Goal: Task Accomplishment & Management: Manage account settings

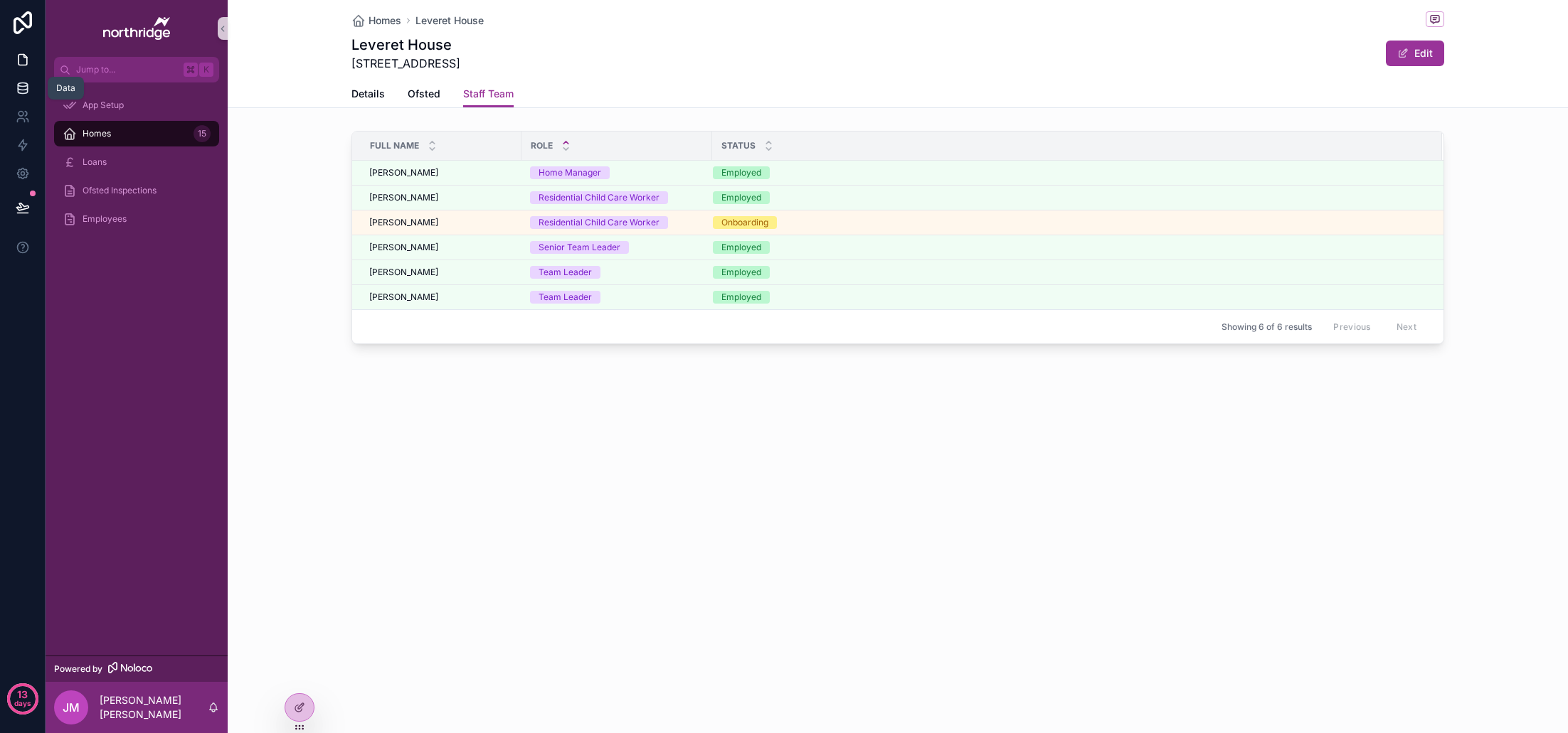
click at [29, 82] on icon at bounding box center [22, 88] width 14 height 14
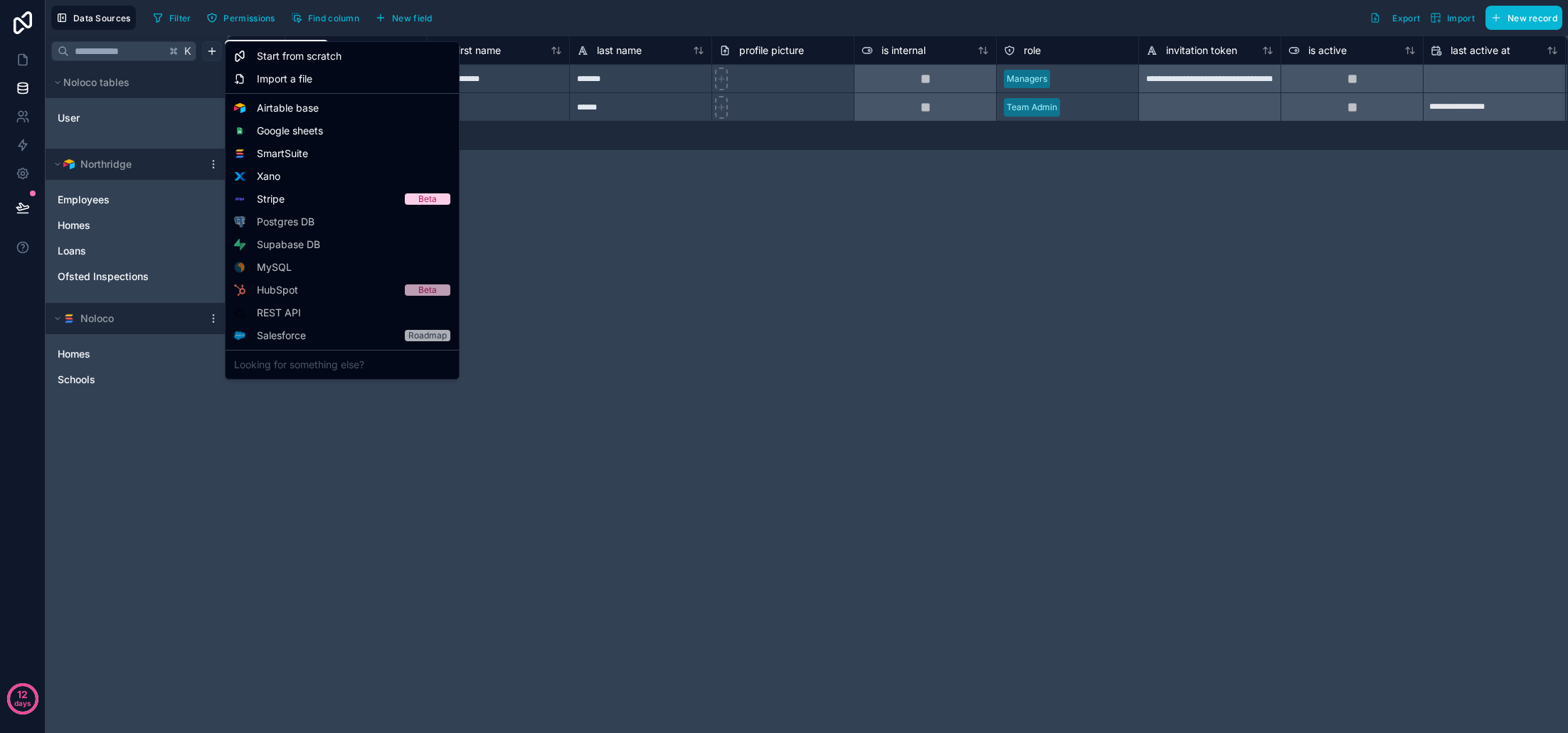
click at [212, 49] on html "**********" at bounding box center [784, 366] width 1568 height 733
click at [297, 156] on span "SmartSuite" at bounding box center [282, 153] width 52 height 14
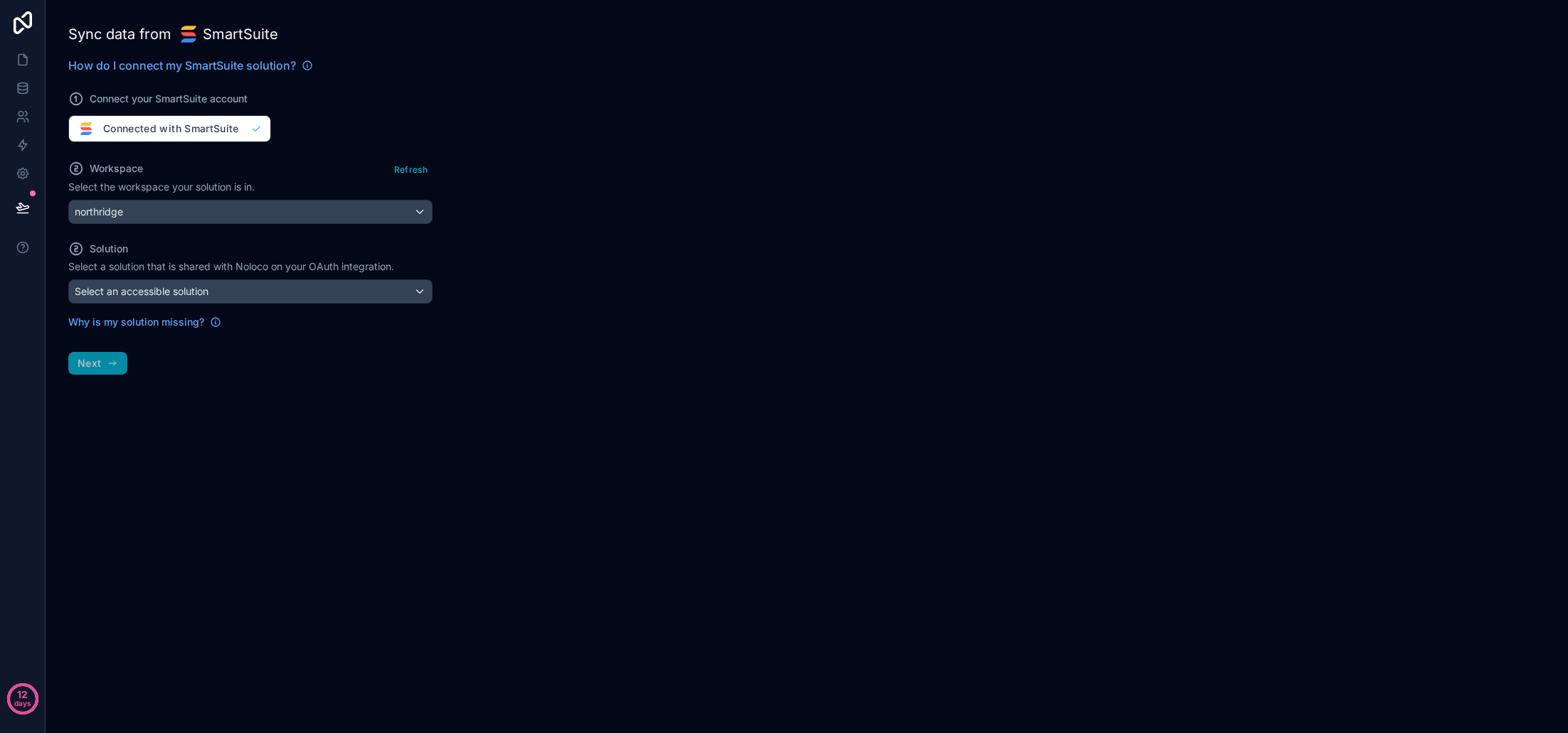
click at [213, 297] on div "Select an accessible solution" at bounding box center [250, 291] width 363 height 22
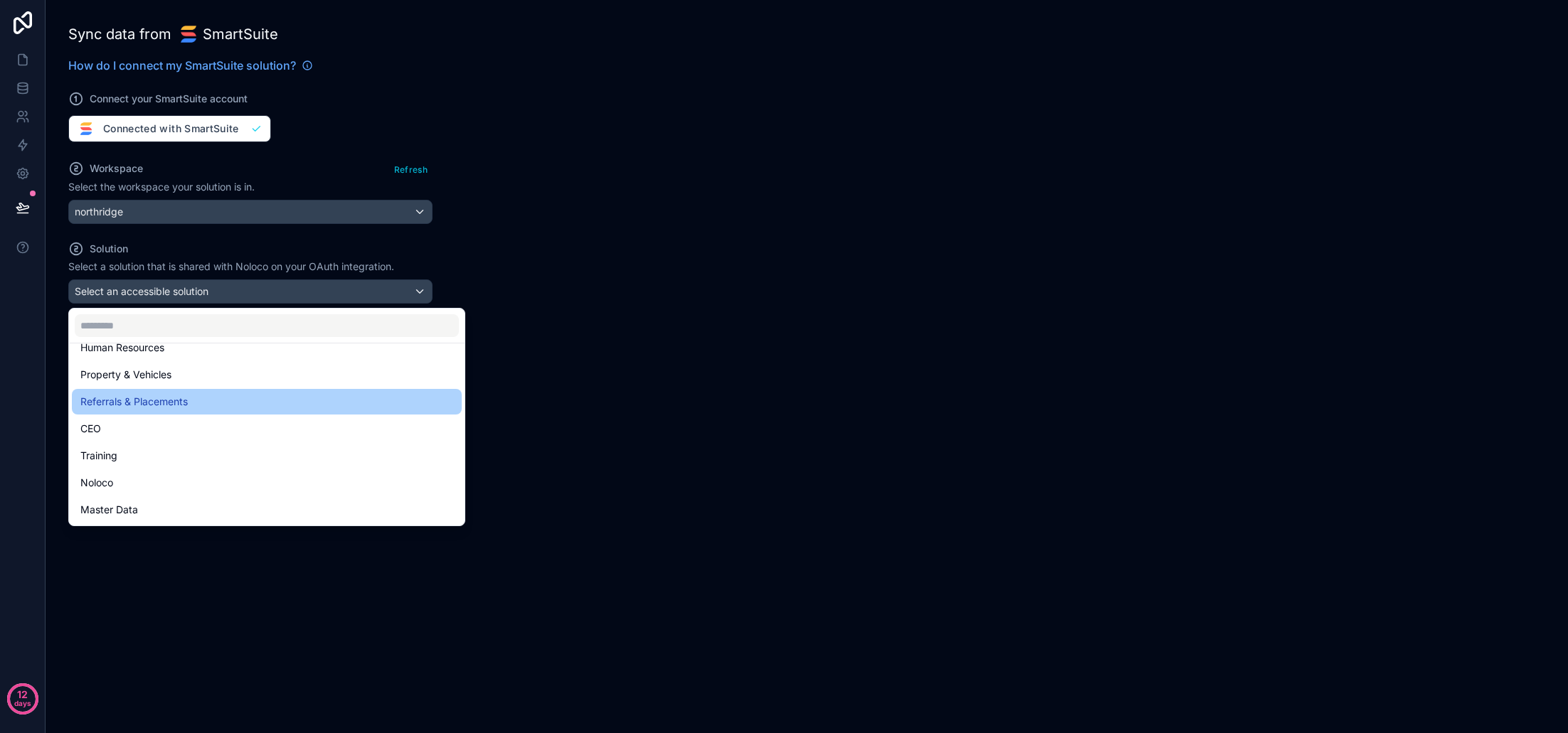
scroll to position [47, 0]
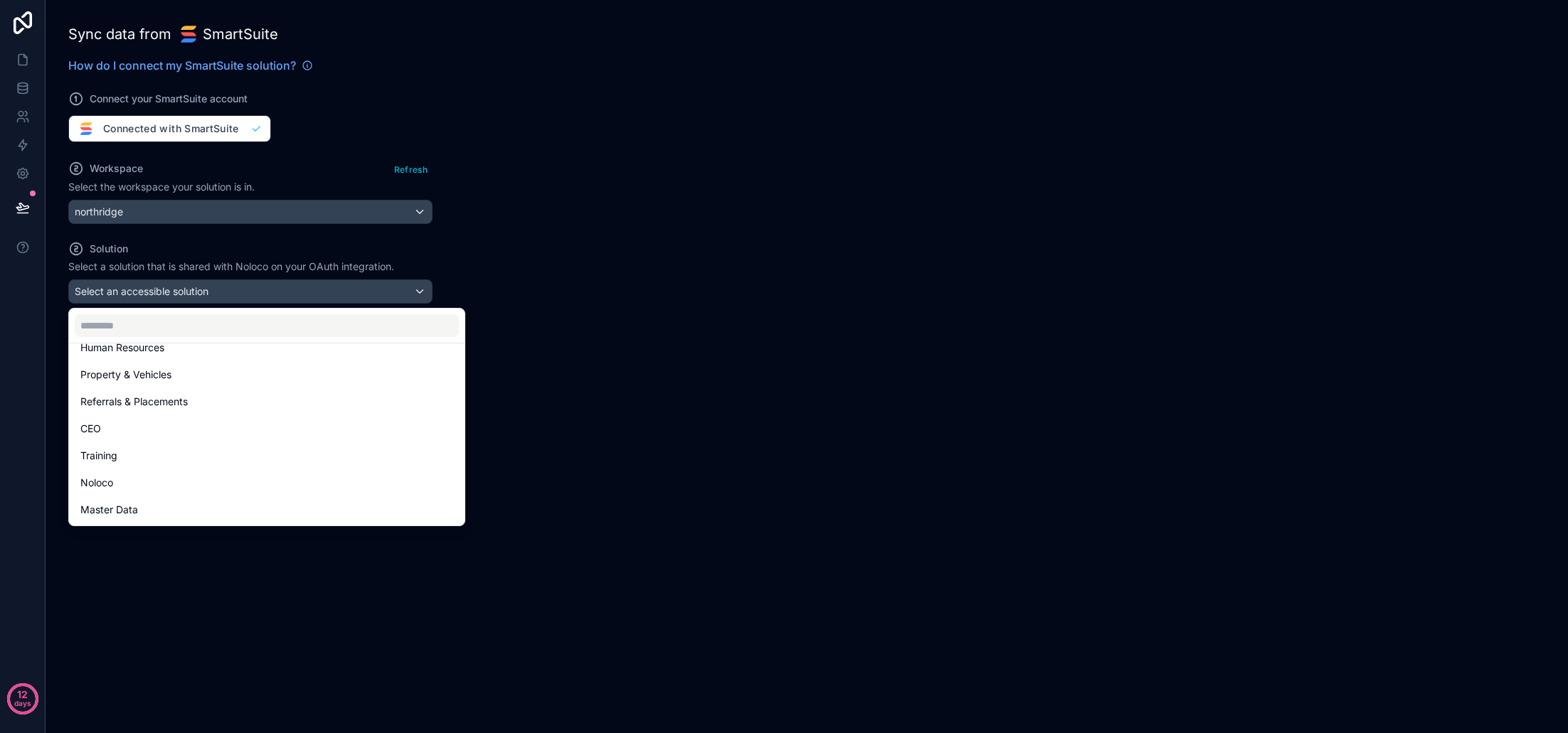
click at [179, 505] on div "Master Data" at bounding box center [267, 510] width 373 height 17
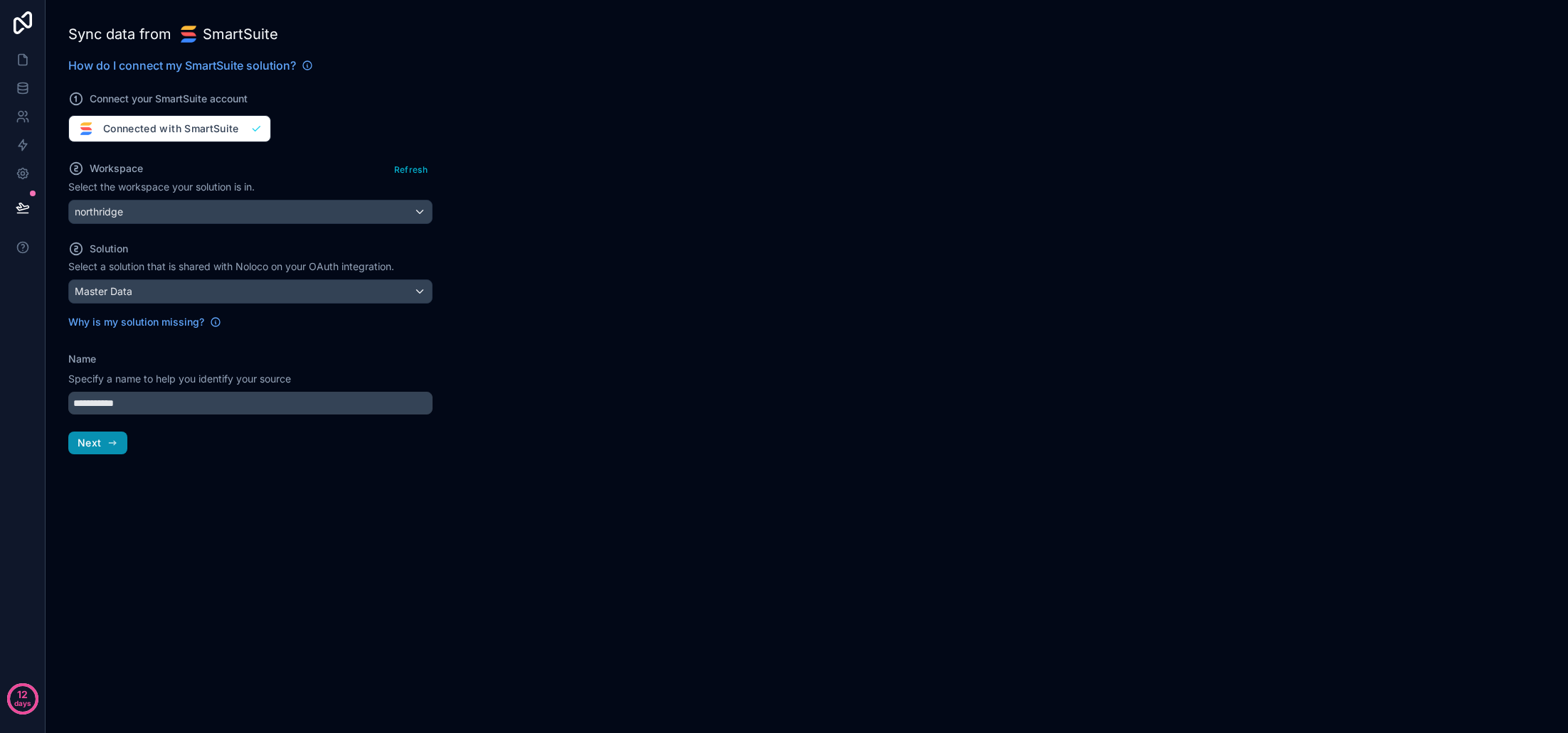
click at [113, 437] on icon "button" at bounding box center [112, 443] width 11 height 11
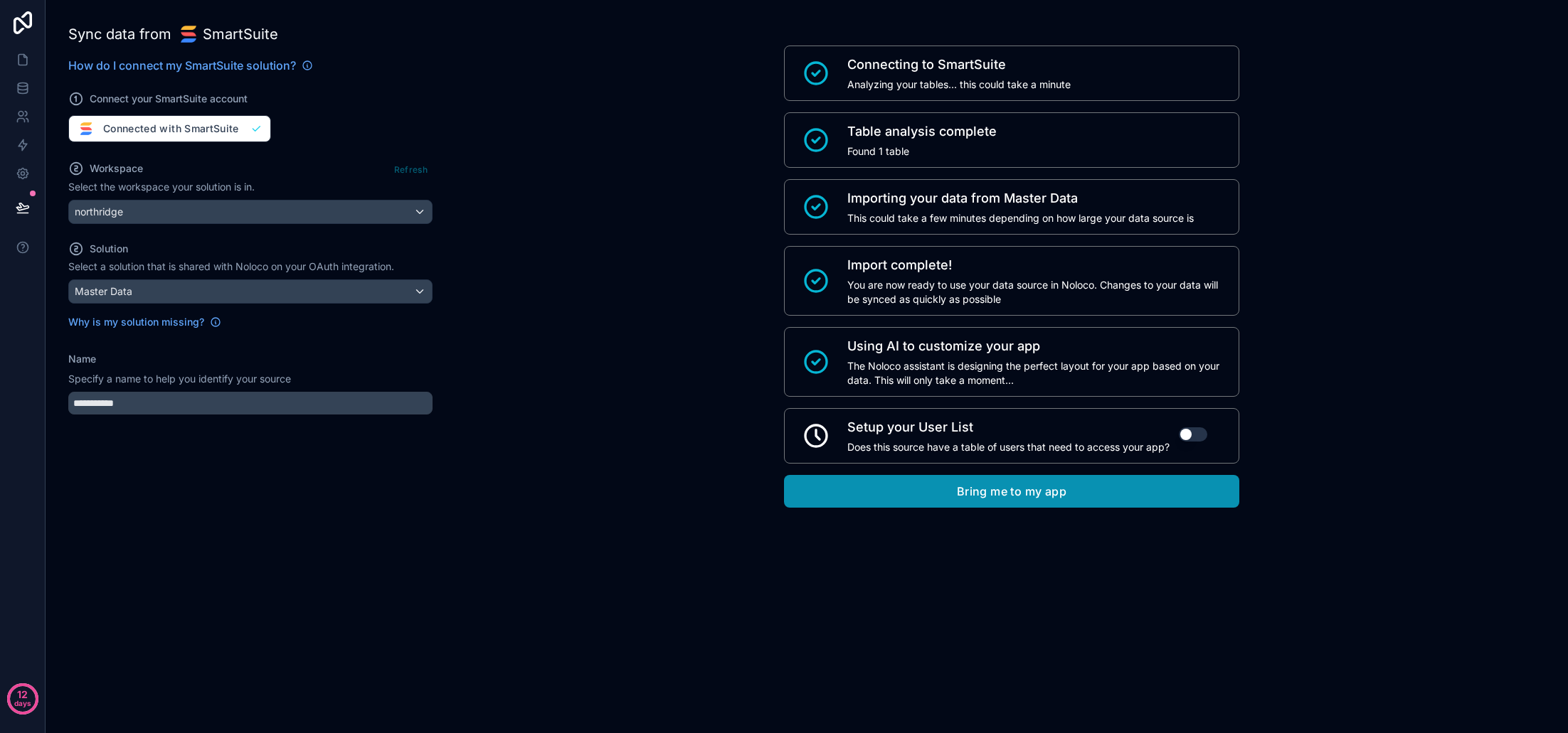
click at [1021, 502] on button "Bring me to my app" at bounding box center [1012, 492] width 455 height 33
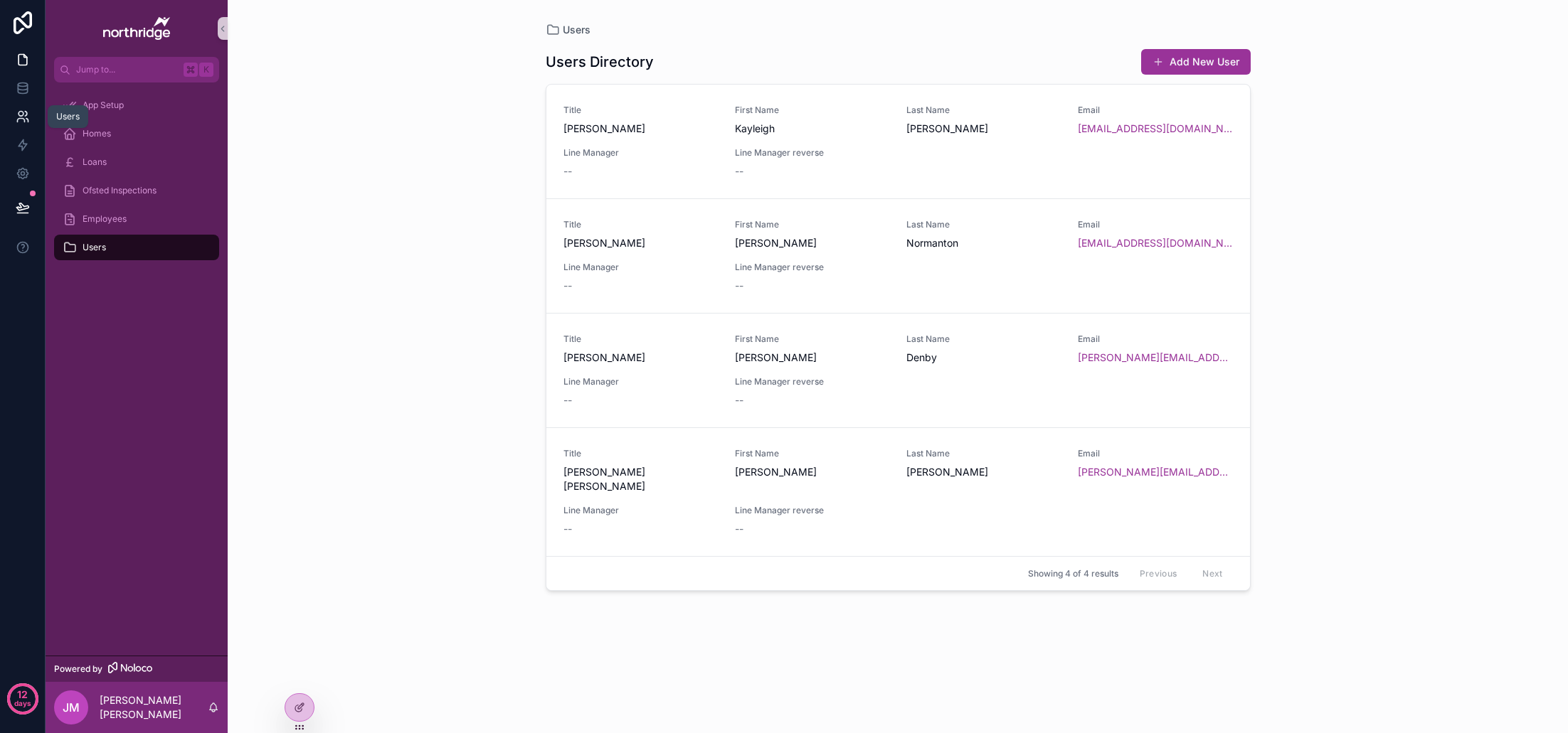
click at [24, 113] on icon at bounding box center [22, 116] width 14 height 14
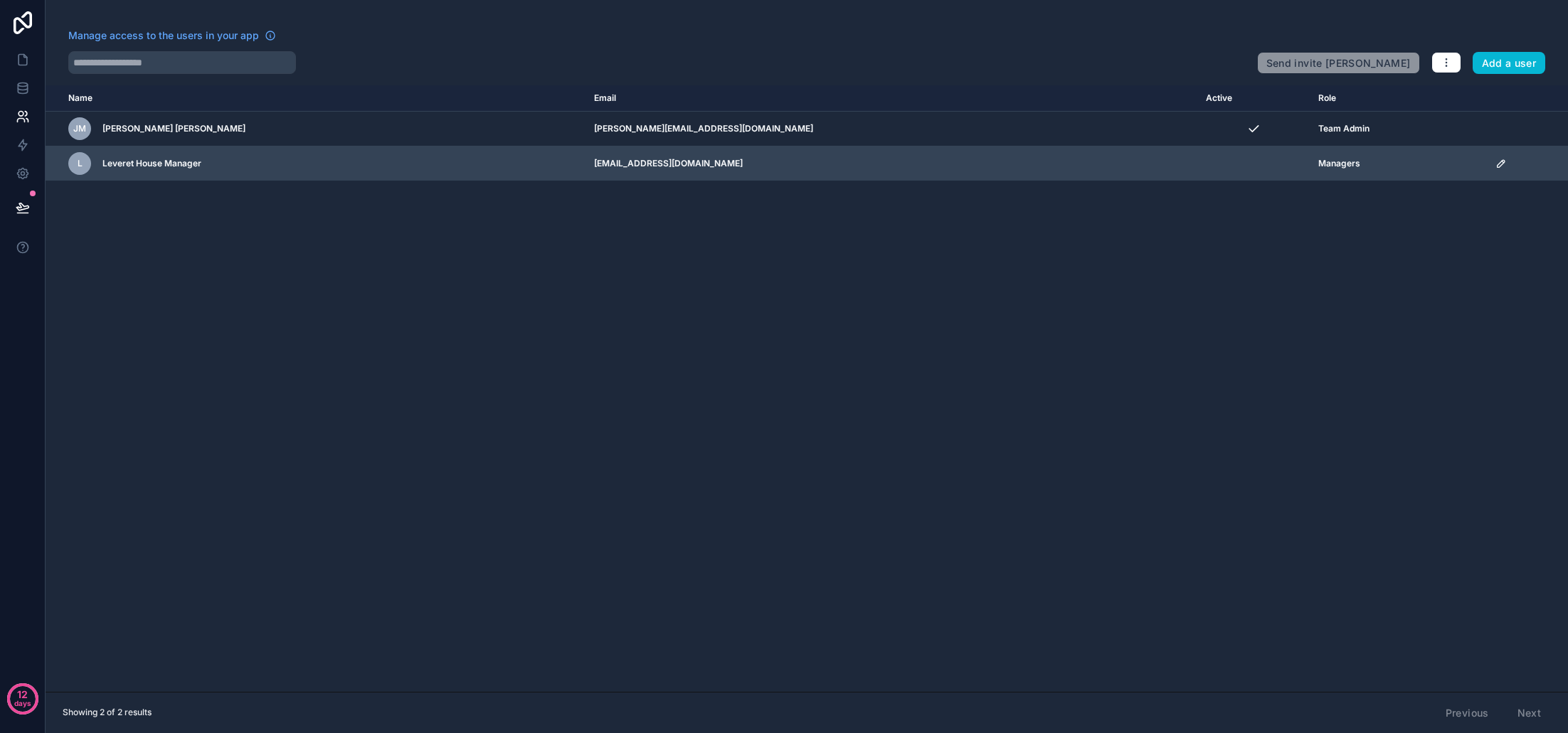
click at [1198, 163] on td "scrollable content" at bounding box center [1254, 163] width 113 height 35
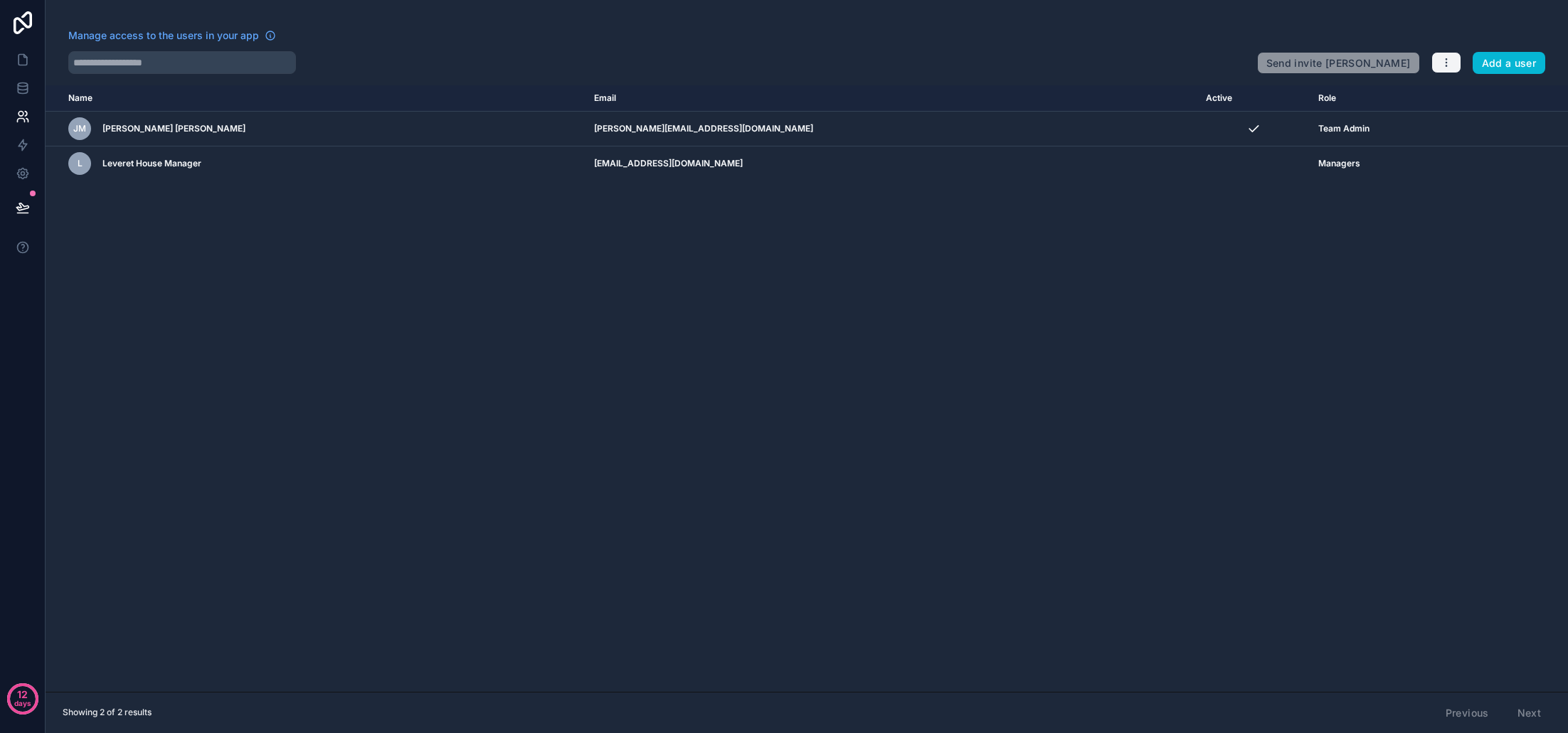
click at [1446, 68] on icon "button" at bounding box center [1446, 62] width 11 height 11
click at [1475, 118] on link "Sync your users" at bounding box center [1480, 119] width 99 height 22
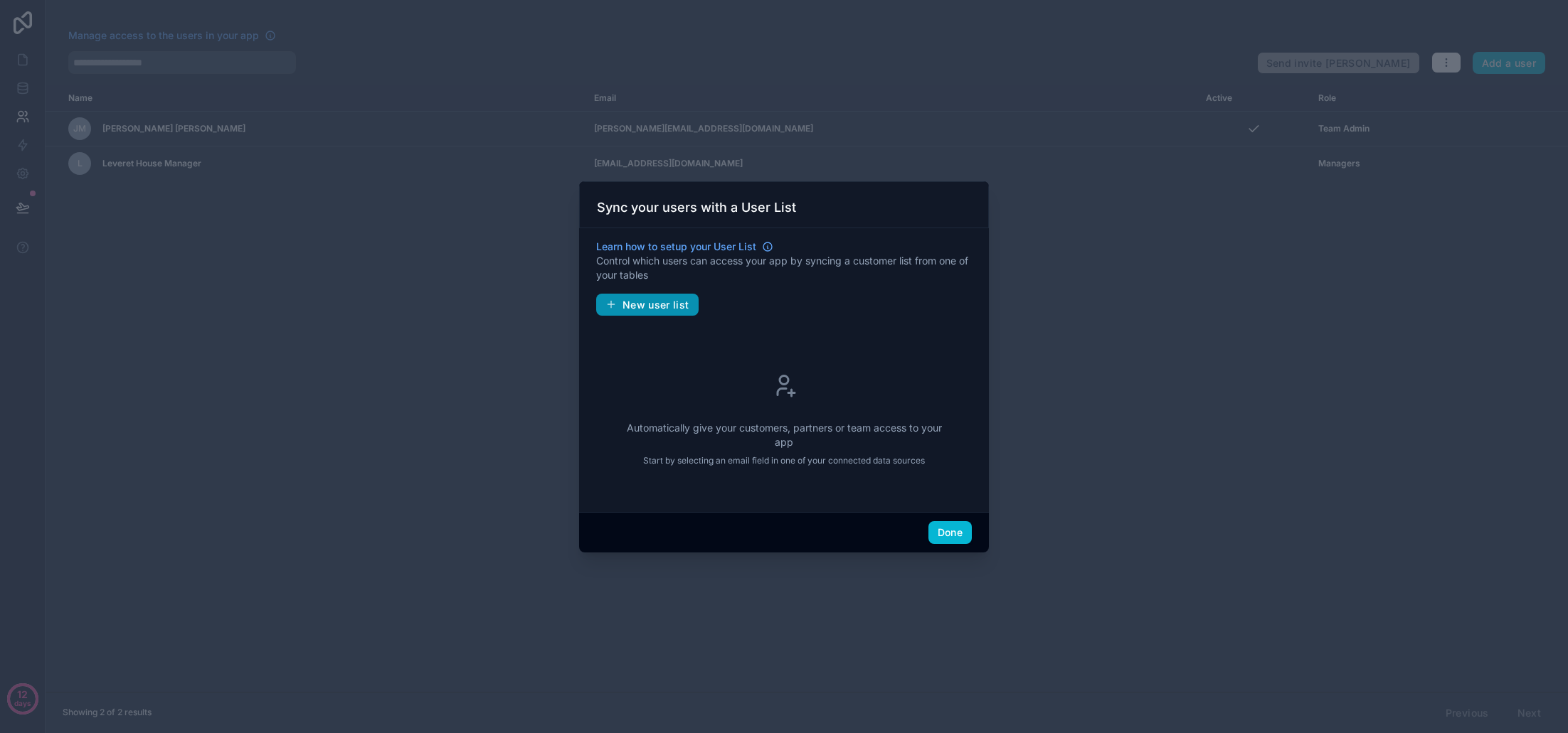
click at [666, 308] on span "New user list" at bounding box center [656, 305] width 67 height 13
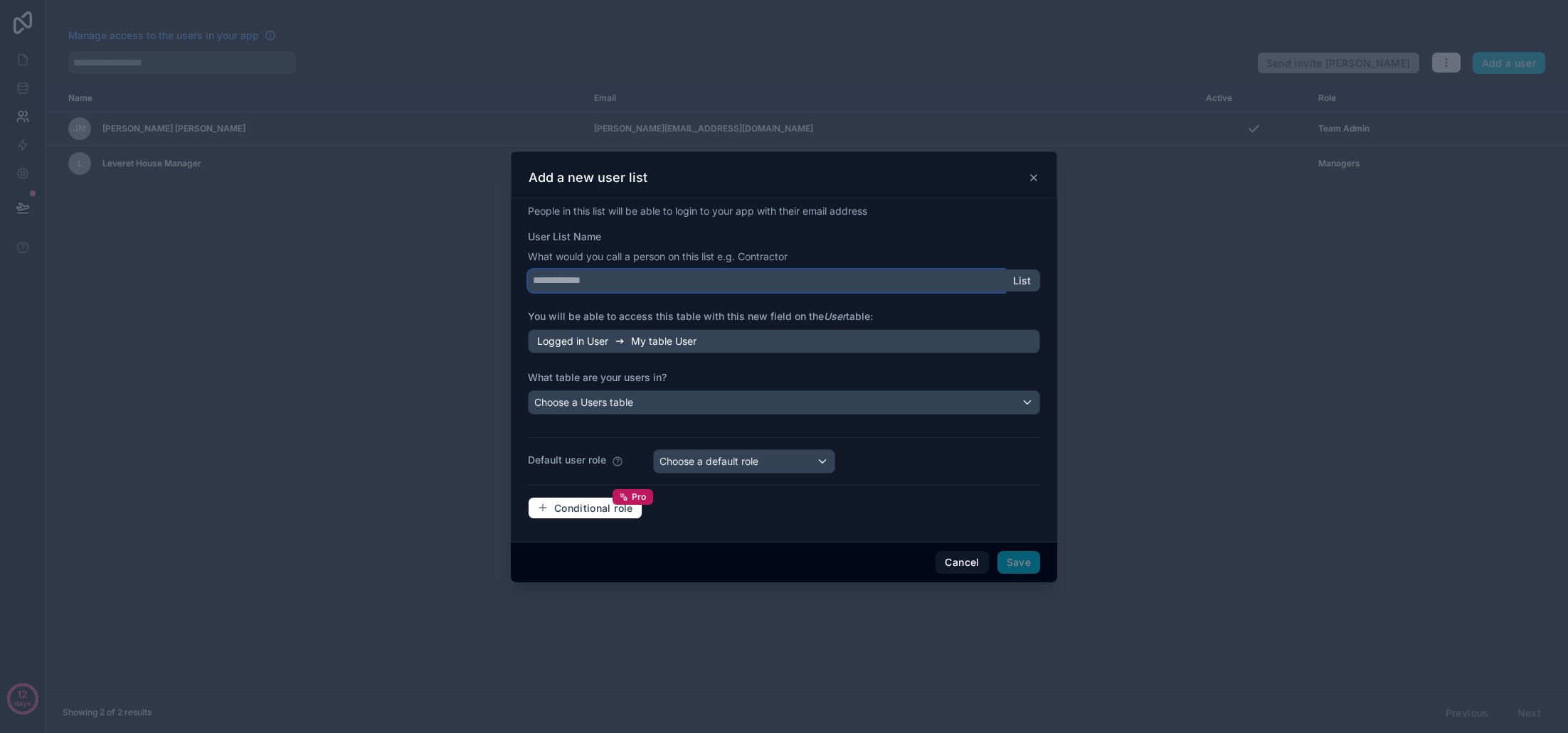
click at [648, 287] on input "User List Name" at bounding box center [766, 281] width 476 height 22
click at [536, 287] on input "****" at bounding box center [766, 281] width 476 height 22
click at [535, 282] on input "****" at bounding box center [766, 281] width 476 height 22
click at [642, 290] on input "****" at bounding box center [766, 281] width 476 height 22
click at [659, 403] on div "Choose a Users table" at bounding box center [784, 402] width 511 height 22
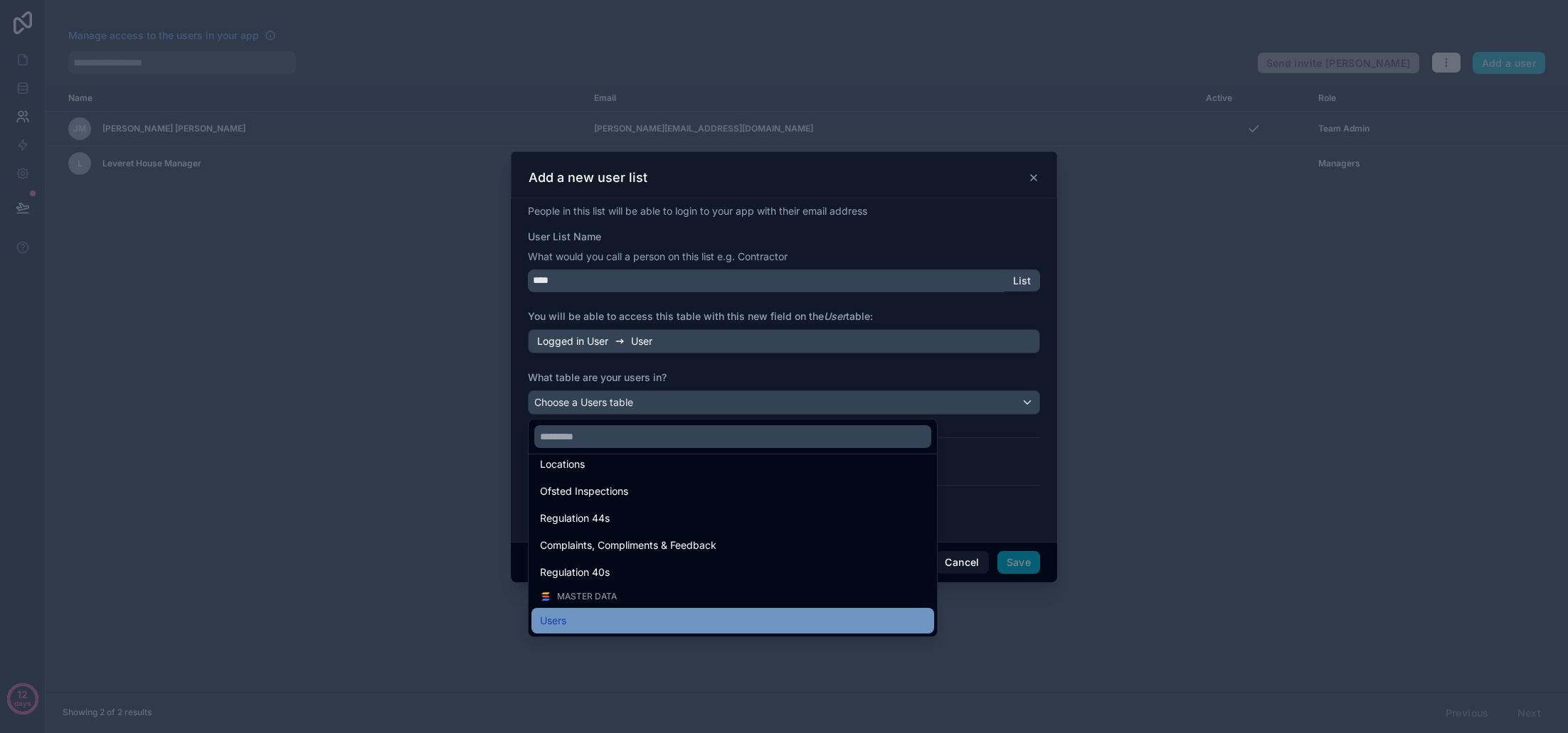
scroll to position [36, 0]
click at [627, 625] on div "Users" at bounding box center [732, 620] width 385 height 17
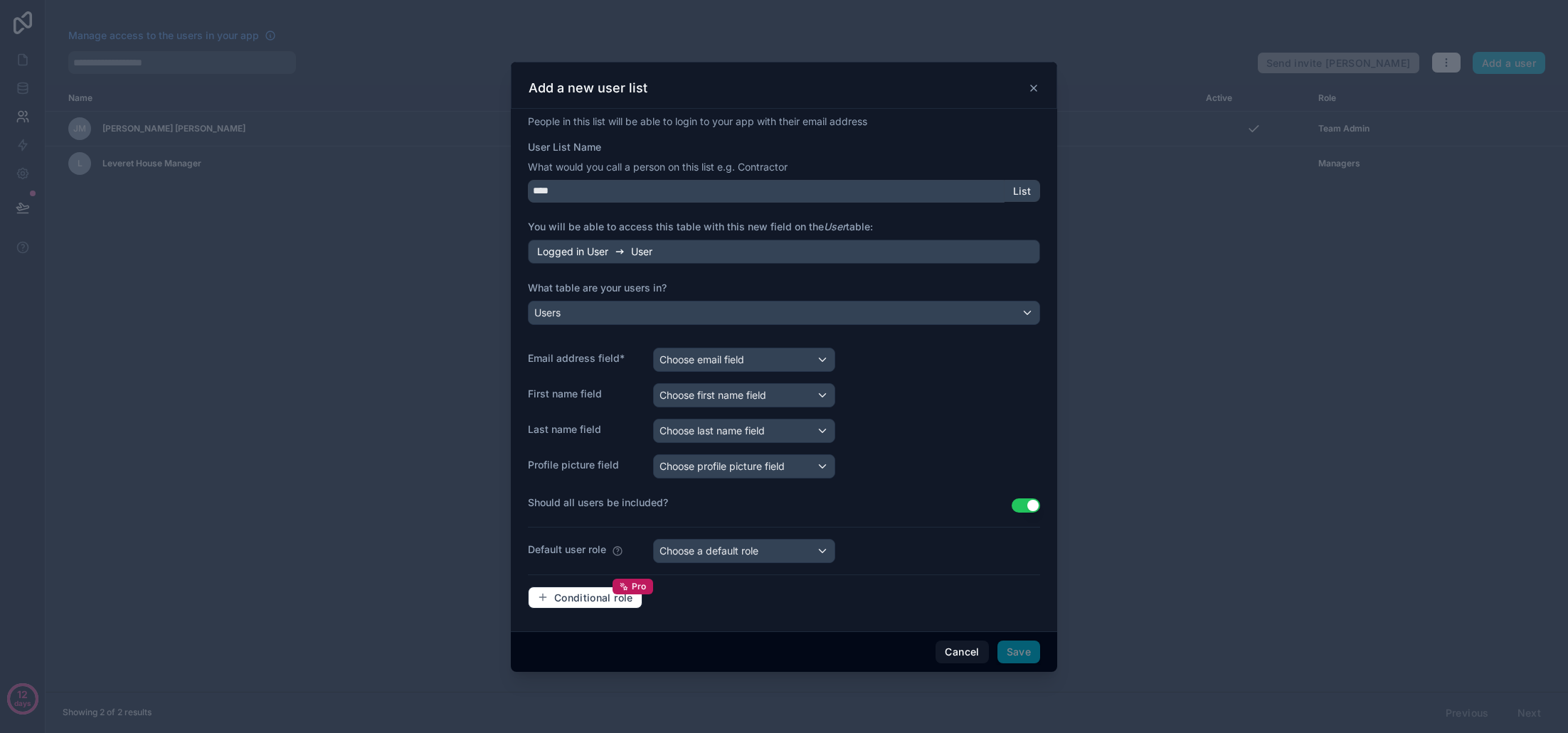
click at [794, 349] on div "Choose email field" at bounding box center [744, 360] width 181 height 22
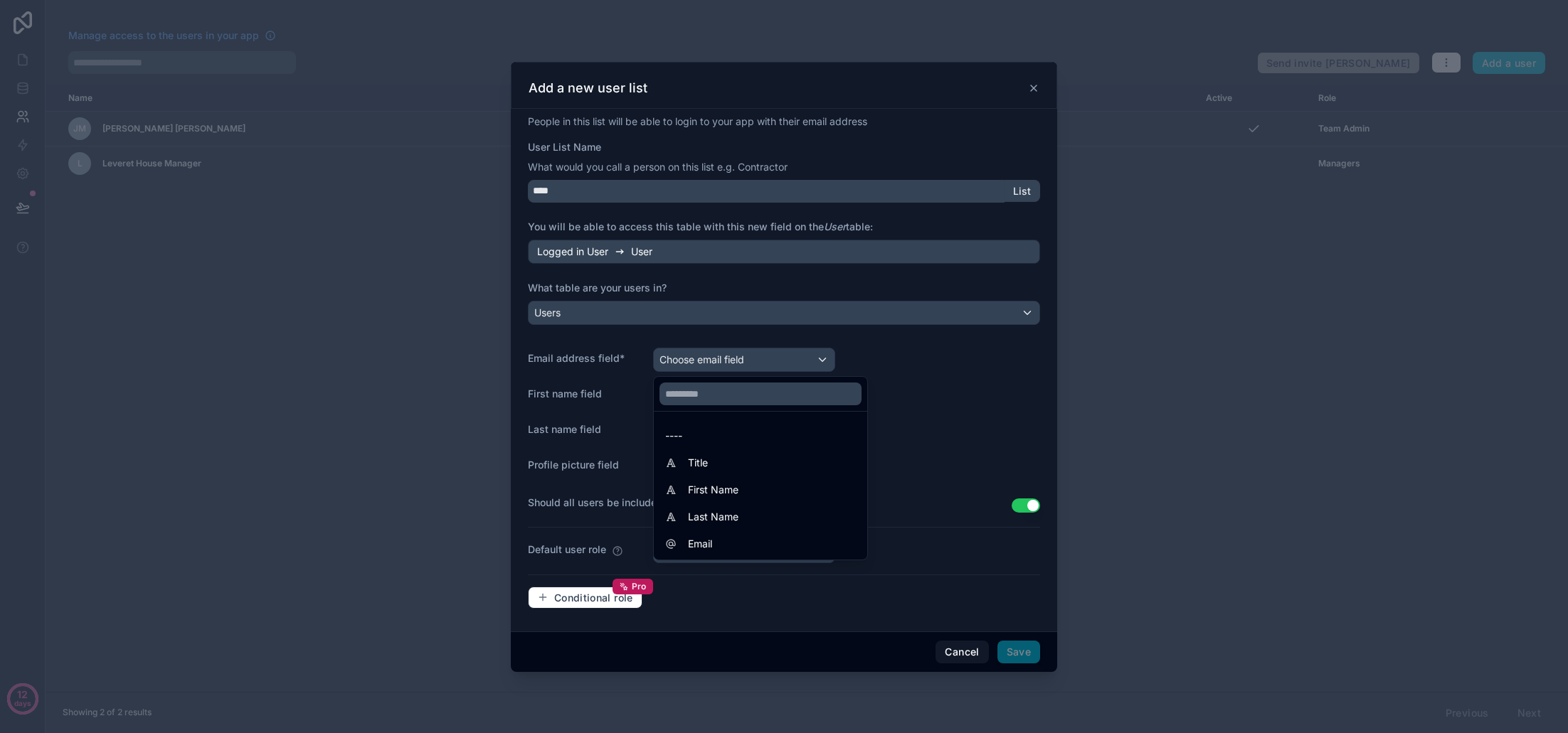
drag, startPoint x: 746, startPoint y: 543, endPoint x: 738, endPoint y: 526, distance: 18.8
click at [746, 543] on div "Email" at bounding box center [760, 544] width 190 height 17
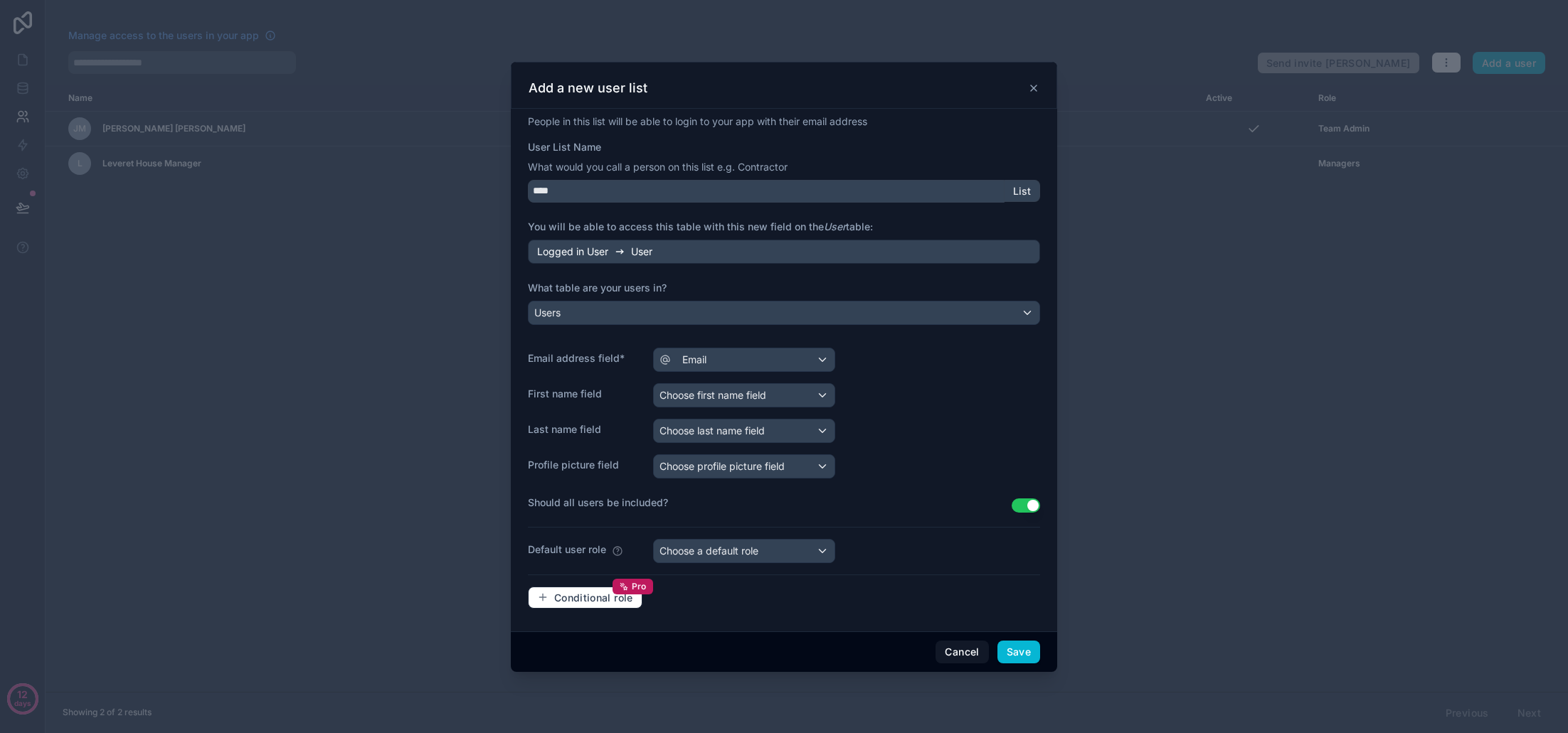
click at [743, 394] on span "Choose first name field" at bounding box center [712, 395] width 107 height 12
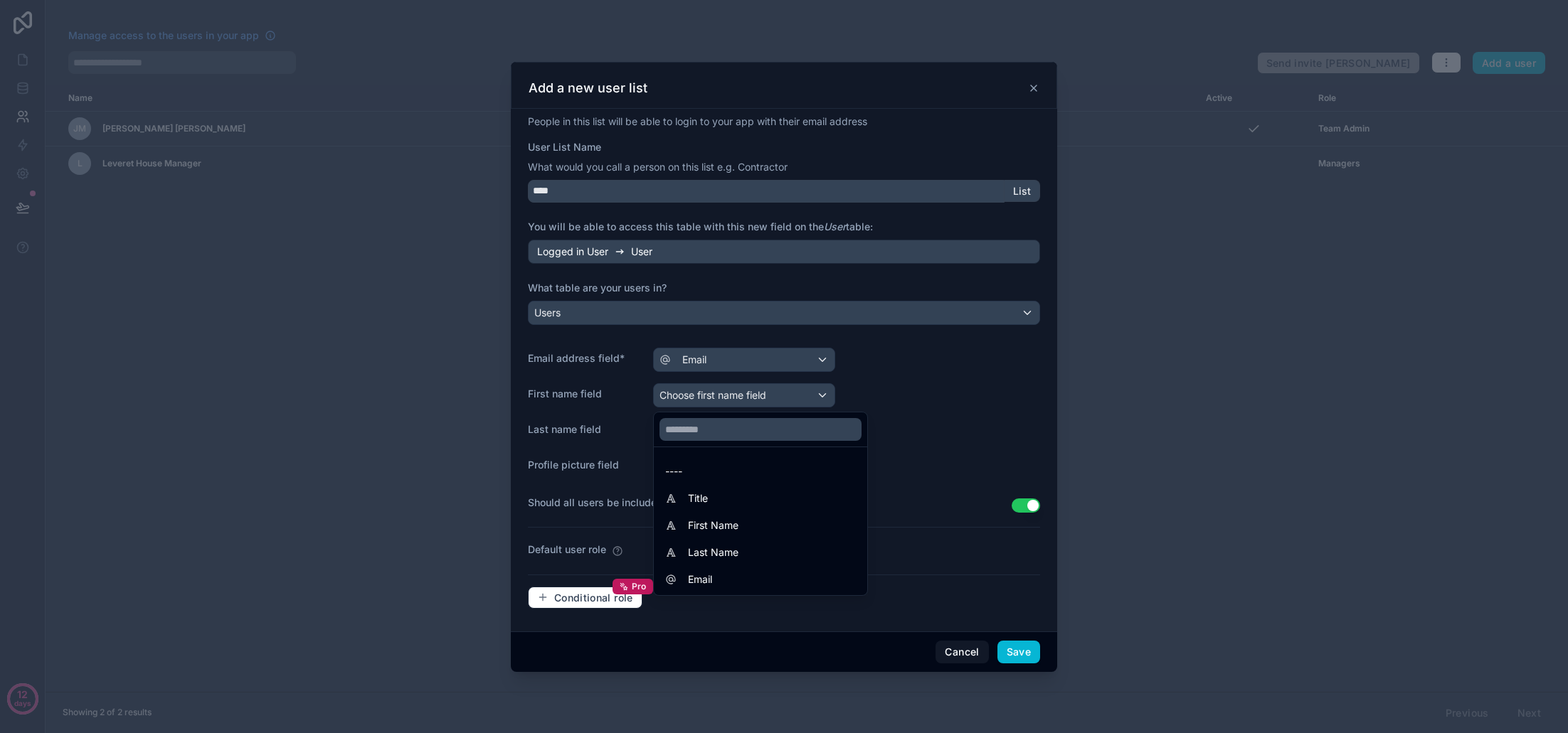
click at [745, 524] on div "First Name" at bounding box center [760, 525] width 190 height 17
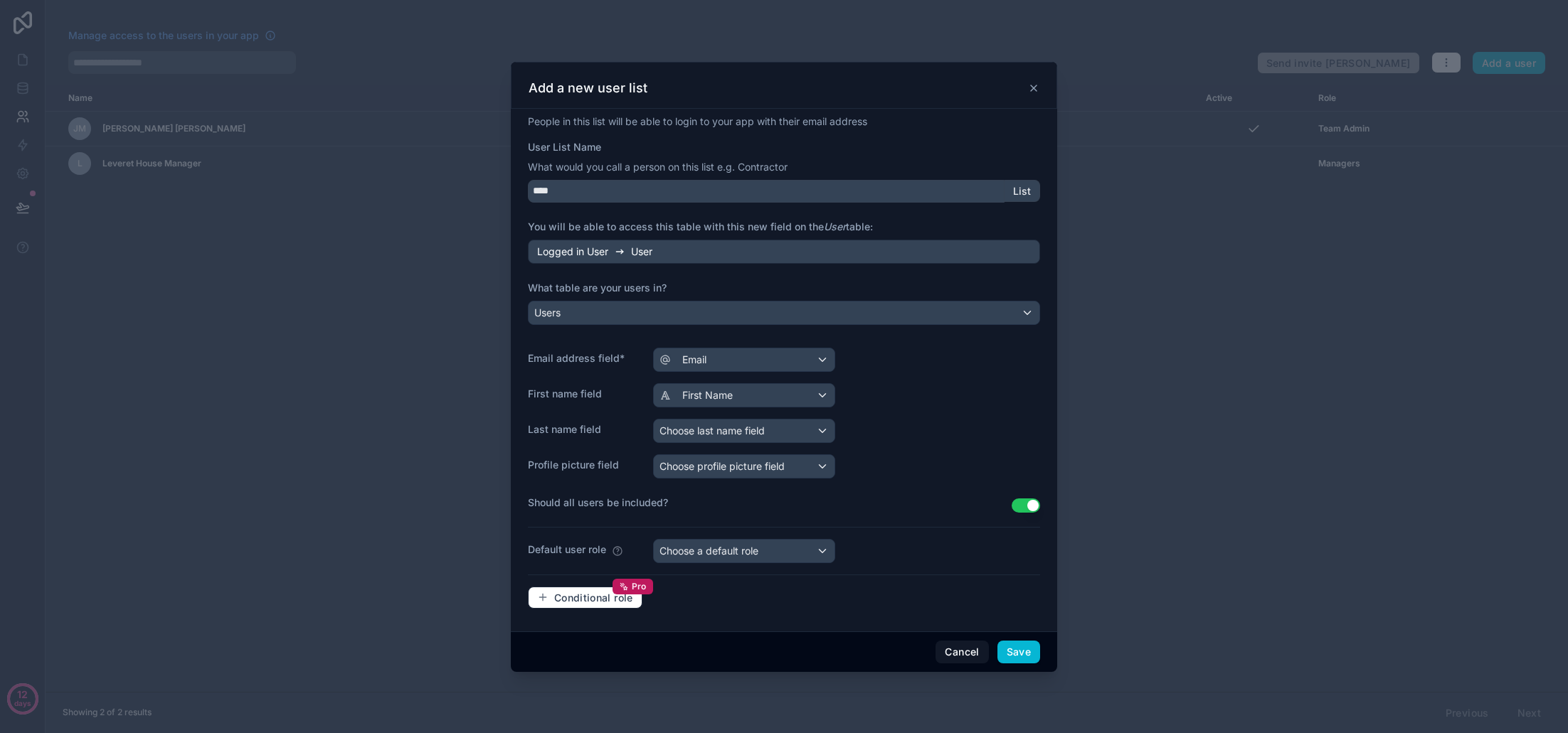
click at [750, 437] on span "Choose last name field" at bounding box center [712, 431] width 105 height 14
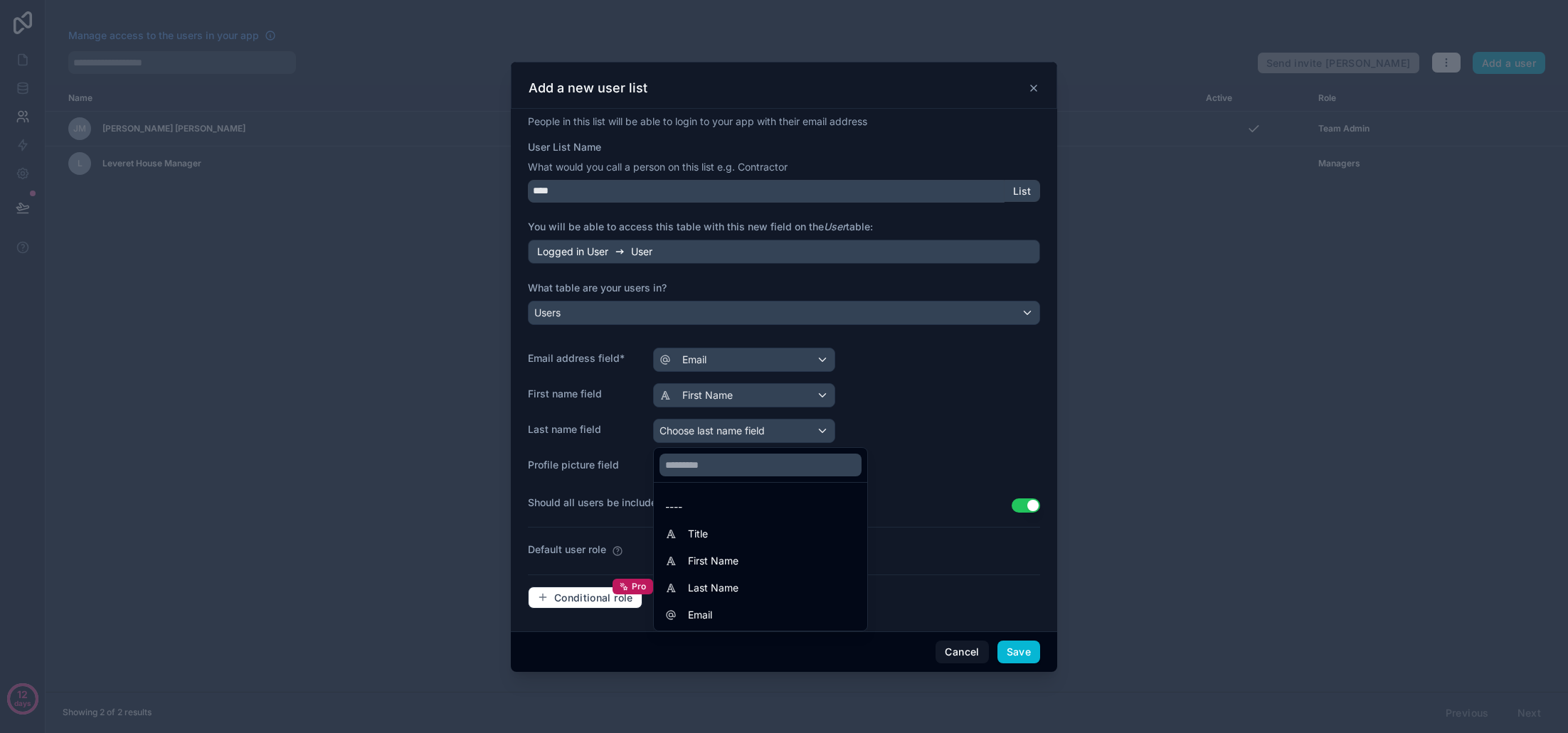
click at [774, 581] on div "Last Name" at bounding box center [760, 588] width 190 height 17
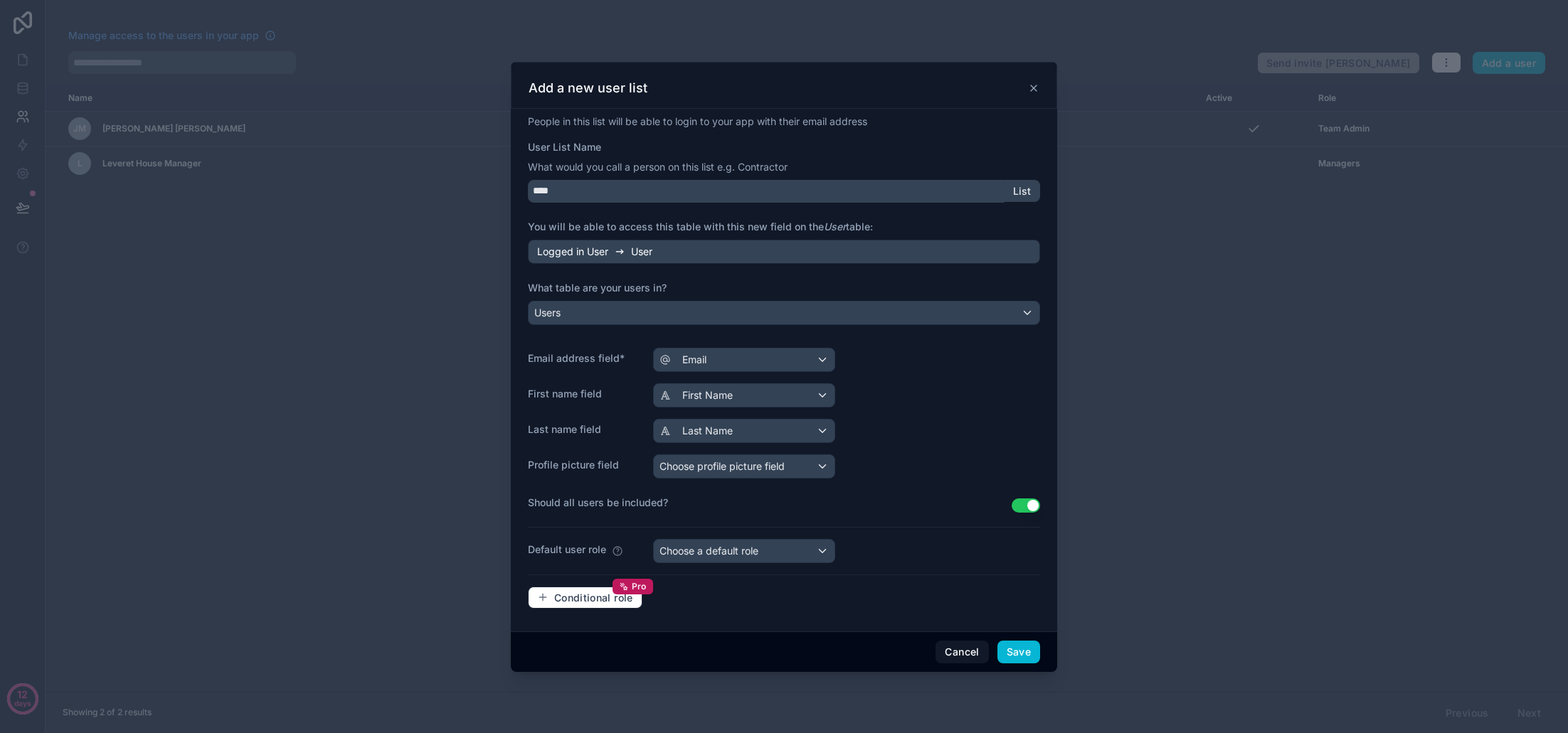
click at [806, 552] on div "Choose a default role" at bounding box center [744, 551] width 181 height 22
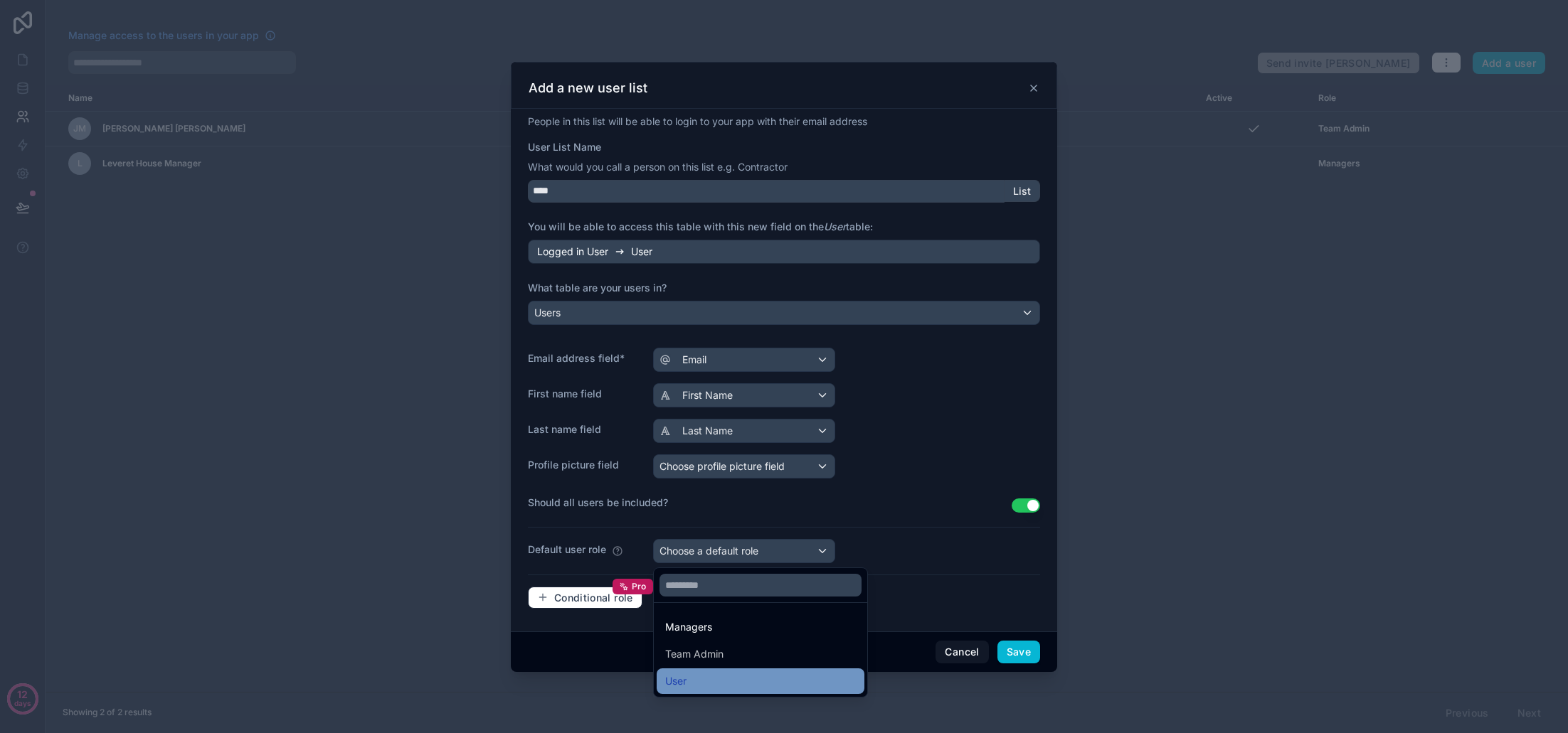
click at [759, 679] on div "User" at bounding box center [760, 681] width 190 height 17
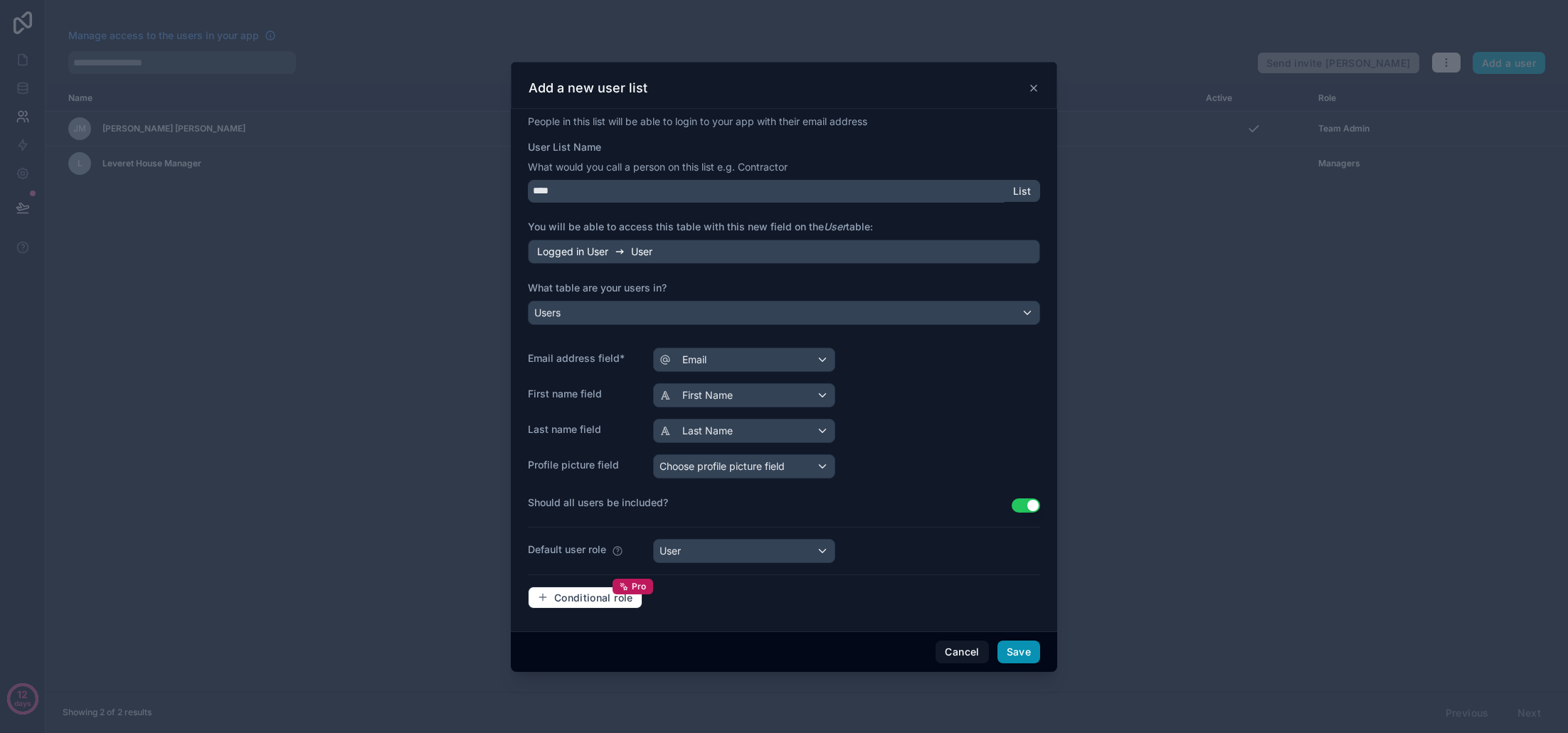
click at [1022, 654] on button "Save" at bounding box center [1018, 652] width 43 height 22
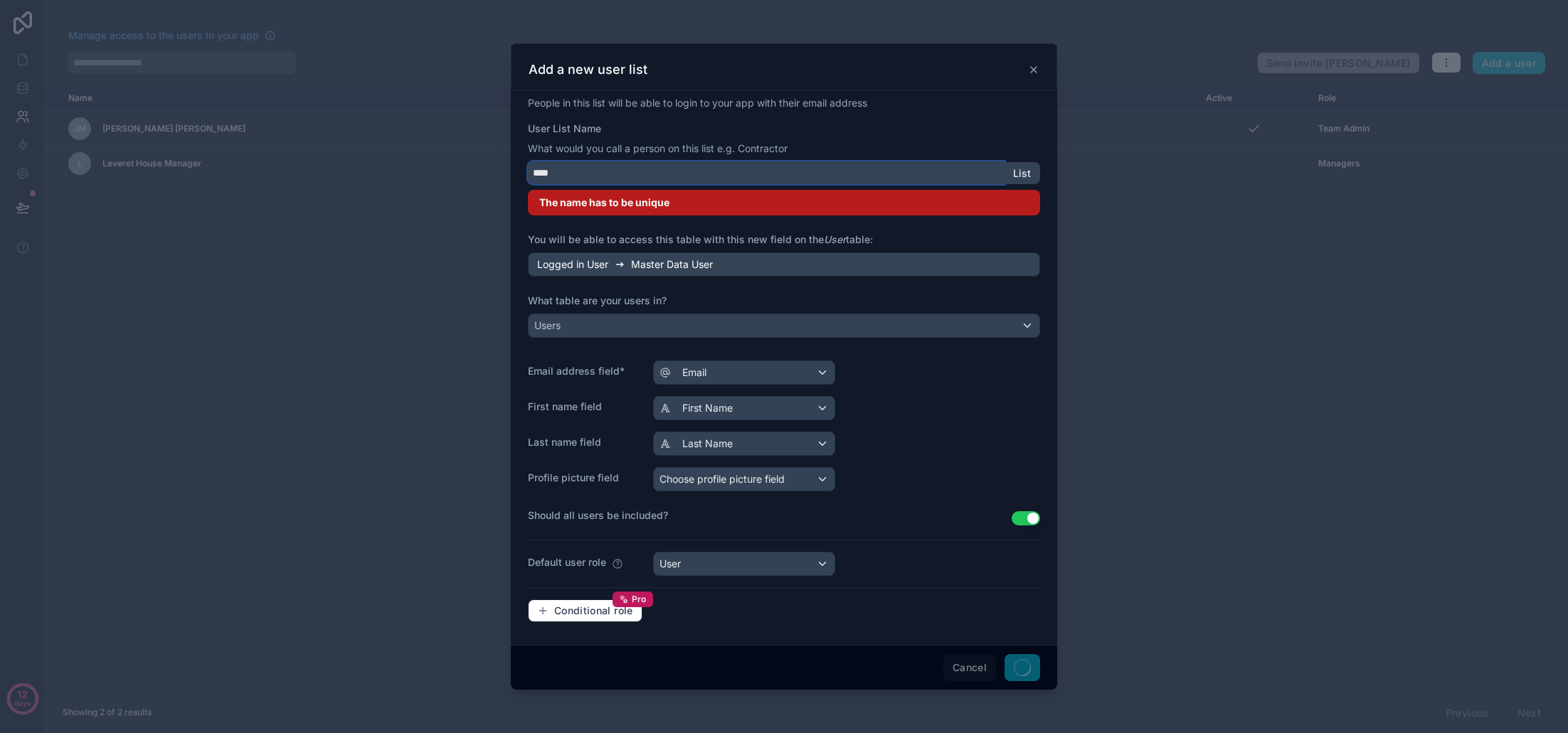
click at [535, 174] on input "****" at bounding box center [766, 172] width 476 height 22
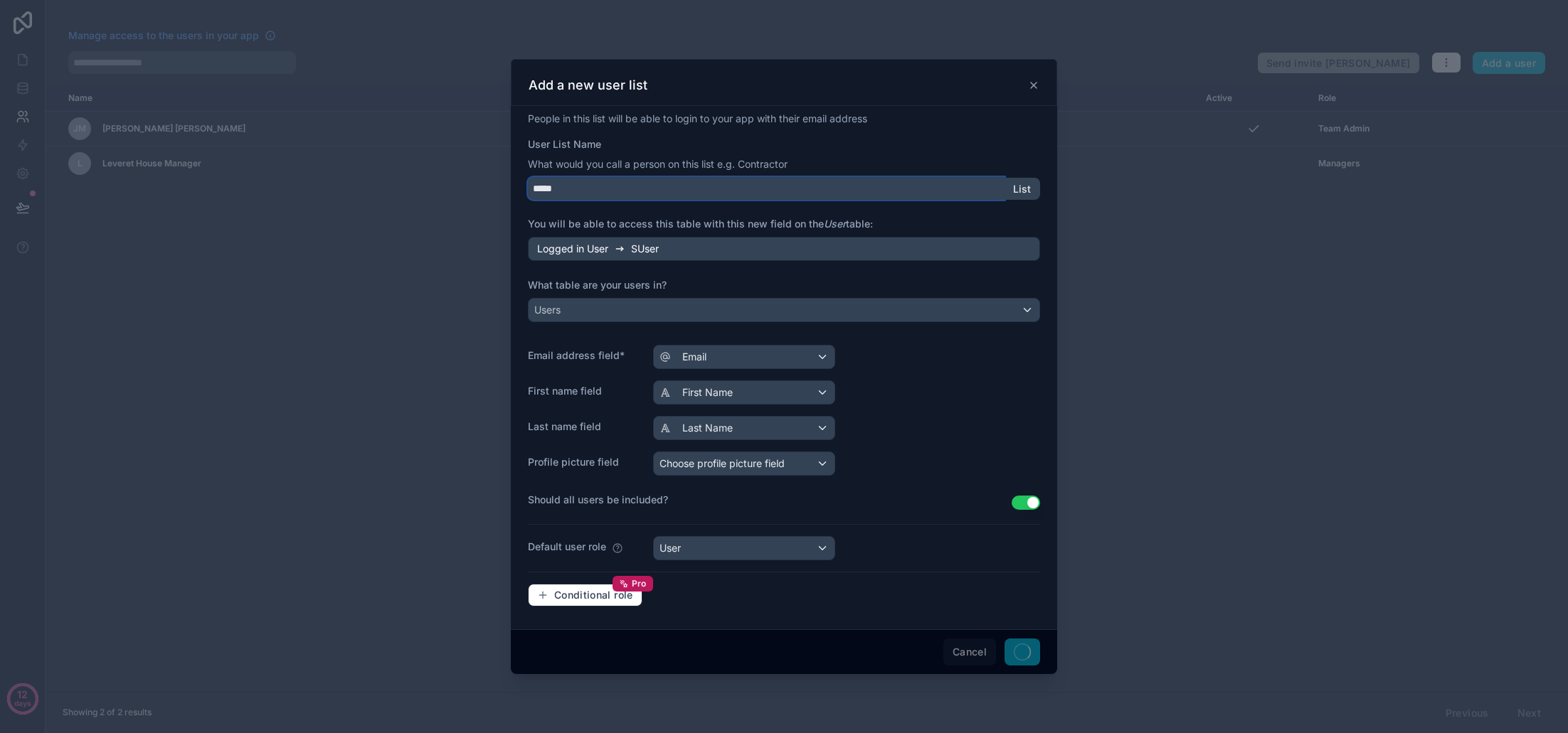
type input "******"
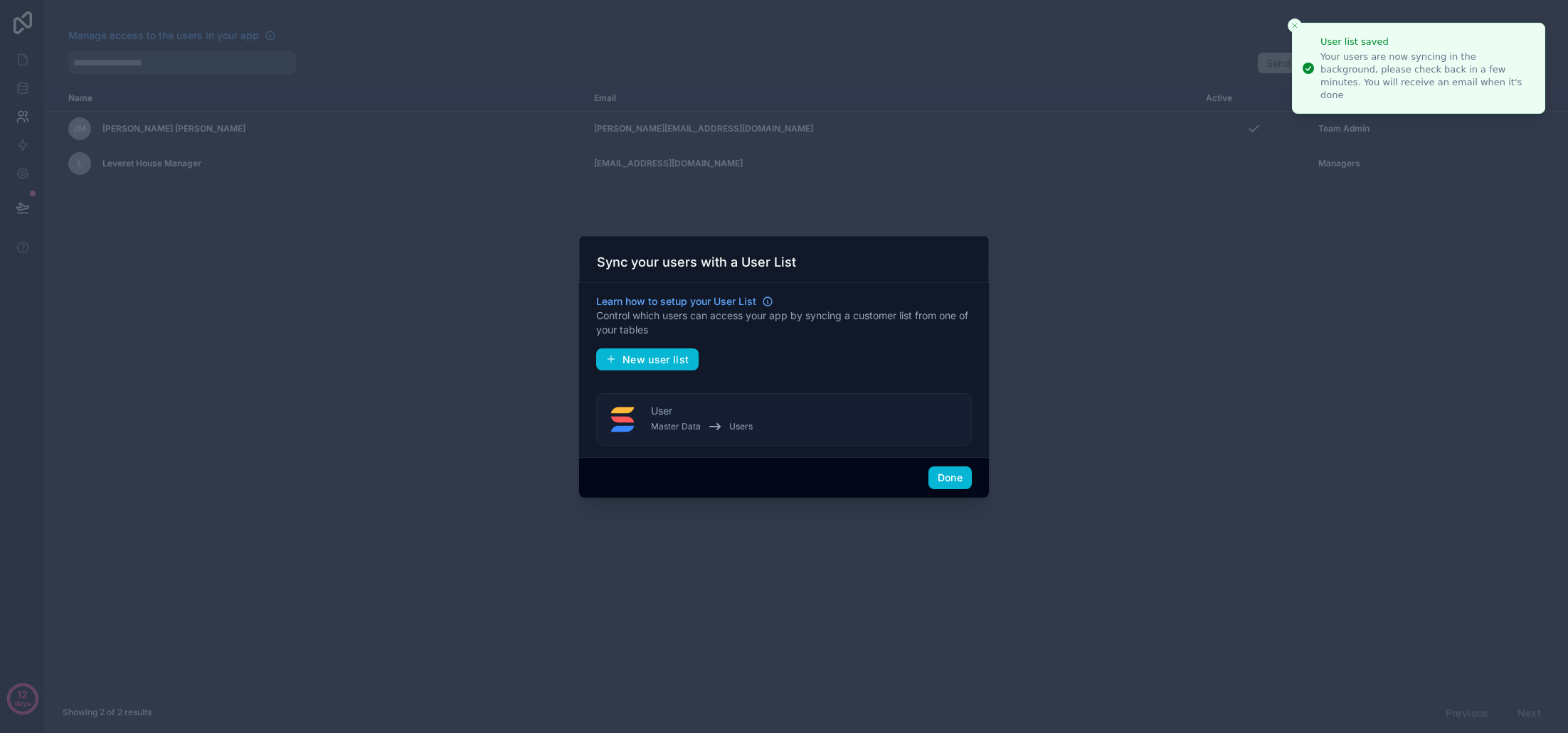
click at [823, 417] on button "User Master Data Users" at bounding box center [784, 419] width 376 height 53
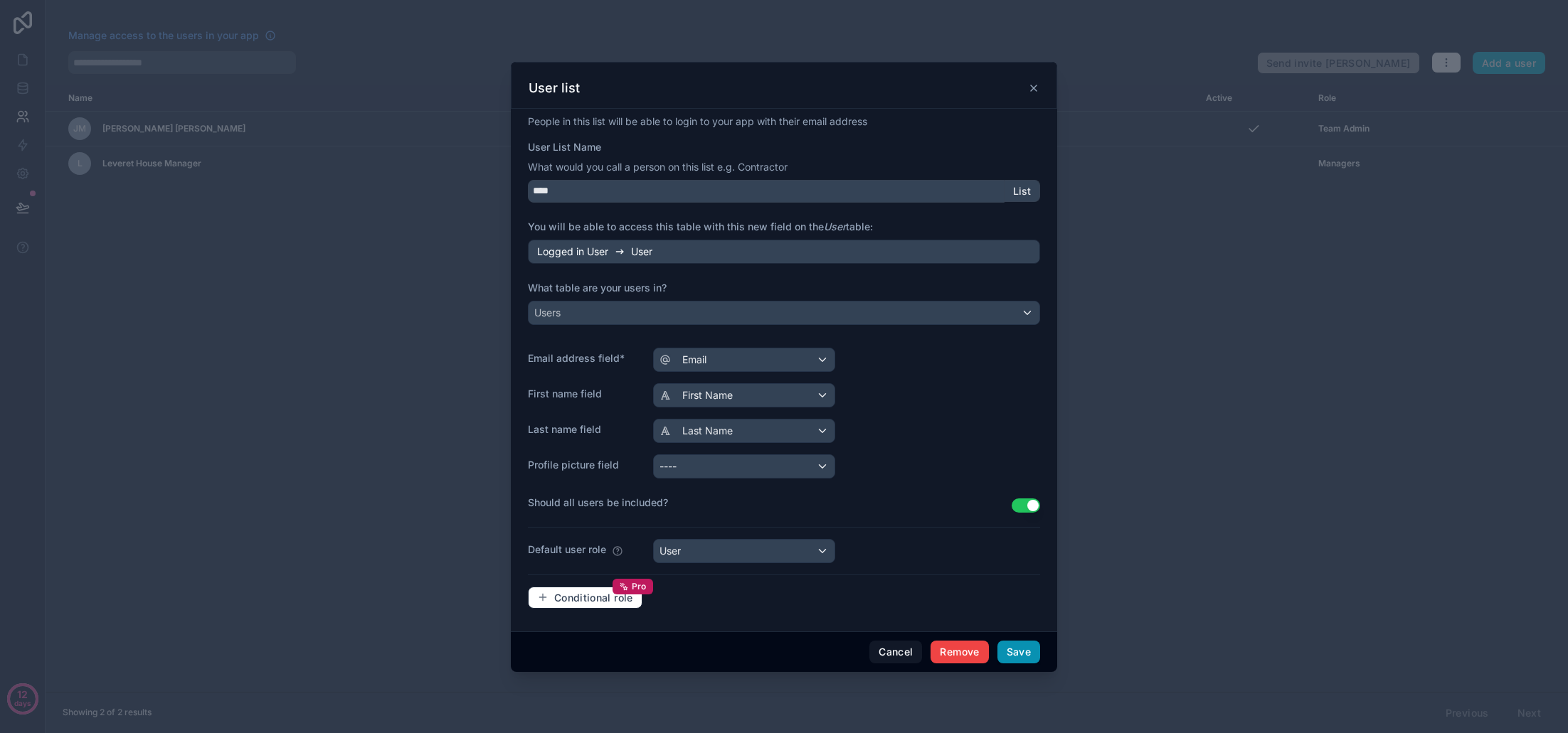
click at [1021, 658] on button "Save" at bounding box center [1018, 652] width 43 height 22
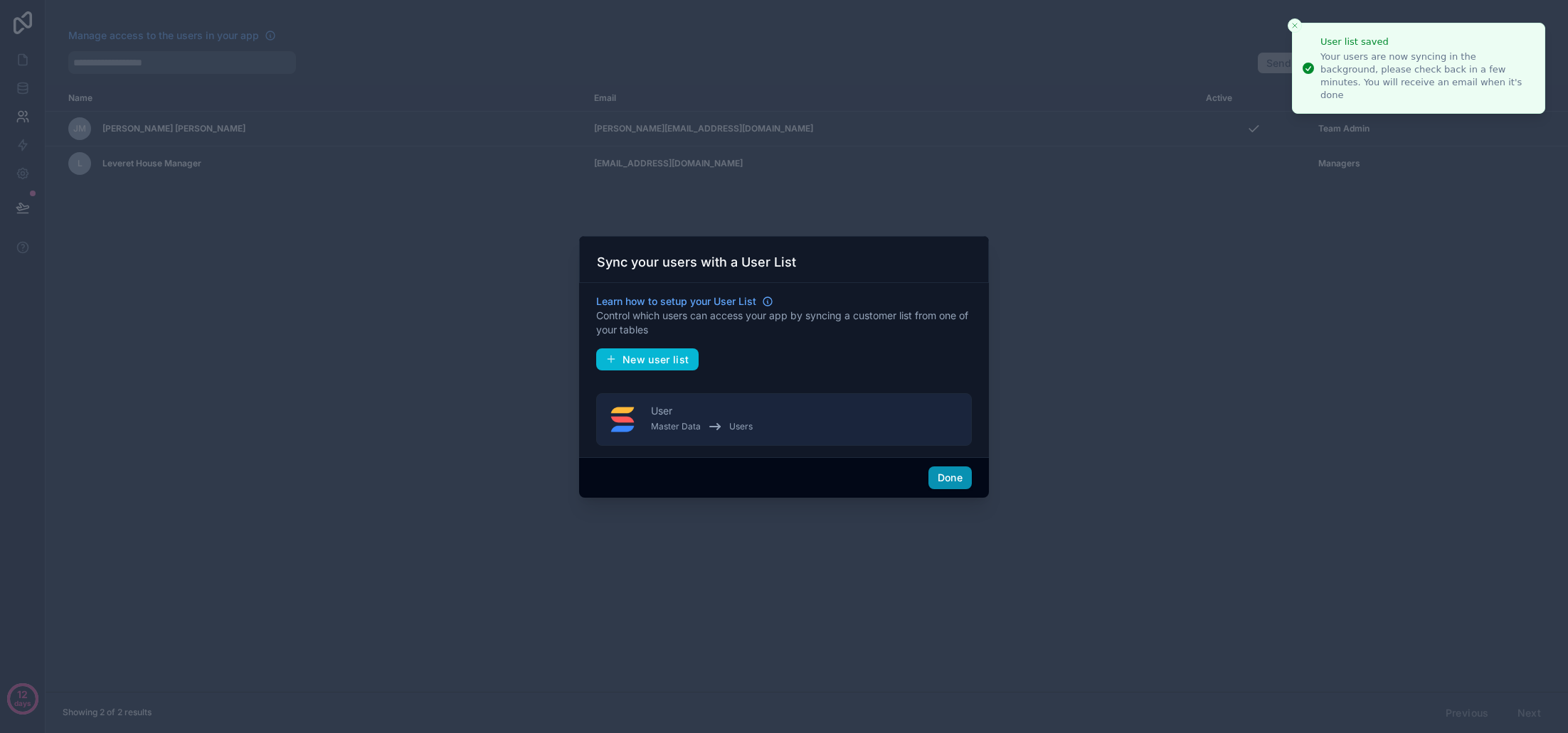
click at [964, 474] on button "Done" at bounding box center [951, 478] width 43 height 22
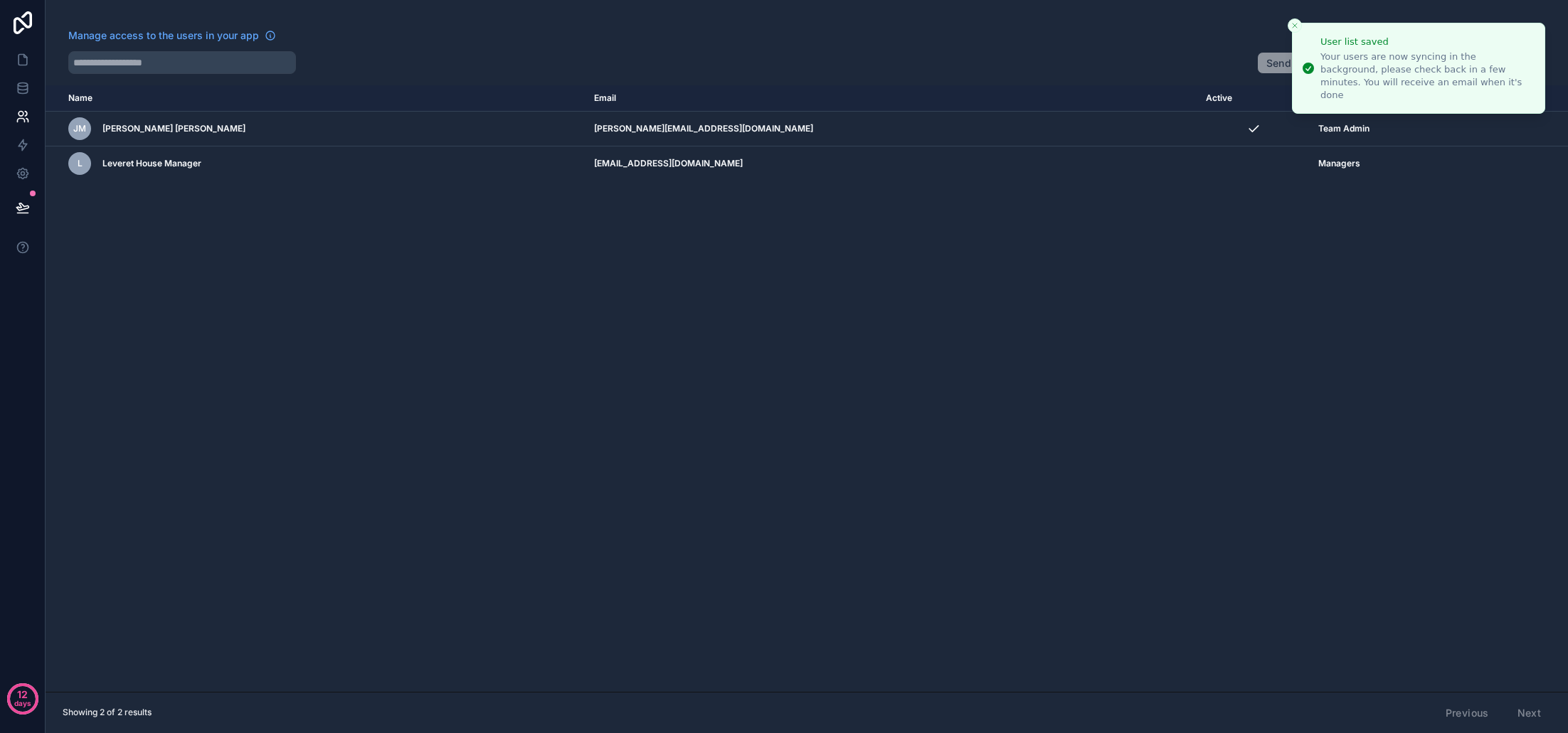
drag, startPoint x: 853, startPoint y: 310, endPoint x: 845, endPoint y: 310, distance: 8.0
click at [853, 310] on div "Name Email Active Role userTable.email JM Jonson Miller j.miller@jonsonmiller.c…" at bounding box center [806, 388] width 1522 height 607
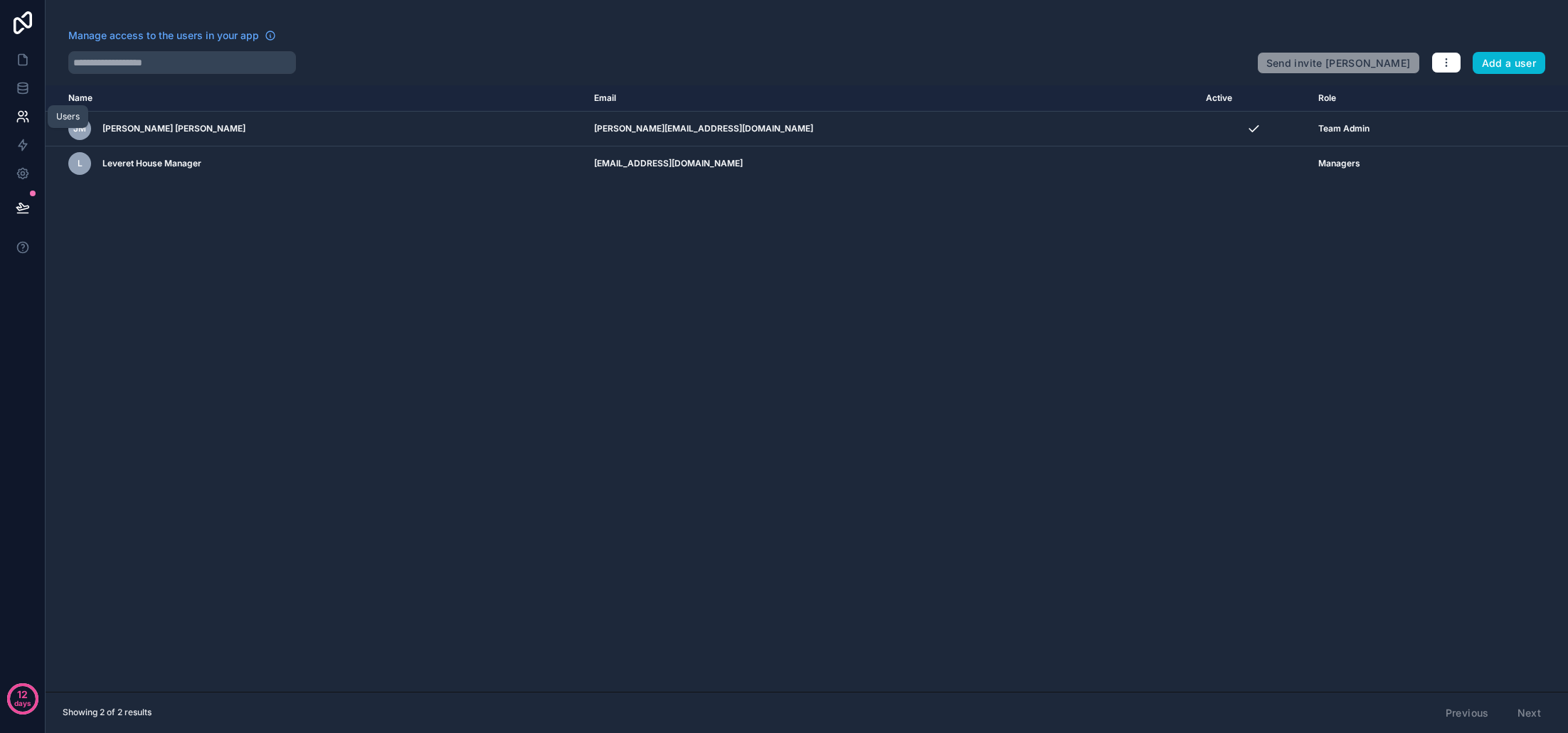
click at [25, 118] on icon at bounding box center [22, 116] width 14 height 14
click at [22, 83] on icon at bounding box center [22, 84] width 9 height 4
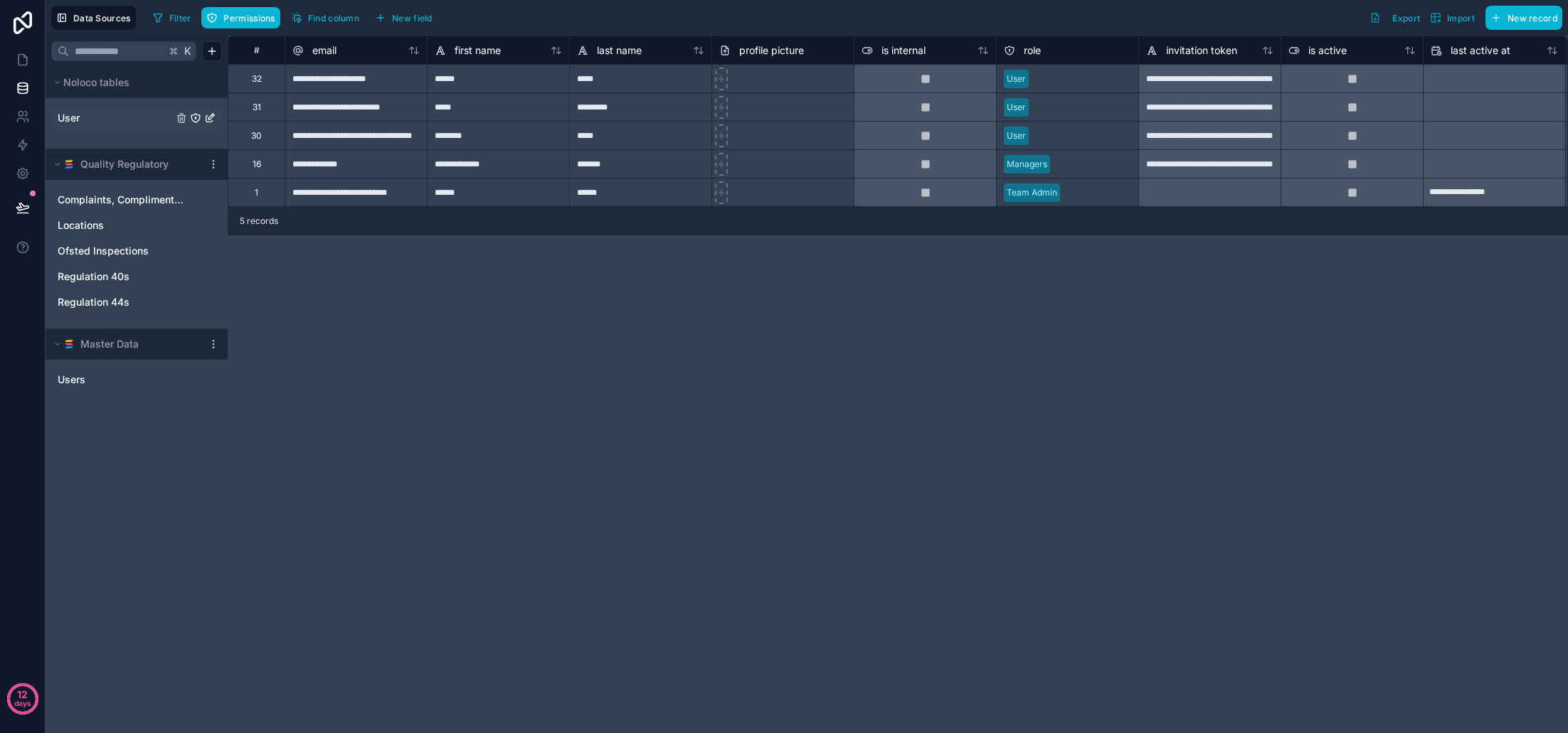
click at [128, 116] on link "User" at bounding box center [115, 118] width 115 height 14
click at [87, 122] on link "User" at bounding box center [115, 118] width 115 height 14
click at [88, 382] on link "Users" at bounding box center [122, 379] width 129 height 14
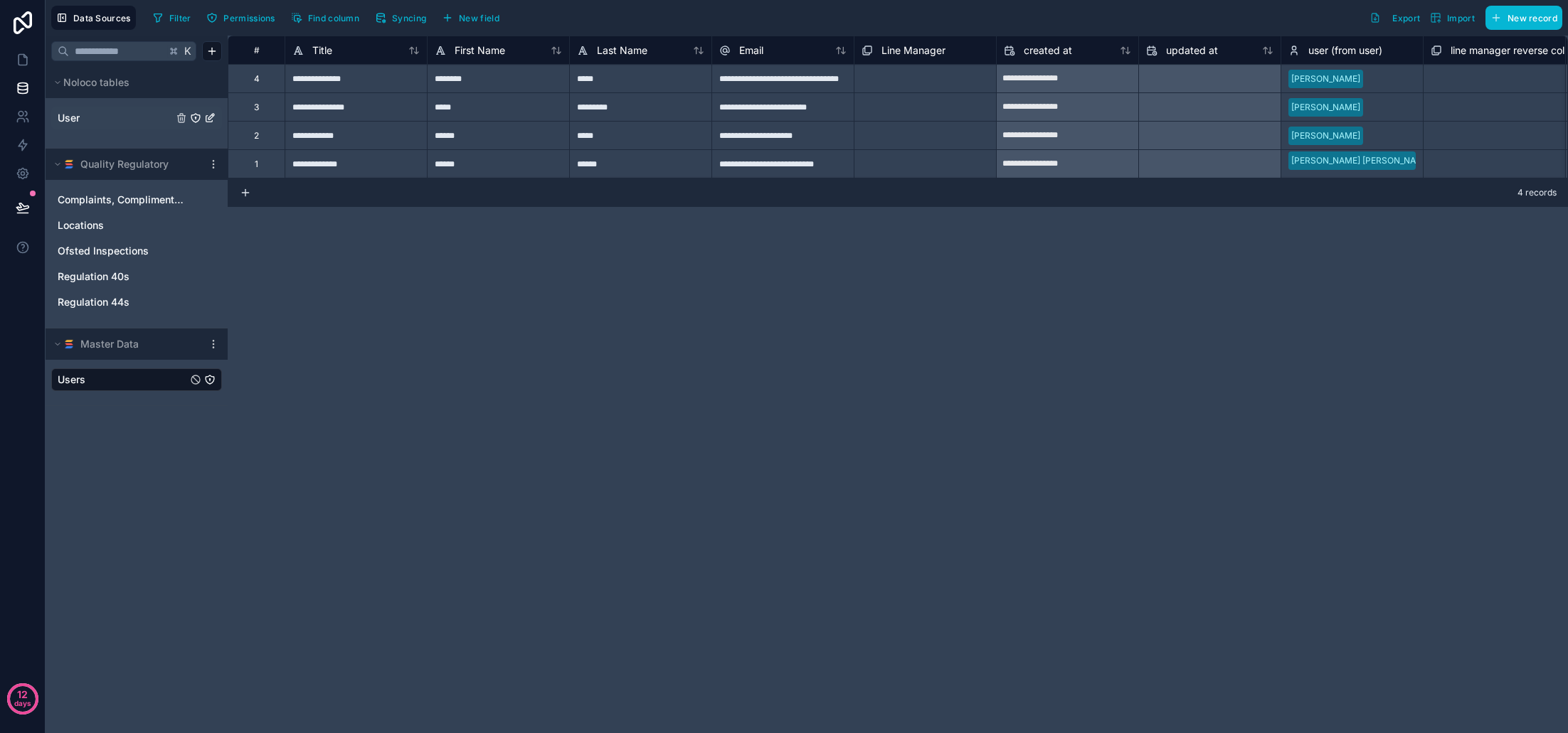
click at [94, 122] on link "User" at bounding box center [115, 118] width 115 height 14
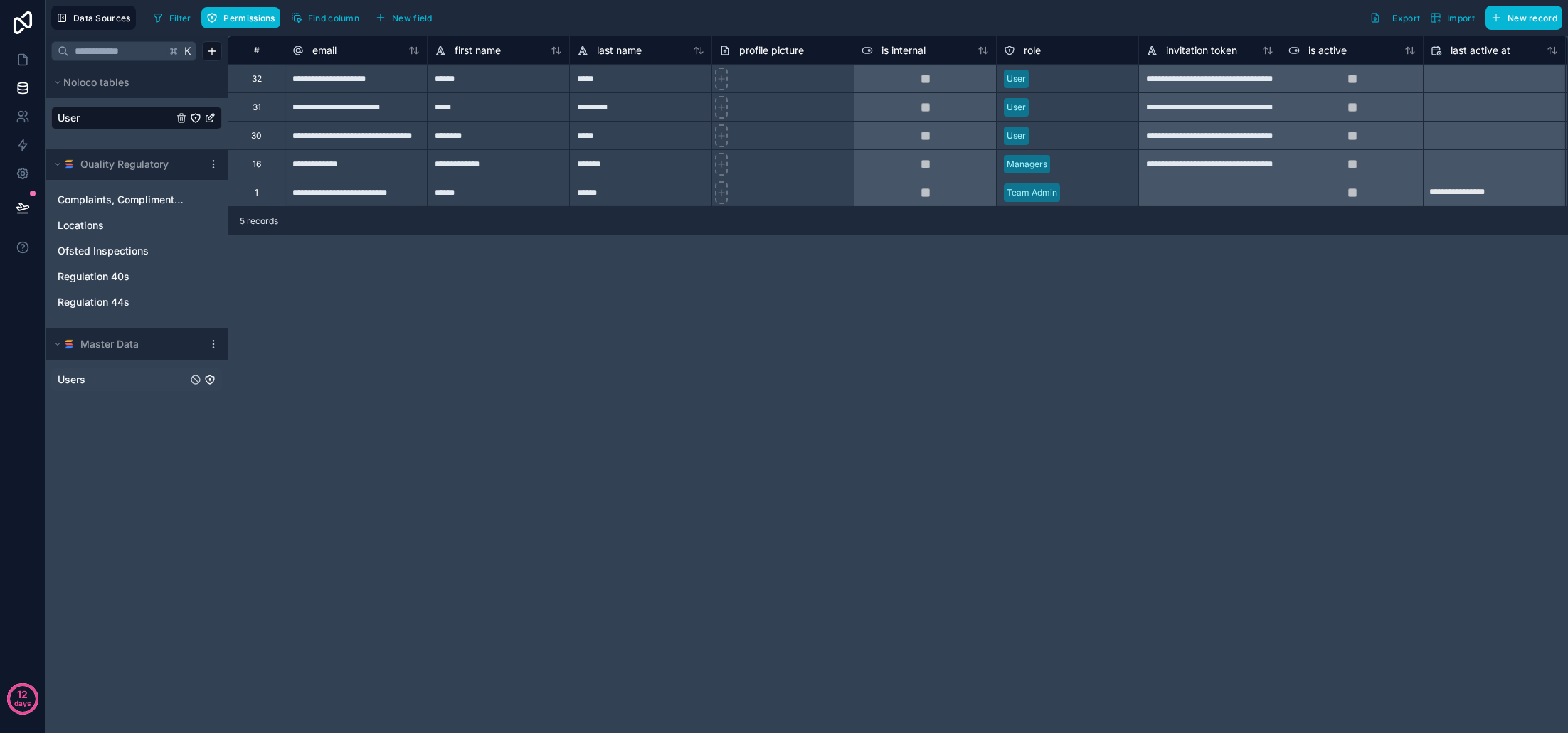
click at [314, 166] on div "**********" at bounding box center [355, 163] width 143 height 28
click at [271, 166] on div "16" at bounding box center [256, 163] width 57 height 28
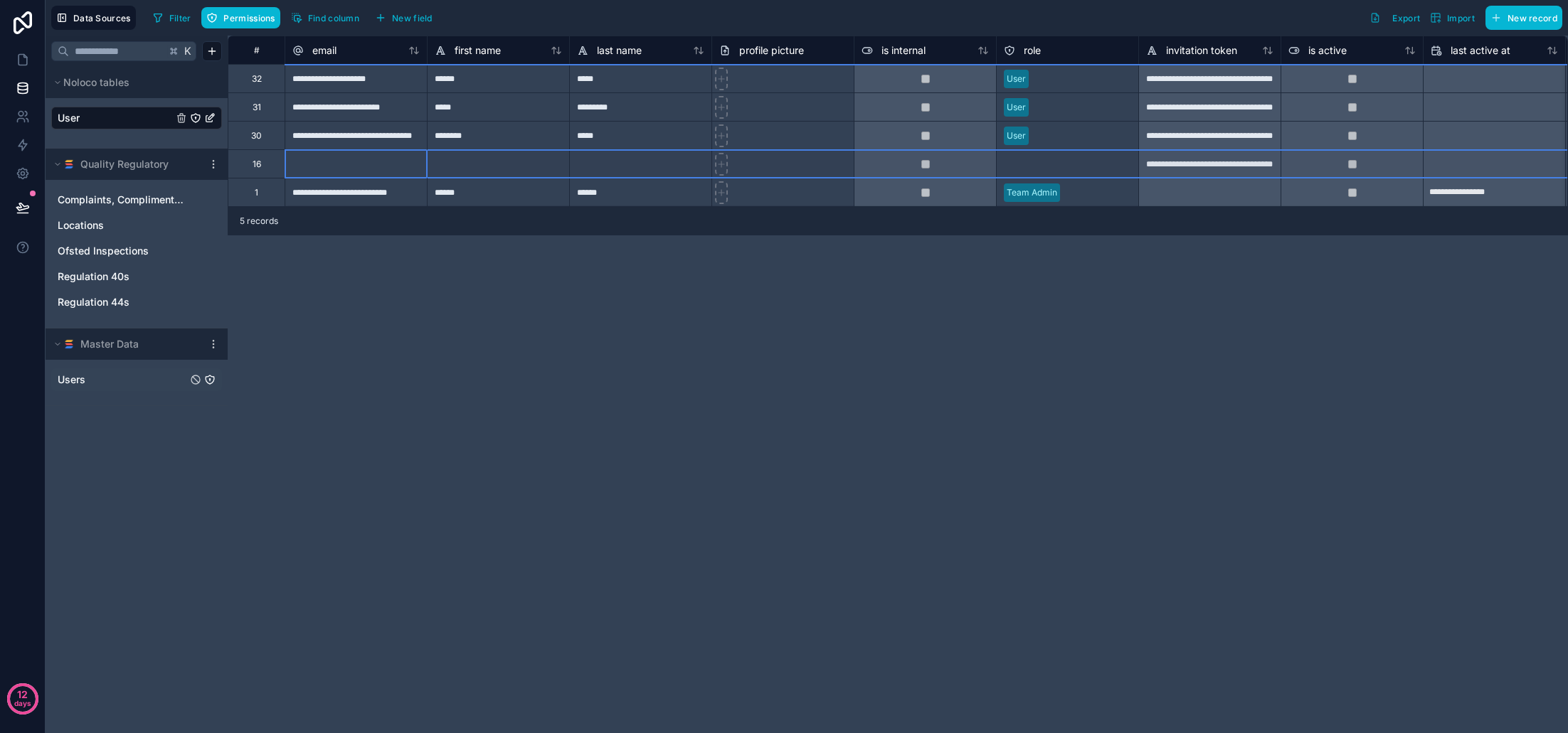
click at [267, 164] on div "16" at bounding box center [256, 163] width 57 height 28
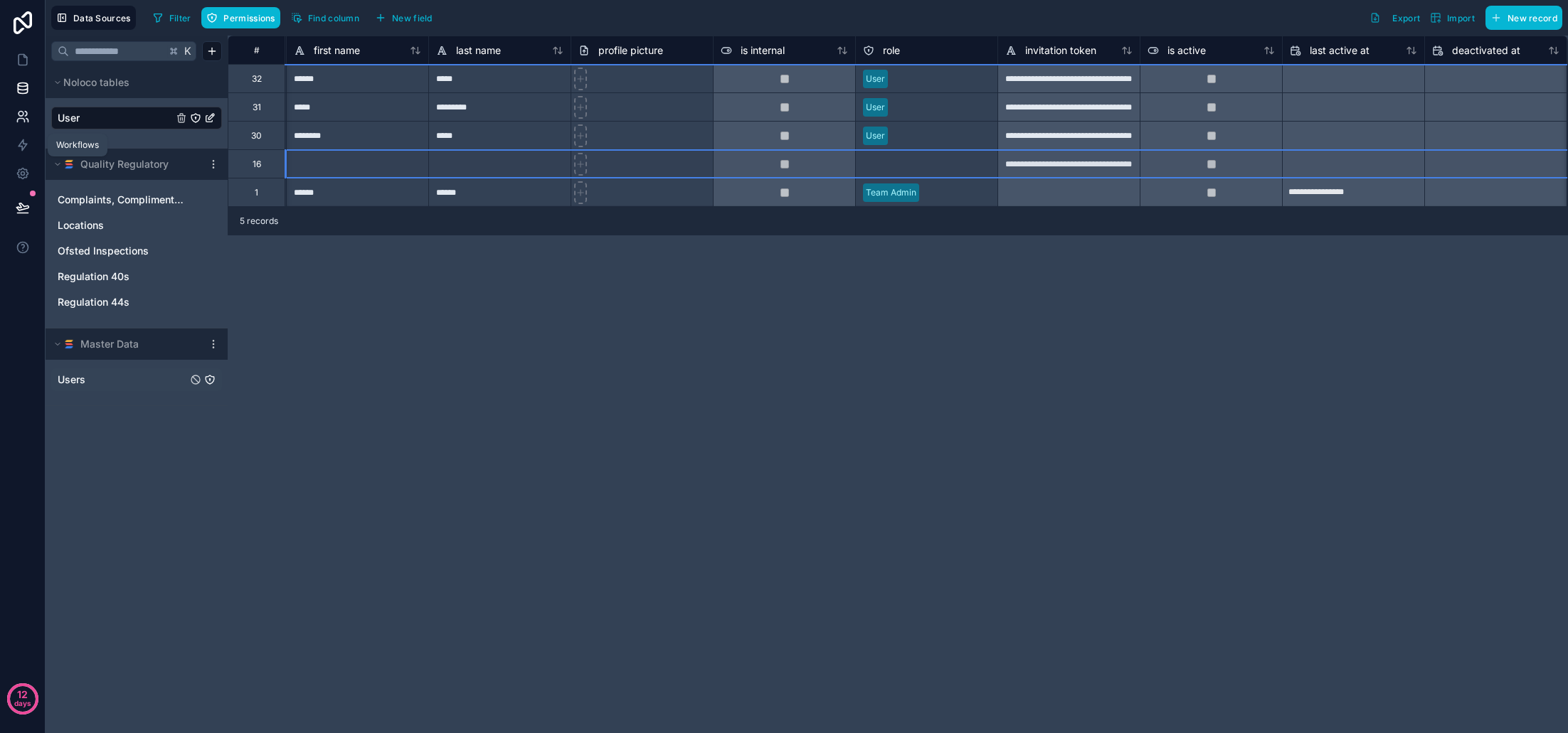
scroll to position [0, 139]
click at [26, 122] on icon at bounding box center [22, 116] width 14 height 14
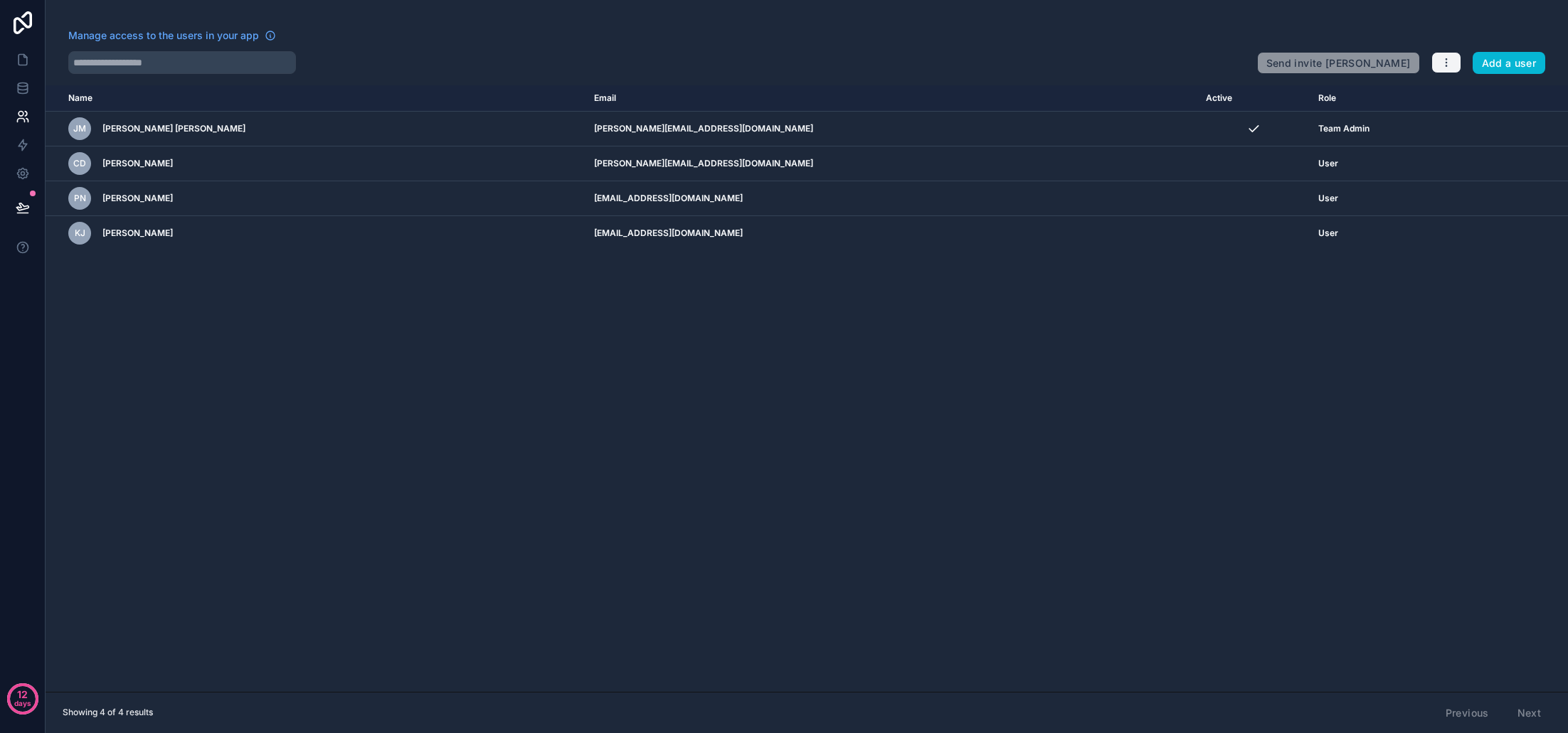
click at [1439, 65] on button "button" at bounding box center [1446, 63] width 30 height 22
click at [26, 83] on icon at bounding box center [22, 84] width 9 height 4
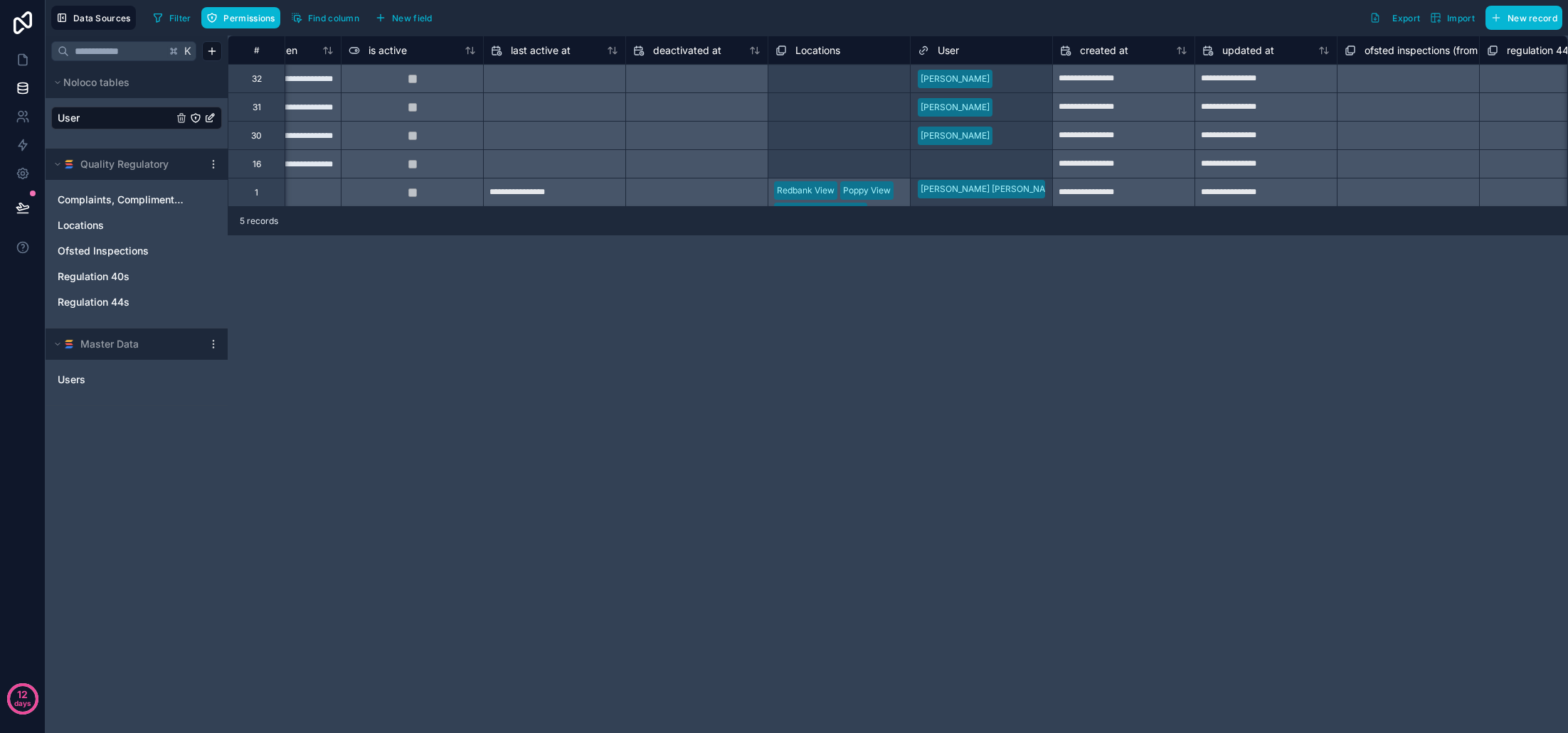
scroll to position [0, 825]
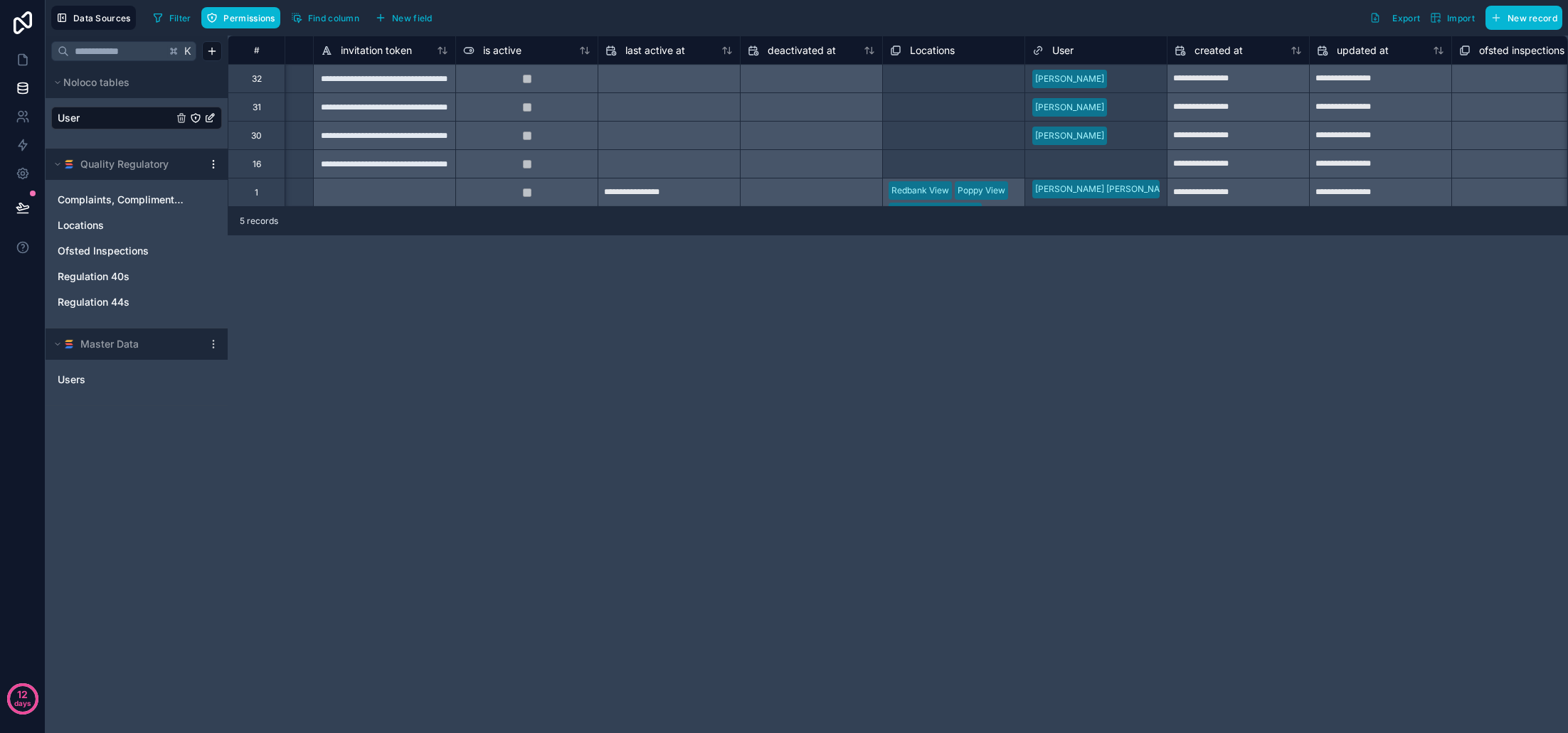
click at [214, 161] on icon at bounding box center [213, 160] width 1 height 1
click at [254, 292] on span "Delete source" at bounding box center [285, 289] width 102 height 11
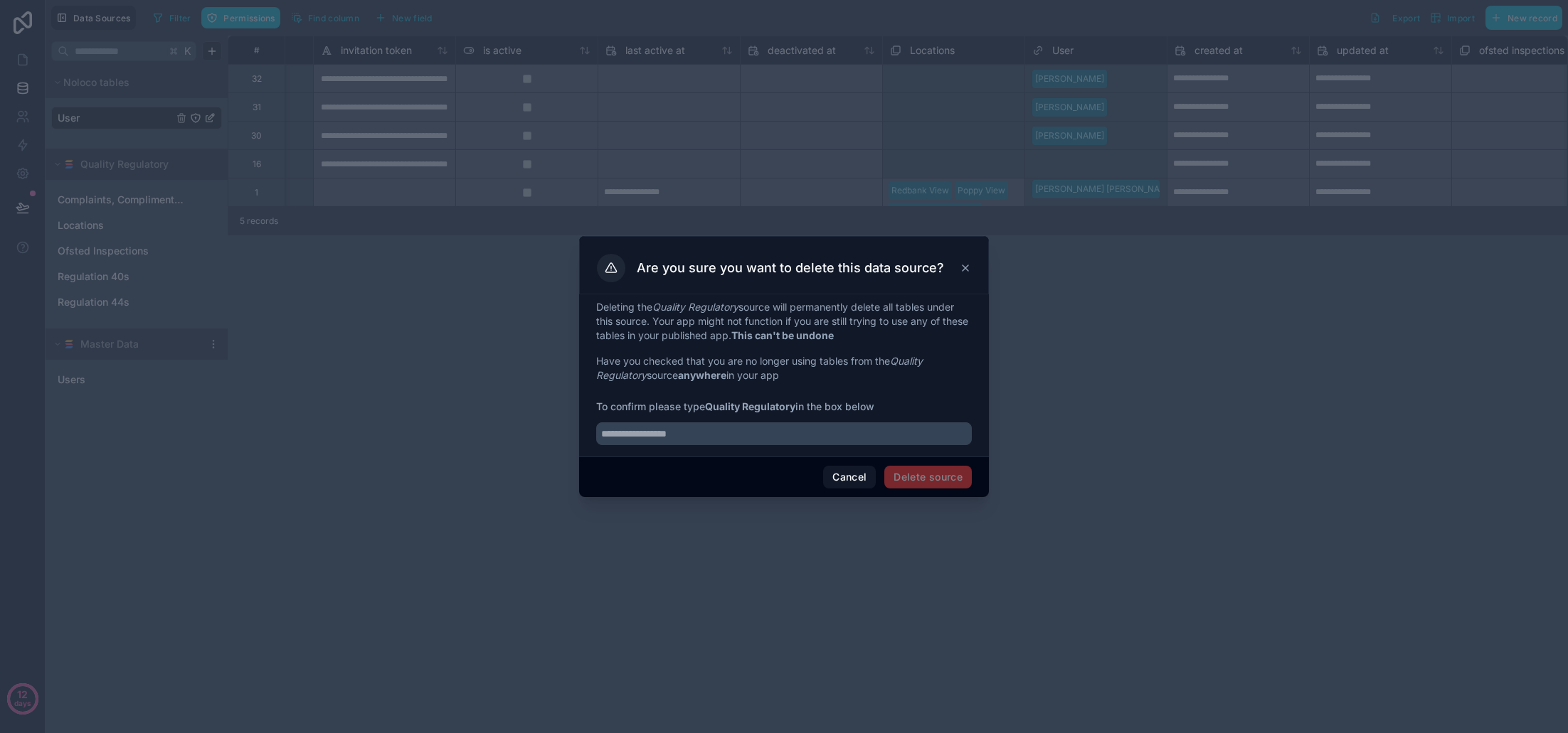
click at [933, 479] on span "Delete source" at bounding box center [928, 477] width 87 height 22
click at [730, 440] on input "text" at bounding box center [784, 434] width 376 height 22
type input "**********"
click at [925, 487] on button "Delete source" at bounding box center [928, 477] width 87 height 22
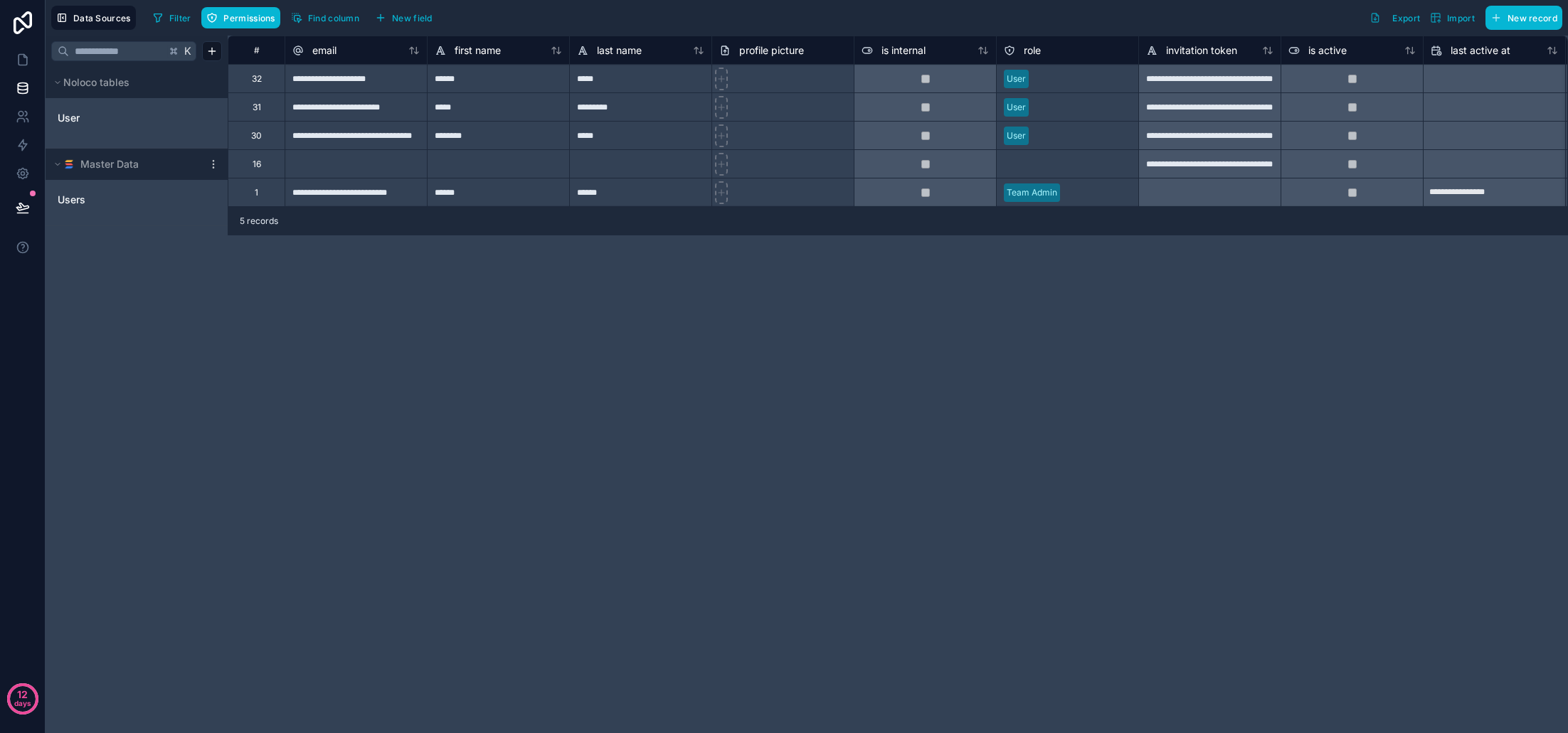
click at [259, 171] on div "16" at bounding box center [256, 163] width 57 height 28
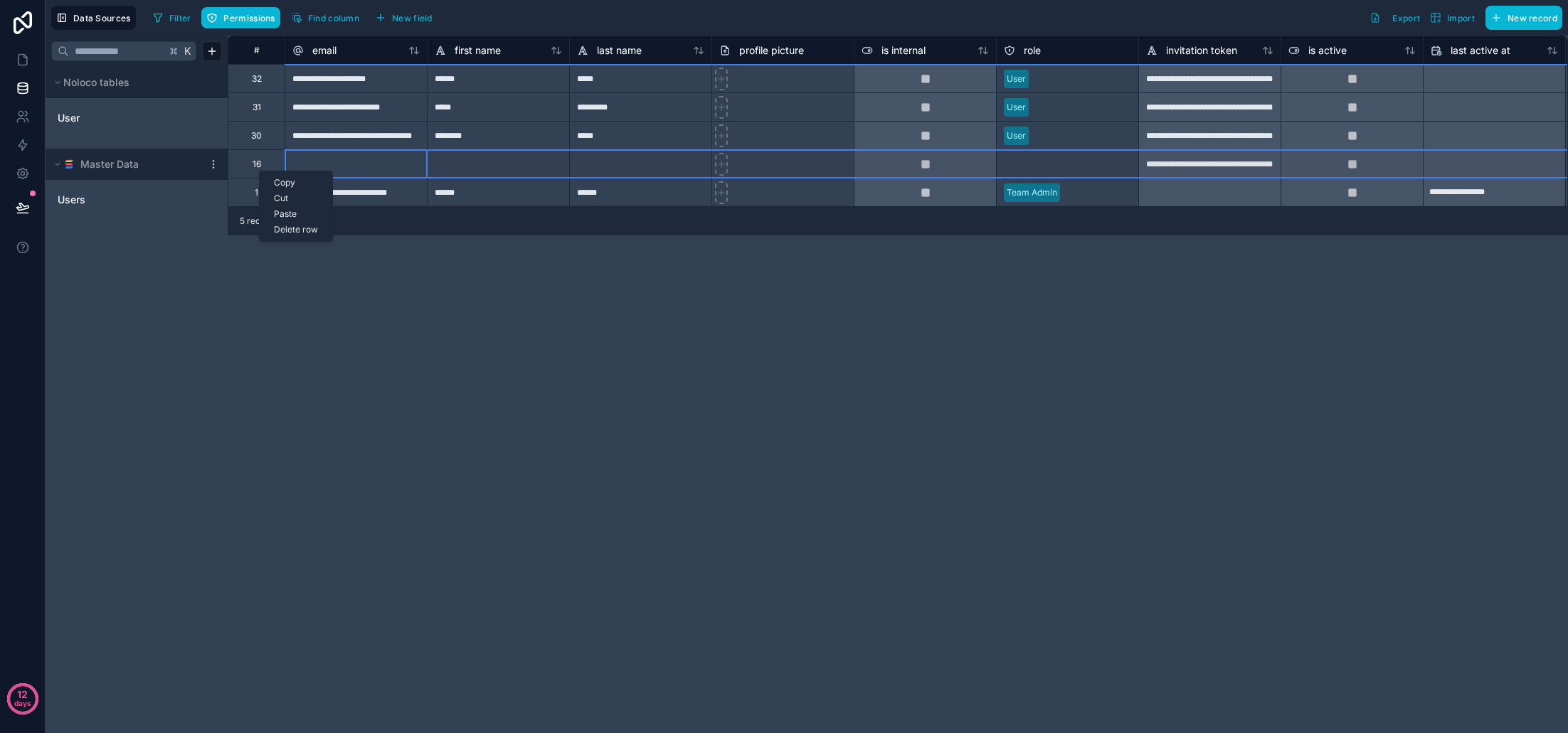
click at [298, 230] on div "Delete row" at bounding box center [296, 229] width 72 height 16
type input "**********"
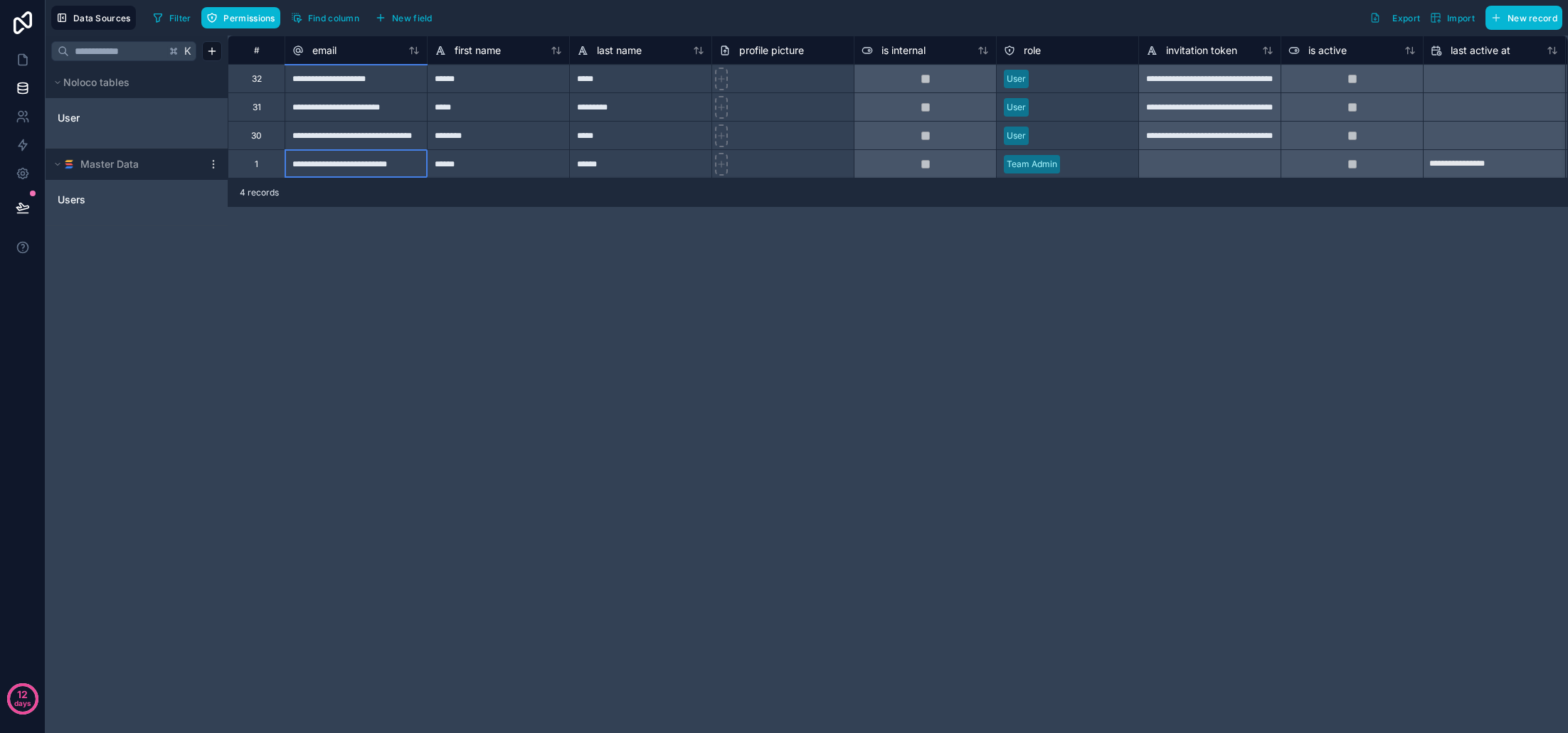
click at [305, 227] on div "**********" at bounding box center [897, 384] width 1340 height 698
click at [90, 200] on link "Users" at bounding box center [122, 199] width 129 height 14
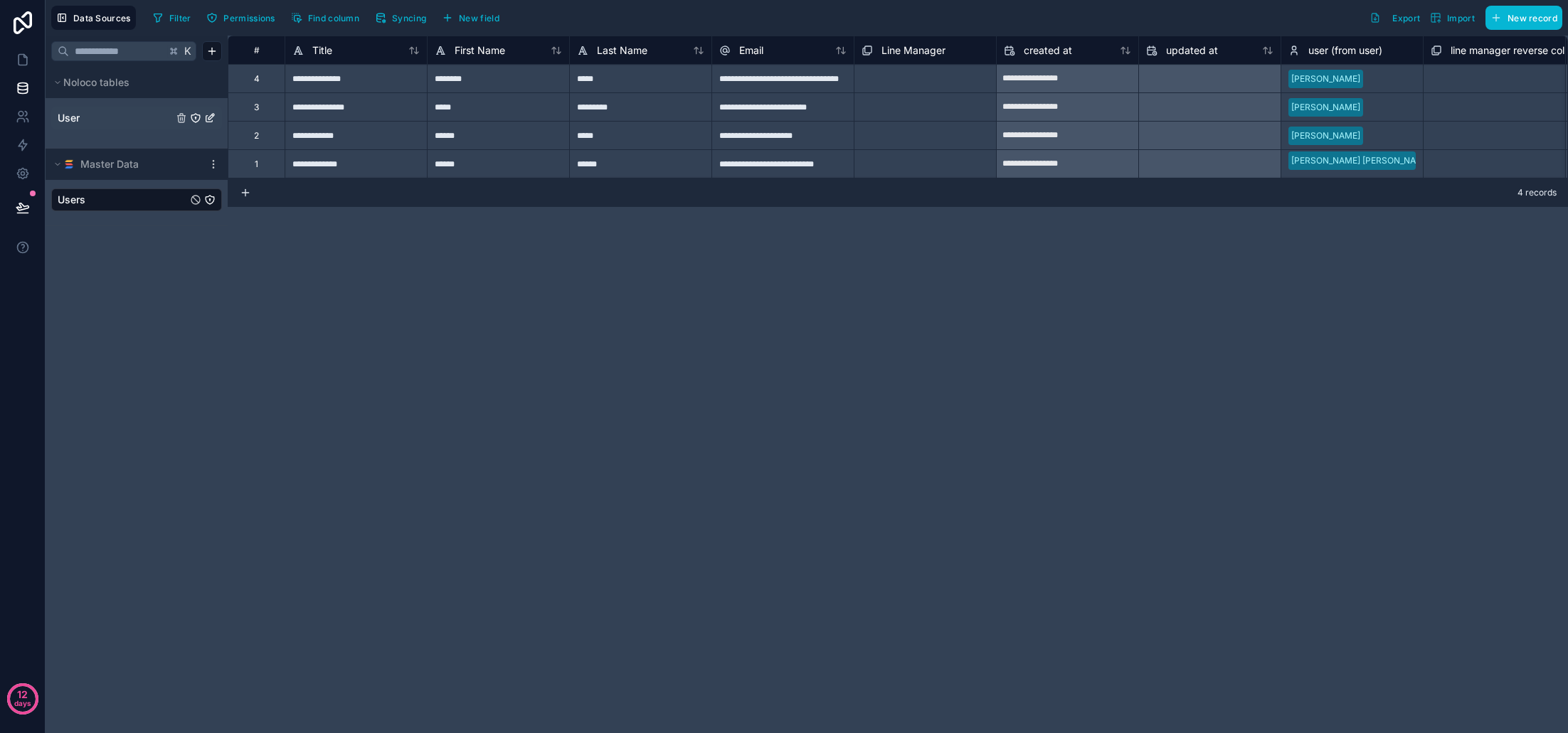
click at [83, 123] on link "User" at bounding box center [115, 118] width 115 height 14
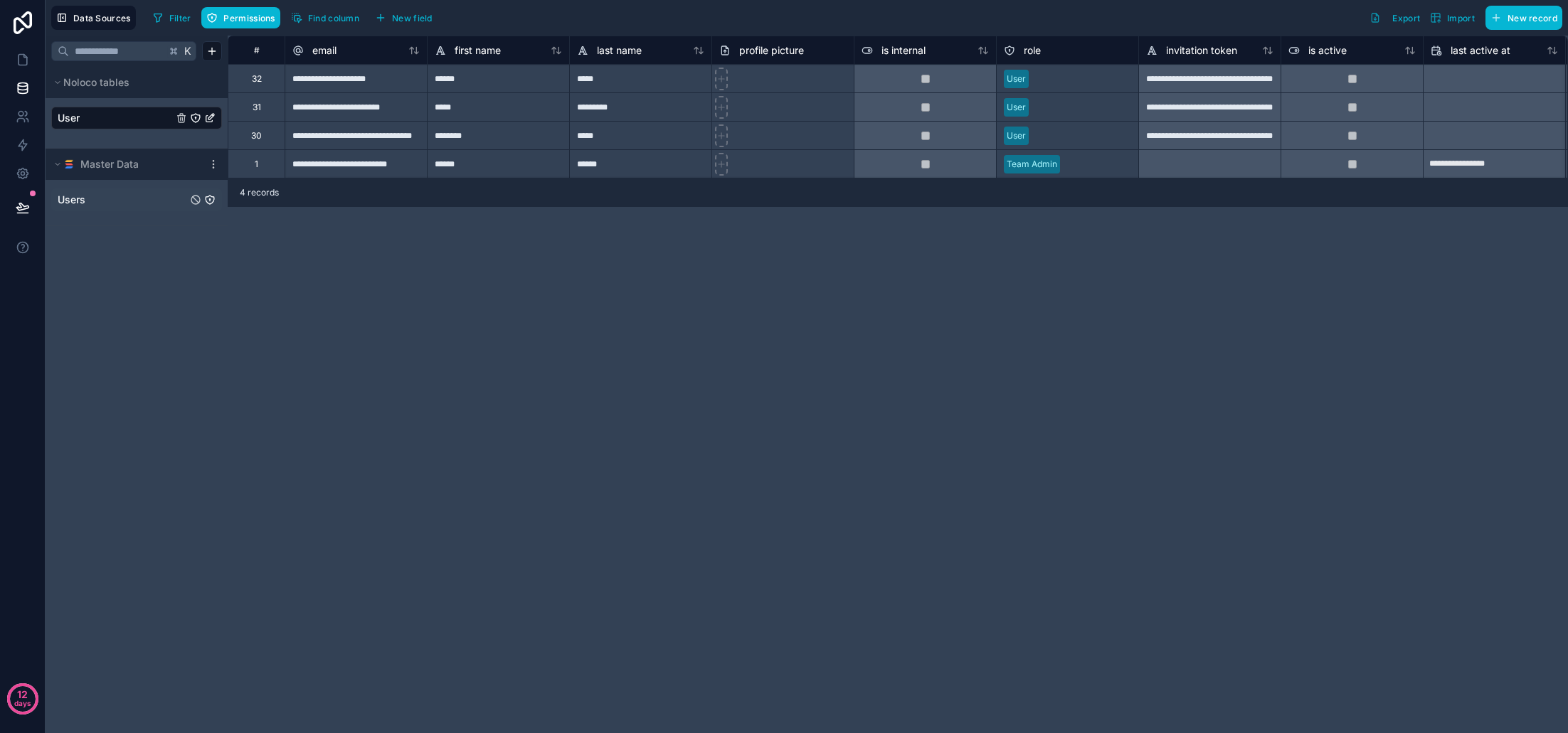
click at [211, 119] on icon "User" at bounding box center [209, 118] width 11 height 11
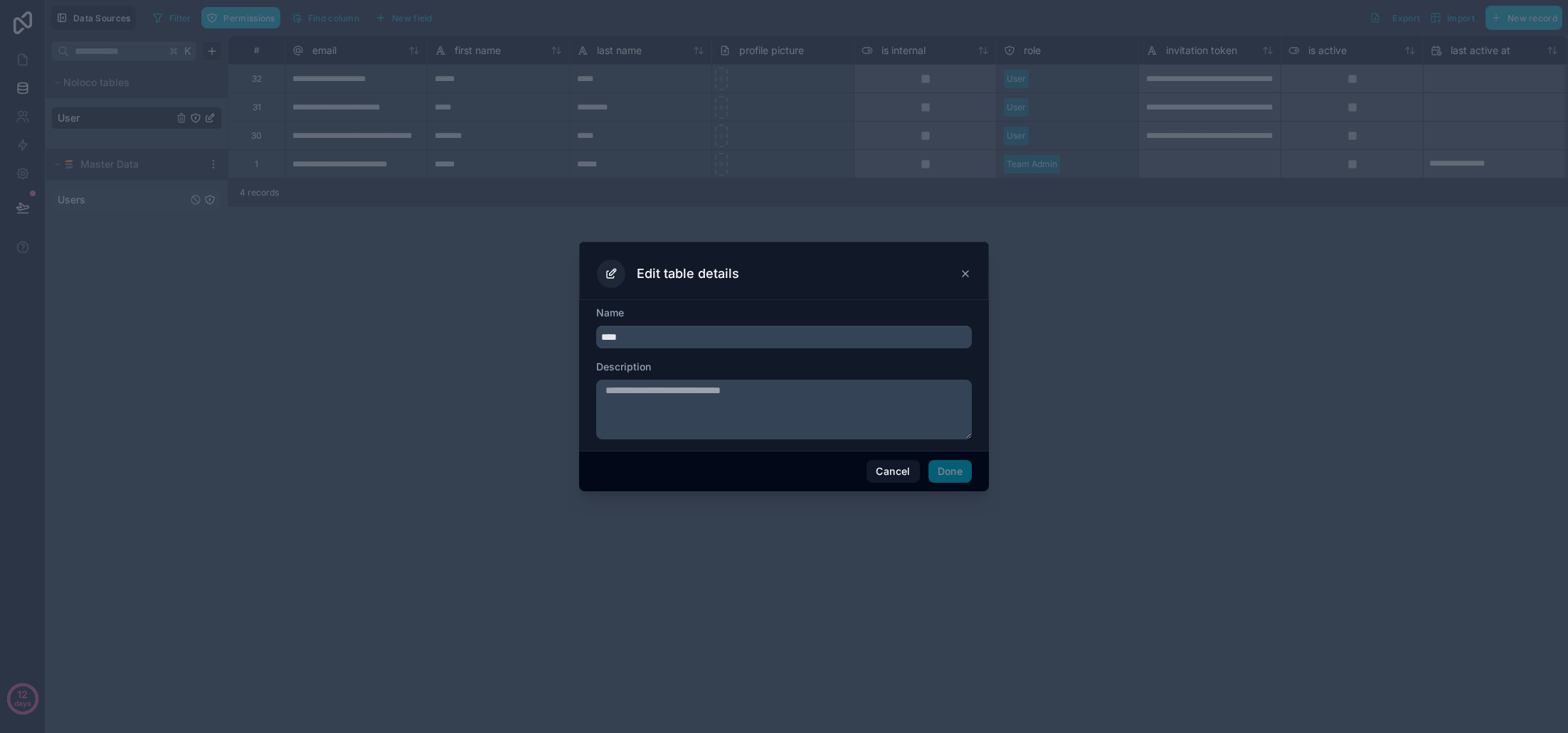
click at [604, 337] on input "****" at bounding box center [784, 337] width 376 height 22
type input "**********"
click at [946, 467] on button "Done" at bounding box center [951, 472] width 43 height 22
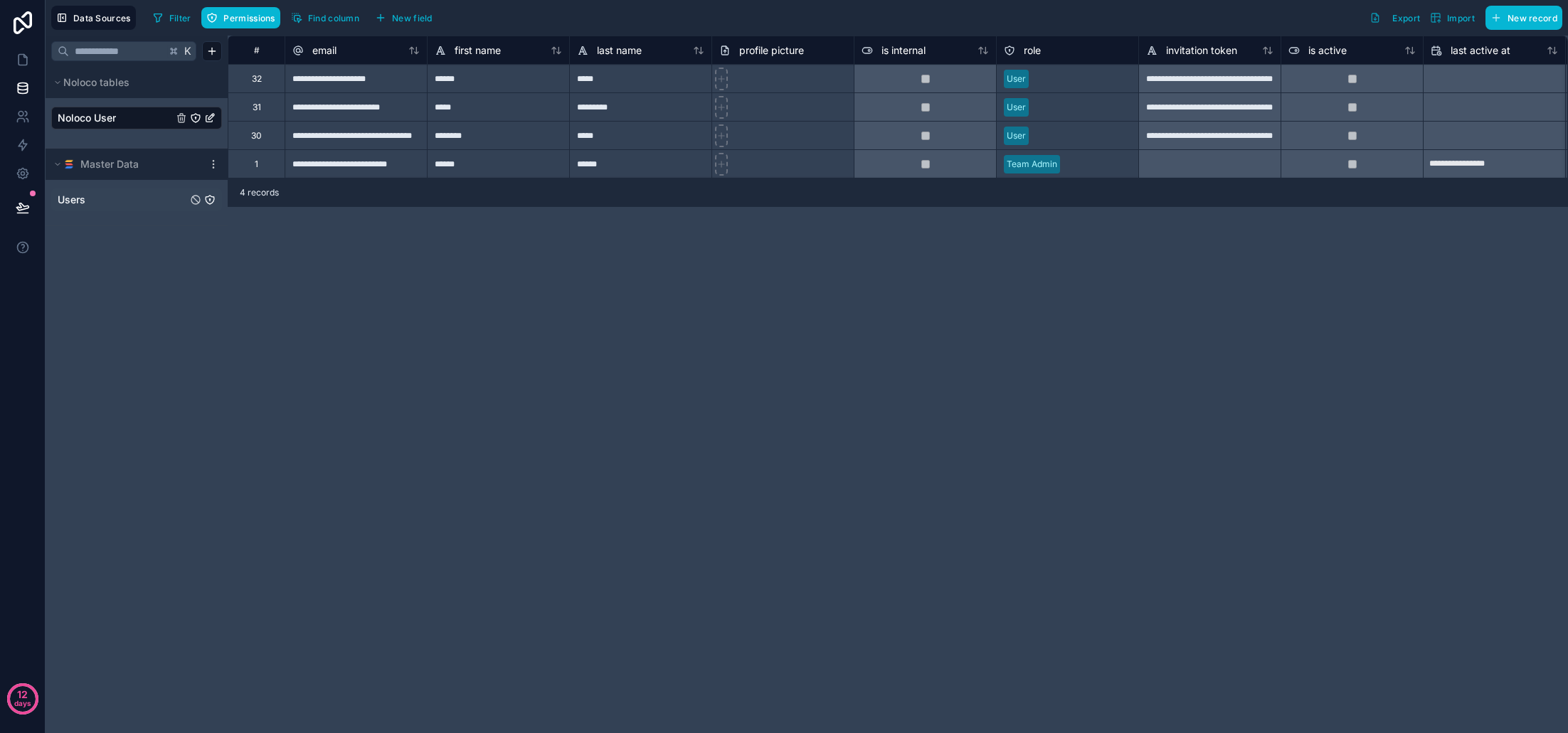
click at [97, 197] on link "Users" at bounding box center [122, 199] width 129 height 14
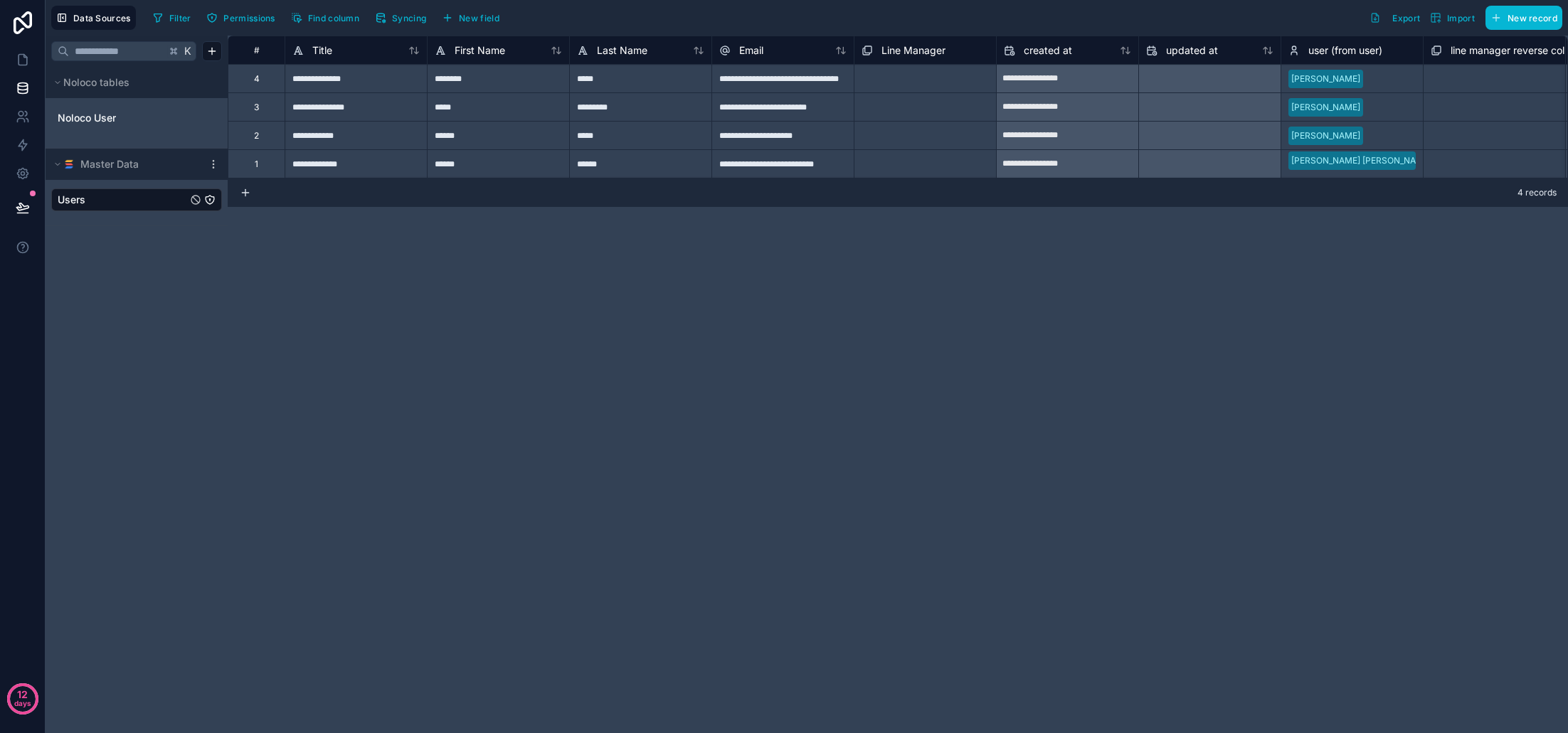
click at [889, 113] on div "Select a Line Manager" at bounding box center [925, 107] width 142 height 22
click at [899, 136] on div "Select a Line Manager" at bounding box center [906, 136] width 90 height 11
click at [968, 143] on div at bounding box center [974, 136] width 28 height 14
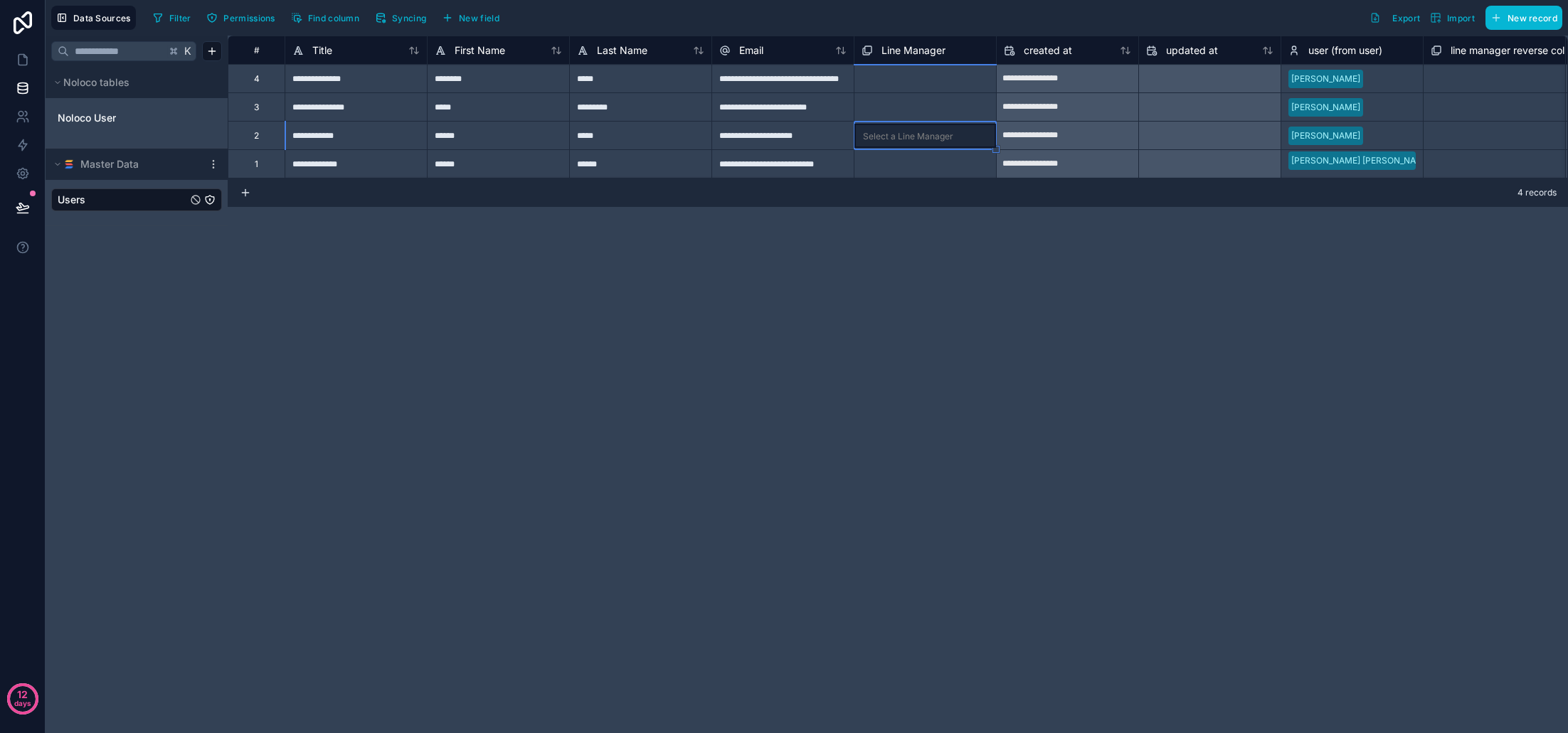
click at [940, 266] on div "**********" at bounding box center [897, 384] width 1340 height 698
click at [81, 197] on span "Users" at bounding box center [71, 199] width 28 height 14
click at [100, 116] on span "Noloco User" at bounding box center [87, 118] width 58 height 14
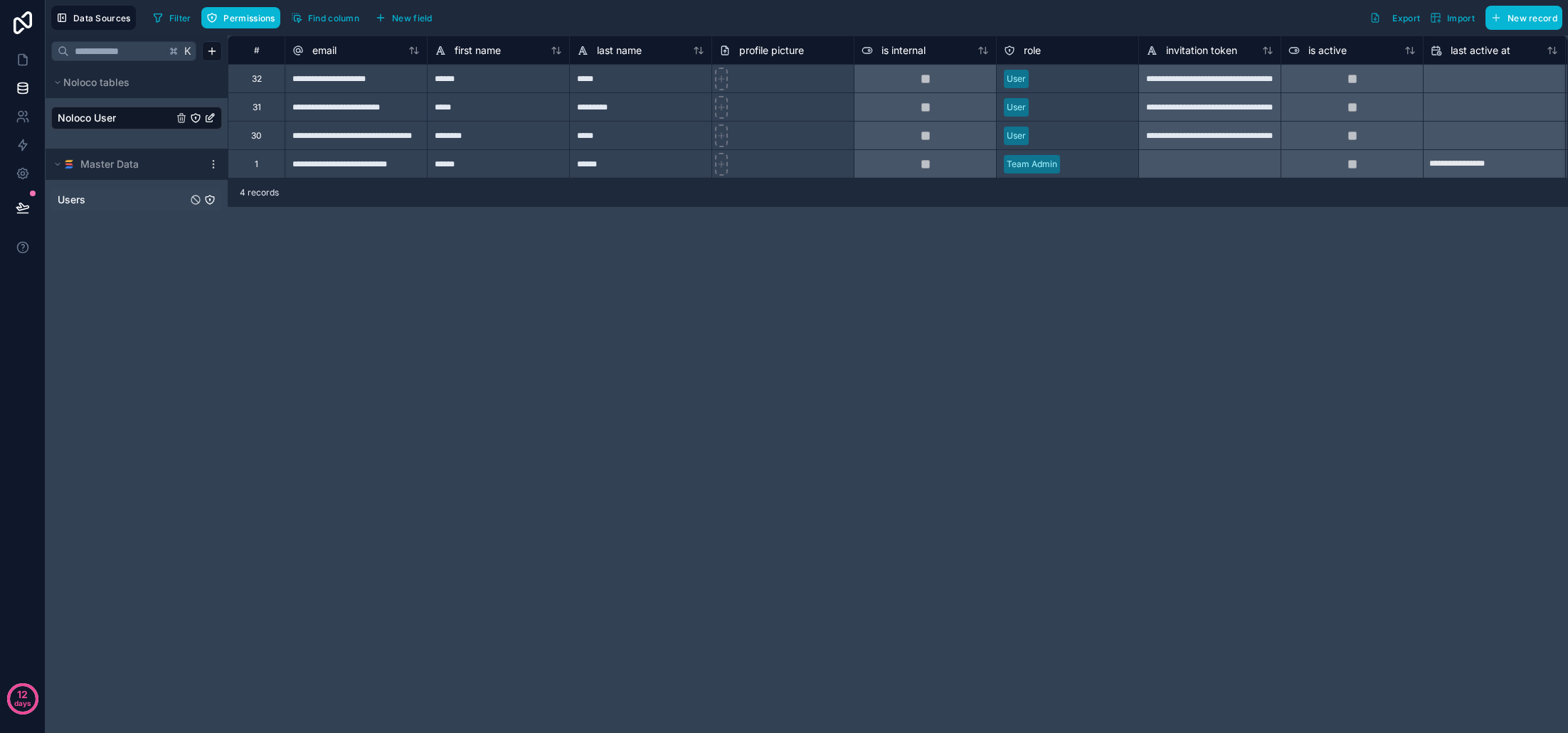
click at [122, 206] on link "Users" at bounding box center [122, 199] width 129 height 14
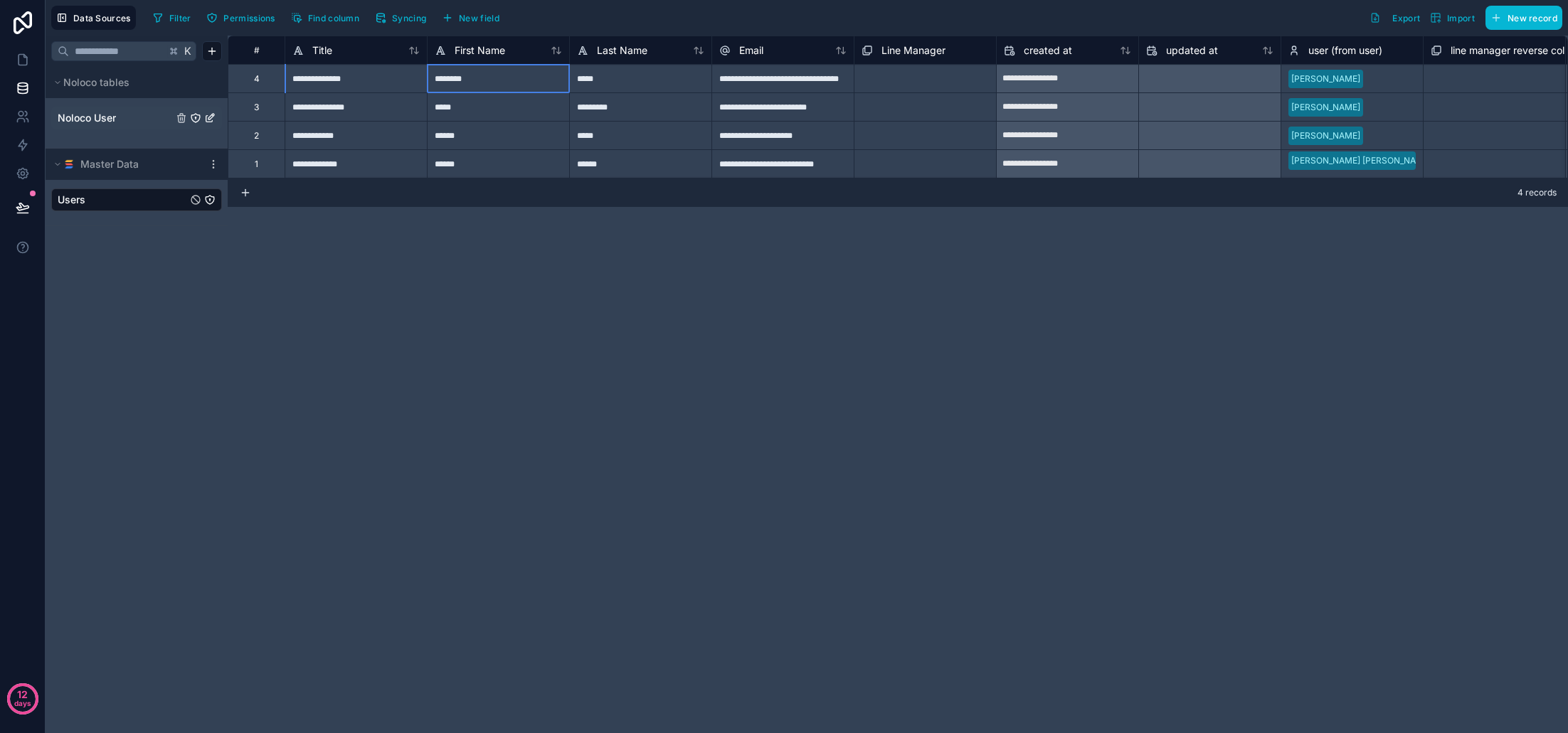
click at [482, 83] on div "********" at bounding box center [498, 78] width 143 height 28
type input "**********"
type input "******"
click at [639, 115] on div "*********" at bounding box center [640, 107] width 143 height 28
click at [629, 83] on div "*****" at bounding box center [640, 78] width 143 height 28
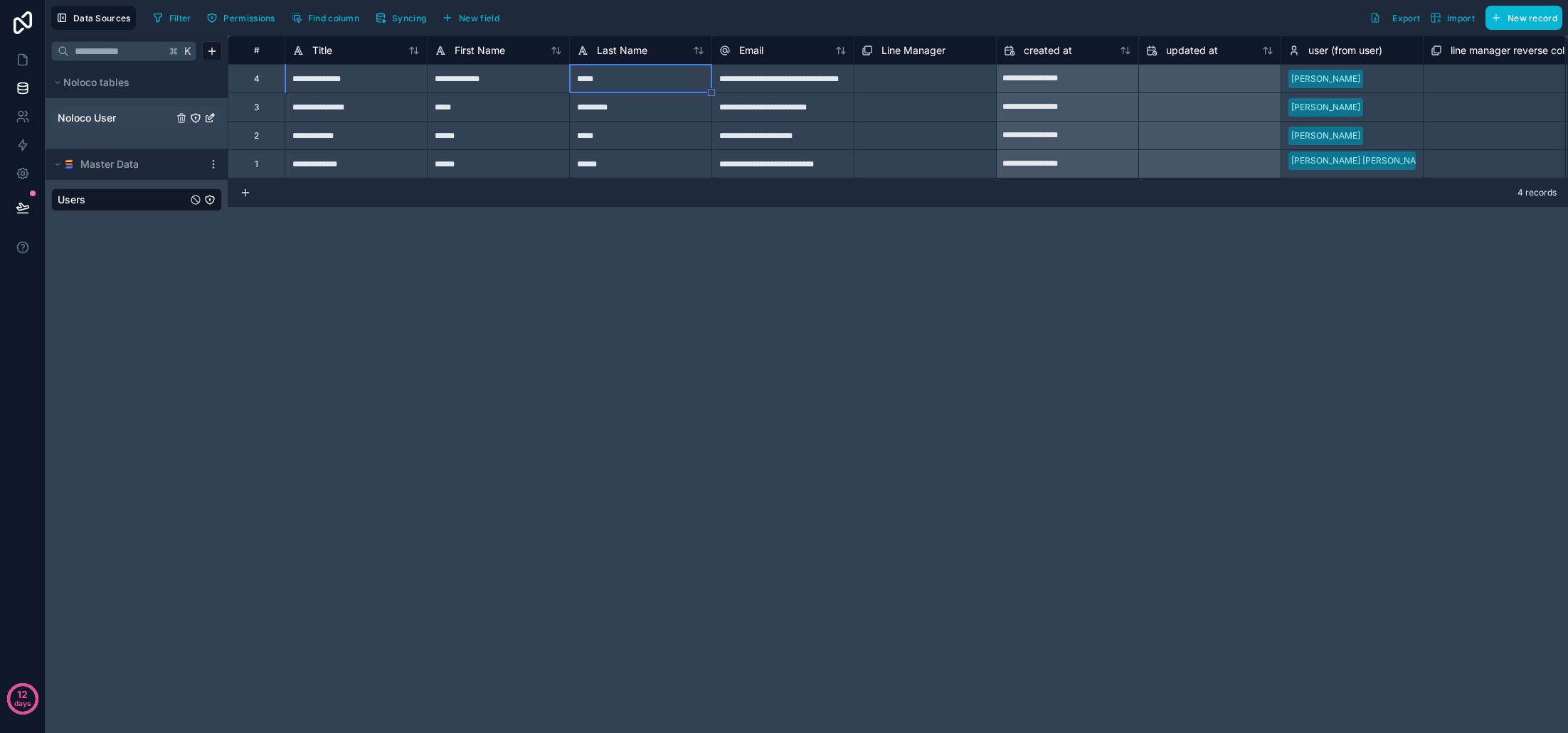
click at [629, 83] on div "*****" at bounding box center [640, 78] width 143 height 28
type input "*******"
click at [646, 278] on div "**********" at bounding box center [897, 384] width 1340 height 698
click at [105, 115] on span "Noloco User" at bounding box center [87, 118] width 58 height 14
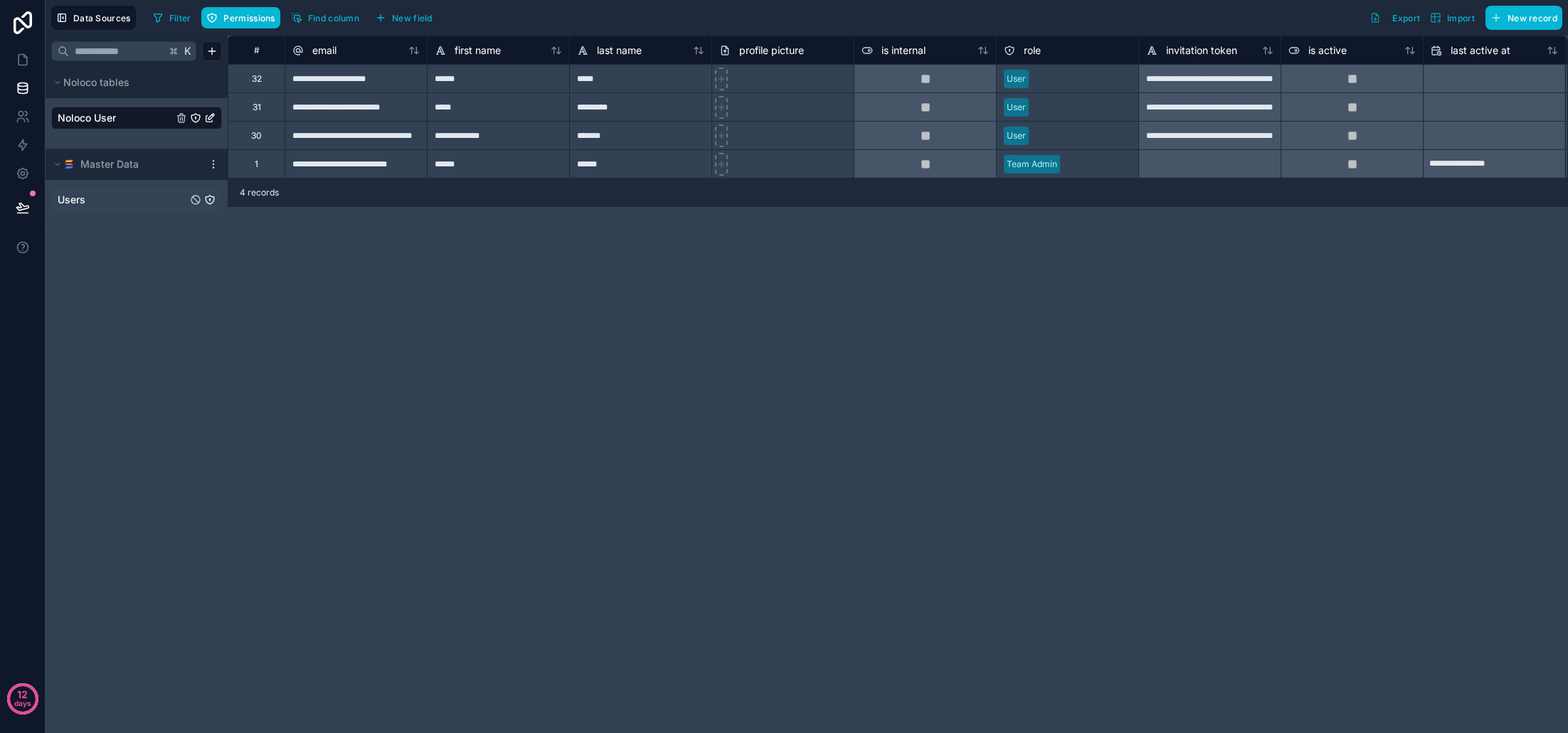
click at [107, 199] on link "Users" at bounding box center [122, 199] width 129 height 14
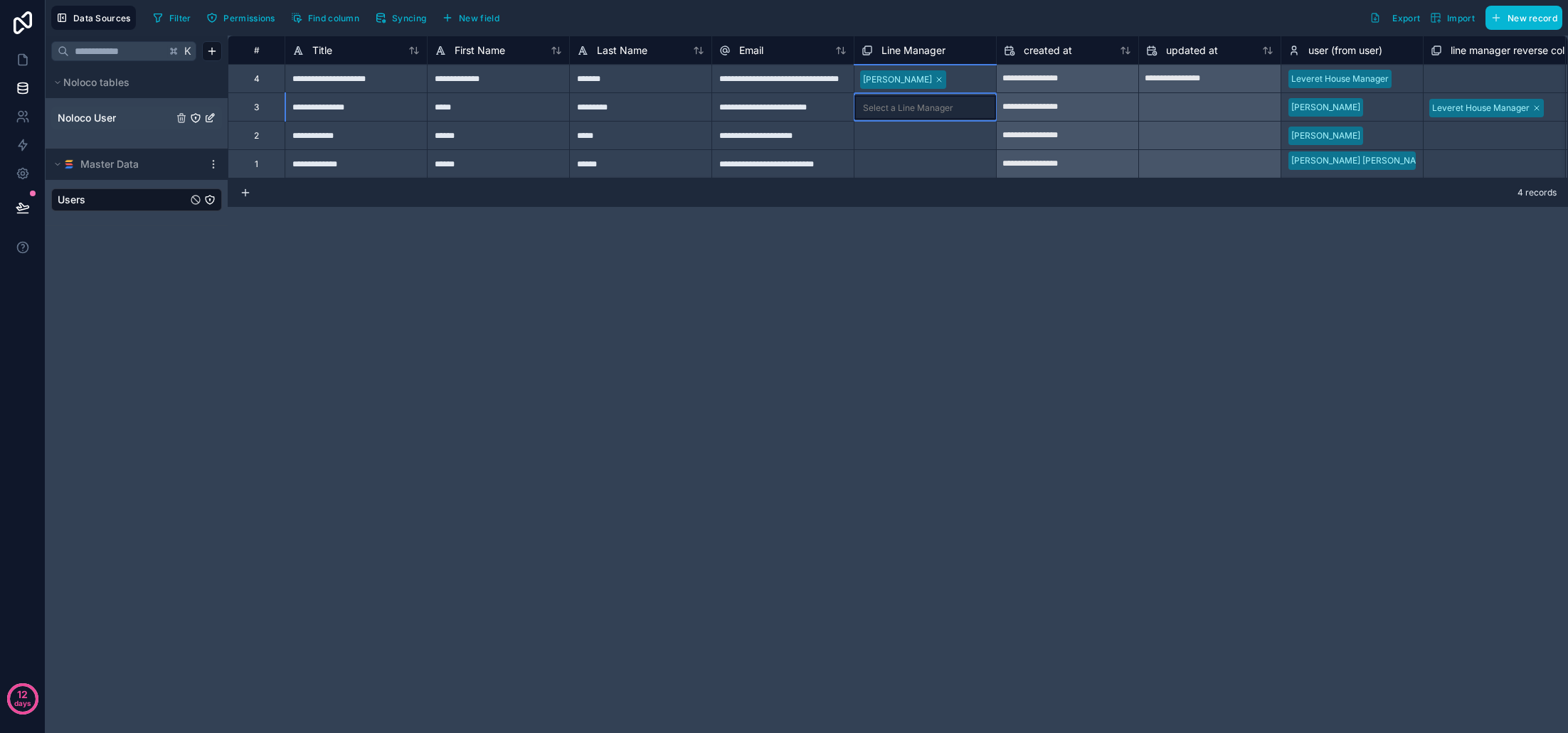
click at [921, 117] on div "Select a Line Manager" at bounding box center [925, 107] width 142 height 24
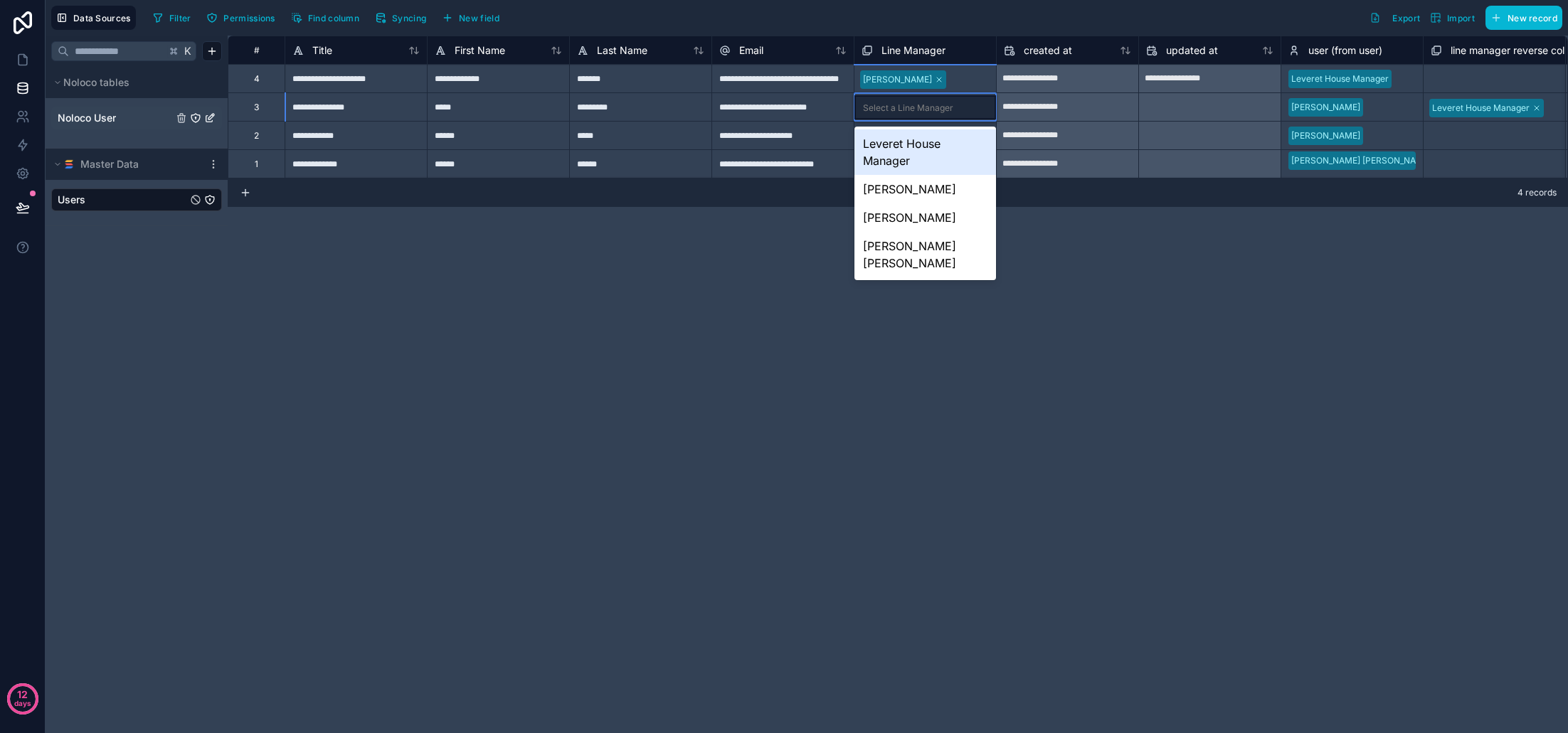
click at [954, 113] on div "Select a Line Manager" at bounding box center [925, 107] width 142 height 24
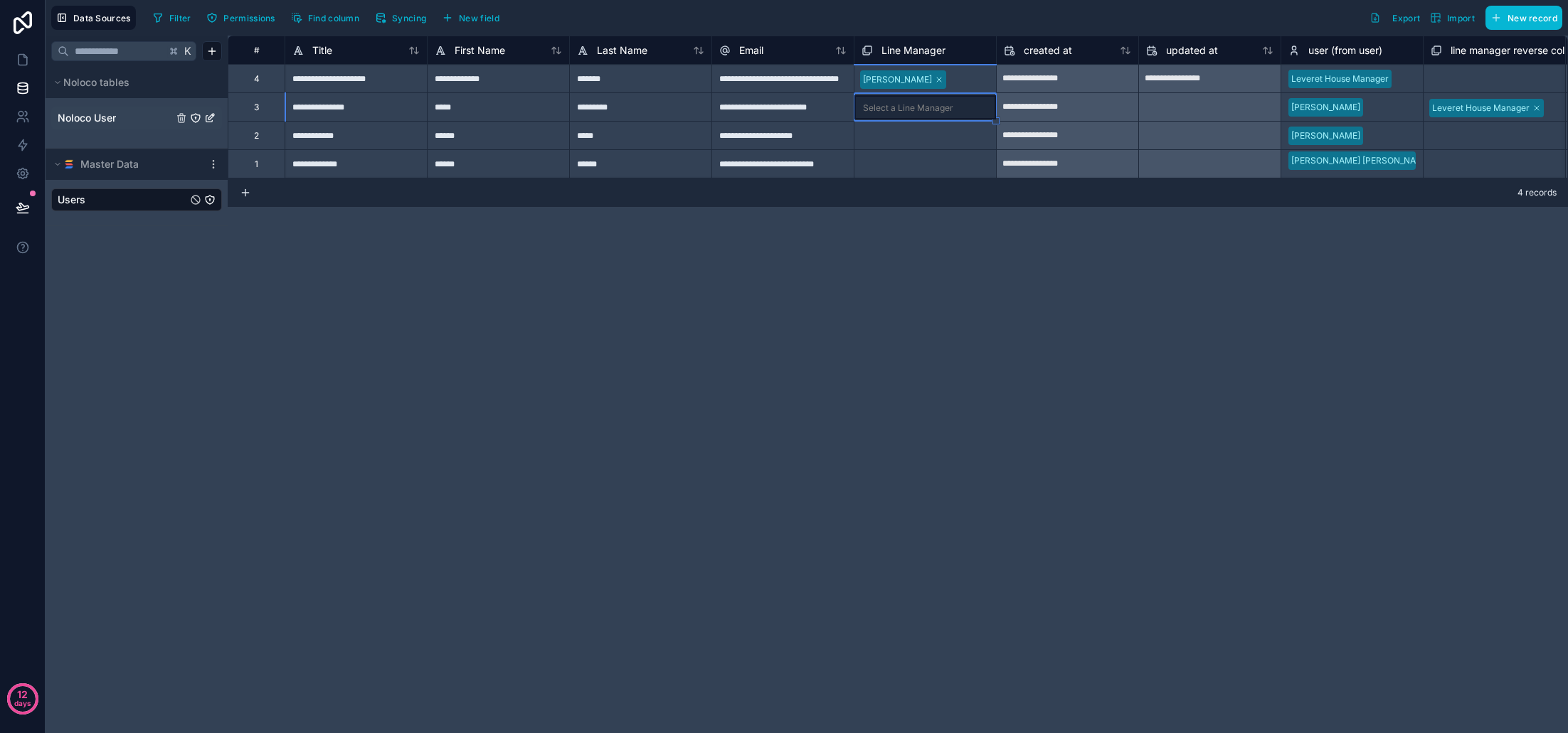
click at [954, 113] on div "Select a Line Manager" at bounding box center [925, 107] width 142 height 24
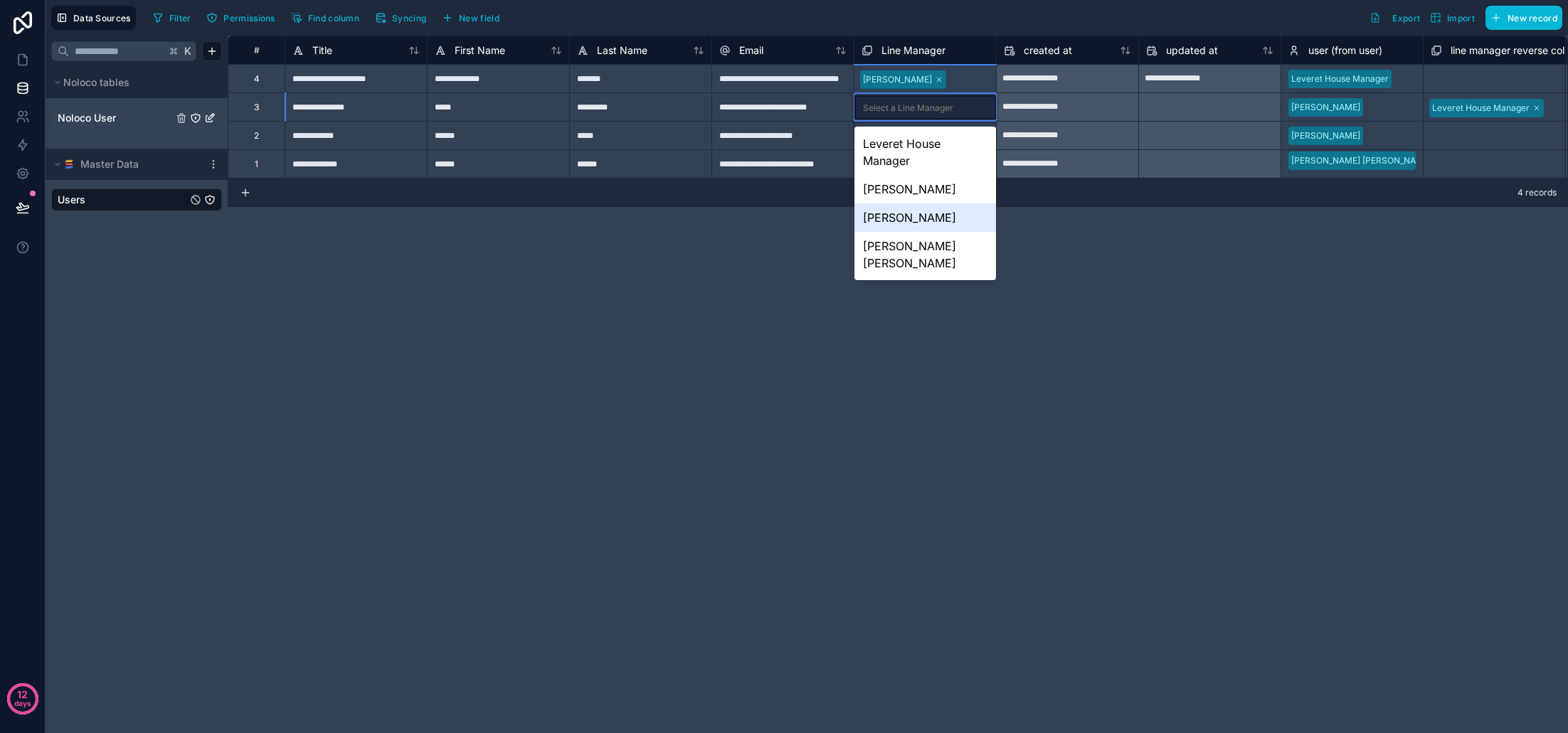
click at [925, 214] on div "[PERSON_NAME]" at bounding box center [925, 218] width 142 height 28
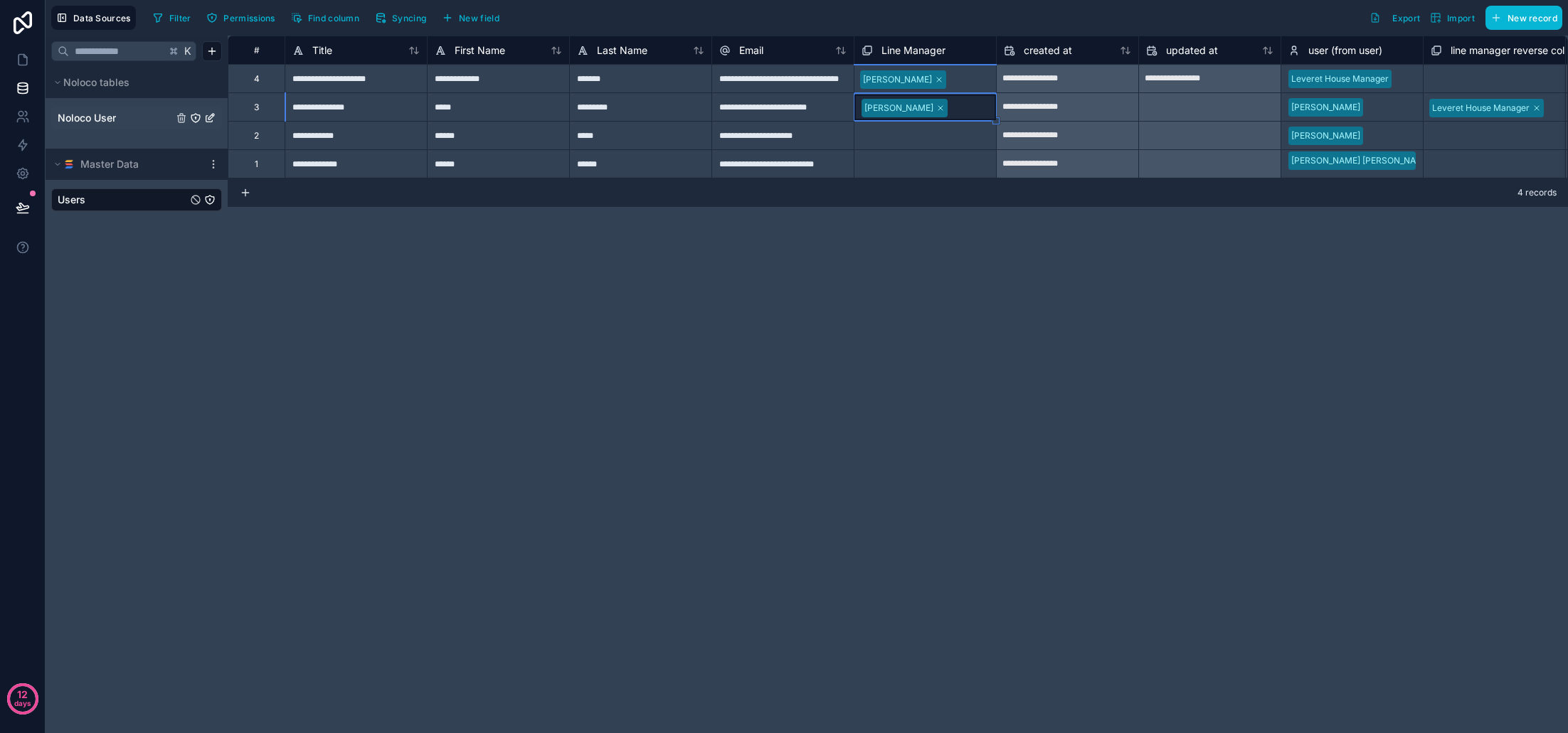
click at [923, 140] on div "Select a Line Manager" at bounding box center [906, 136] width 90 height 11
click at [945, 141] on div "Select a Line Manager" at bounding box center [908, 136] width 90 height 11
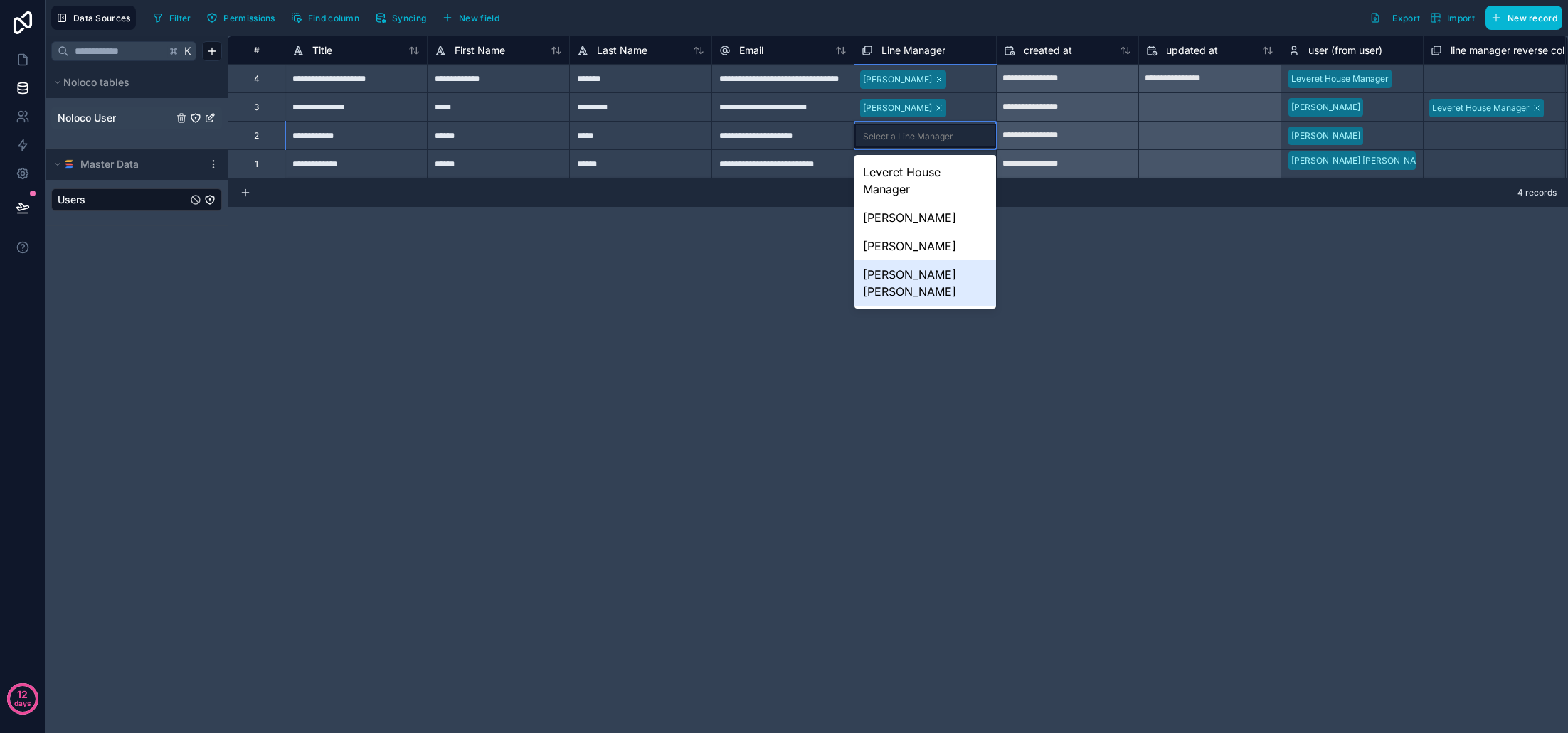
click at [934, 275] on div "[PERSON_NAME] [PERSON_NAME]" at bounding box center [925, 283] width 142 height 46
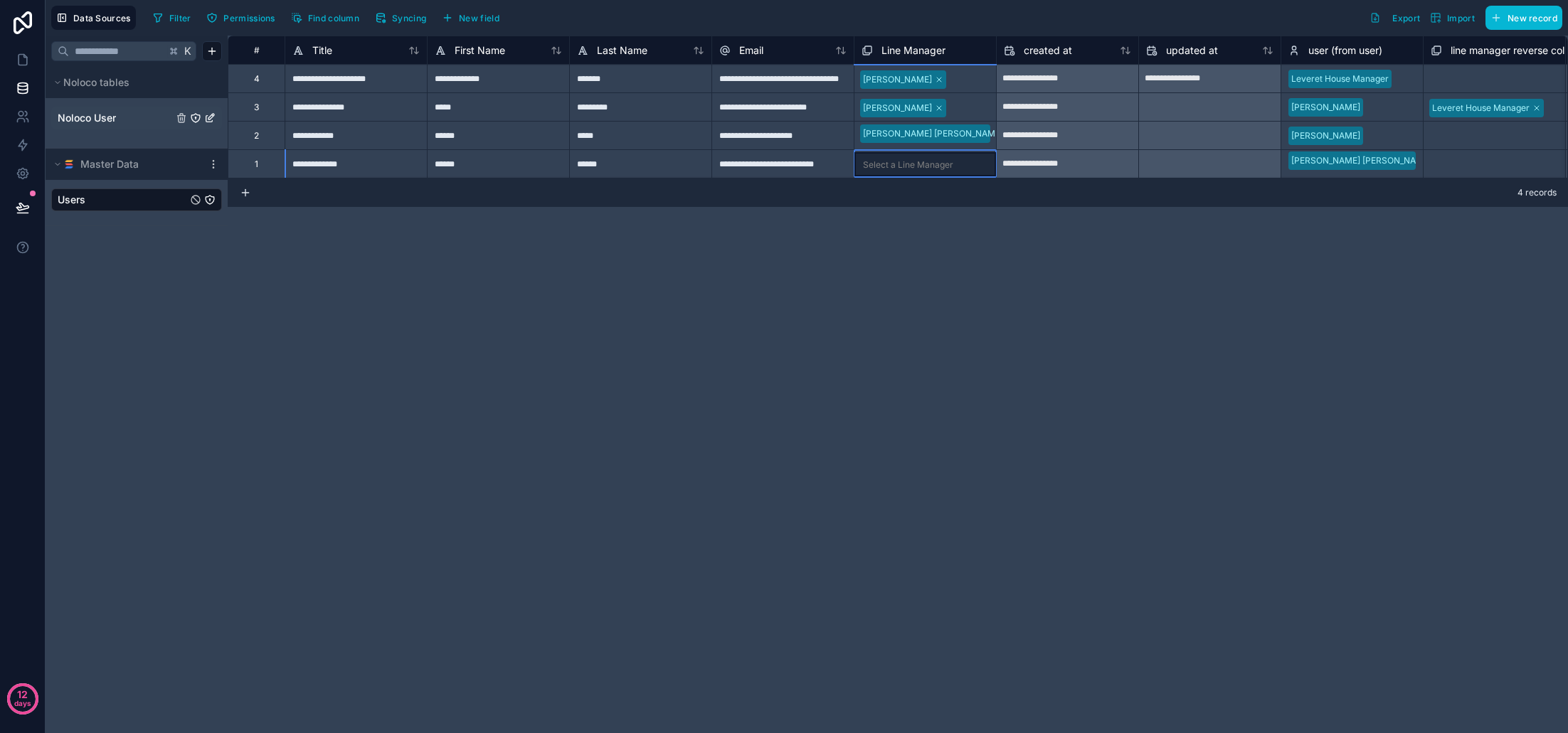
click at [918, 165] on div "Select a Line Manager" at bounding box center [908, 164] width 90 height 11
click at [1081, 267] on div "**********" at bounding box center [897, 384] width 1340 height 698
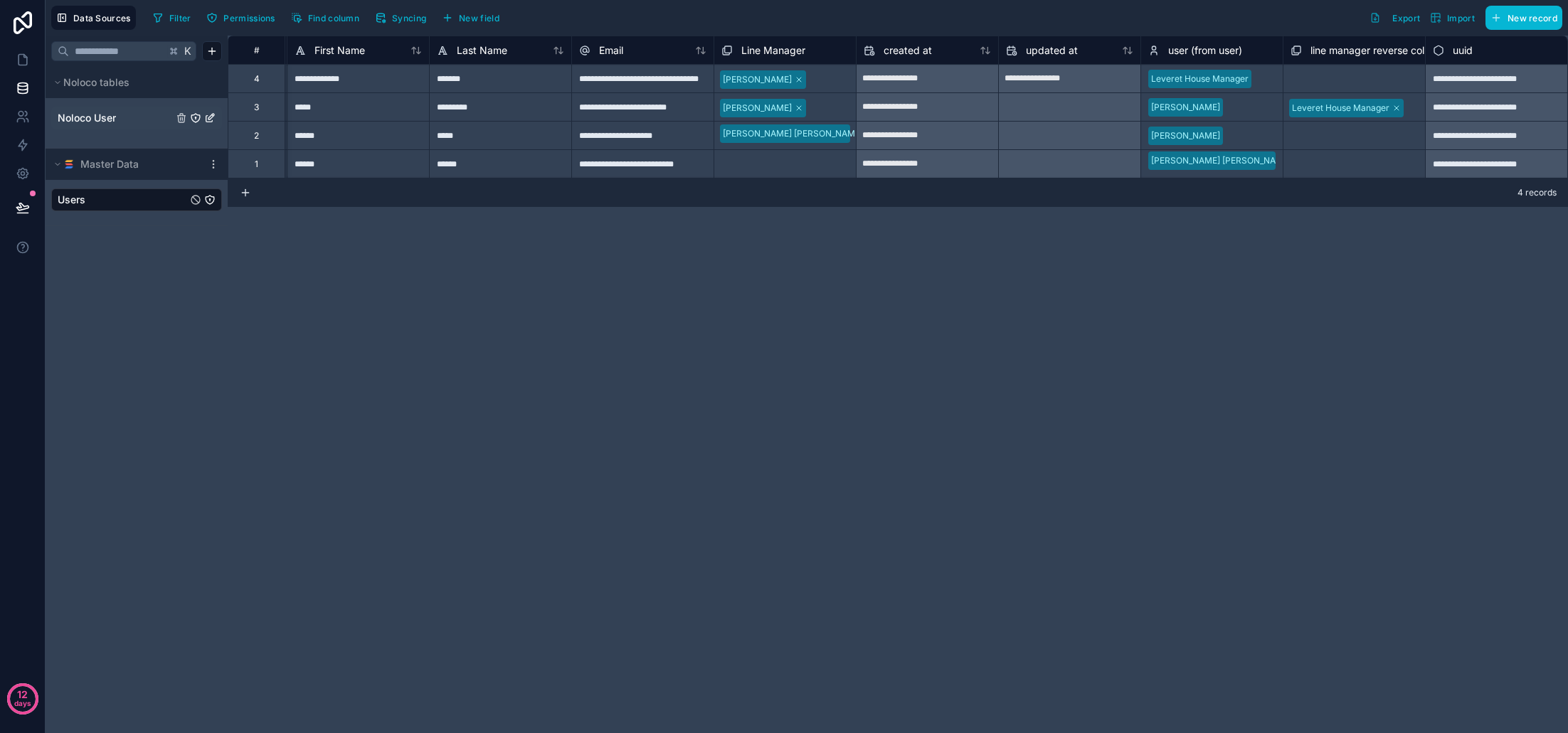
scroll to position [0, 140]
drag, startPoint x: 1359, startPoint y: 262, endPoint x: 1368, endPoint y: 199, distance: 63.6
click at [1359, 262] on div "**********" at bounding box center [897, 384] width 1340 height 698
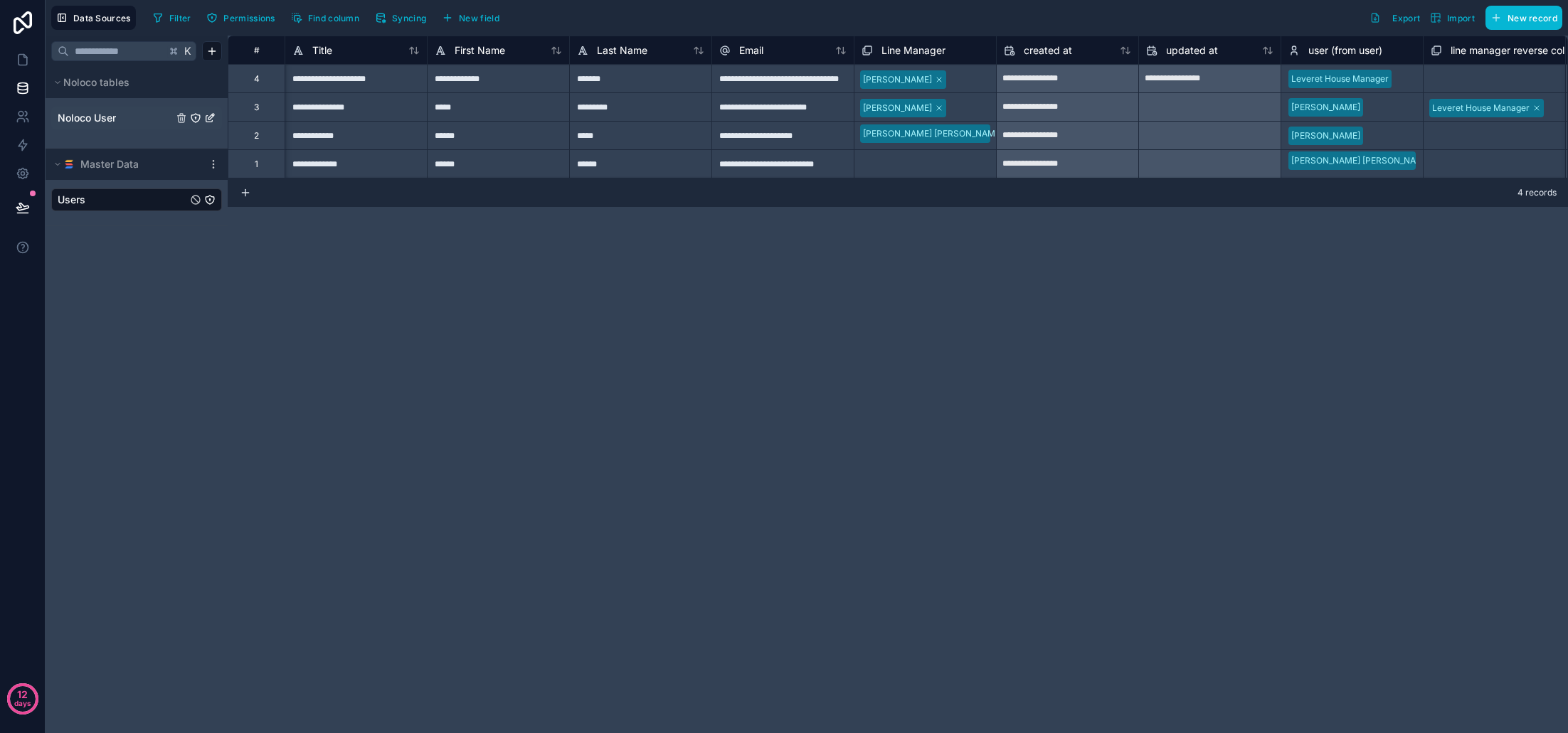
scroll to position [0, 0]
click at [100, 119] on span "Noloco User" at bounding box center [87, 118] width 58 height 14
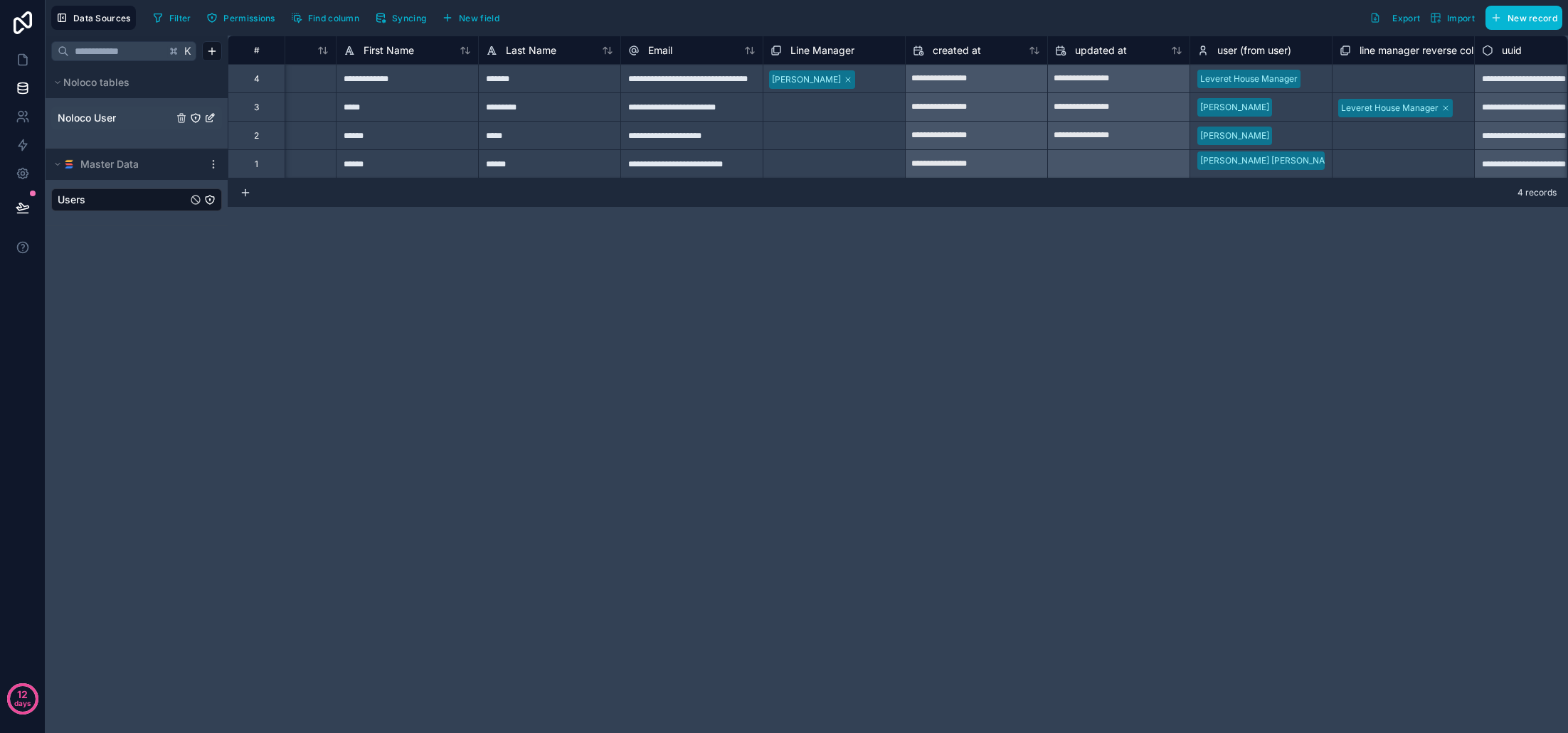
scroll to position [0, 96]
click at [100, 125] on span "Noloco User" at bounding box center [87, 118] width 58 height 14
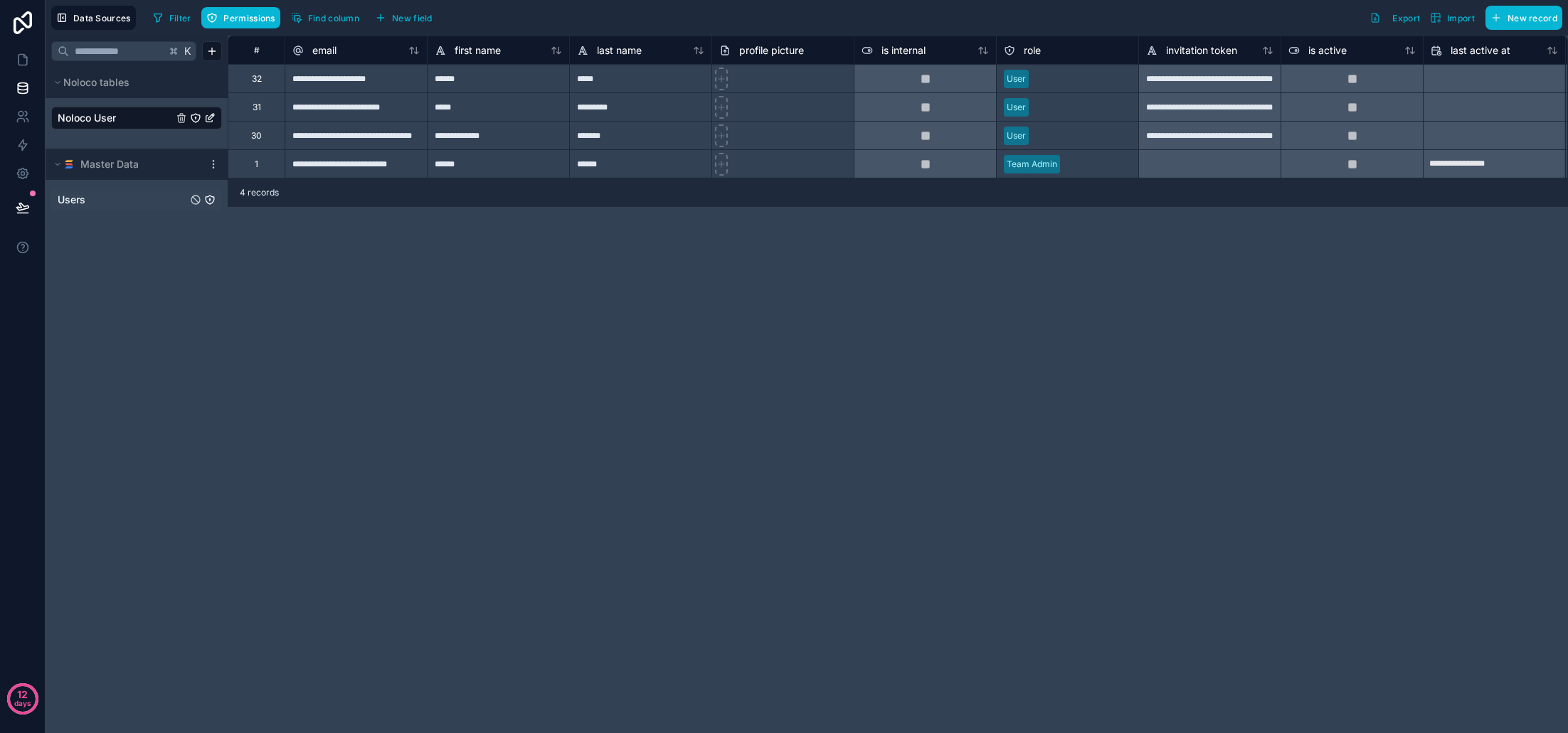
click at [102, 197] on link "Users" at bounding box center [122, 199] width 129 height 14
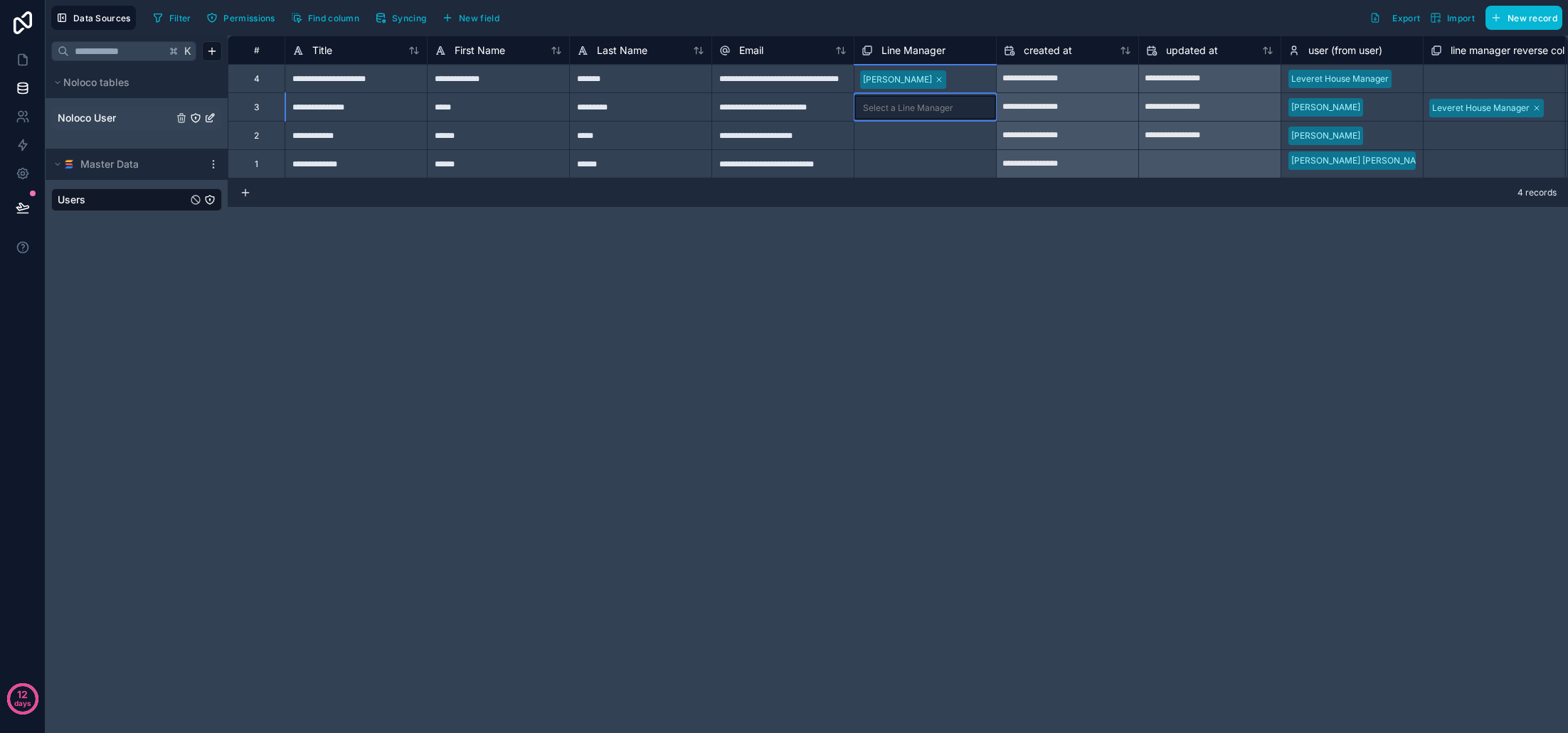
click at [910, 113] on div "Select a Line Manager" at bounding box center [908, 107] width 90 height 11
click at [968, 110] on div at bounding box center [974, 107] width 28 height 14
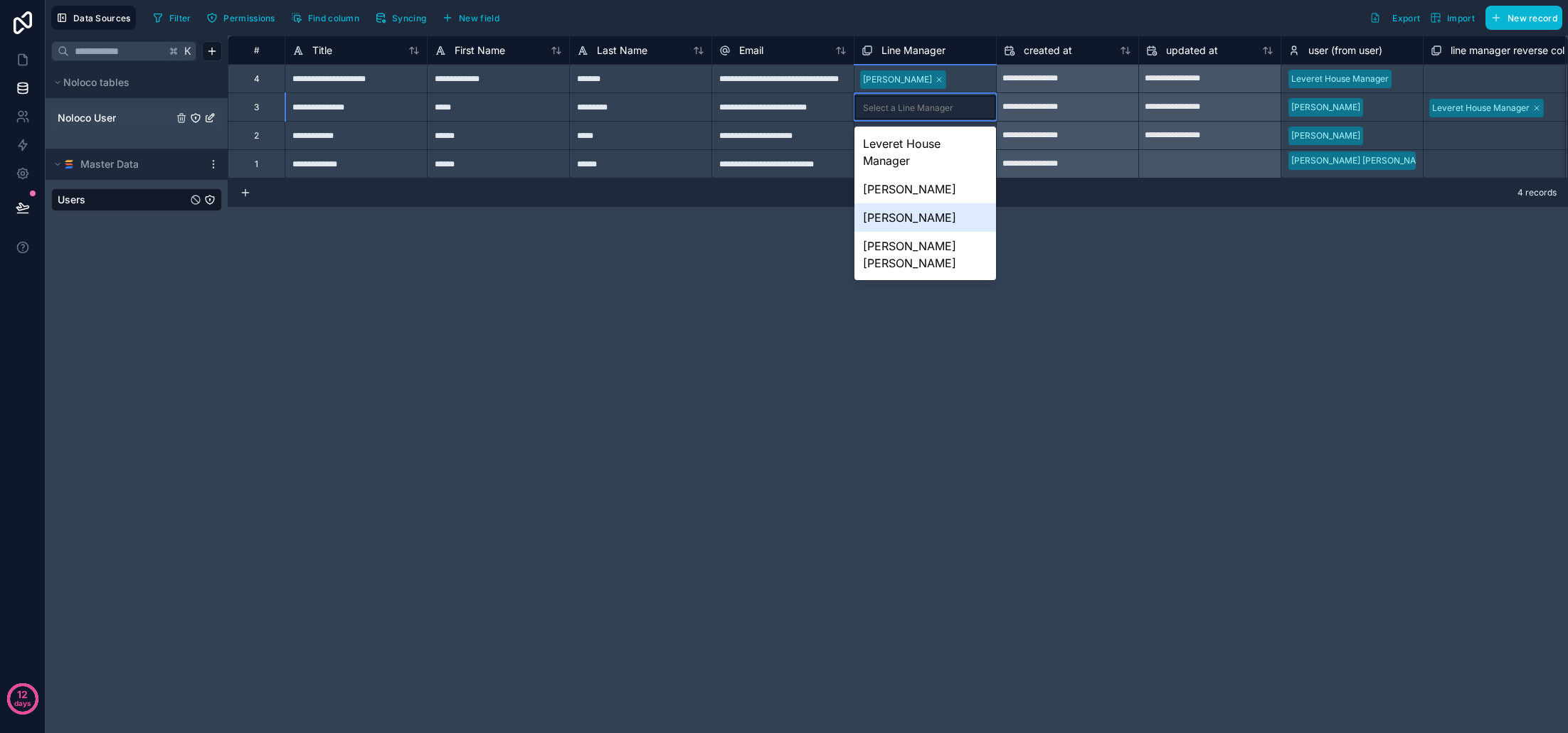
click at [922, 212] on div "[PERSON_NAME]" at bounding box center [925, 218] width 142 height 28
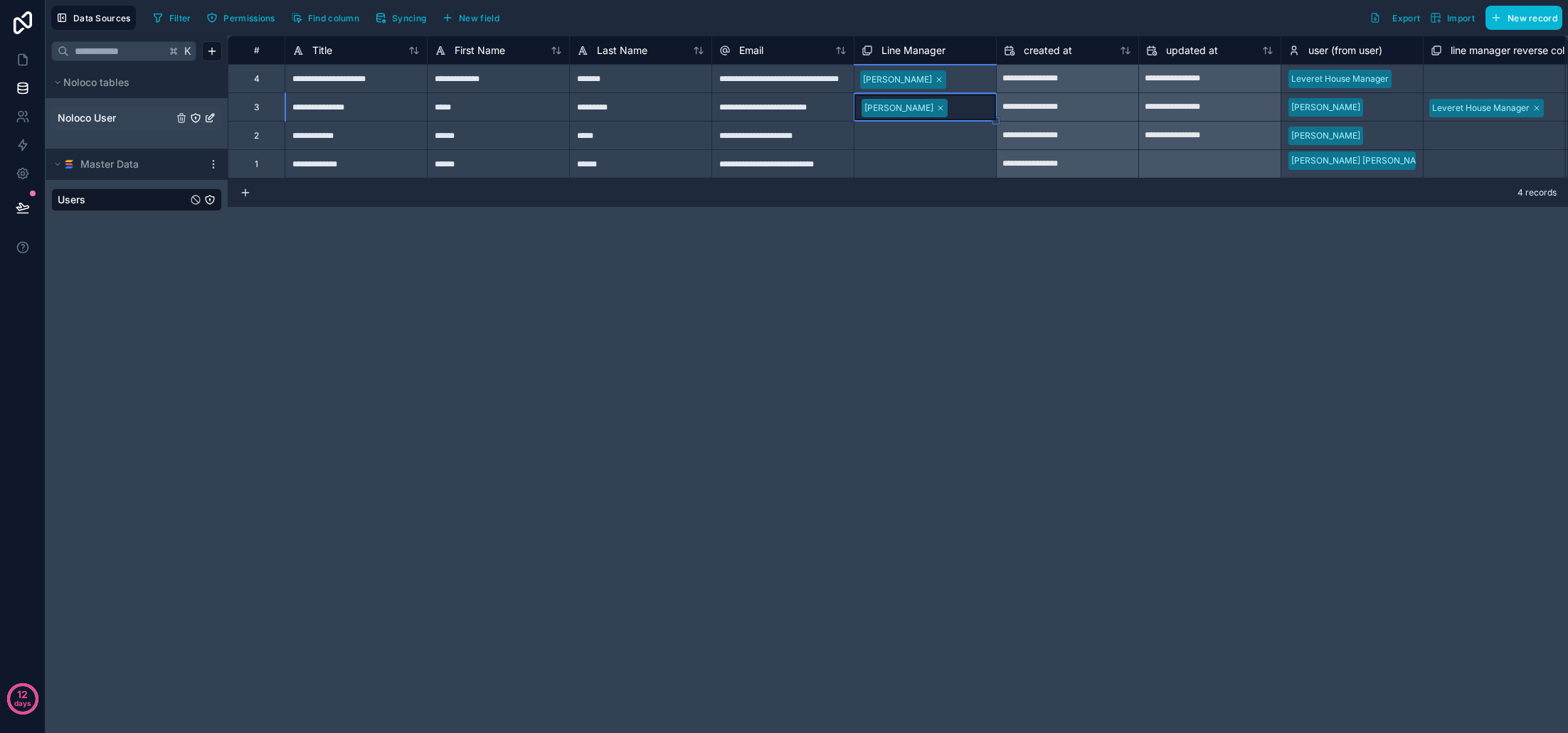
click at [904, 139] on div "Select a Line Manager" at bounding box center [906, 136] width 90 height 11
click at [917, 137] on div "Select a Line Manager" at bounding box center [908, 136] width 90 height 11
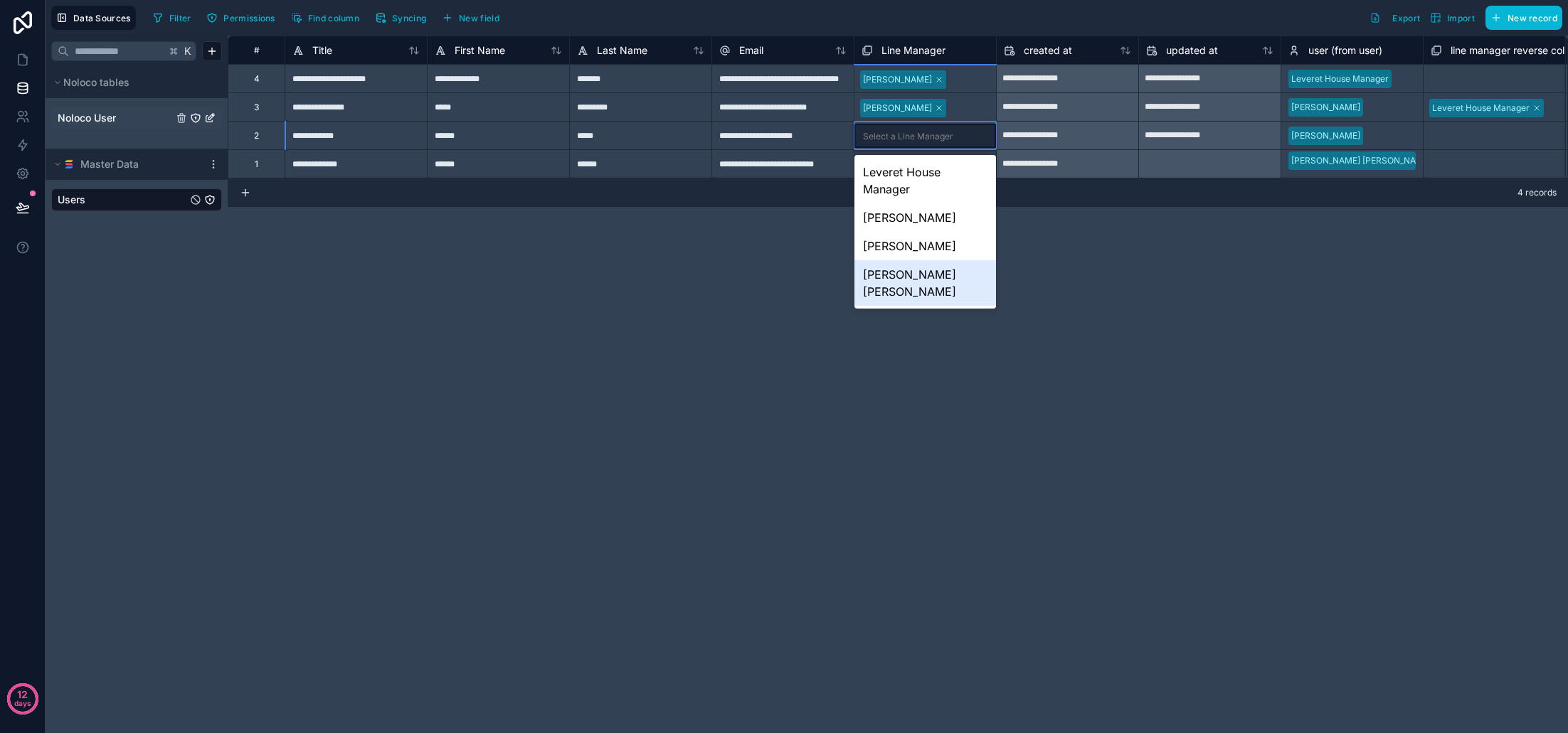
click at [922, 278] on div "[PERSON_NAME] [PERSON_NAME]" at bounding box center [925, 283] width 142 height 46
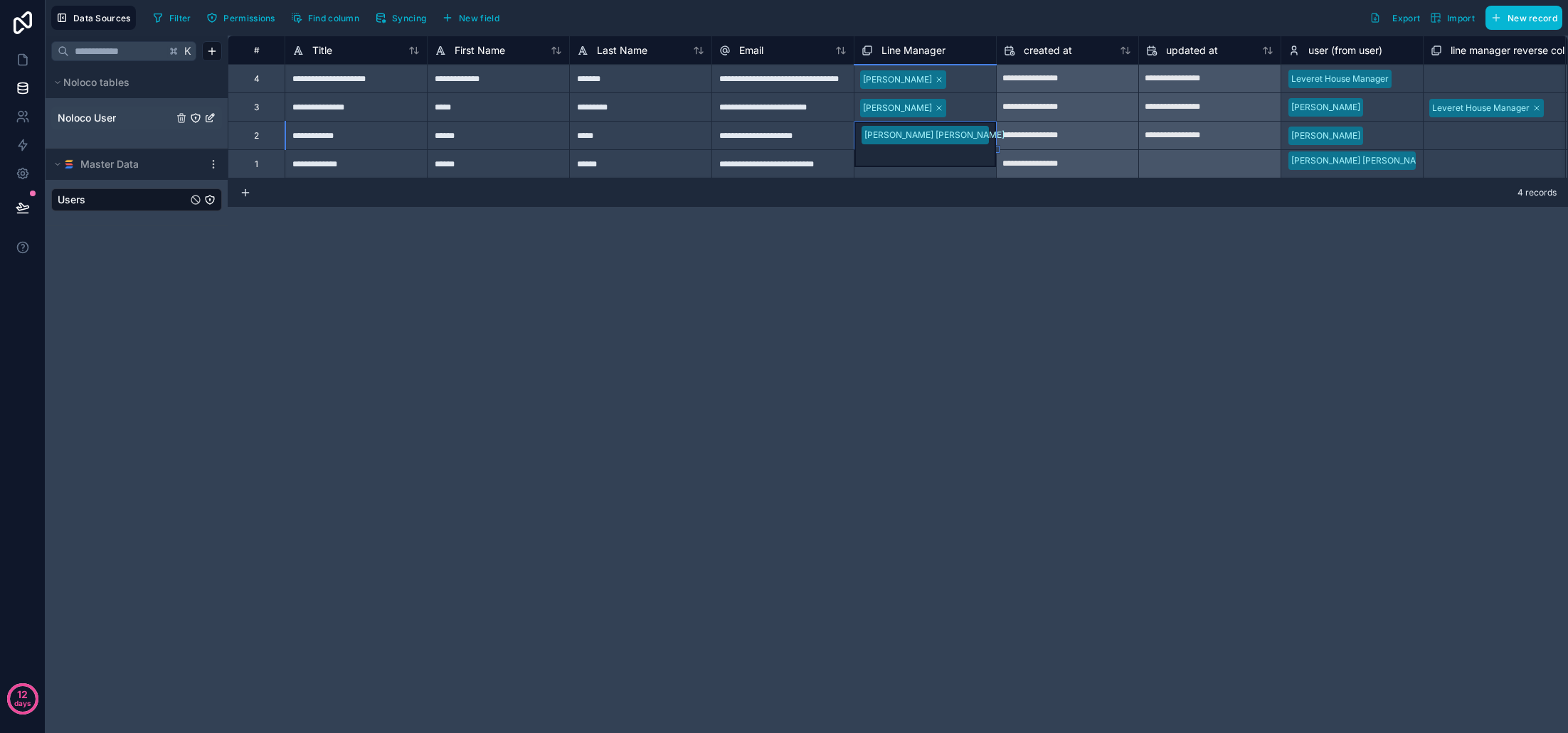
click at [921, 276] on div "**********" at bounding box center [897, 384] width 1340 height 698
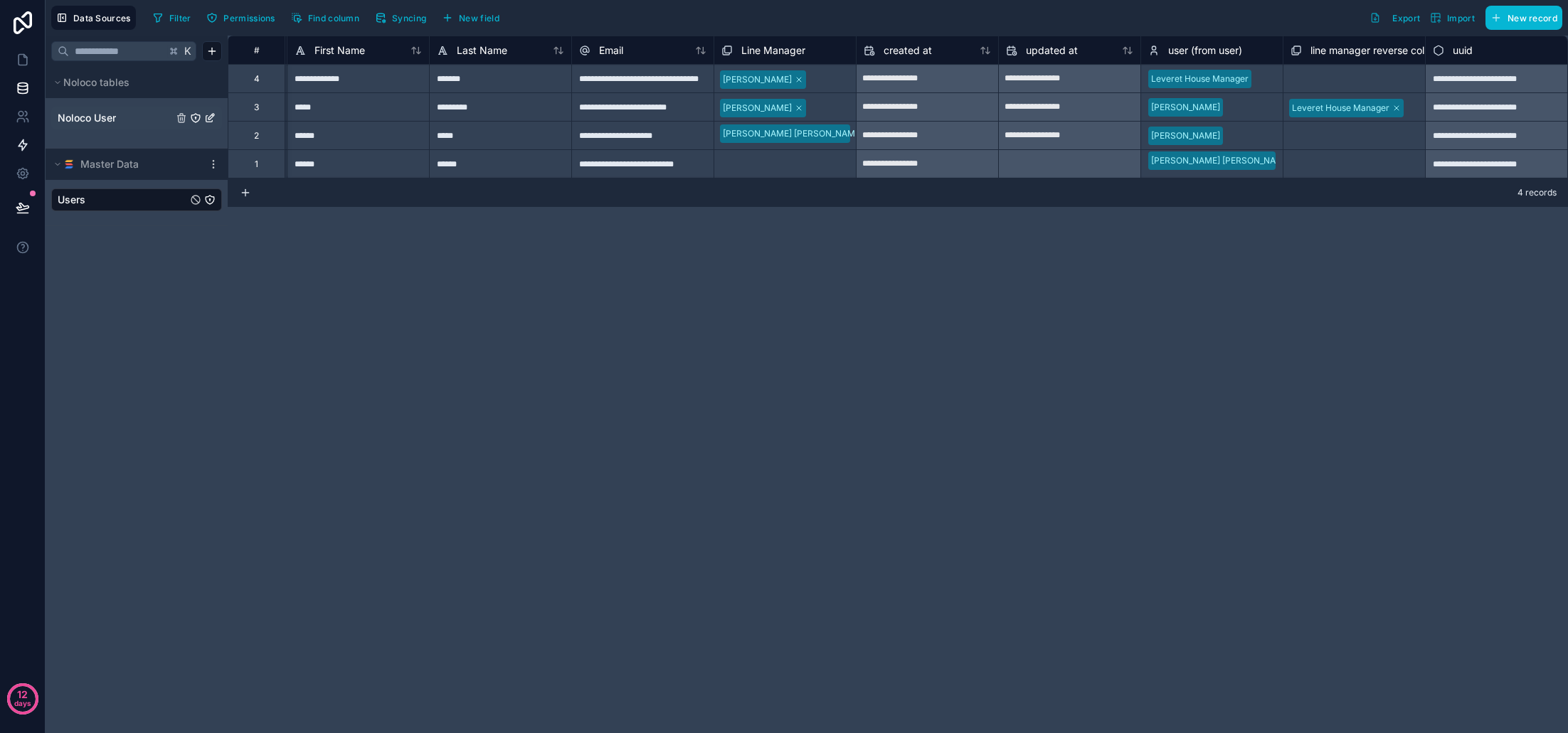
scroll to position [0, 140]
click at [116, 119] on span "Noloco User" at bounding box center [87, 118] width 58 height 14
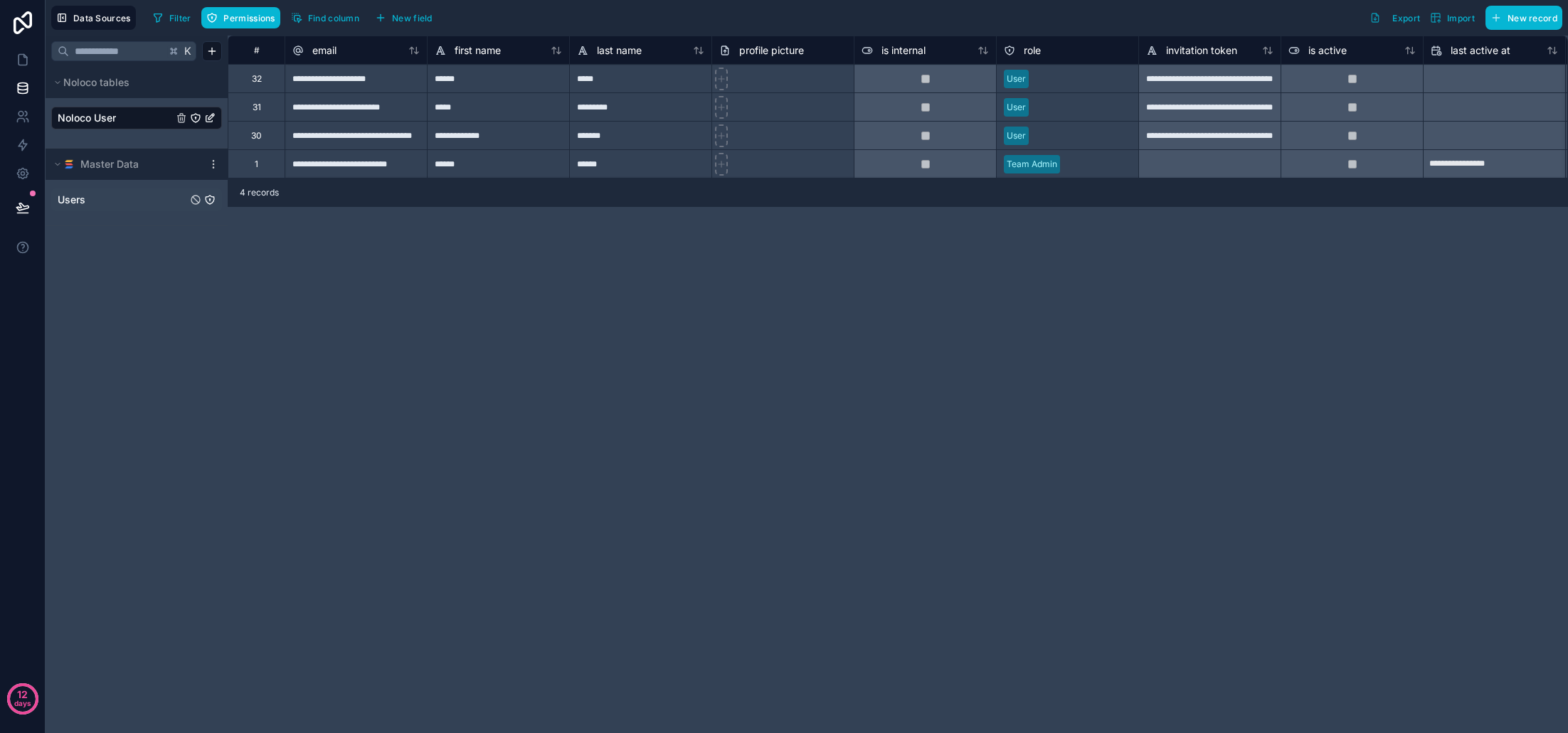
click at [105, 196] on link "Users" at bounding box center [122, 199] width 129 height 14
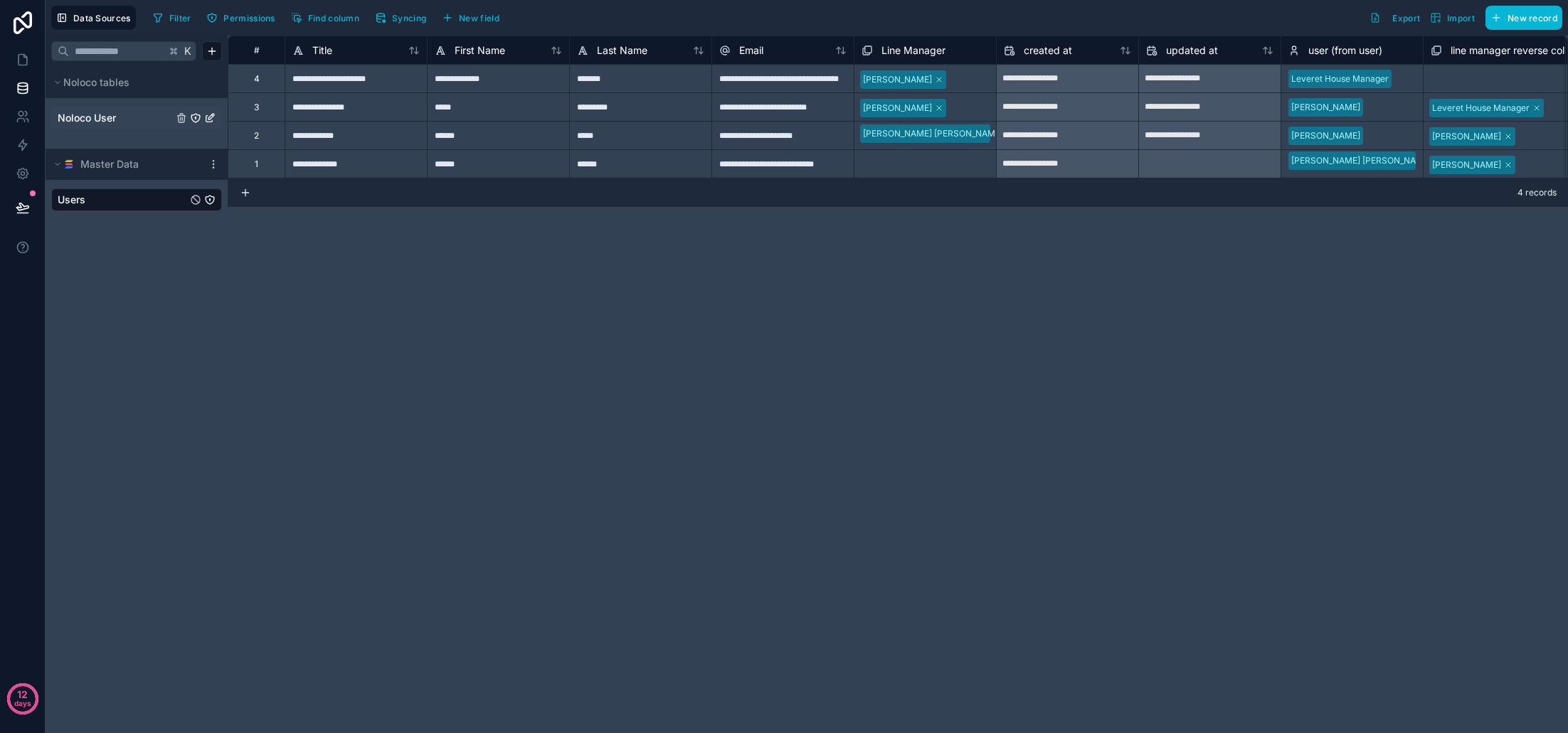
click at [99, 116] on span "Noloco User" at bounding box center [87, 118] width 58 height 14
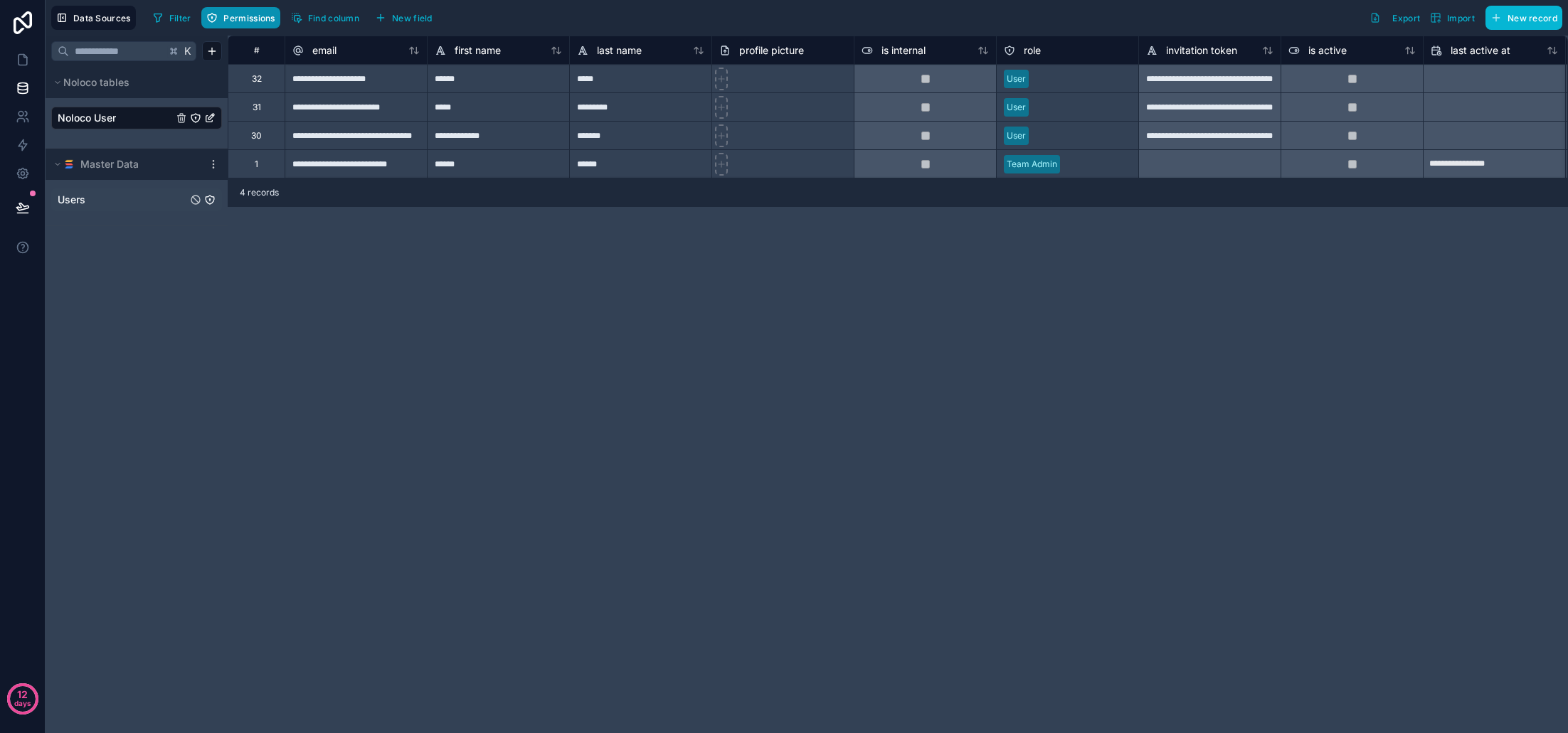
click at [243, 17] on span "Permissions" at bounding box center [249, 18] width 52 height 10
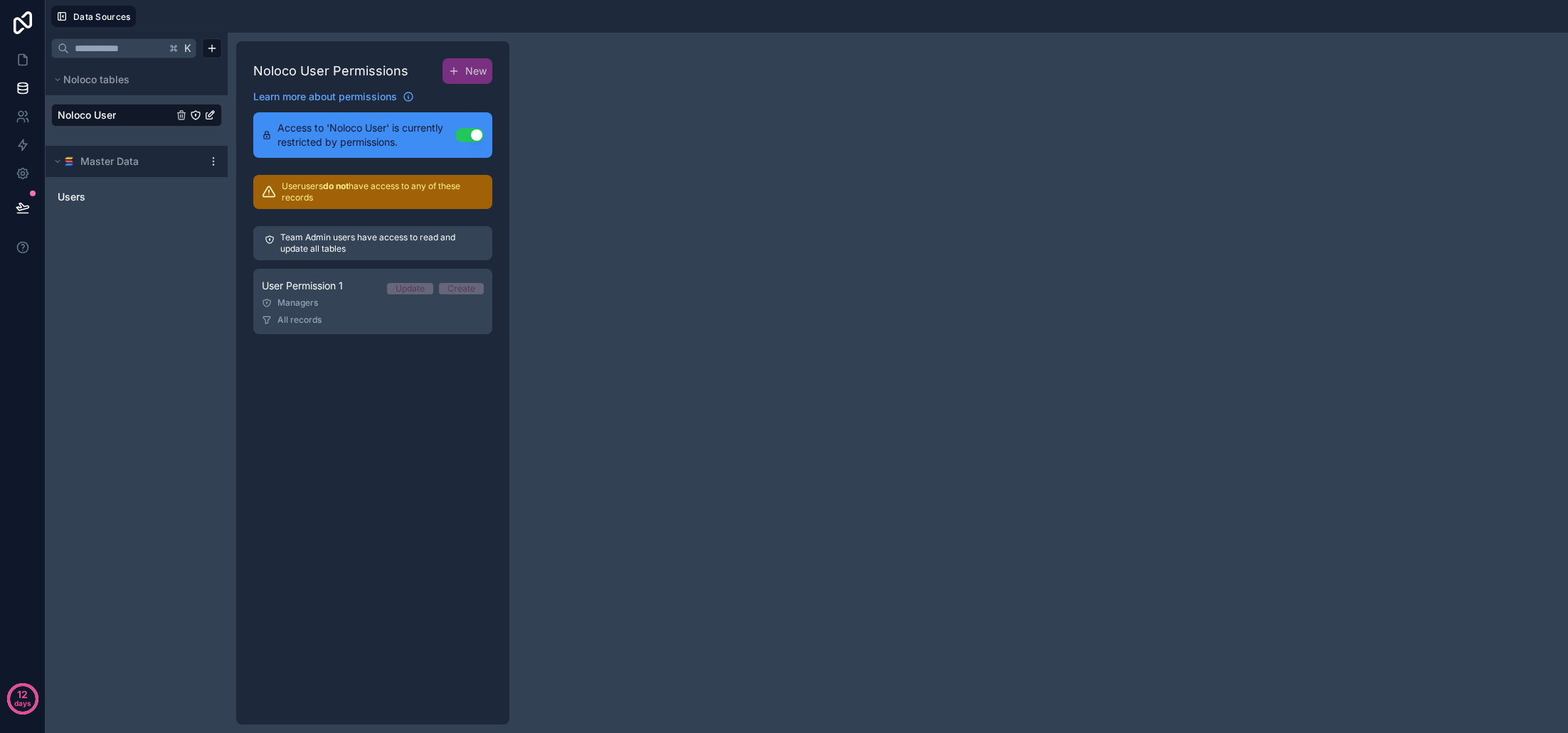
click at [122, 118] on link "Noloco User" at bounding box center [115, 115] width 115 height 14
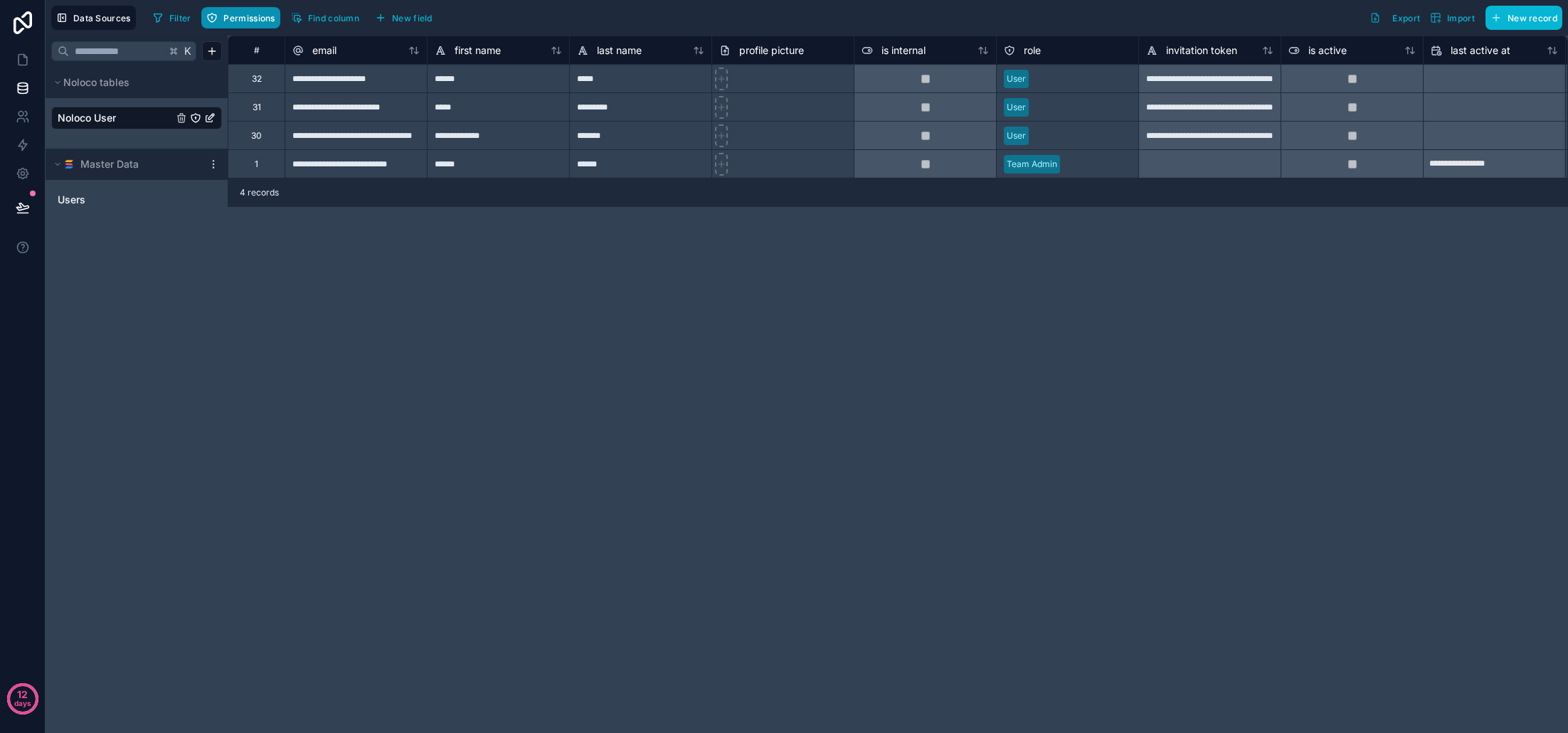
click at [258, 17] on span "Permissions" at bounding box center [249, 18] width 52 height 10
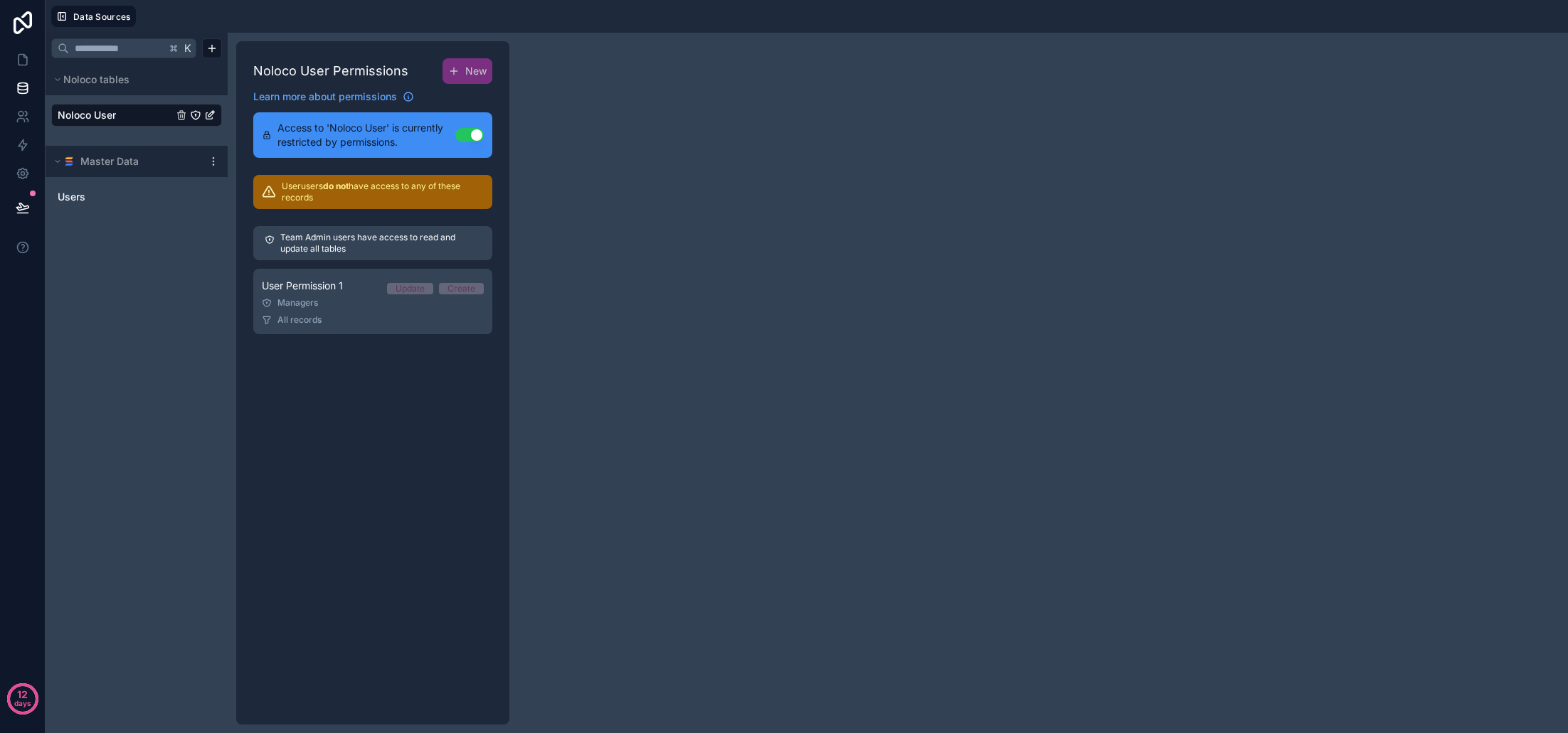
click at [113, 113] on span "Noloco User" at bounding box center [87, 115] width 58 height 14
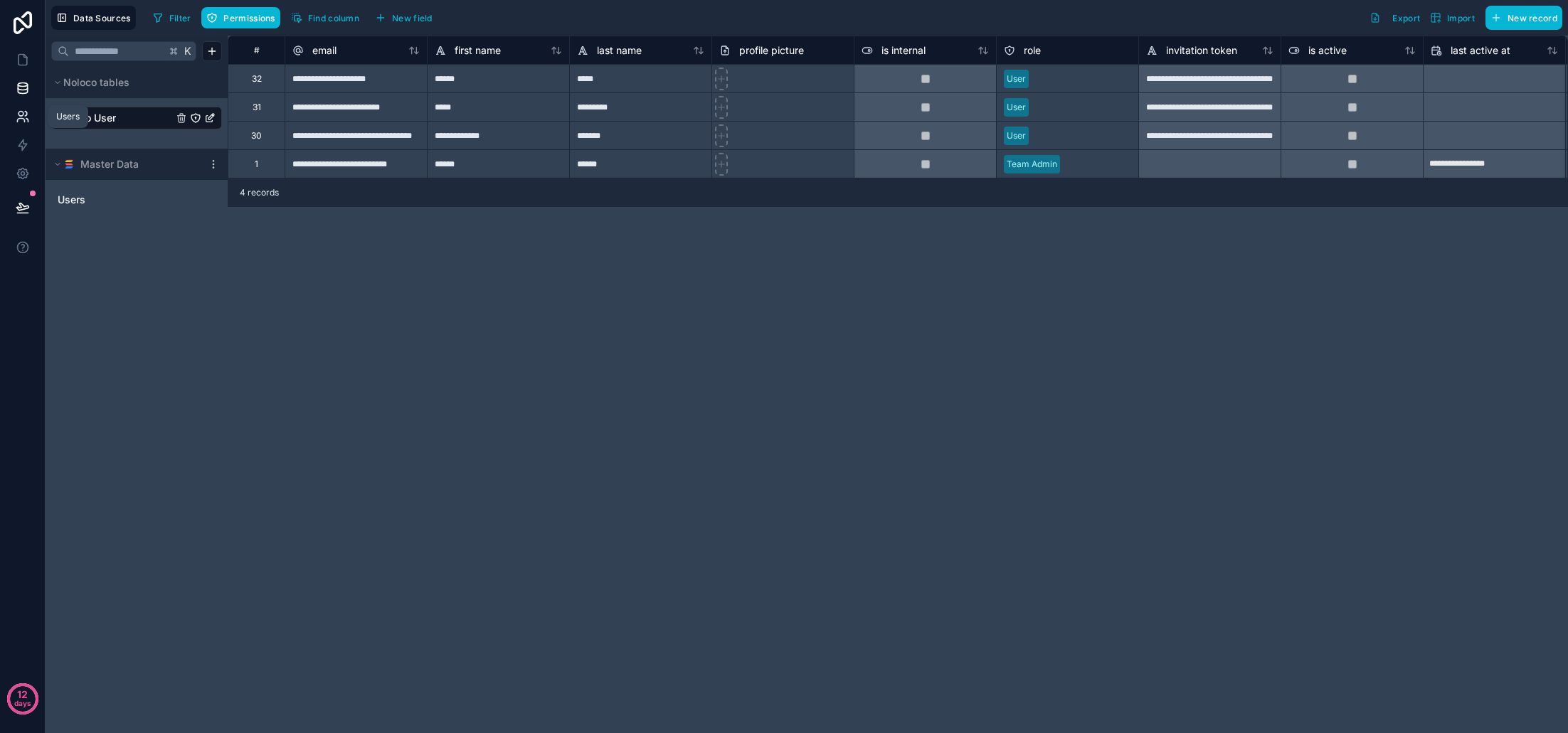
click at [21, 119] on icon at bounding box center [22, 116] width 14 height 14
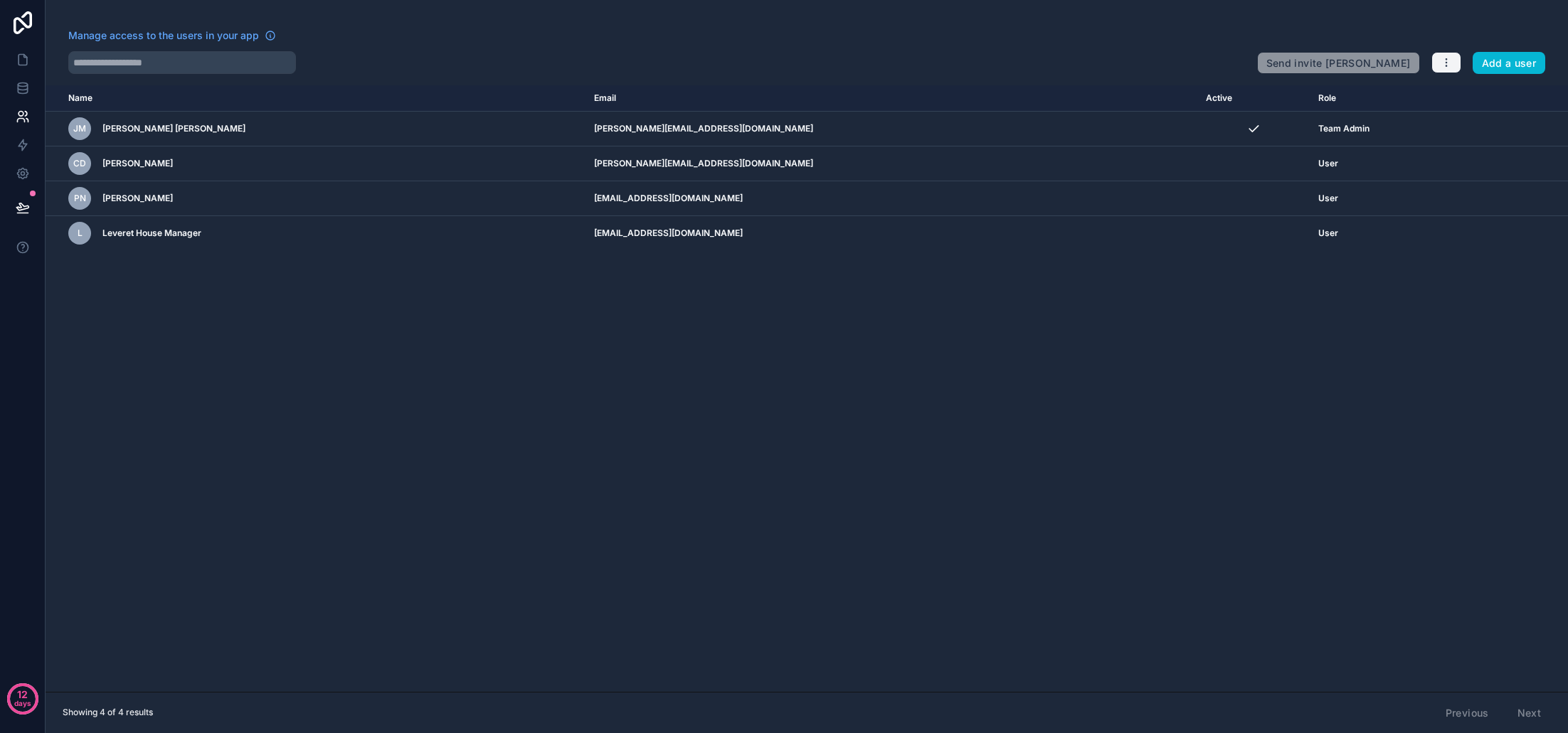
click at [1445, 60] on icon "button" at bounding box center [1446, 62] width 11 height 11
click at [1458, 100] on link "Manage roles" at bounding box center [1480, 96] width 99 height 22
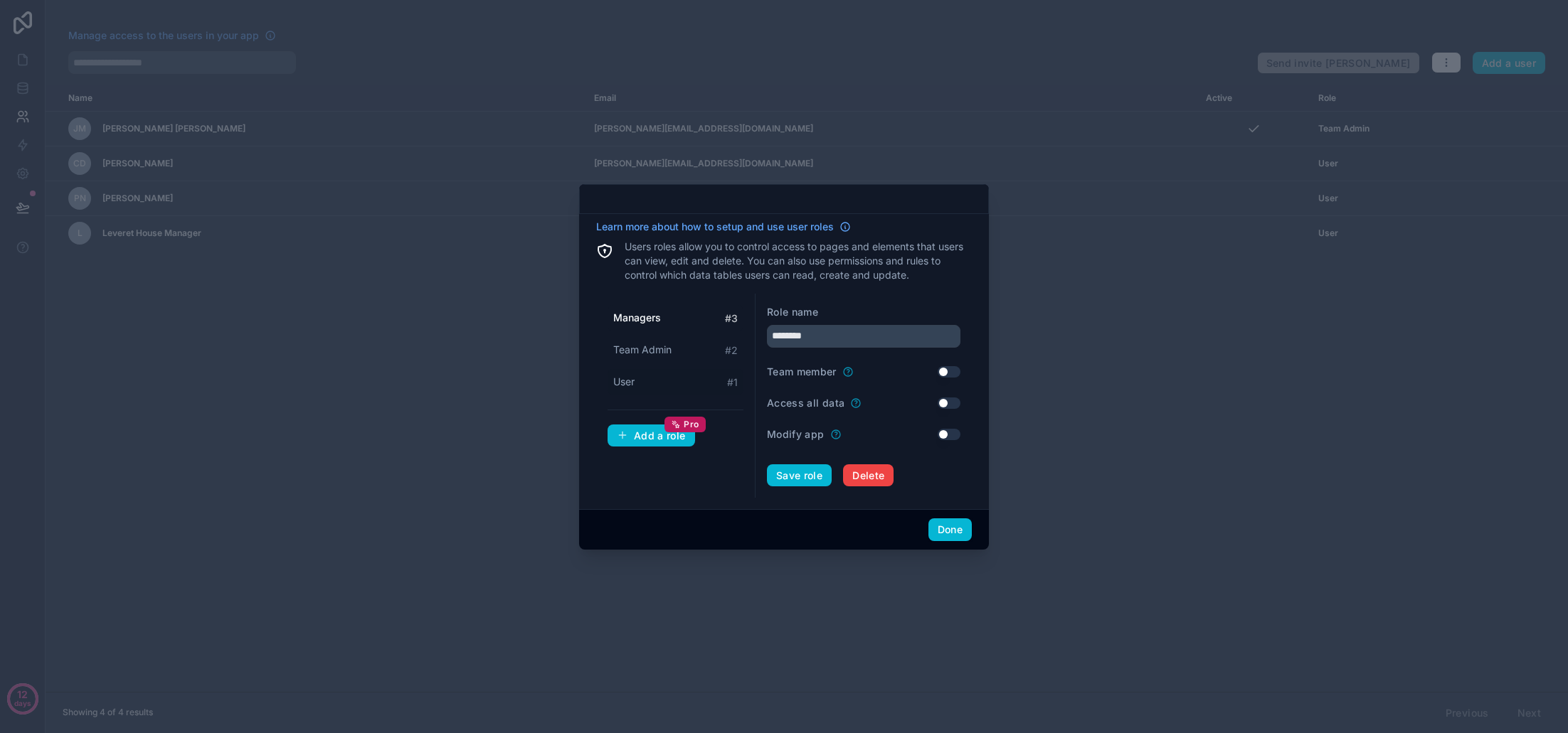
click at [639, 380] on div "User # 1" at bounding box center [676, 382] width 136 height 26
click at [776, 336] on input "****" at bounding box center [863, 336] width 193 height 22
click at [772, 337] on input "****" at bounding box center [863, 336] width 193 height 22
click at [789, 478] on button "Save role" at bounding box center [799, 475] width 65 height 22
click at [665, 352] on span "Team Admin" at bounding box center [642, 349] width 58 height 14
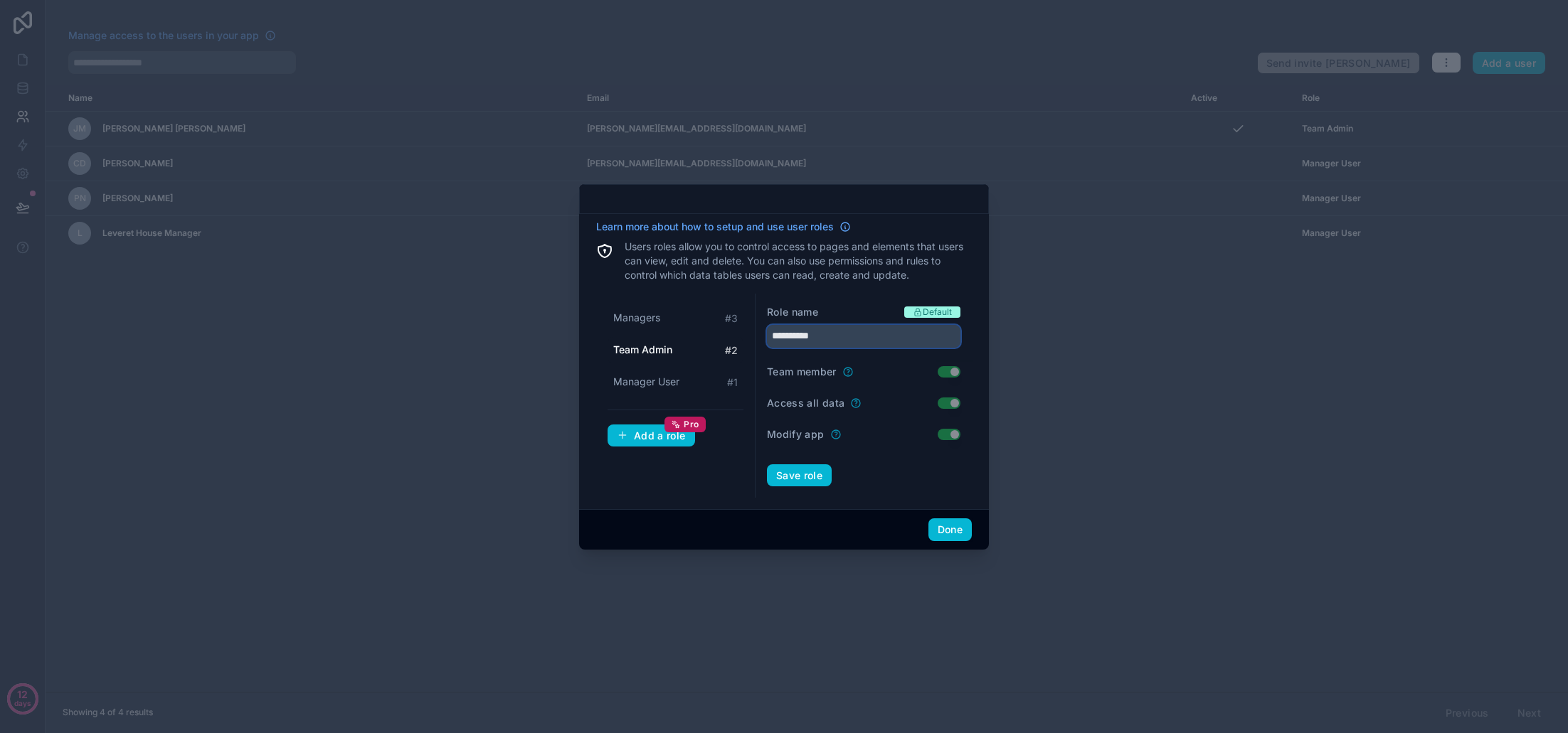
drag, startPoint x: 741, startPoint y: 334, endPoint x: 728, endPoint y: 334, distance: 13.0
click at [728, 334] on div "**********" at bounding box center [784, 396] width 376 height 205
click at [788, 475] on button "Save role" at bounding box center [799, 475] width 65 height 22
click at [671, 319] on div "Managers # 3" at bounding box center [676, 318] width 136 height 26
click at [833, 340] on input "********" at bounding box center [863, 336] width 193 height 22
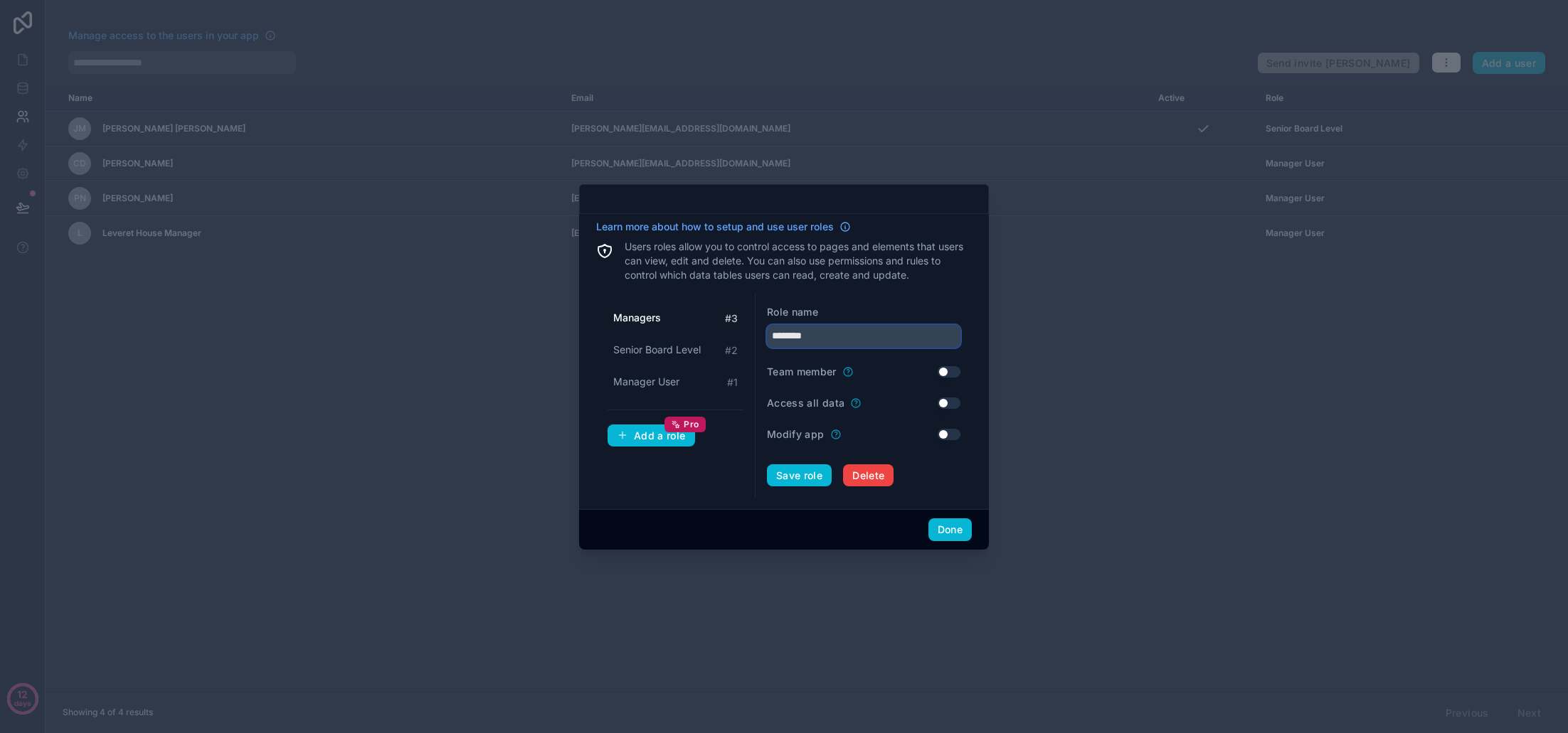
click at [833, 340] on input "********" at bounding box center [863, 336] width 193 height 22
type input "**********"
click at [816, 475] on button "Save role" at bounding box center [799, 475] width 65 height 22
click at [665, 440] on div "Add a role Pro" at bounding box center [651, 436] width 69 height 13
click at [843, 340] on input "text" at bounding box center [863, 336] width 193 height 22
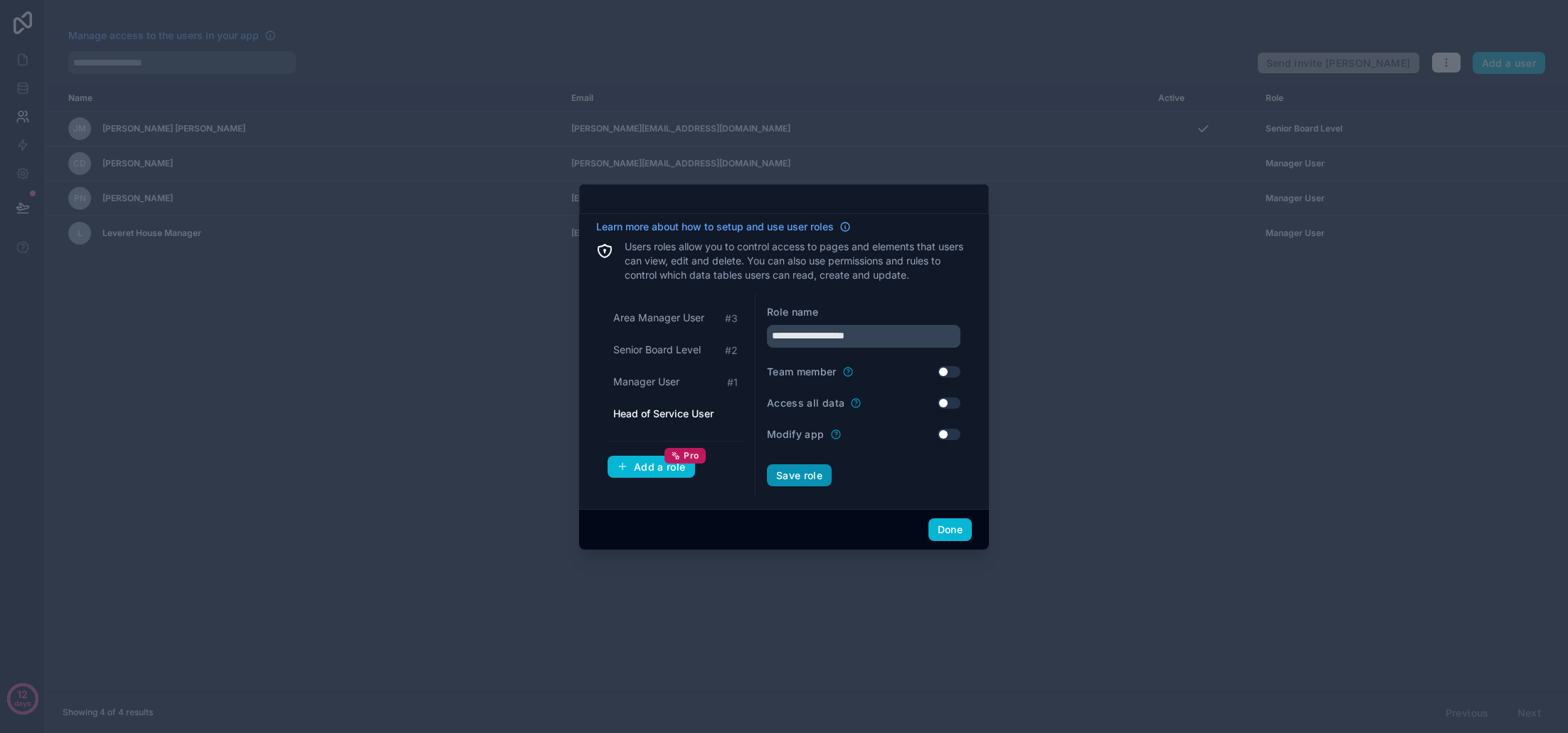
click at [804, 476] on button "Save role" at bounding box center [799, 475] width 65 height 22
click at [678, 384] on span "Senior Board Level" at bounding box center [656, 381] width 87 height 14
click at [679, 362] on div "Area Manager User # 3" at bounding box center [676, 350] width 136 height 26
click at [677, 319] on span "Head of Service User" at bounding box center [662, 317] width 99 height 14
type input "**********"
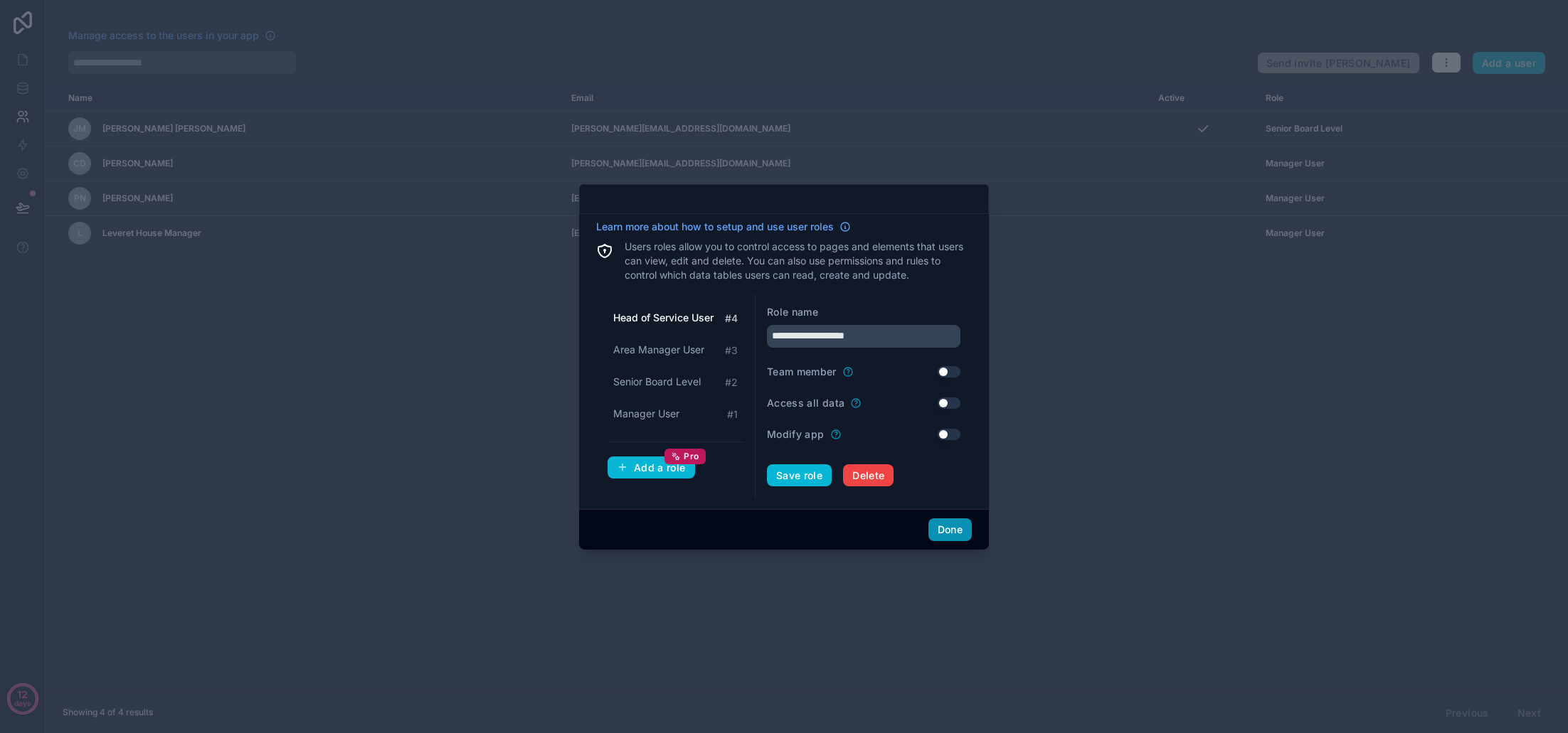
click at [948, 528] on button "Done" at bounding box center [951, 530] width 43 height 22
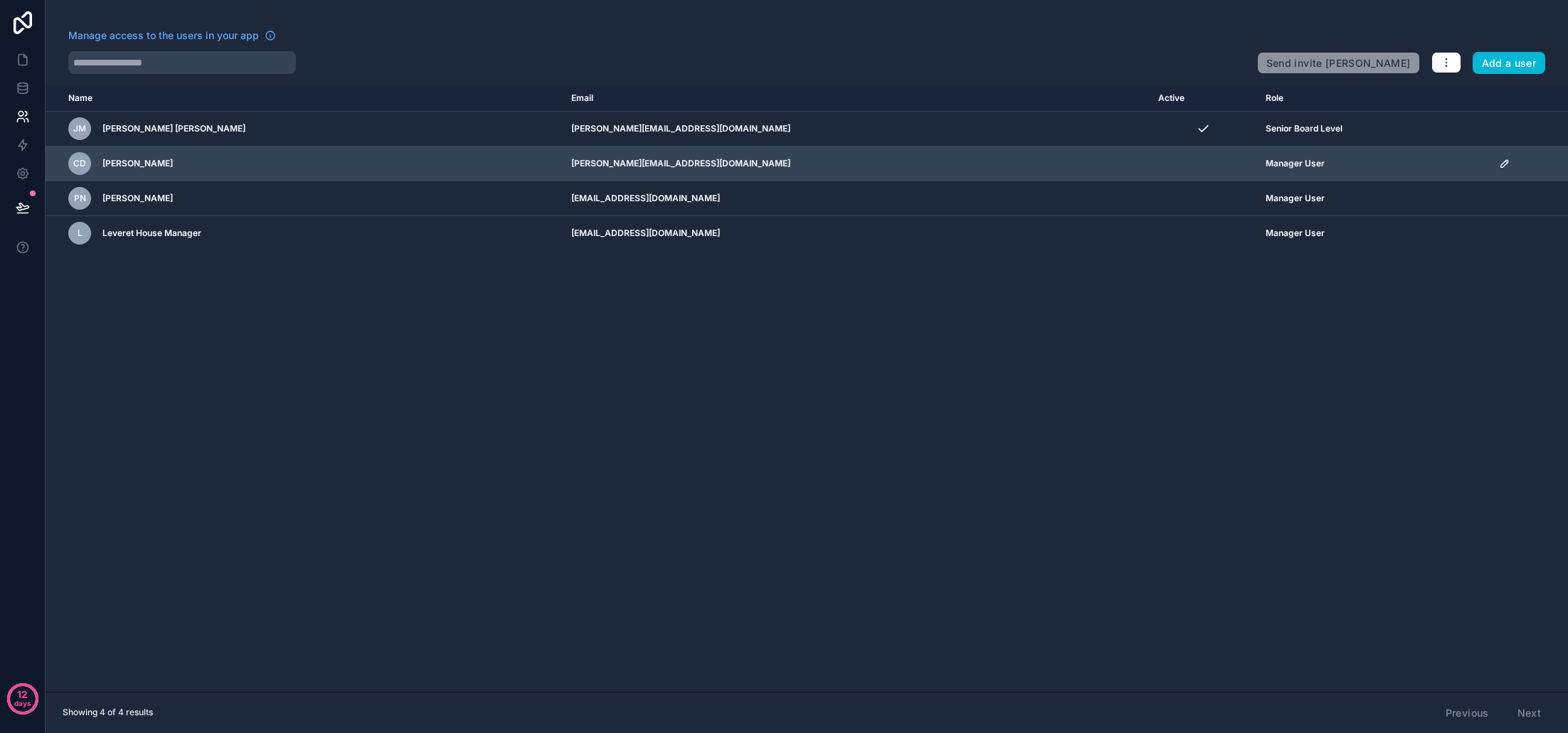
click at [1499, 164] on icon "scrollable content" at bounding box center [1505, 163] width 11 height 11
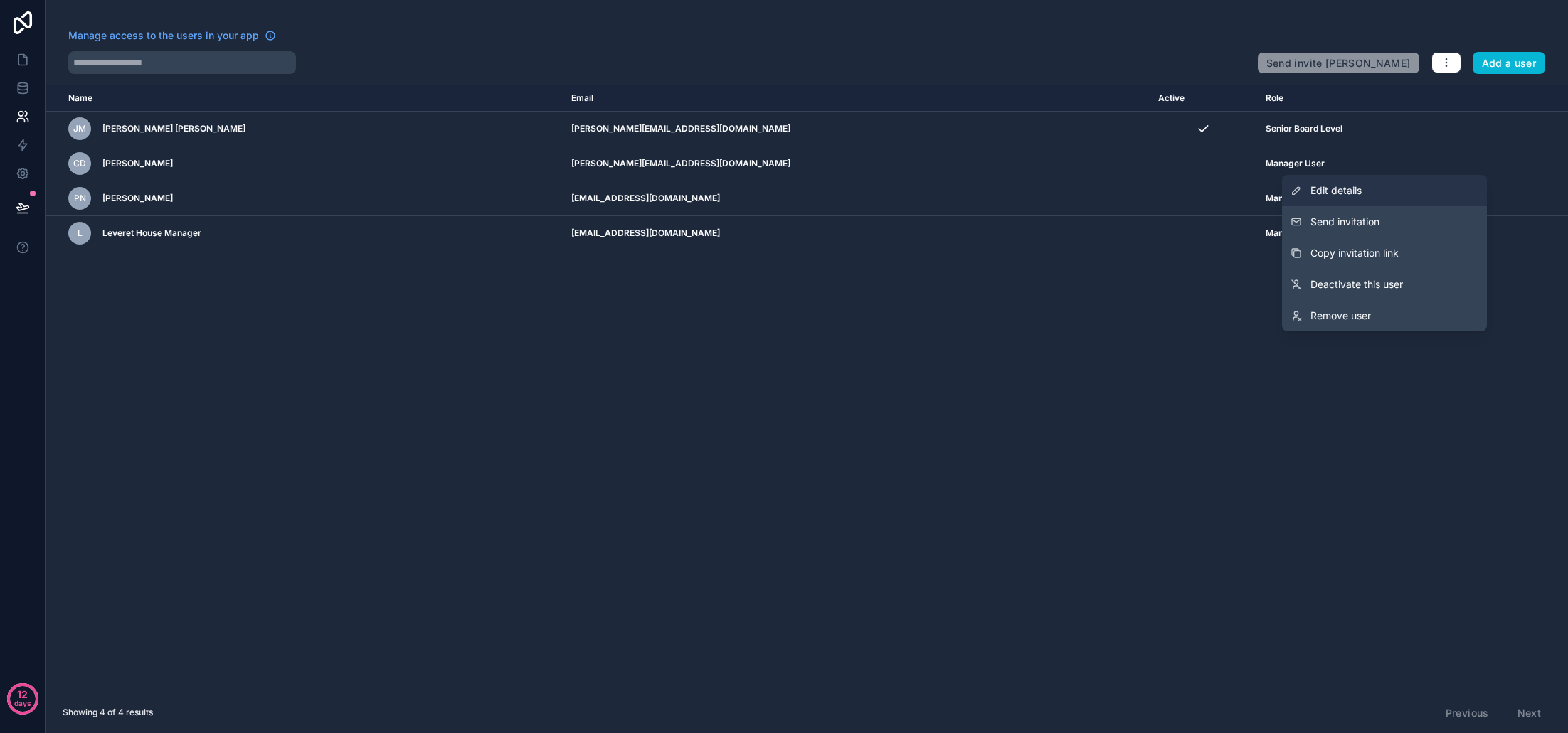
click at [1379, 196] on link "Edit details" at bounding box center [1384, 190] width 205 height 31
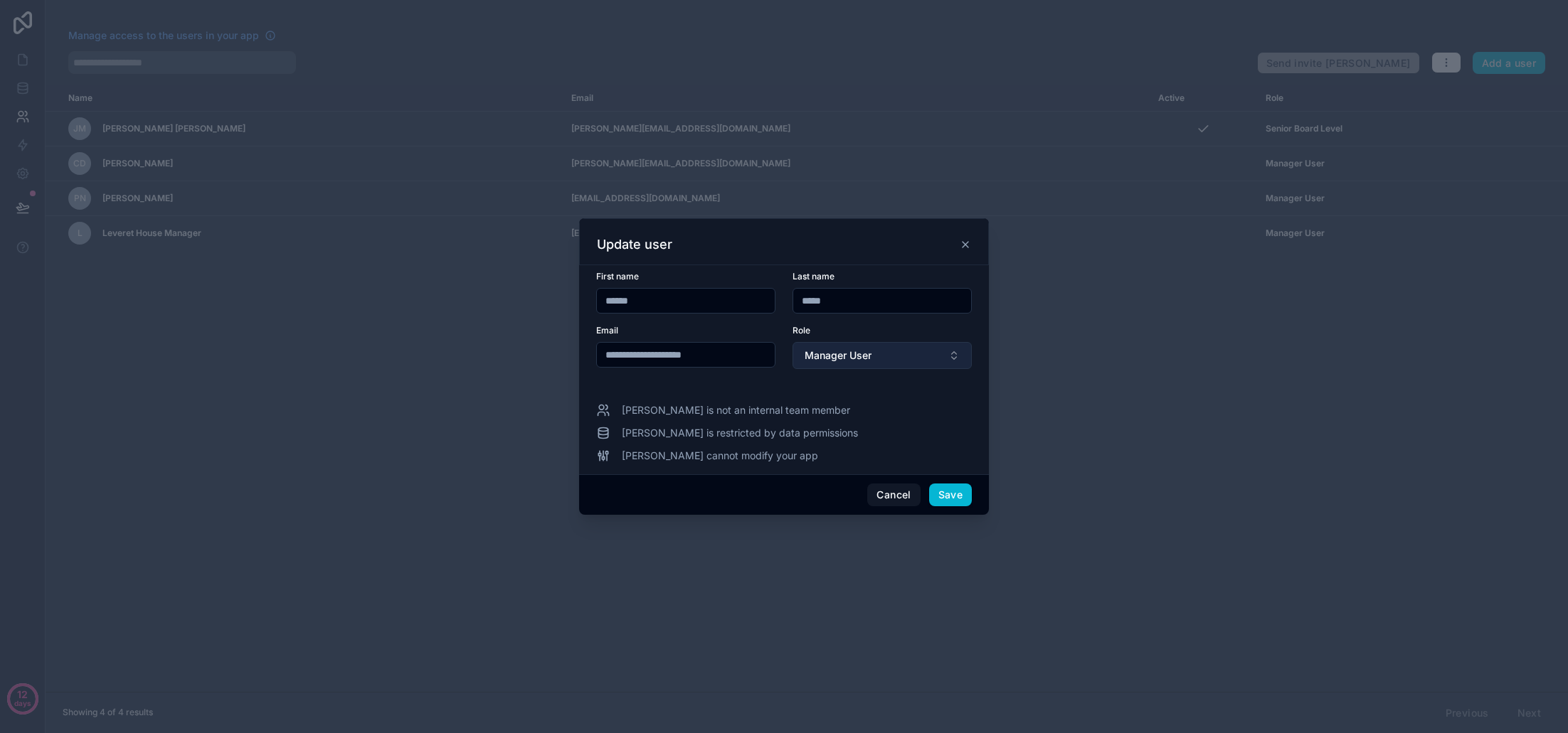
click at [833, 355] on span "Manager User" at bounding box center [839, 355] width 67 height 14
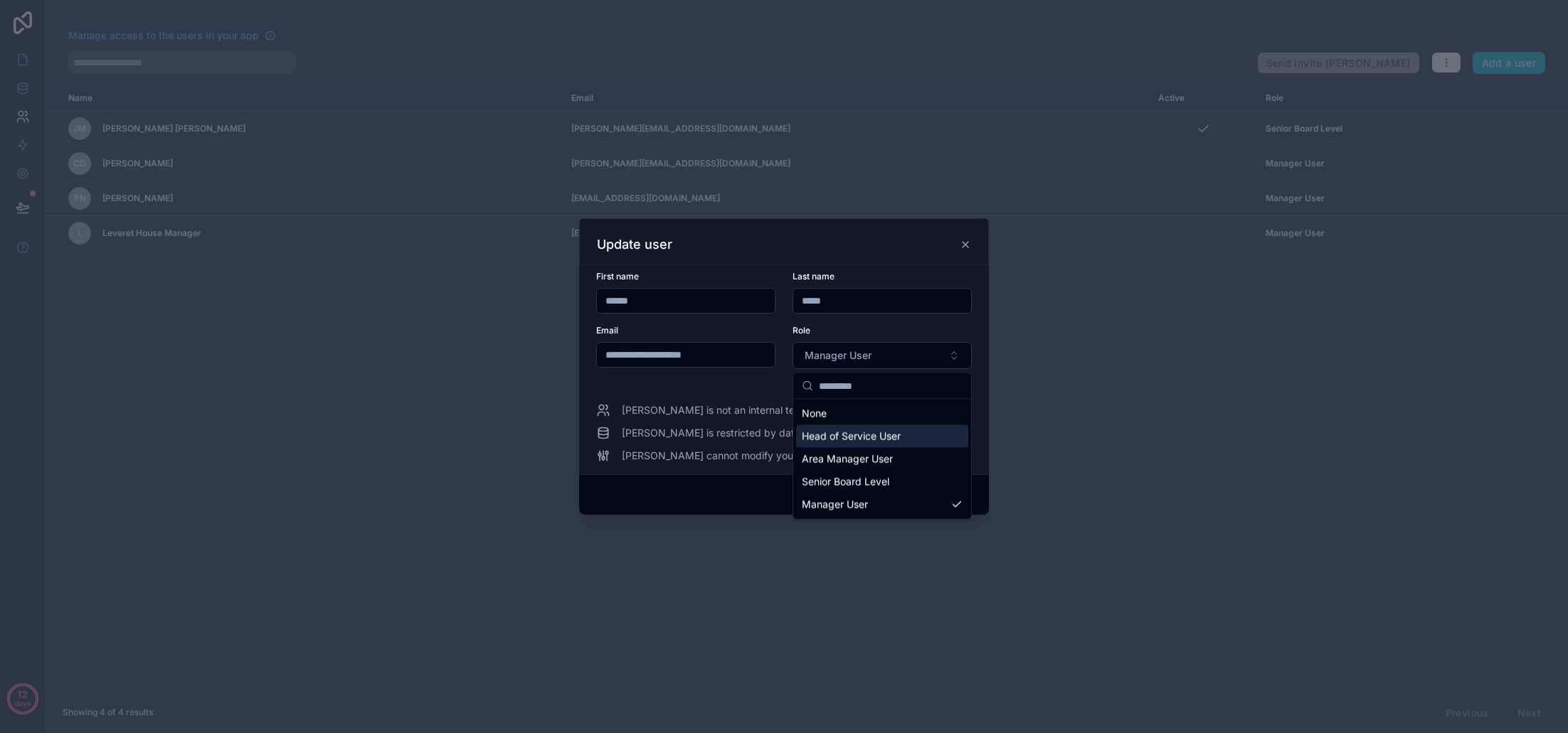
click at [892, 441] on span "Head of Service User" at bounding box center [851, 437] width 99 height 14
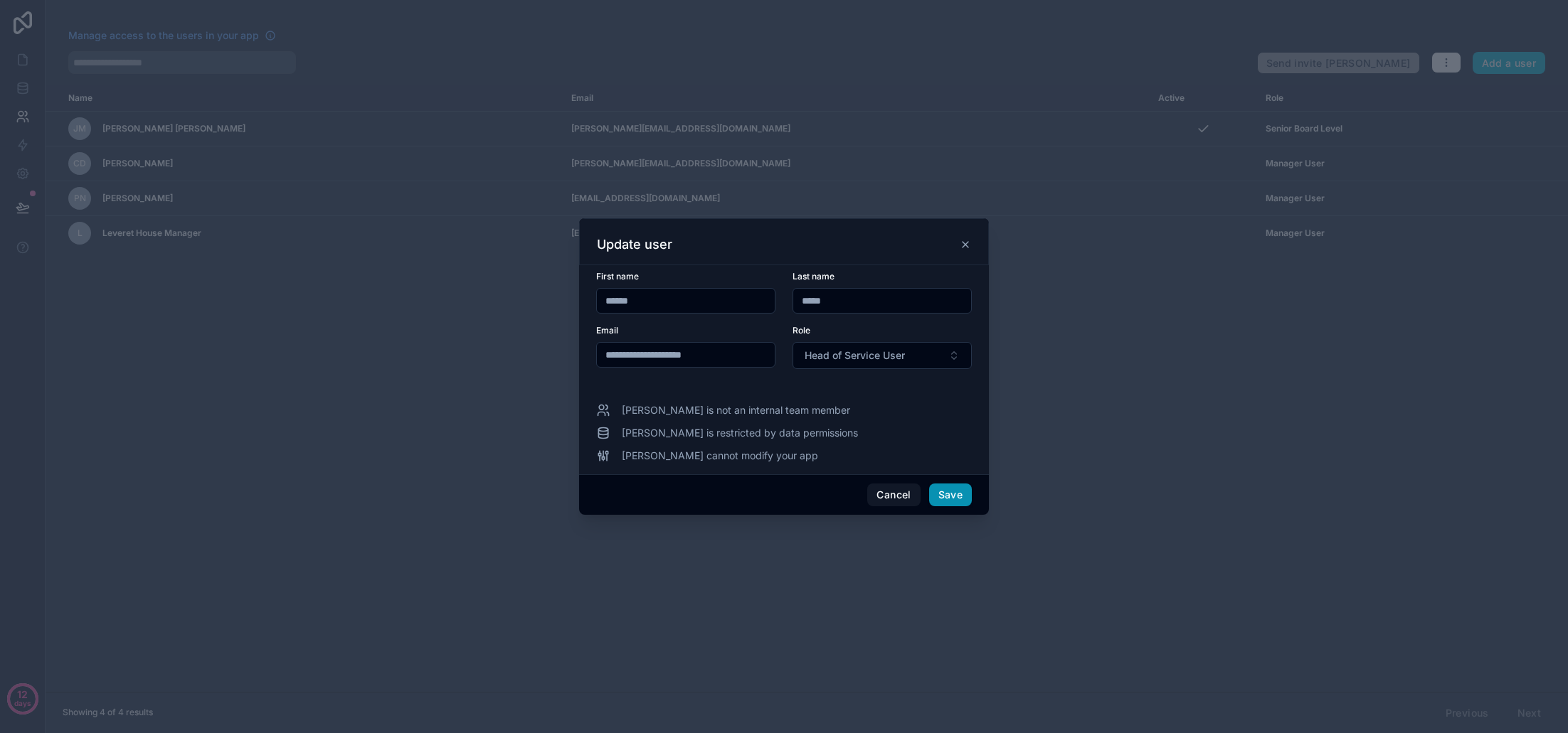
click at [951, 496] on button "Save" at bounding box center [951, 495] width 43 height 22
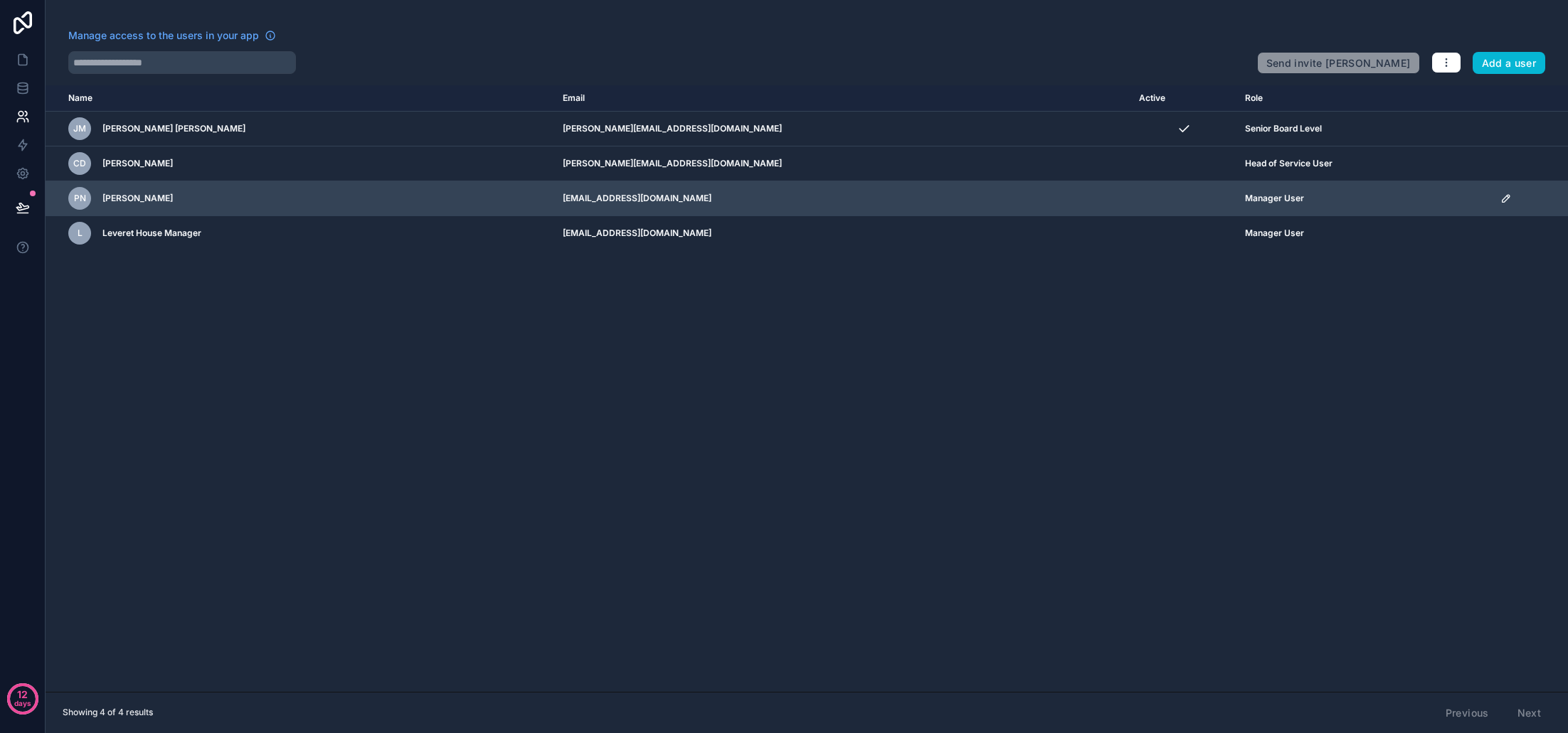
click at [1245, 198] on span "Manager User" at bounding box center [1275, 198] width 59 height 11
click at [1501, 199] on icon "scrollable content" at bounding box center [1506, 198] width 11 height 11
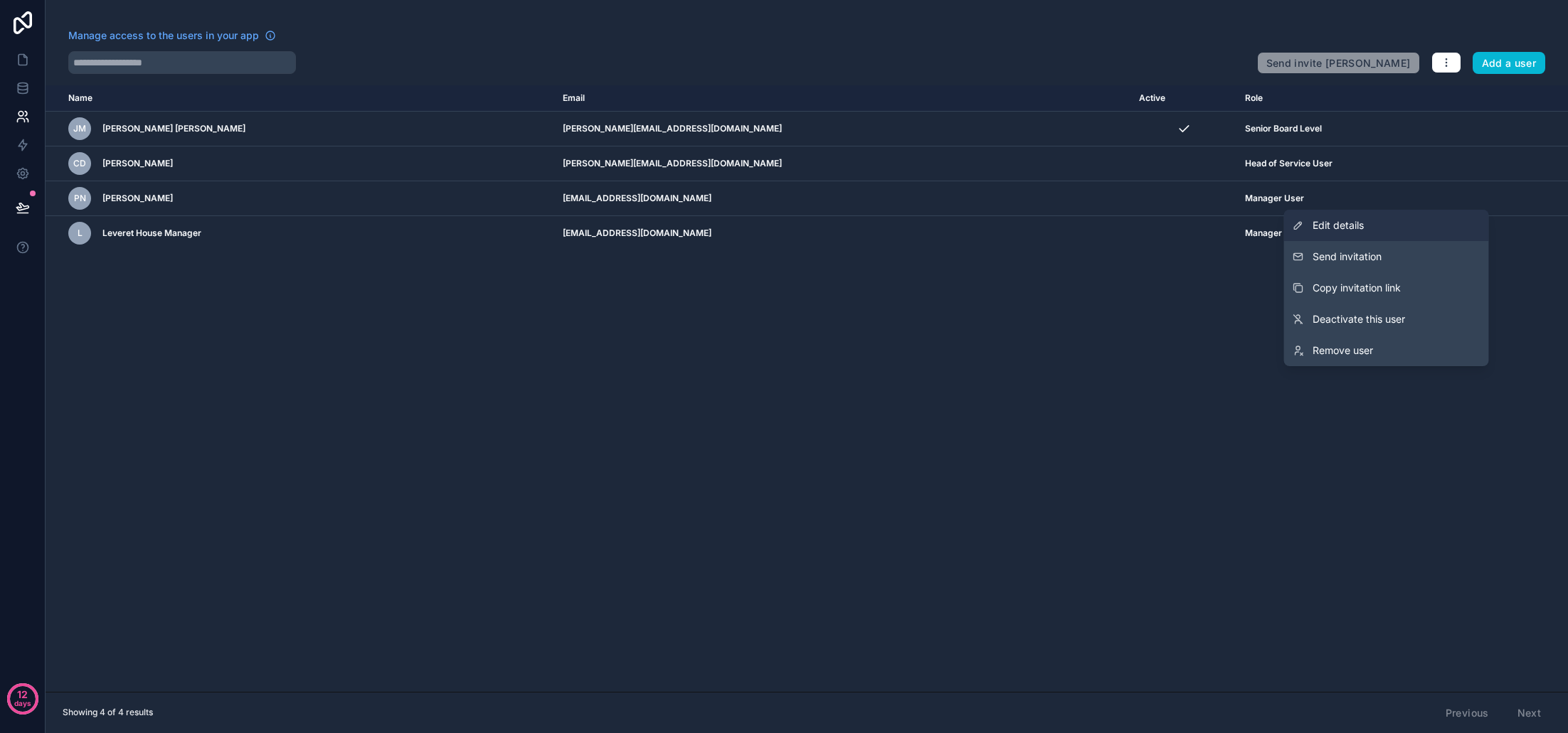
click at [1340, 228] on span "Edit details" at bounding box center [1338, 225] width 52 height 14
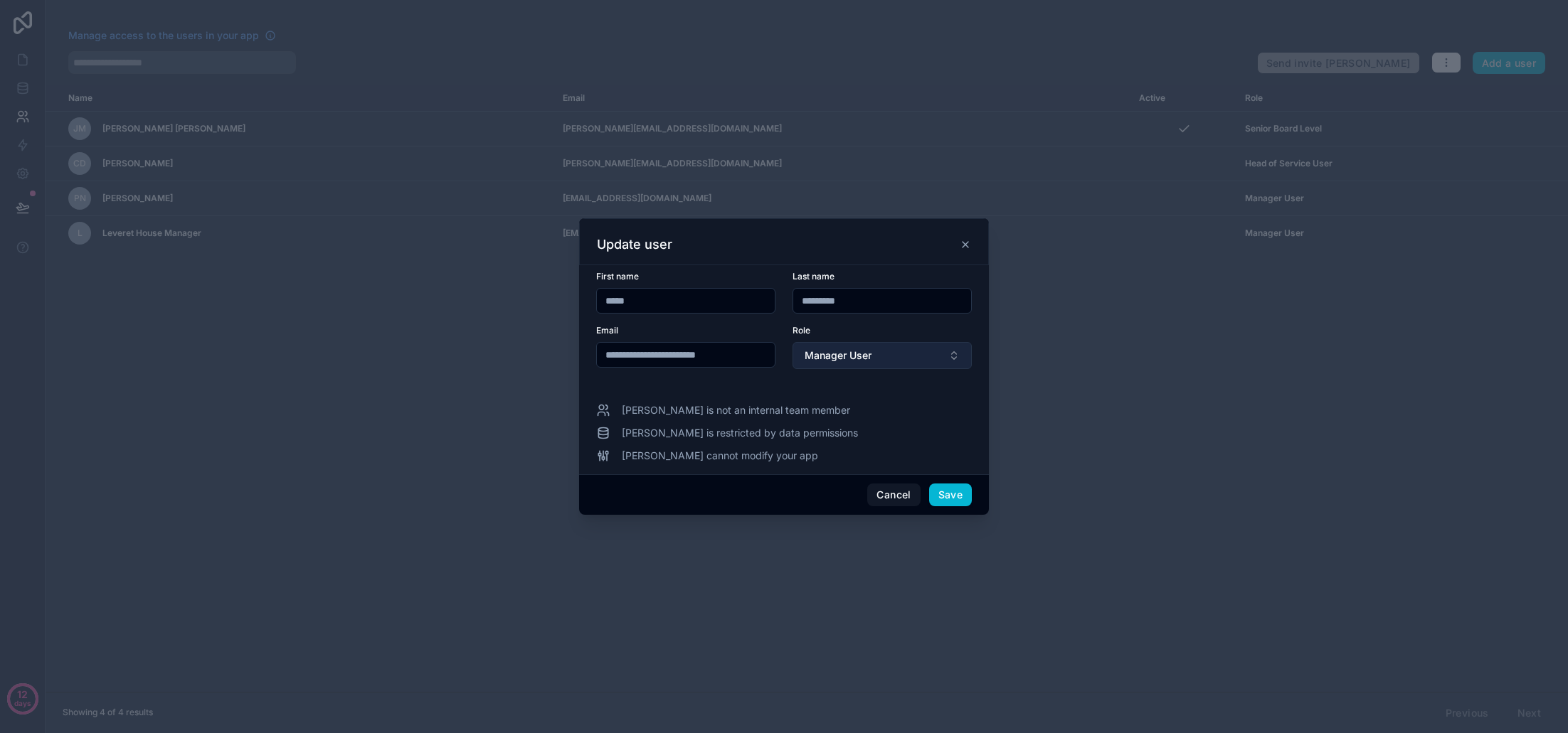
click at [854, 355] on span "Manager User" at bounding box center [839, 355] width 67 height 14
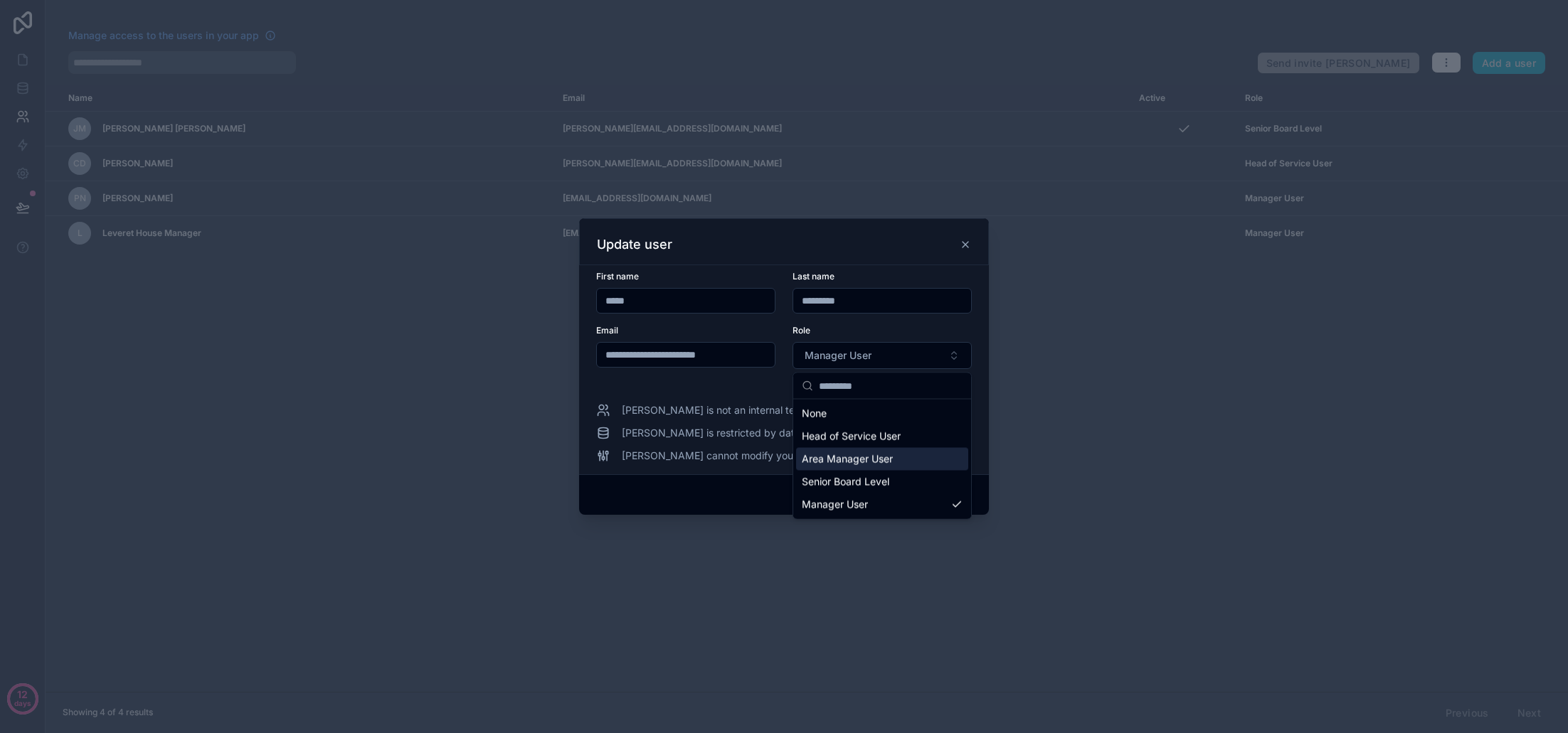
click at [869, 455] on span "Area Manager User" at bounding box center [847, 459] width 91 height 14
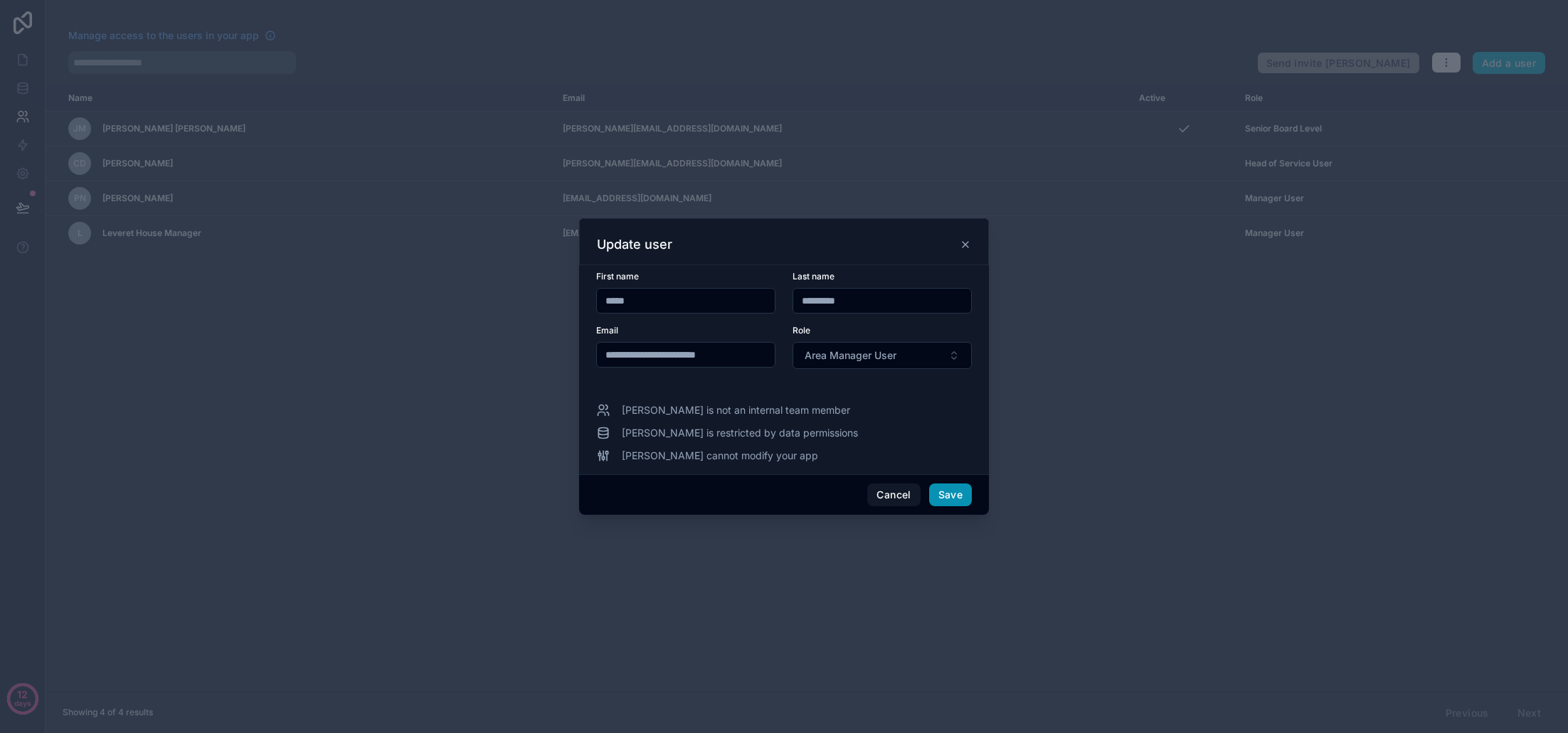
click at [951, 500] on button "Save" at bounding box center [951, 495] width 43 height 22
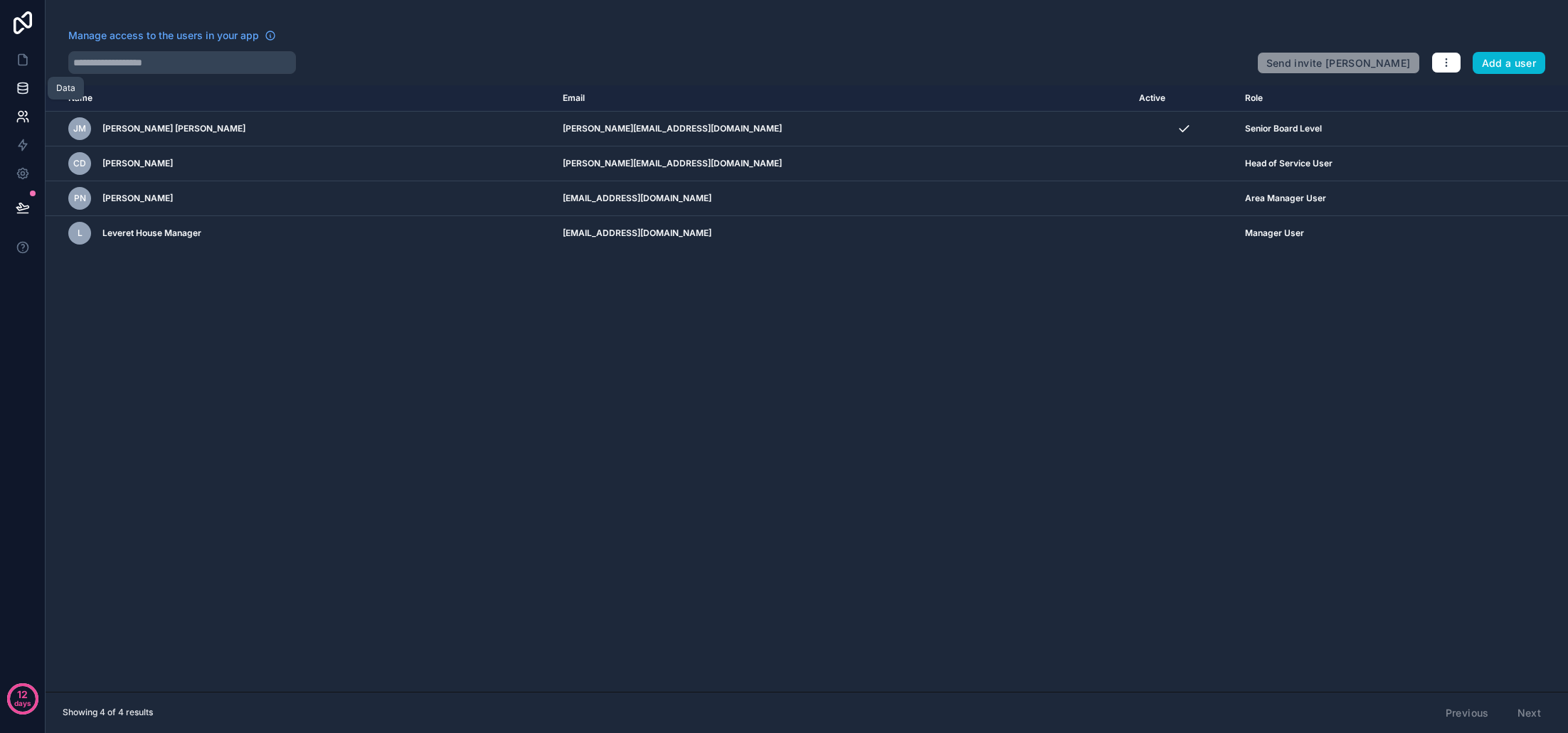
click at [23, 89] on icon at bounding box center [22, 88] width 14 height 14
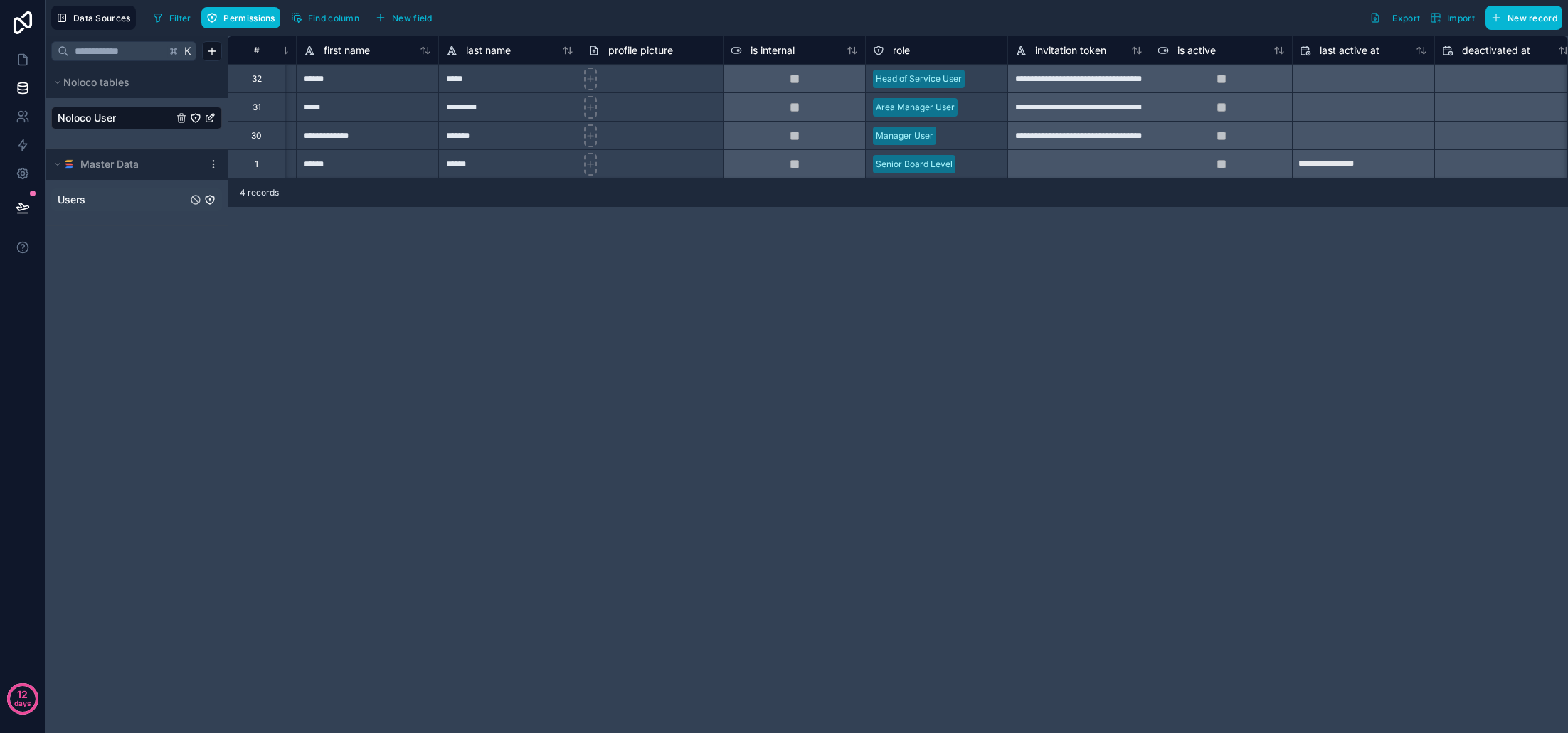
scroll to position [0, 129]
click at [87, 199] on link "Users" at bounding box center [122, 199] width 129 height 14
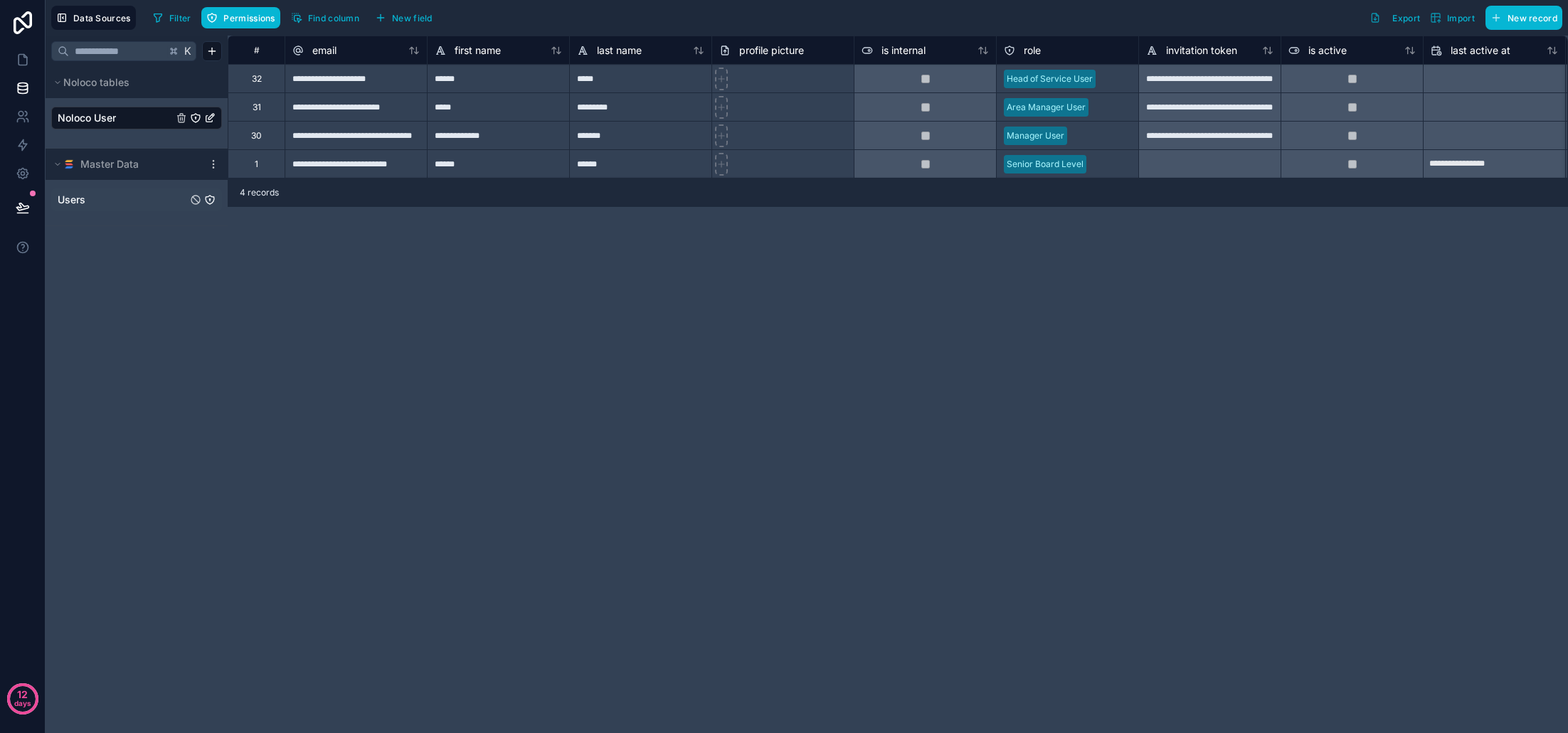
click at [117, 200] on link "Users" at bounding box center [122, 199] width 129 height 14
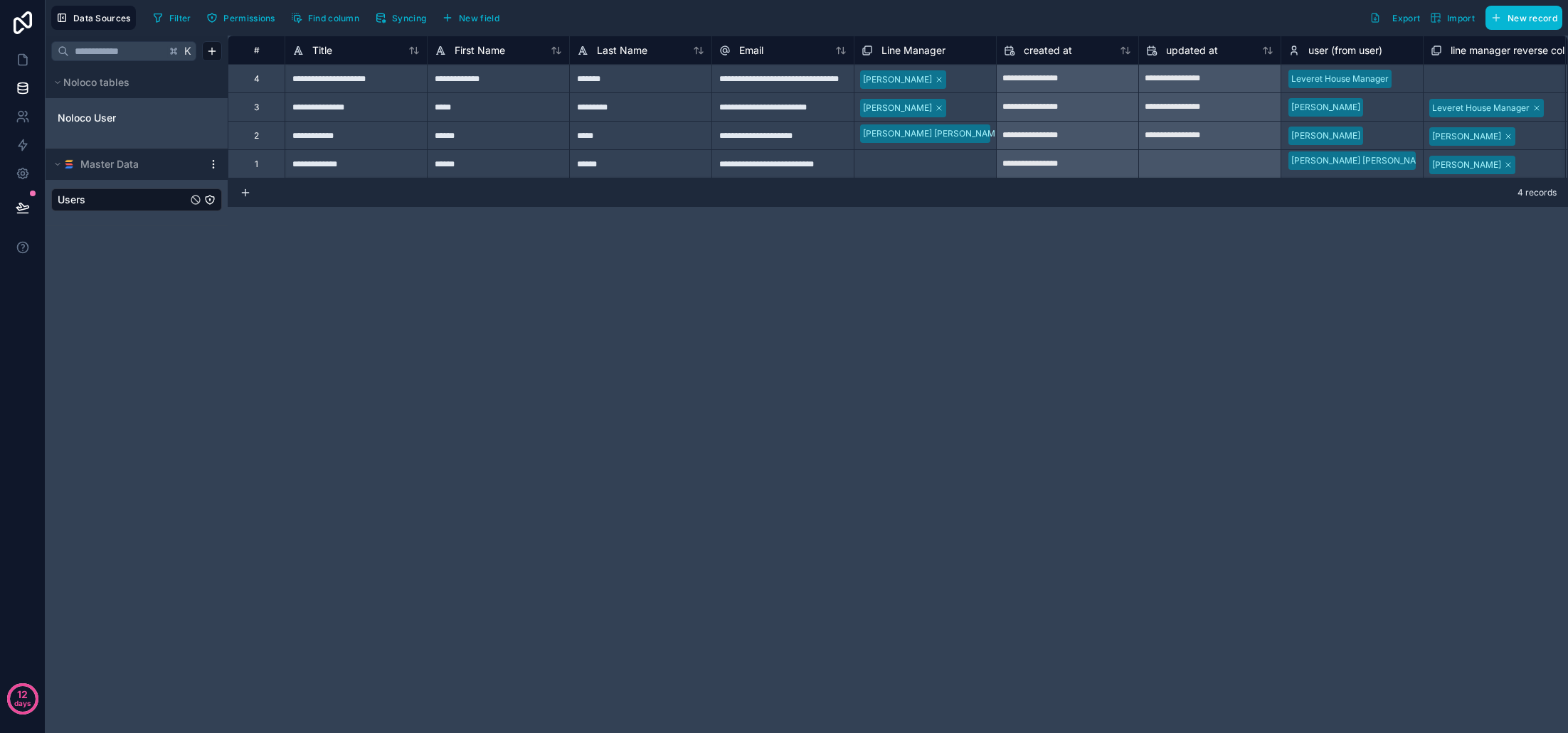
click at [208, 166] on icon at bounding box center [213, 164] width 11 height 11
drag, startPoint x: 88, startPoint y: 293, endPoint x: 86, endPoint y: 204, distance: 89.0
click at [89, 289] on div "K Noloco tables Noloco User Master Data Users" at bounding box center [137, 384] width 182 height 698
click at [99, 169] on span "Master Data" at bounding box center [110, 164] width 58 height 14
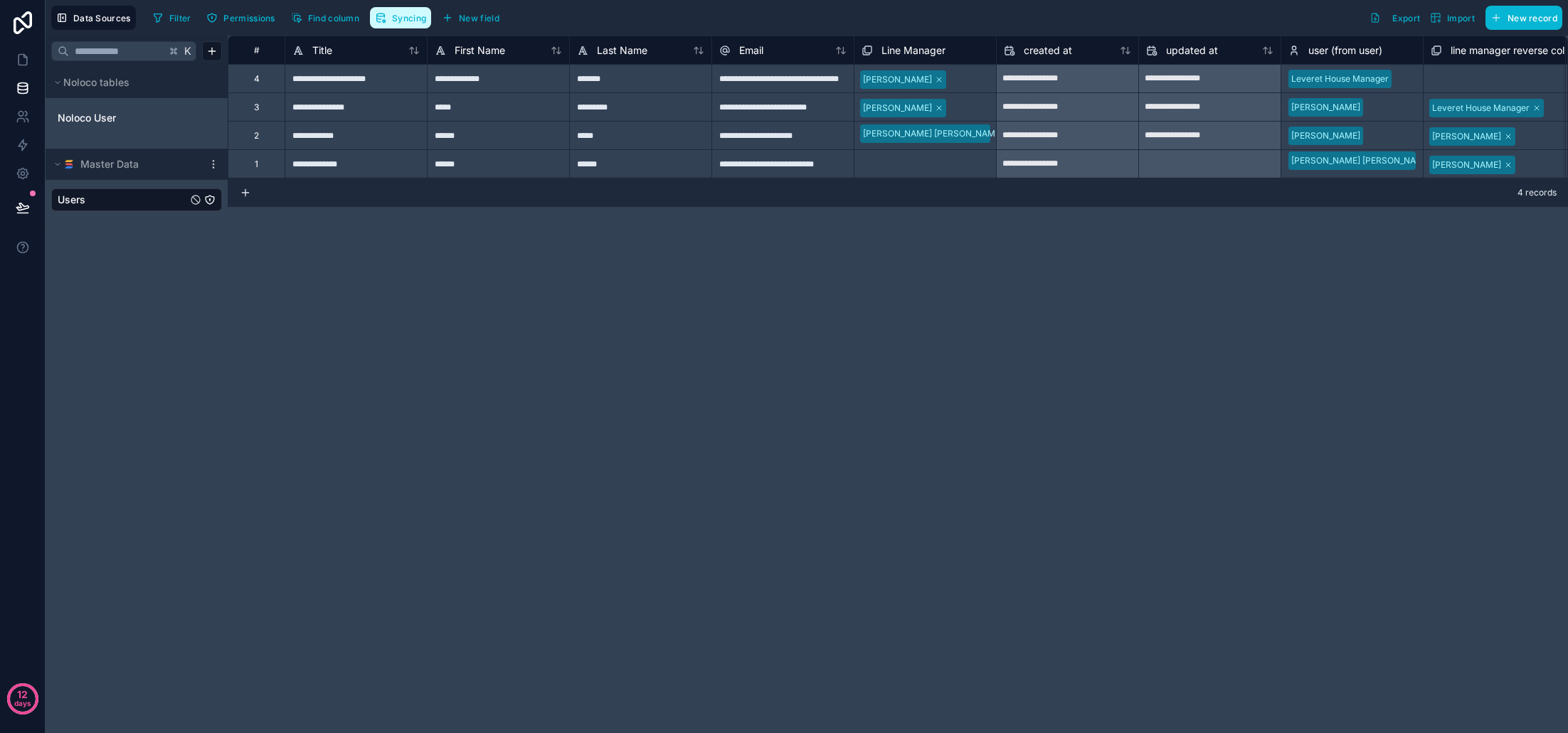
click at [399, 16] on span "Syncing" at bounding box center [409, 18] width 34 height 10
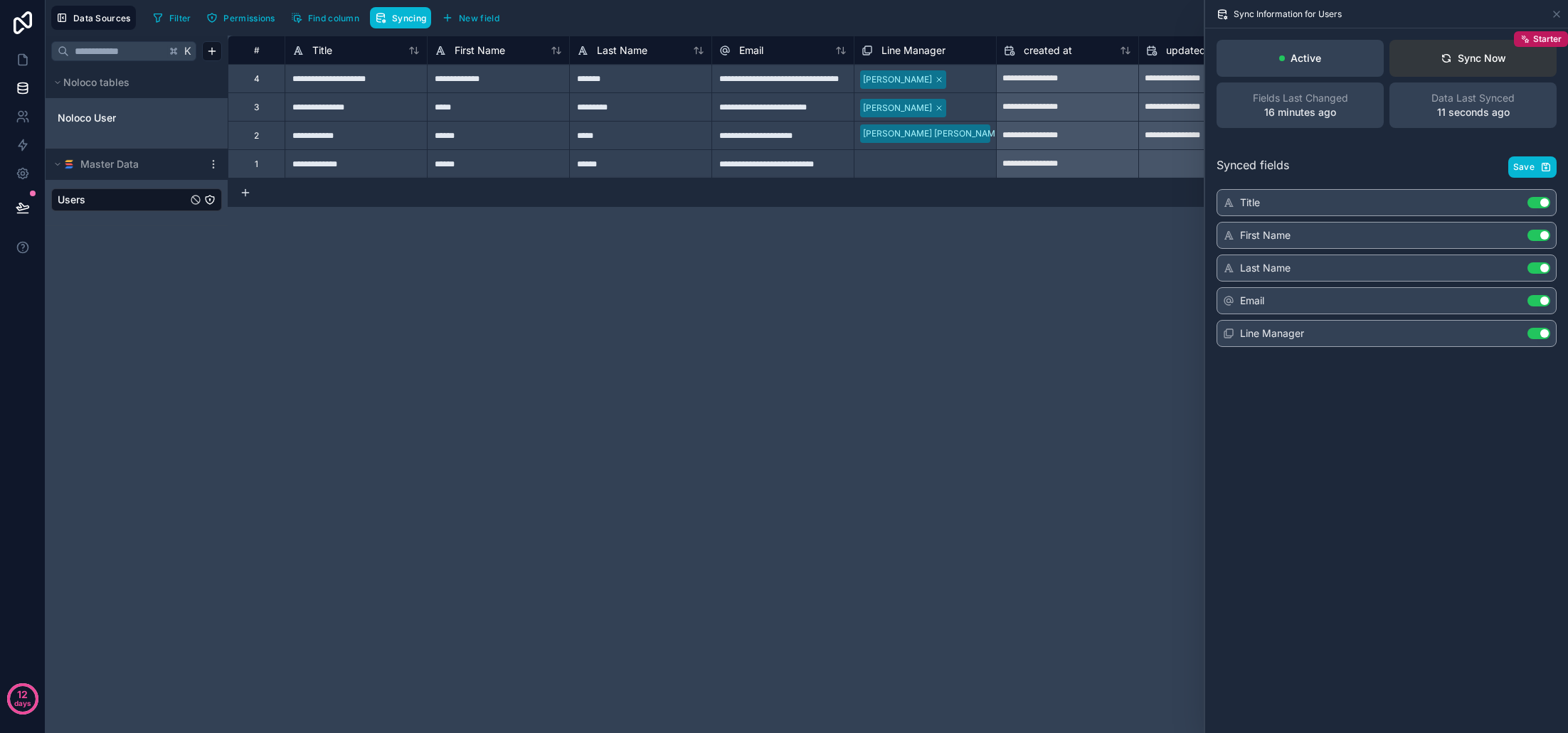
click at [1489, 63] on div "Sync Now" at bounding box center [1474, 58] width 66 height 14
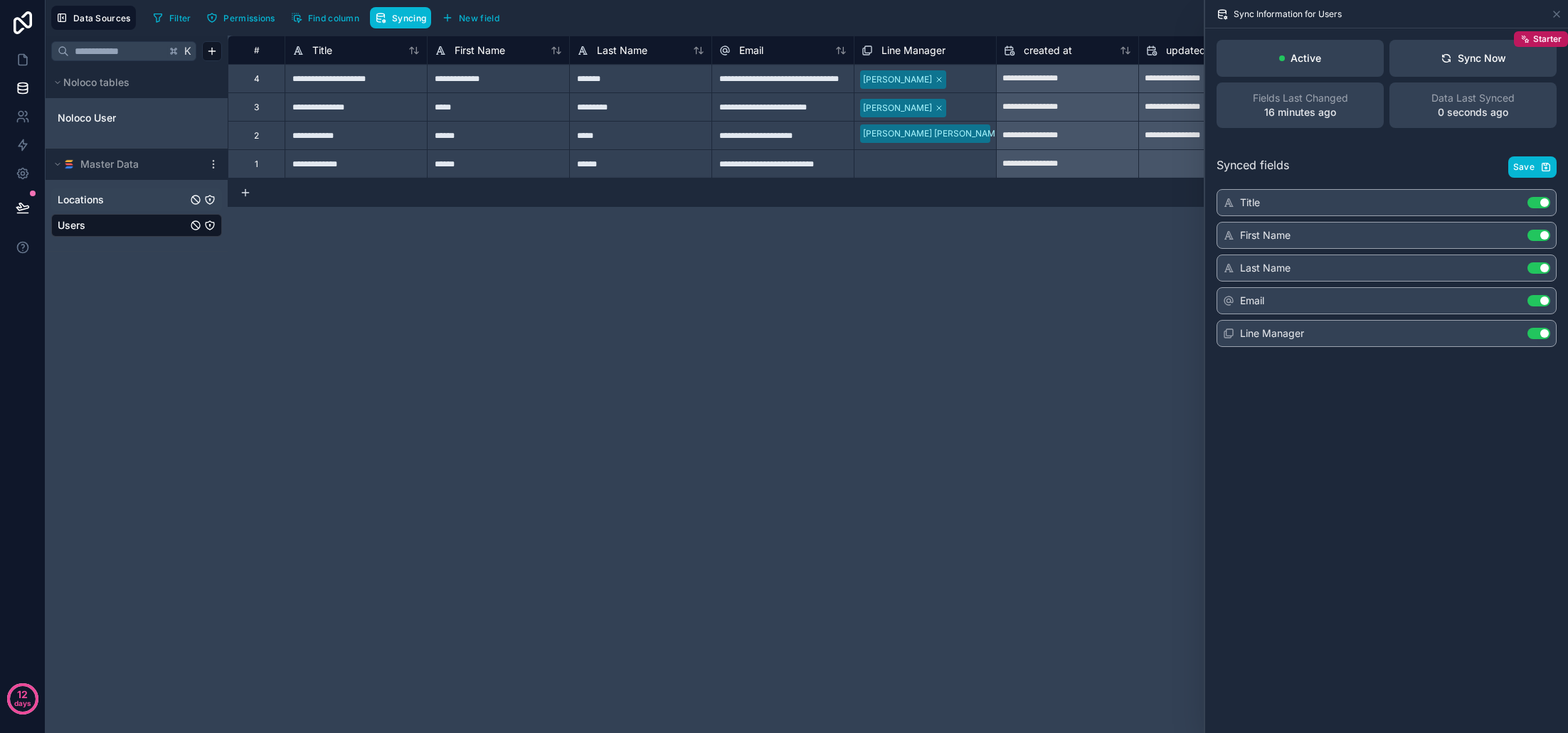
click at [91, 203] on span "Locations" at bounding box center [81, 199] width 46 height 14
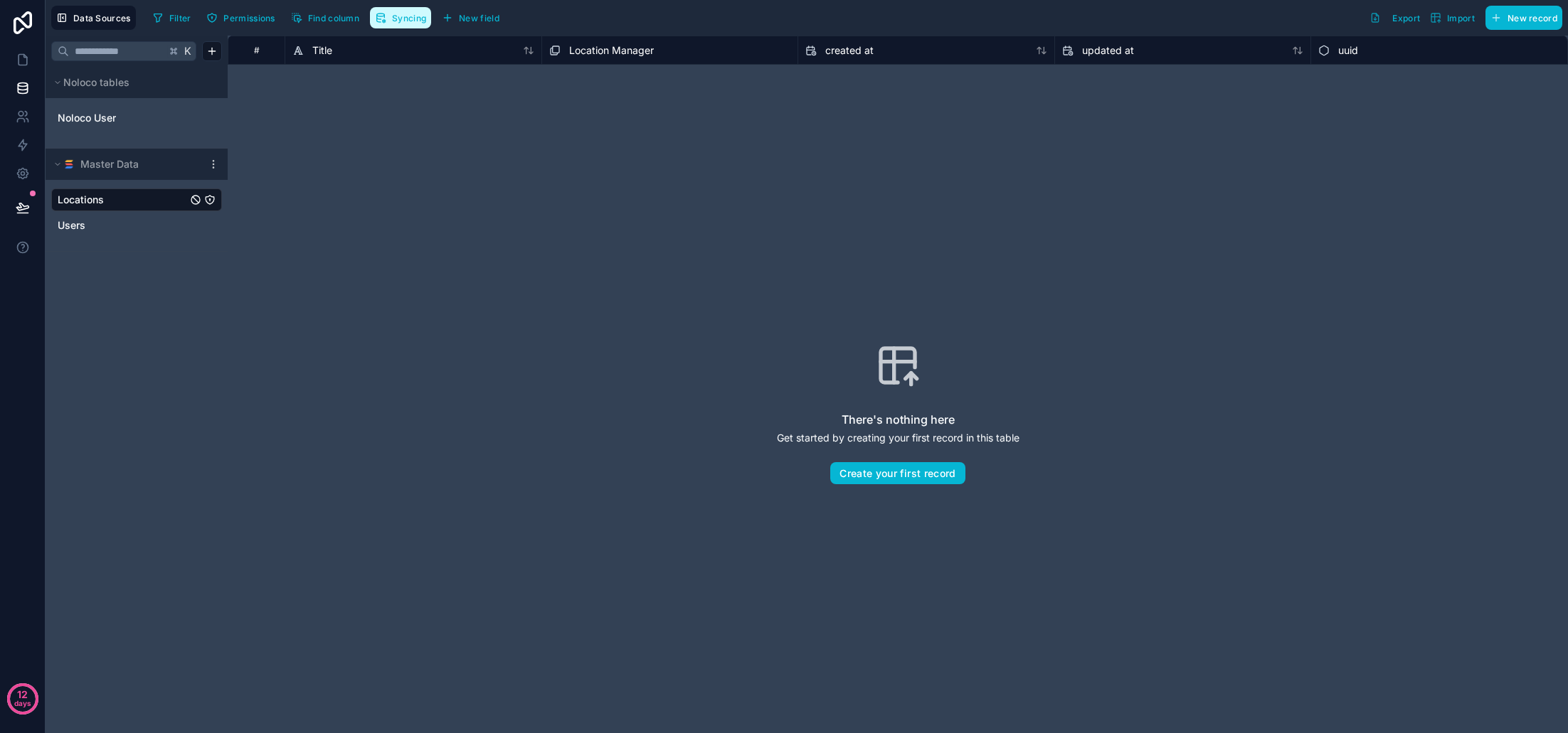
click at [408, 13] on span "Syncing" at bounding box center [409, 18] width 34 height 10
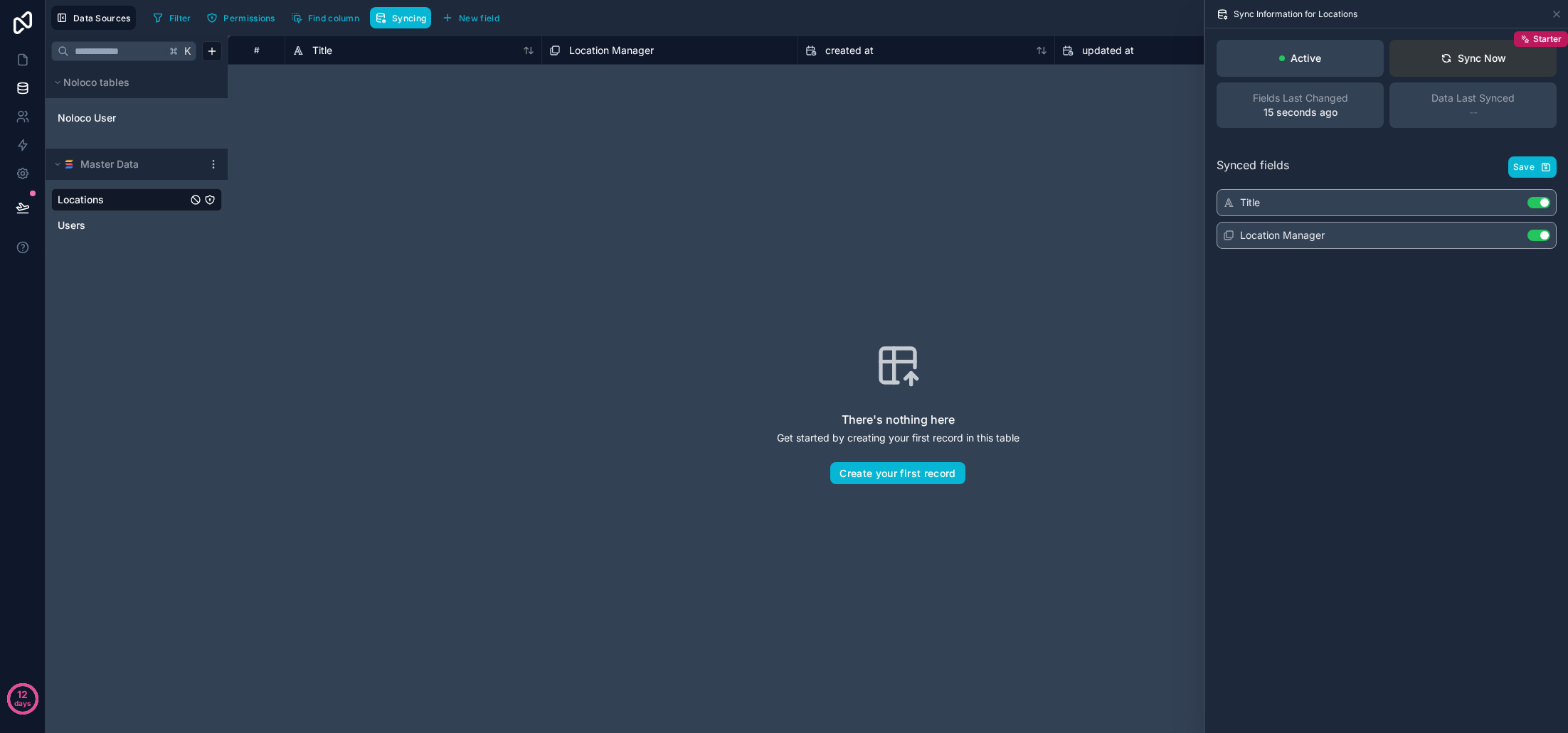
click at [1476, 62] on div "Sync Now" at bounding box center [1474, 58] width 66 height 14
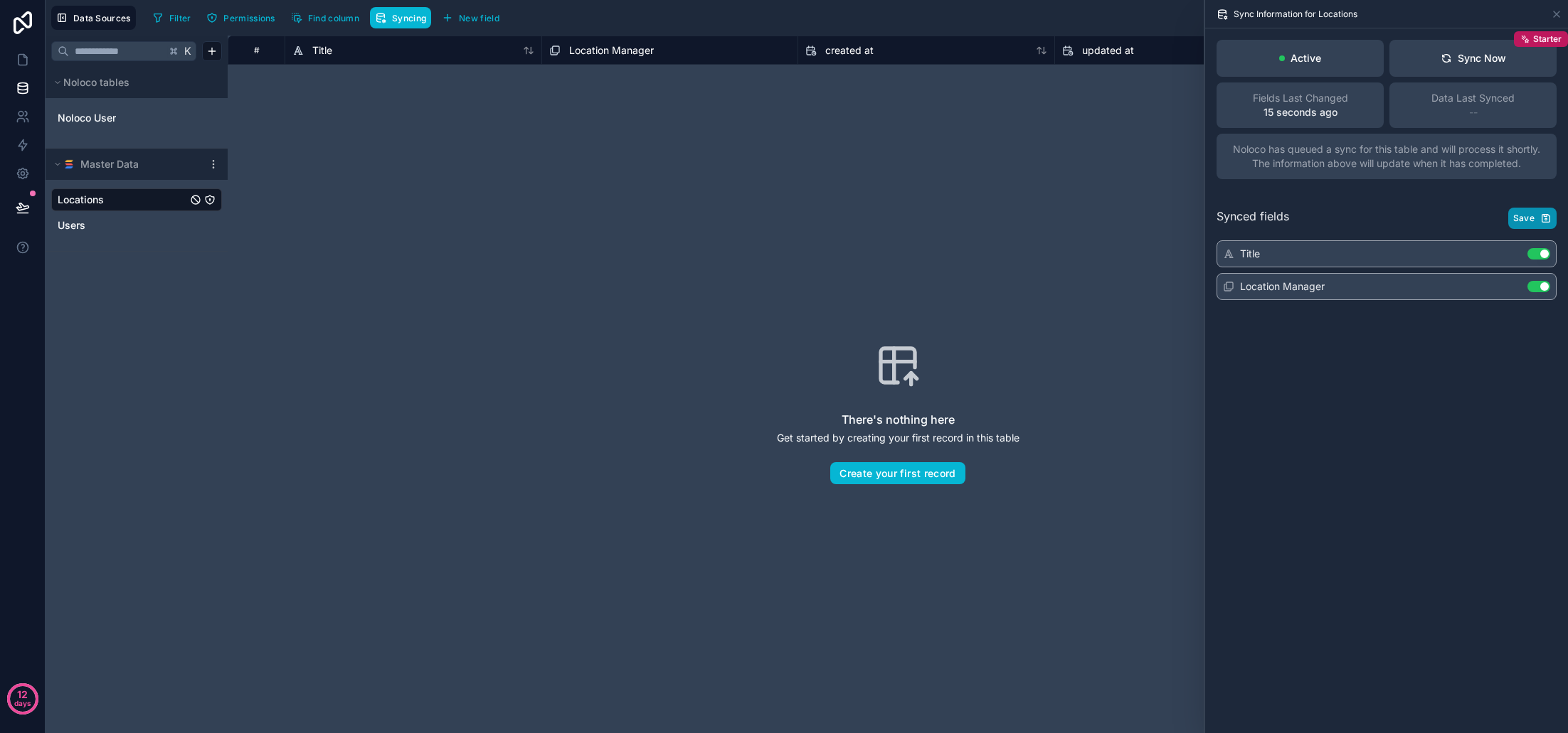
click at [1528, 221] on span "Save" at bounding box center [1524, 218] width 22 height 11
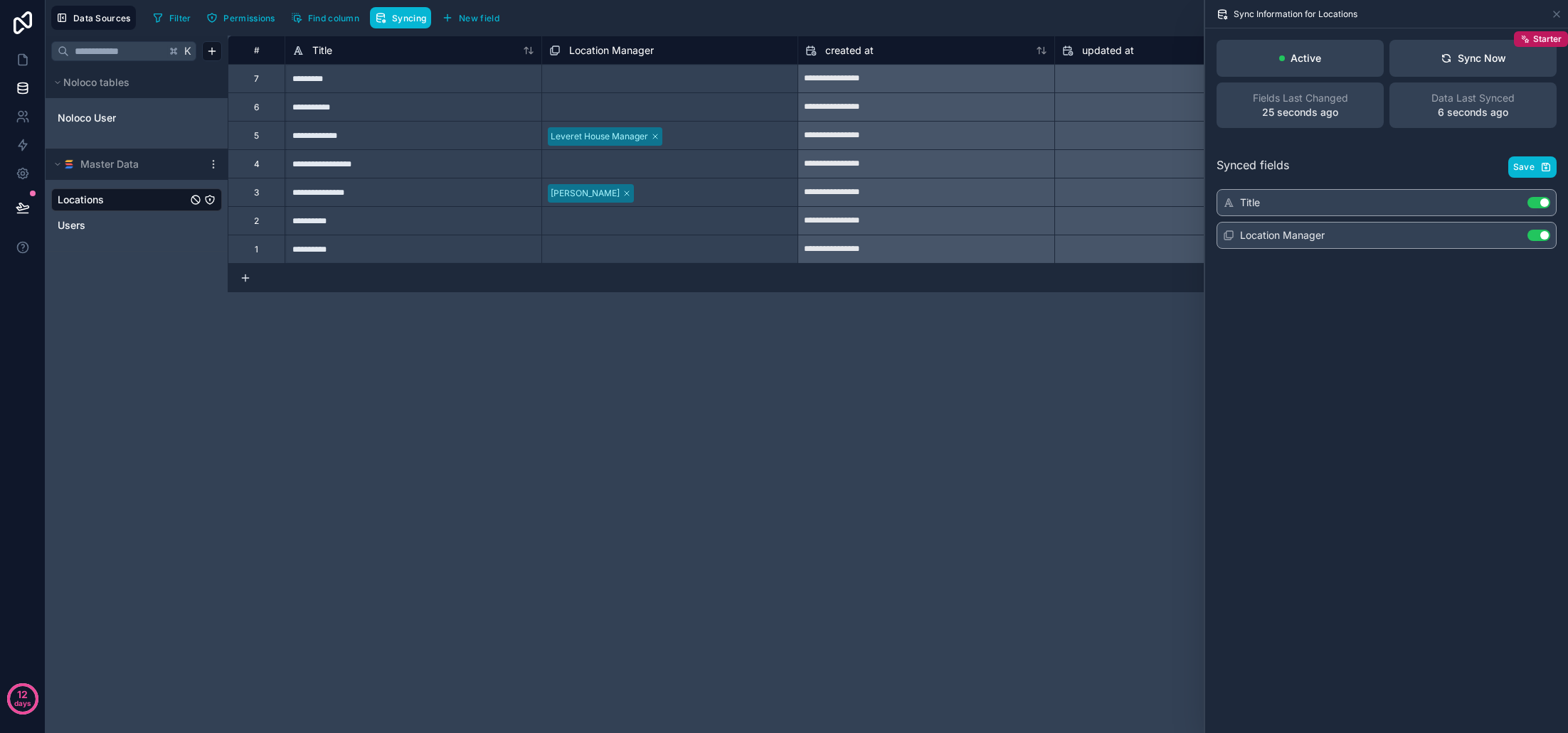
click at [941, 370] on div "**********" at bounding box center [897, 384] width 1340 height 698
click at [1104, 389] on div "**********" at bounding box center [897, 384] width 1340 height 698
click at [1559, 16] on icon at bounding box center [1556, 13] width 11 height 11
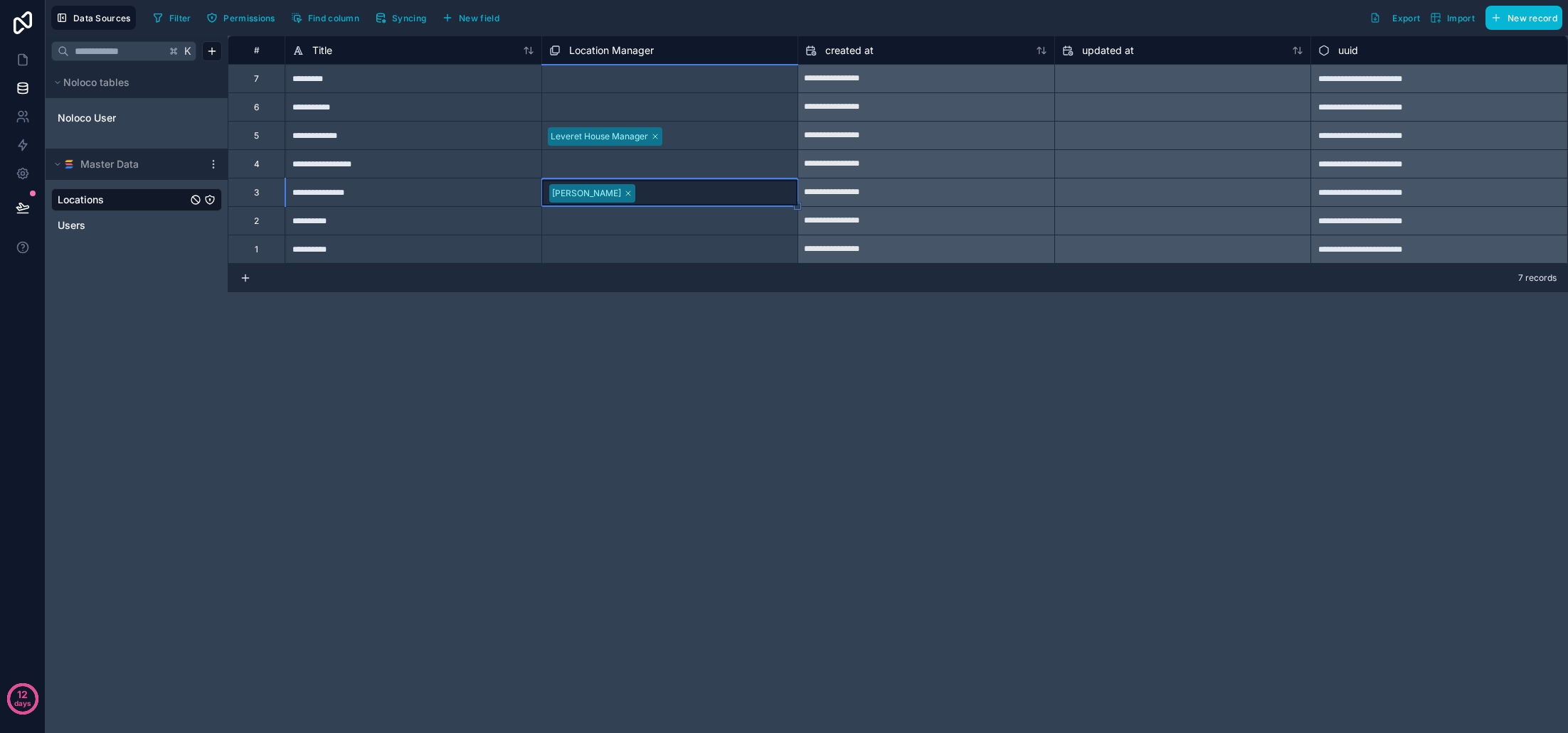
click at [534, 388] on div "**********" at bounding box center [897, 384] width 1340 height 698
click at [22, 58] on icon at bounding box center [22, 60] width 14 height 14
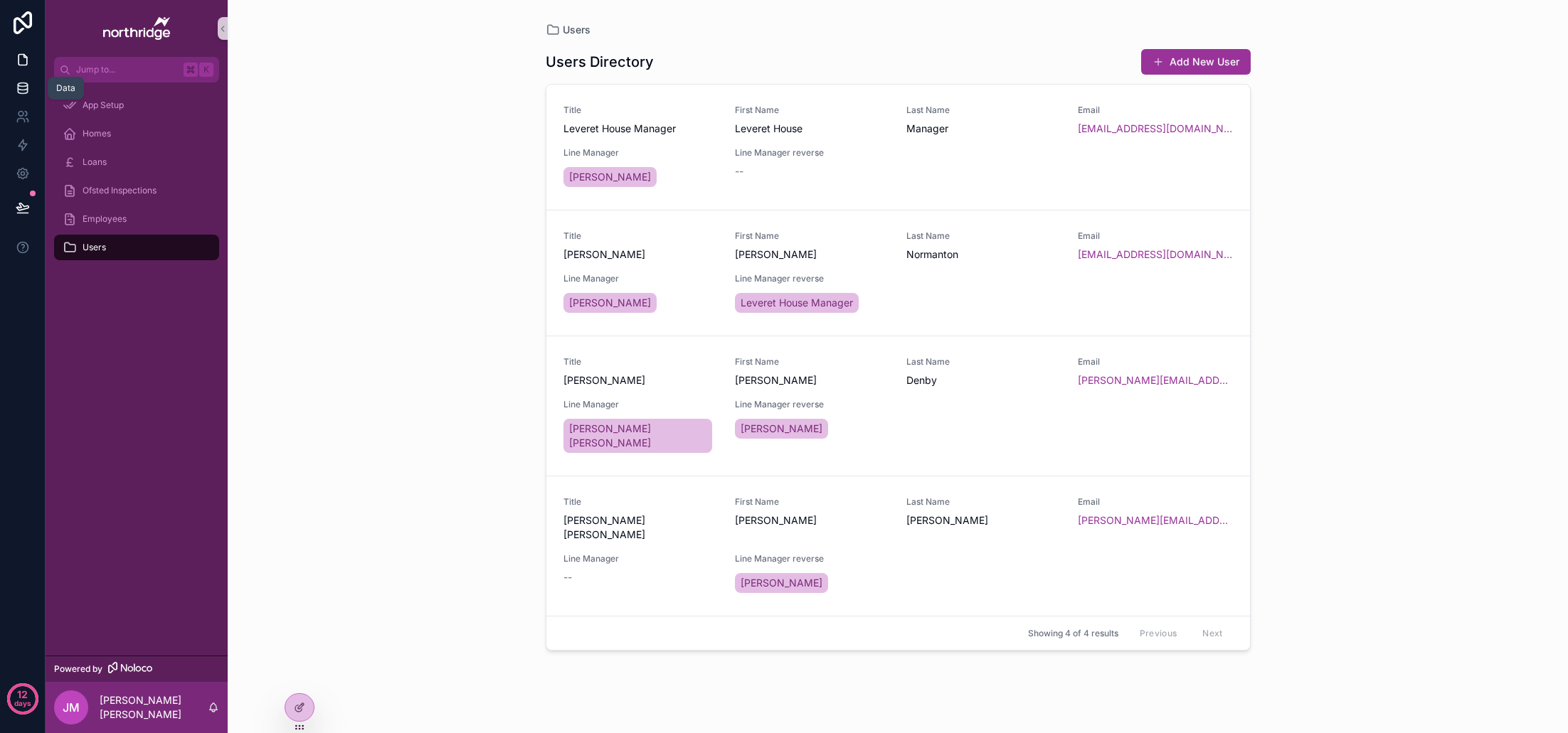
click at [27, 93] on icon at bounding box center [22, 91] width 9 height 6
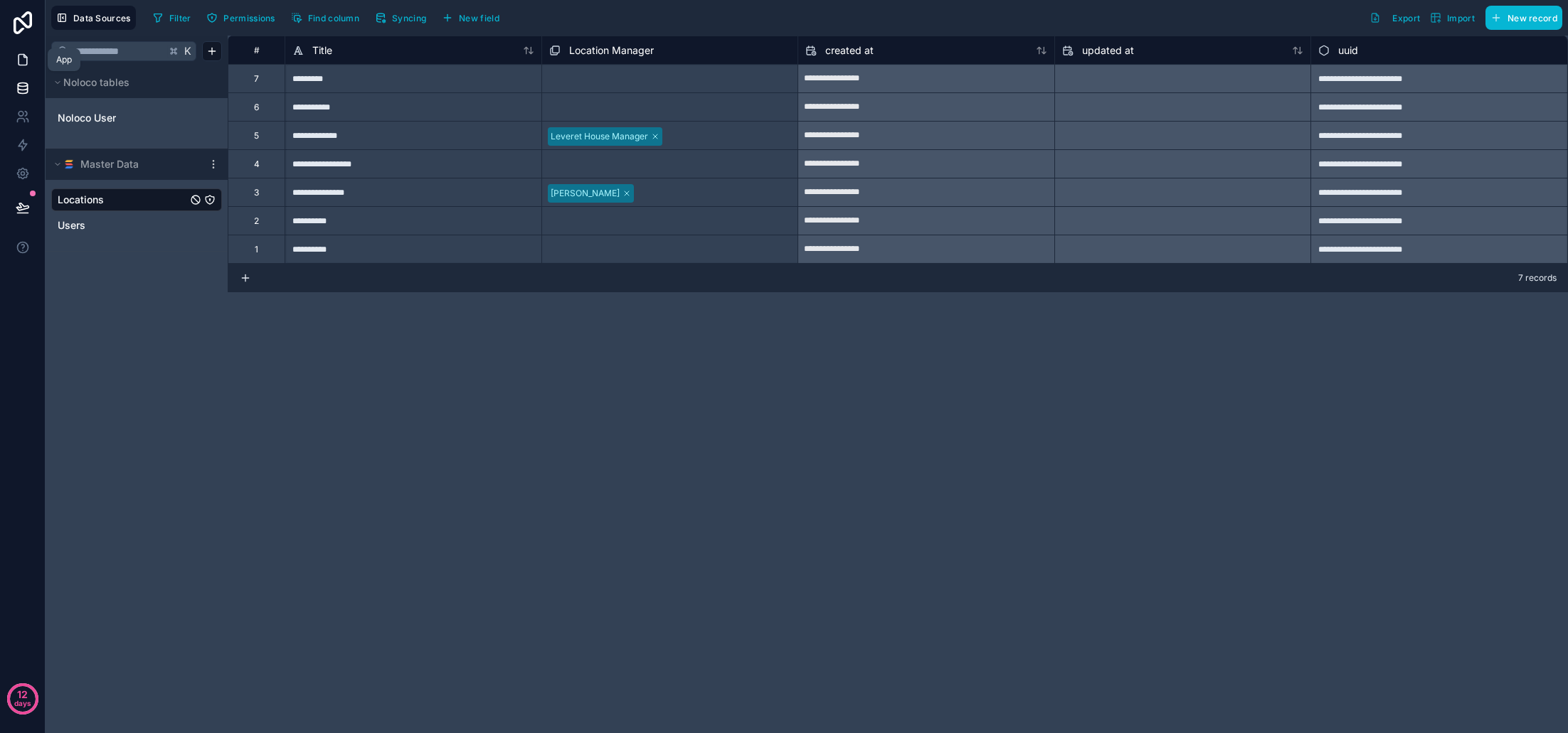
click at [27, 60] on icon at bounding box center [22, 60] width 8 height 10
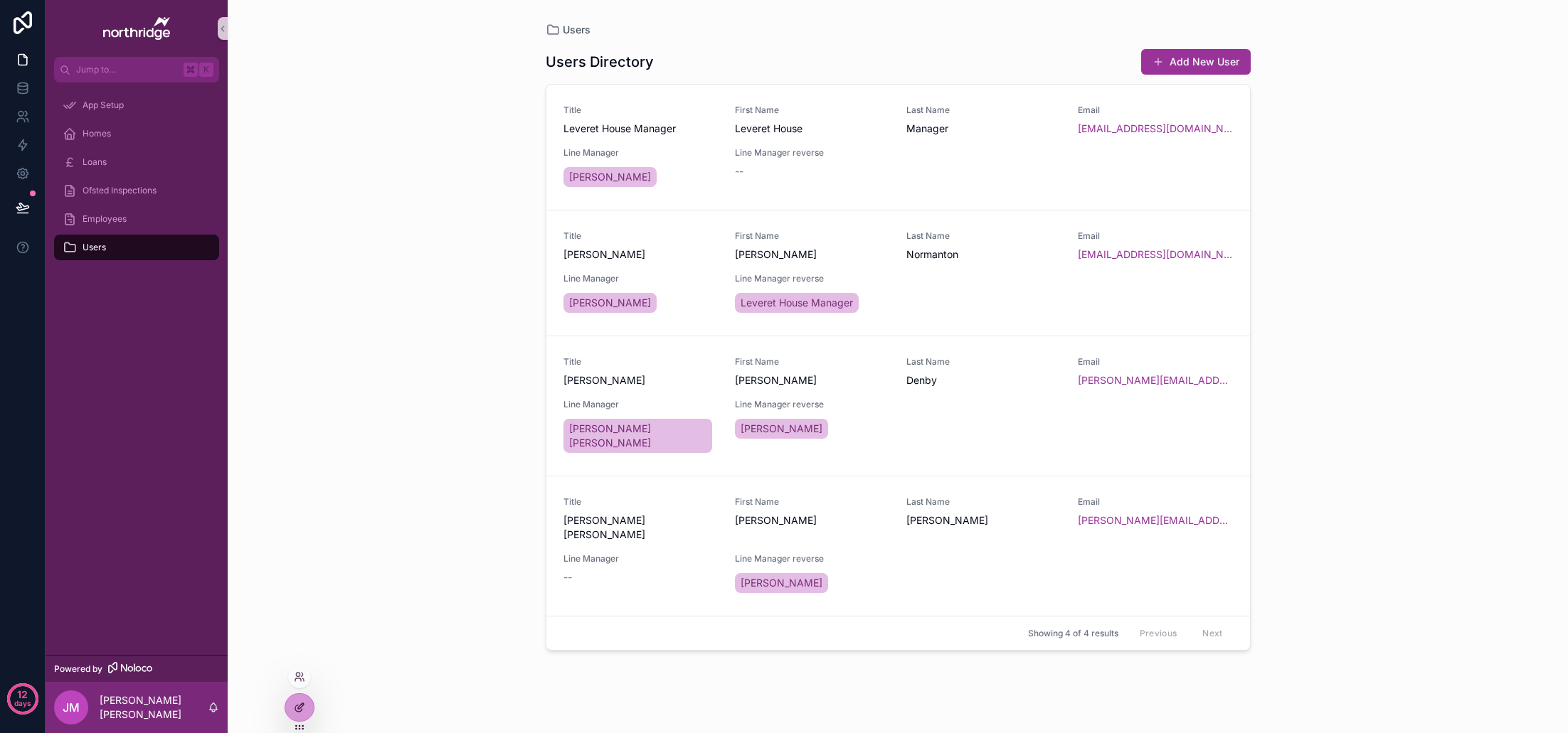
click at [299, 715] on div at bounding box center [299, 708] width 28 height 27
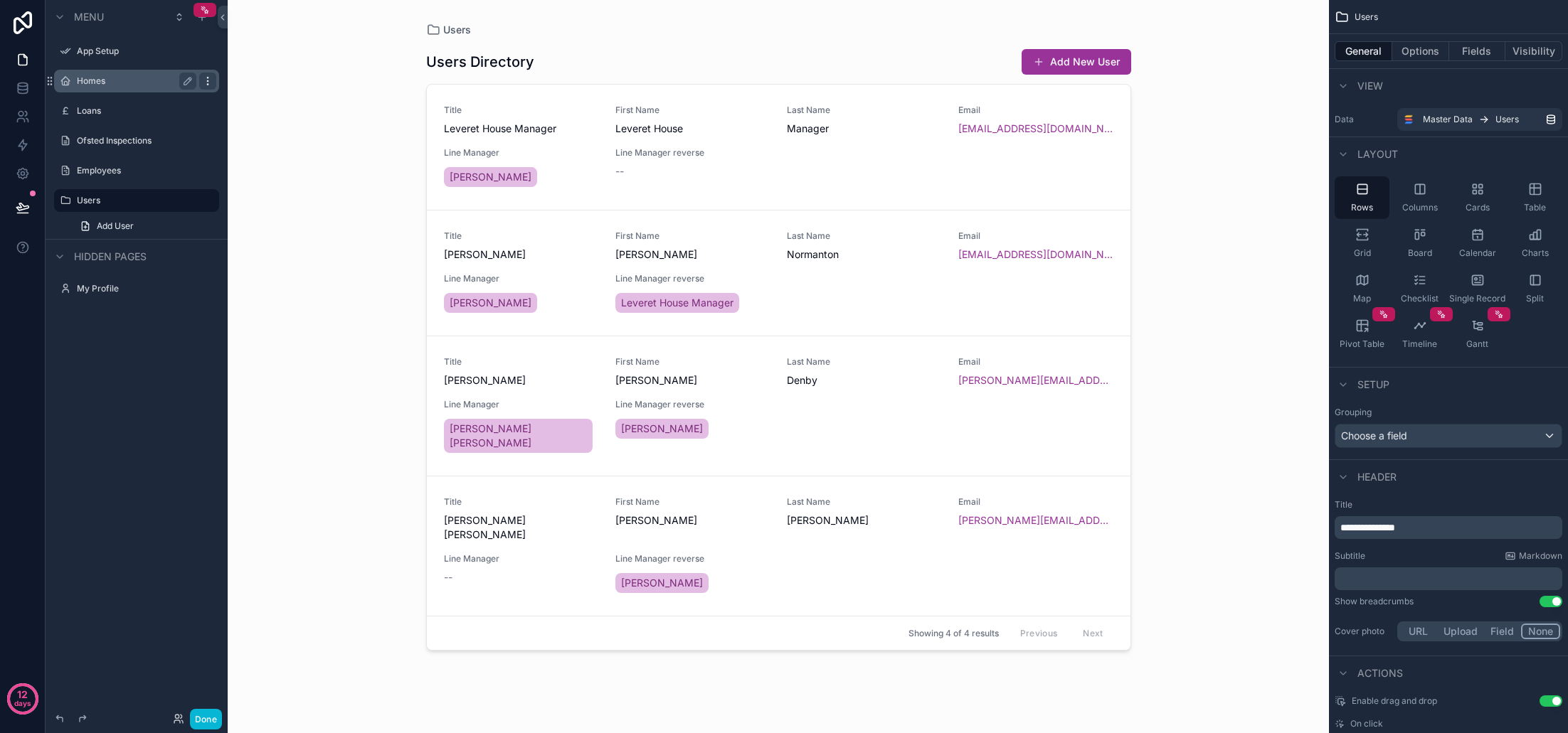
click at [206, 81] on icon "scrollable content" at bounding box center [208, 81] width 11 height 11
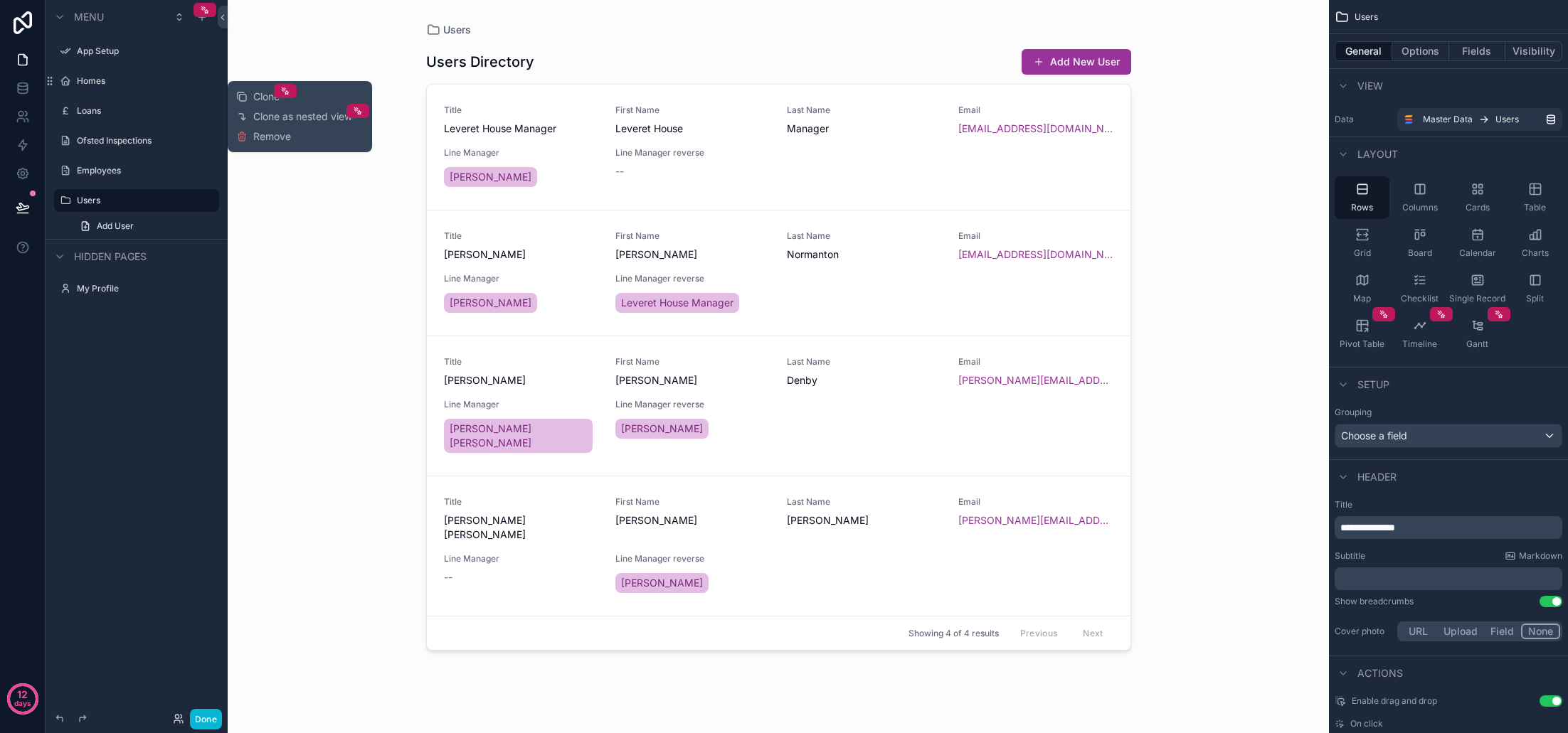
click at [280, 142] on span "Remove" at bounding box center [272, 136] width 38 height 14
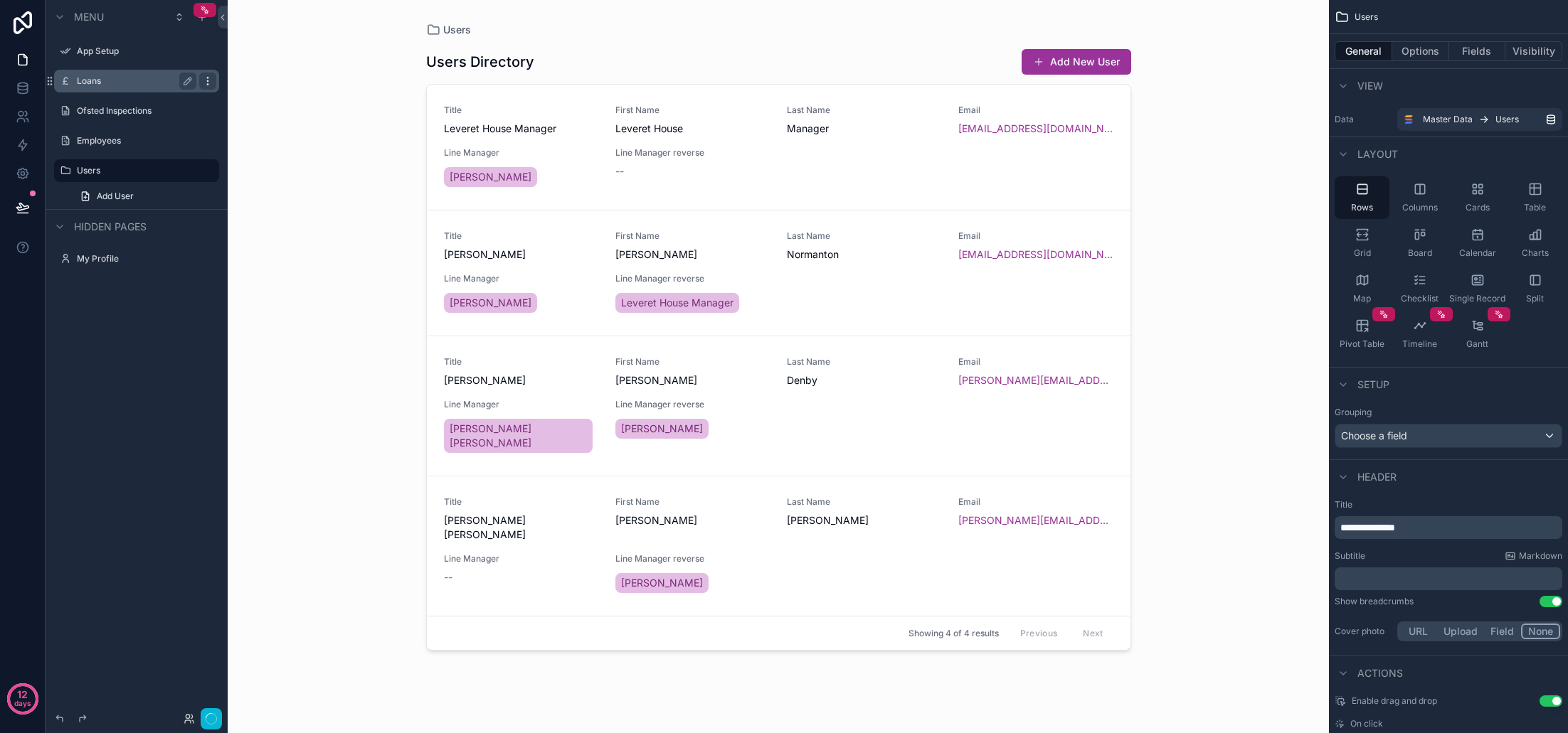
click at [208, 84] on icon "scrollable content" at bounding box center [207, 84] width 1 height 1
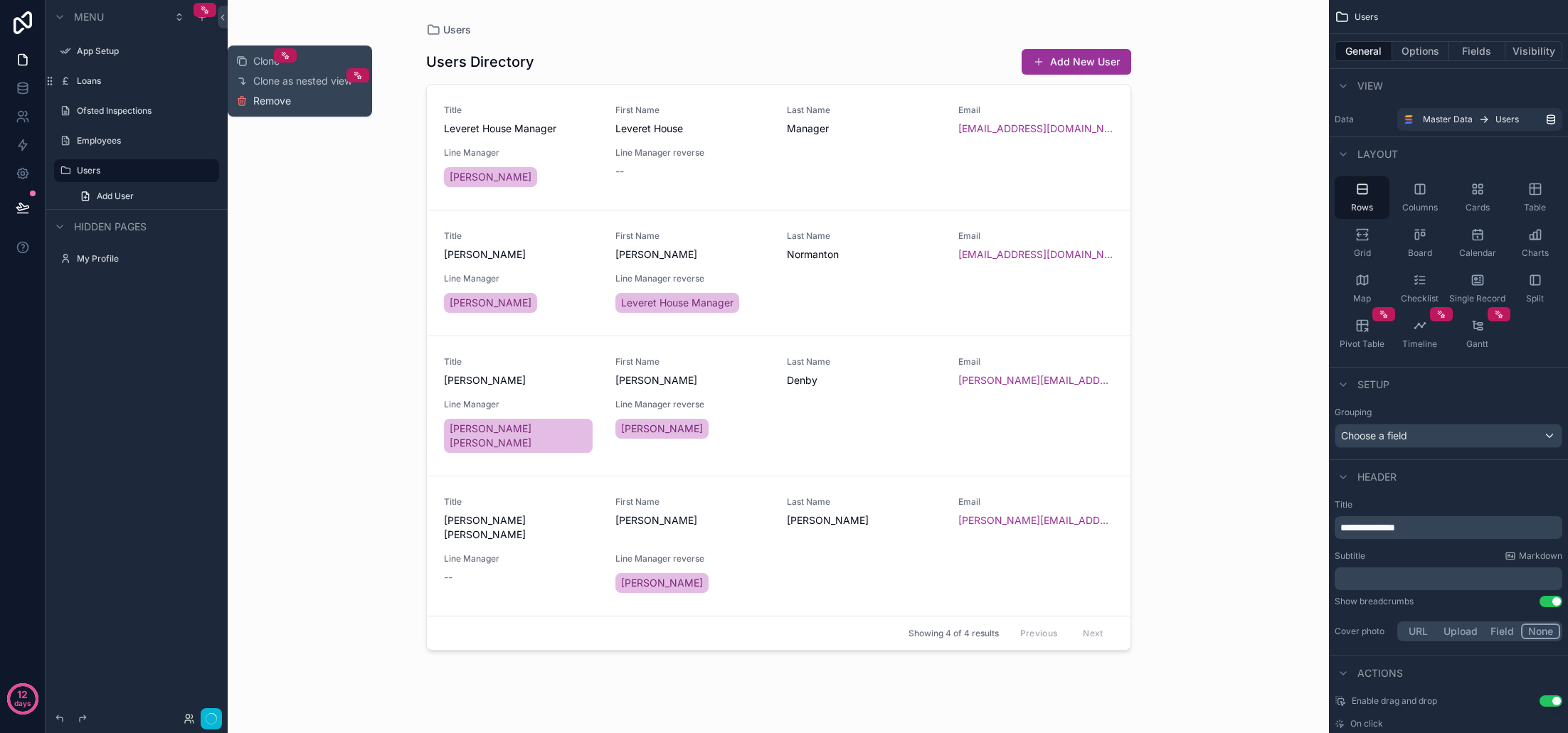
click at [262, 105] on span "Remove" at bounding box center [272, 101] width 38 height 14
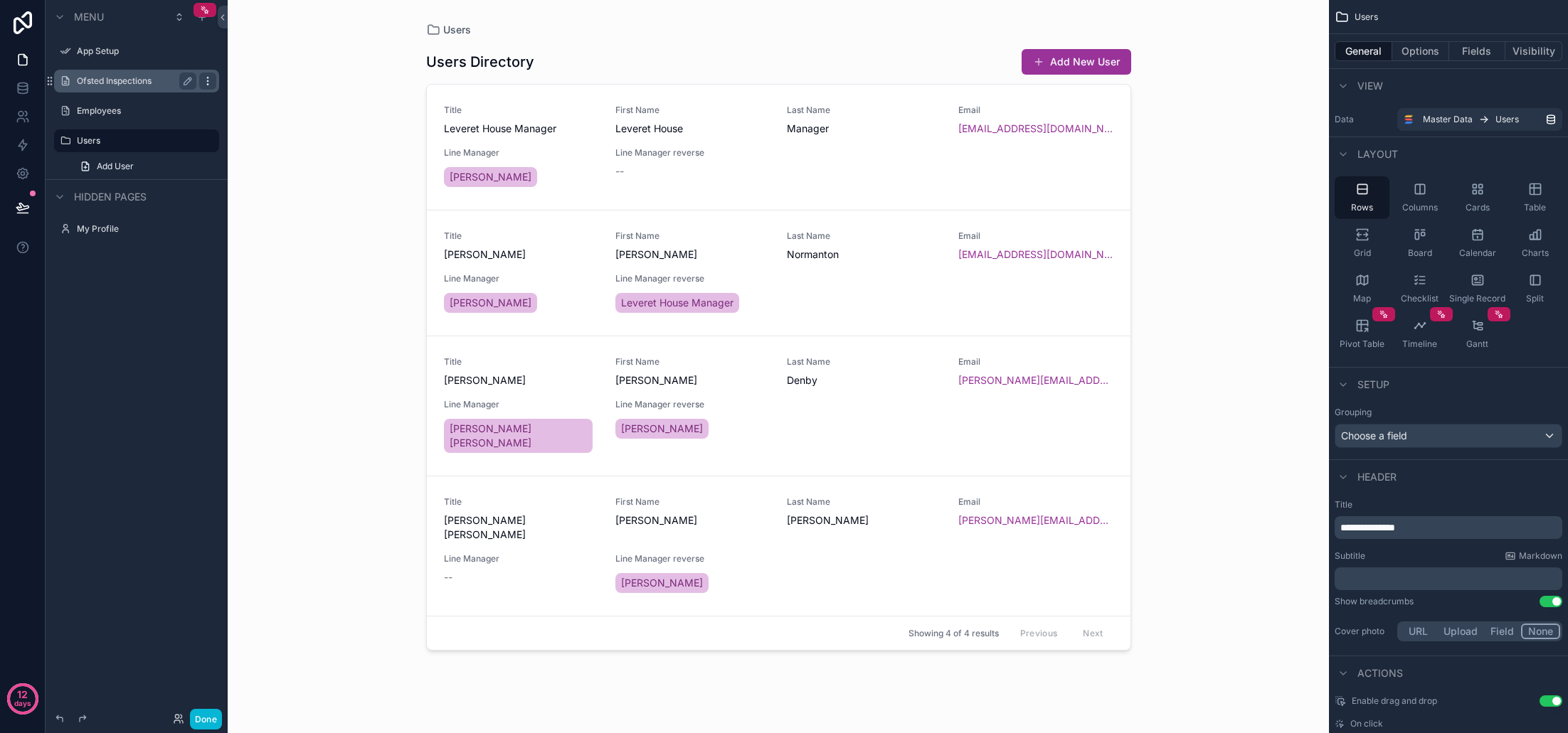
click at [206, 83] on icon "scrollable content" at bounding box center [208, 81] width 11 height 11
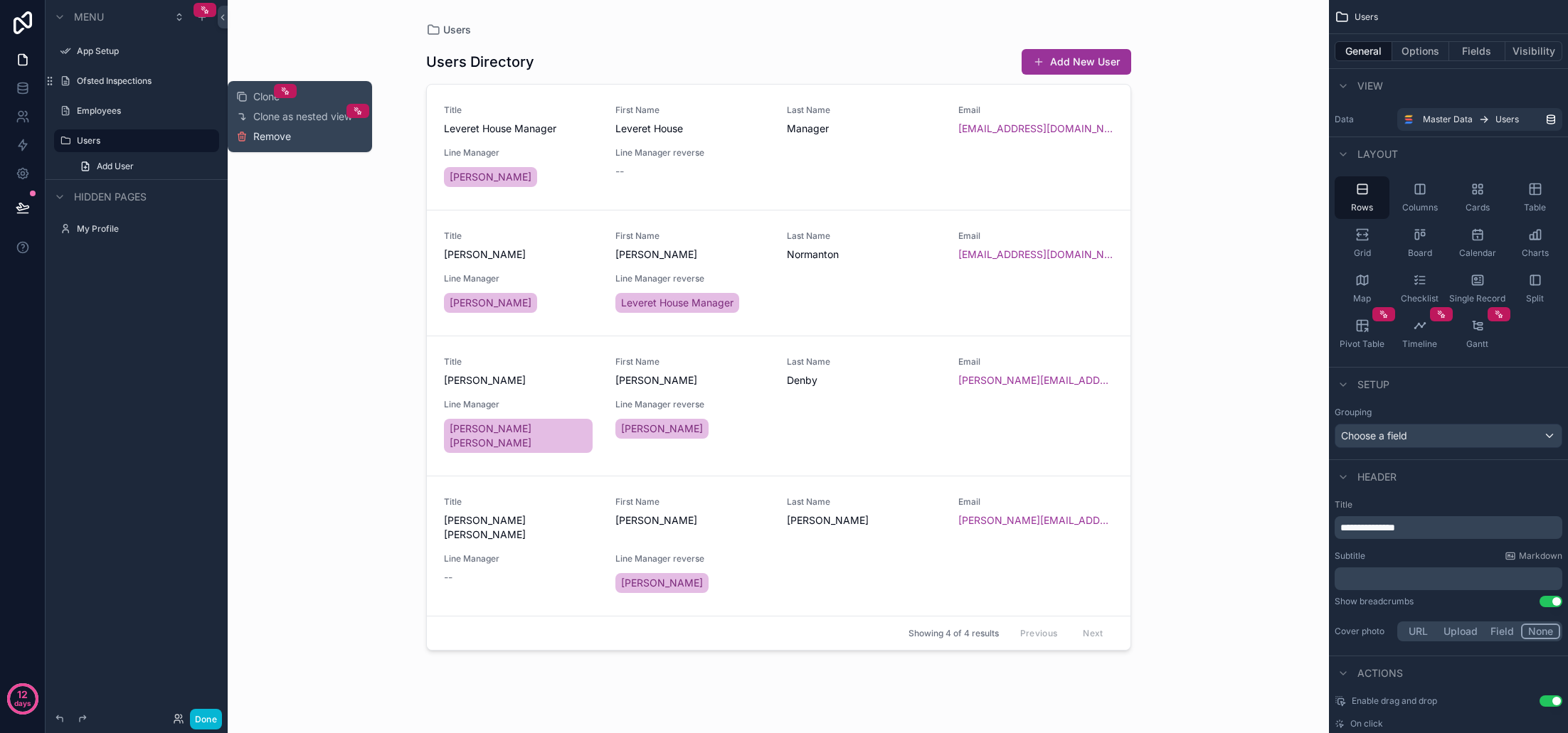
click at [249, 135] on button "Remove" at bounding box center [263, 136] width 55 height 14
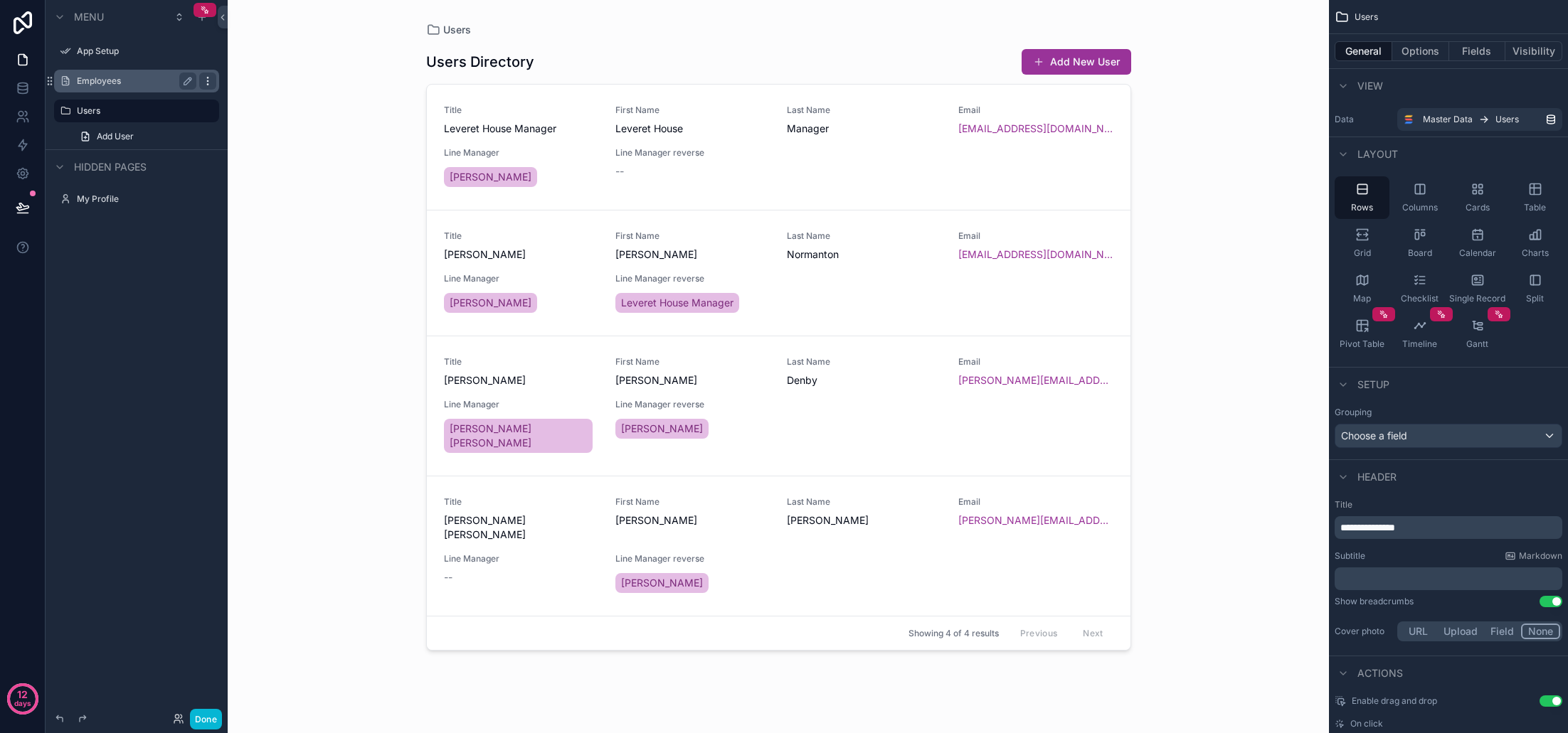
click at [205, 84] on icon "scrollable content" at bounding box center [208, 81] width 11 height 11
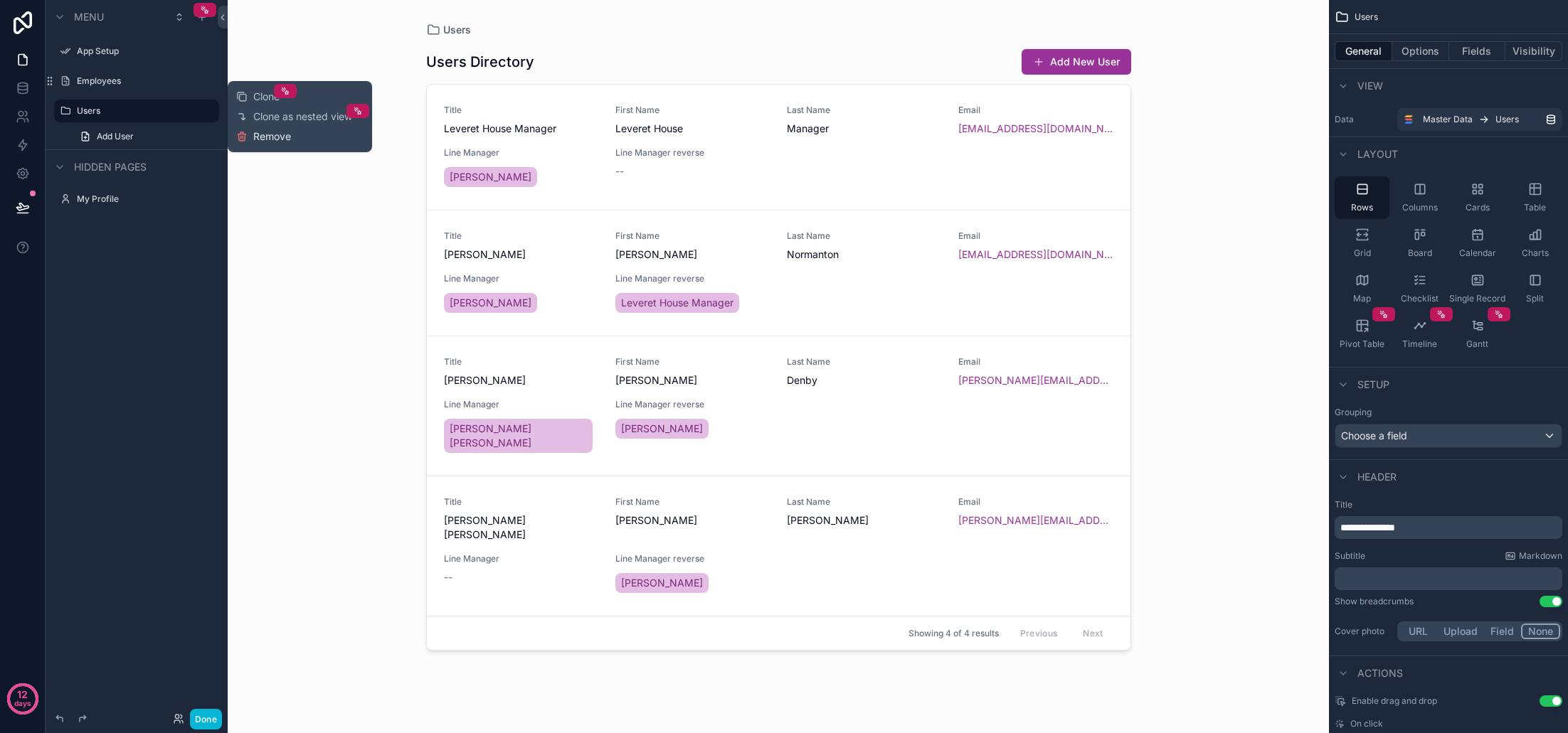
click at [253, 138] on span "Remove" at bounding box center [272, 136] width 38 height 14
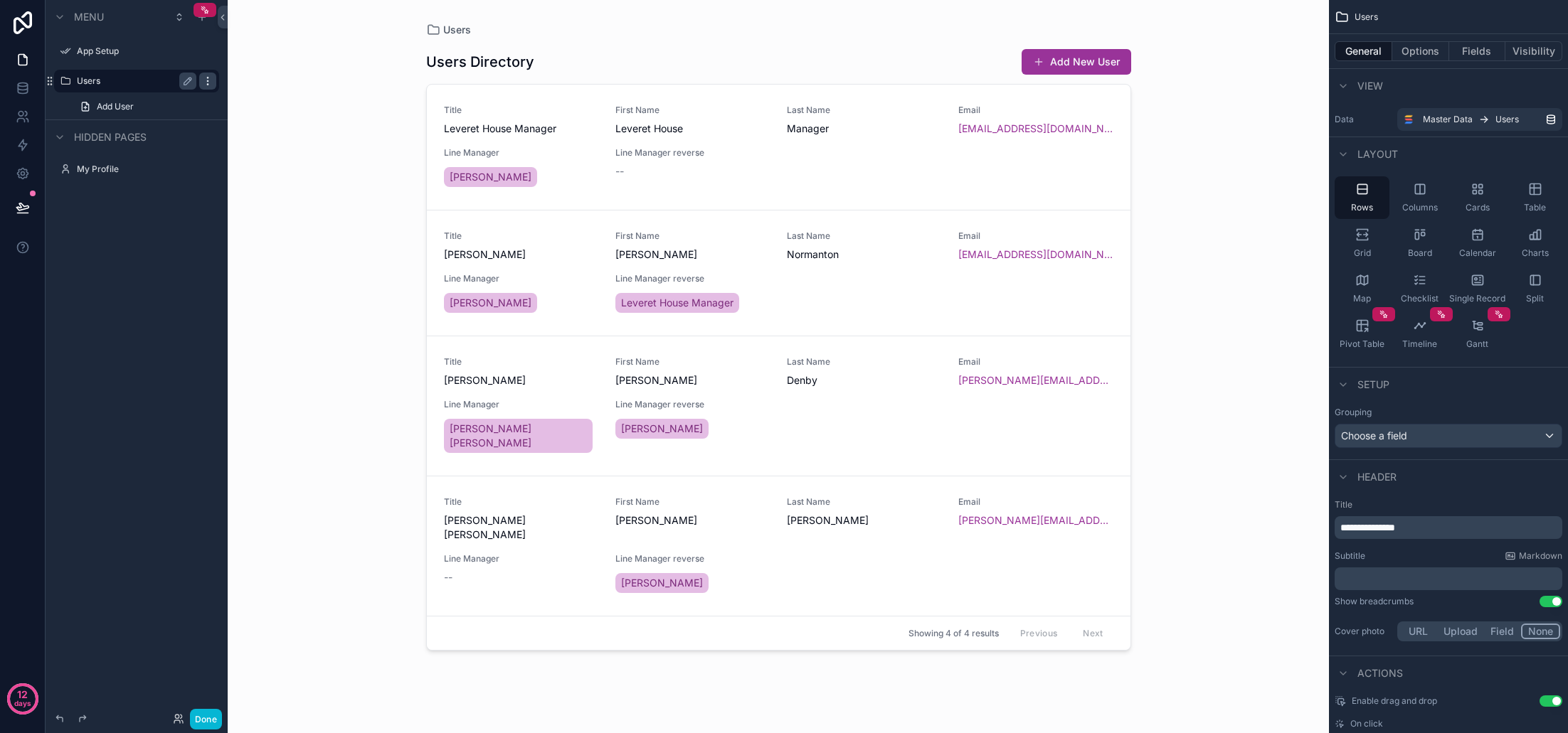
click at [204, 83] on icon "scrollable content" at bounding box center [208, 81] width 11 height 11
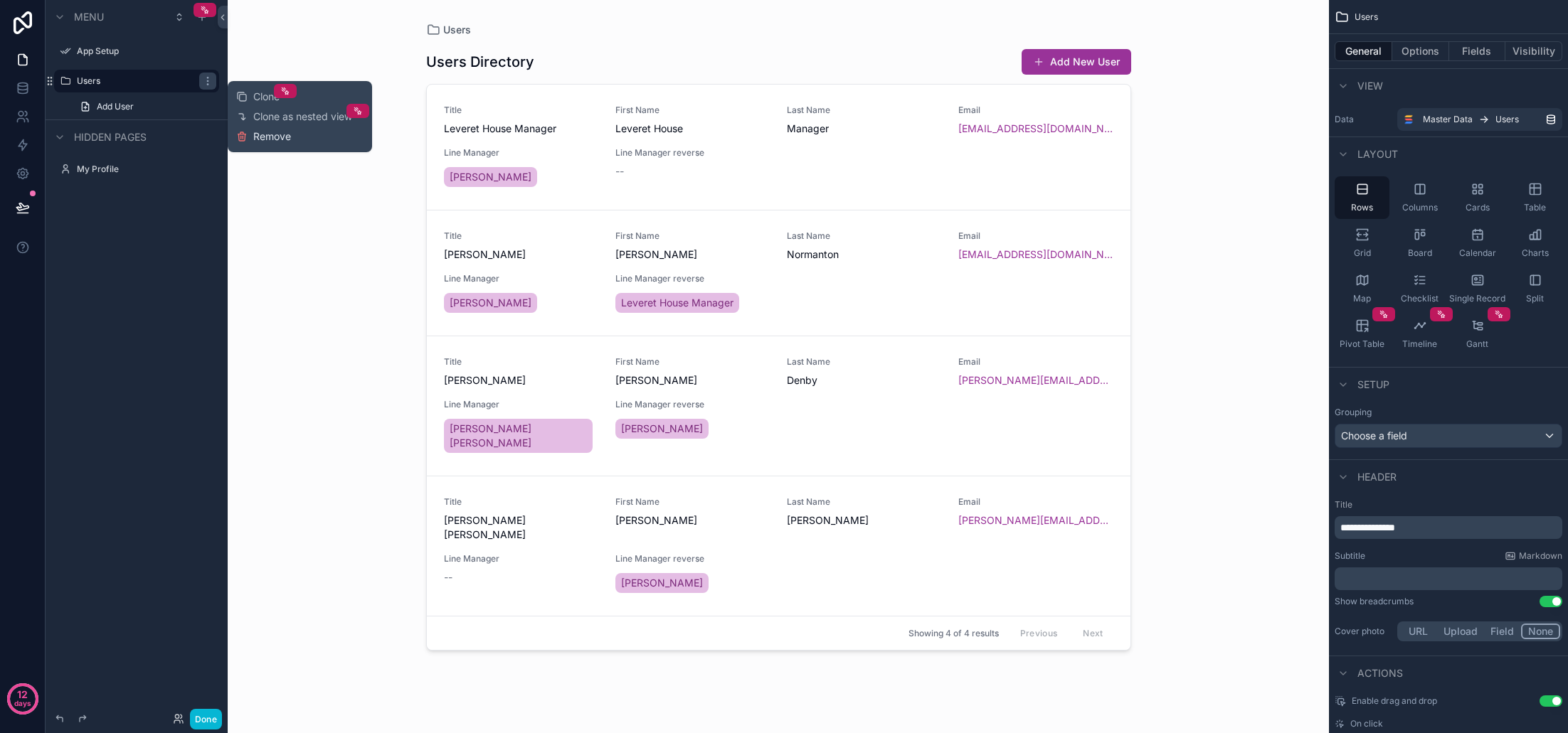
click at [276, 137] on span "Remove" at bounding box center [272, 136] width 38 height 14
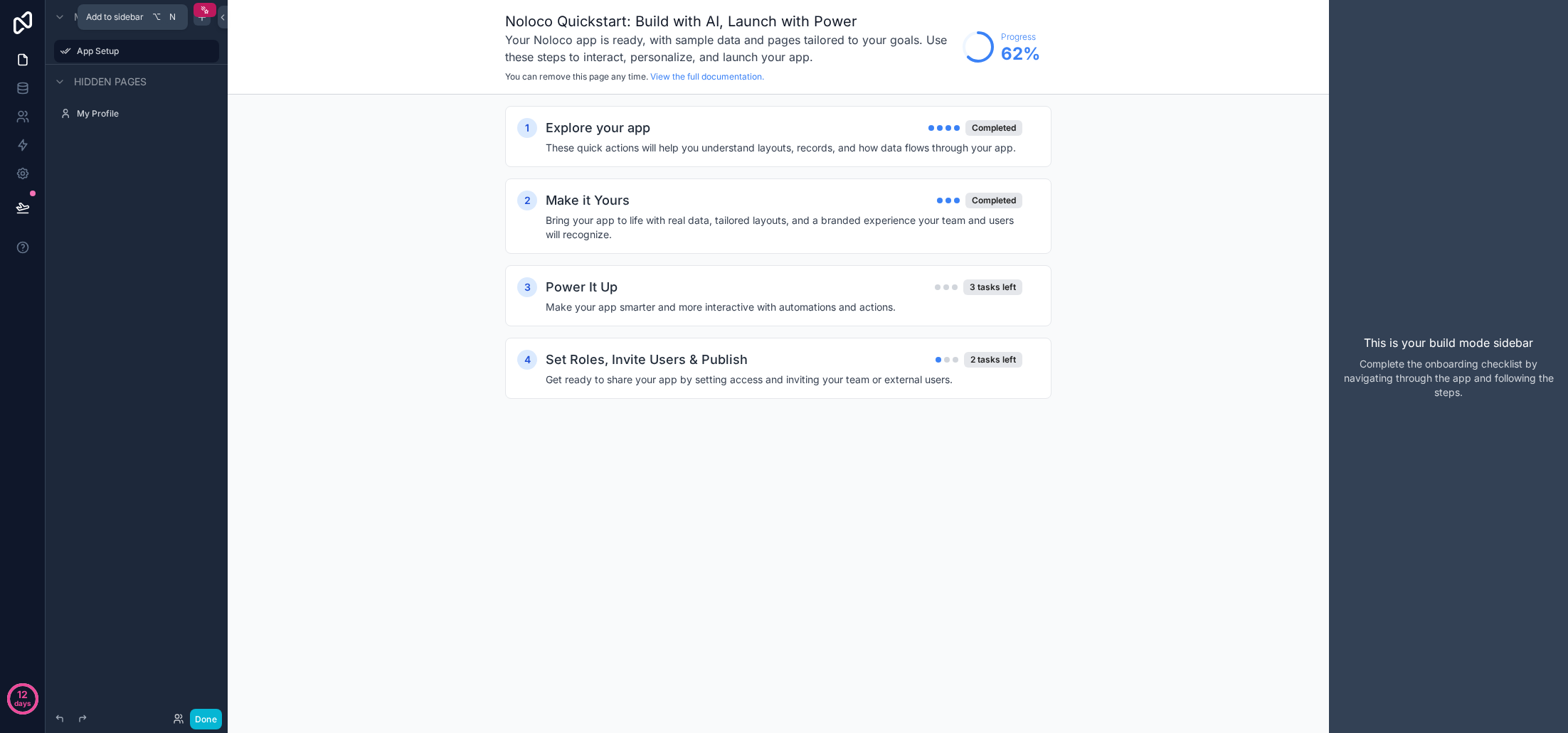
click at [200, 22] on icon "scrollable content" at bounding box center [202, 16] width 11 height 11
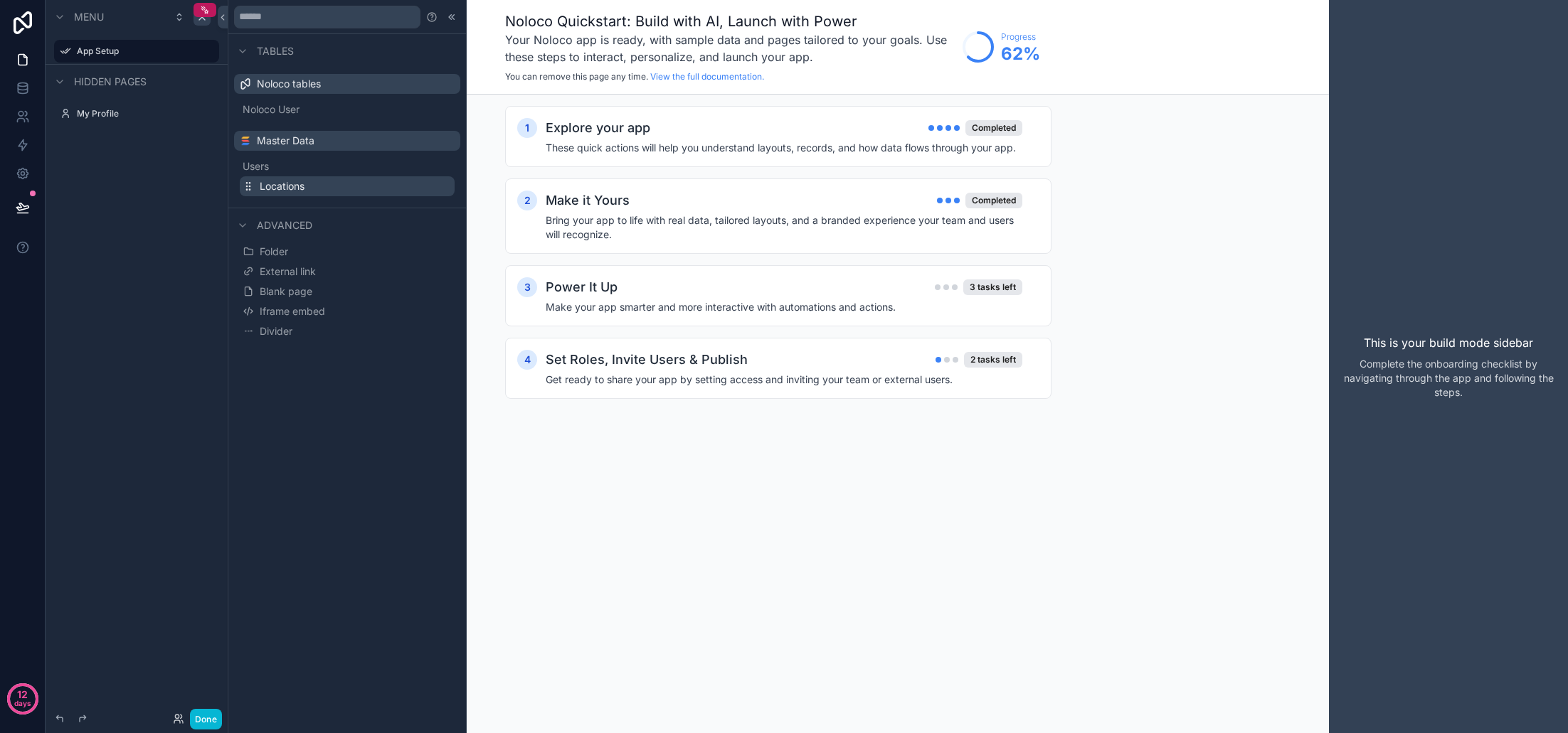
click at [284, 184] on span "Locations" at bounding box center [282, 186] width 45 height 14
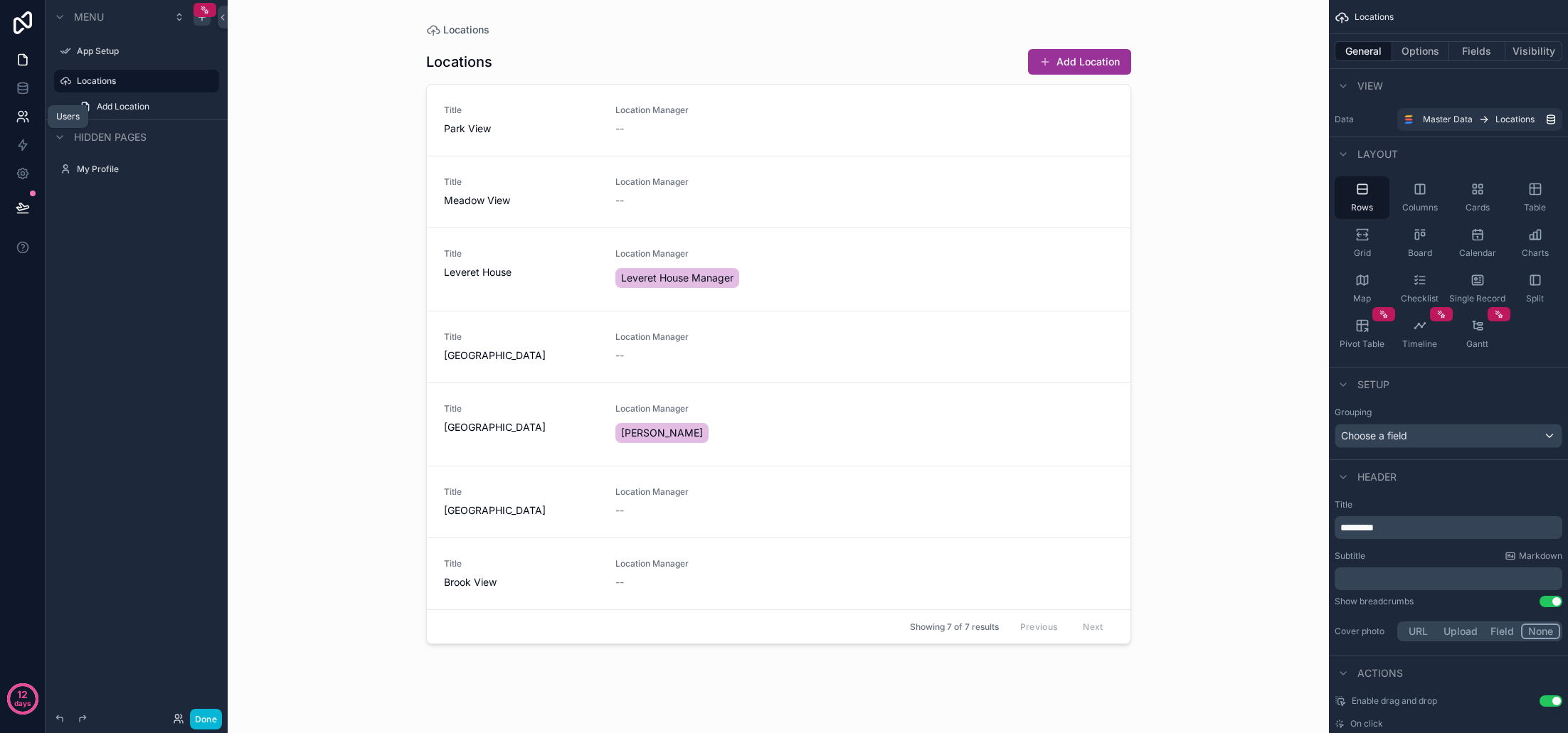
click at [25, 113] on icon at bounding box center [22, 116] width 14 height 14
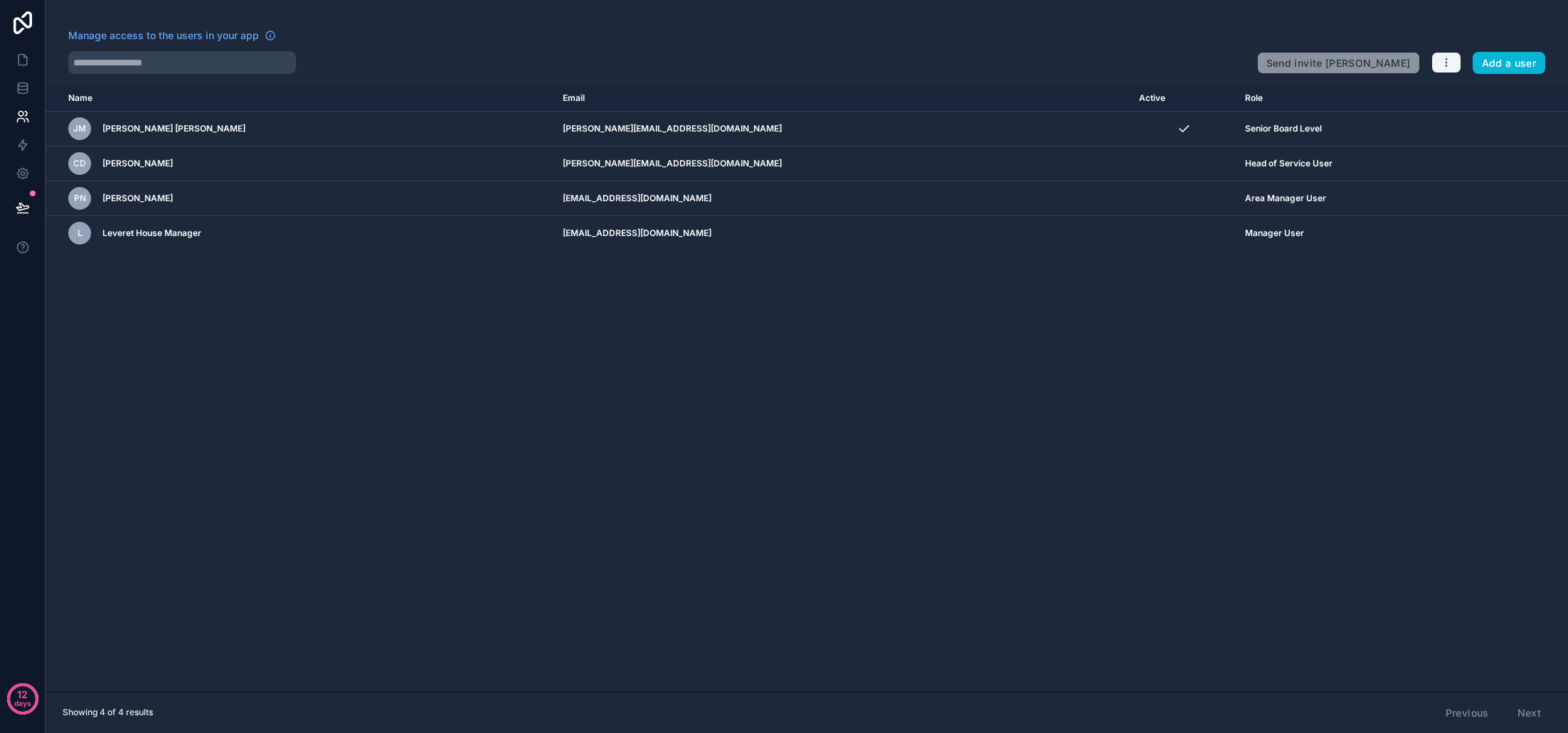
click at [1442, 56] on button "button" at bounding box center [1446, 63] width 30 height 22
click at [1441, 56] on button "button" at bounding box center [1446, 63] width 30 height 22
click at [791, 77] on div "Manage access to the users in your app Send invite reminders Add a user Name Em…" at bounding box center [806, 366] width 1522 height 733
click at [20, 90] on icon at bounding box center [22, 88] width 14 height 14
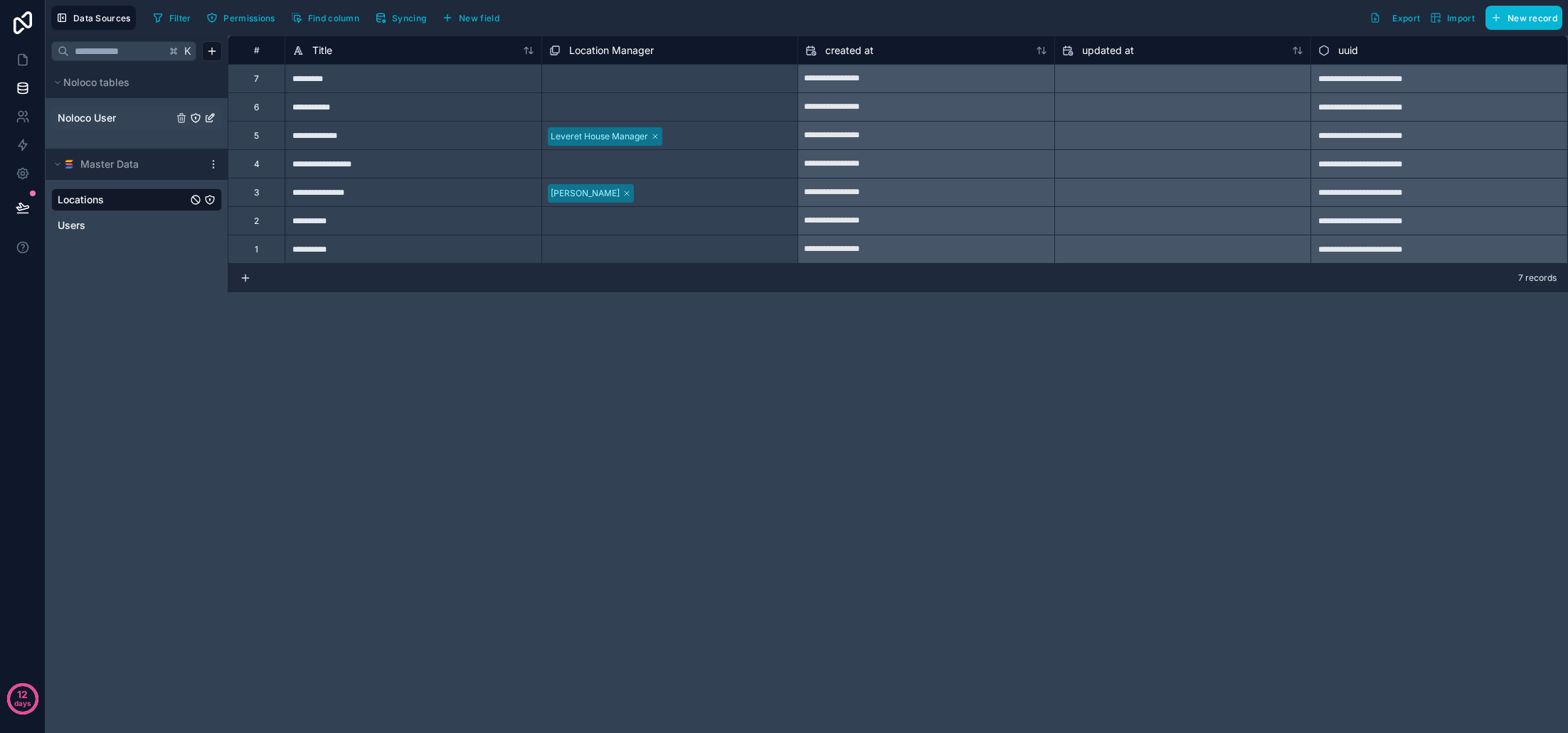
click at [125, 116] on link "Noloco User" at bounding box center [115, 118] width 115 height 14
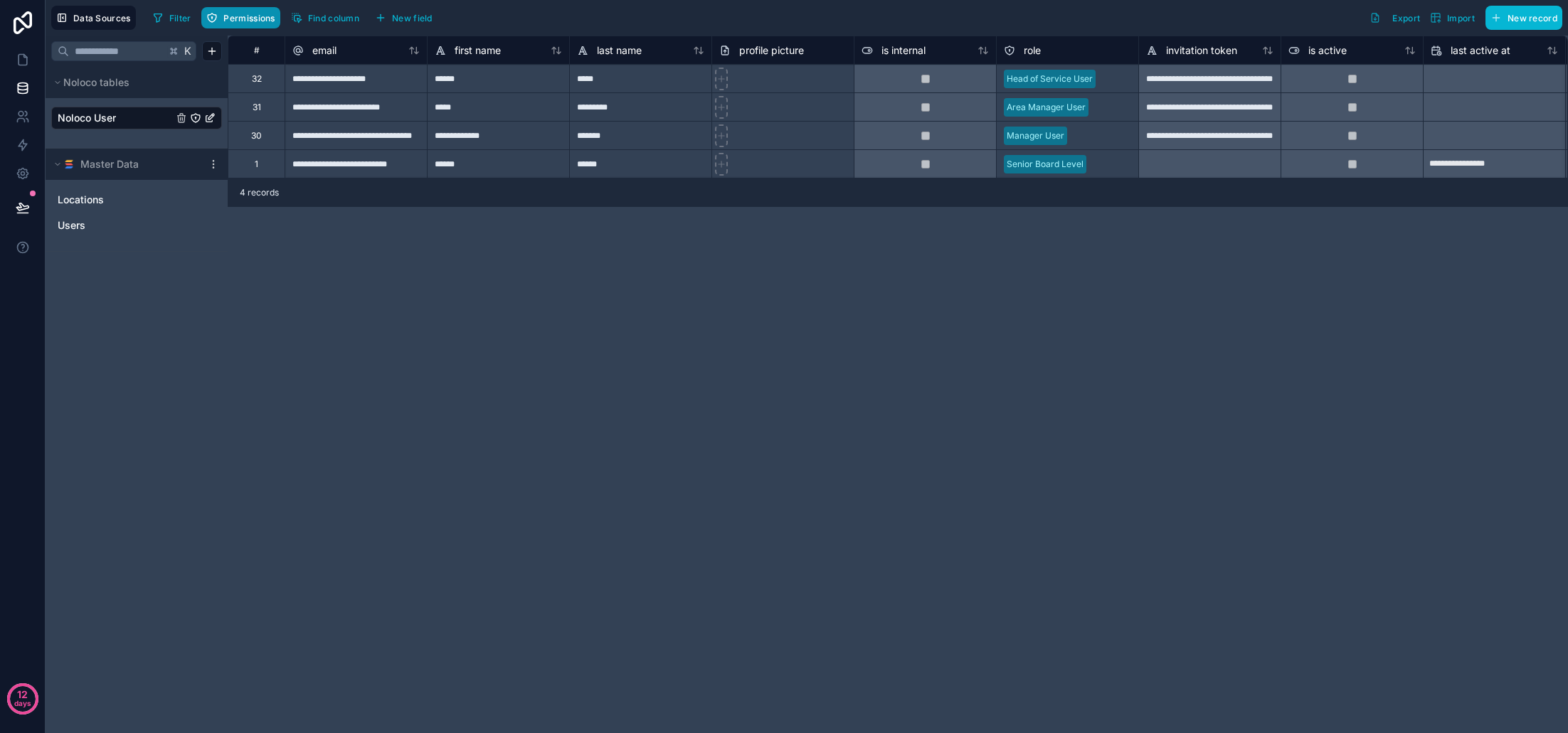
click at [245, 20] on span "Permissions" at bounding box center [249, 18] width 52 height 10
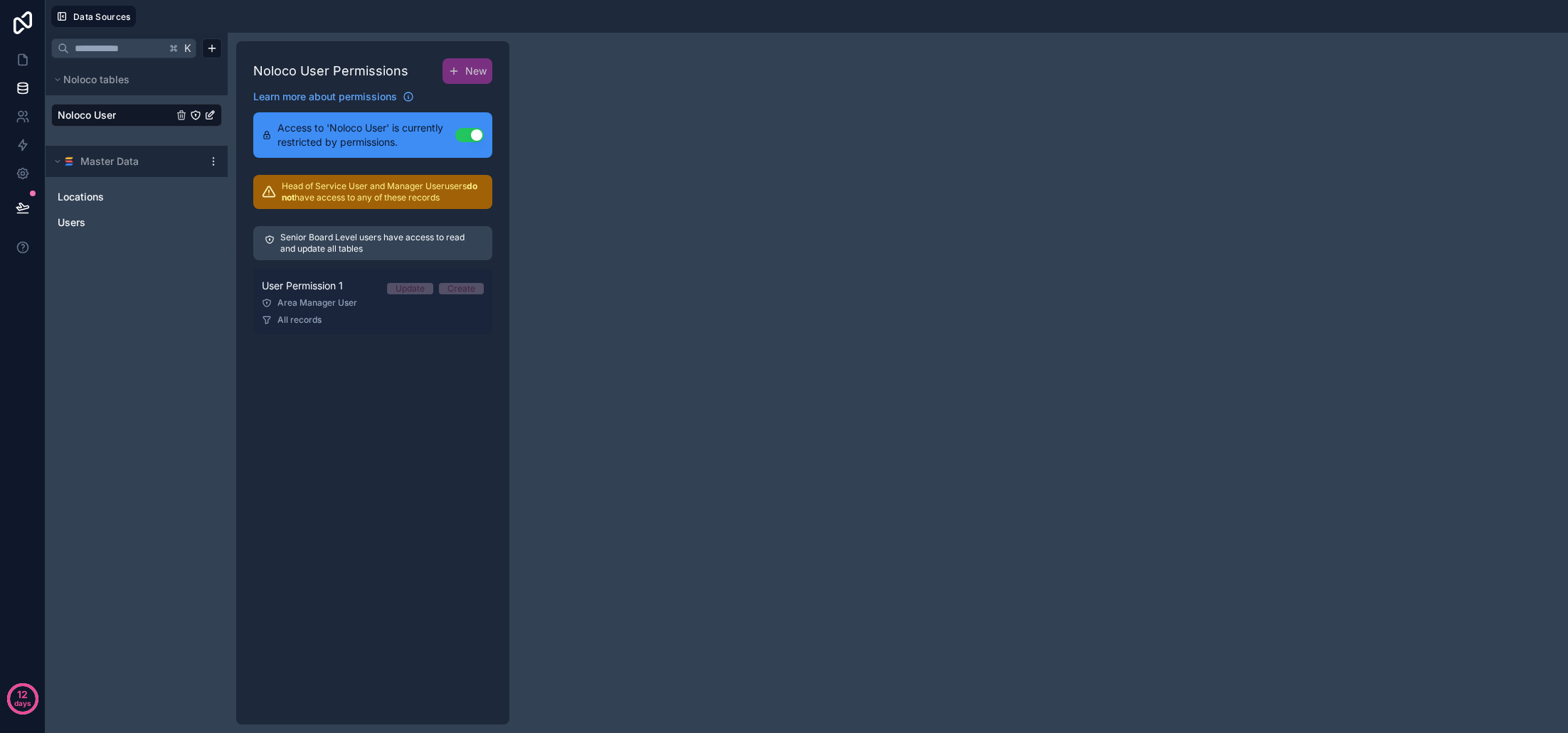
click at [369, 295] on link "User Permission 1 Update Create Area Manager User All records" at bounding box center [373, 302] width 239 height 66
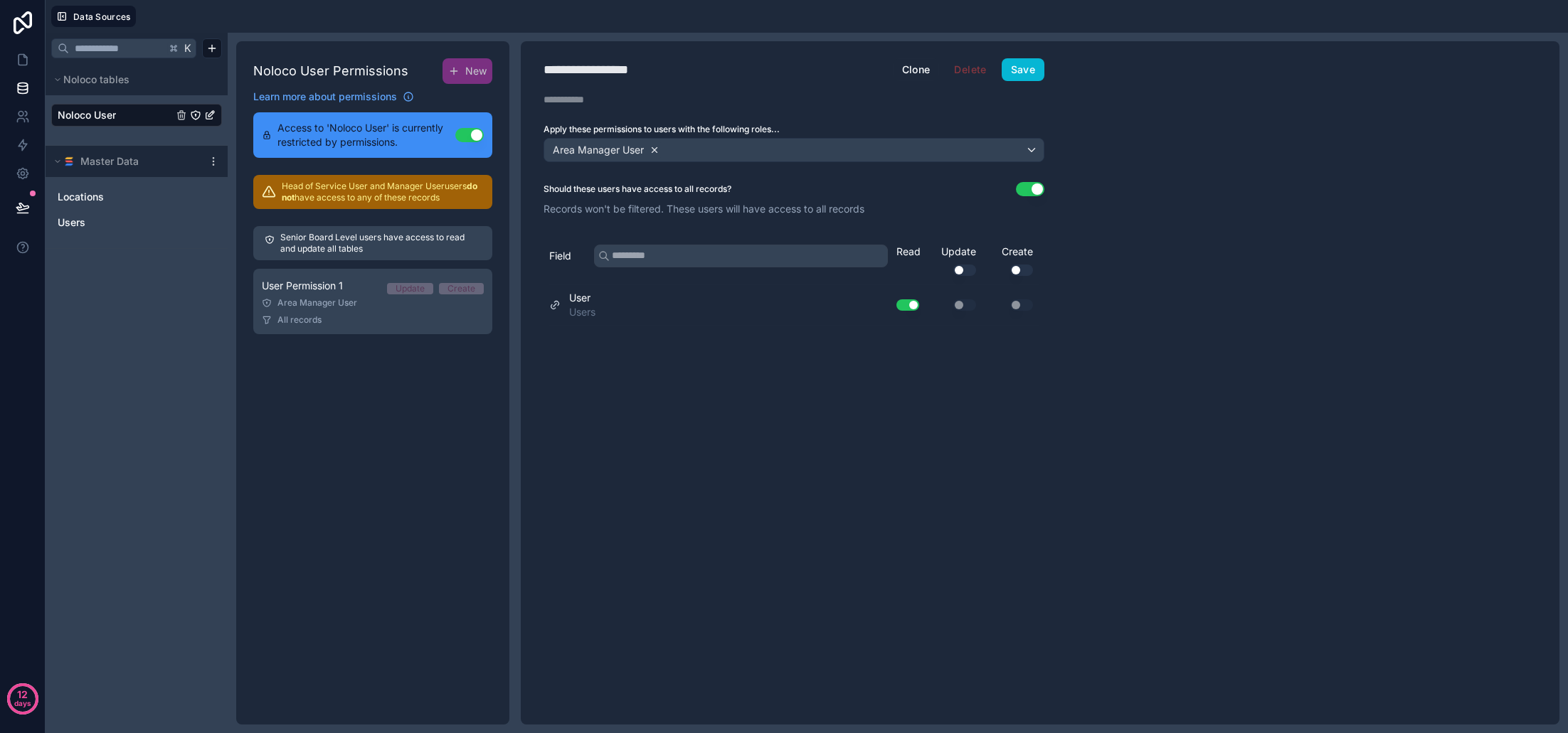
click at [656, 149] on icon at bounding box center [655, 149] width 5 height 5
click at [1036, 189] on button "Use setting" at bounding box center [1030, 189] width 28 height 14
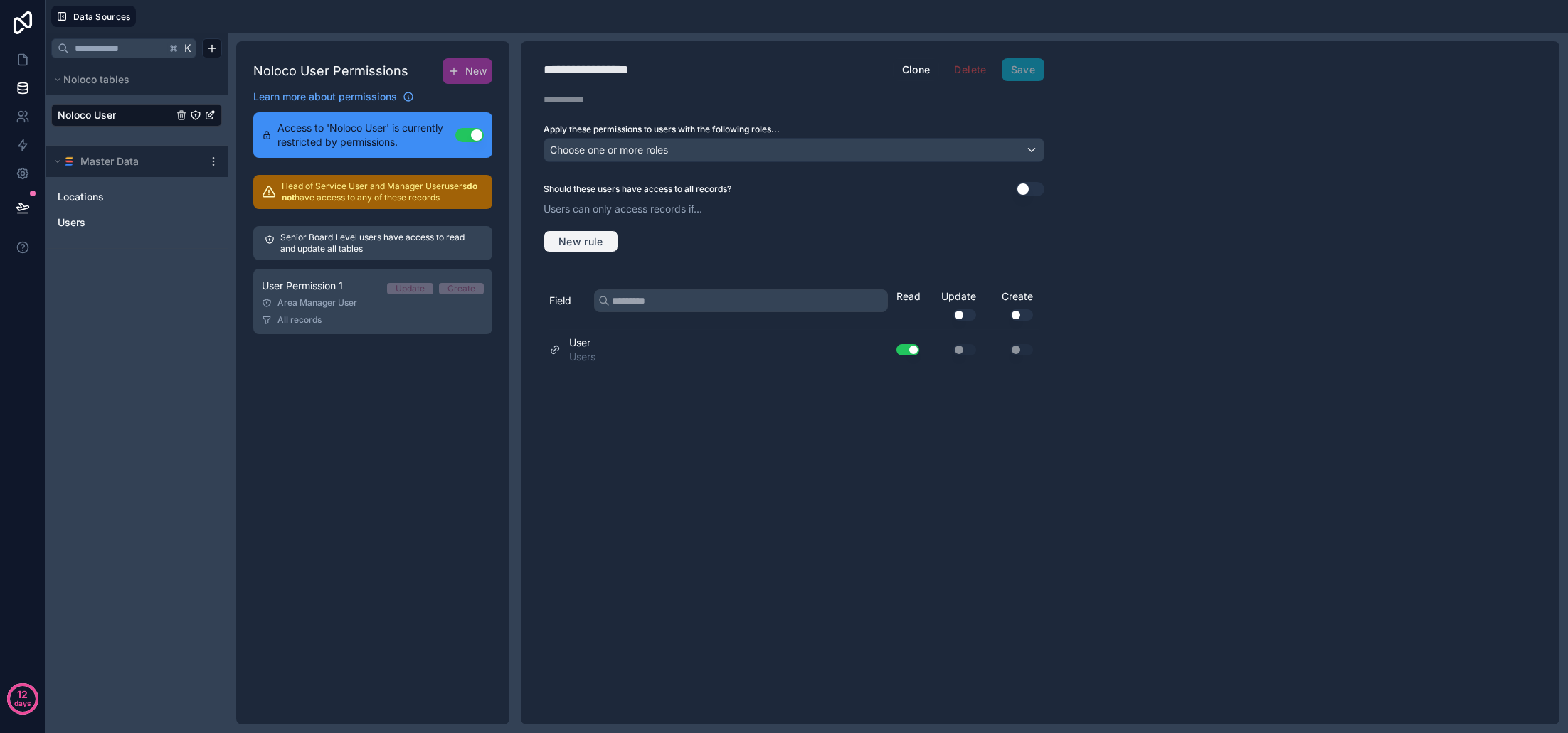
click at [569, 241] on span "New rule" at bounding box center [580, 241] width 56 height 13
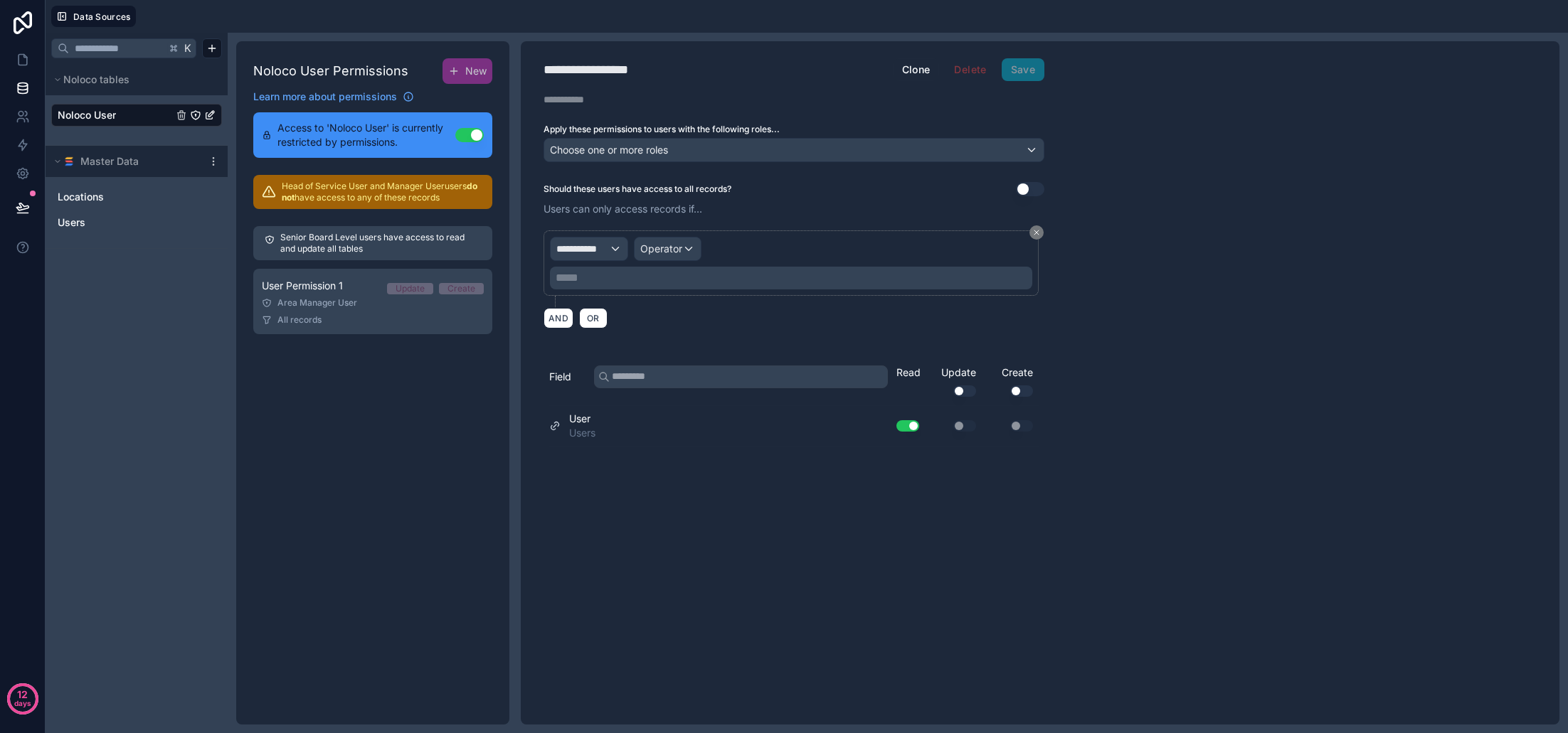
click at [603, 255] on span "**********" at bounding box center [582, 249] width 53 height 14
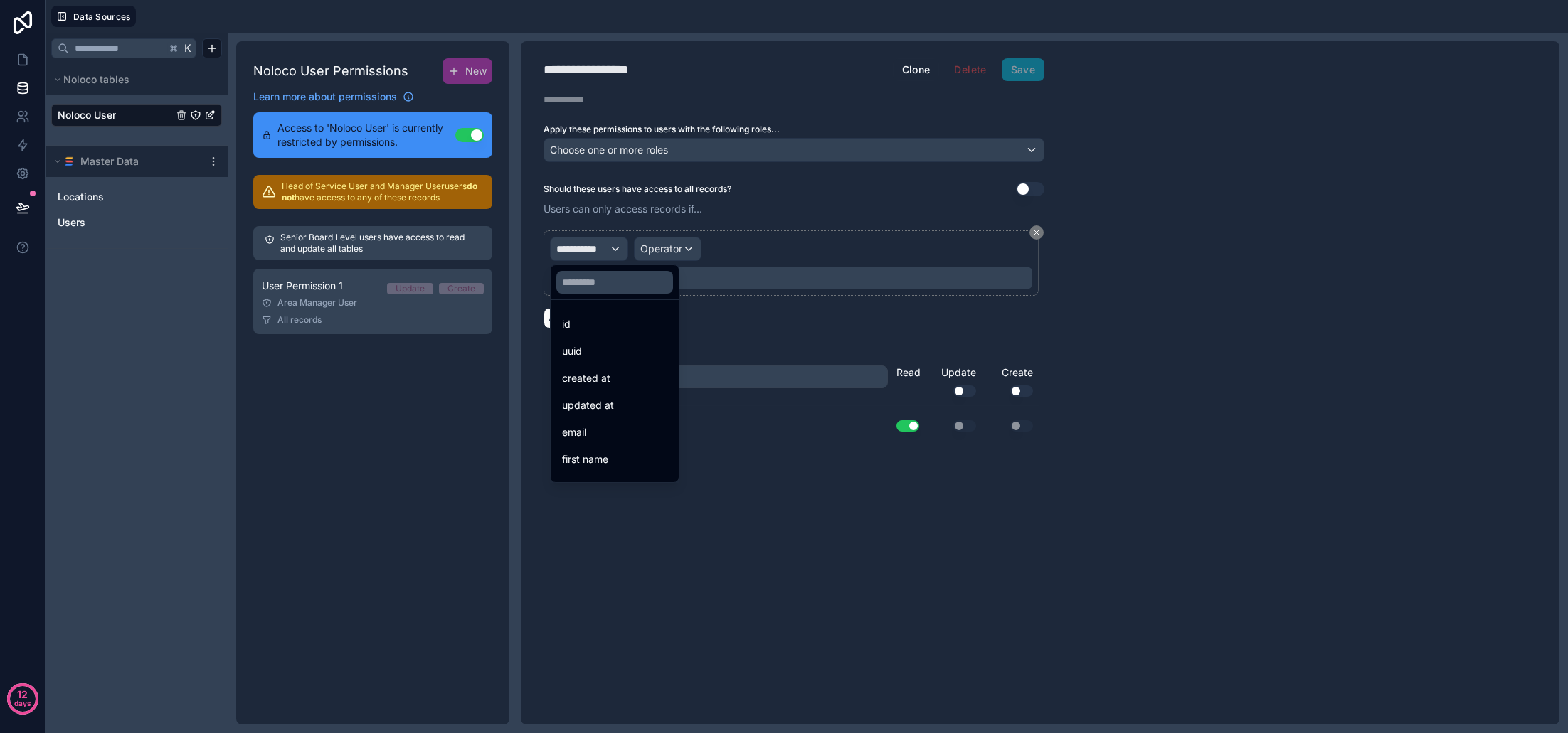
click at [601, 331] on div "id" at bounding box center [615, 324] width 105 height 17
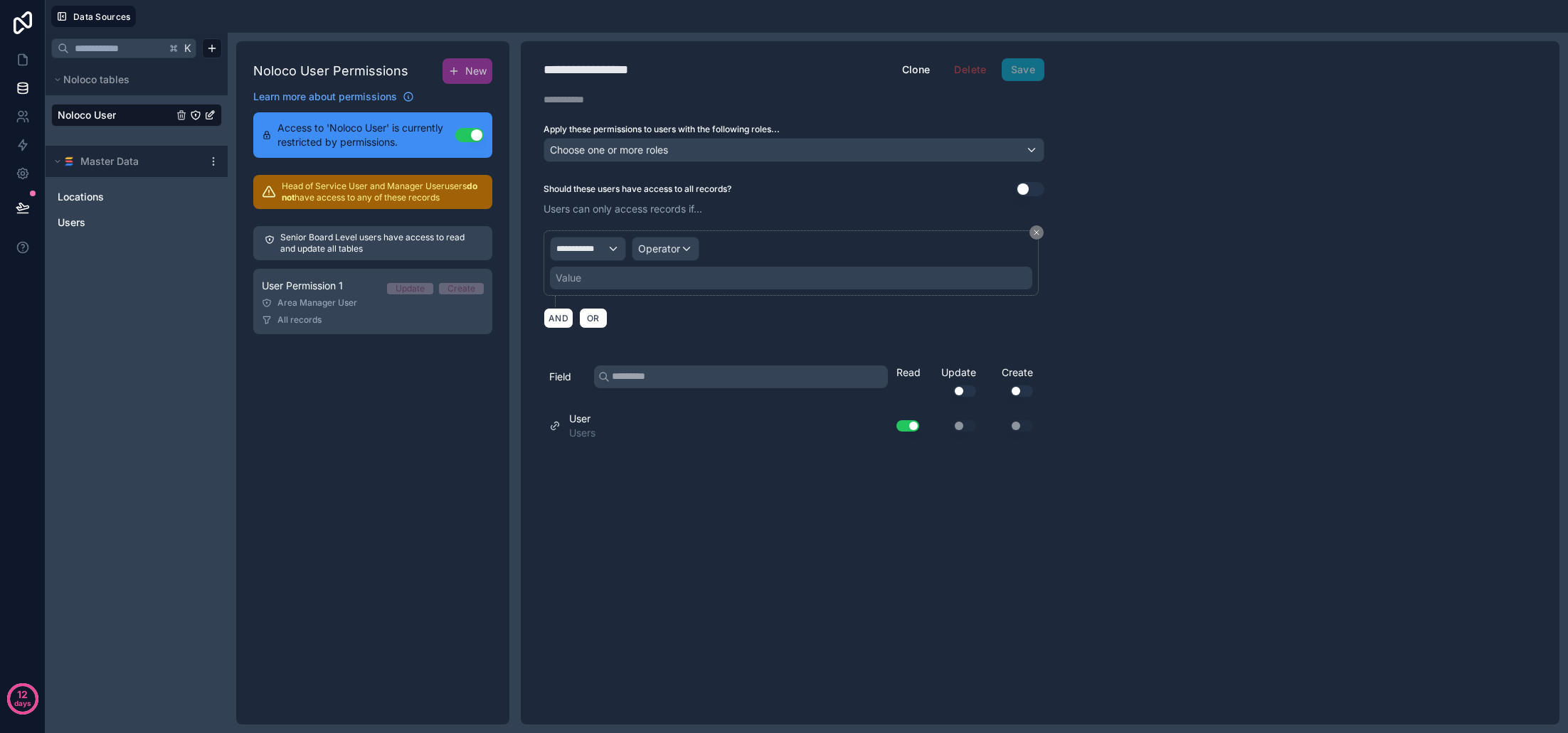
click at [688, 247] on div "Operator" at bounding box center [665, 249] width 66 height 22
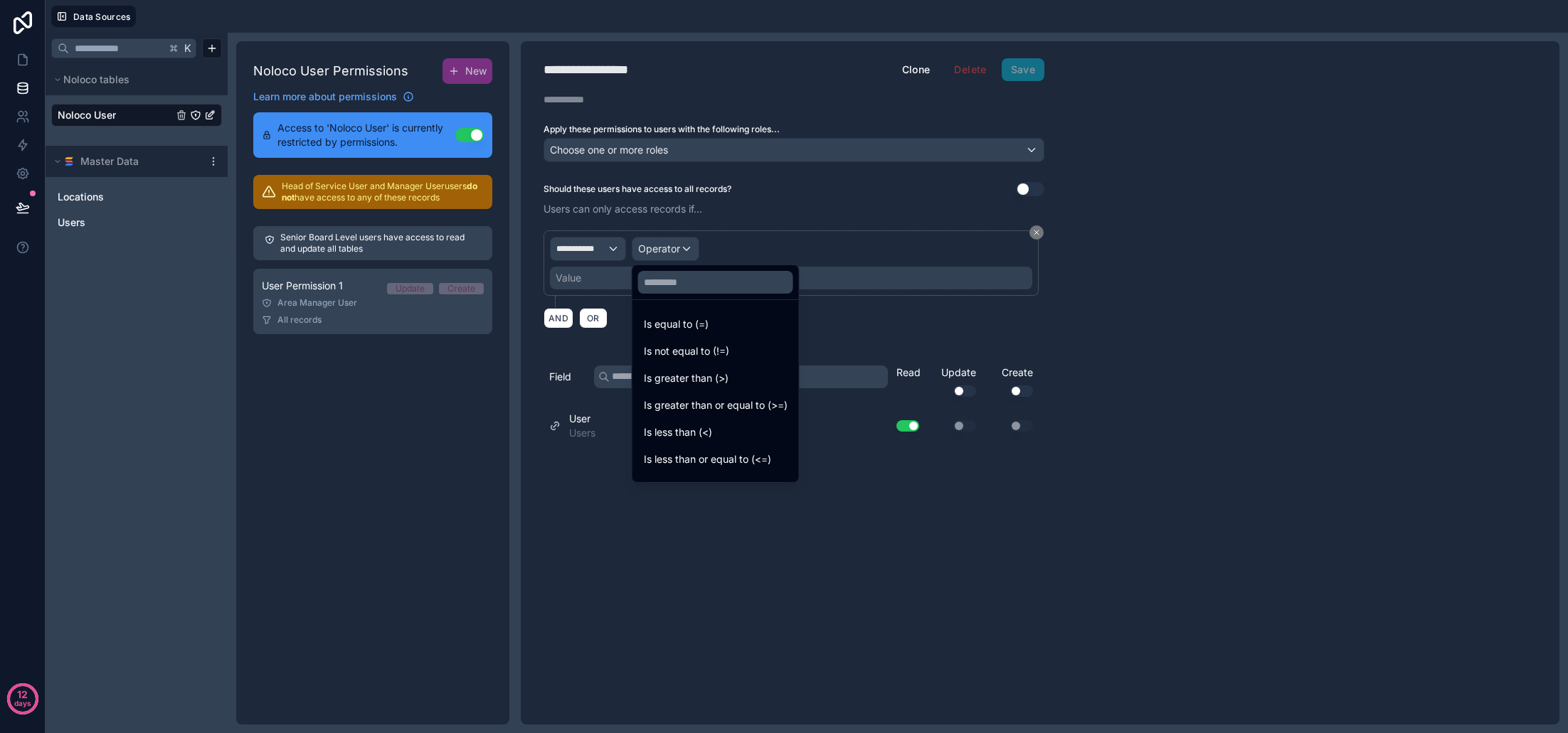
click at [713, 325] on div "Is equal to (=)" at bounding box center [715, 324] width 143 height 17
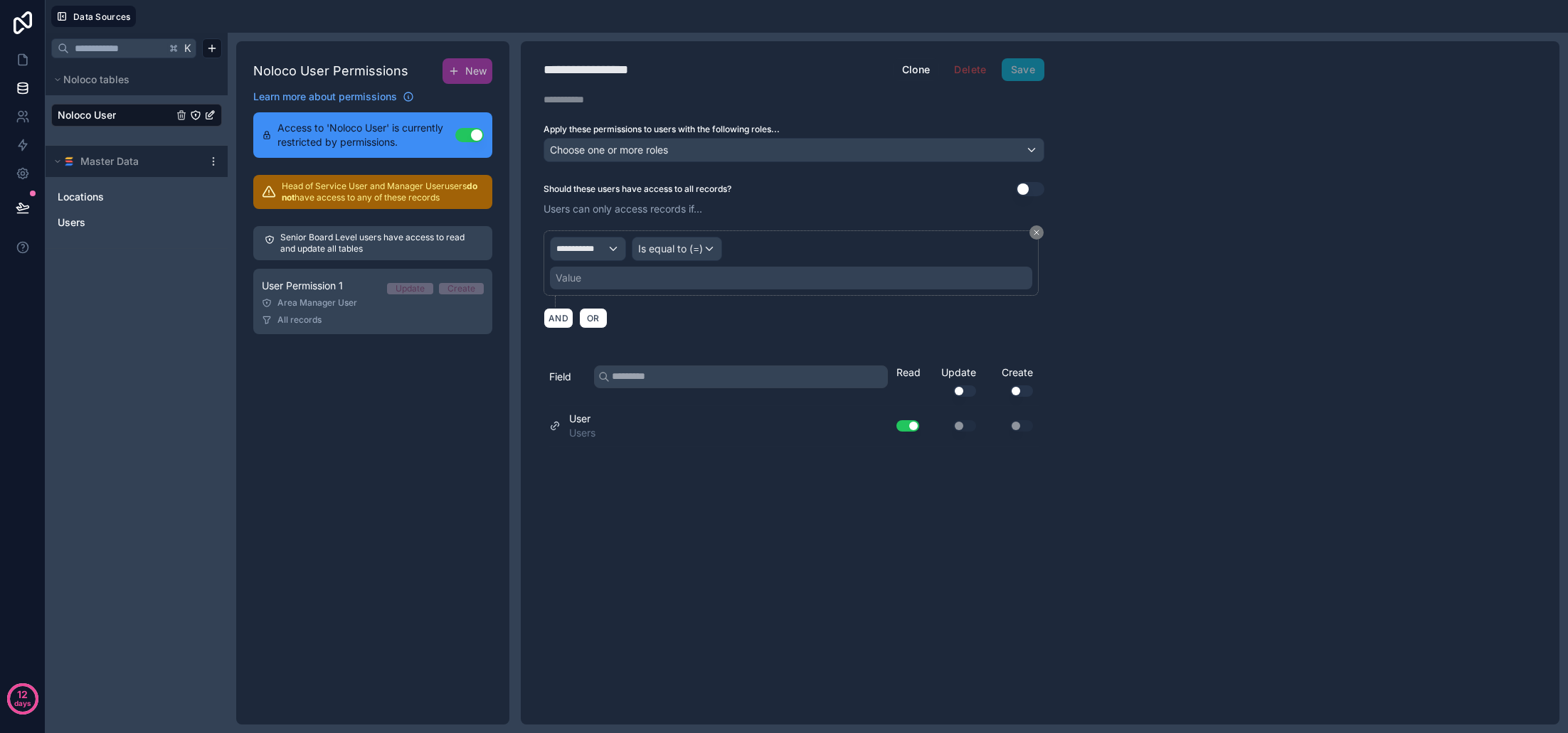
click at [651, 282] on div "Value" at bounding box center [791, 278] width 482 height 22
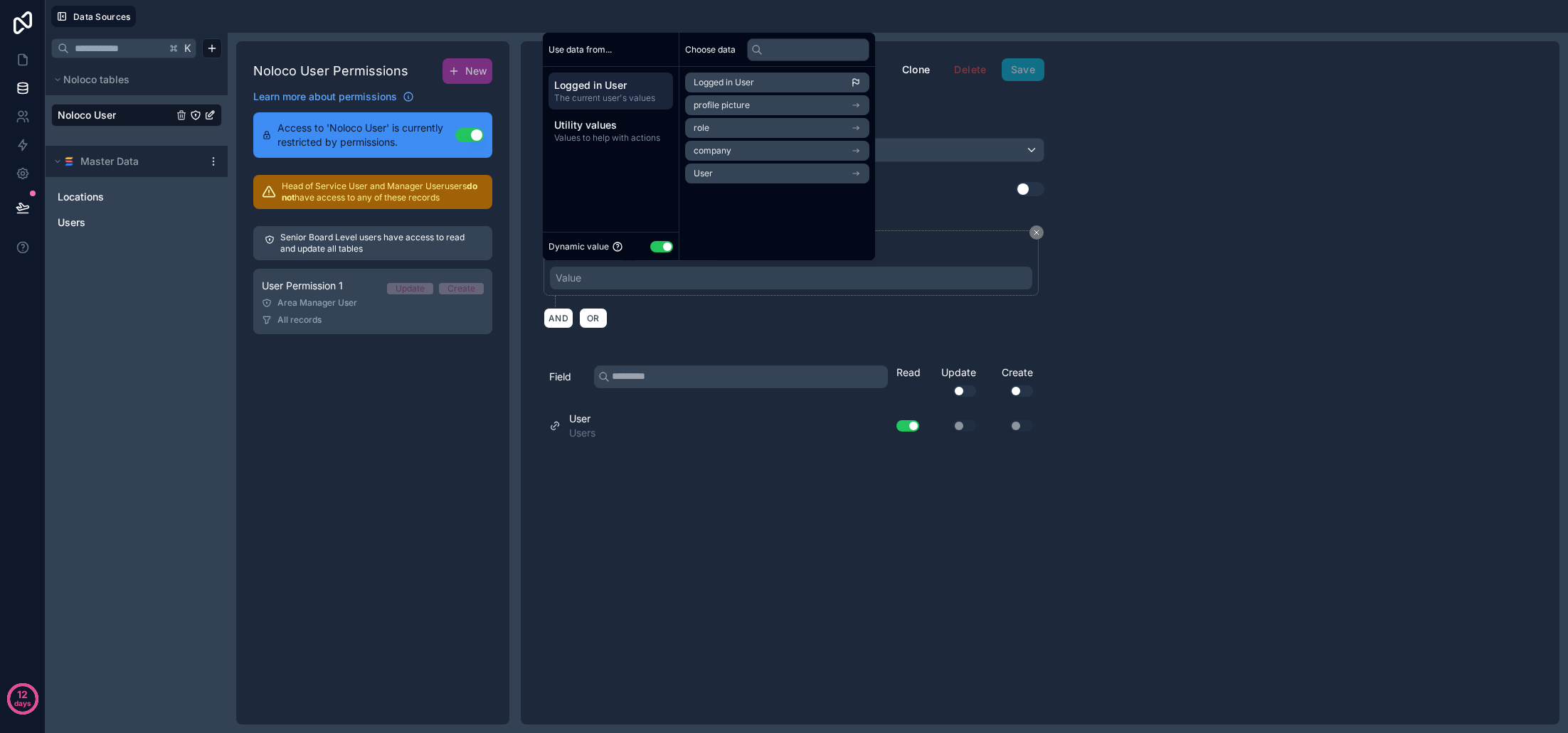
click at [778, 83] on li "Logged in User" at bounding box center [777, 82] width 184 height 20
click at [735, 309] on div "AND OR" at bounding box center [794, 318] width 501 height 22
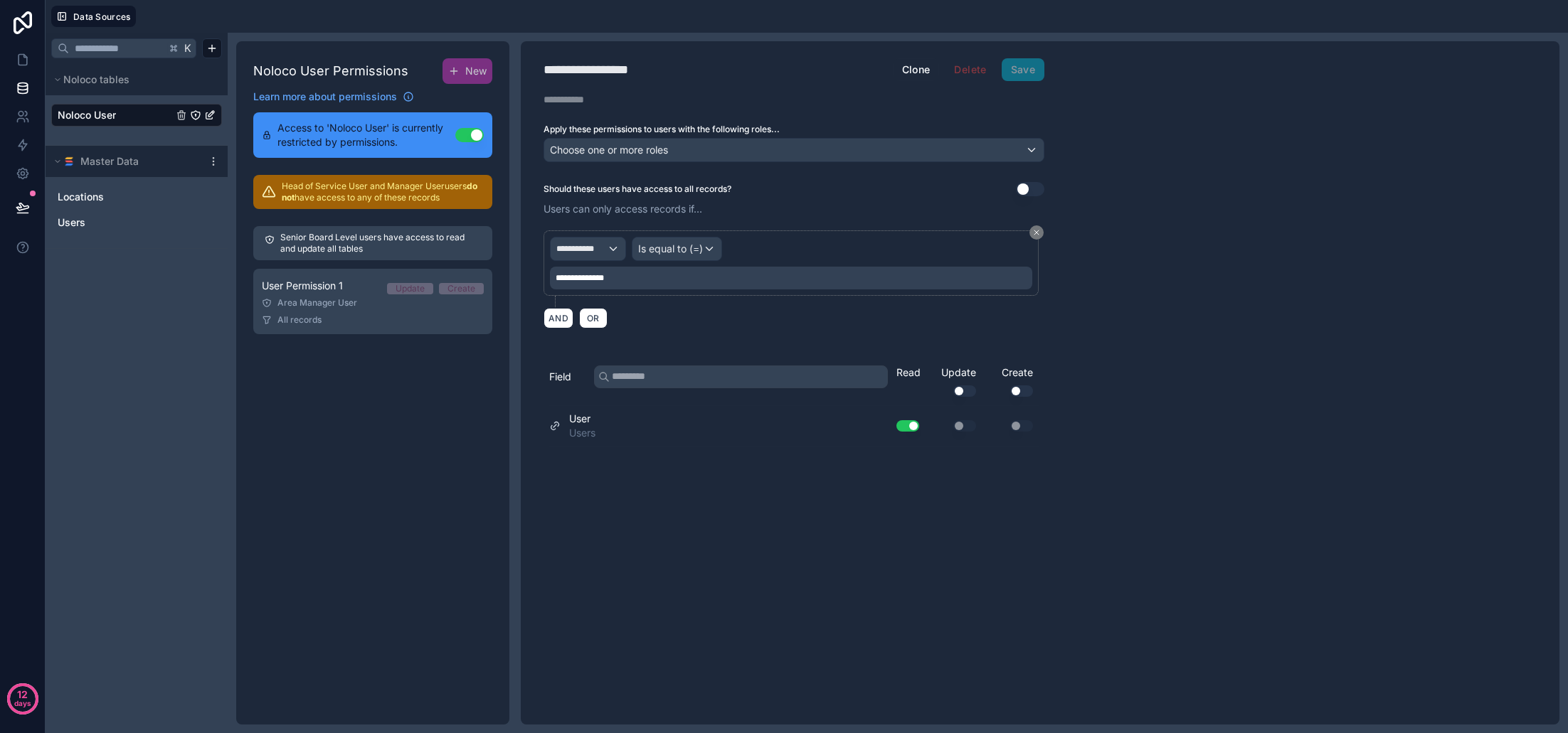
click at [668, 154] on span "Choose one or more roles" at bounding box center [609, 149] width 118 height 12
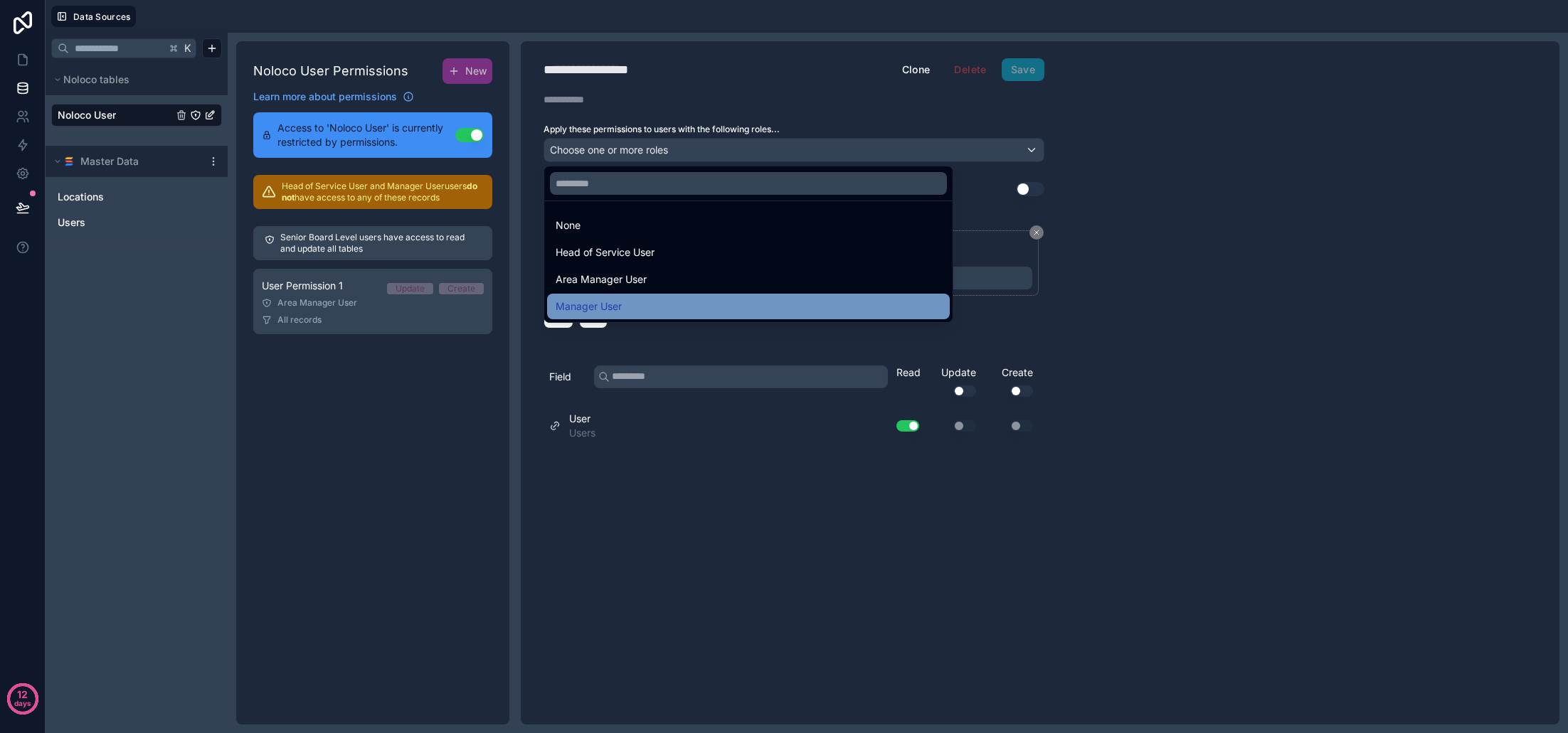
click at [637, 302] on div "Manager User" at bounding box center [748, 306] width 385 height 17
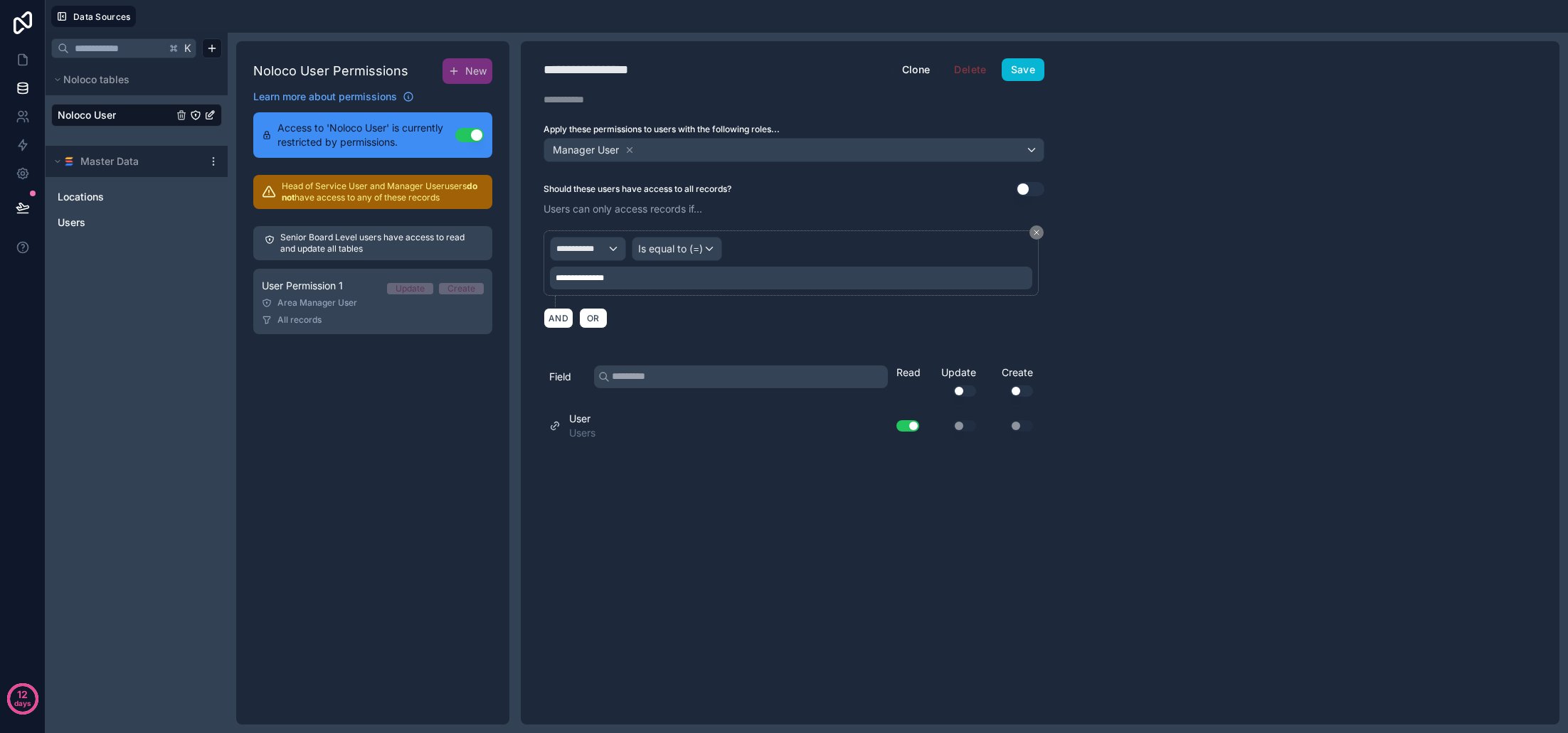
click at [762, 199] on div "**********" at bounding box center [794, 260] width 547 height 155
click at [1015, 76] on button "Save" at bounding box center [1023, 69] width 43 height 22
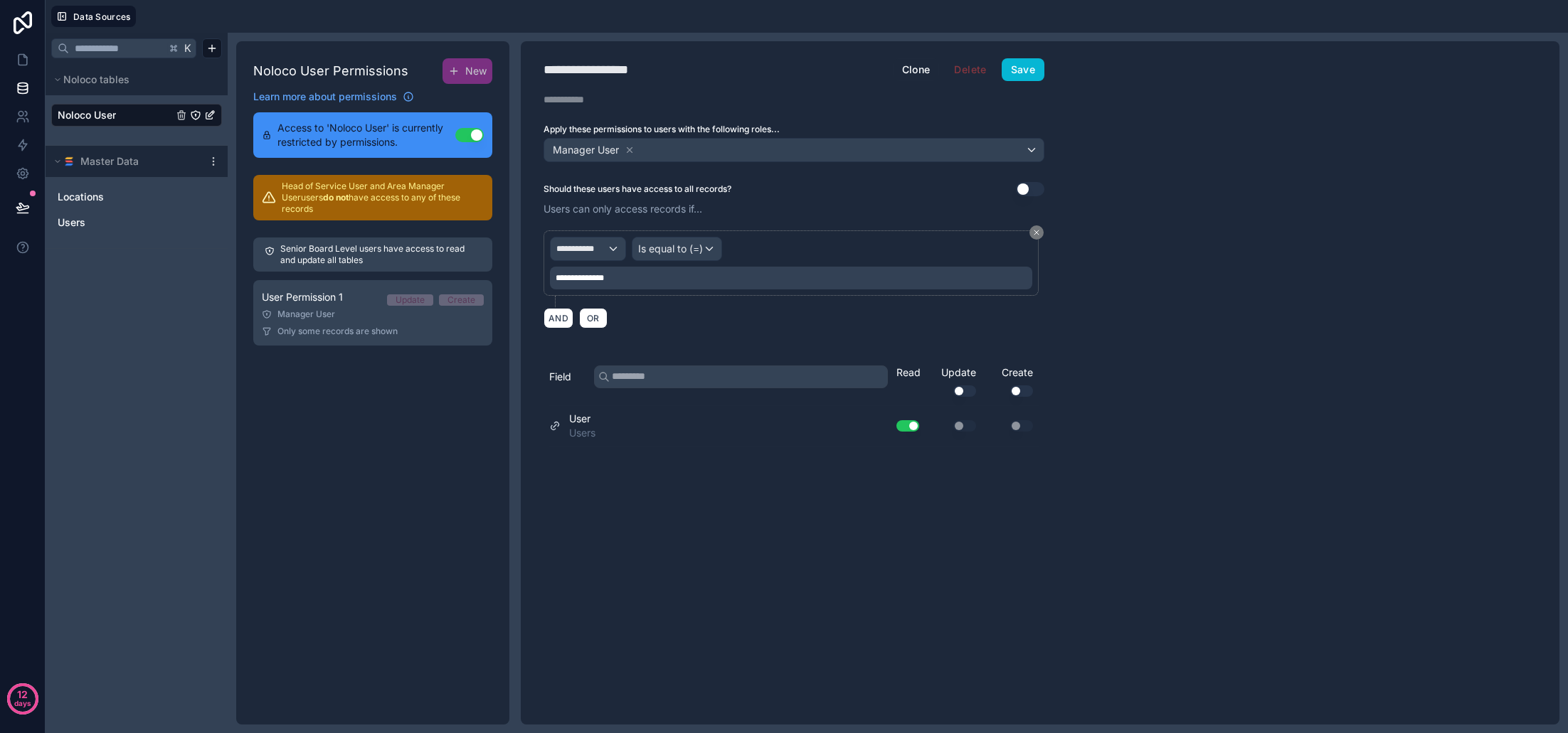
click at [99, 116] on span "Noloco User" at bounding box center [87, 115] width 58 height 14
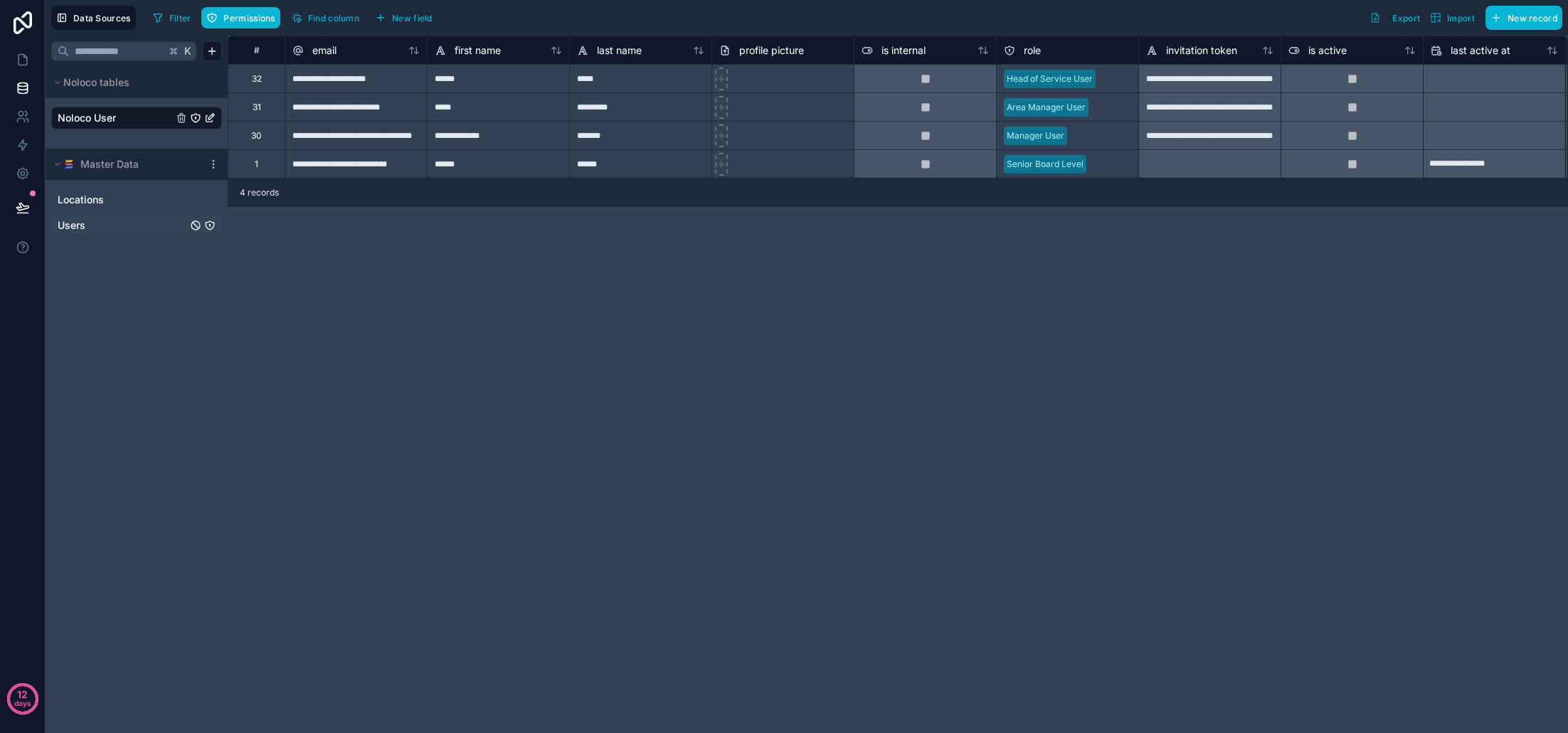
click at [98, 220] on link "Users" at bounding box center [122, 225] width 129 height 14
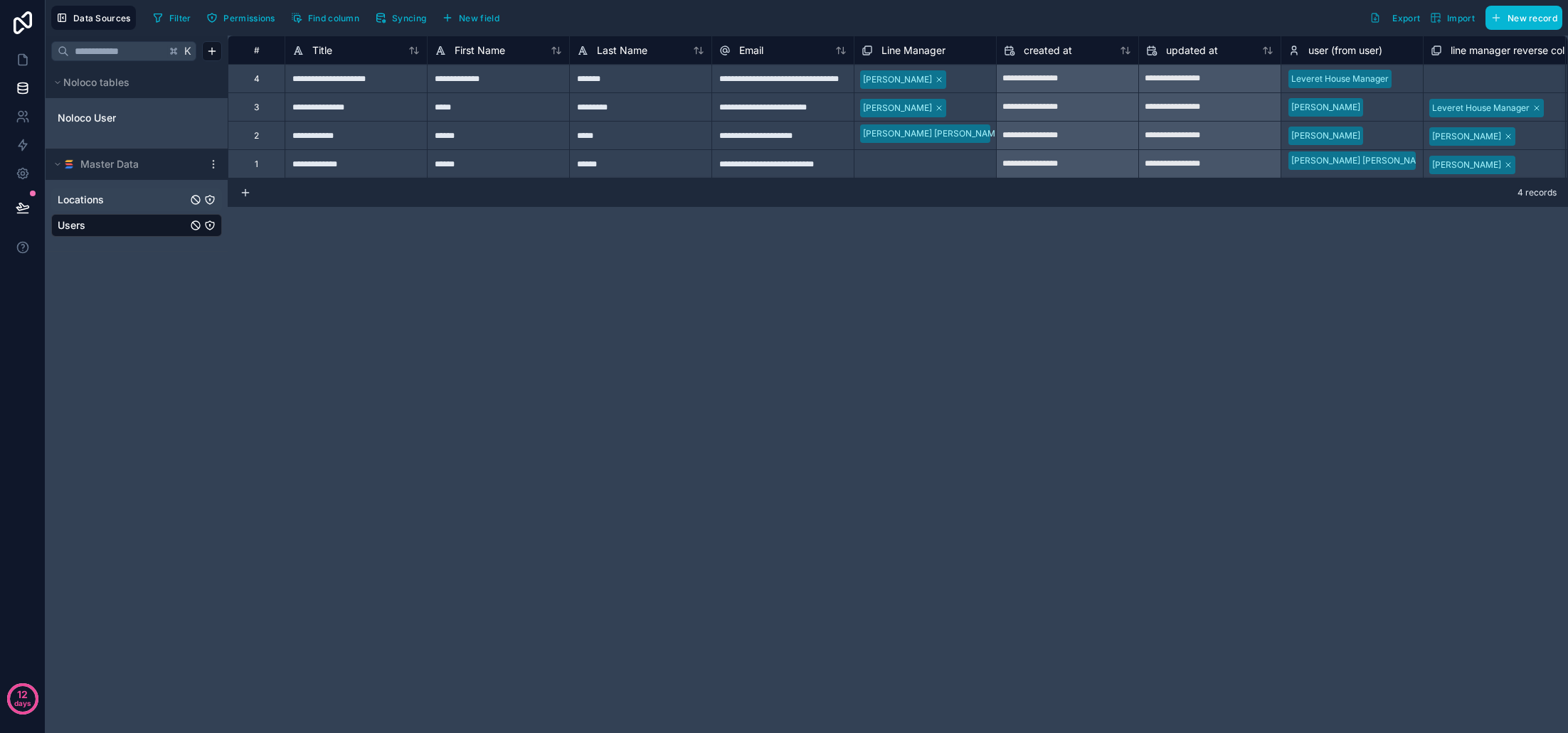
click at [105, 202] on link "Locations" at bounding box center [122, 199] width 129 height 14
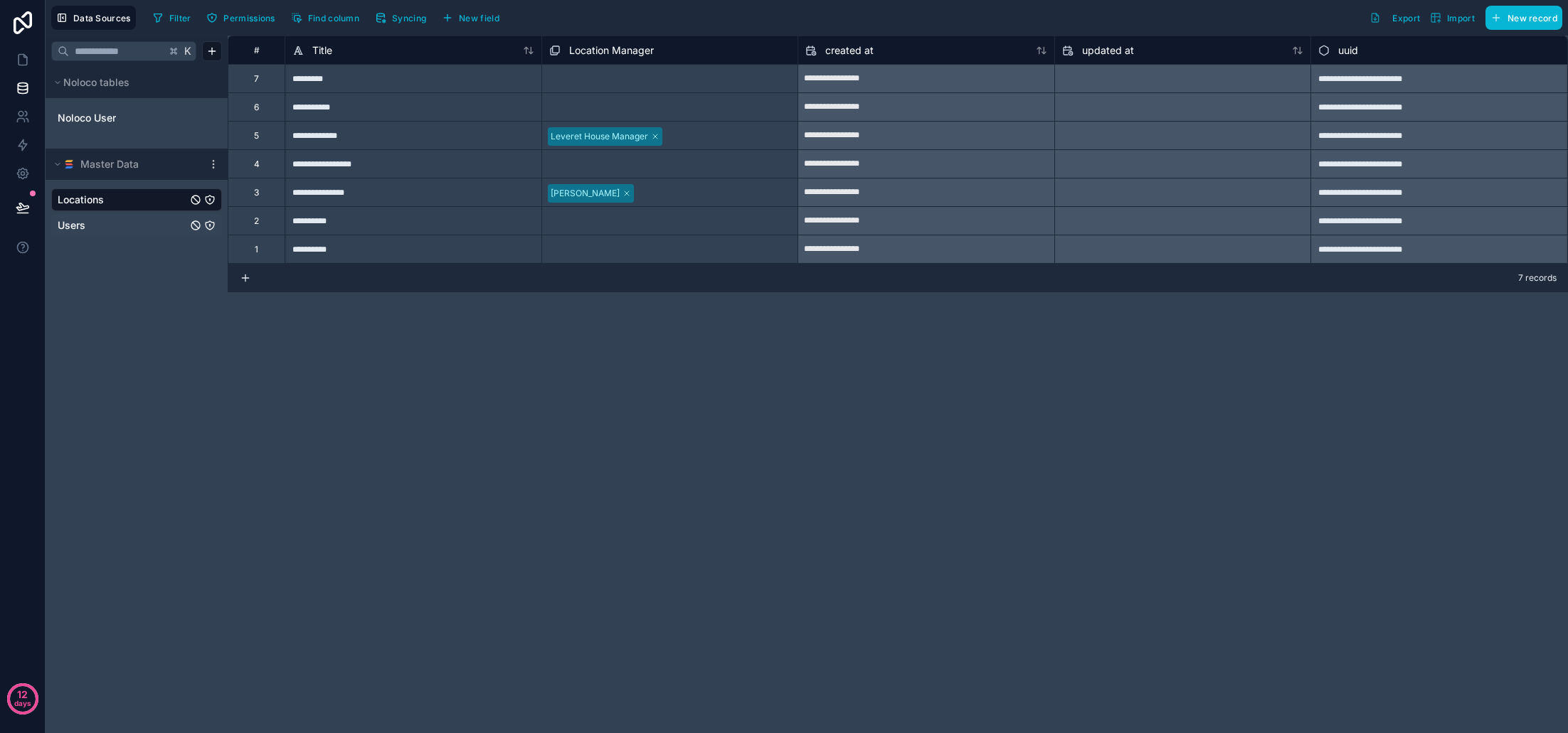
click at [99, 226] on link "Users" at bounding box center [122, 225] width 129 height 14
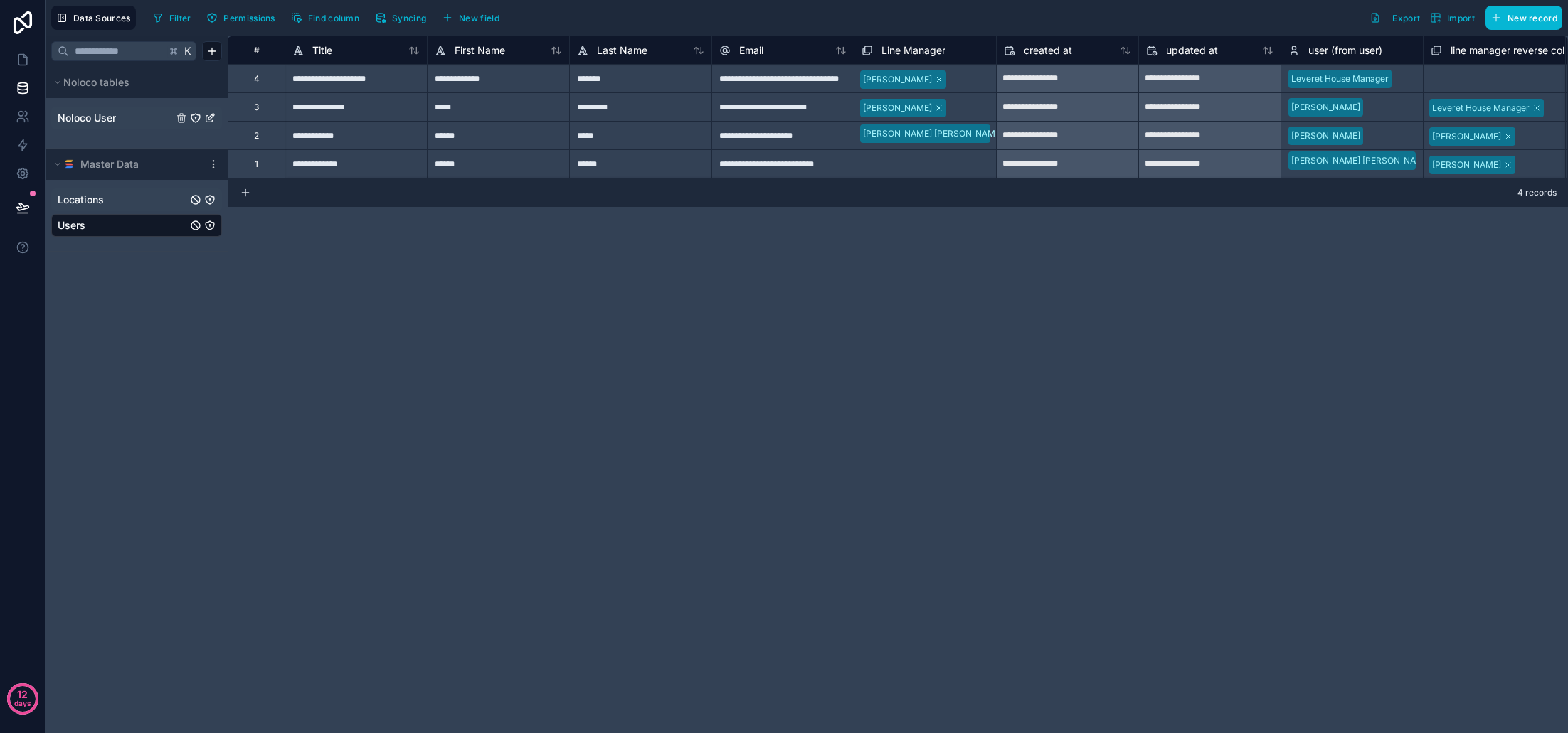
click at [118, 125] on link "Noloco User" at bounding box center [115, 118] width 115 height 14
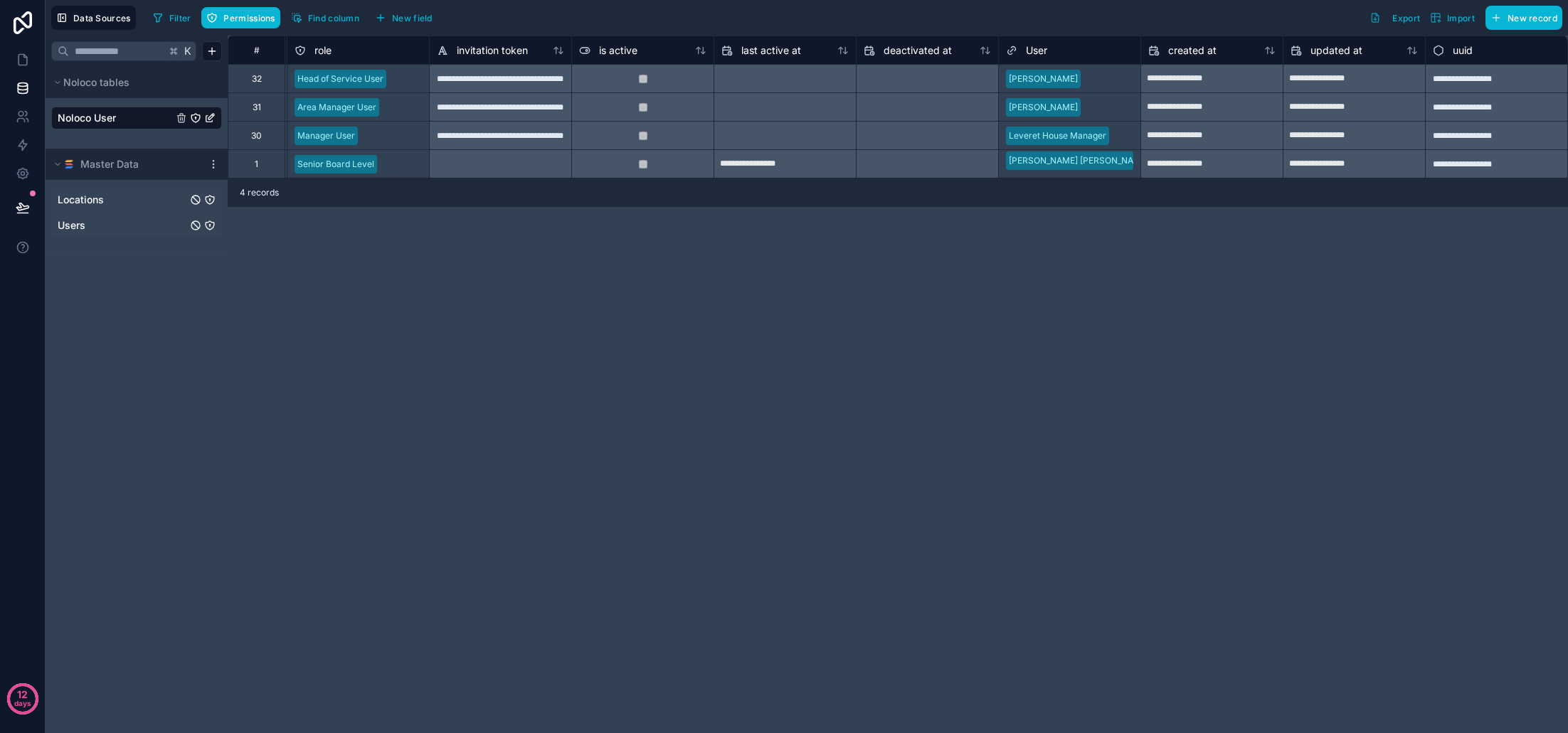
scroll to position [0, 709]
click at [391, 19] on button "New field" at bounding box center [404, 18] width 68 height 22
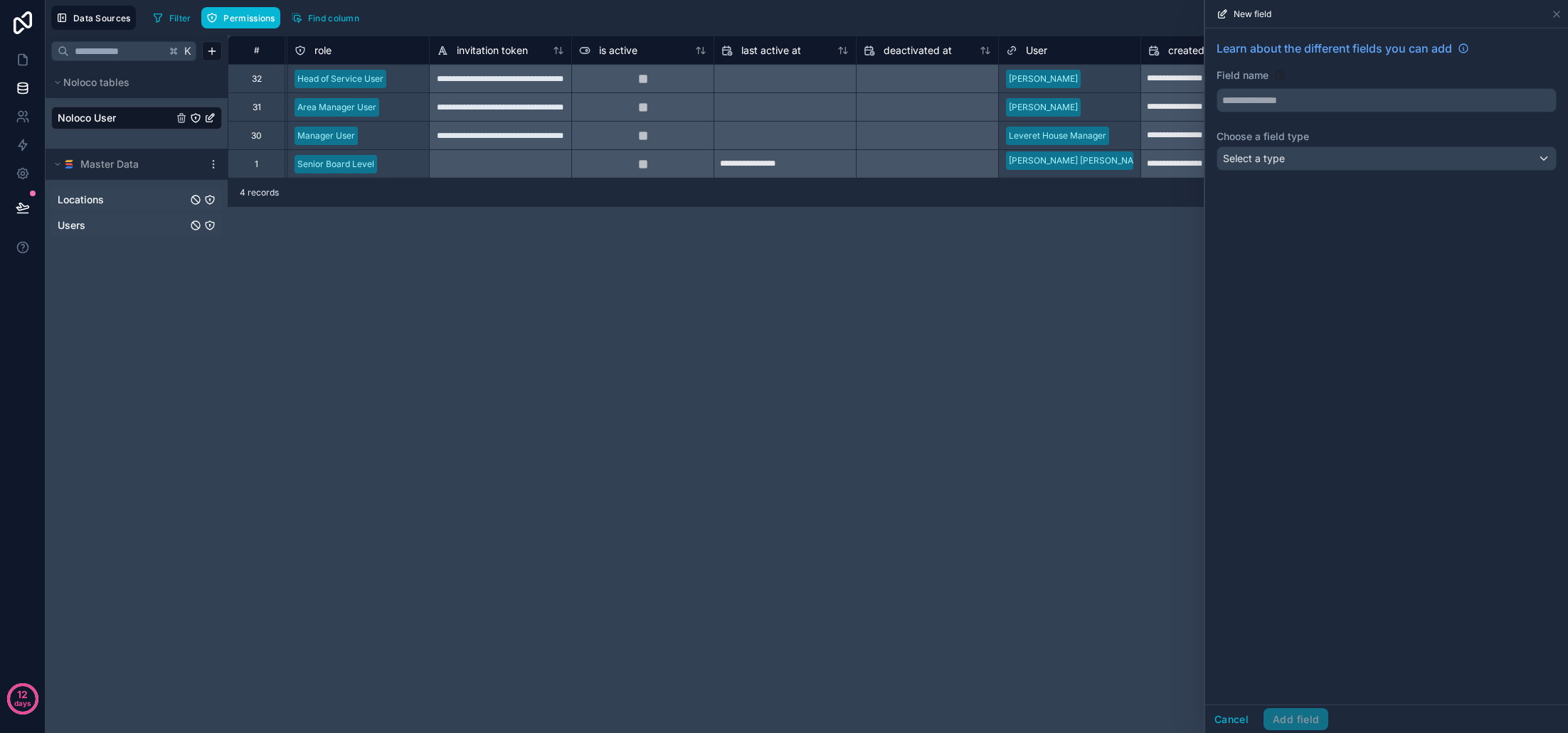
click at [1331, 158] on div "Select a type" at bounding box center [1387, 158] width 339 height 22
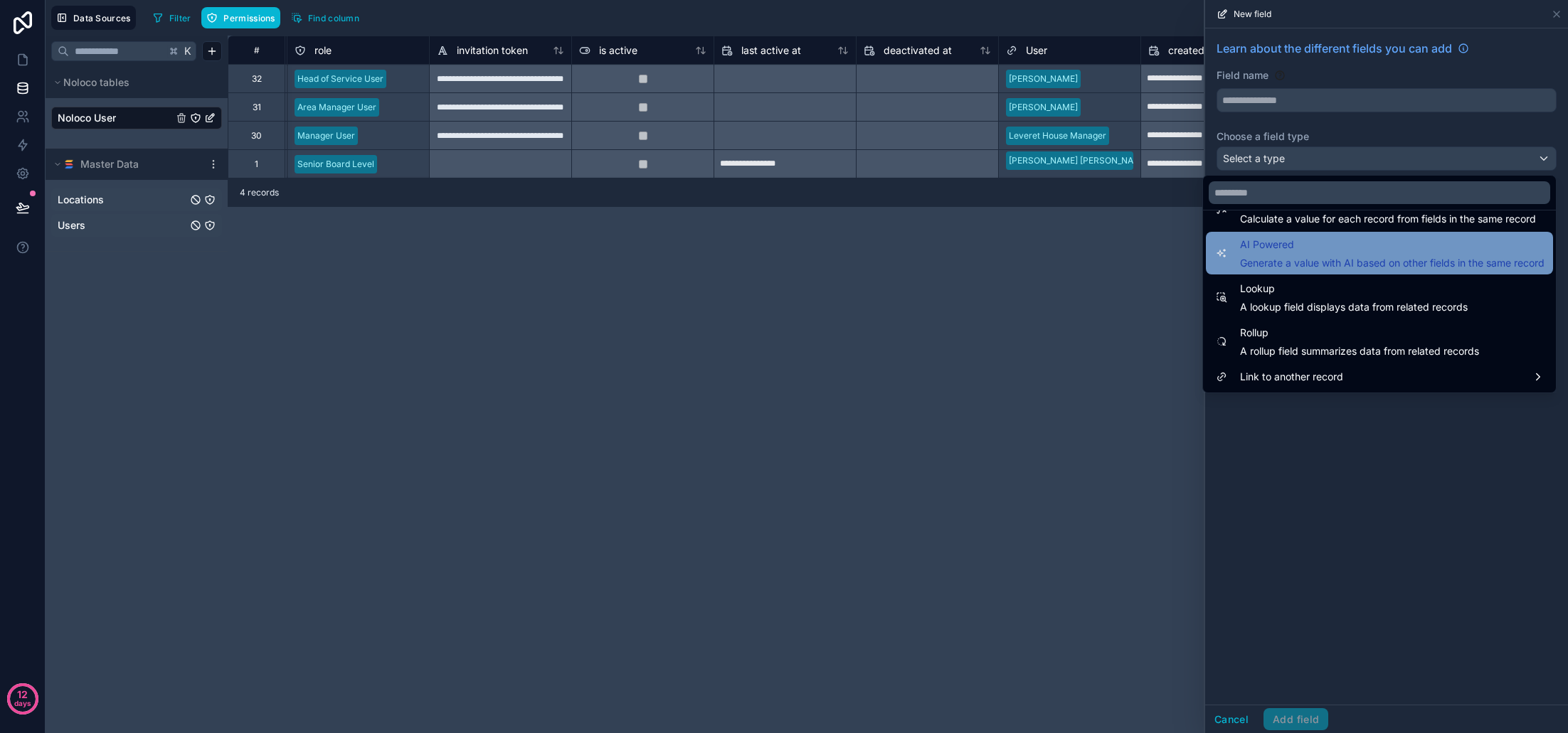
scroll to position [413, 0]
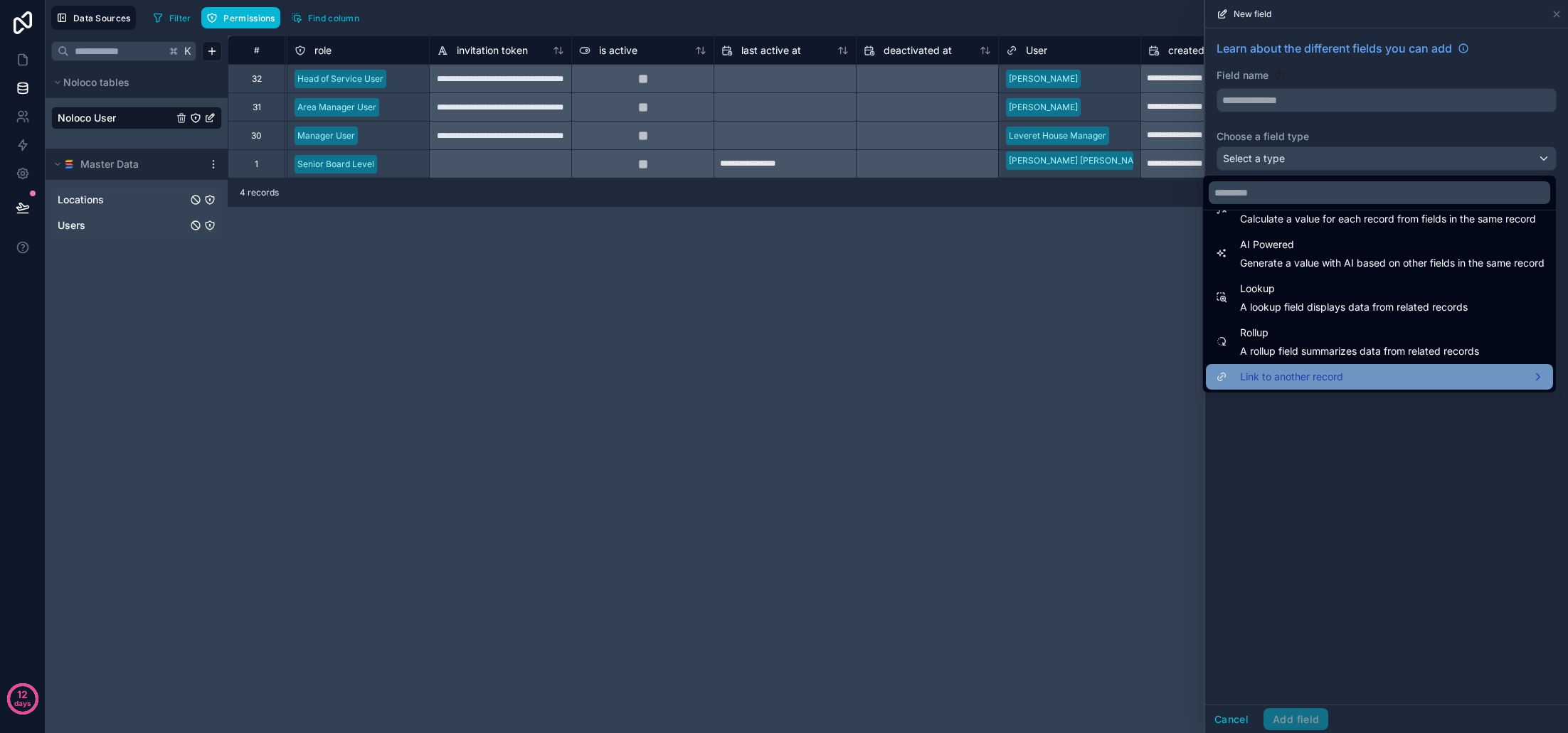
click at [1352, 379] on div "Link to another record" at bounding box center [1380, 377] width 330 height 17
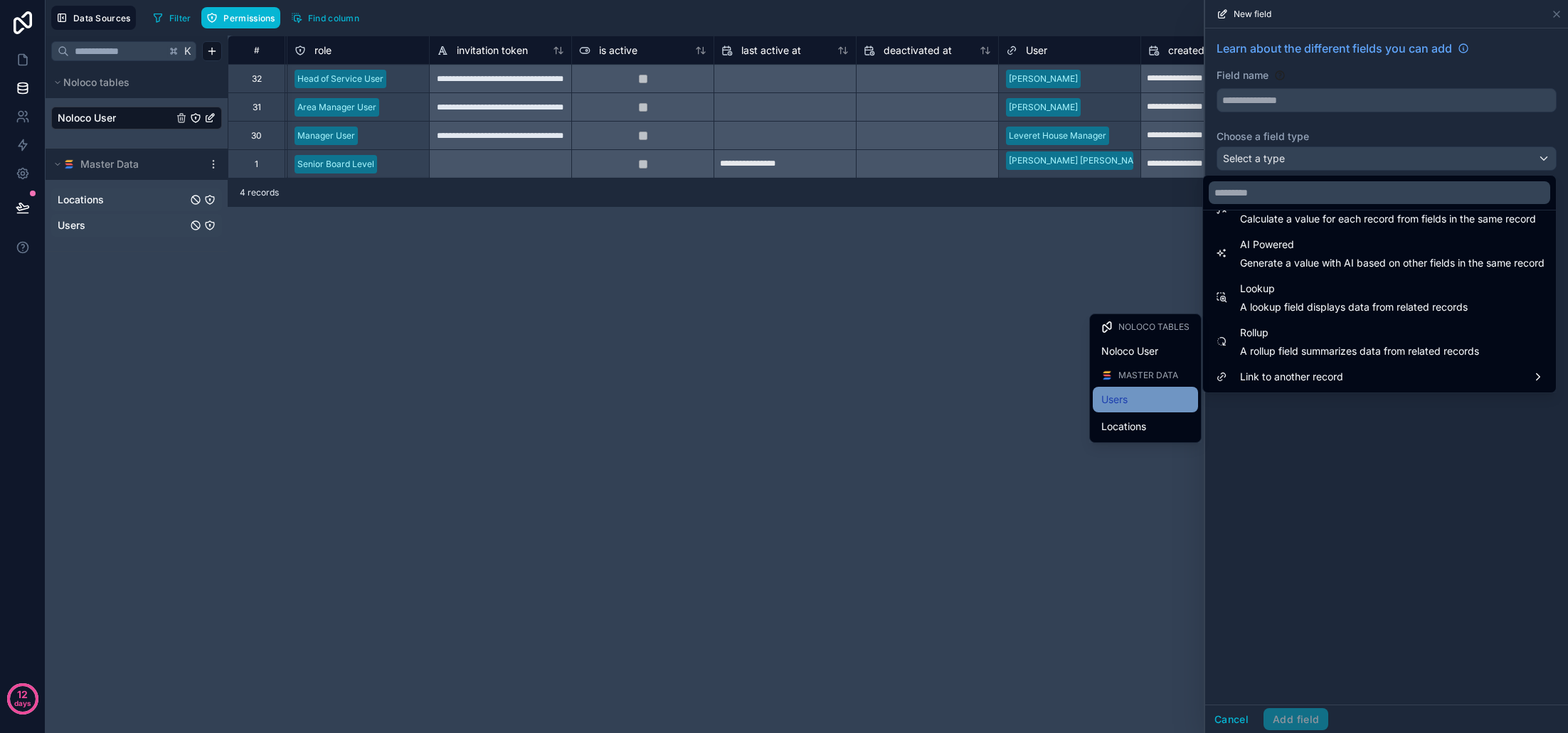
click at [1135, 402] on div "Users" at bounding box center [1145, 399] width 88 height 17
type input "*****"
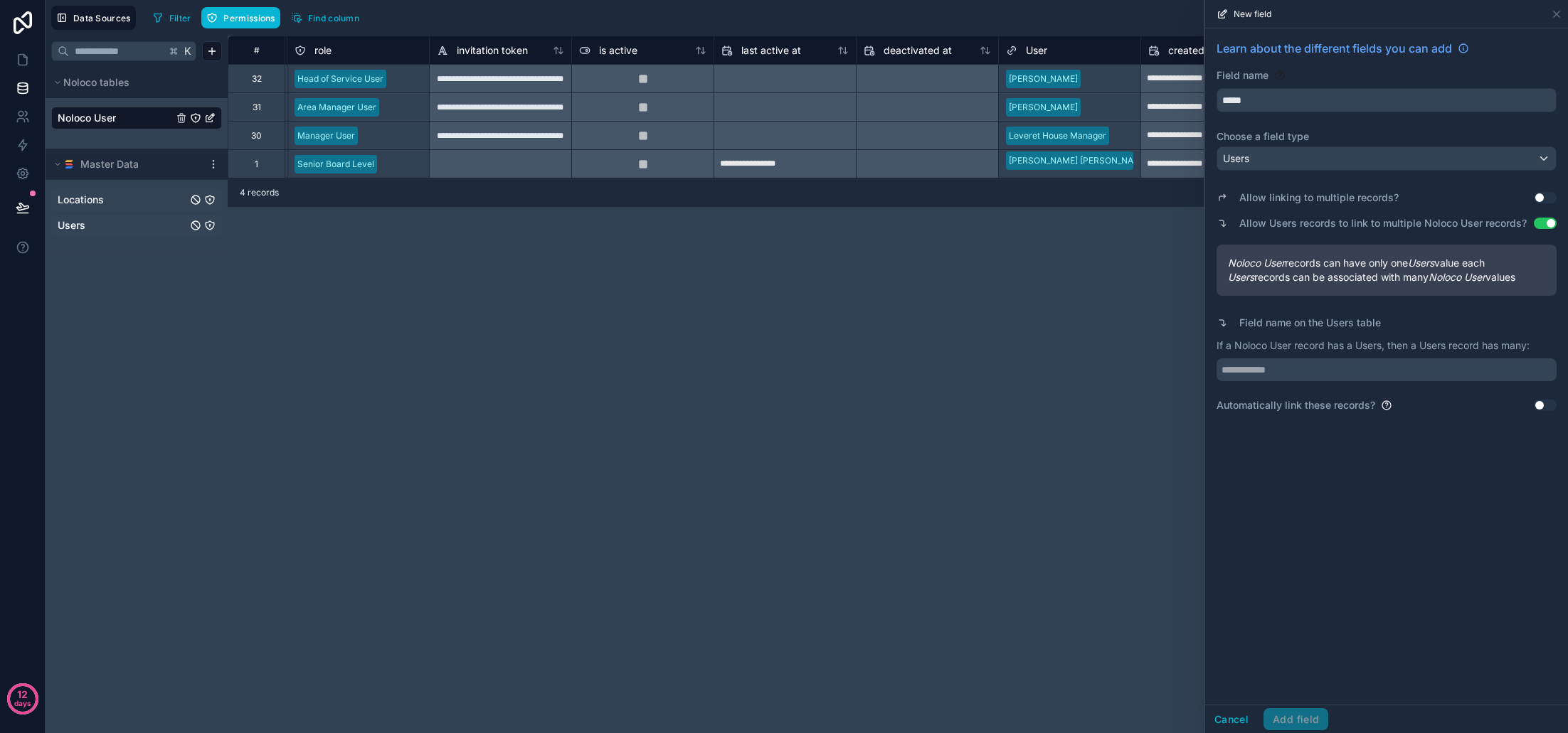
scroll to position [0, 0]
click at [1297, 158] on div "Users" at bounding box center [1387, 158] width 339 height 22
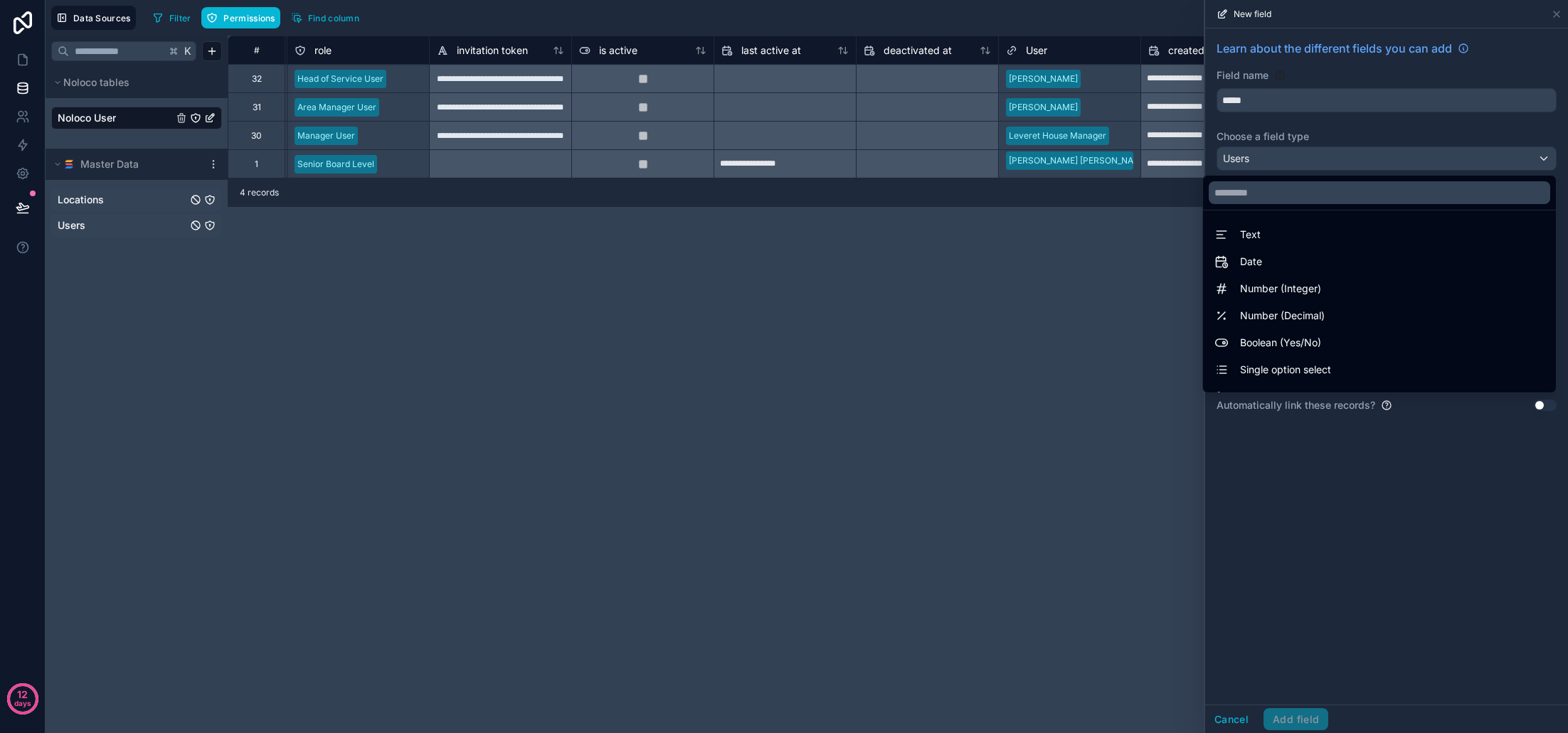
click at [1297, 158] on div at bounding box center [1387, 366] width 363 height 733
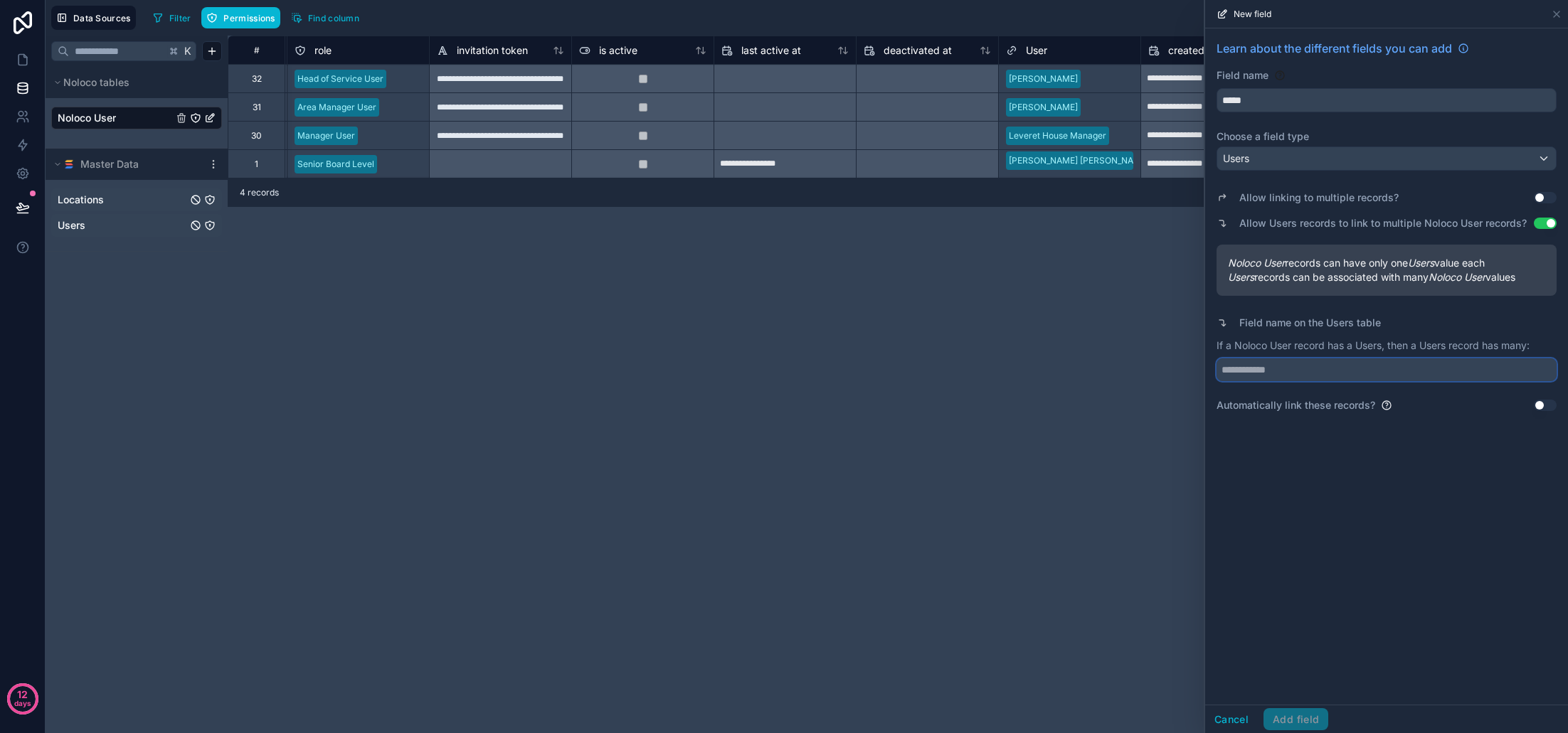
click at [1281, 366] on input "text" at bounding box center [1387, 369] width 340 height 22
click at [1541, 221] on button "Use setting" at bounding box center [1546, 223] width 22 height 11
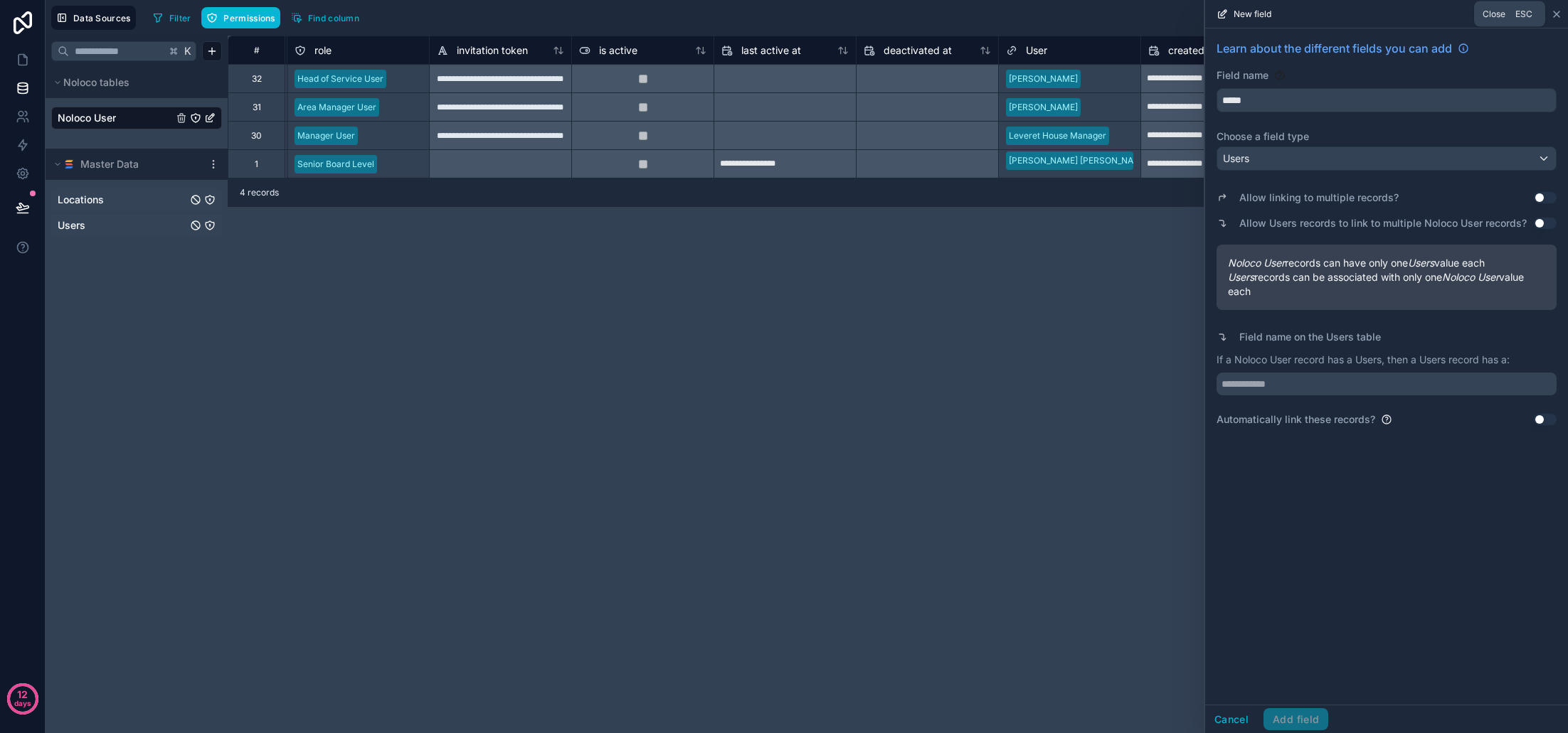
click at [1557, 13] on icon at bounding box center [1556, 13] width 11 height 11
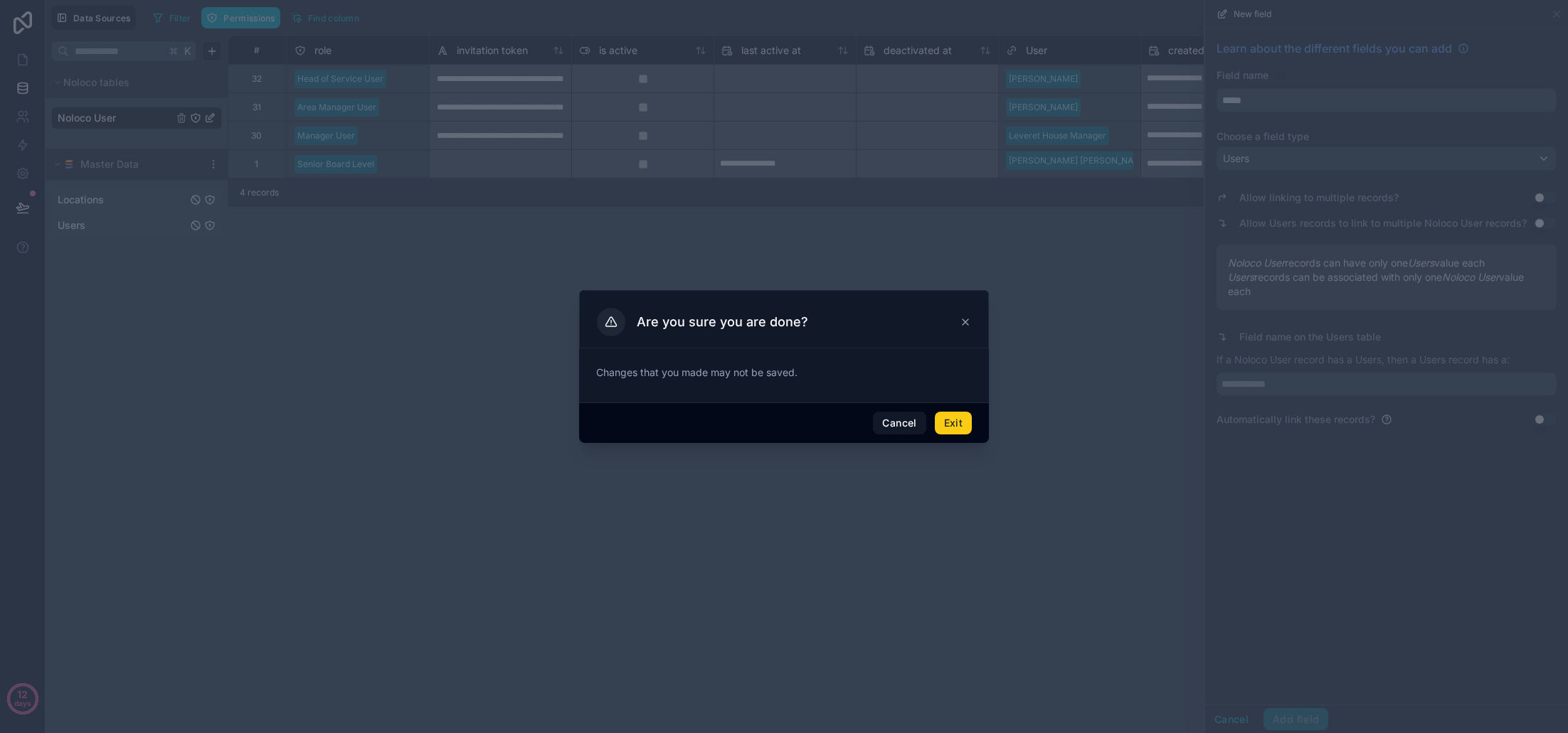
click at [955, 419] on button "Exit" at bounding box center [953, 423] width 37 height 22
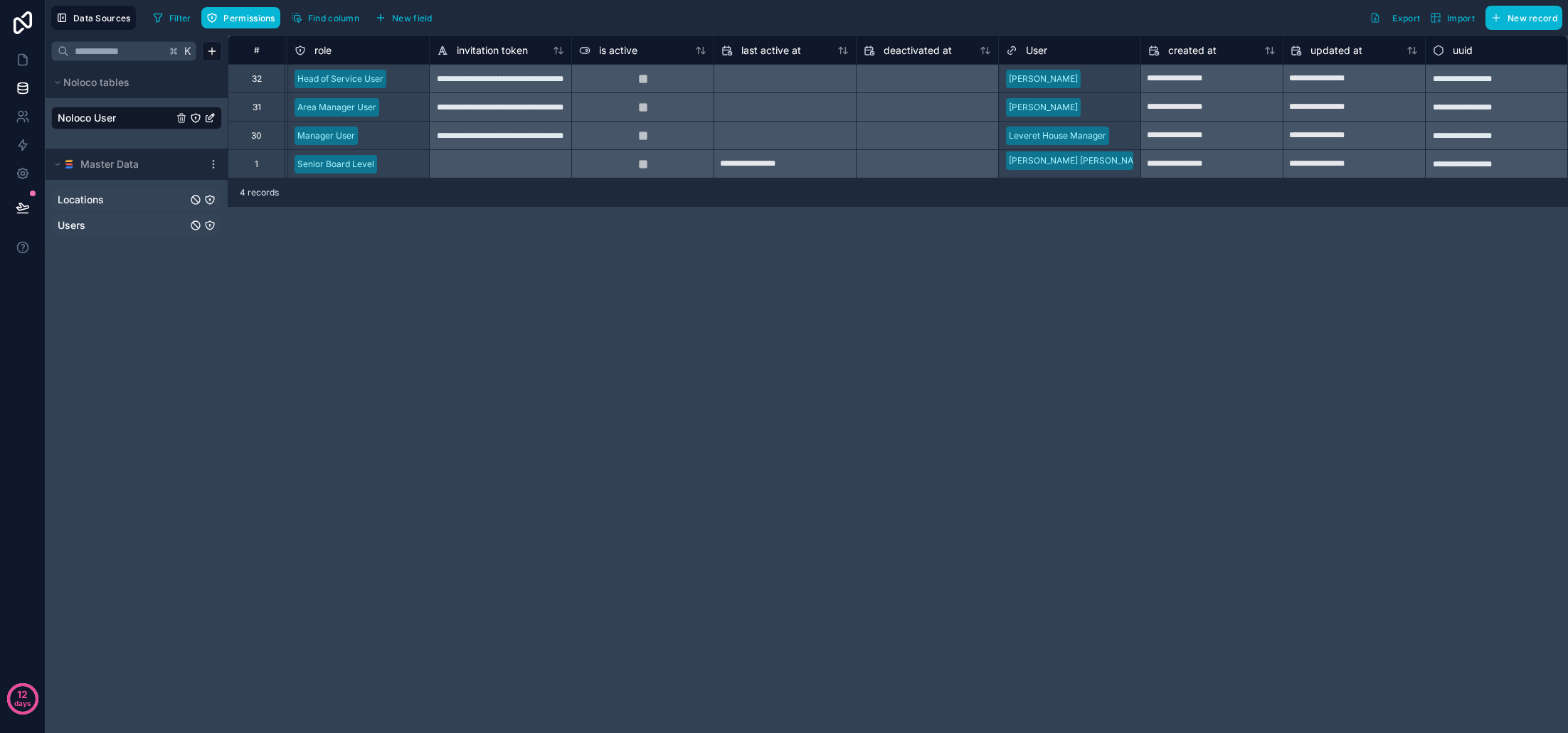
scroll to position [0, 709]
click at [409, 21] on span "New field" at bounding box center [412, 18] width 40 height 10
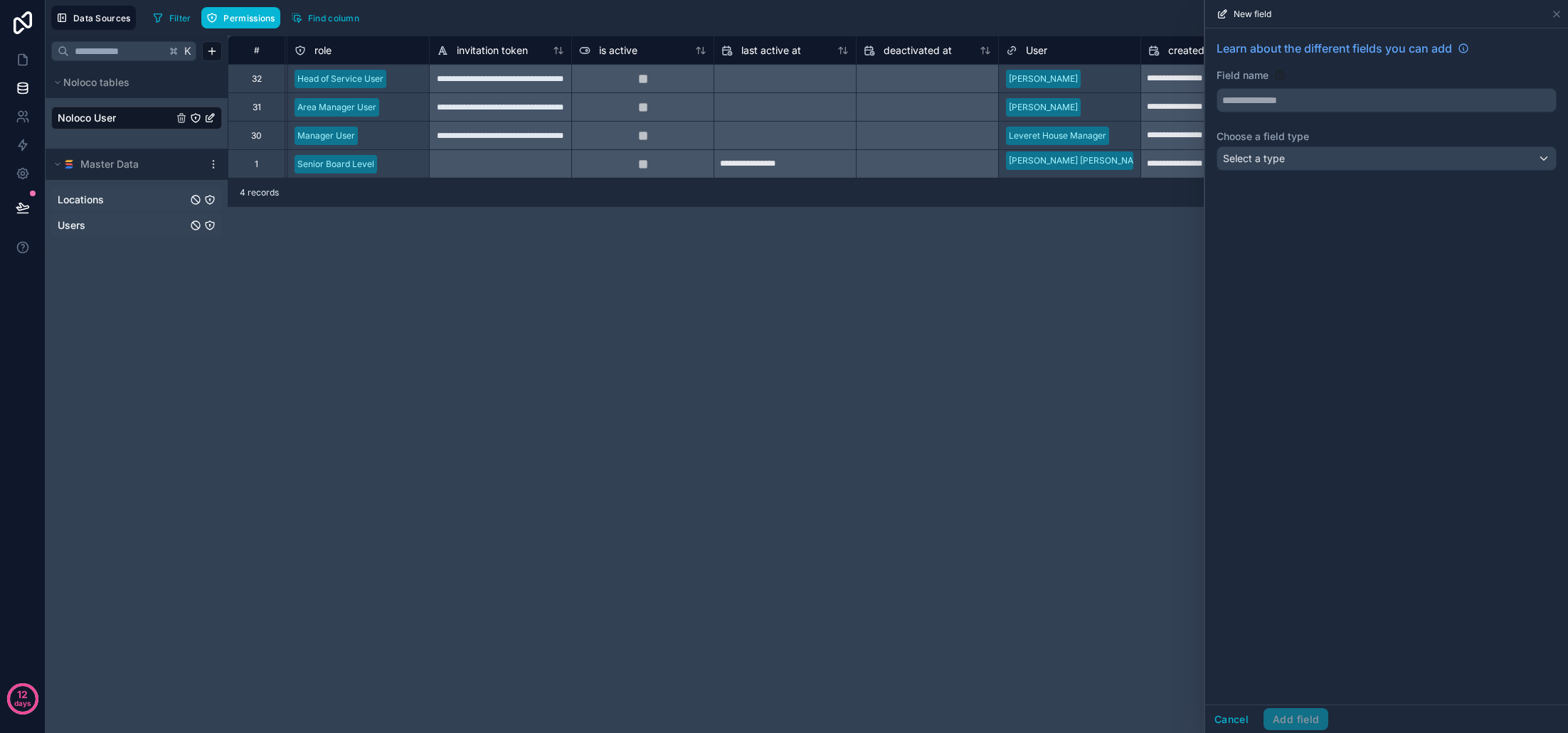
click at [1320, 160] on div "Select a type" at bounding box center [1387, 158] width 339 height 22
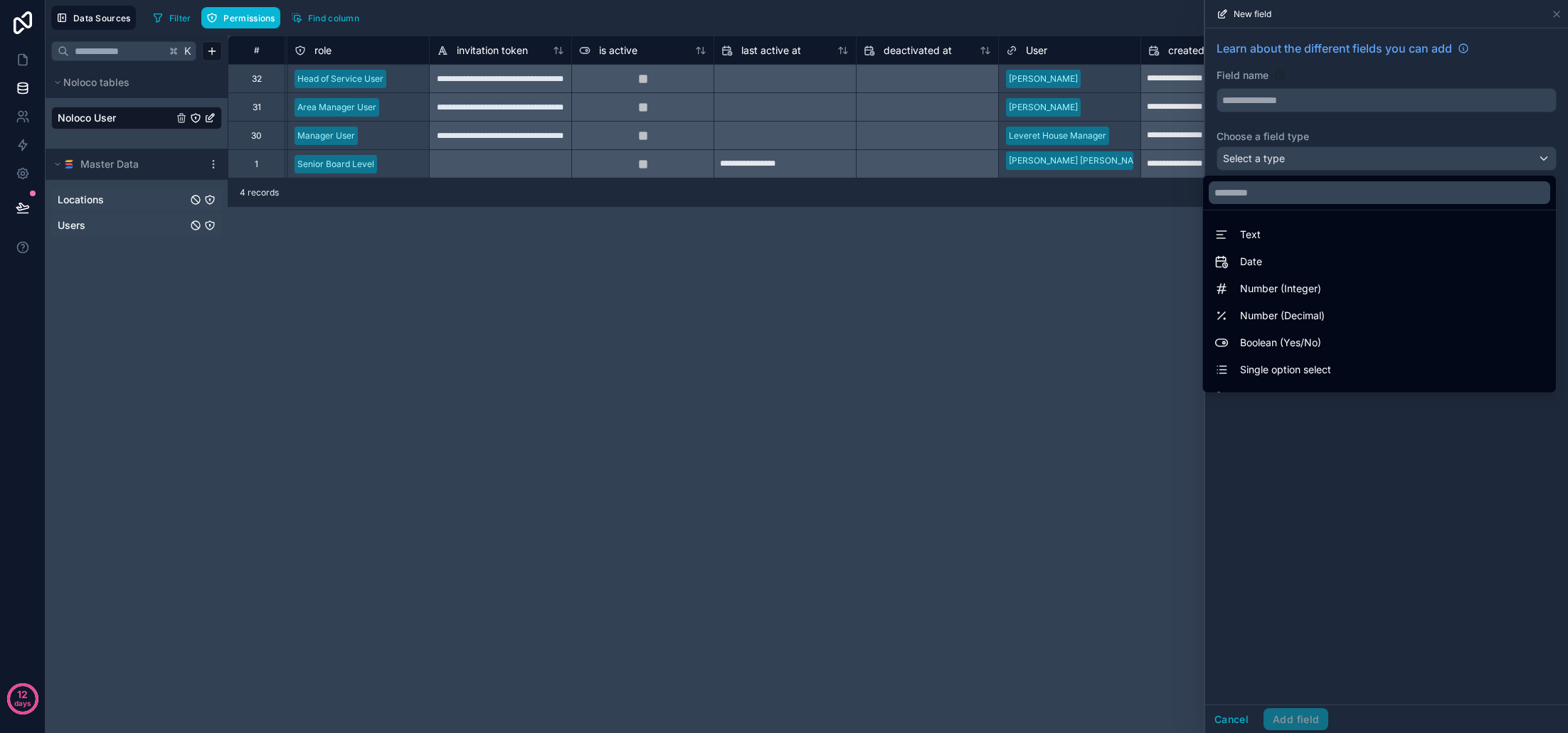
click at [1266, 95] on div at bounding box center [1387, 366] width 363 height 733
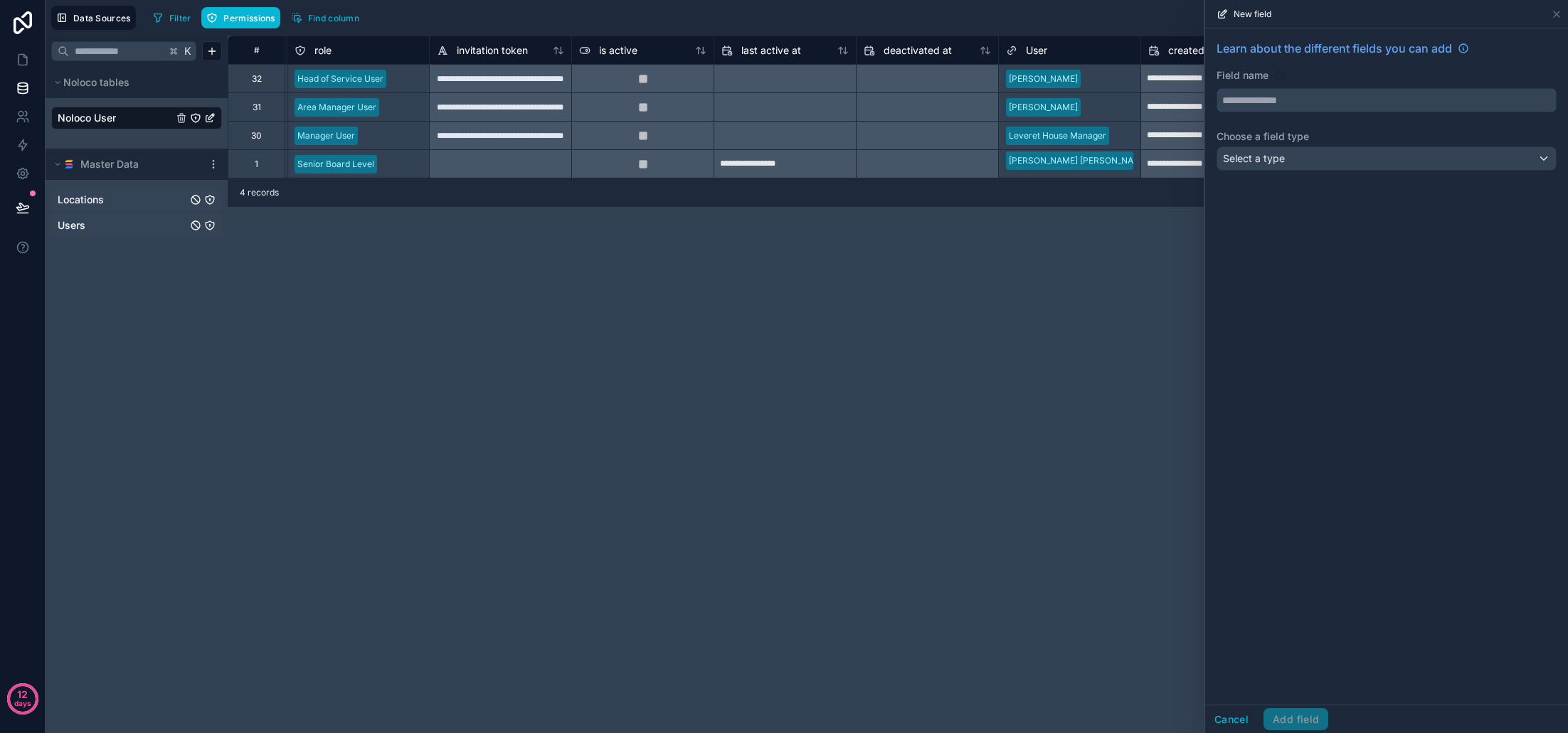
click at [1264, 99] on input "text" at bounding box center [1387, 100] width 339 height 22
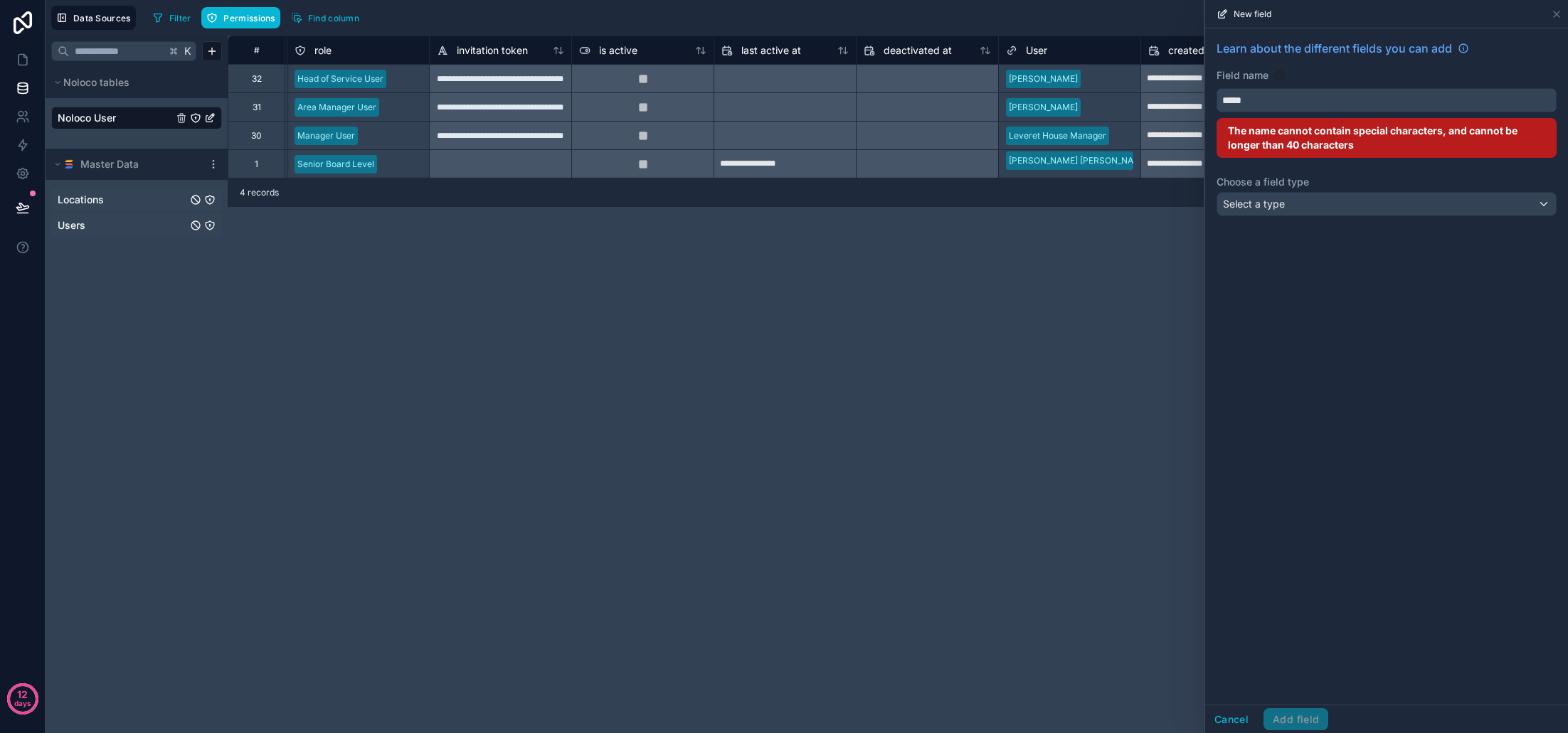
click at [1387, 100] on button "****" at bounding box center [1387, 100] width 340 height 24
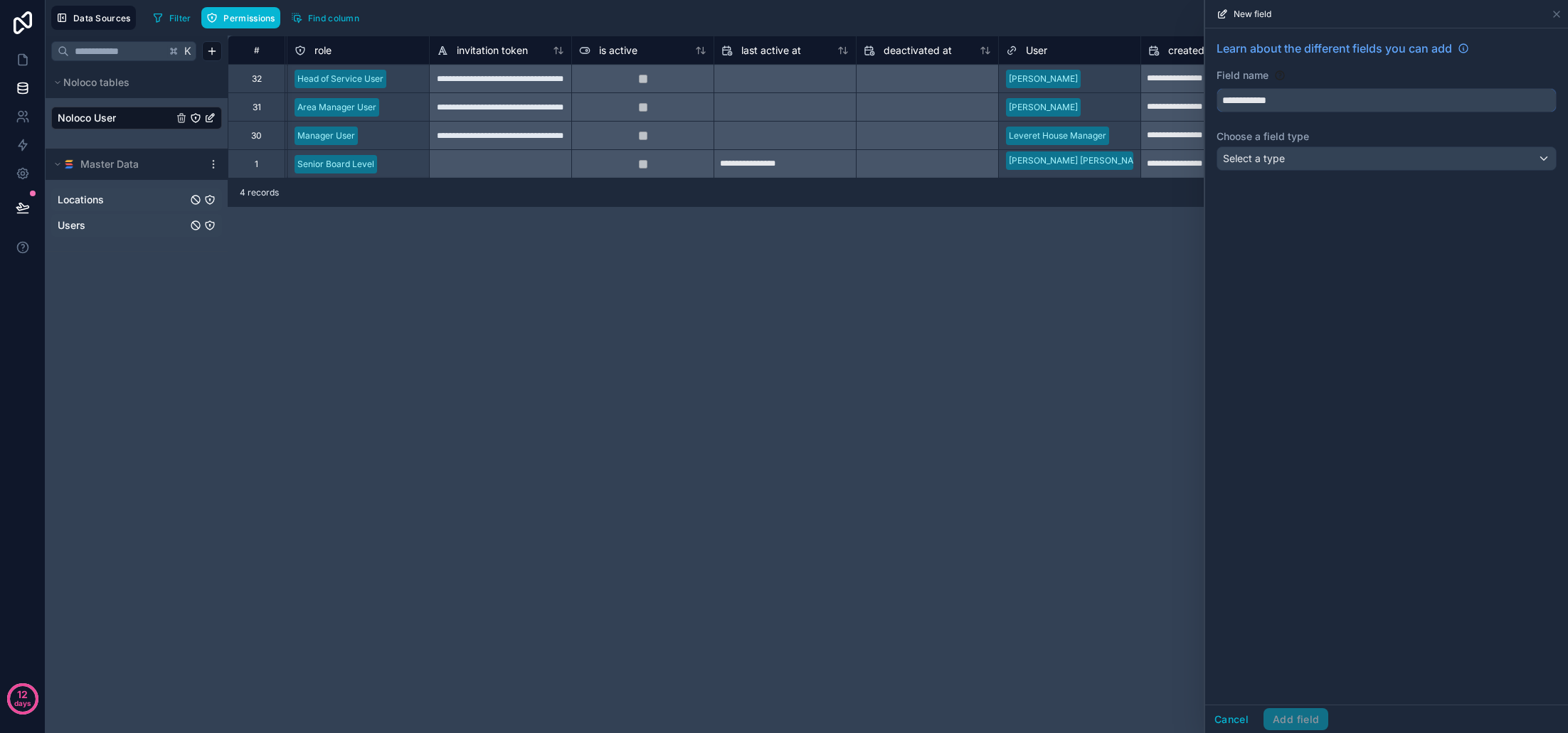
type input "**********"
click at [1301, 160] on div "Select a type" at bounding box center [1387, 158] width 339 height 22
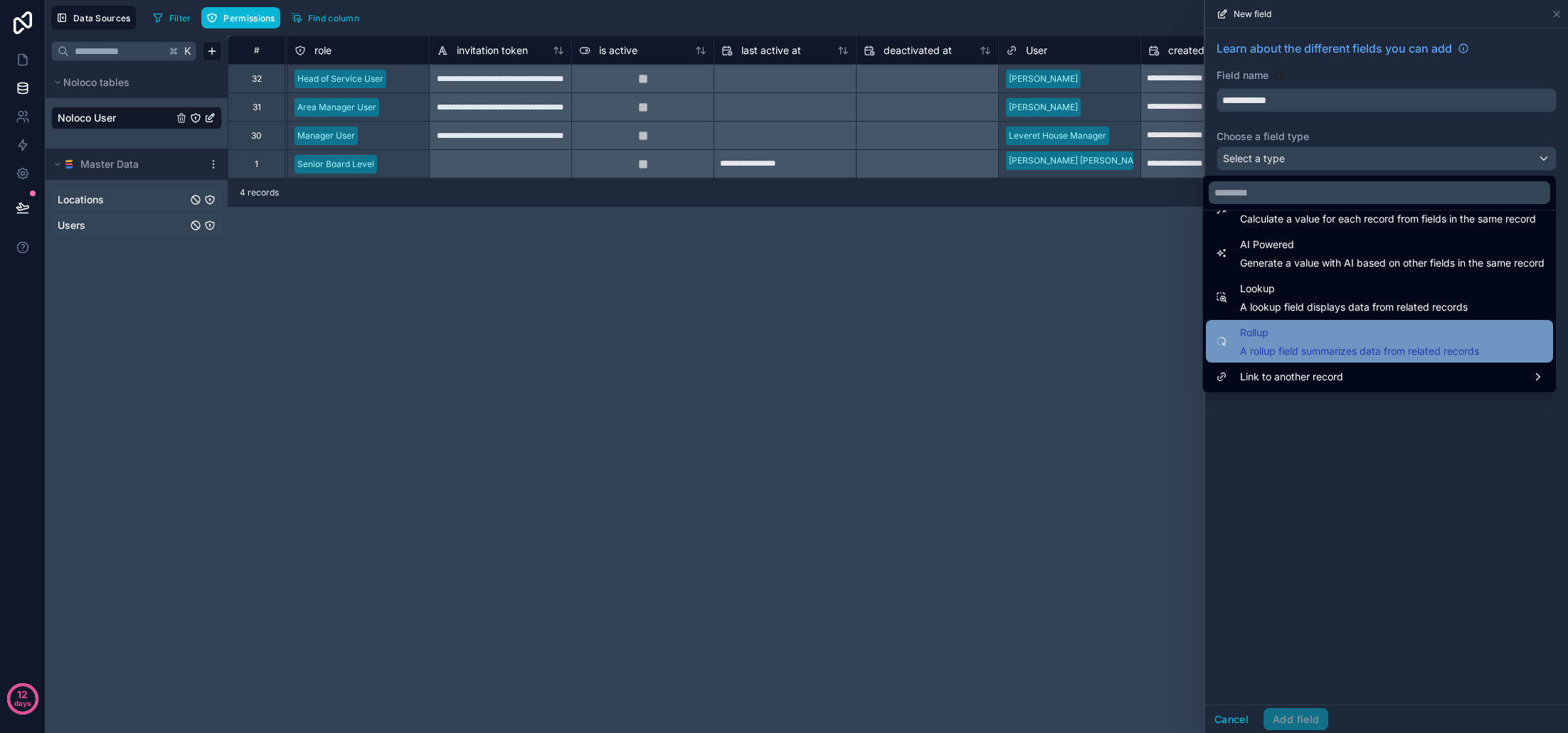
scroll to position [413, 0]
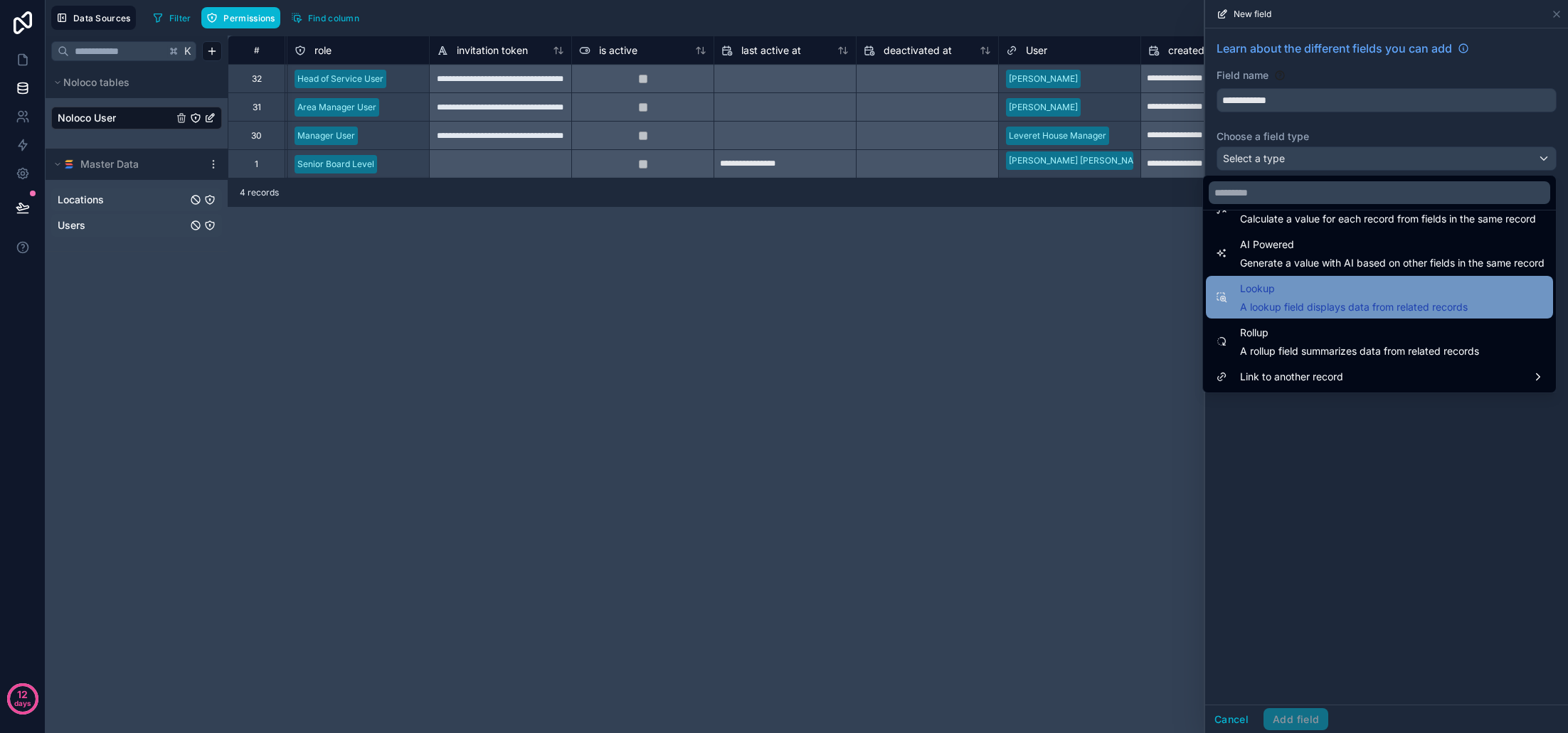
click at [1377, 287] on span "Lookup" at bounding box center [1354, 288] width 228 height 17
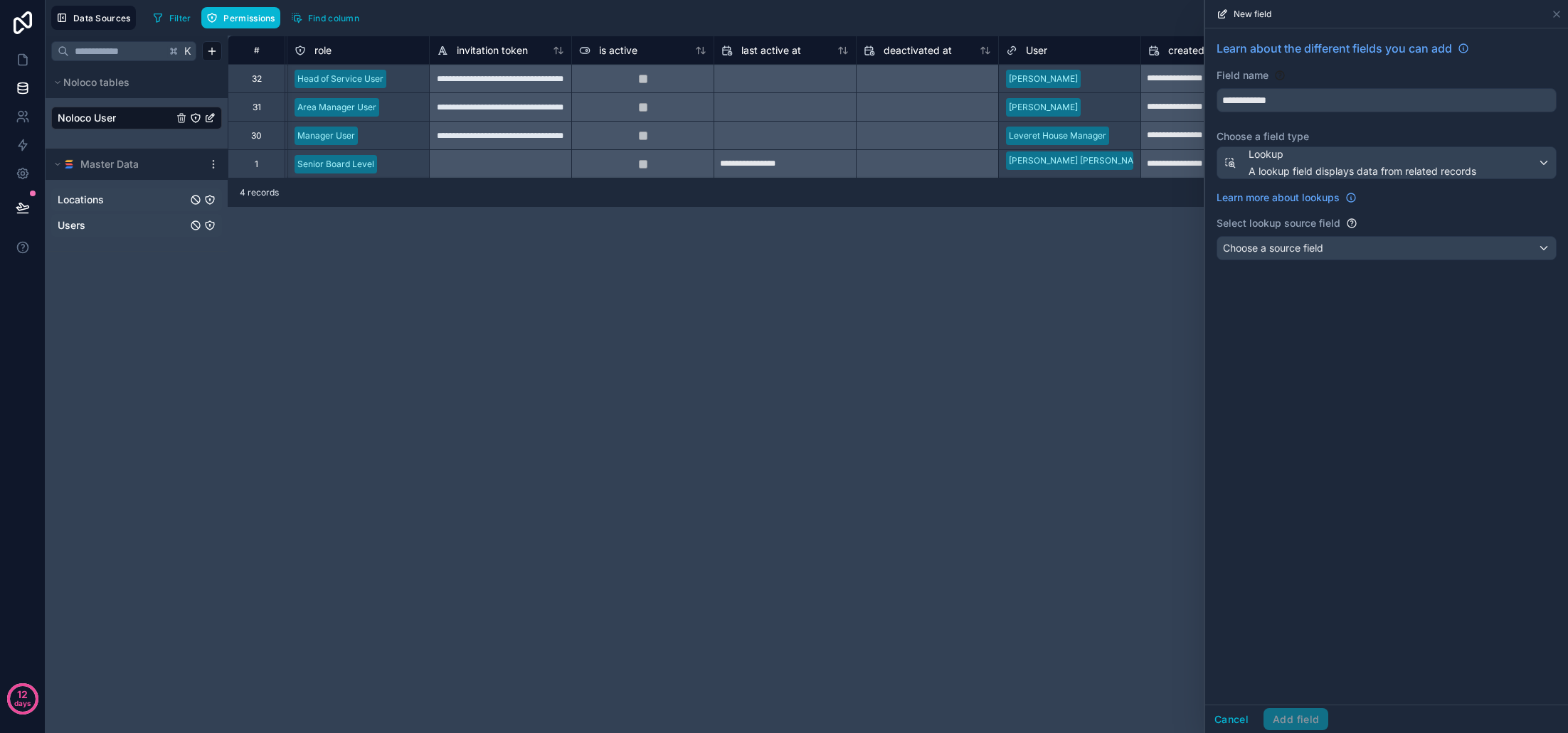
click at [1346, 249] on div "Choose a source field" at bounding box center [1387, 248] width 339 height 22
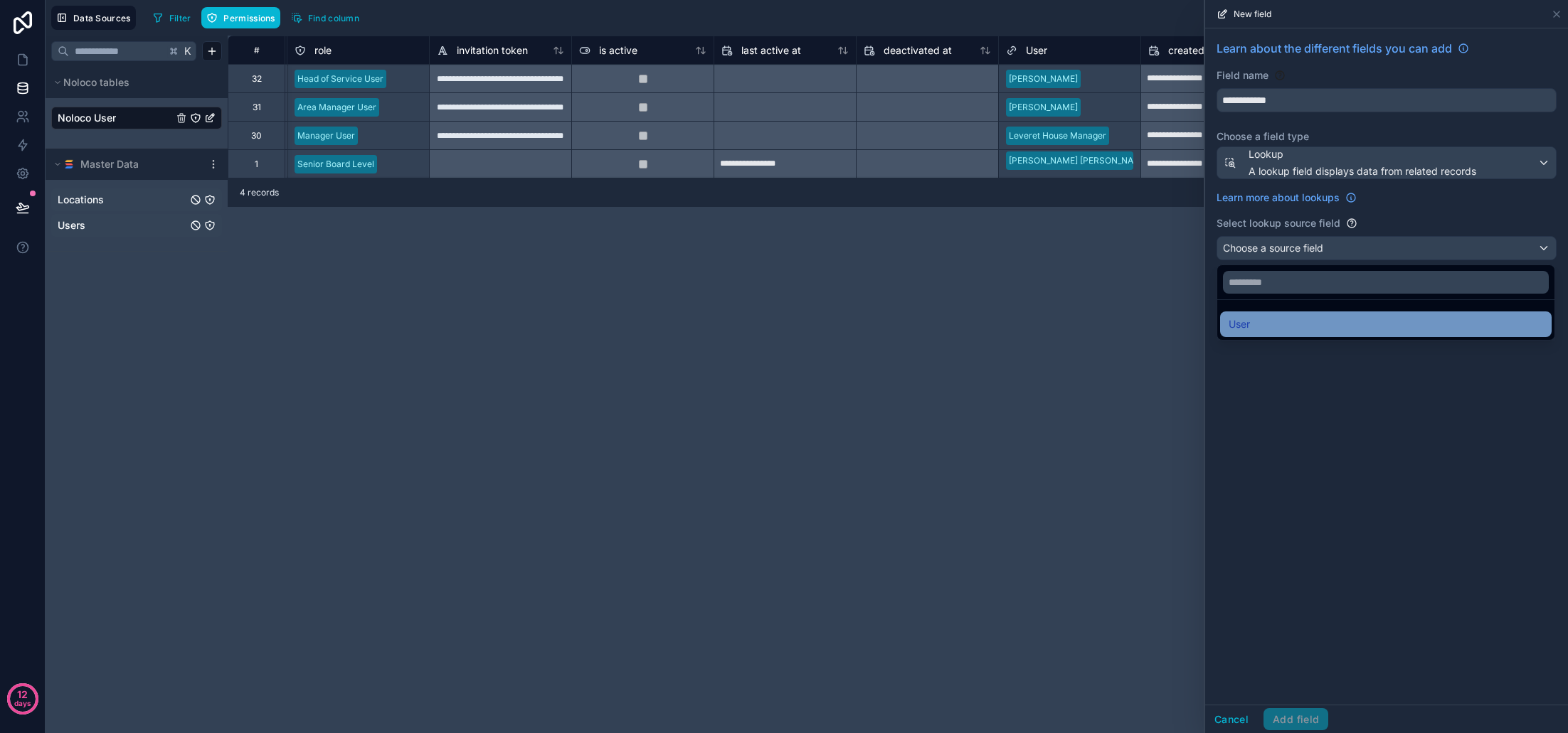
click at [1310, 327] on div "User" at bounding box center [1386, 324] width 314 height 17
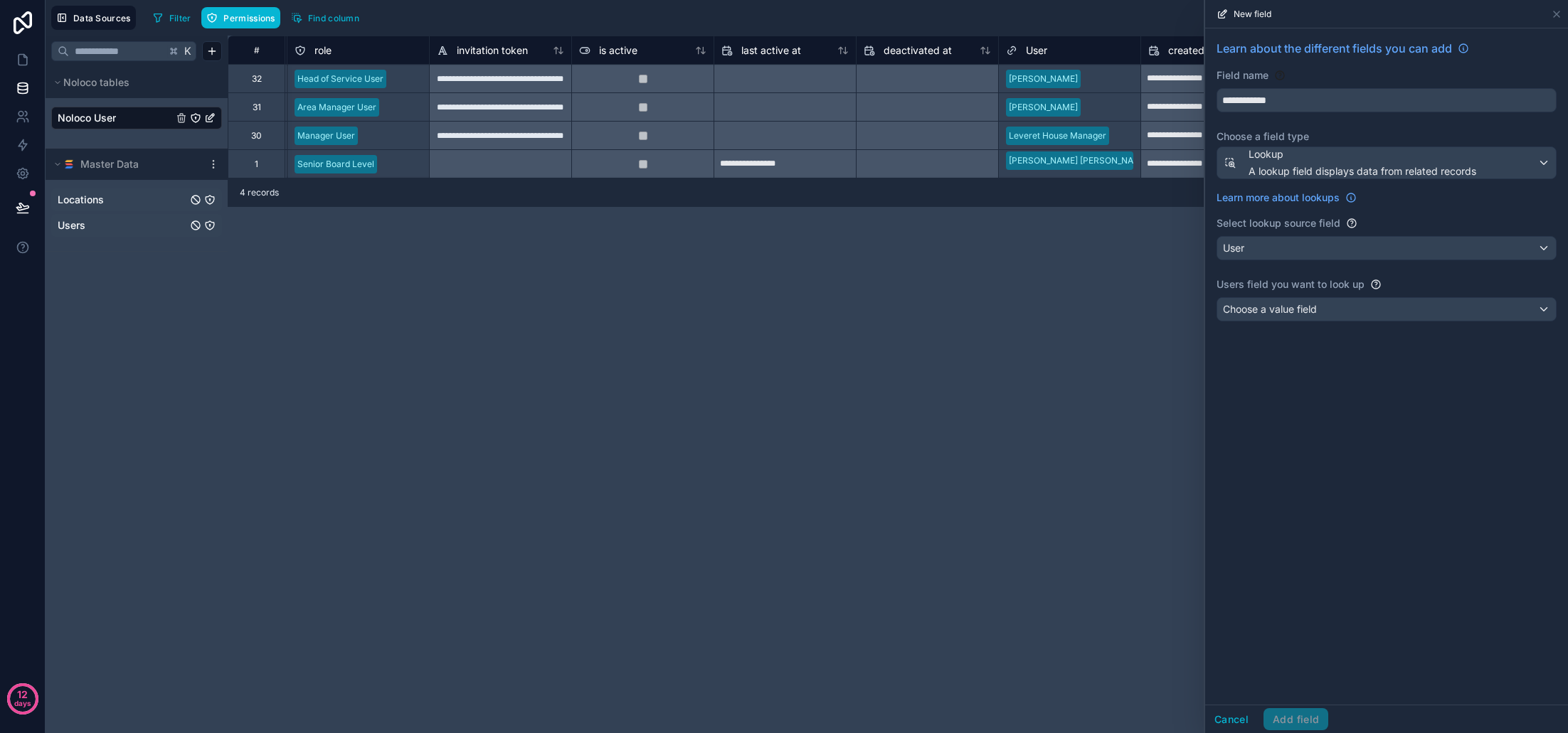
click at [1308, 317] on div "Choose a value field" at bounding box center [1387, 309] width 339 height 22
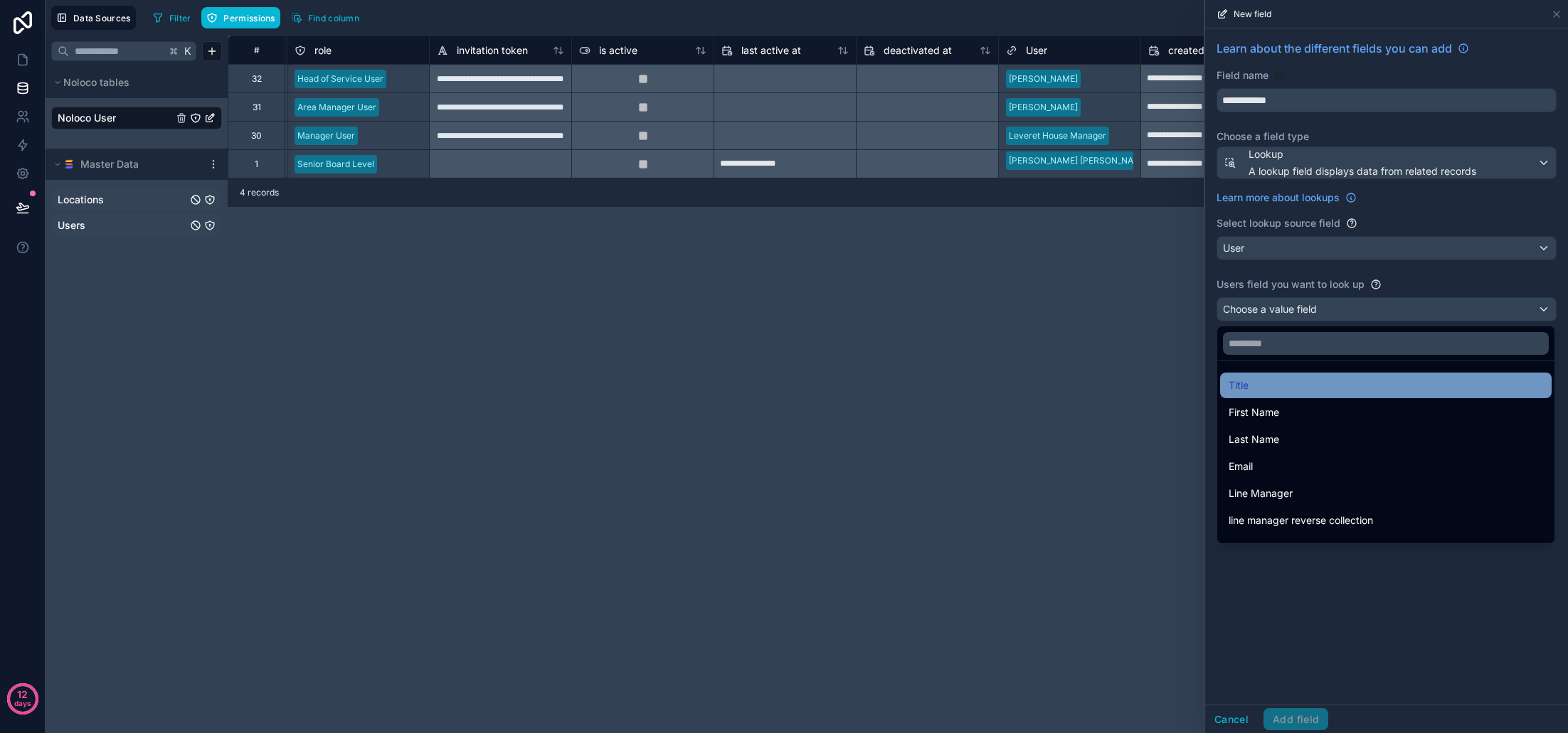
scroll to position [0, 0]
click at [1275, 389] on div "Title" at bounding box center [1386, 385] width 314 height 17
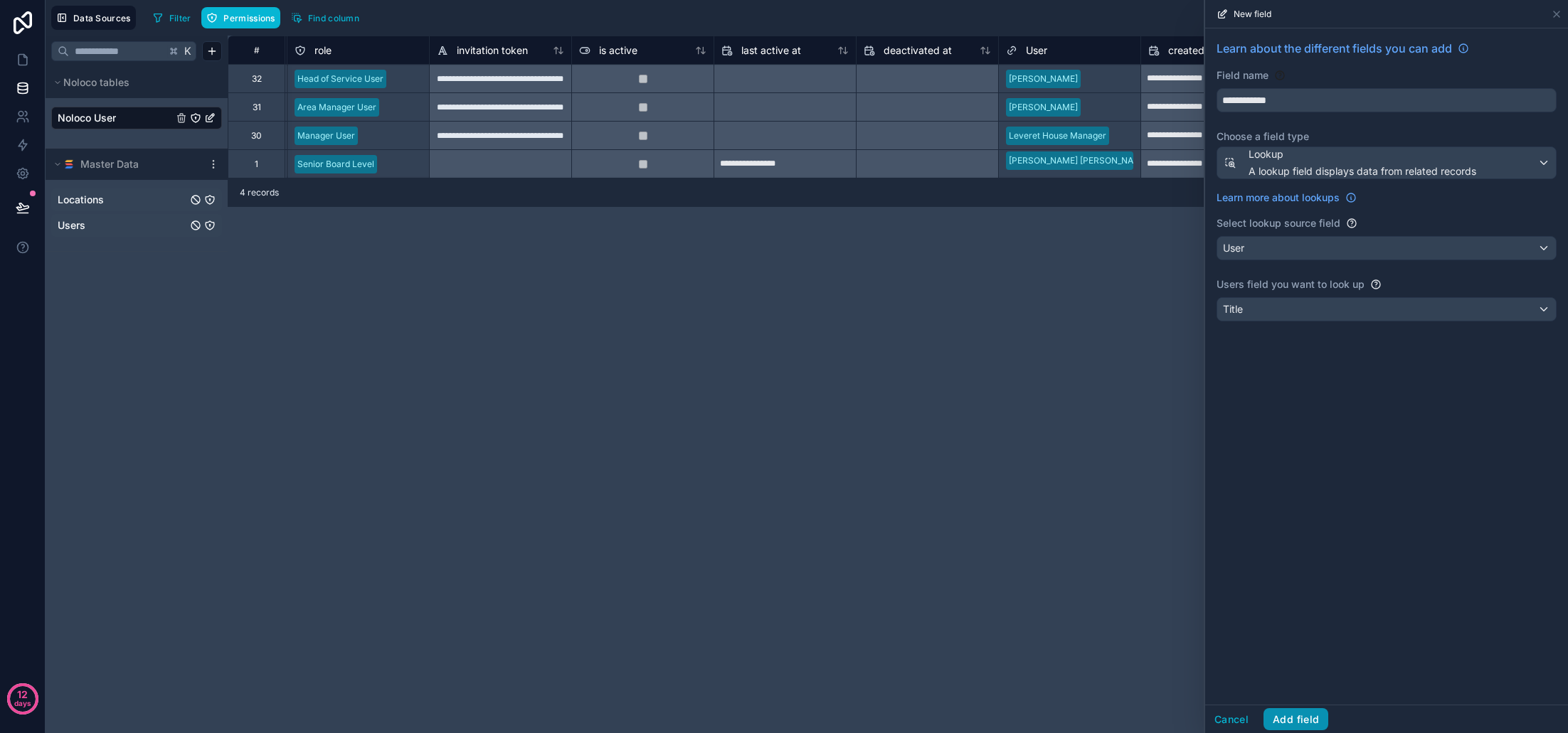
click at [1292, 722] on button "Add field" at bounding box center [1295, 720] width 65 height 22
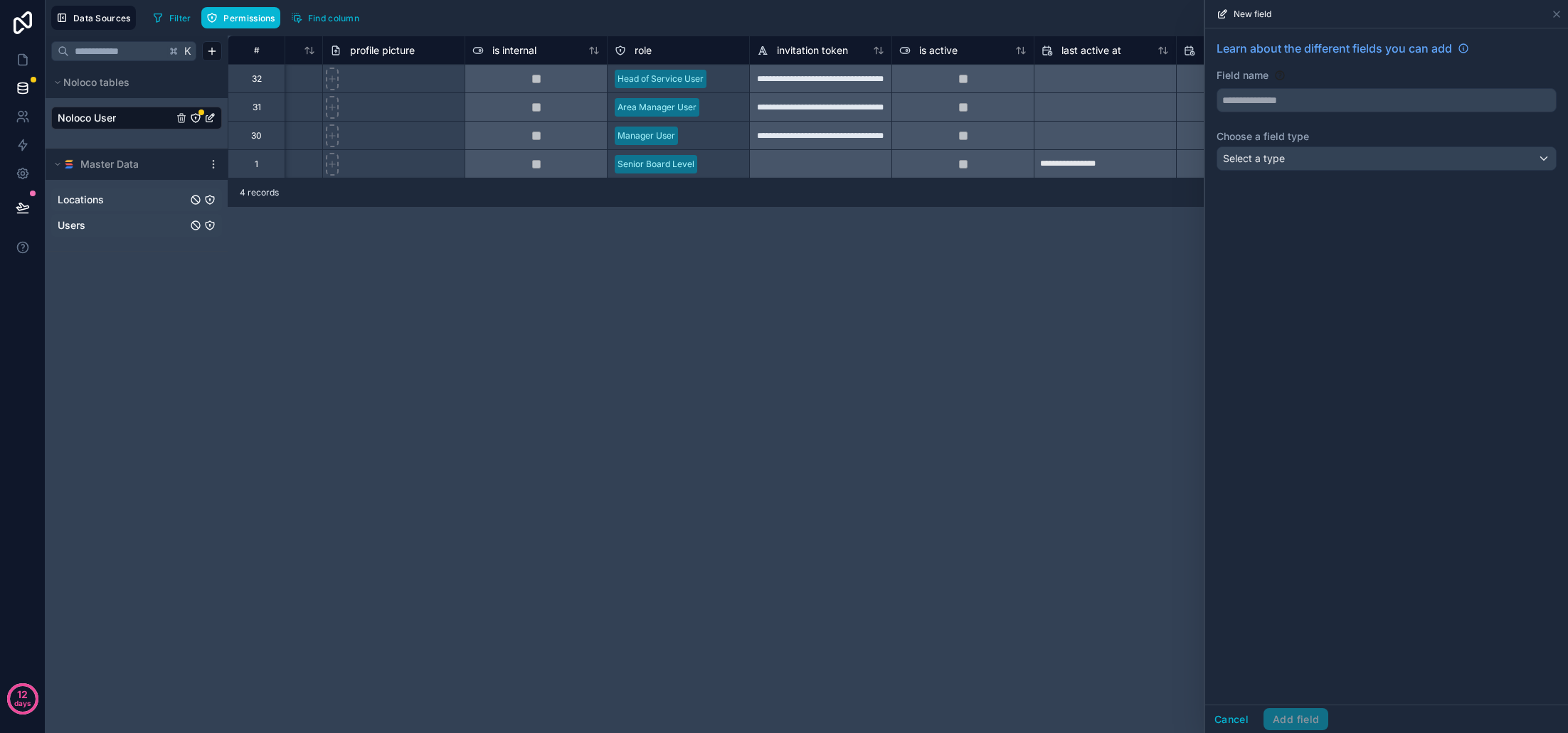
scroll to position [0, 391]
click at [1556, 14] on icon at bounding box center [1556, 13] width 11 height 11
click at [1555, 13] on icon at bounding box center [1556, 13] width 11 height 11
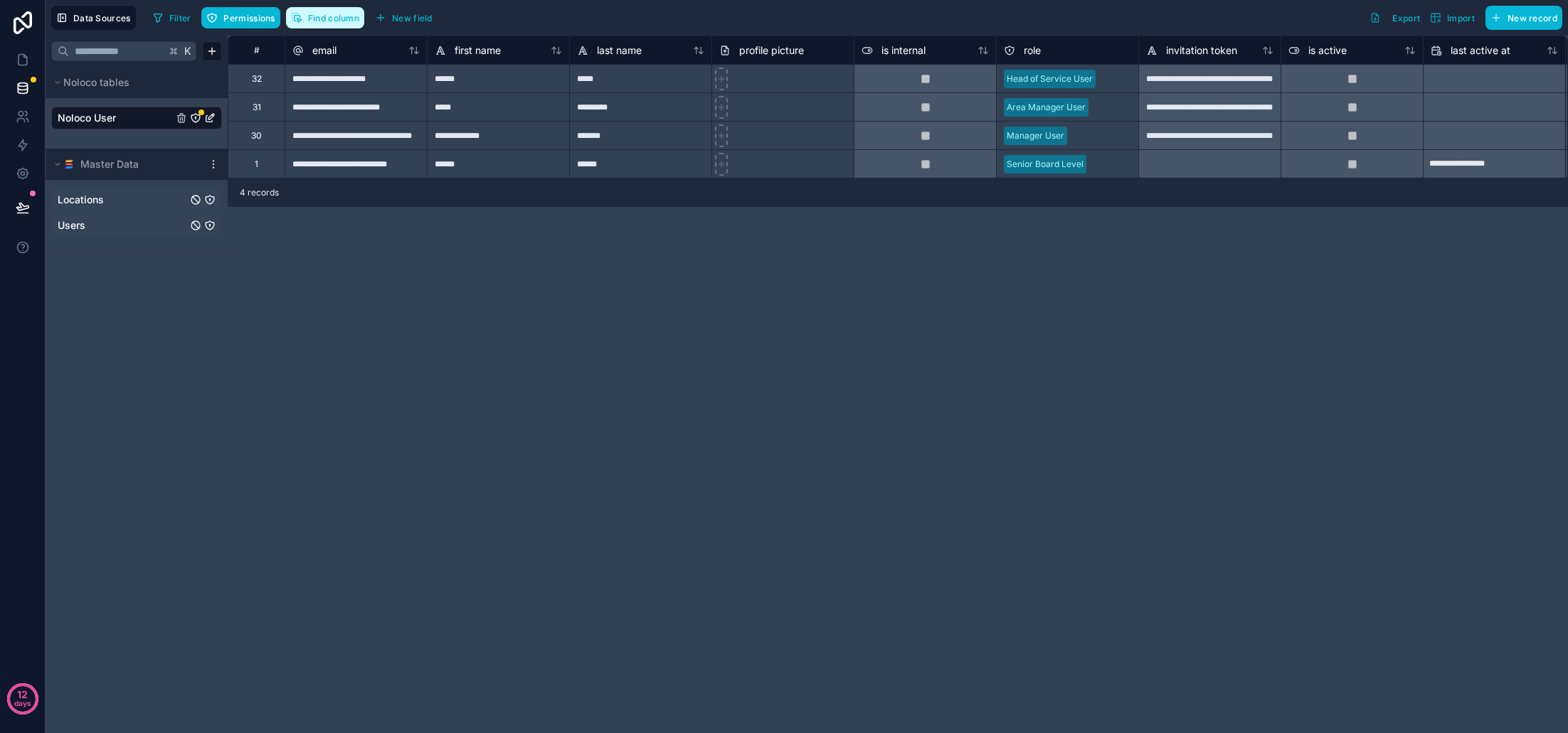
click at [320, 23] on button "Find column" at bounding box center [325, 18] width 78 height 22
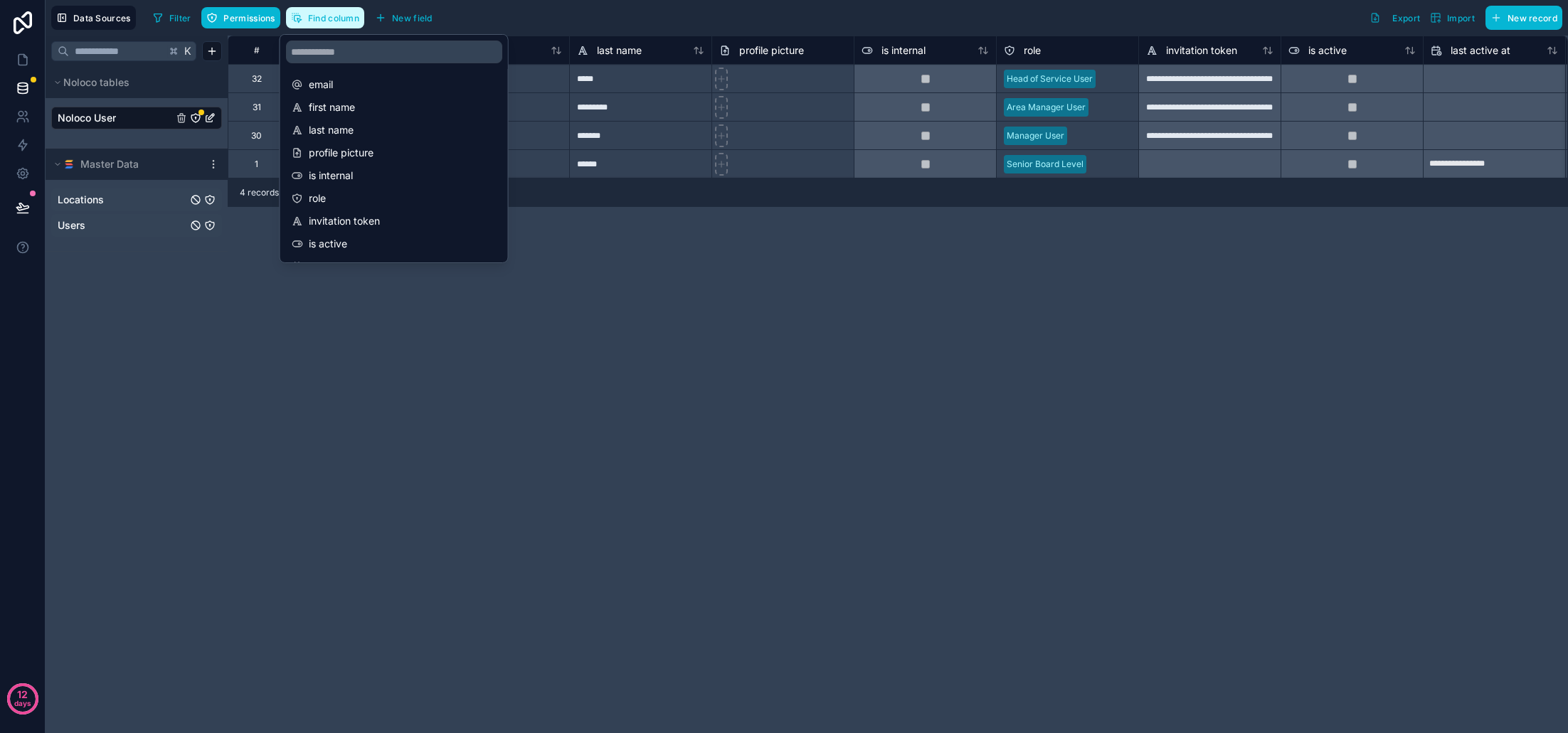
click at [323, 23] on button "Find column" at bounding box center [325, 18] width 78 height 22
click at [332, 17] on span "Find column" at bounding box center [334, 18] width 52 height 10
click at [367, 175] on span "Line Manager" at bounding box center [395, 175] width 172 height 14
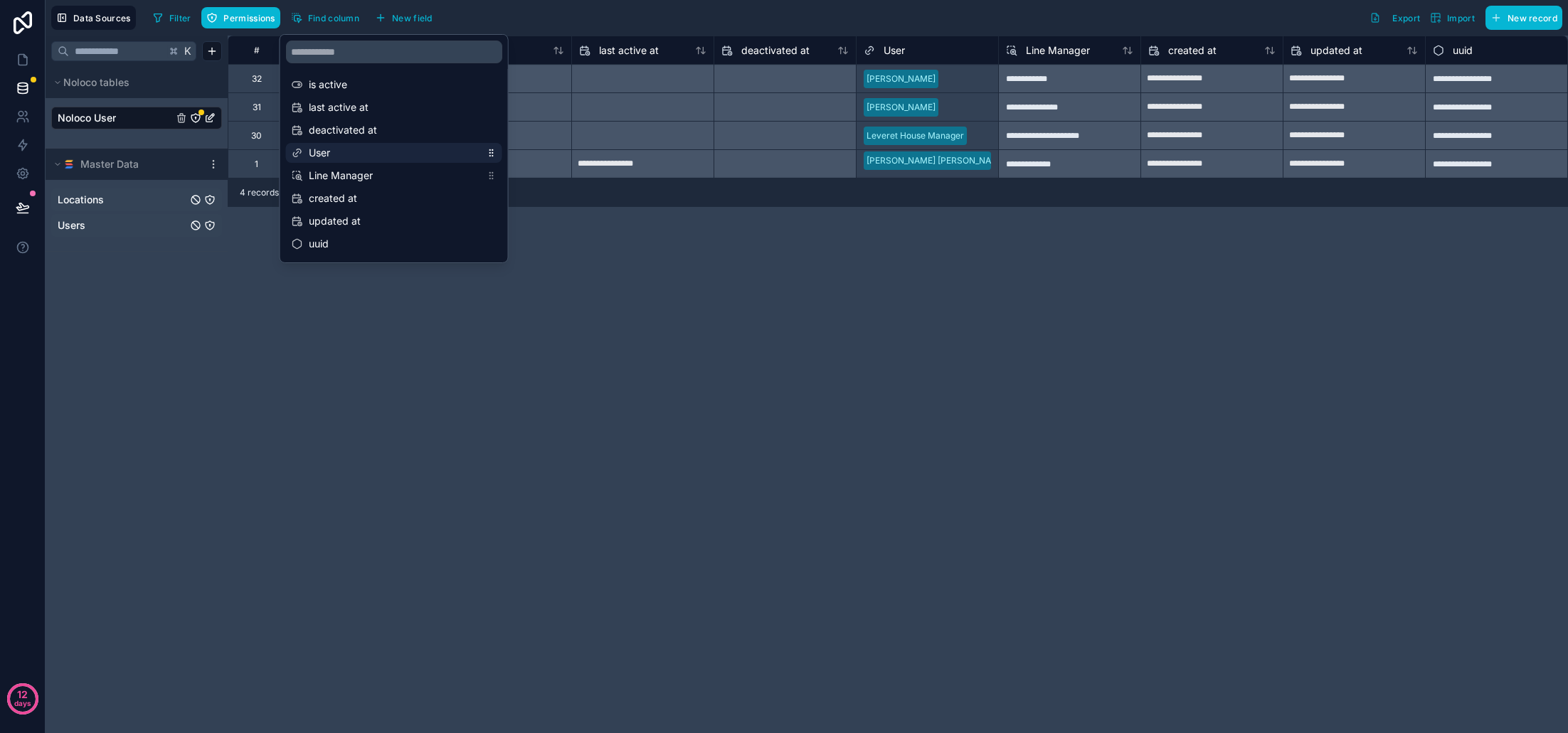
click at [355, 156] on span "User" at bounding box center [395, 152] width 172 height 14
click at [359, 178] on span "Line Manager" at bounding box center [395, 175] width 172 height 14
click at [493, 175] on icon "scrollable content" at bounding box center [492, 175] width 1 height 1
click at [491, 176] on icon "scrollable content" at bounding box center [491, 175] width 10 height 10
click at [397, 203] on span "created at" at bounding box center [395, 198] width 172 height 14
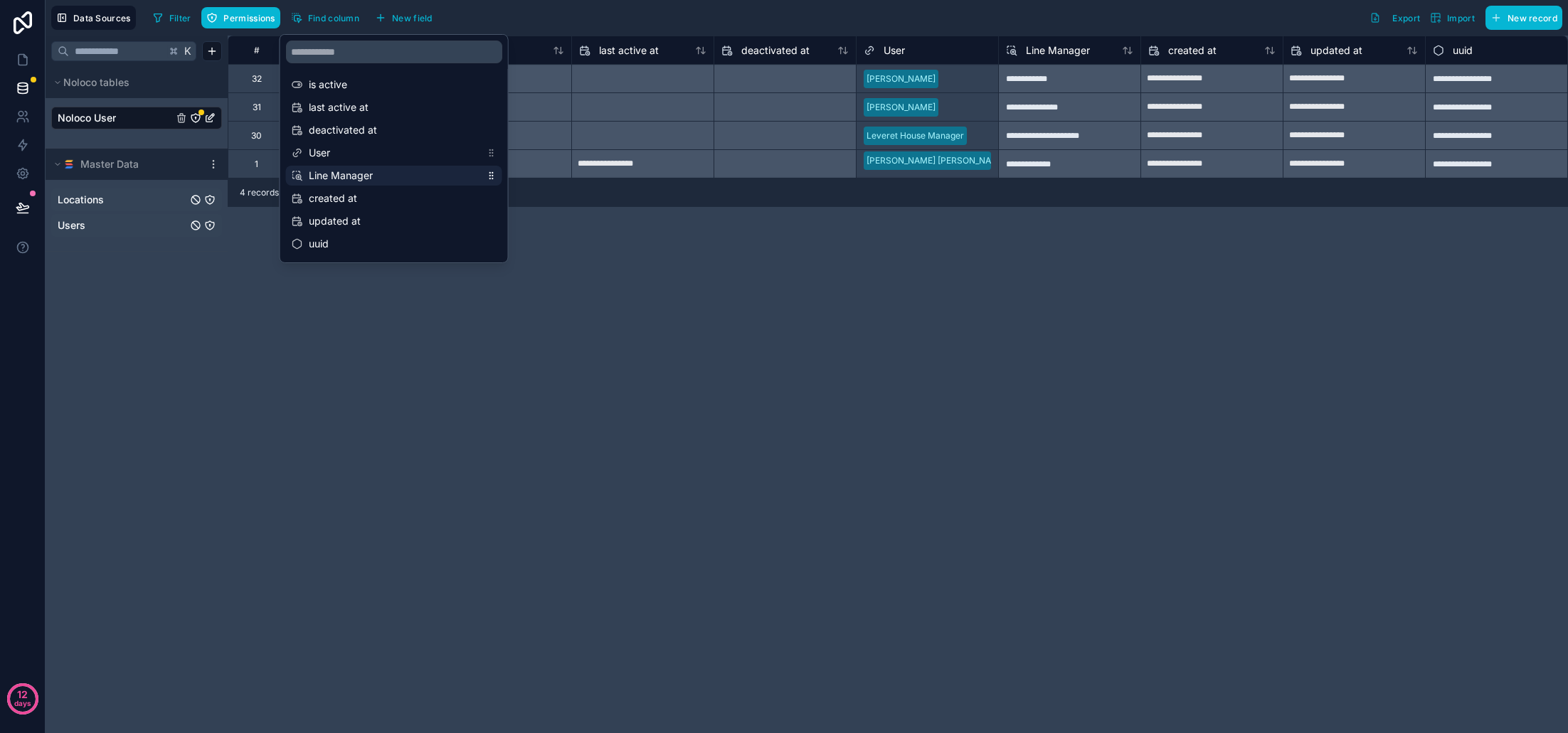
click at [353, 179] on span "Line Manager" at bounding box center [395, 175] width 172 height 14
click at [348, 158] on span "User" at bounding box center [395, 152] width 172 height 14
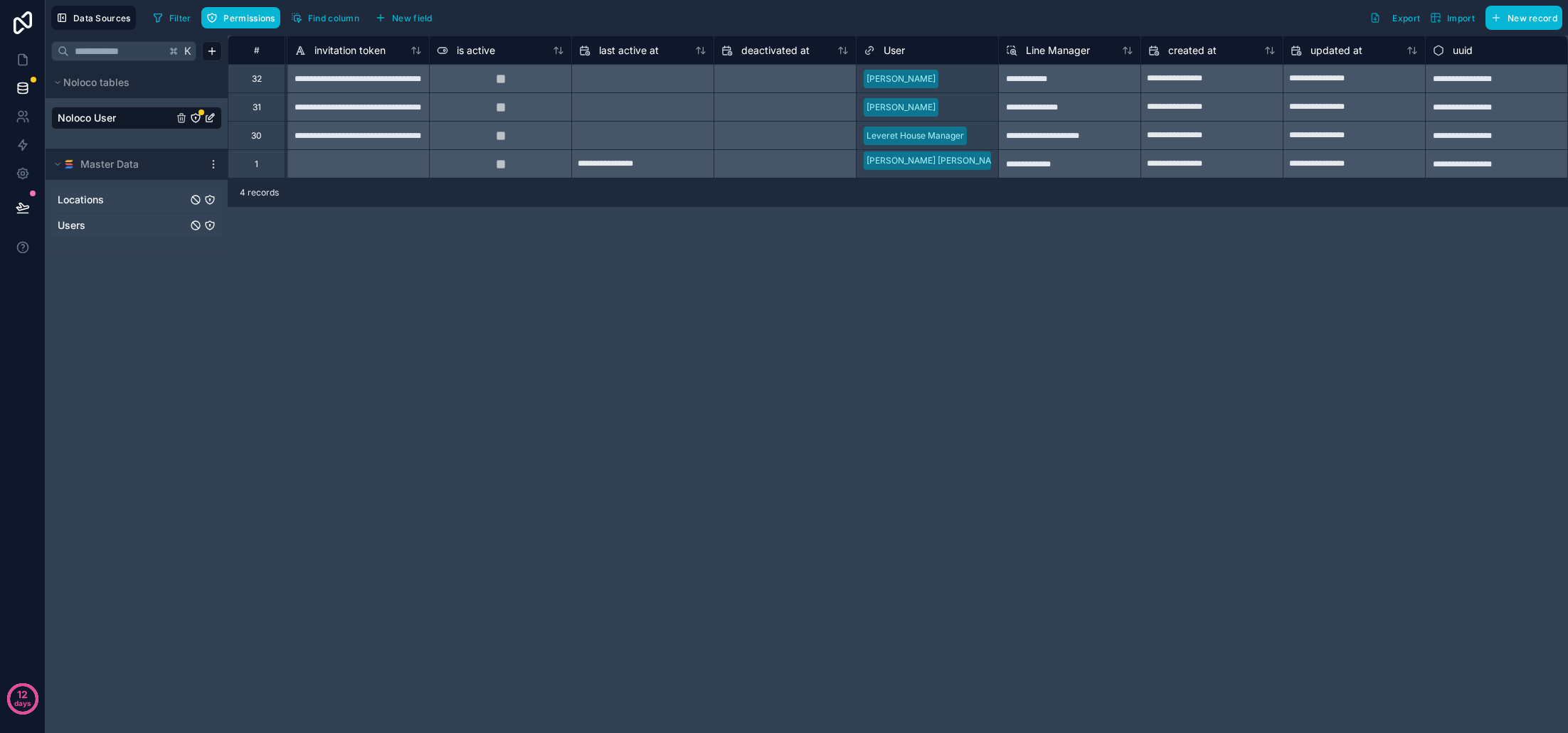
click at [921, 248] on div "**********" at bounding box center [897, 384] width 1340 height 698
click at [1048, 134] on div "**********" at bounding box center [1069, 135] width 143 height 28
click at [1093, 222] on div "**********" at bounding box center [897, 384] width 1340 height 698
click at [1077, 53] on span "Line Manager" at bounding box center [1058, 50] width 64 height 14
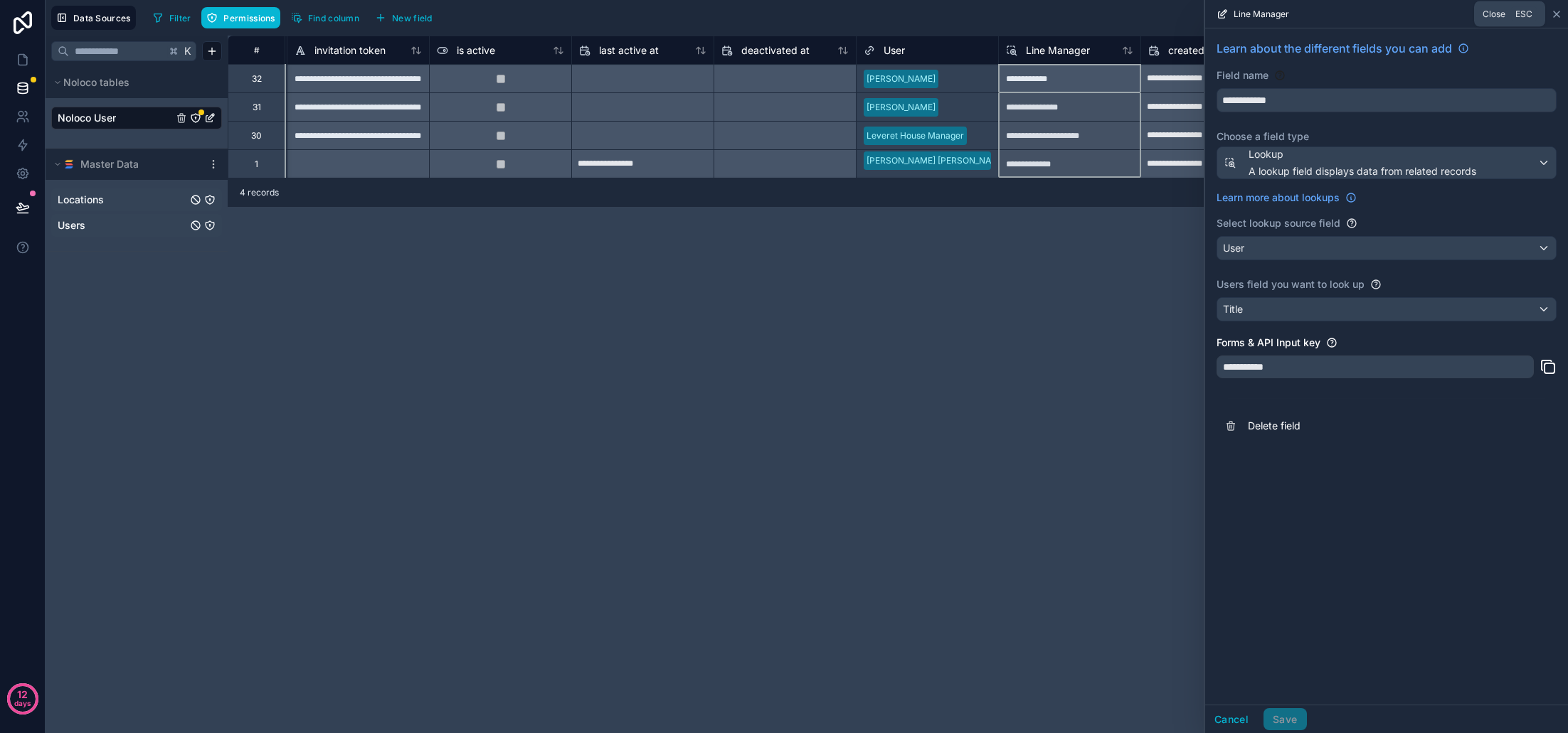
click at [1555, 15] on icon at bounding box center [1556, 13] width 11 height 11
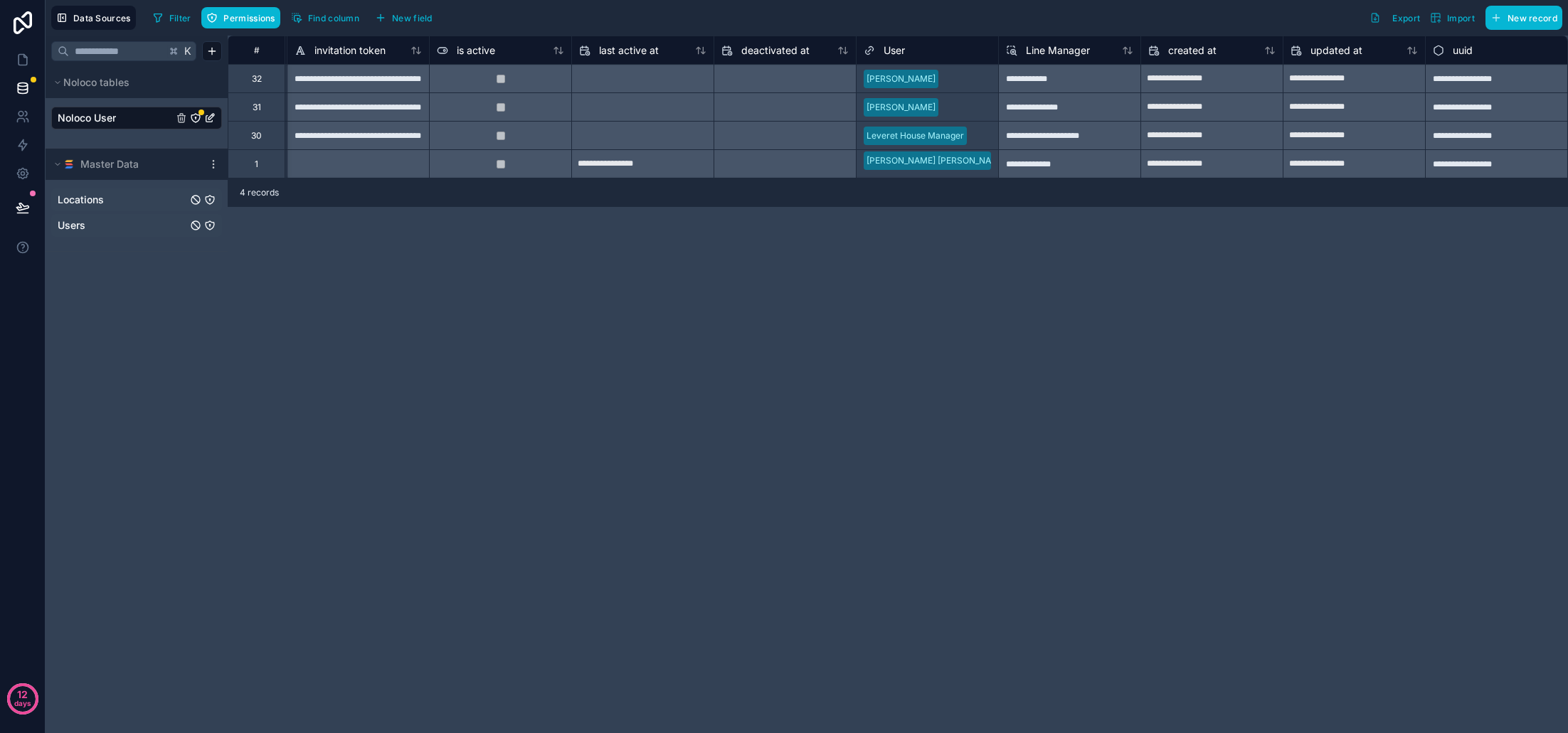
click at [131, 202] on link "Locations" at bounding box center [122, 199] width 129 height 14
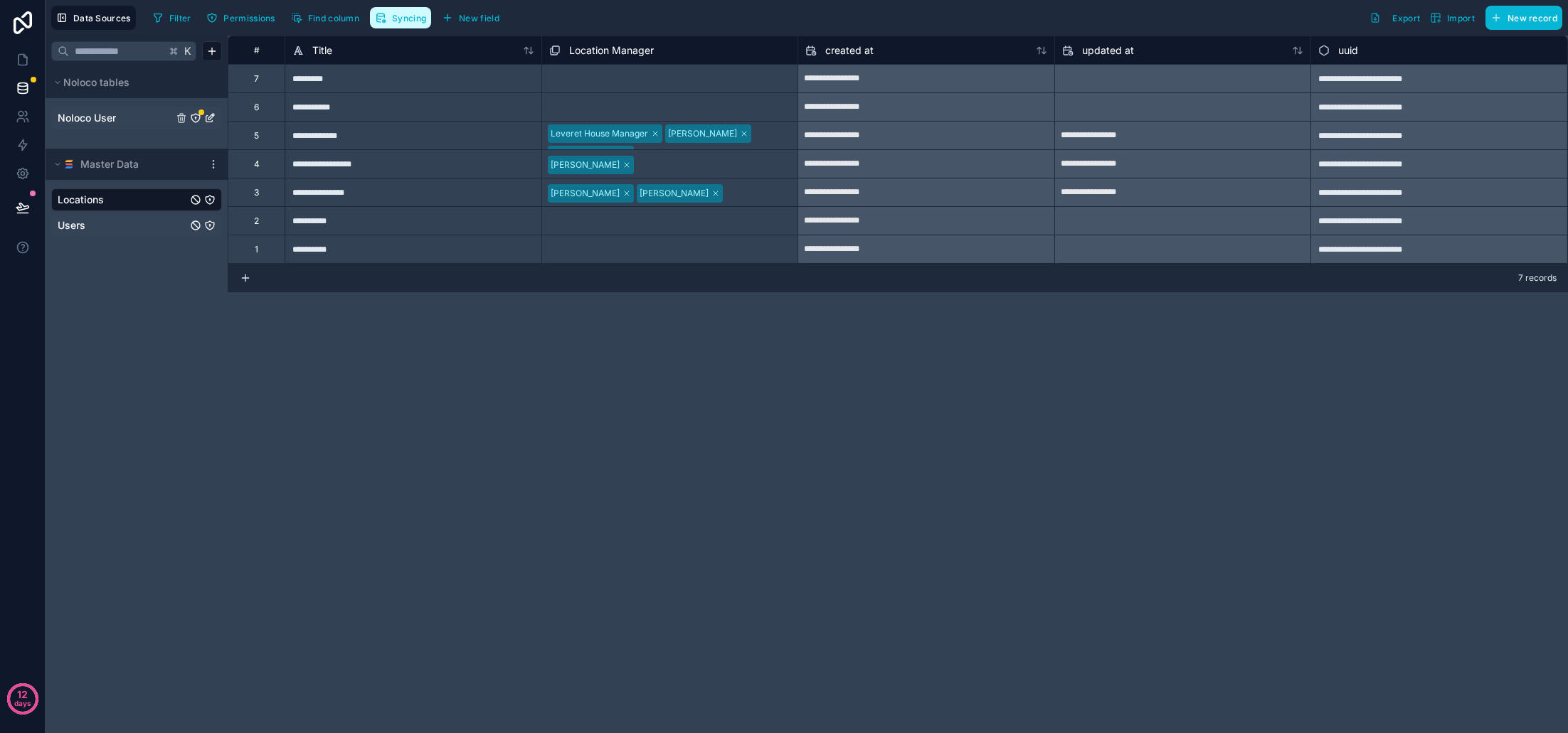
click at [409, 19] on span "Syncing" at bounding box center [409, 18] width 34 height 10
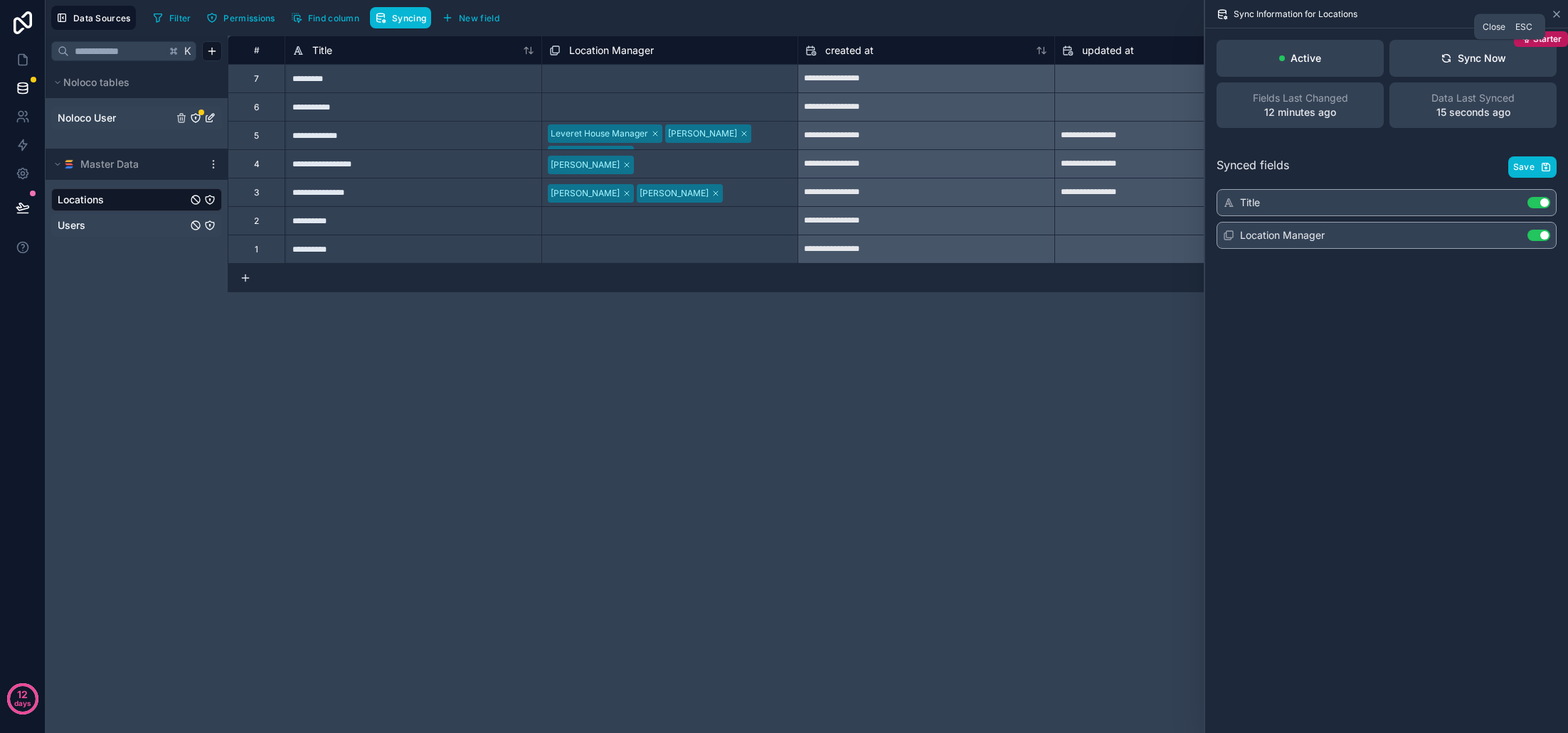
click at [1559, 18] on icon at bounding box center [1556, 13] width 11 height 11
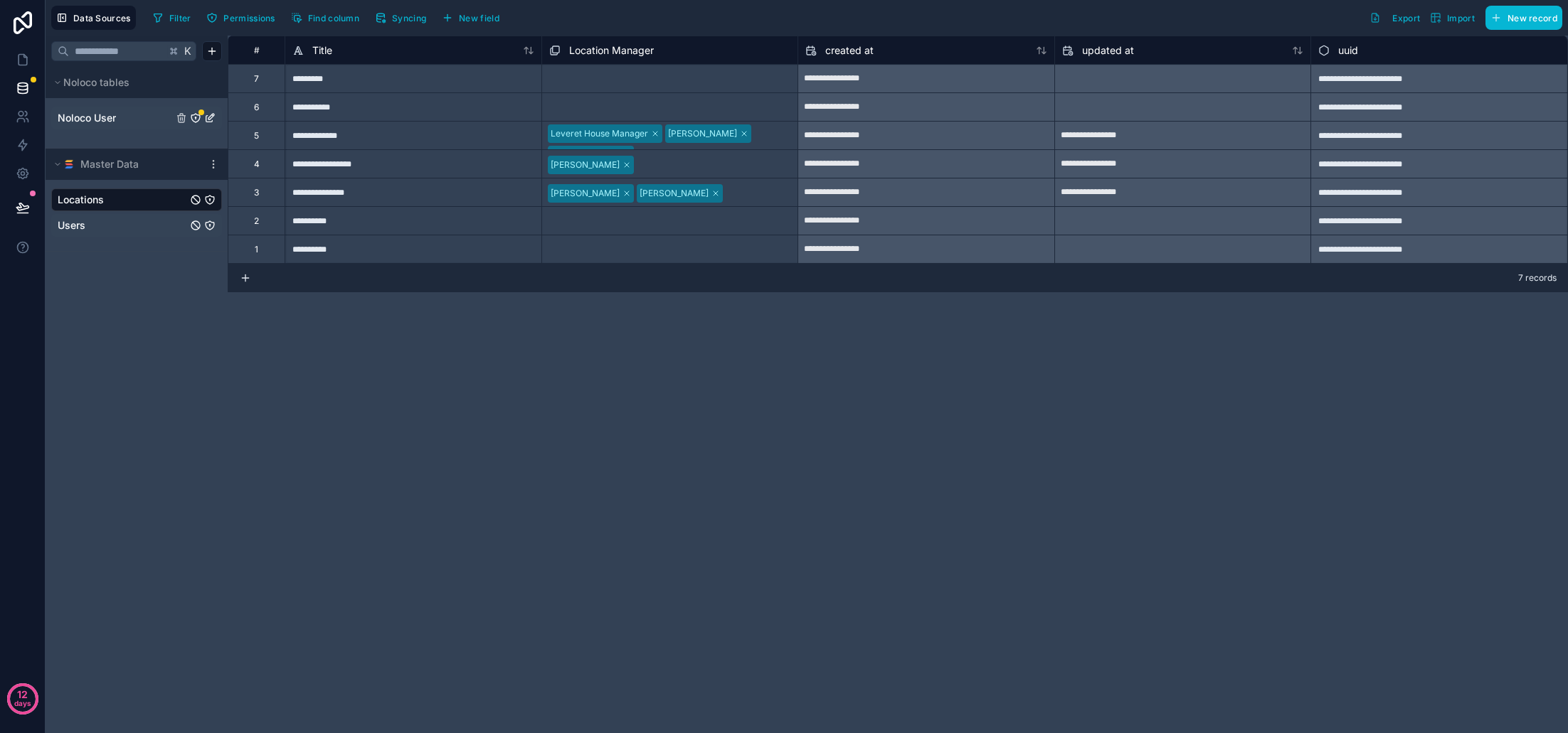
drag, startPoint x: 567, startPoint y: 408, endPoint x: 506, endPoint y: 394, distance: 62.6
click at [566, 408] on div "**********" at bounding box center [897, 384] width 1340 height 698
click at [135, 125] on link "Noloco User" at bounding box center [115, 118] width 115 height 14
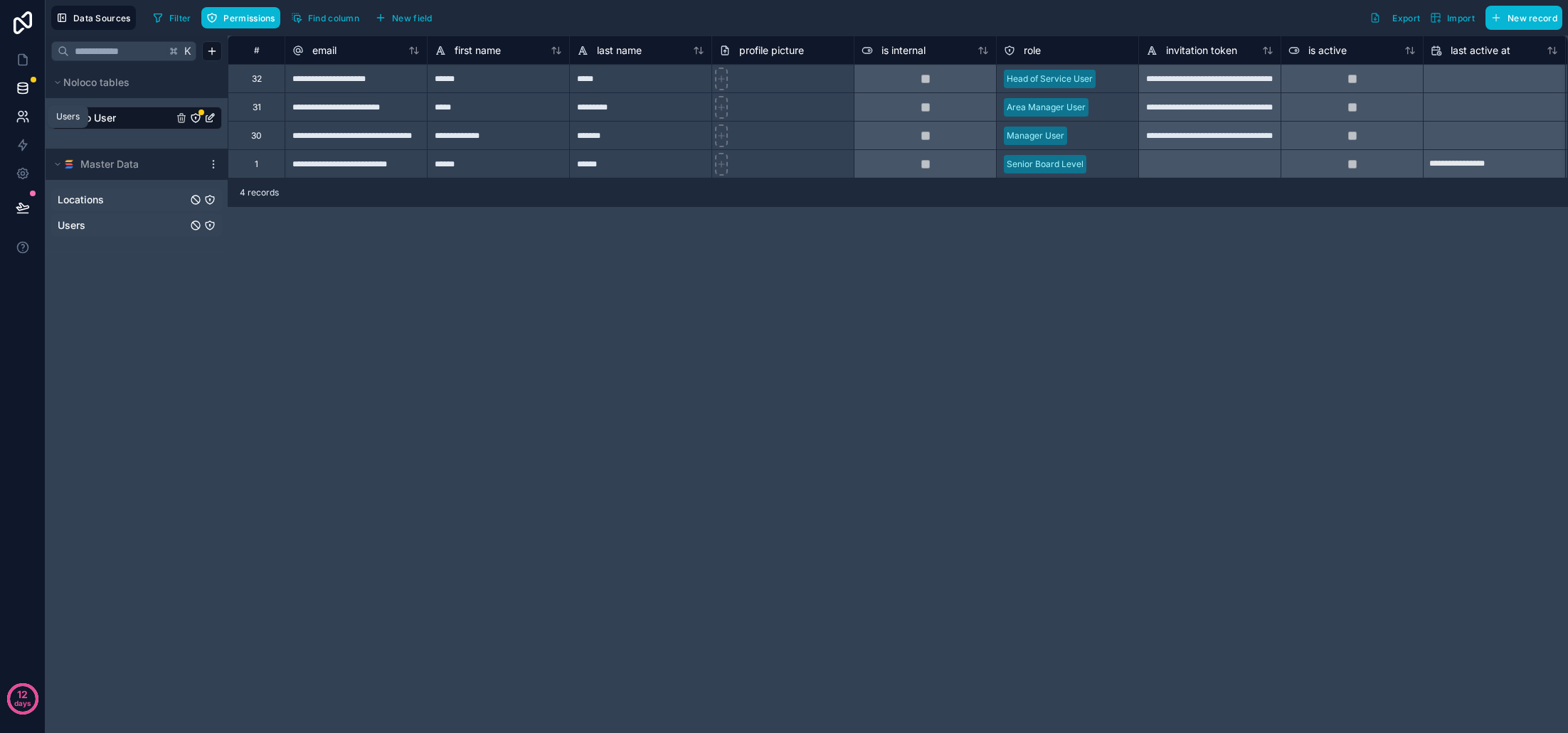
click at [22, 122] on icon at bounding box center [22, 116] width 14 height 14
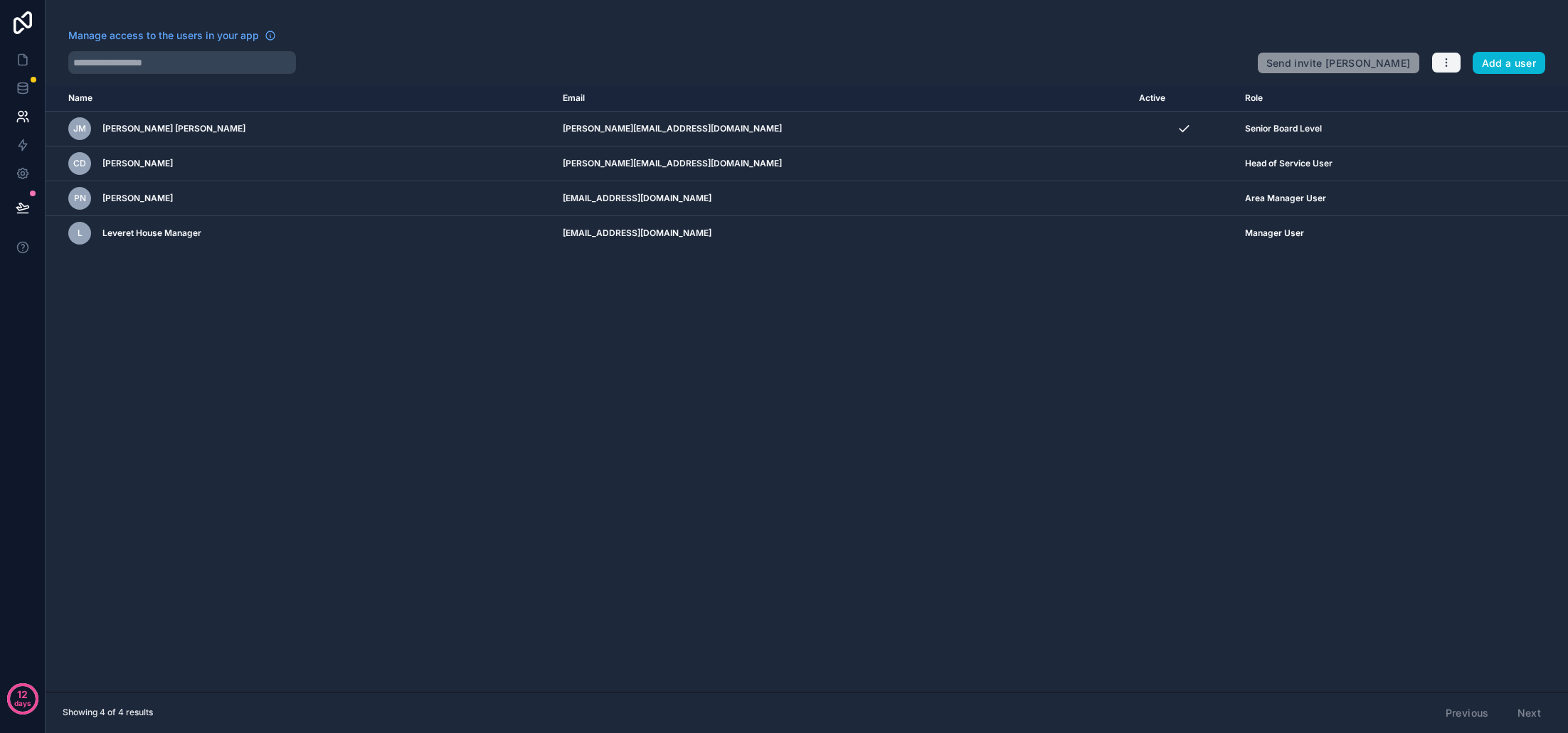
click at [1444, 62] on icon "button" at bounding box center [1446, 62] width 11 height 11
click at [1476, 102] on link "Manage roles" at bounding box center [1480, 96] width 99 height 22
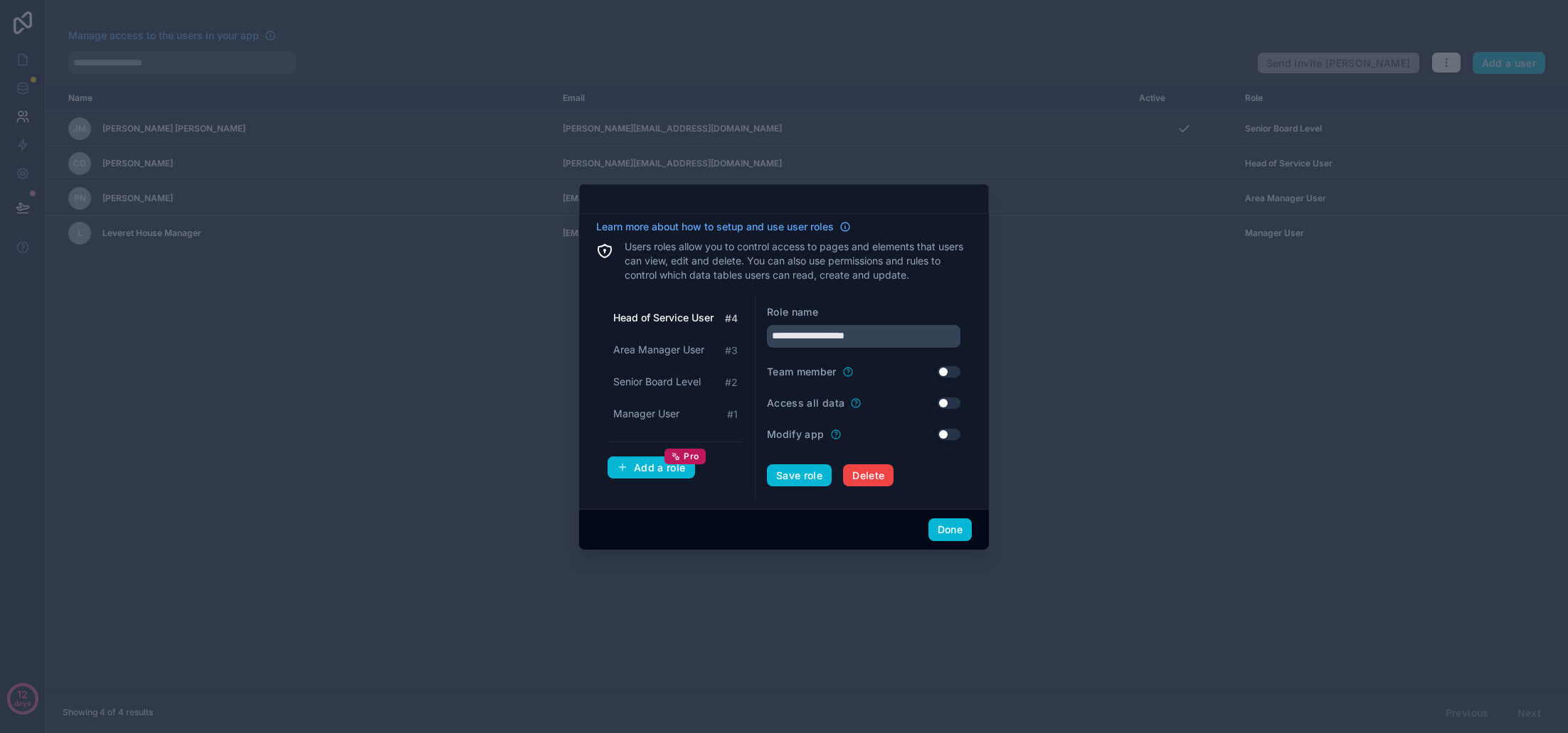
drag, startPoint x: 947, startPoint y: 531, endPoint x: 936, endPoint y: 526, distance: 12.1
click at [947, 531] on button "Done" at bounding box center [951, 530] width 43 height 22
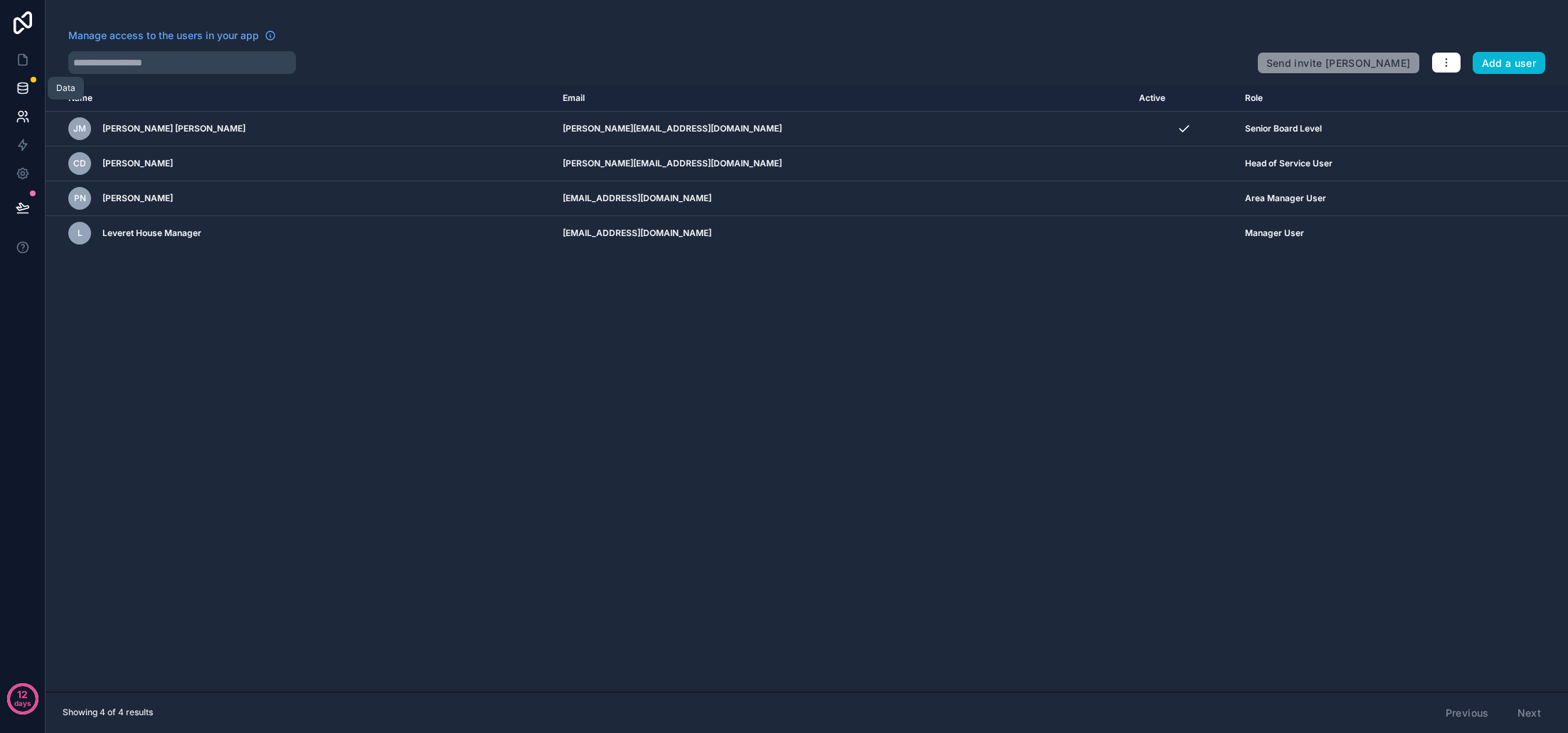
click at [22, 90] on icon at bounding box center [22, 87] width 9 height 6
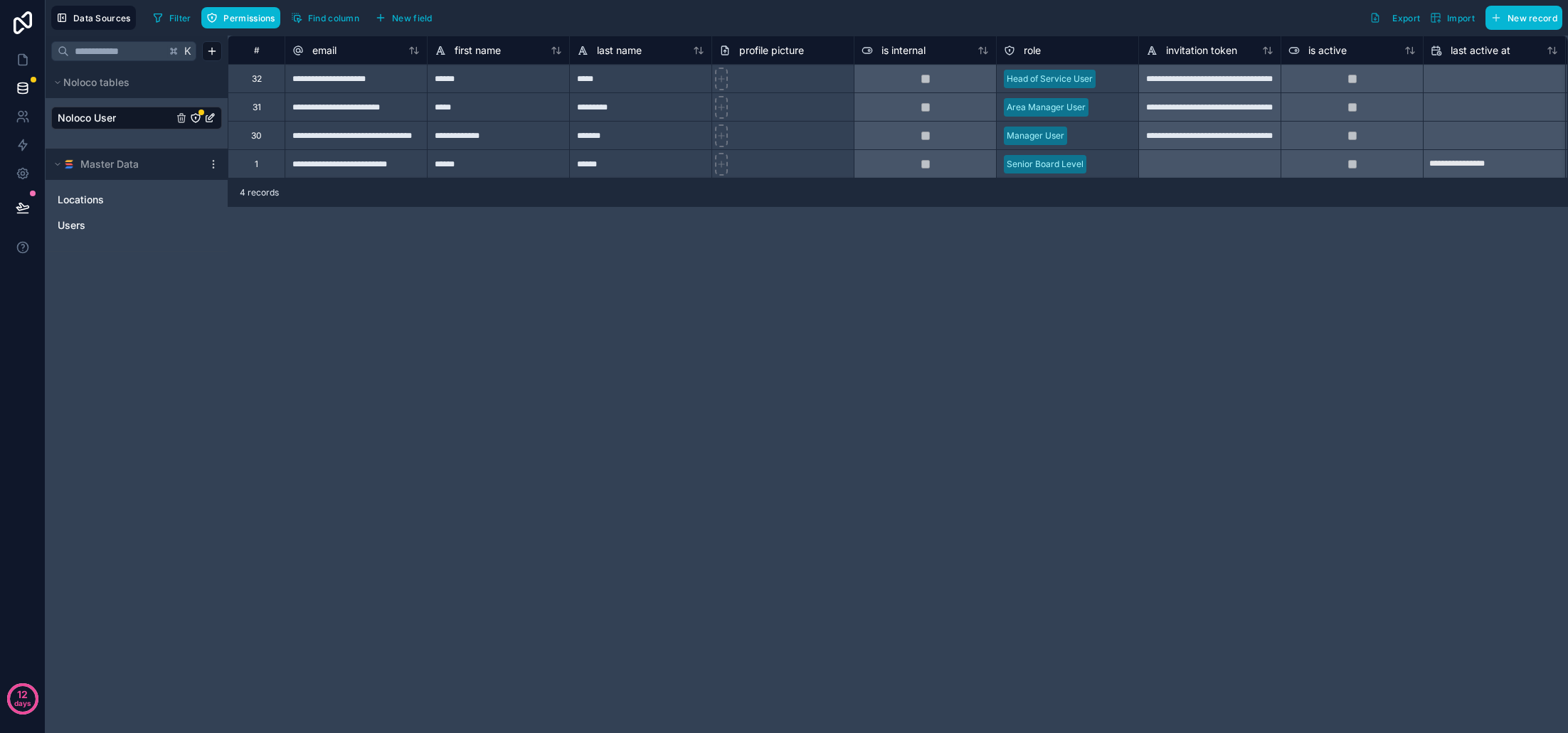
click at [195, 117] on icon "Noloco User" at bounding box center [195, 117] width 1 height 1
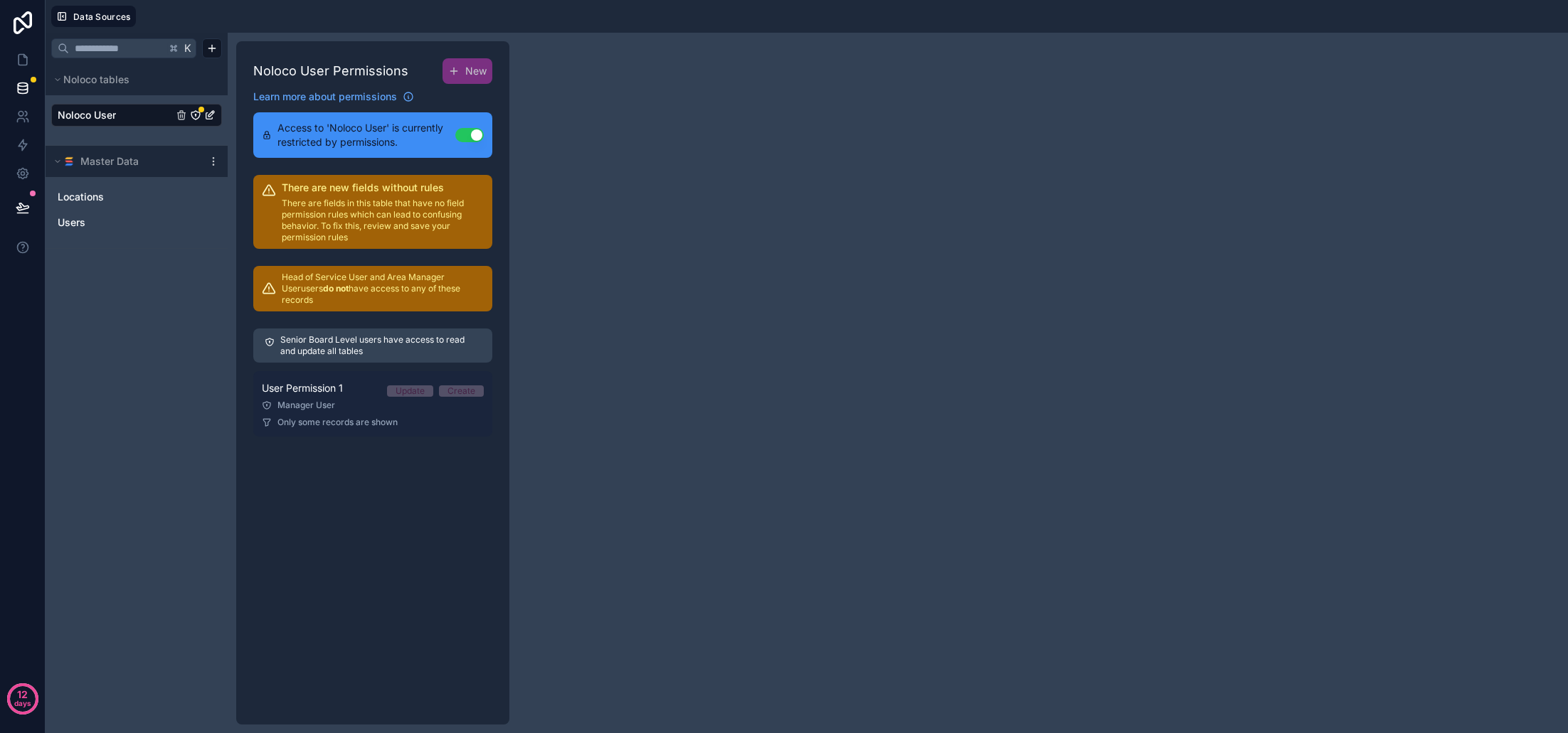
click at [343, 381] on span "User Permission 1" at bounding box center [302, 388] width 81 height 14
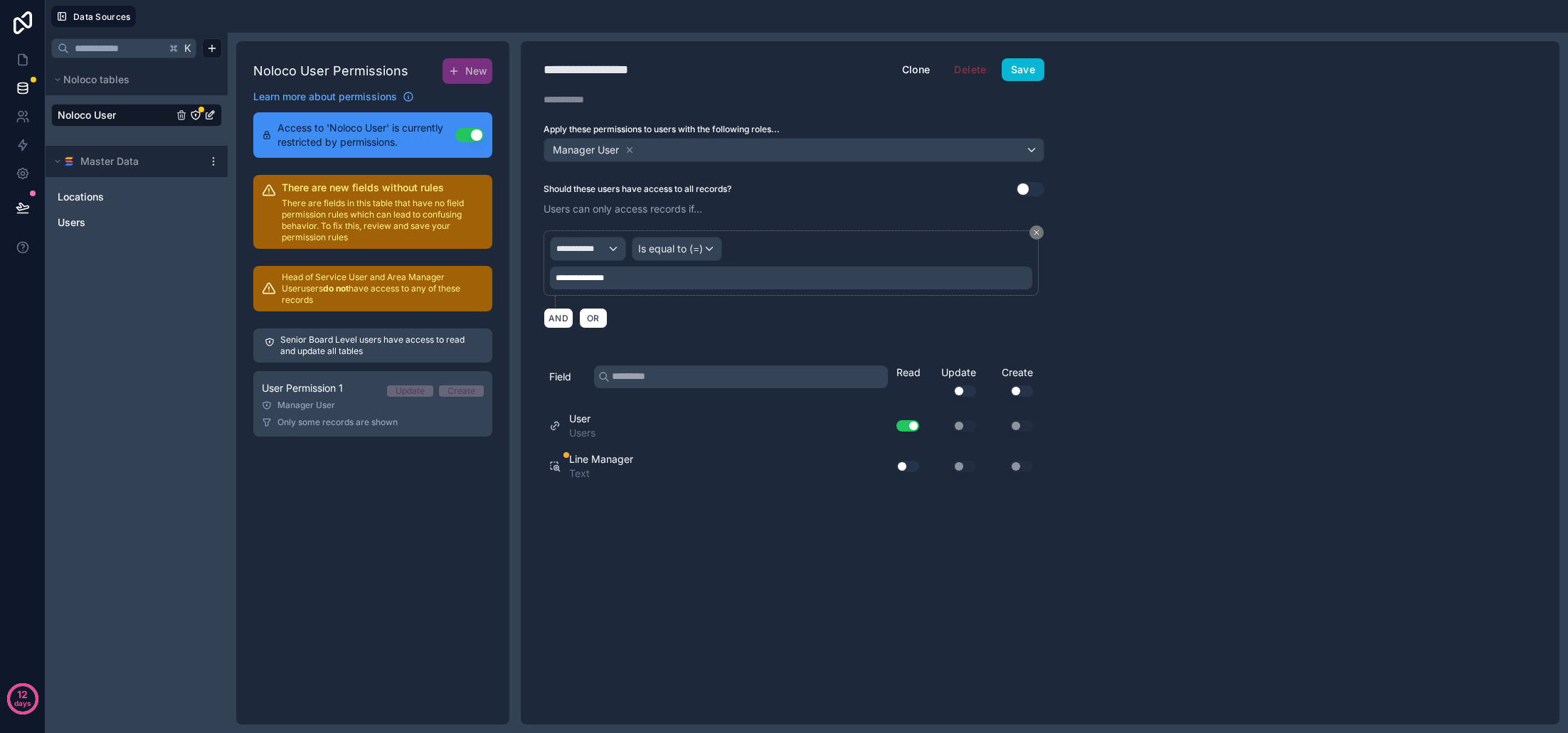
click at [909, 427] on button "Use setting" at bounding box center [908, 425] width 22 height 11
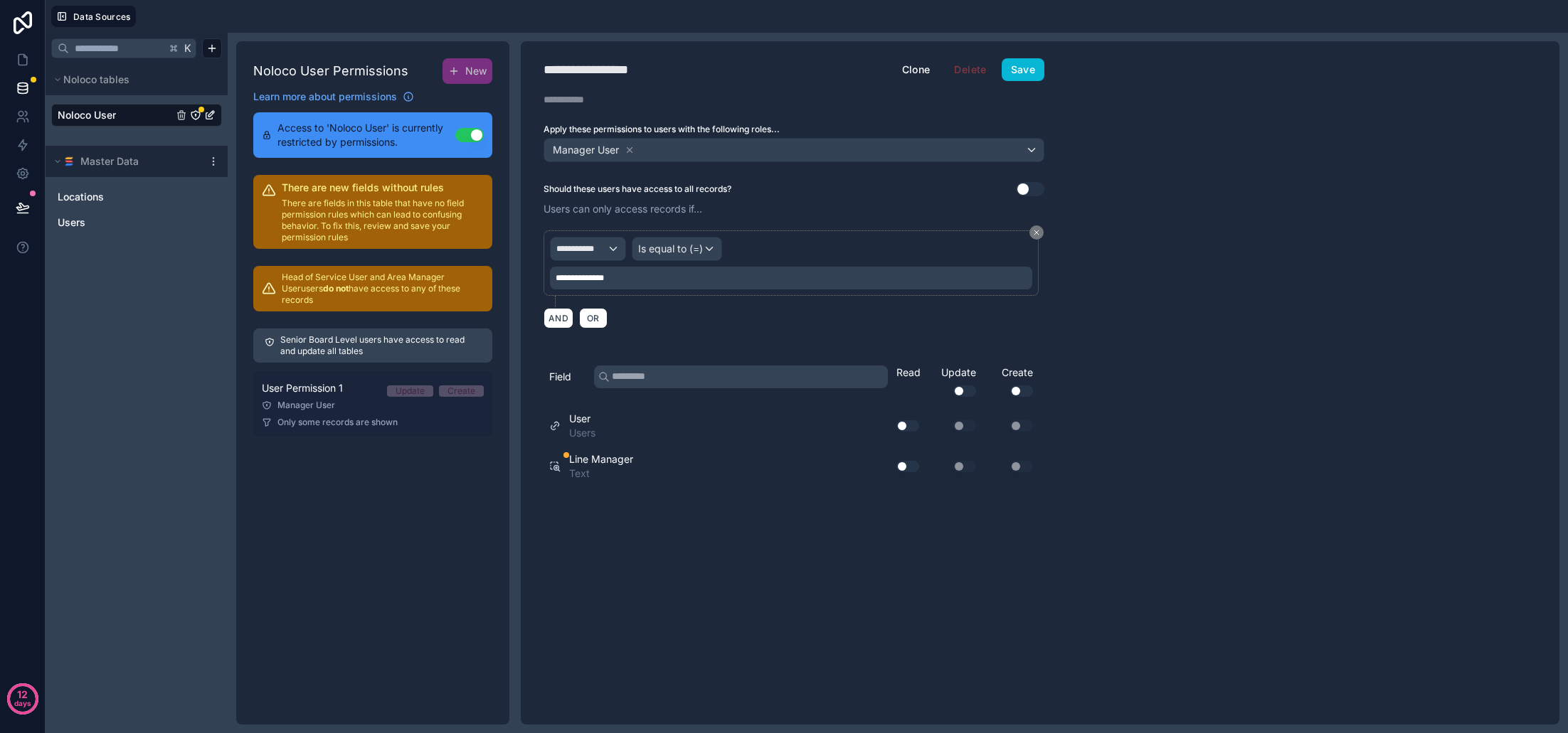
click at [384, 403] on link "User Permission 1 Update Create Manager User Only some records are shown" at bounding box center [373, 404] width 239 height 66
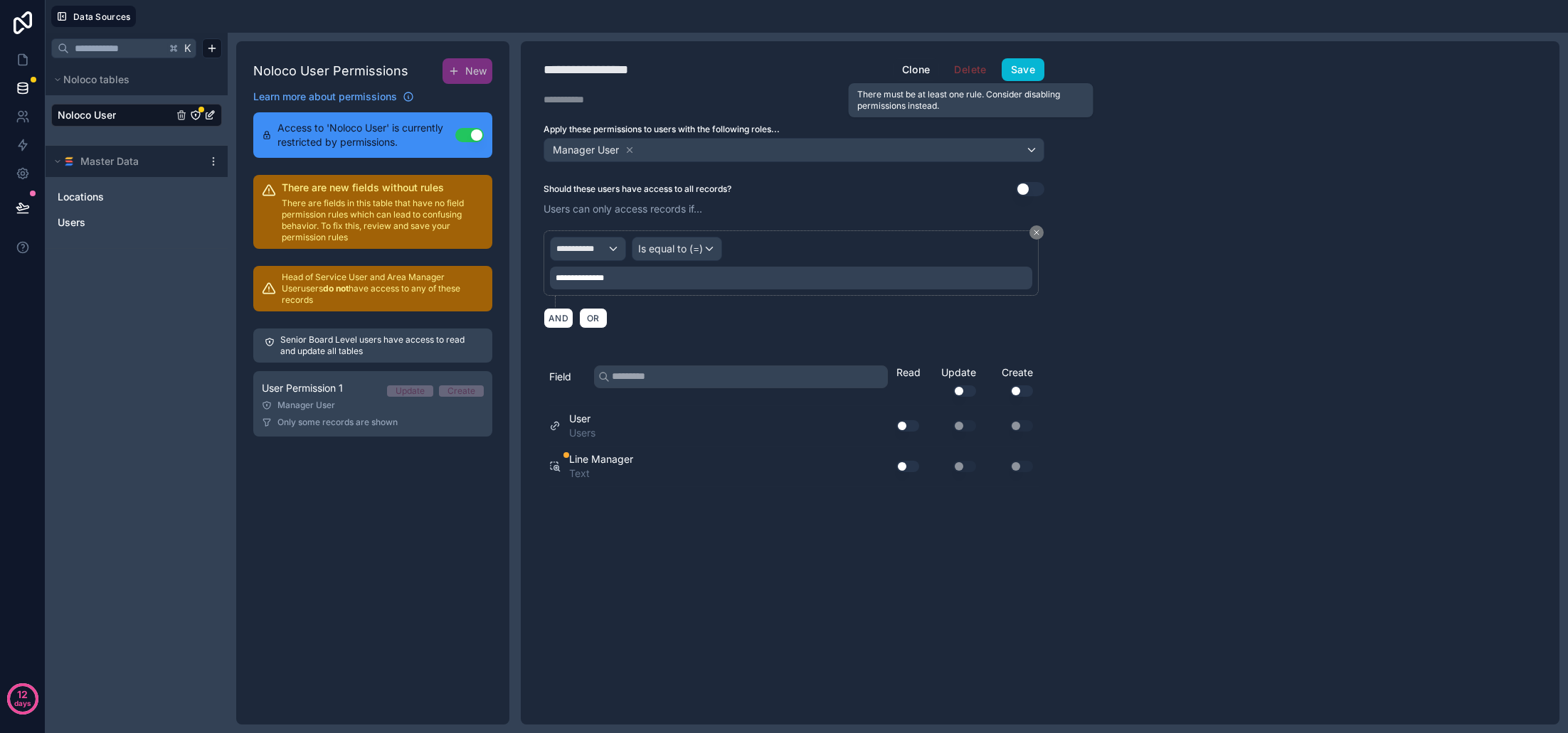
click at [962, 72] on span "Delete" at bounding box center [971, 69] width 51 height 22
click at [468, 138] on button "Use setting" at bounding box center [470, 135] width 28 height 14
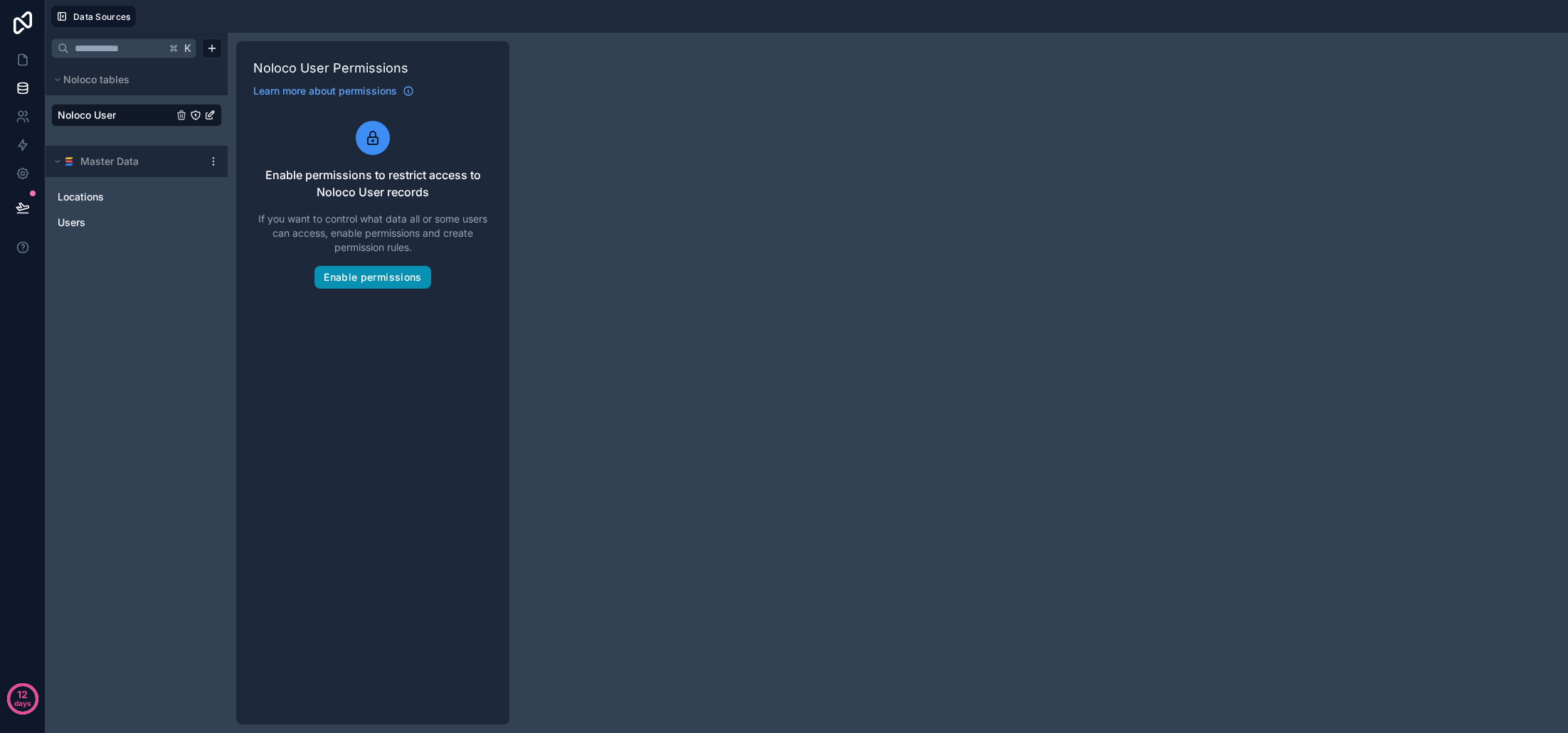
click at [381, 281] on button "Enable permissions" at bounding box center [372, 277] width 116 height 22
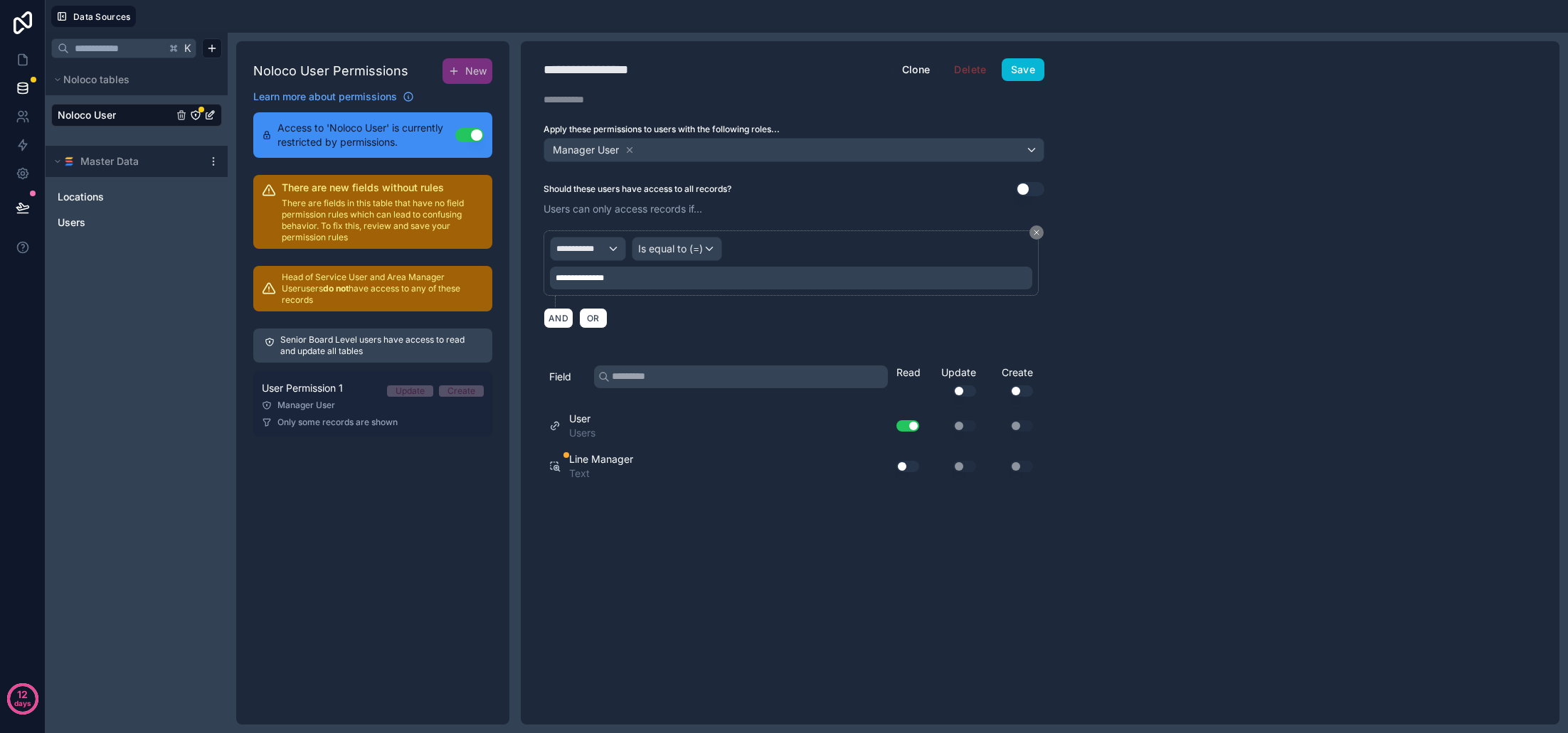
click at [354, 400] on div "Manager User" at bounding box center [373, 405] width 222 height 11
click at [353, 400] on div "Manager User" at bounding box center [373, 405] width 222 height 11
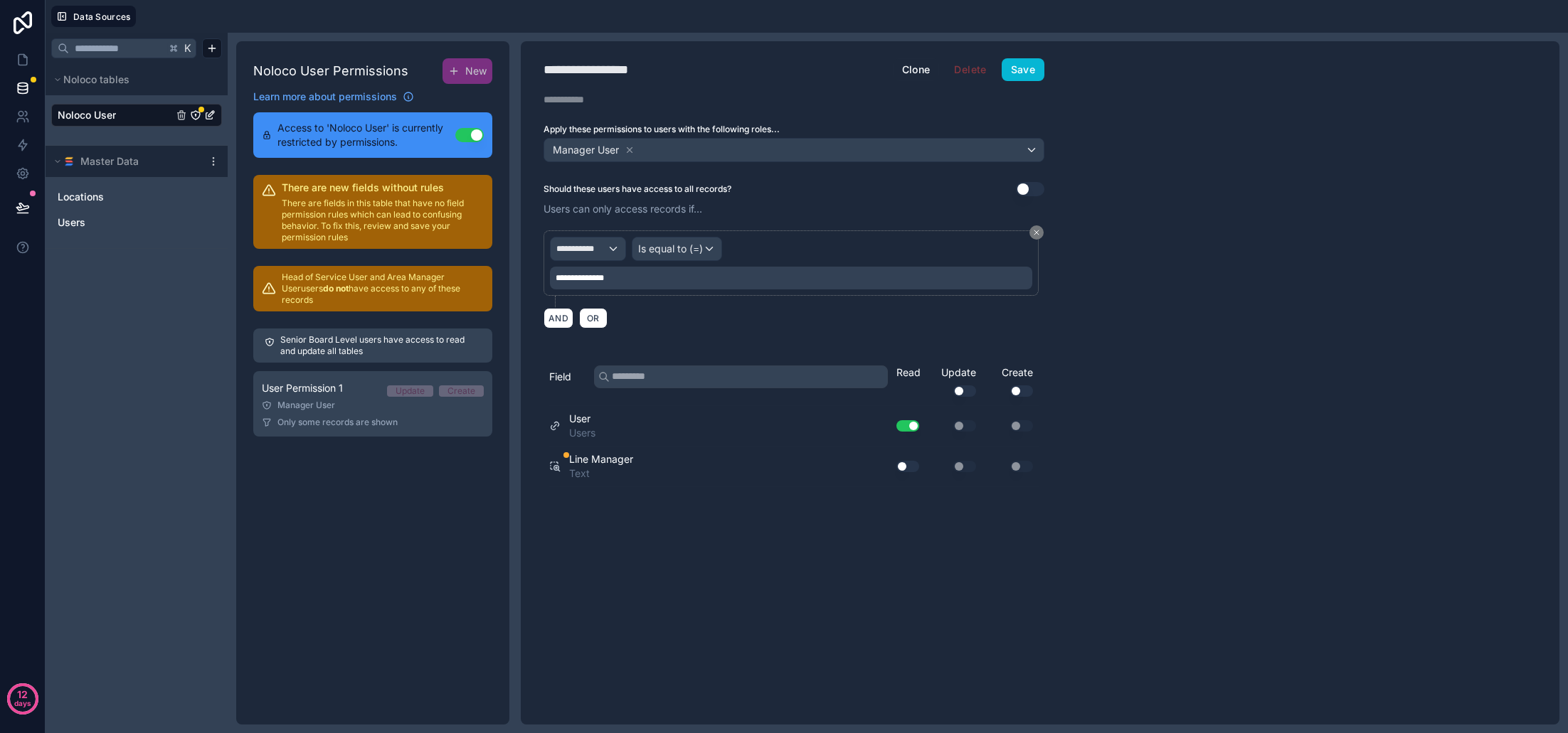
click at [581, 66] on div "**********" at bounding box center [603, 69] width 119 height 20
click at [633, 68] on div "**********" at bounding box center [603, 69] width 119 height 20
click at [653, 68] on div "**********" at bounding box center [603, 69] width 119 height 20
click at [632, 152] on icon at bounding box center [629, 149] width 10 height 10
click at [709, 151] on div "Choose one or more roles" at bounding box center [794, 150] width 500 height 22
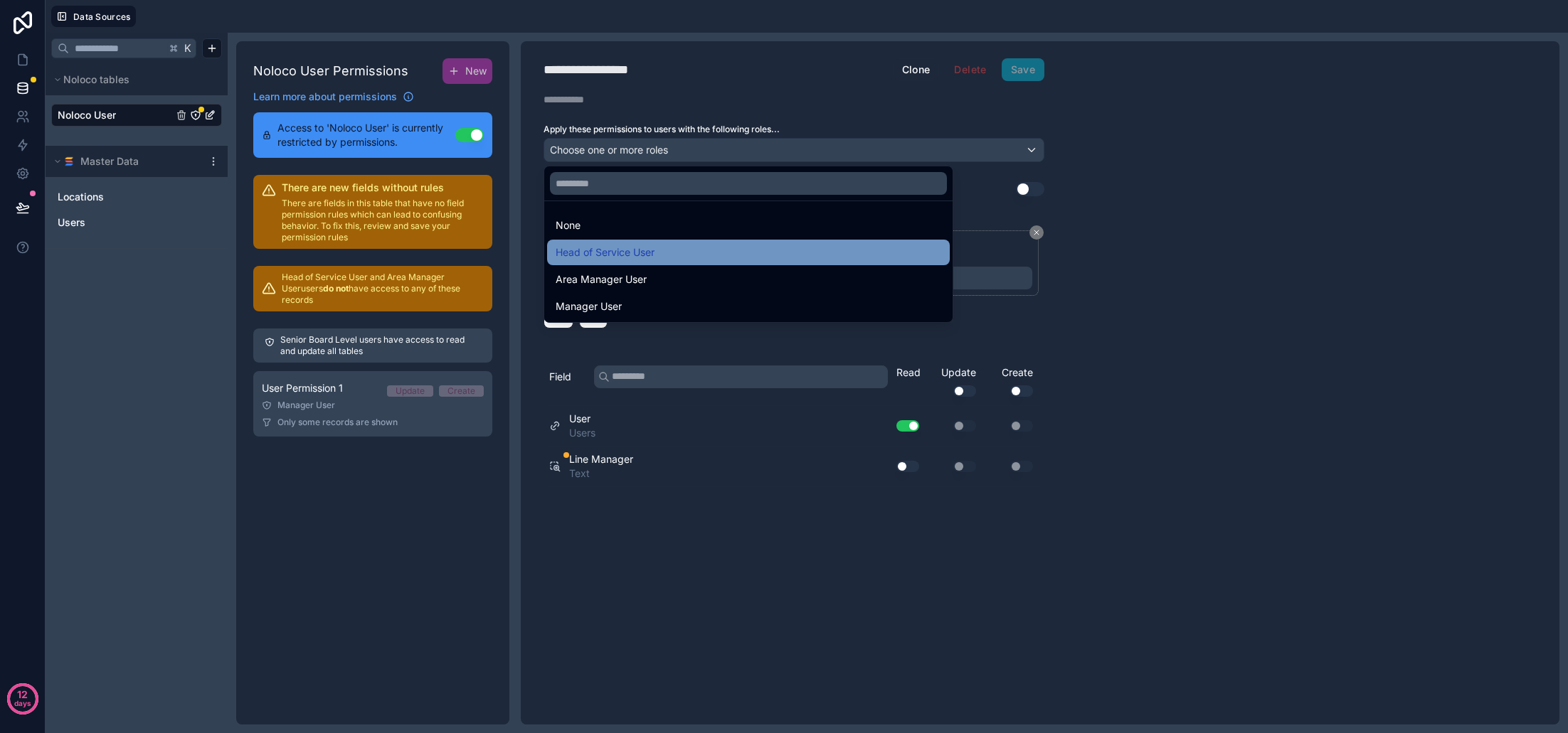
click at [635, 255] on span "Head of Service User" at bounding box center [605, 252] width 99 height 17
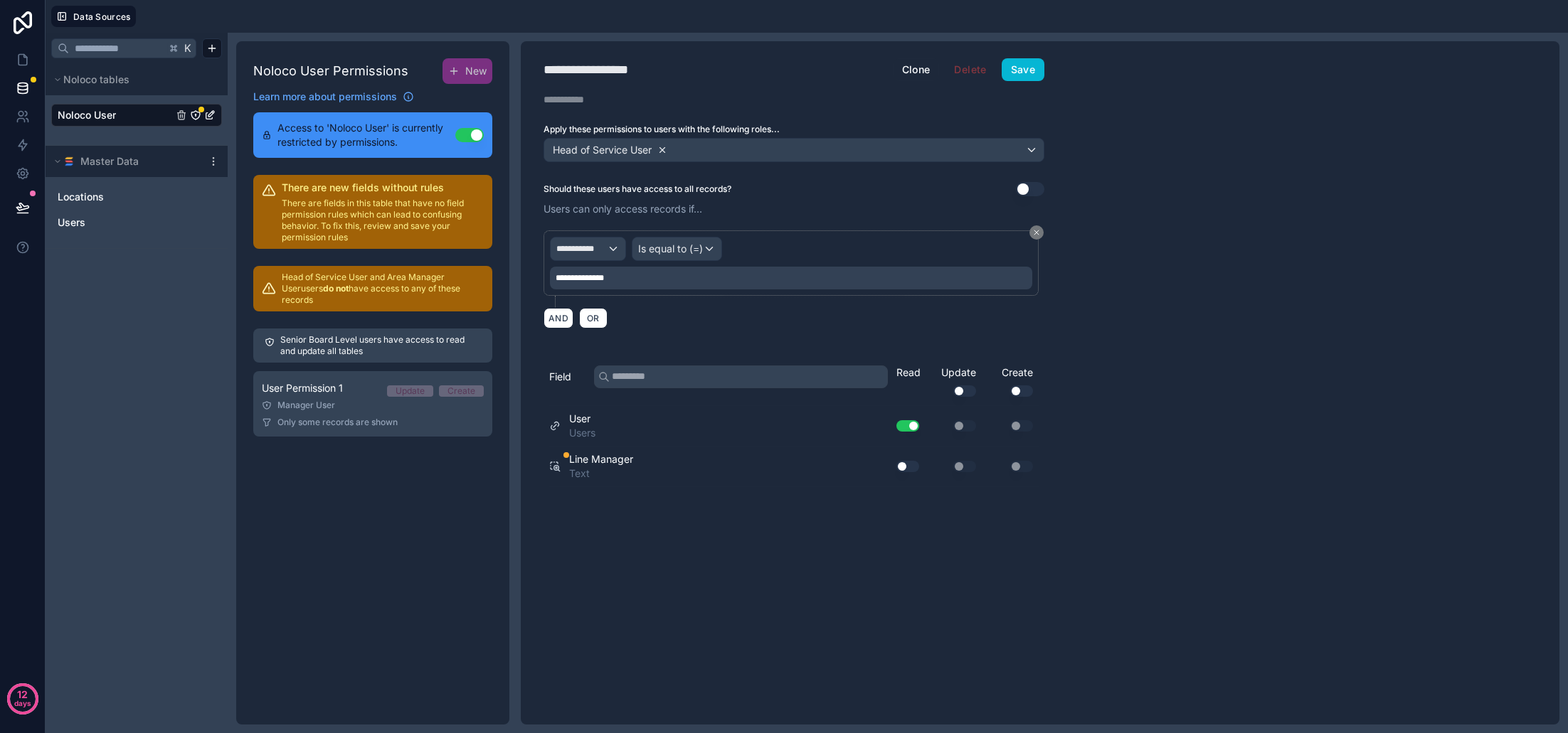
click at [663, 146] on icon at bounding box center [662, 149] width 10 height 10
click at [903, 425] on button "Use setting" at bounding box center [908, 425] width 22 height 11
click at [471, 138] on button "Use setting" at bounding box center [470, 135] width 28 height 14
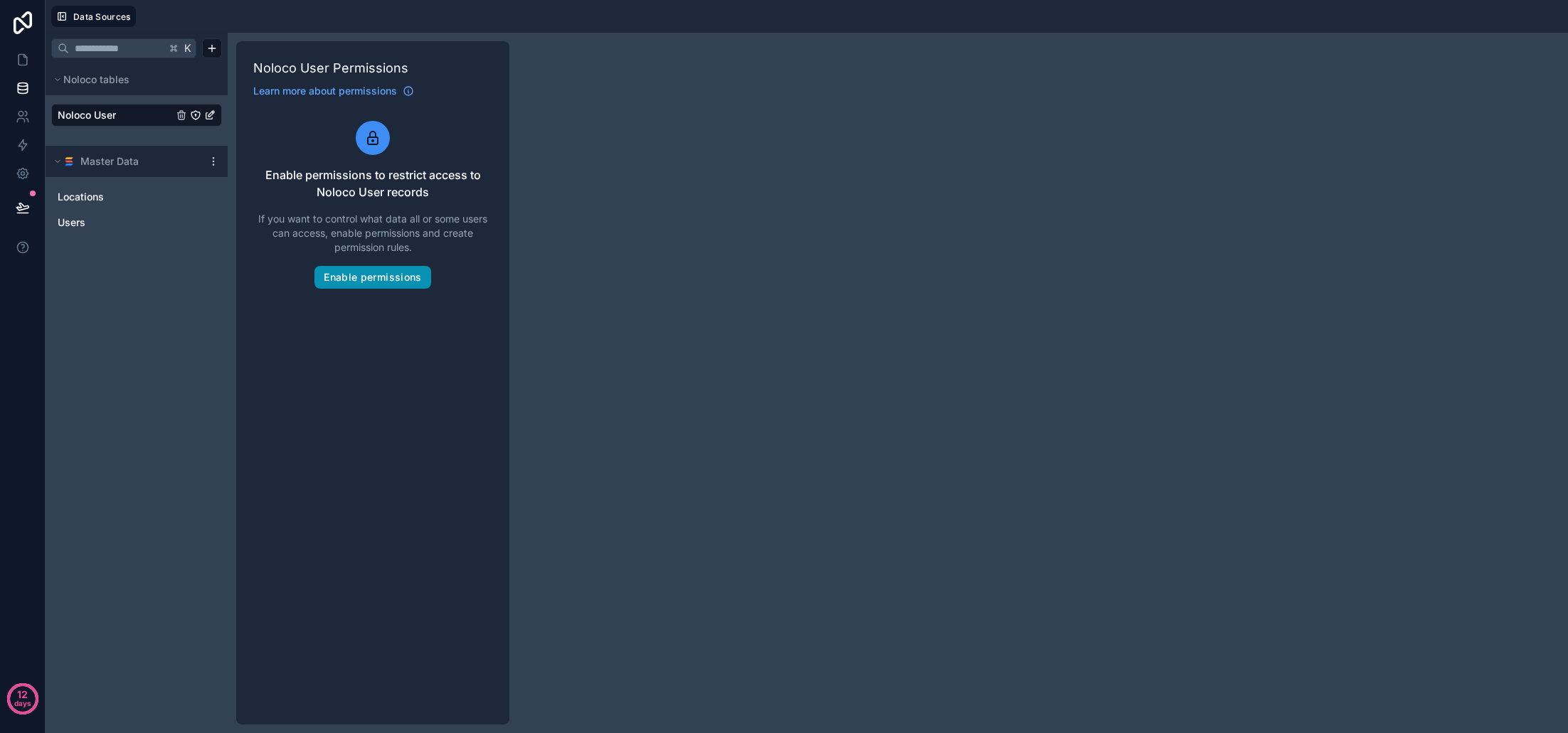
click at [387, 280] on button "Enable permissions" at bounding box center [372, 277] width 116 height 22
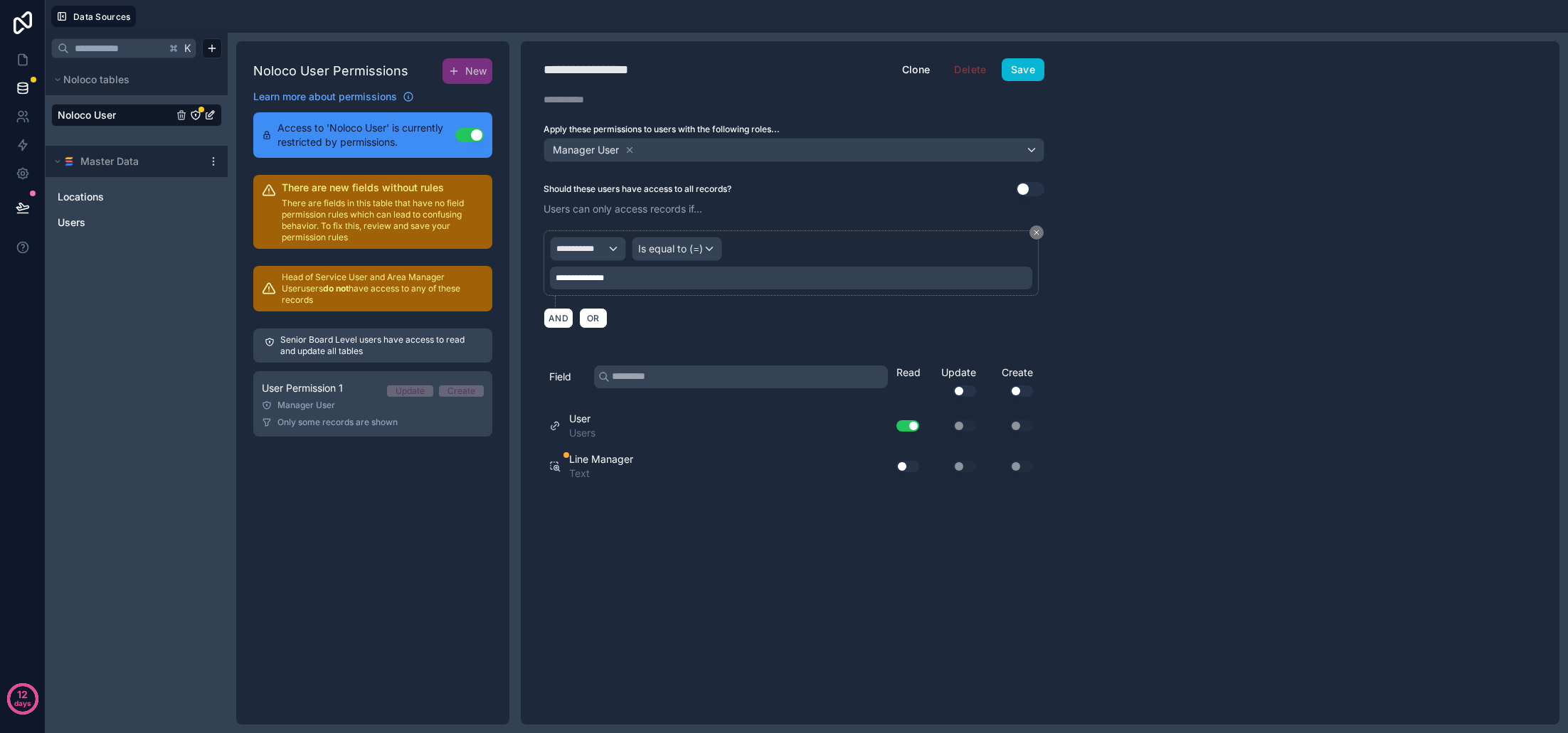
click at [603, 76] on div "**********" at bounding box center [603, 69] width 119 height 20
click at [767, 154] on div "Manager User" at bounding box center [794, 150] width 500 height 22
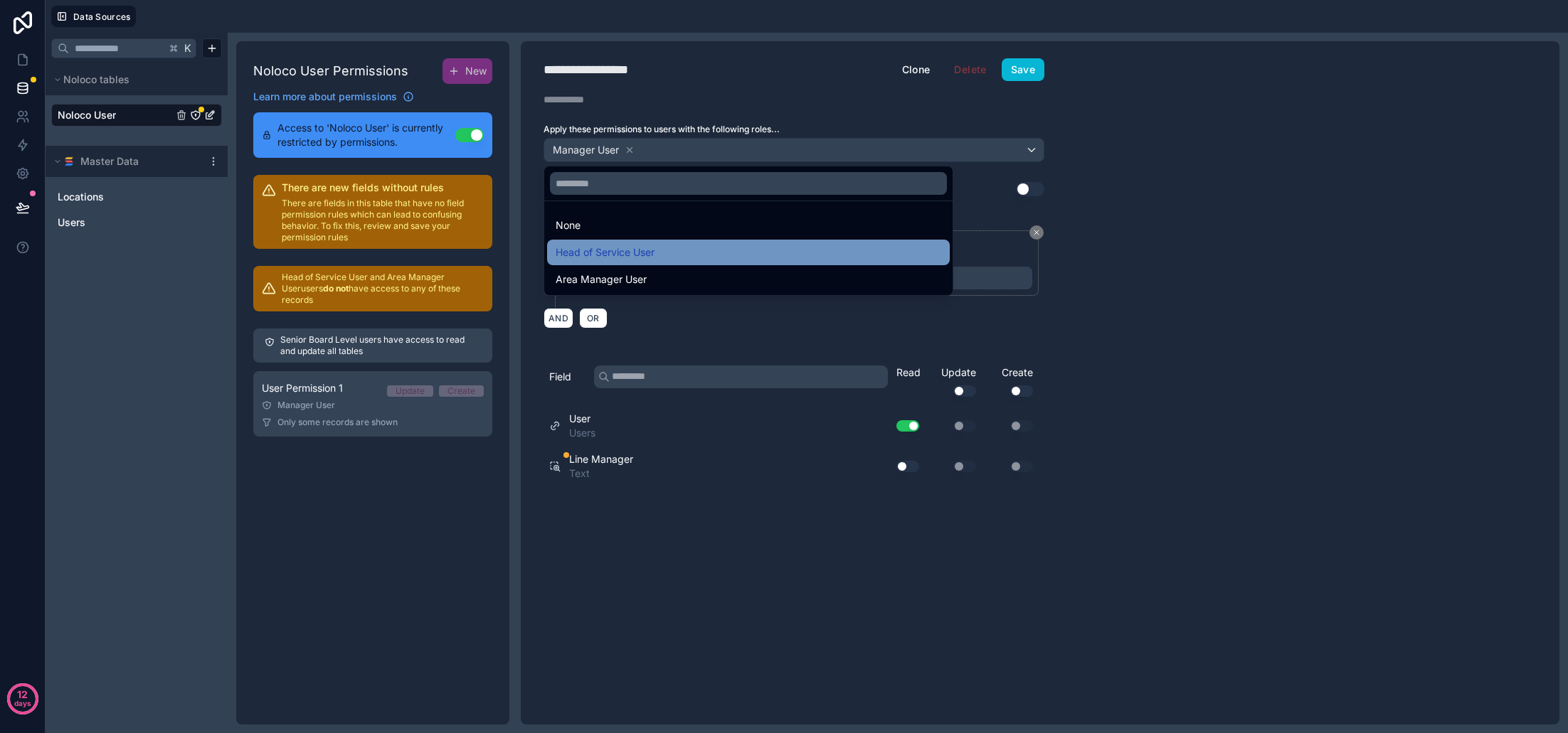
click at [664, 255] on div "Head of Service User" at bounding box center [748, 252] width 385 height 17
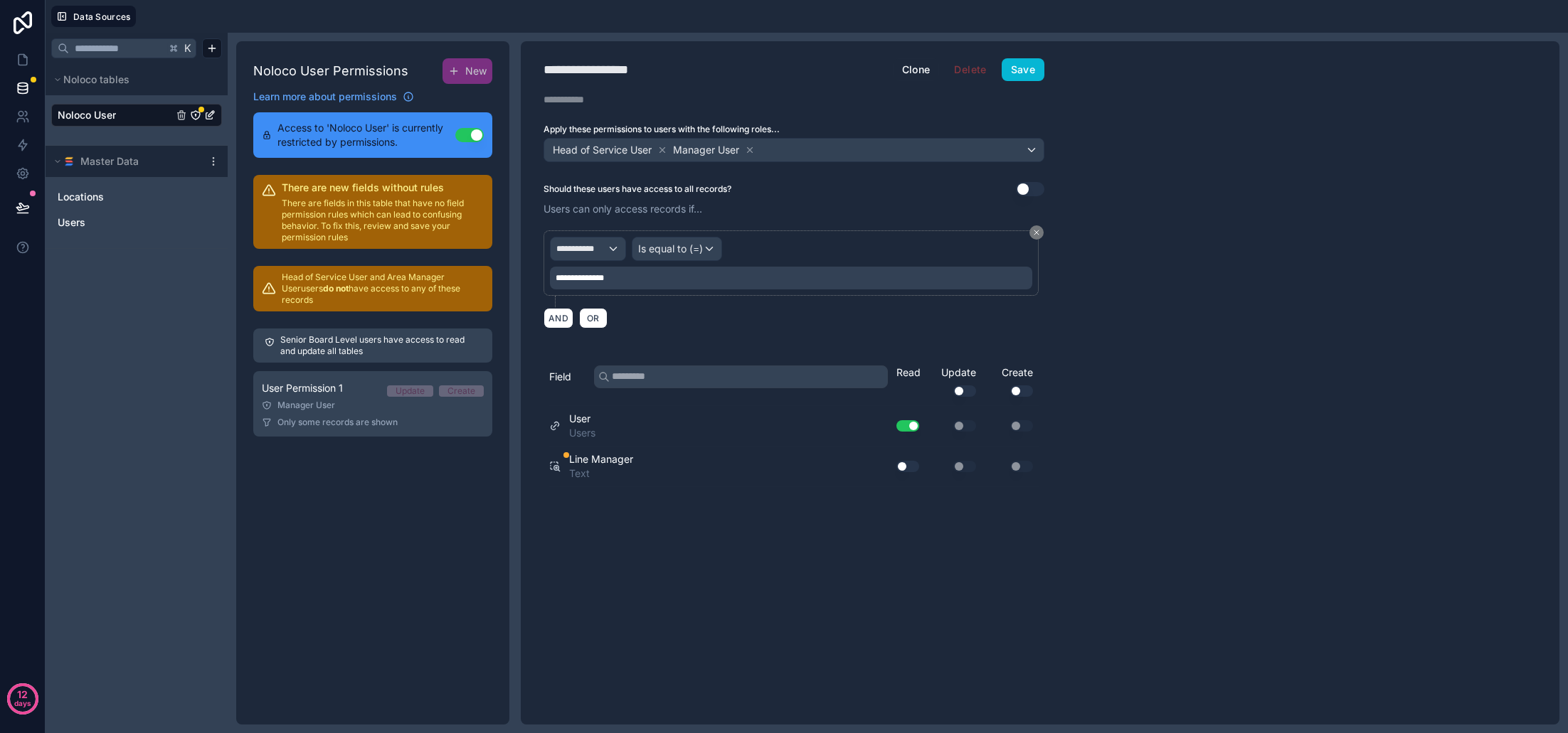
click at [815, 152] on div "Head of Service User Manager User" at bounding box center [794, 150] width 500 height 22
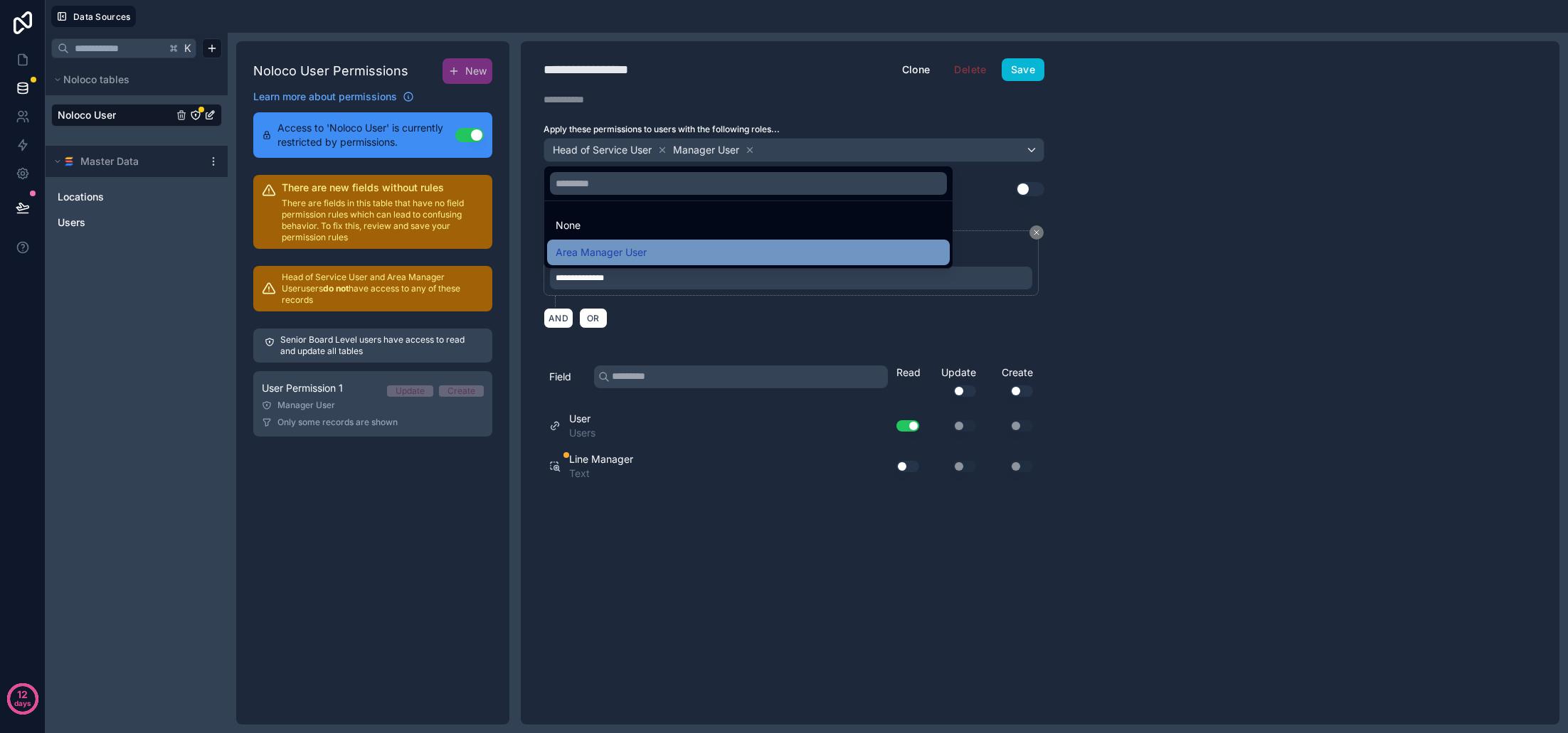
click at [728, 247] on div "Area Manager User" at bounding box center [748, 252] width 385 height 17
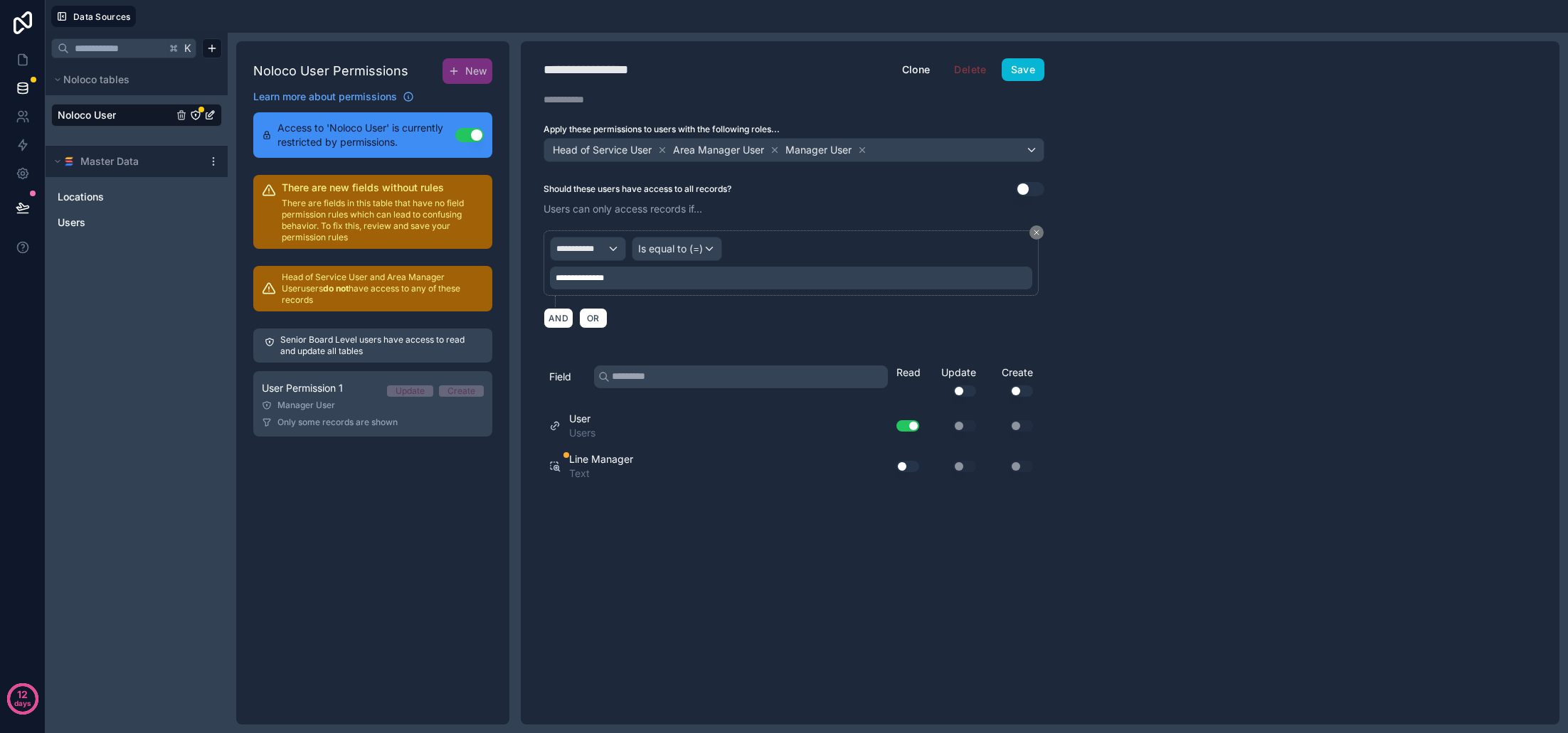
click at [939, 154] on div "Head of Service User Area Manager User Manager User" at bounding box center [794, 150] width 500 height 22
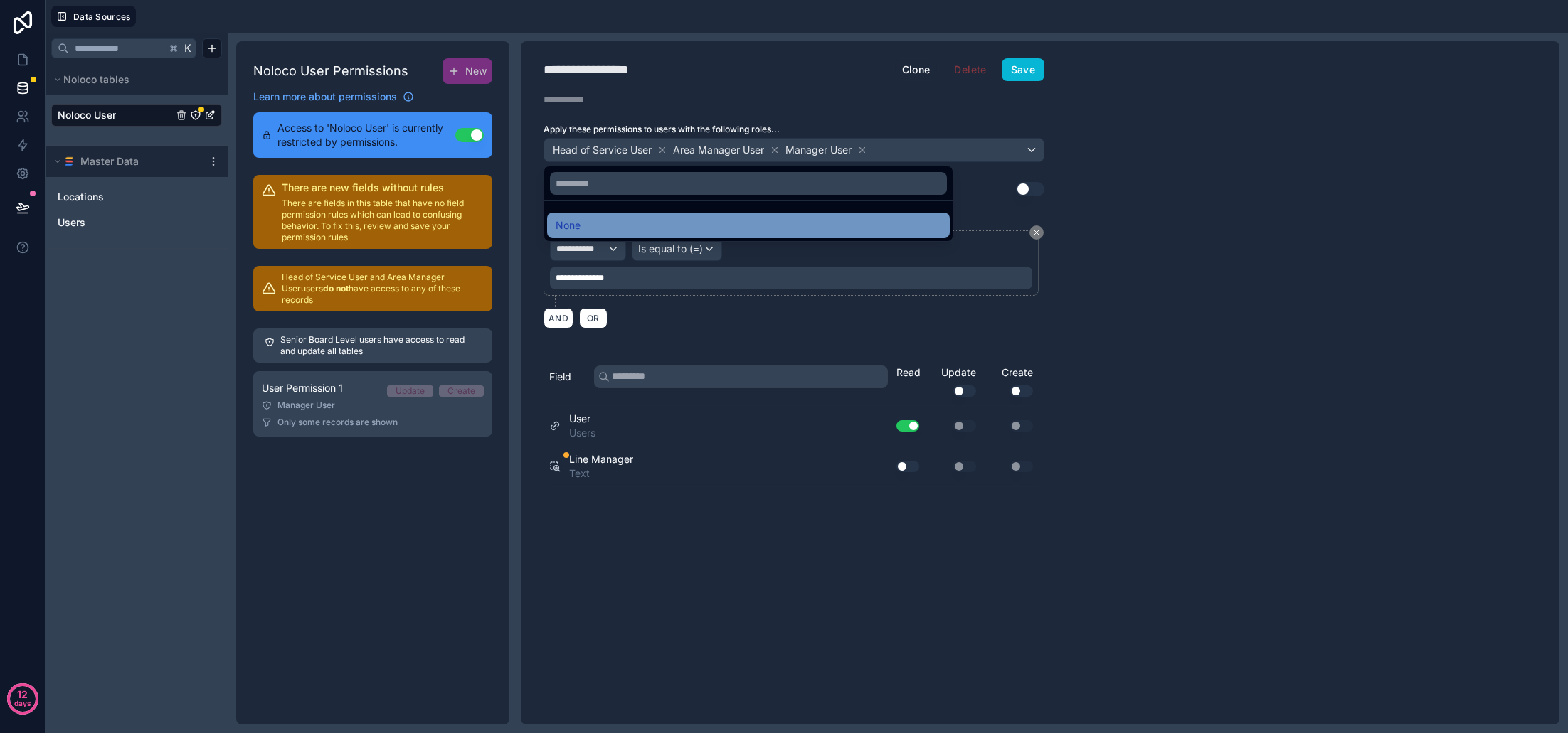
click at [732, 235] on div "None" at bounding box center [748, 225] width 402 height 25
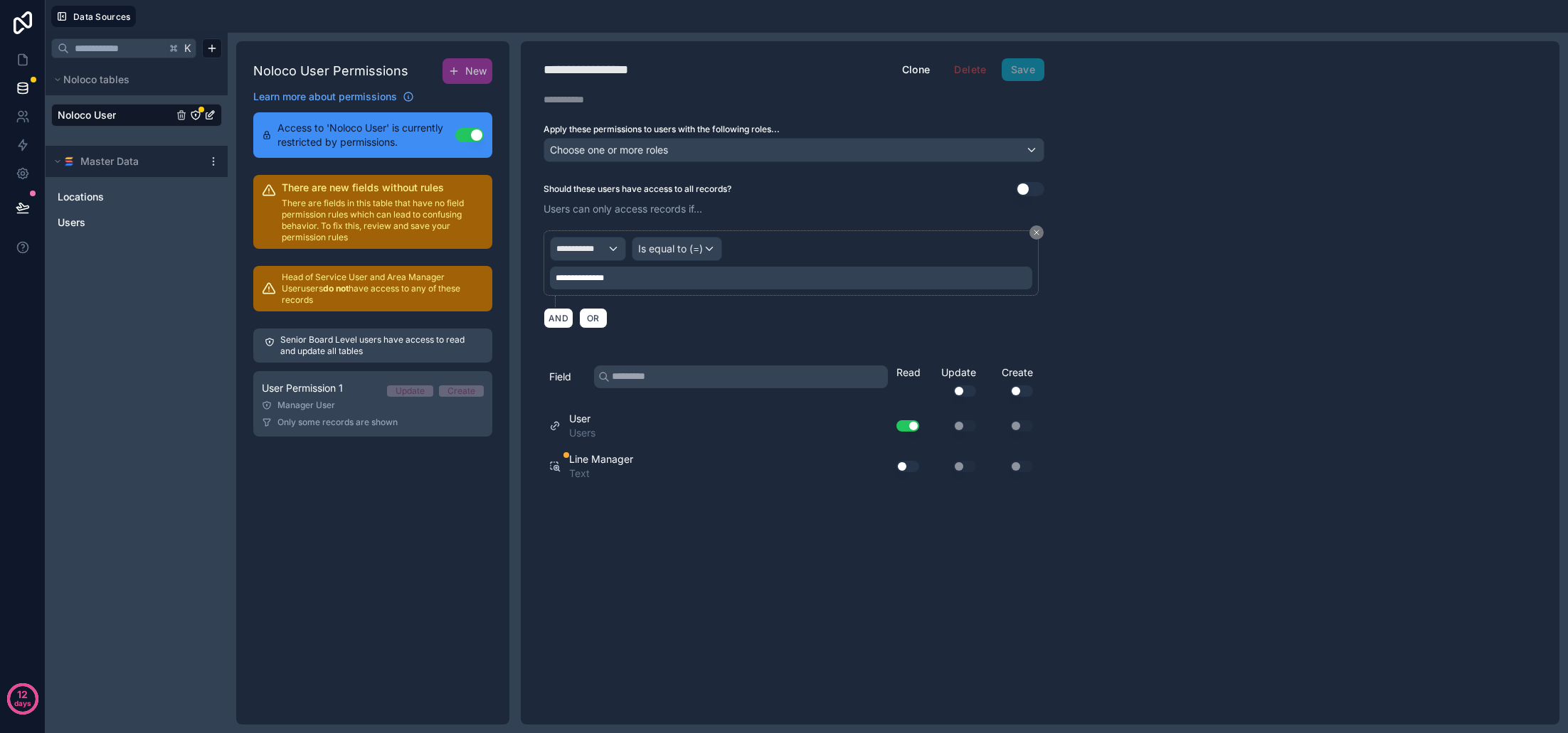
click at [771, 153] on div "Choose one or more roles" at bounding box center [794, 150] width 500 height 22
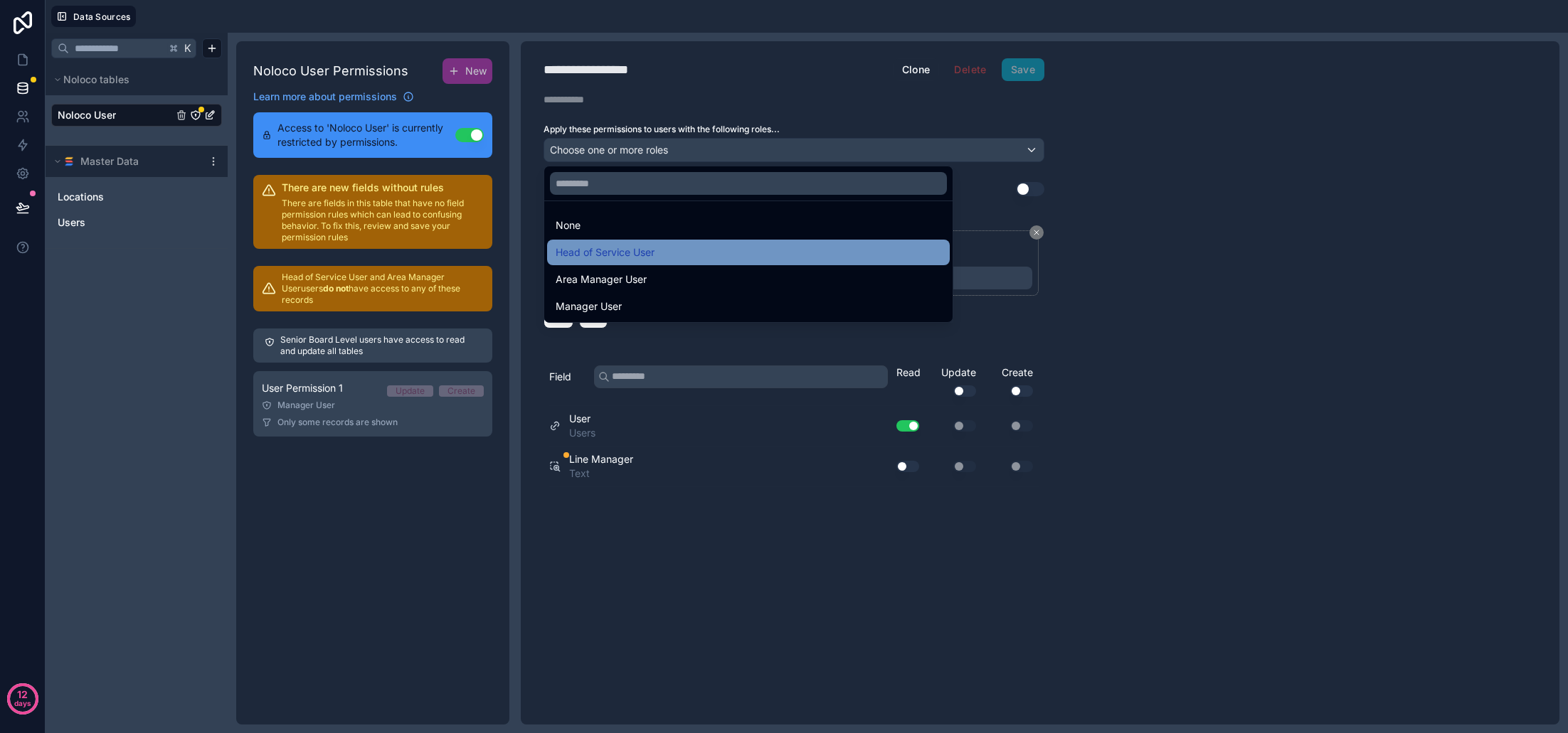
click at [700, 249] on div "Head of Service User" at bounding box center [748, 252] width 385 height 17
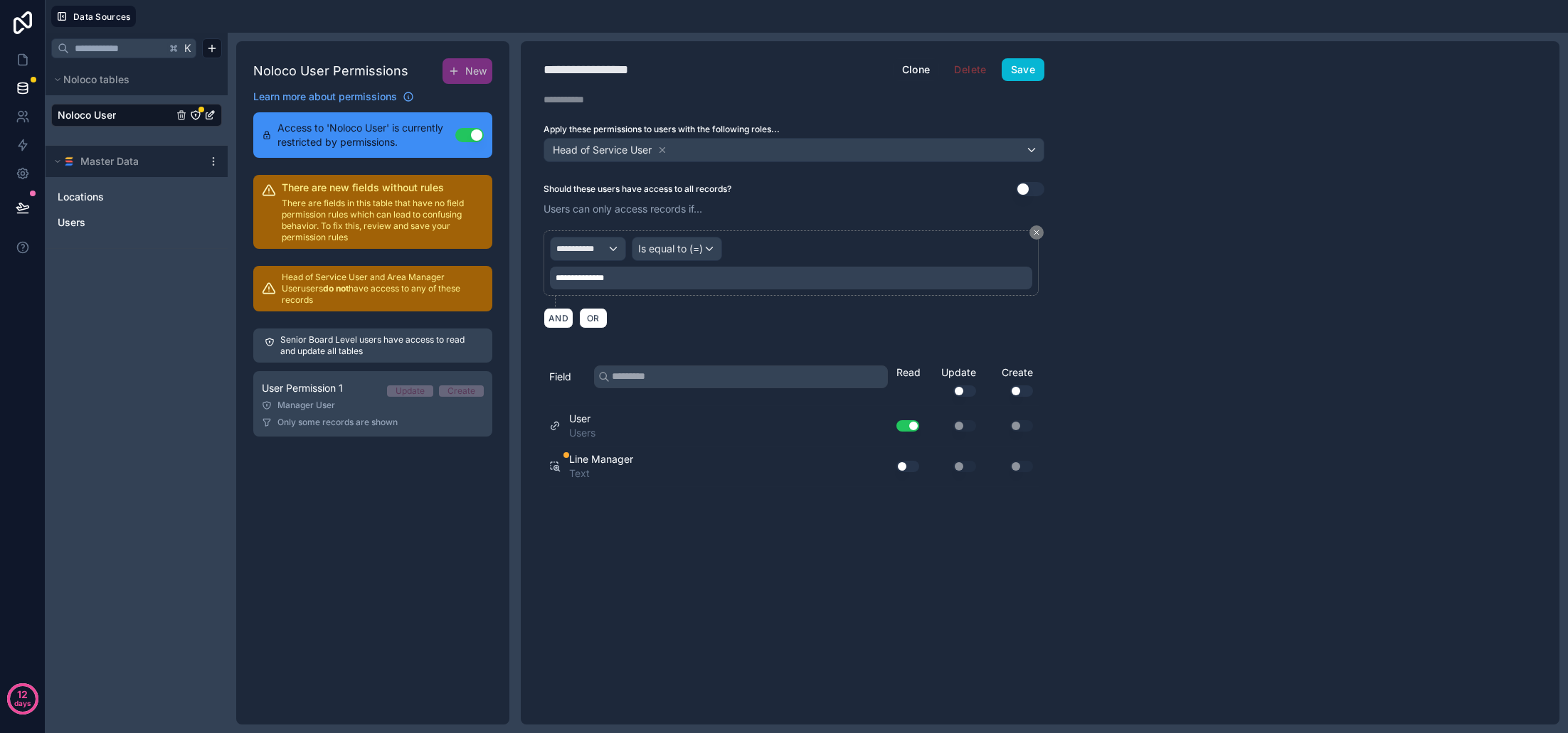
click at [769, 159] on div "Head of Service User" at bounding box center [794, 150] width 500 height 22
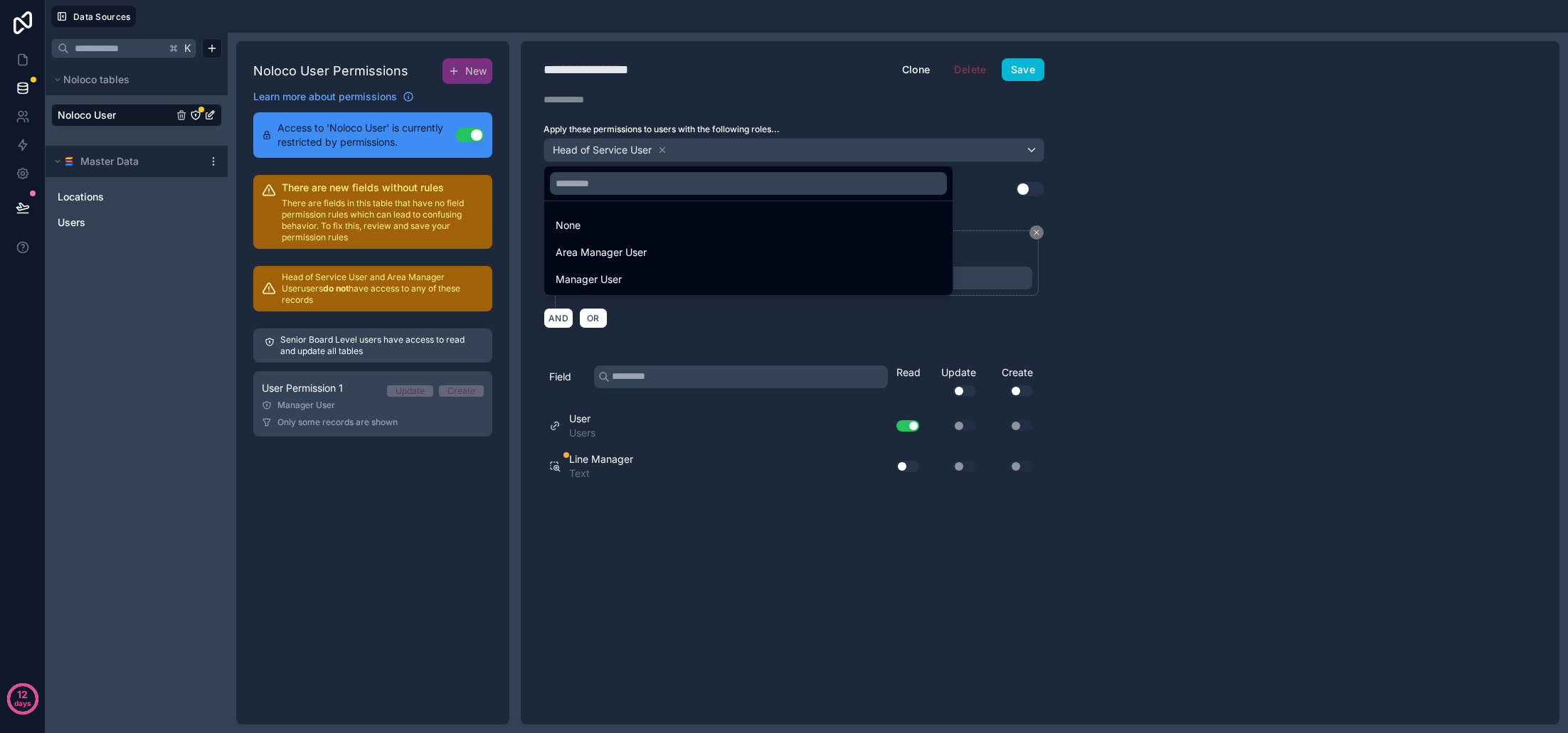
click at [735, 243] on div "Area Manager User" at bounding box center [748, 252] width 402 height 25
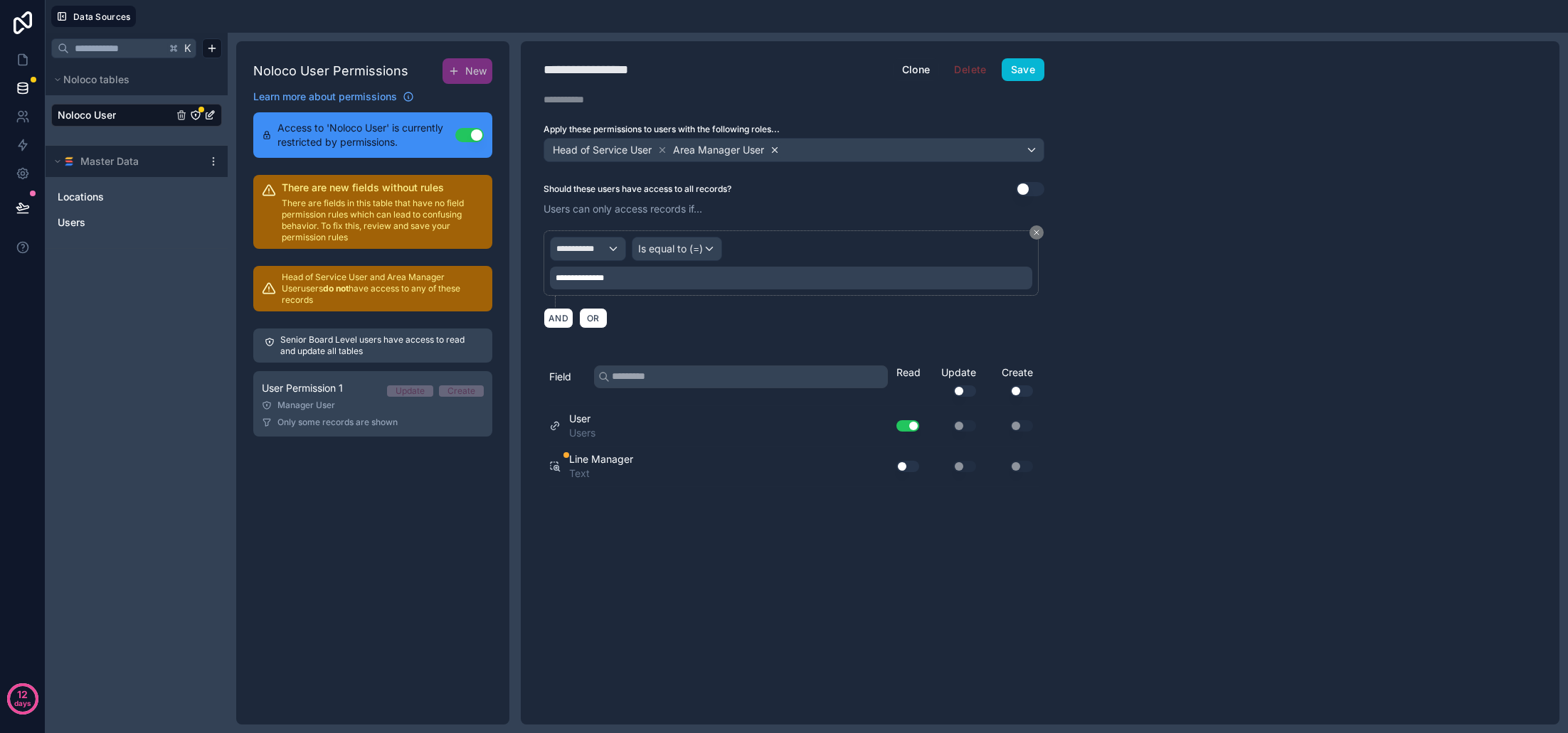
click at [775, 152] on icon at bounding box center [775, 149] width 5 height 5
click at [775, 152] on div "Head of Service User" at bounding box center [794, 150] width 500 height 22
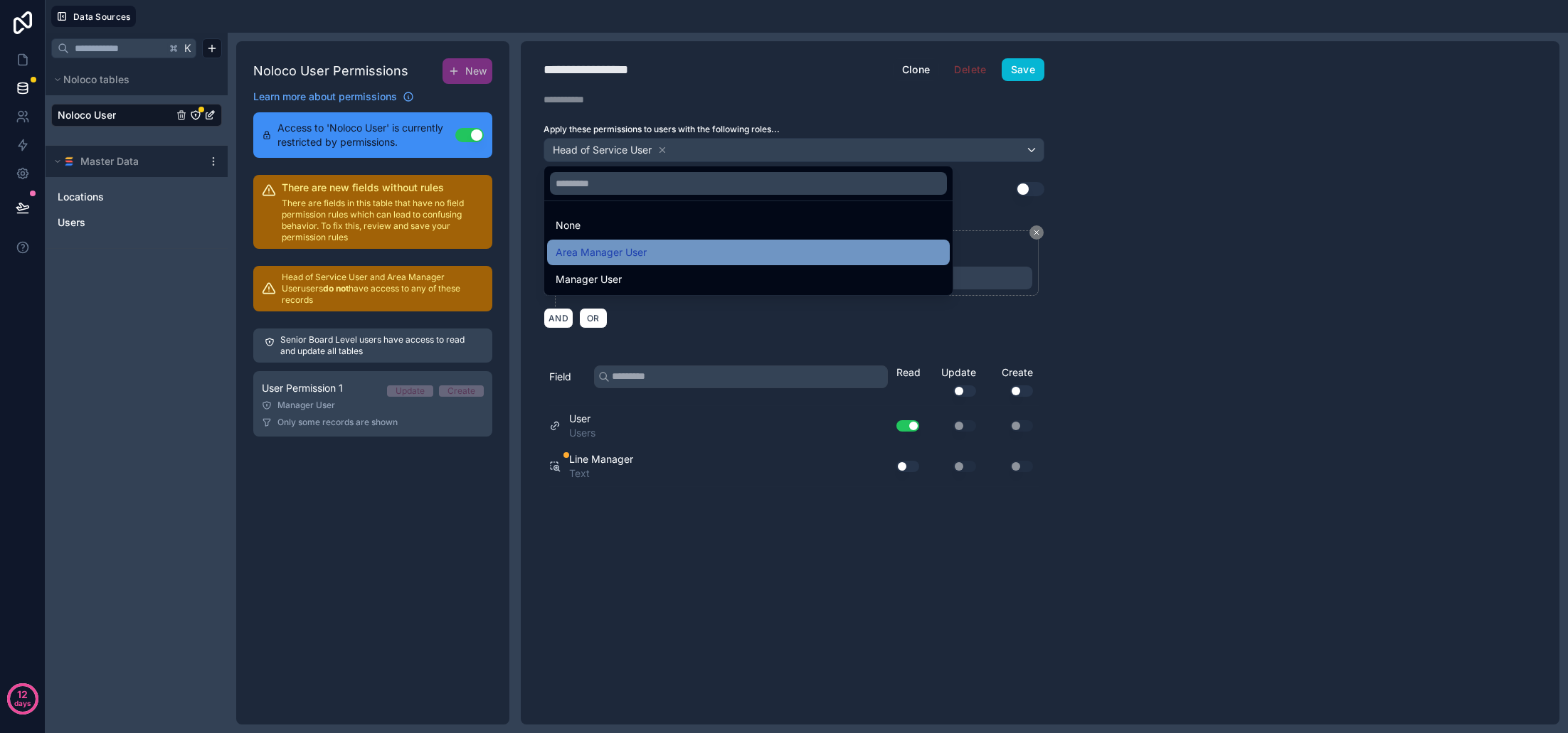
click at [706, 249] on div "Area Manager User" at bounding box center [748, 252] width 385 height 17
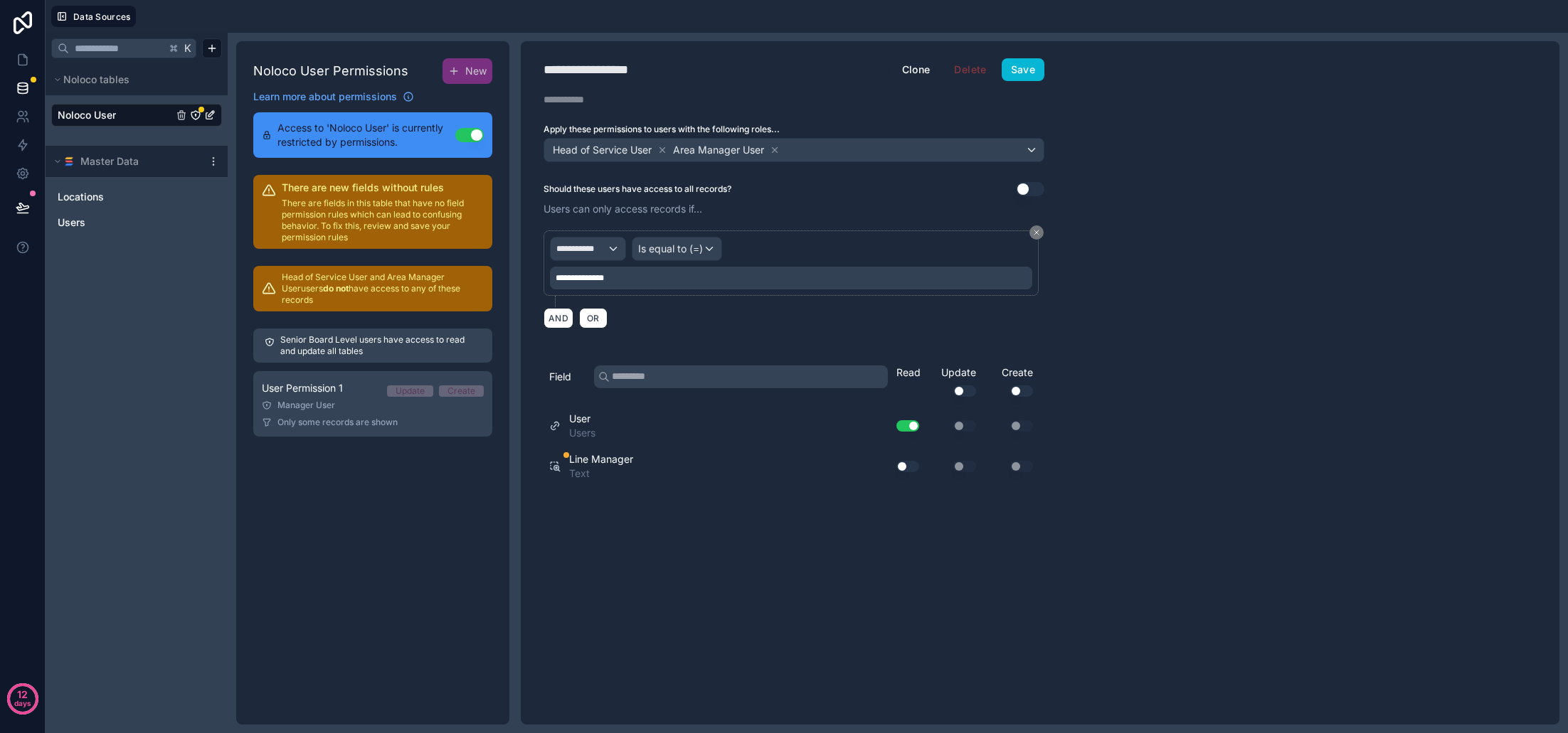
click at [850, 145] on div "Head of Service User Area Manager User" at bounding box center [794, 150] width 500 height 22
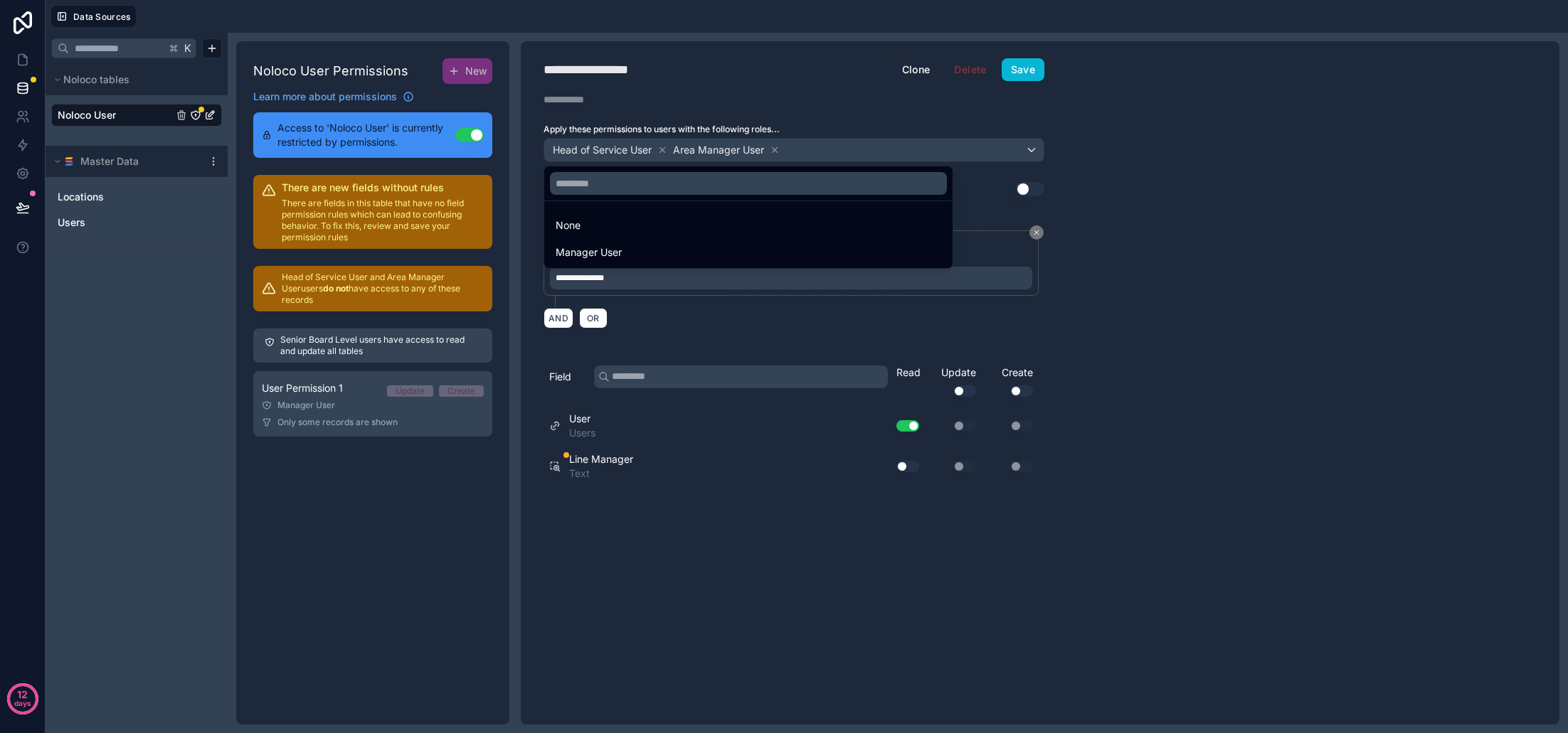
click at [753, 252] on div "Manager User" at bounding box center [748, 252] width 385 height 17
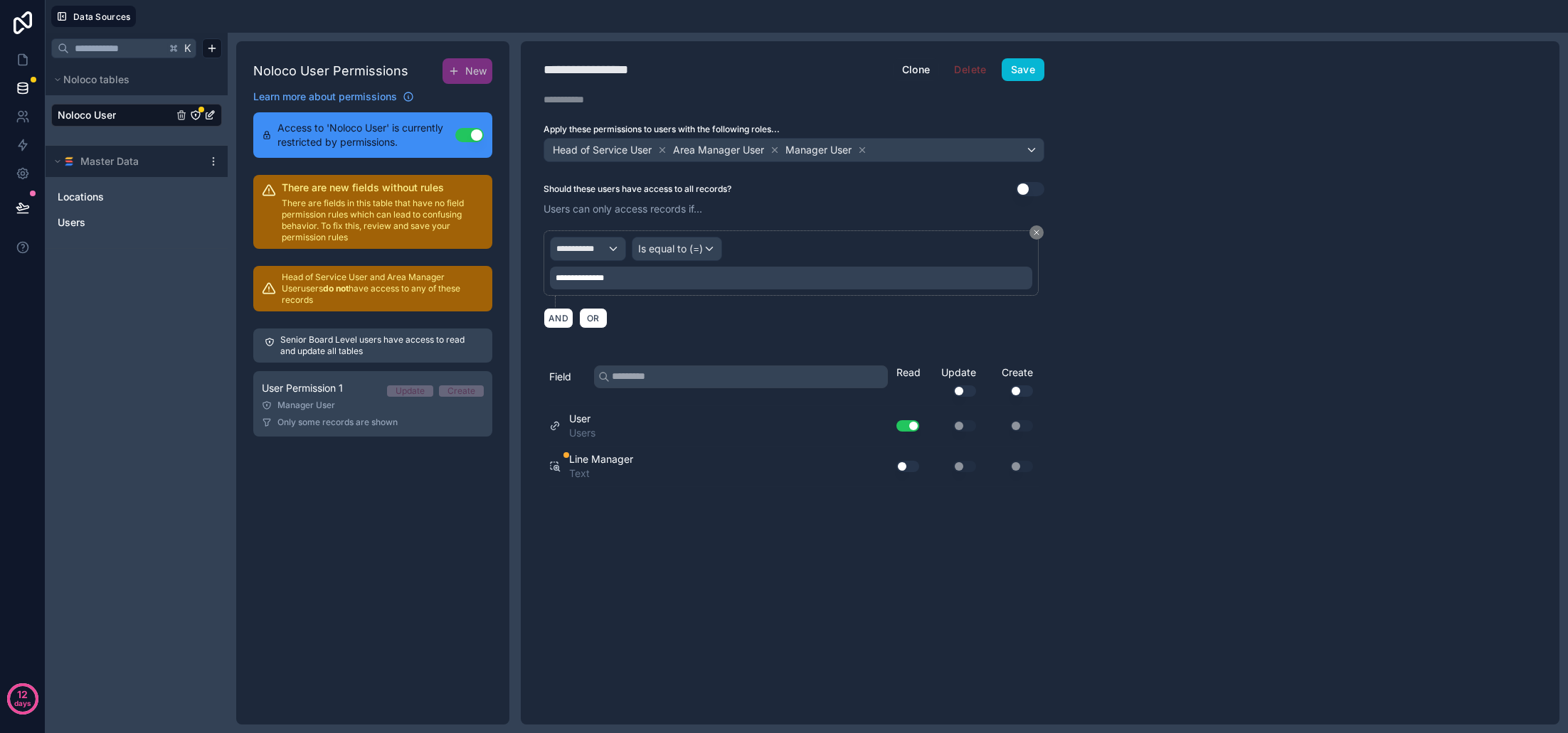
click at [609, 71] on div "**********" at bounding box center [603, 69] width 119 height 20
type div "**********"
click at [906, 424] on button "Use setting" at bounding box center [908, 425] width 22 height 11
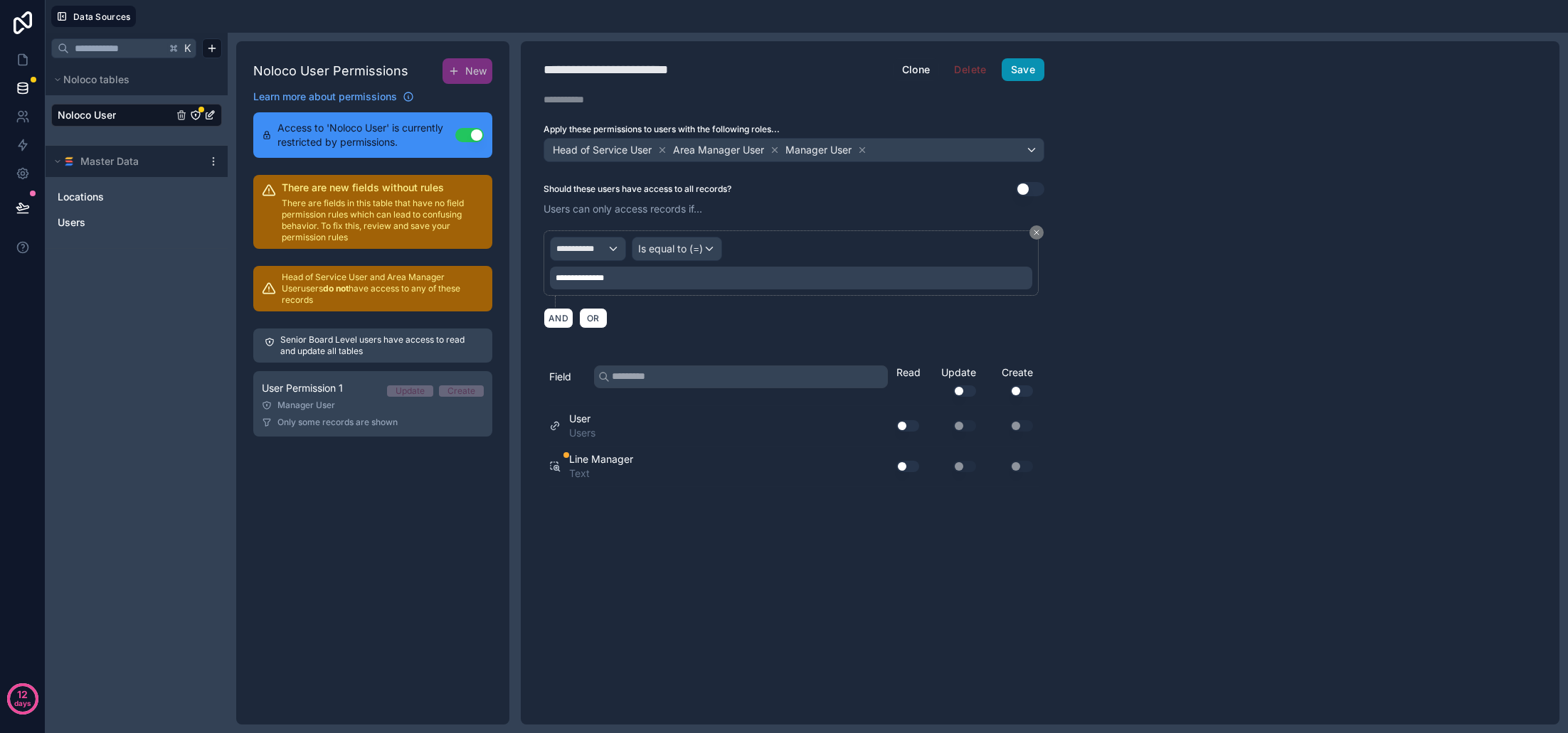
click at [1033, 69] on button "Save" at bounding box center [1023, 69] width 43 height 22
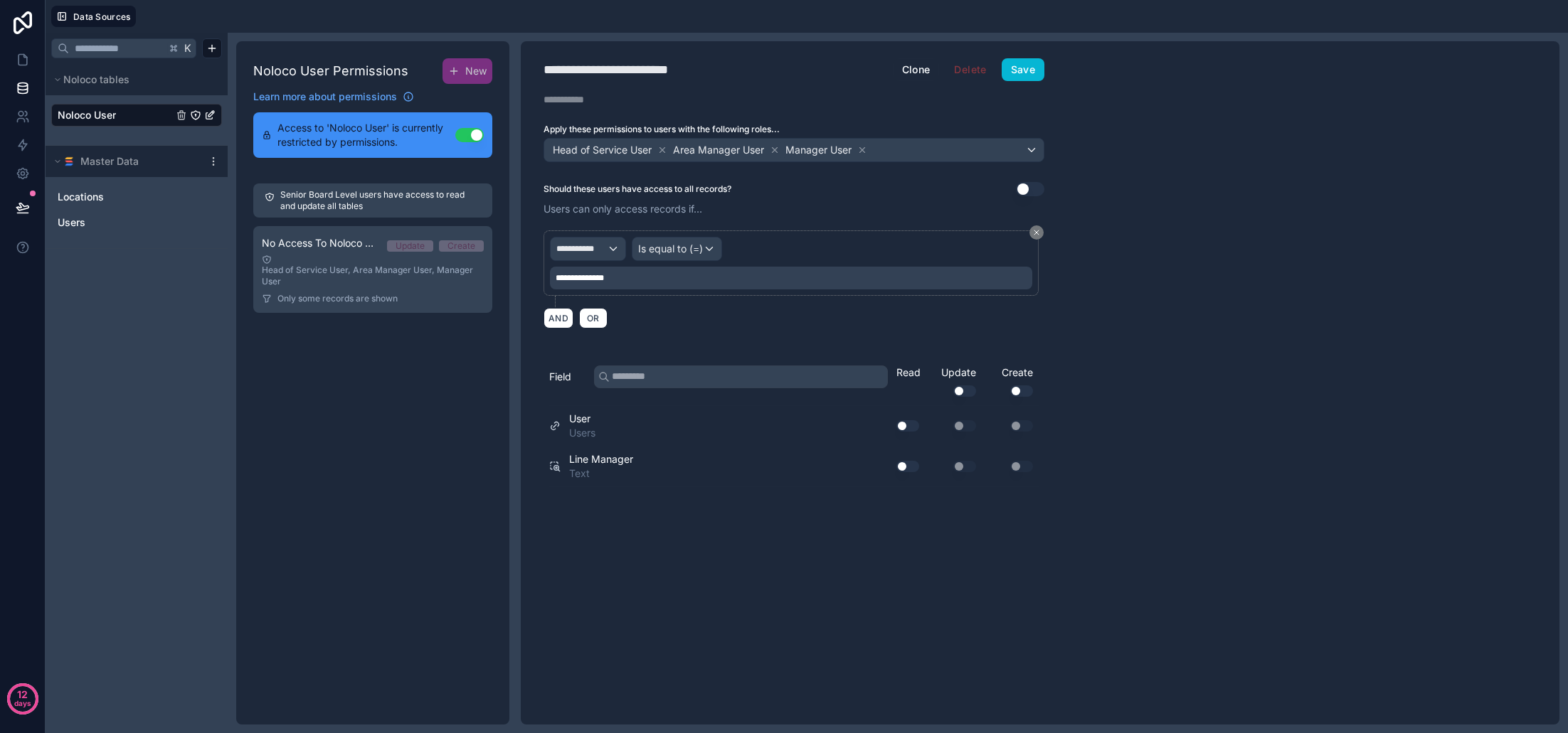
click at [1015, 69] on button "Save" at bounding box center [1023, 69] width 43 height 22
click at [102, 199] on span "Locations" at bounding box center [81, 196] width 46 height 14
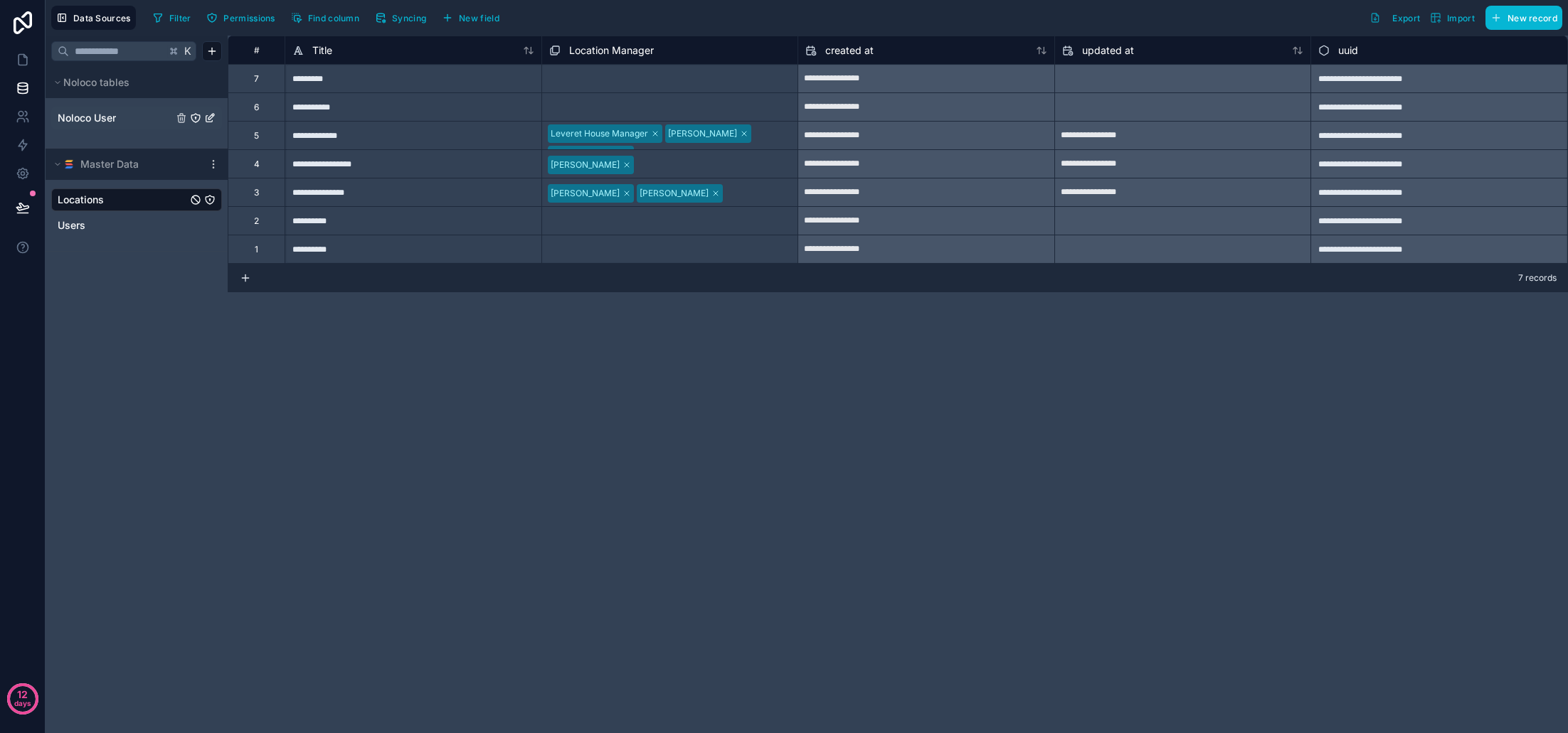
click at [117, 113] on link "Noloco User" at bounding box center [115, 118] width 115 height 14
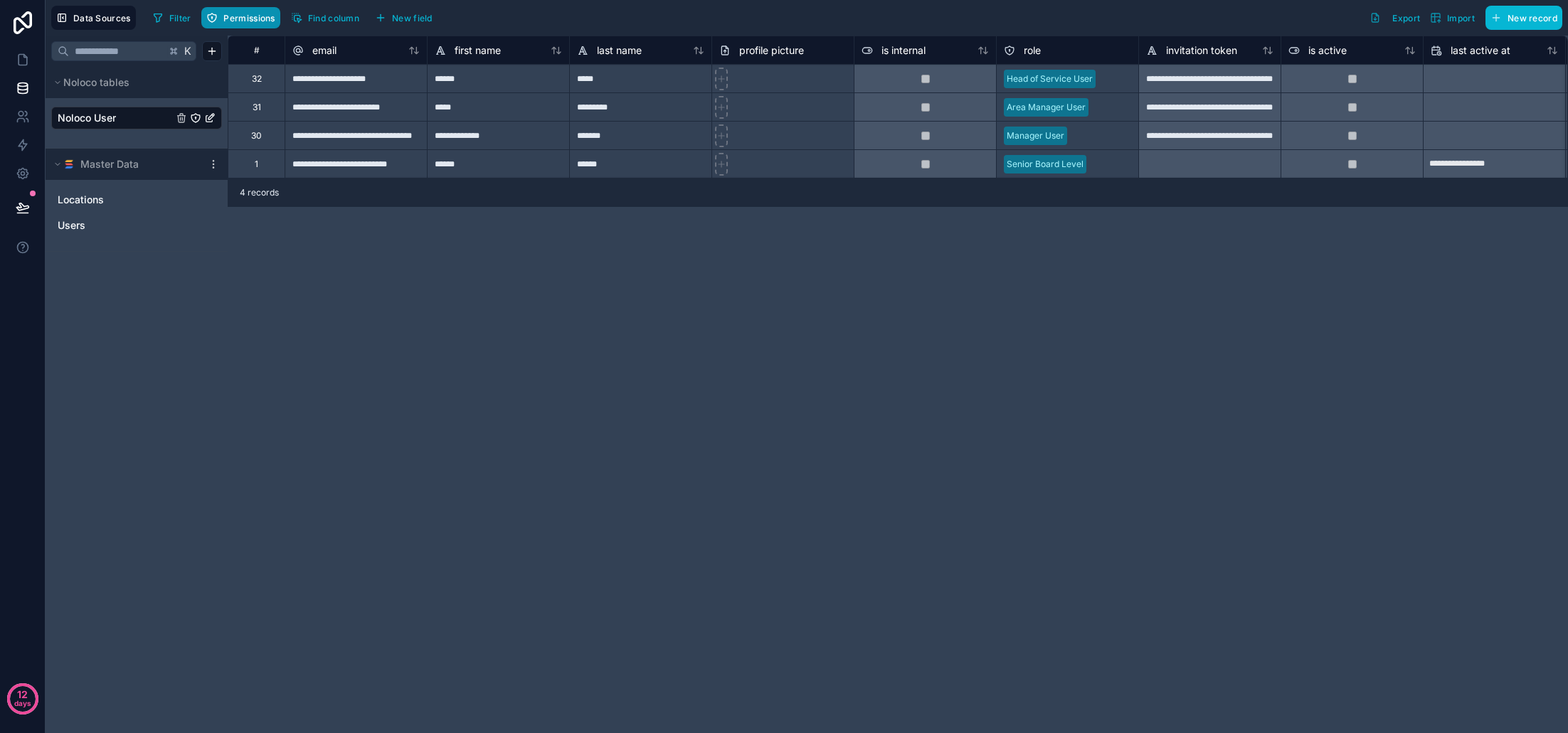
click at [247, 16] on span "Permissions" at bounding box center [249, 18] width 52 height 10
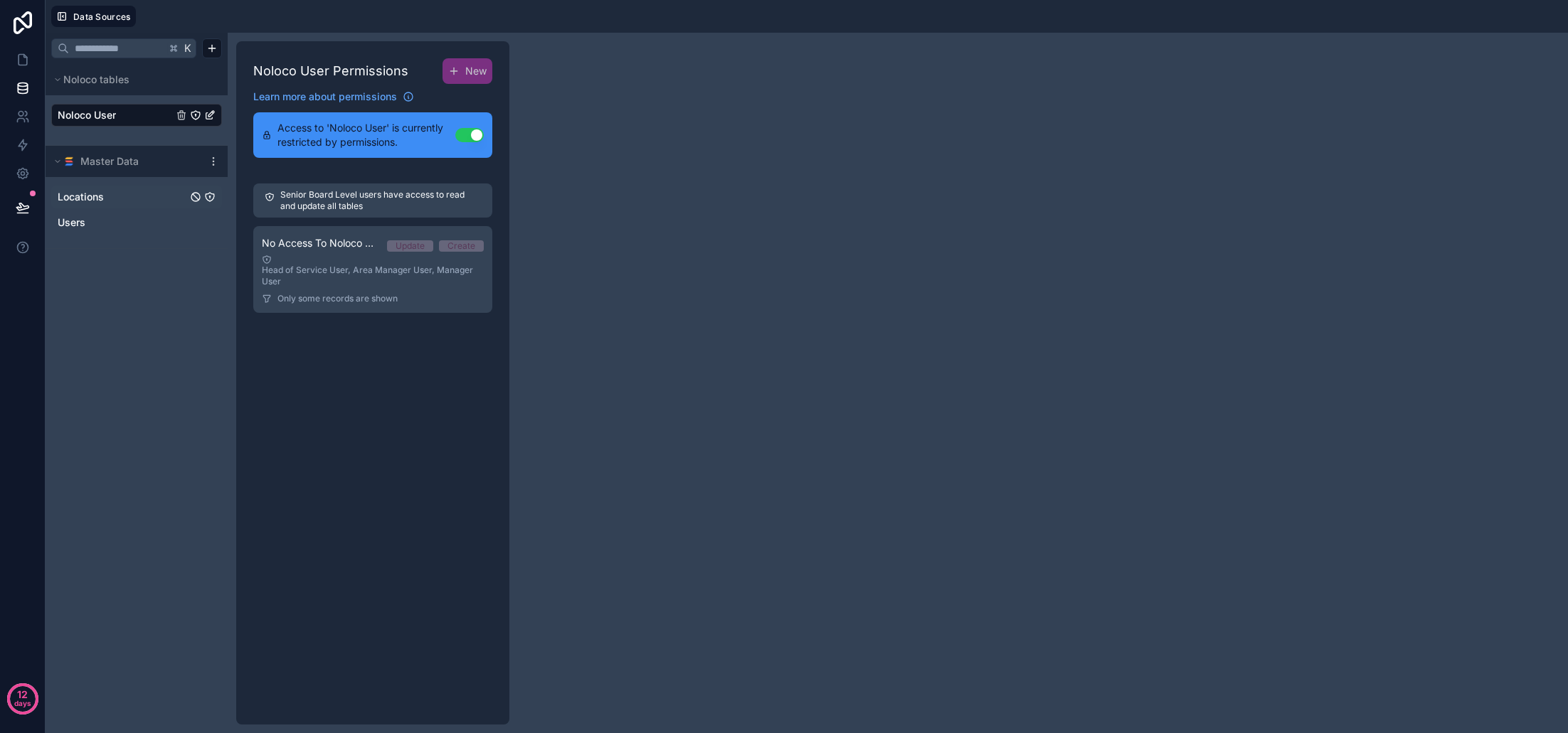
click at [110, 200] on link "Locations" at bounding box center [122, 196] width 129 height 14
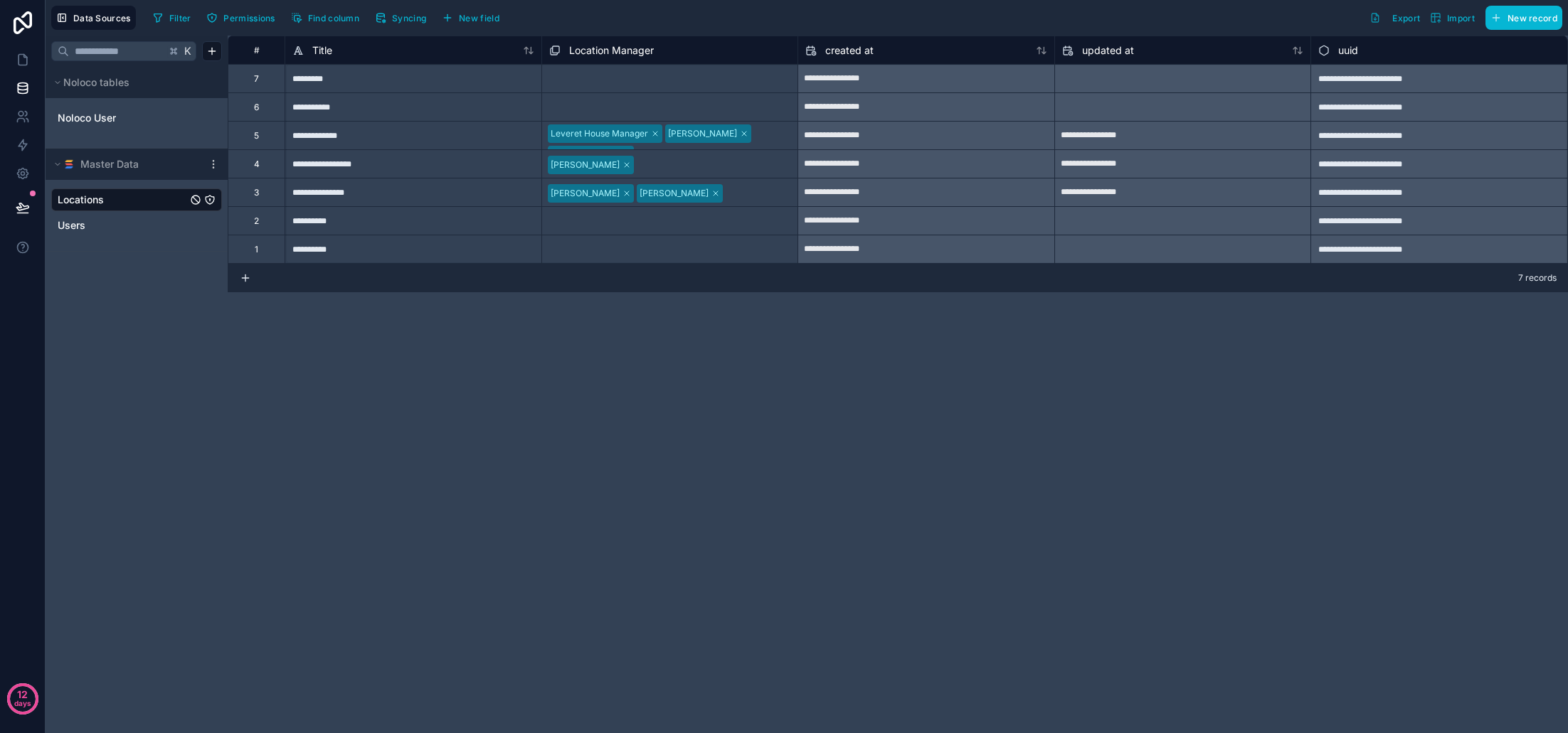
click at [211, 202] on icon "Locations" at bounding box center [209, 199] width 11 height 11
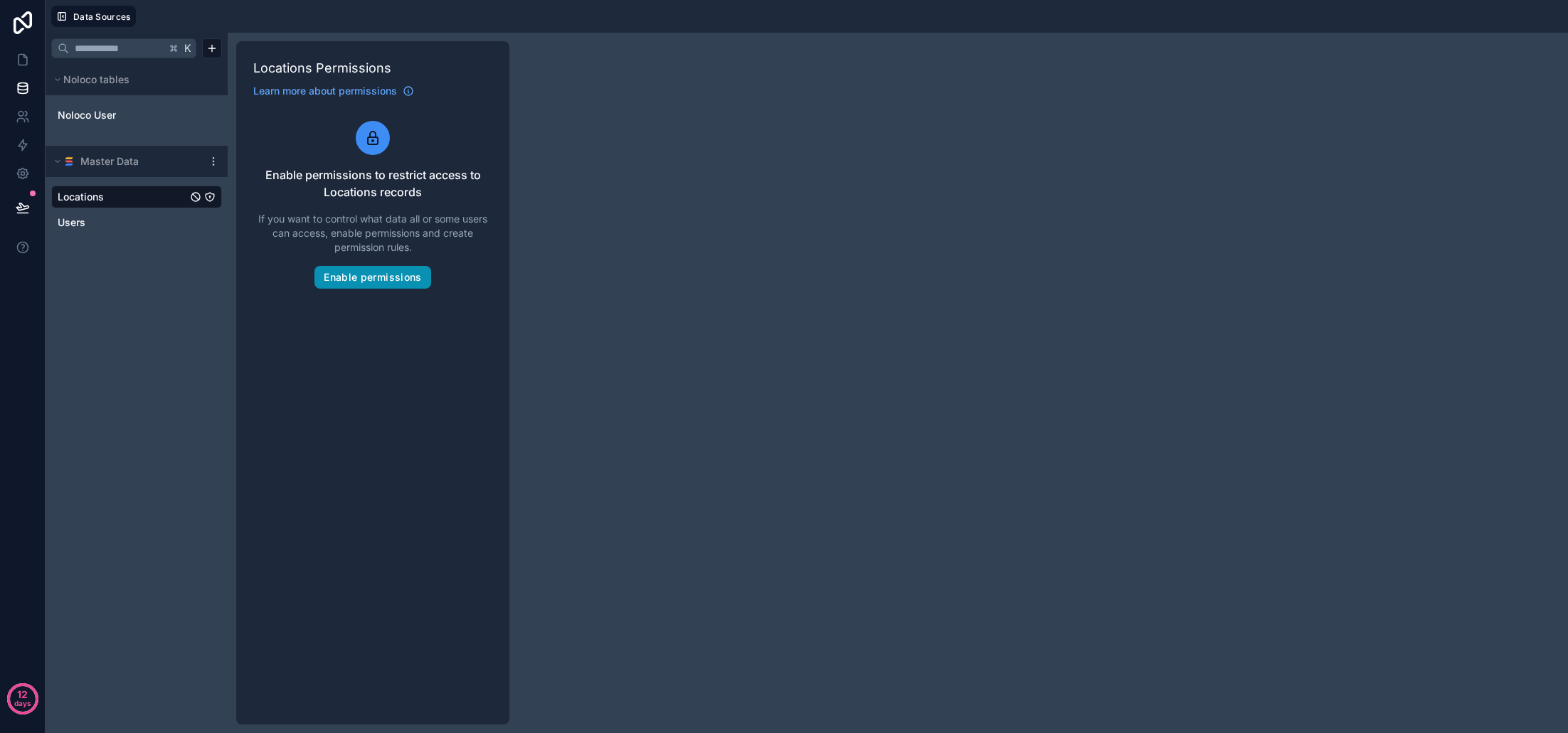
click at [358, 276] on button "Enable permissions" at bounding box center [372, 277] width 116 height 22
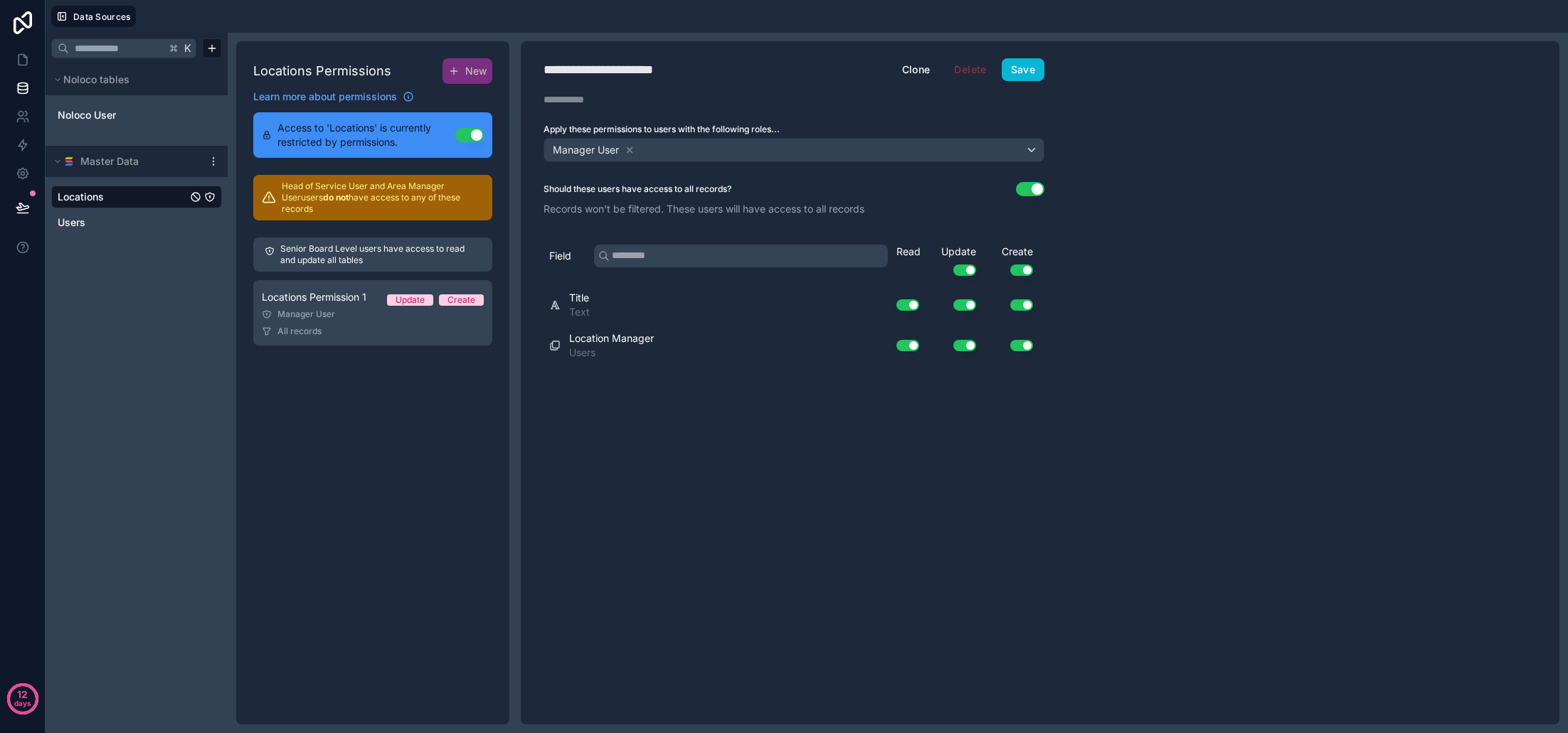
click at [662, 150] on div "Manager User" at bounding box center [794, 150] width 500 height 22
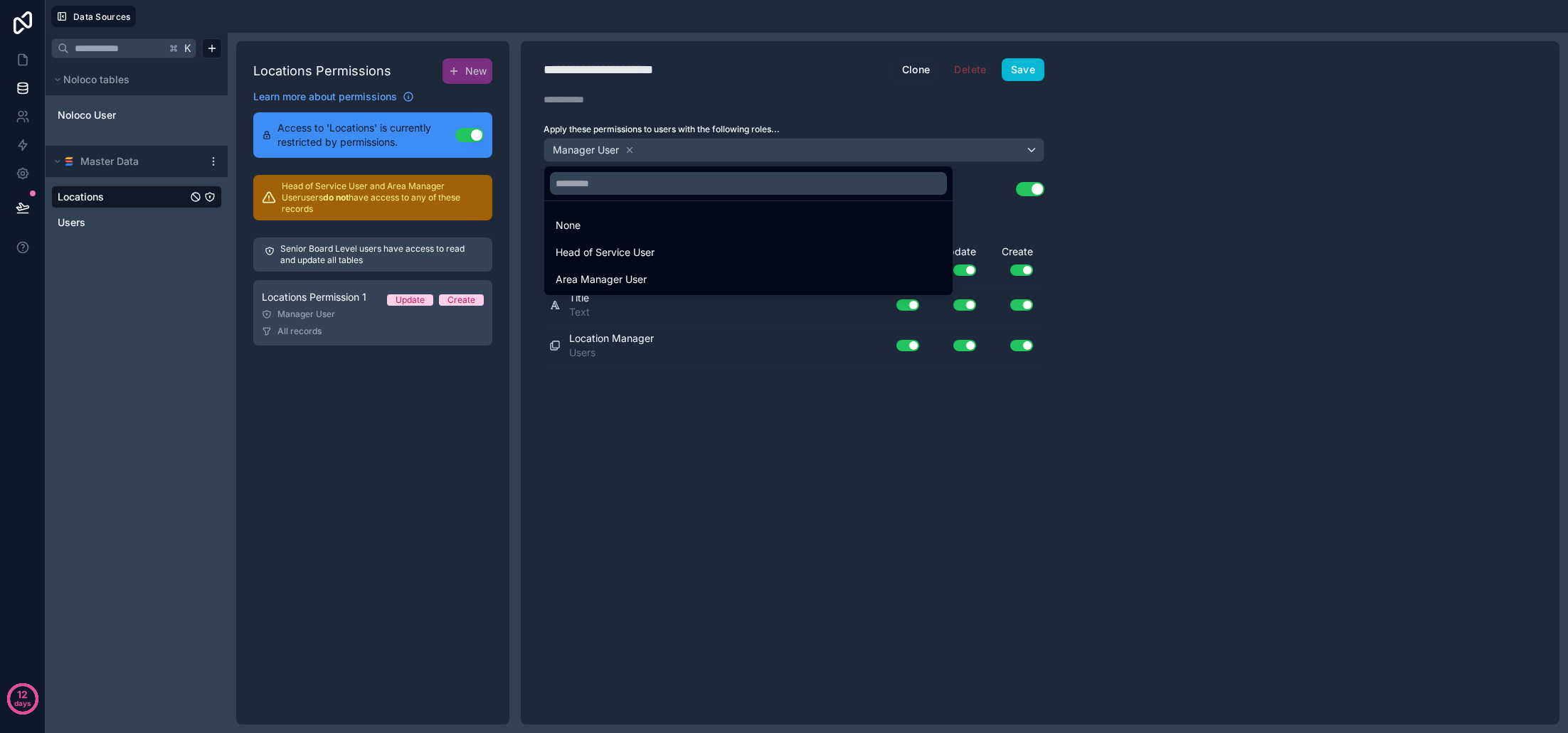
click at [660, 250] on div "Head of Service User" at bounding box center [748, 252] width 385 height 17
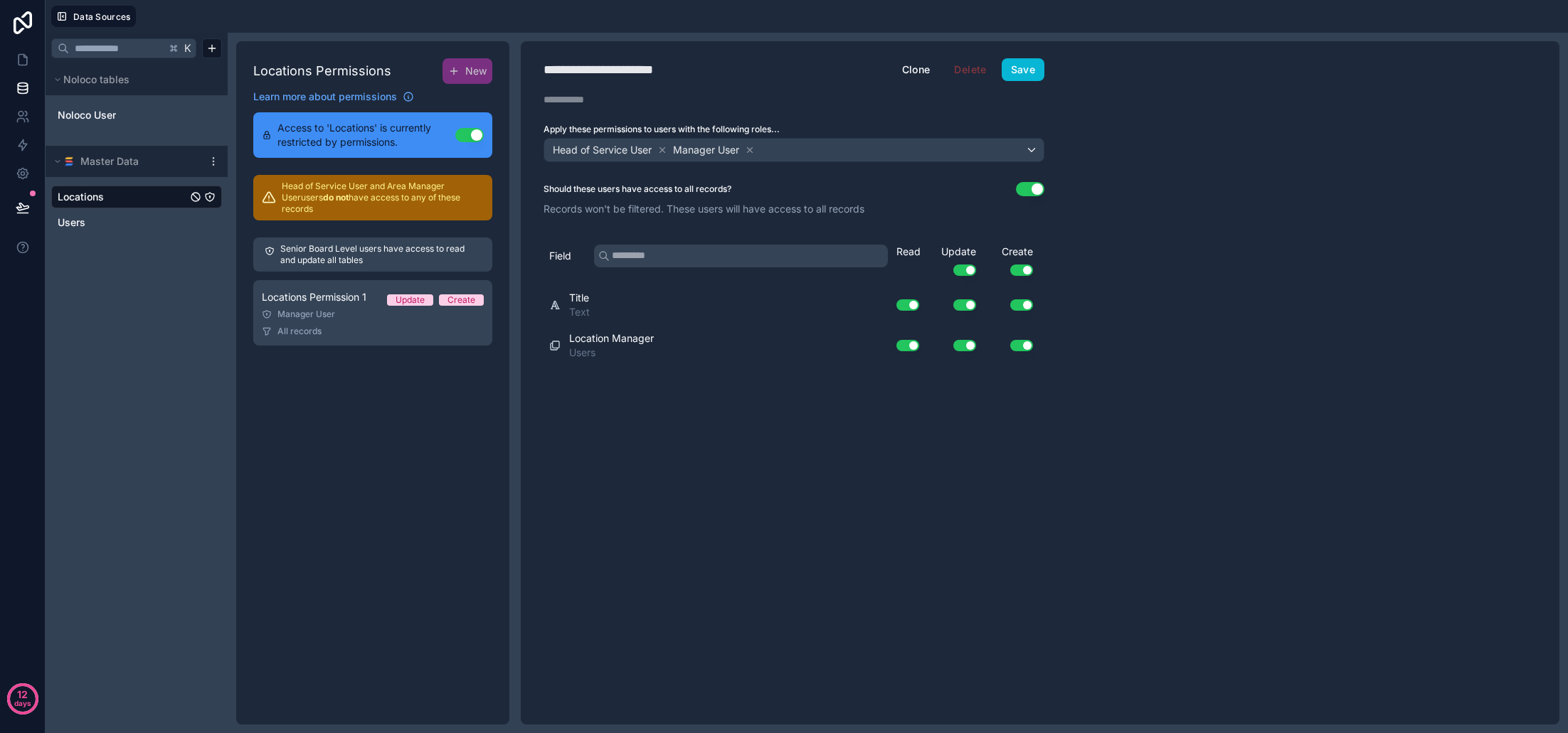
click at [818, 152] on div "Head of Service User Manager User" at bounding box center [794, 150] width 500 height 22
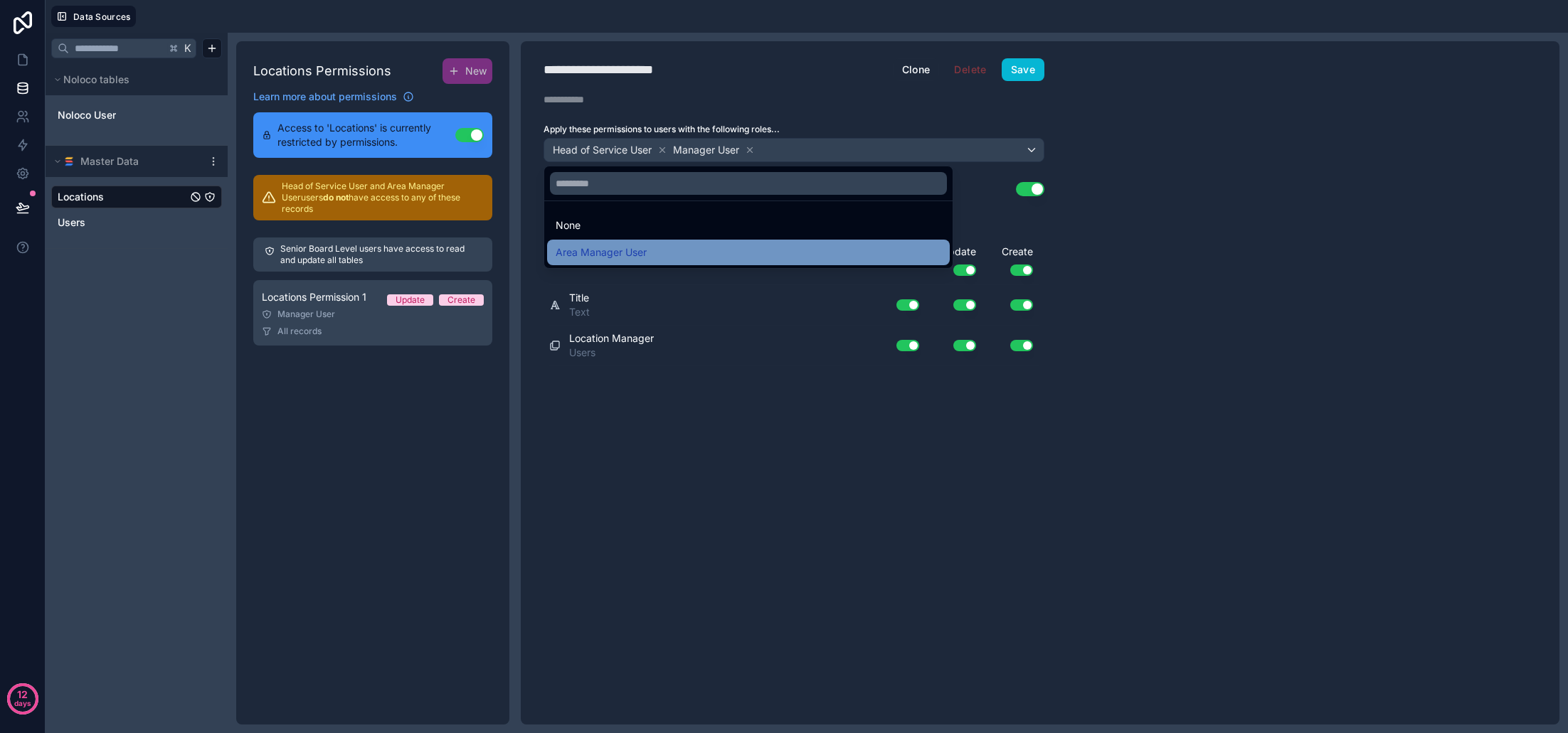
click at [727, 244] on div "Area Manager User" at bounding box center [748, 252] width 385 height 17
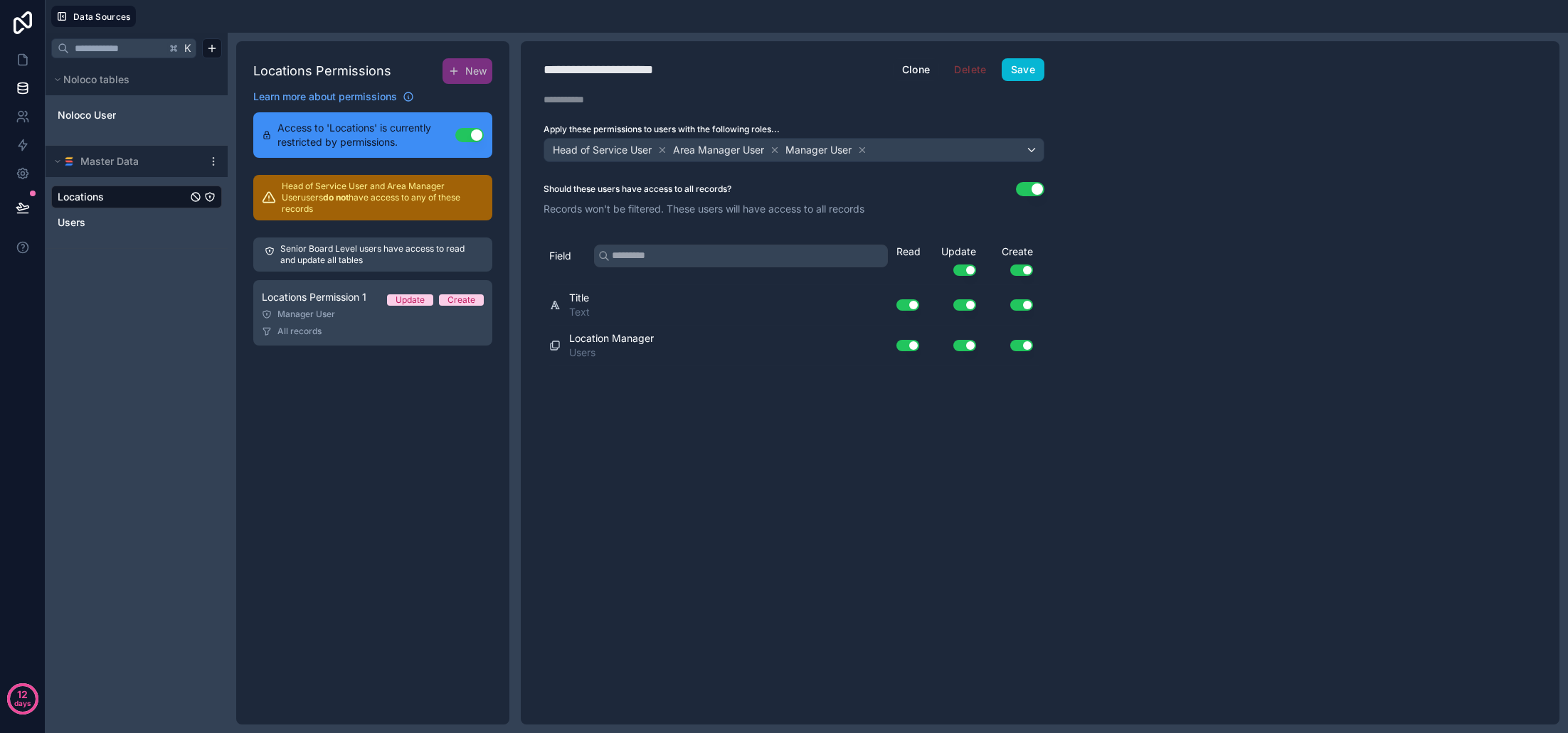
click at [627, 71] on div "**********" at bounding box center [618, 69] width 149 height 20
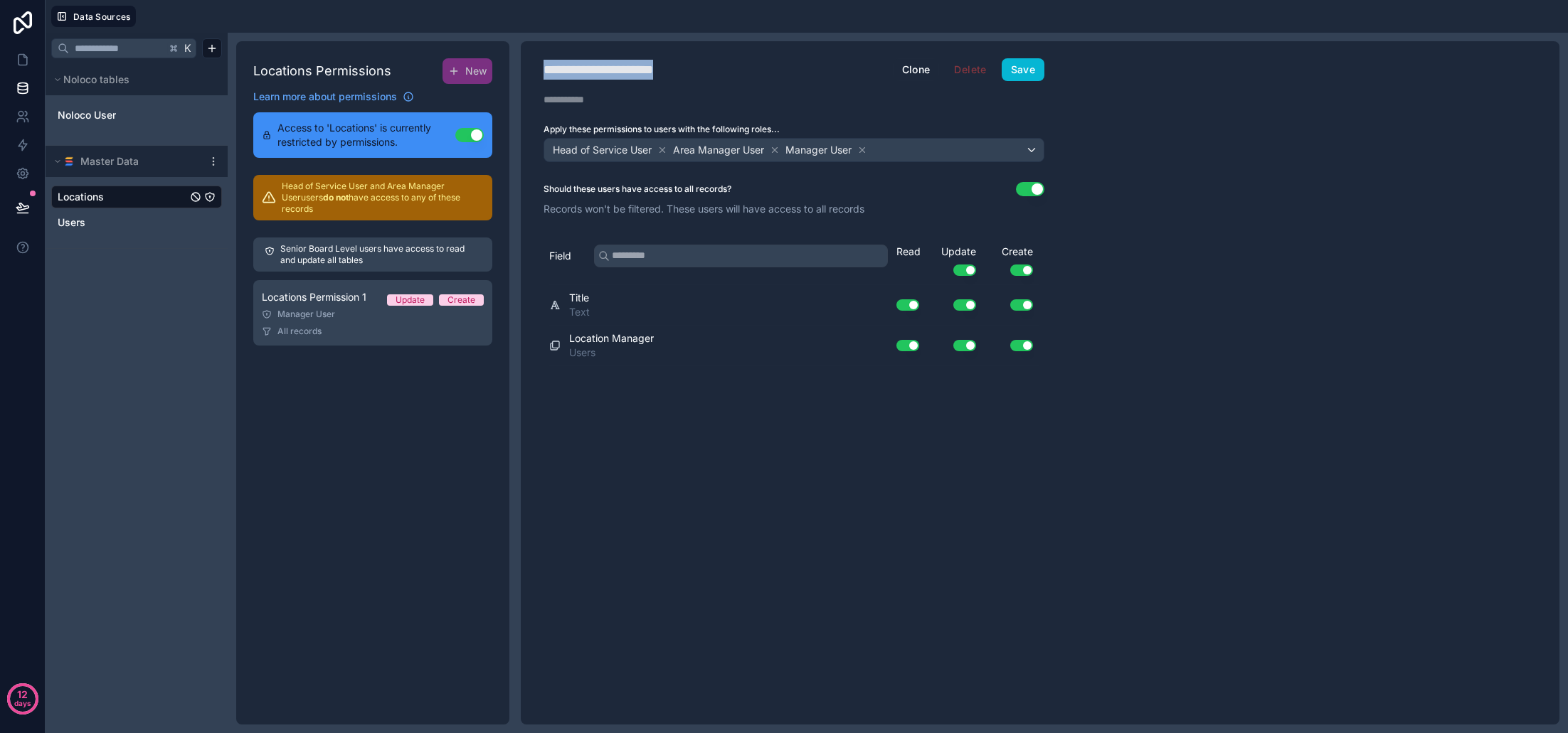
type div "**********"
click at [778, 149] on icon at bounding box center [775, 149] width 5 height 5
click at [750, 149] on icon at bounding box center [750, 149] width 10 height 10
click at [1033, 188] on button "Use setting" at bounding box center [1030, 189] width 28 height 14
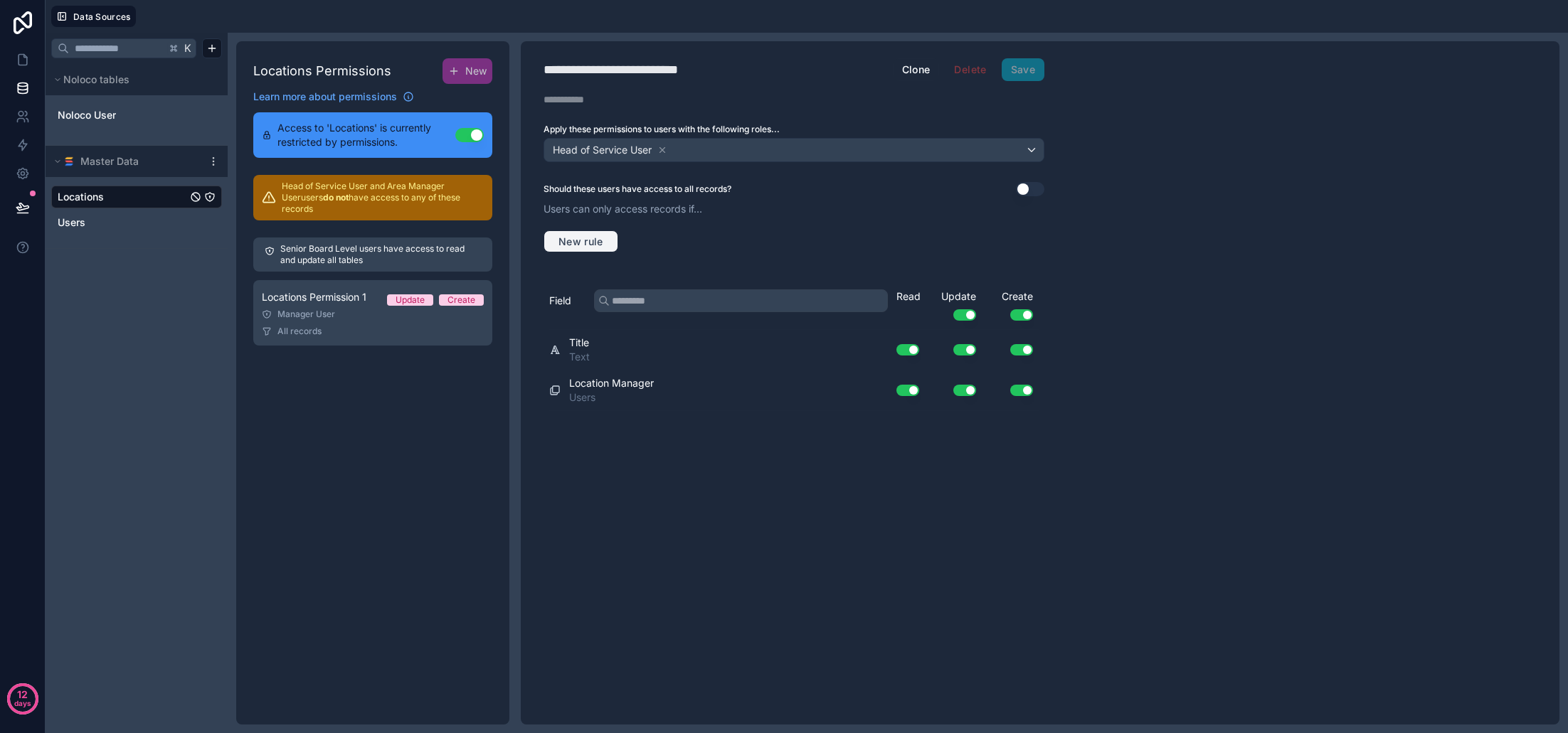
click at [597, 237] on span "New rule" at bounding box center [580, 241] width 56 height 13
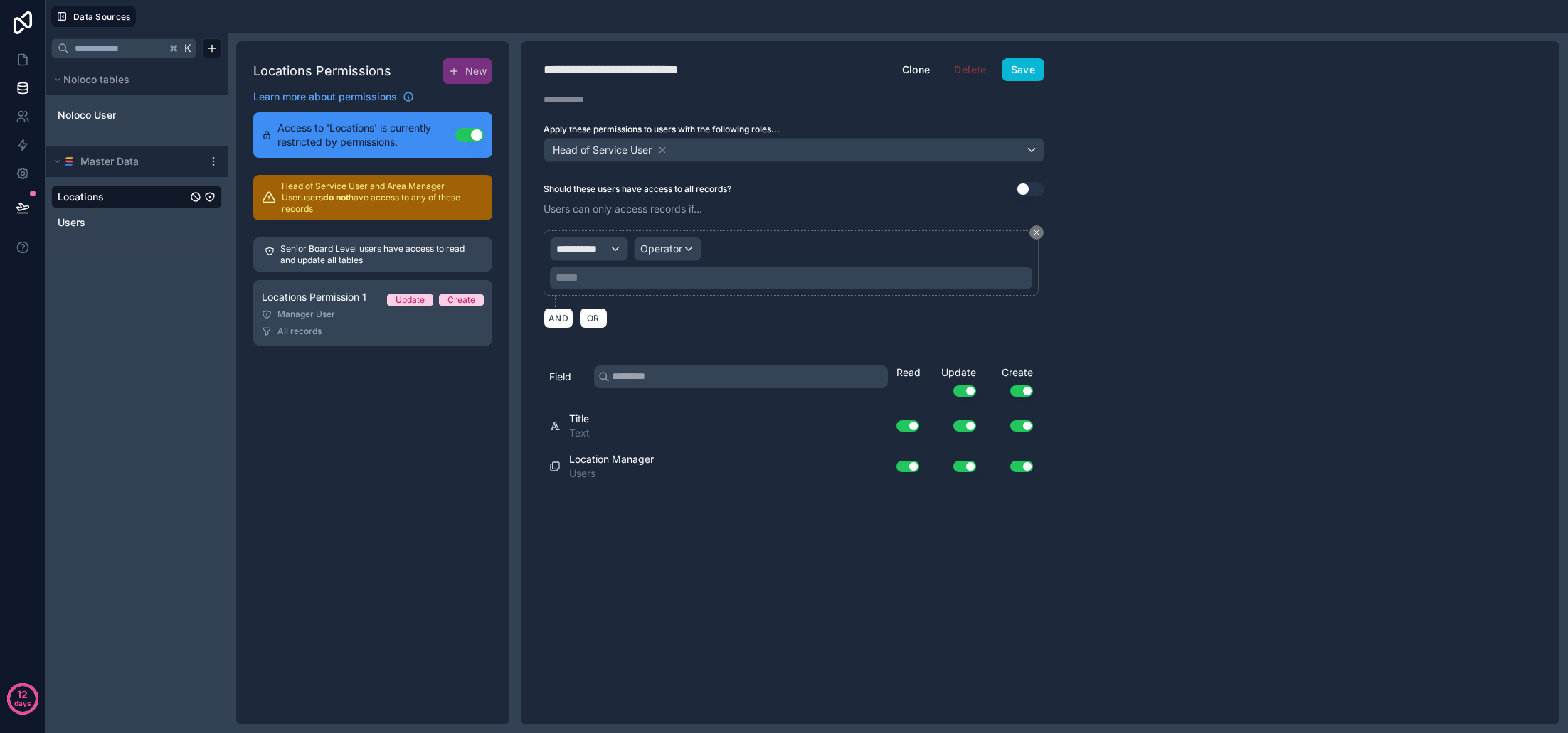
click at [604, 252] on span "**********" at bounding box center [582, 249] width 53 height 14
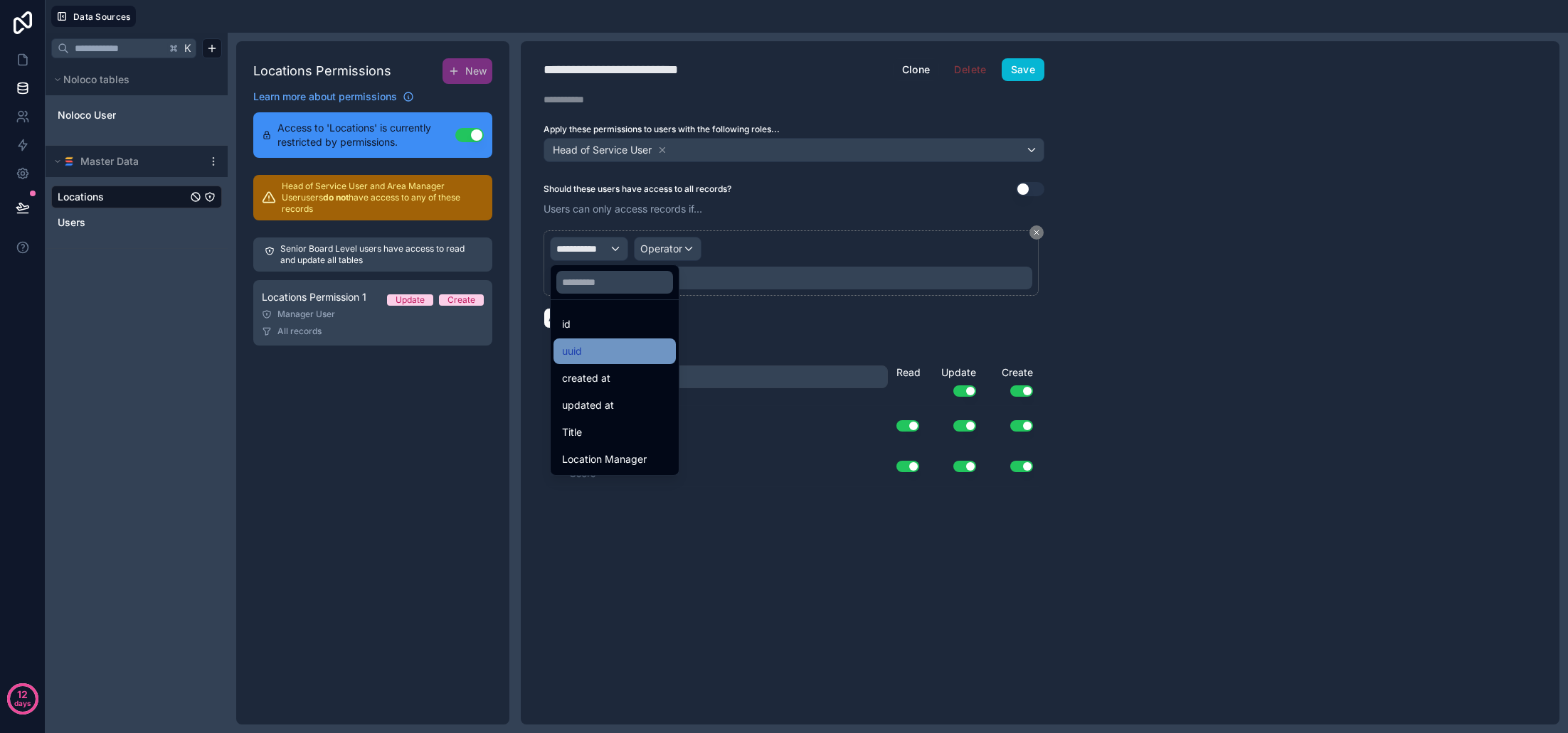
click at [603, 344] on div "uuid" at bounding box center [615, 351] width 105 height 17
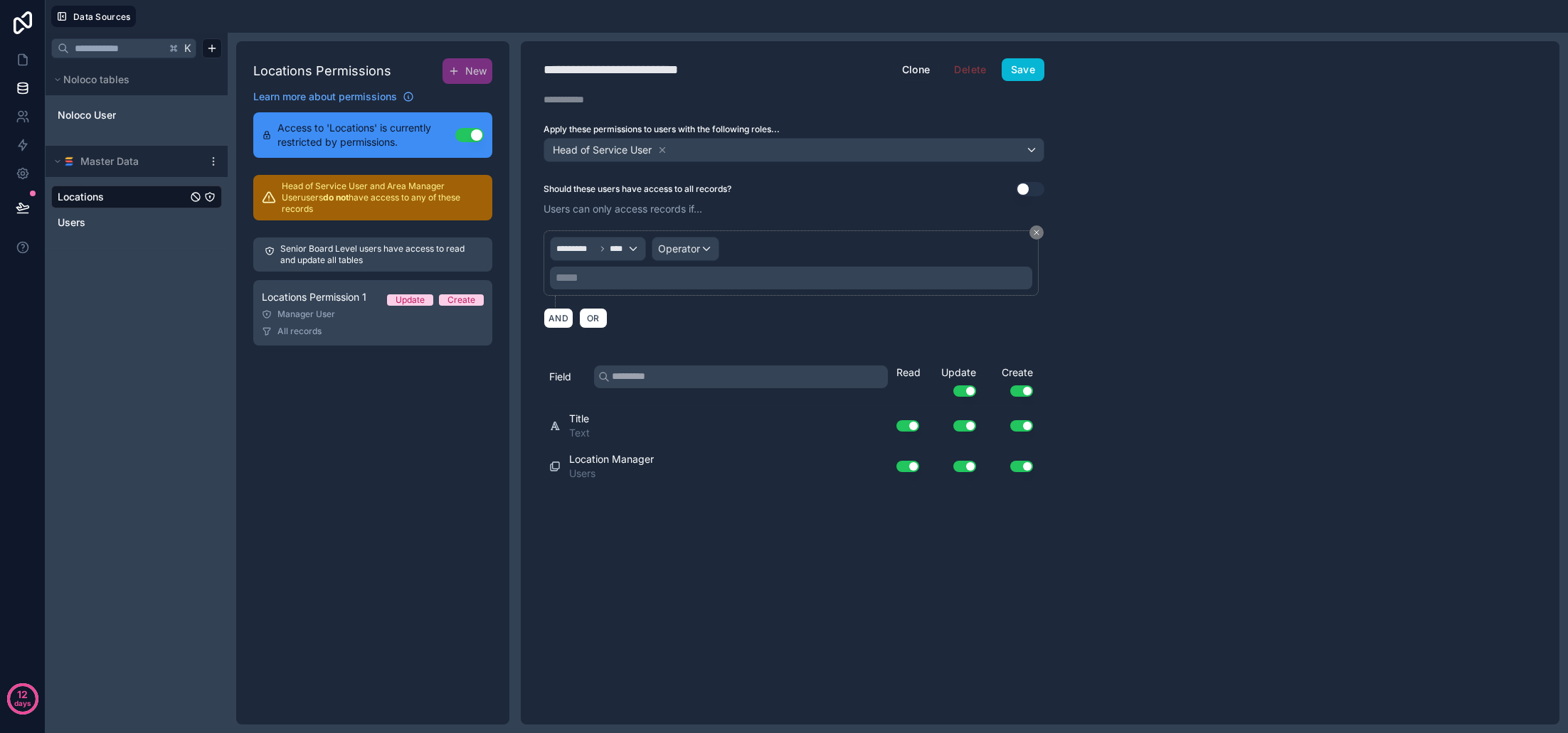
click at [616, 245] on span "****" at bounding box center [618, 249] width 17 height 11
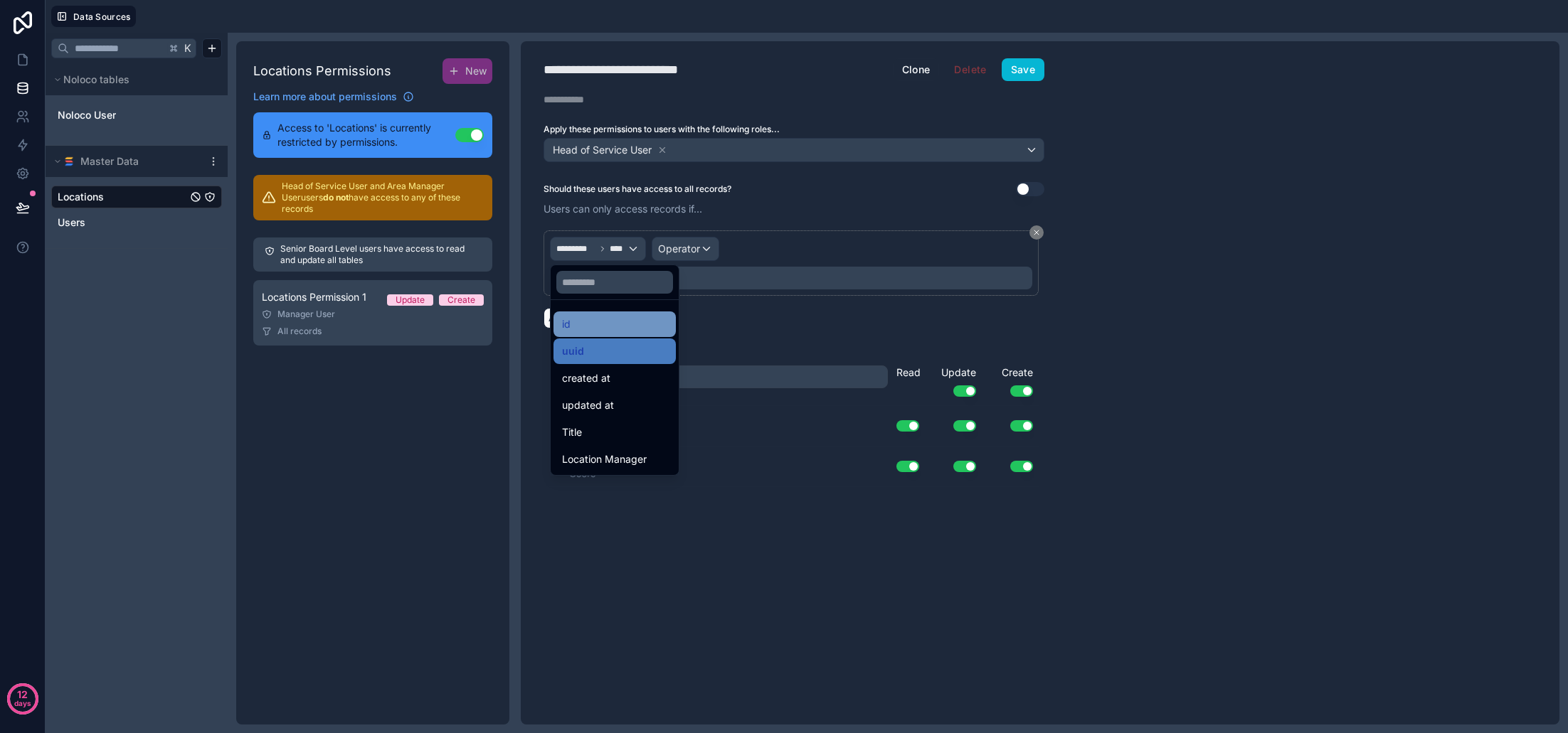
click at [612, 327] on div "id" at bounding box center [615, 324] width 105 height 17
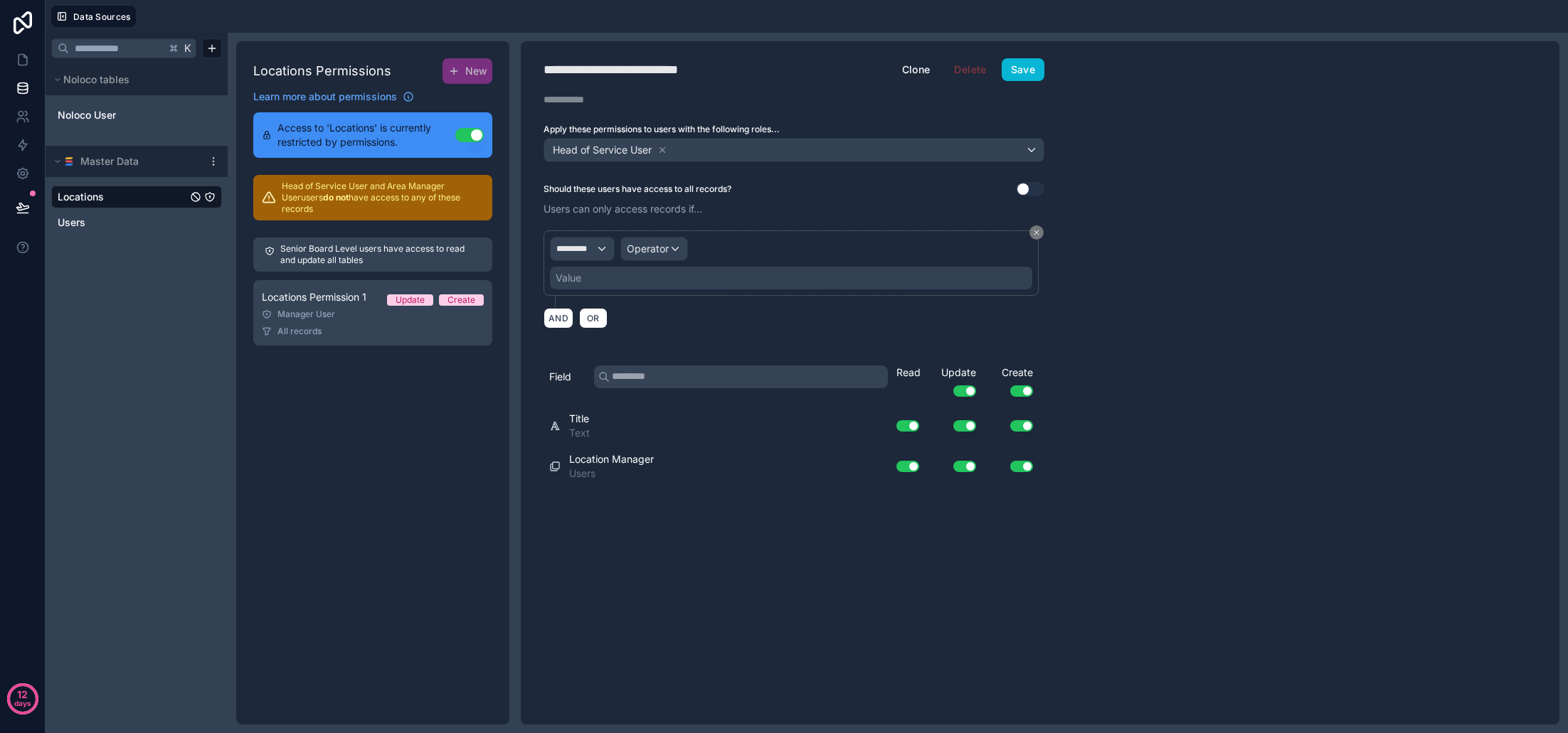
click at [673, 249] on div "Operator" at bounding box center [654, 249] width 66 height 22
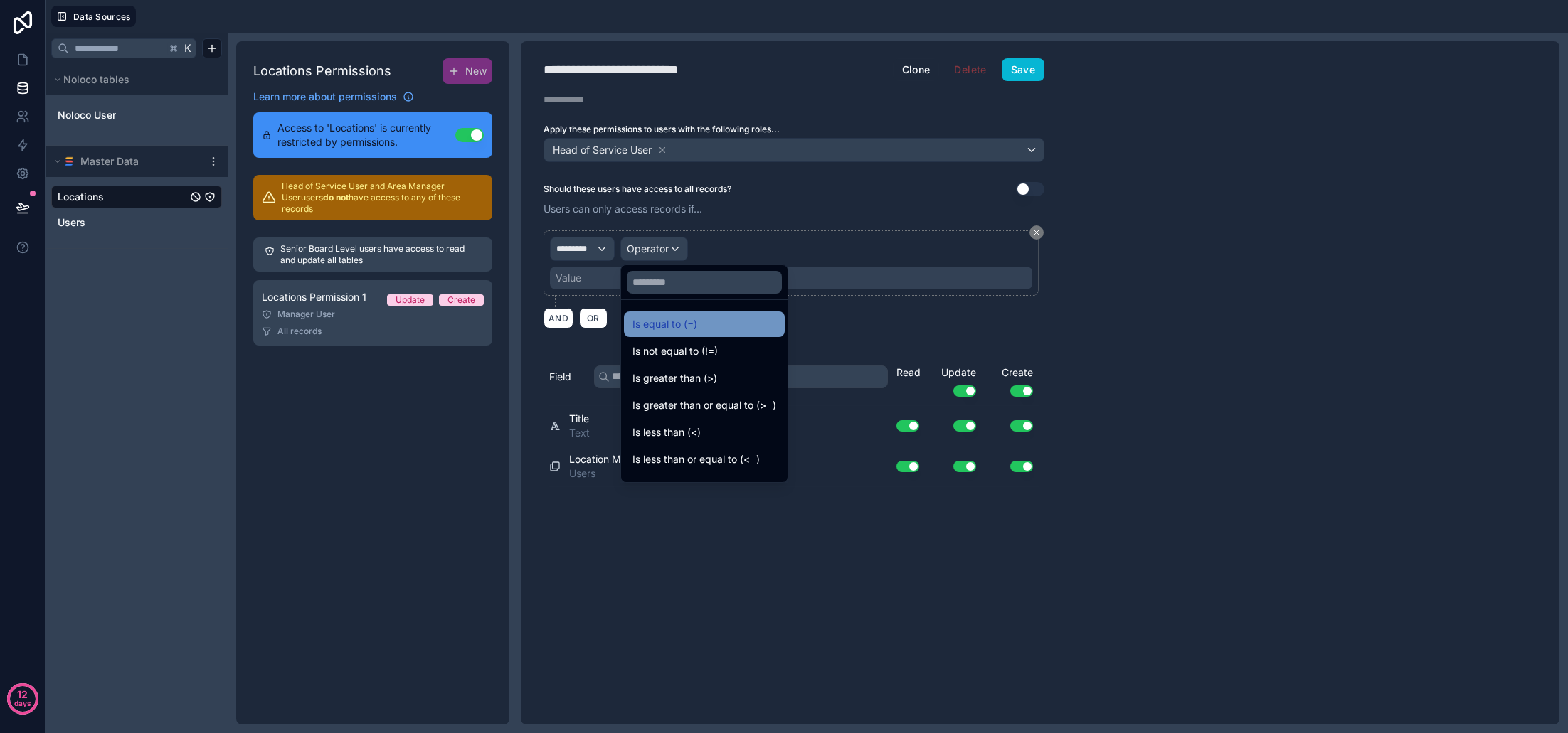
click at [689, 316] on span "Is equal to (=)" at bounding box center [665, 324] width 65 height 17
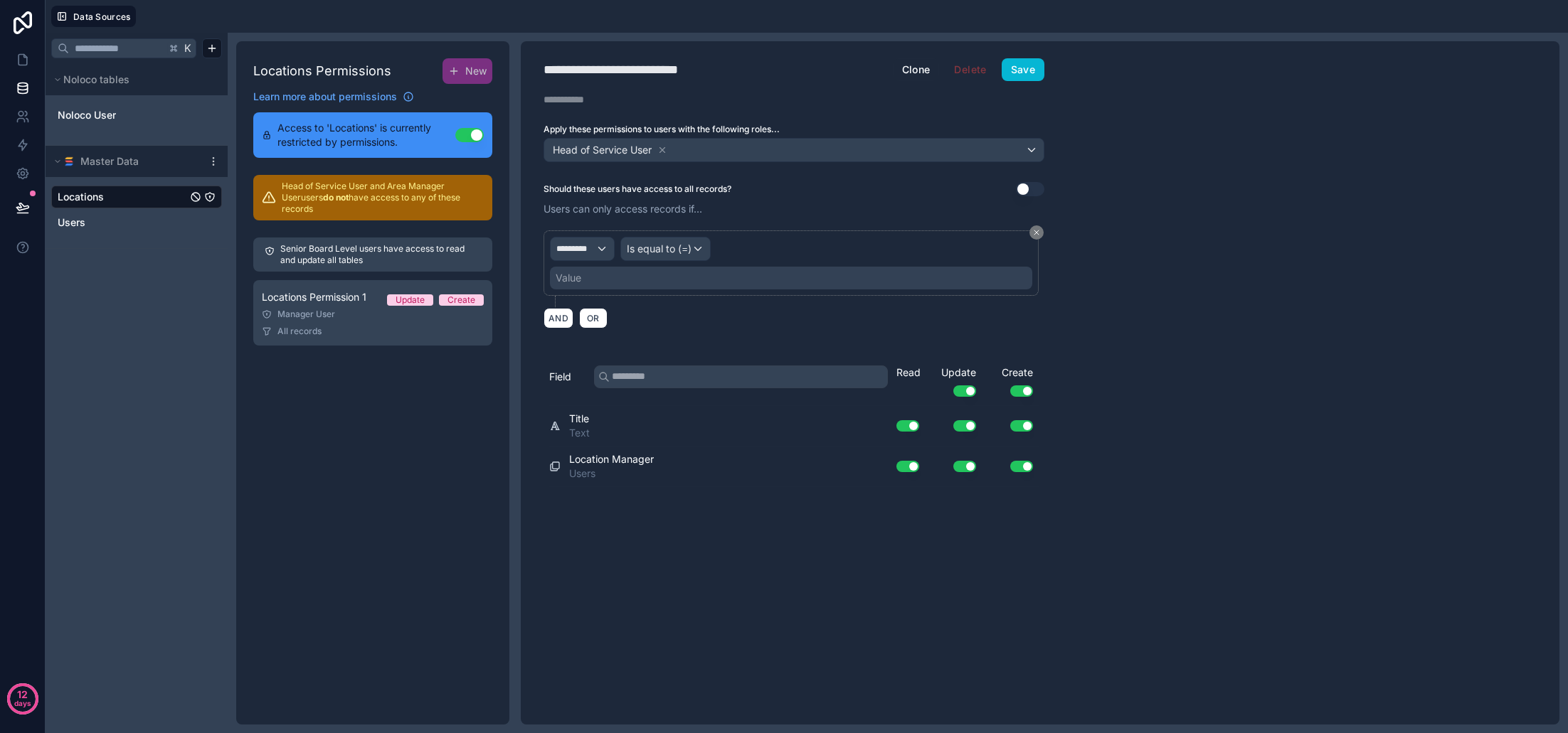
click at [612, 279] on div "Value" at bounding box center [791, 278] width 482 height 22
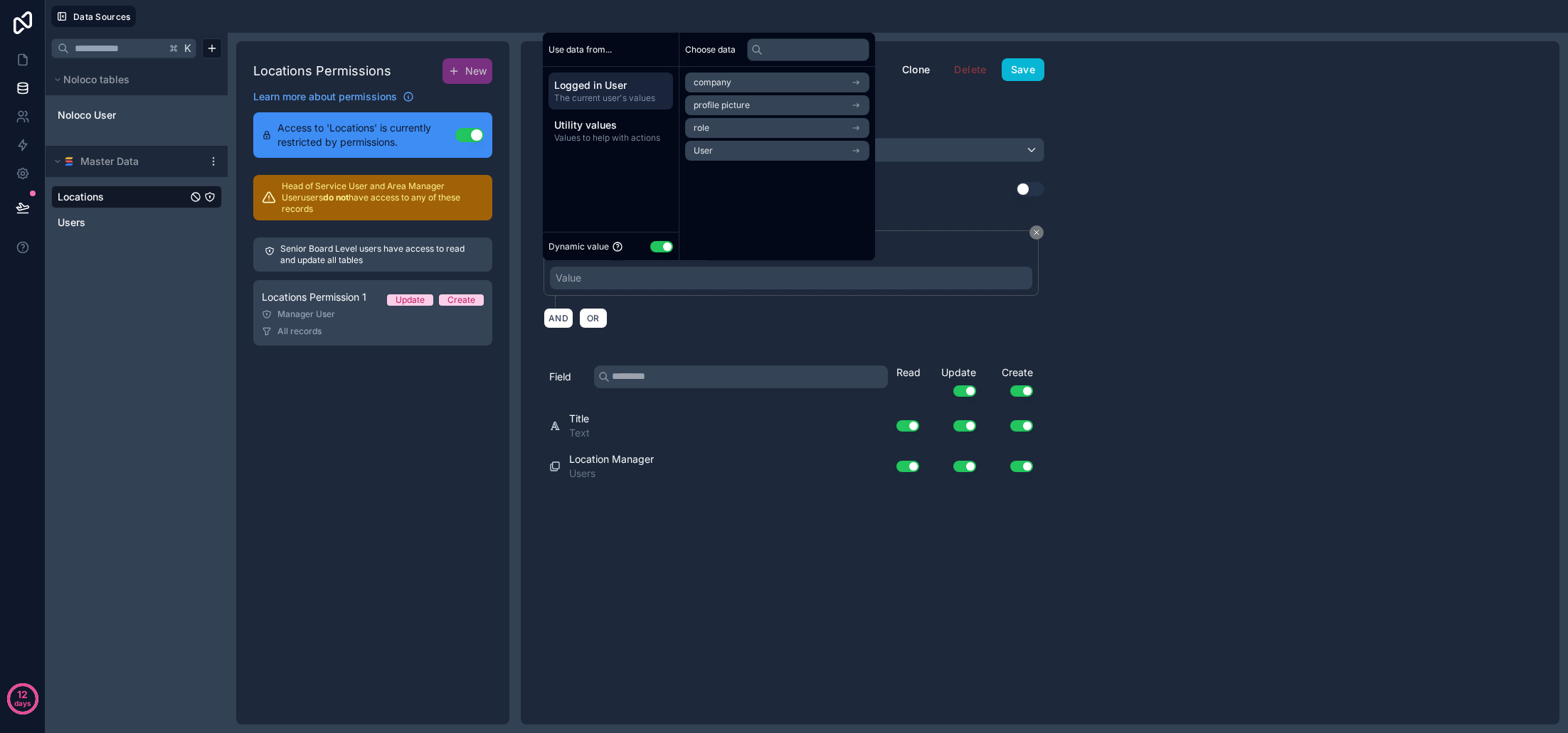
click at [806, 153] on li "User" at bounding box center [777, 151] width 184 height 20
click at [836, 180] on li "link to locations collection" at bounding box center [781, 176] width 192 height 20
click at [782, 85] on div "User" at bounding box center [781, 82] width 192 height 20
click at [770, 150] on li "User" at bounding box center [781, 151] width 192 height 20
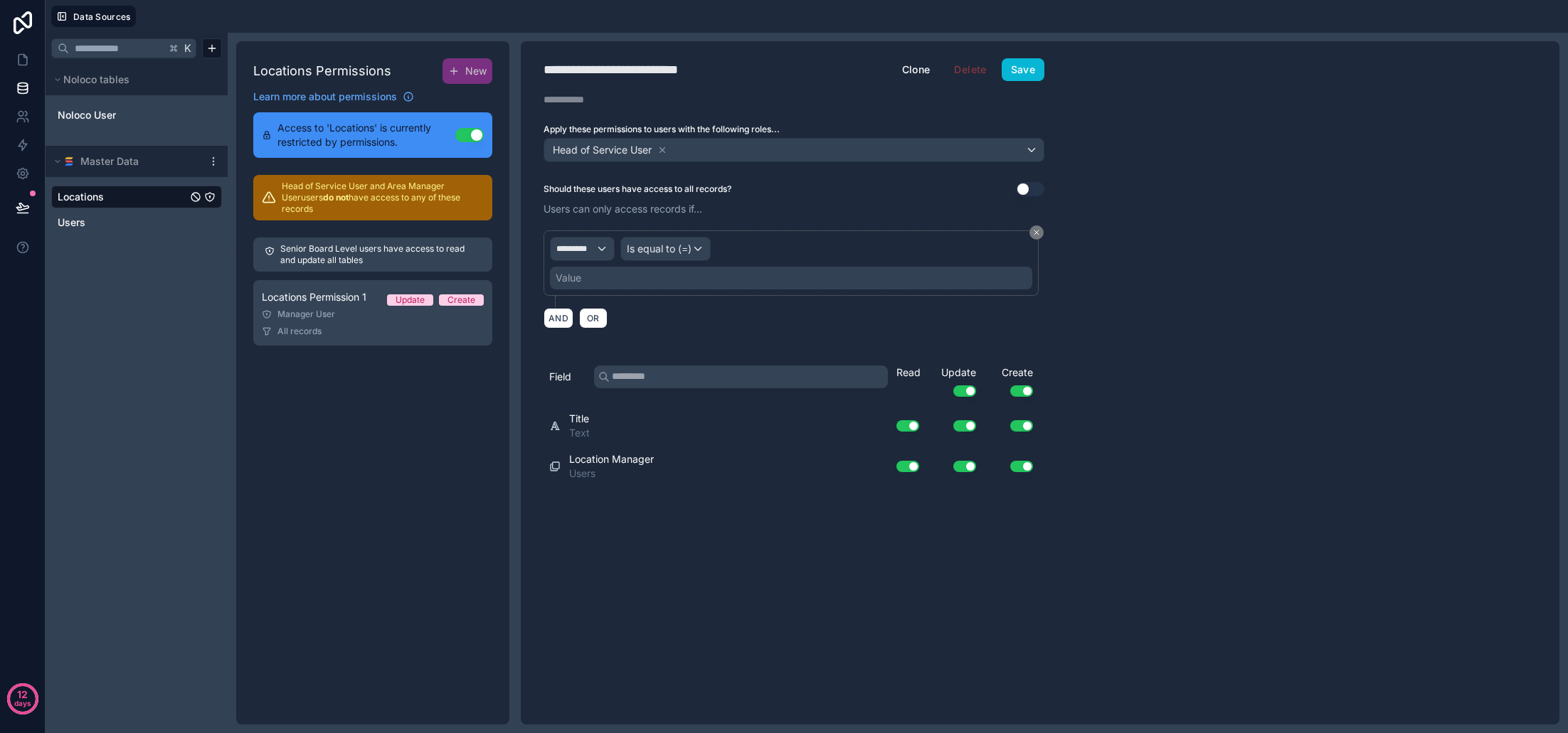
click at [936, 205] on p "Users can only access records if..." at bounding box center [794, 209] width 501 height 14
click at [583, 250] on span "*********" at bounding box center [576, 249] width 39 height 11
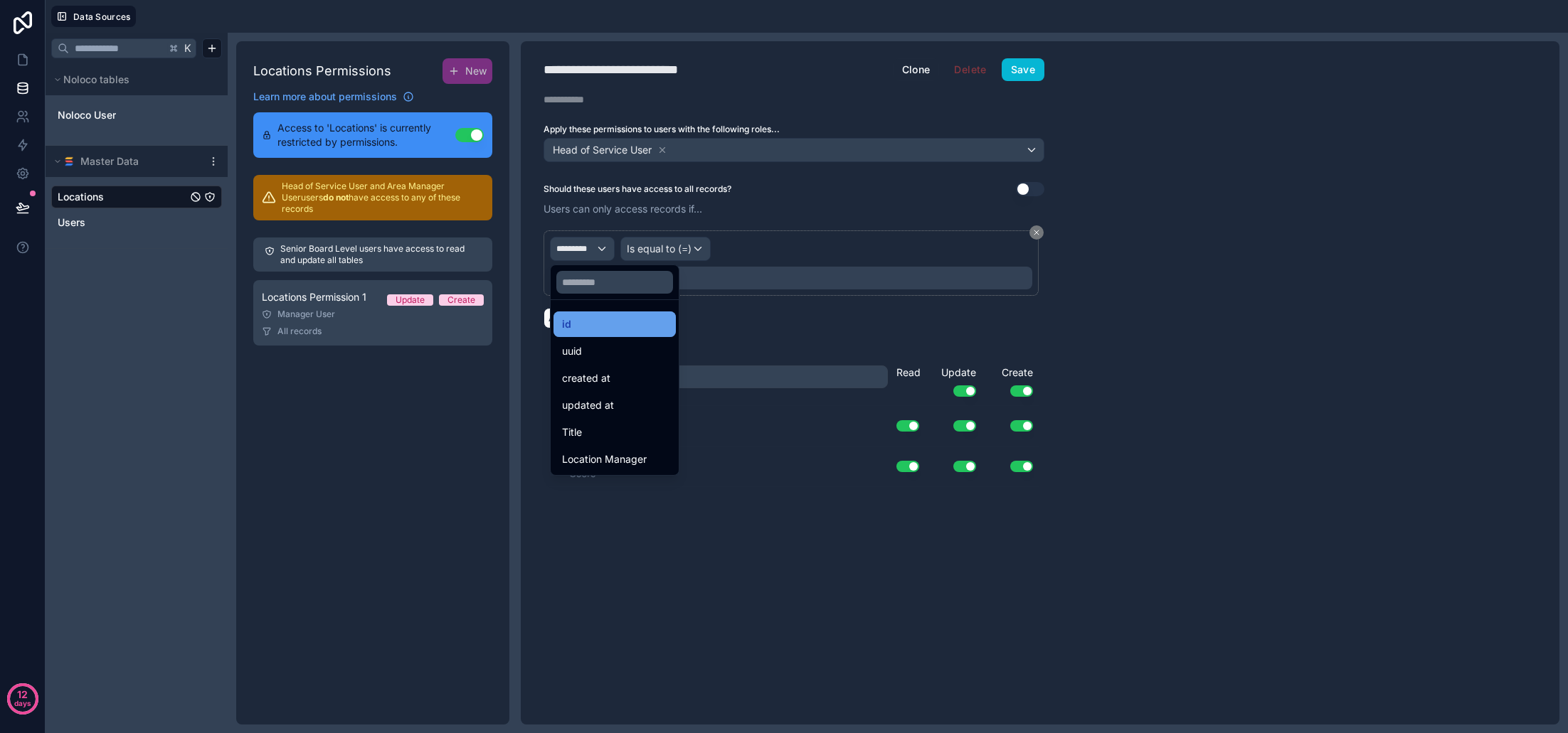
click at [624, 325] on div "id" at bounding box center [615, 324] width 105 height 17
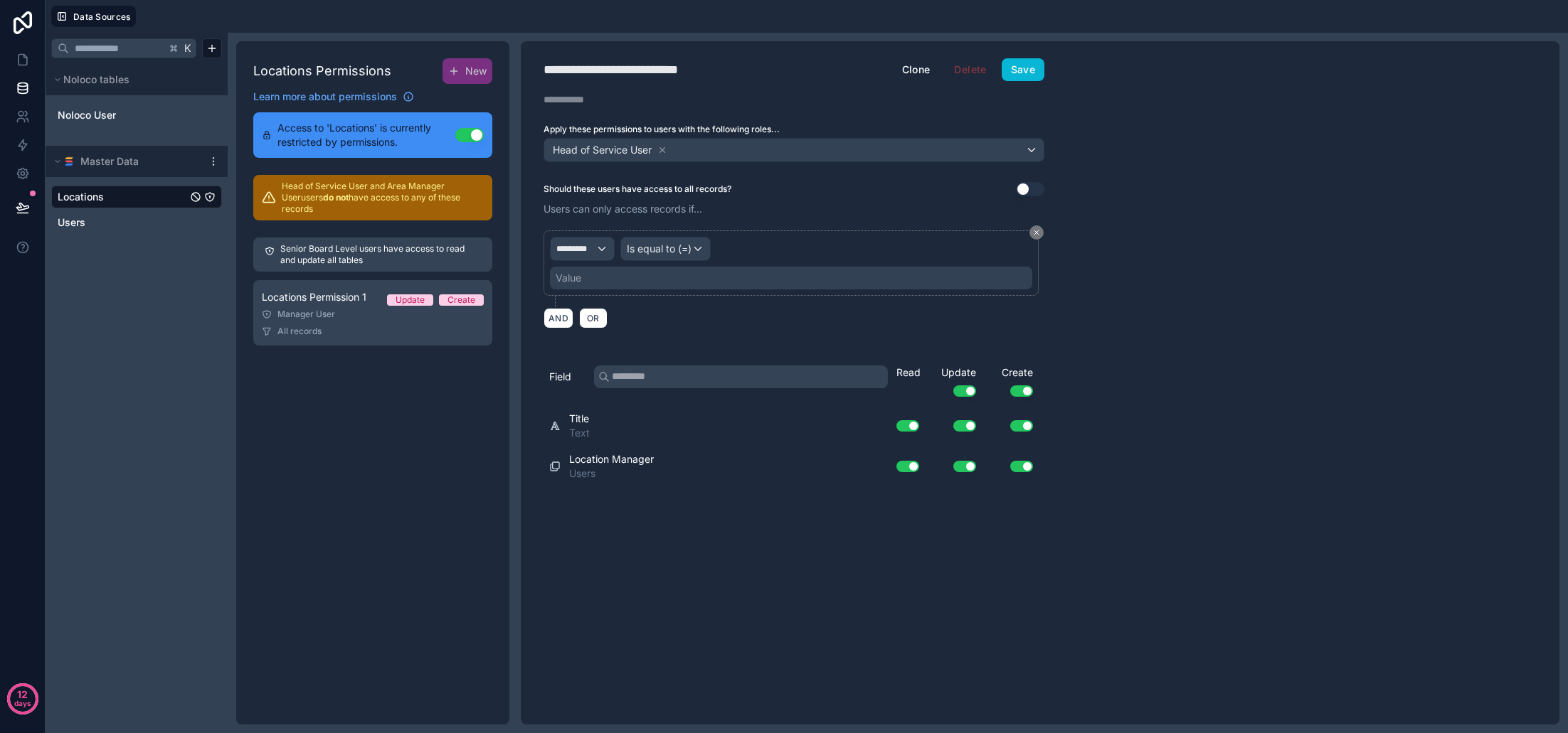
click at [672, 248] on span "Is equal to (=)" at bounding box center [659, 249] width 65 height 14
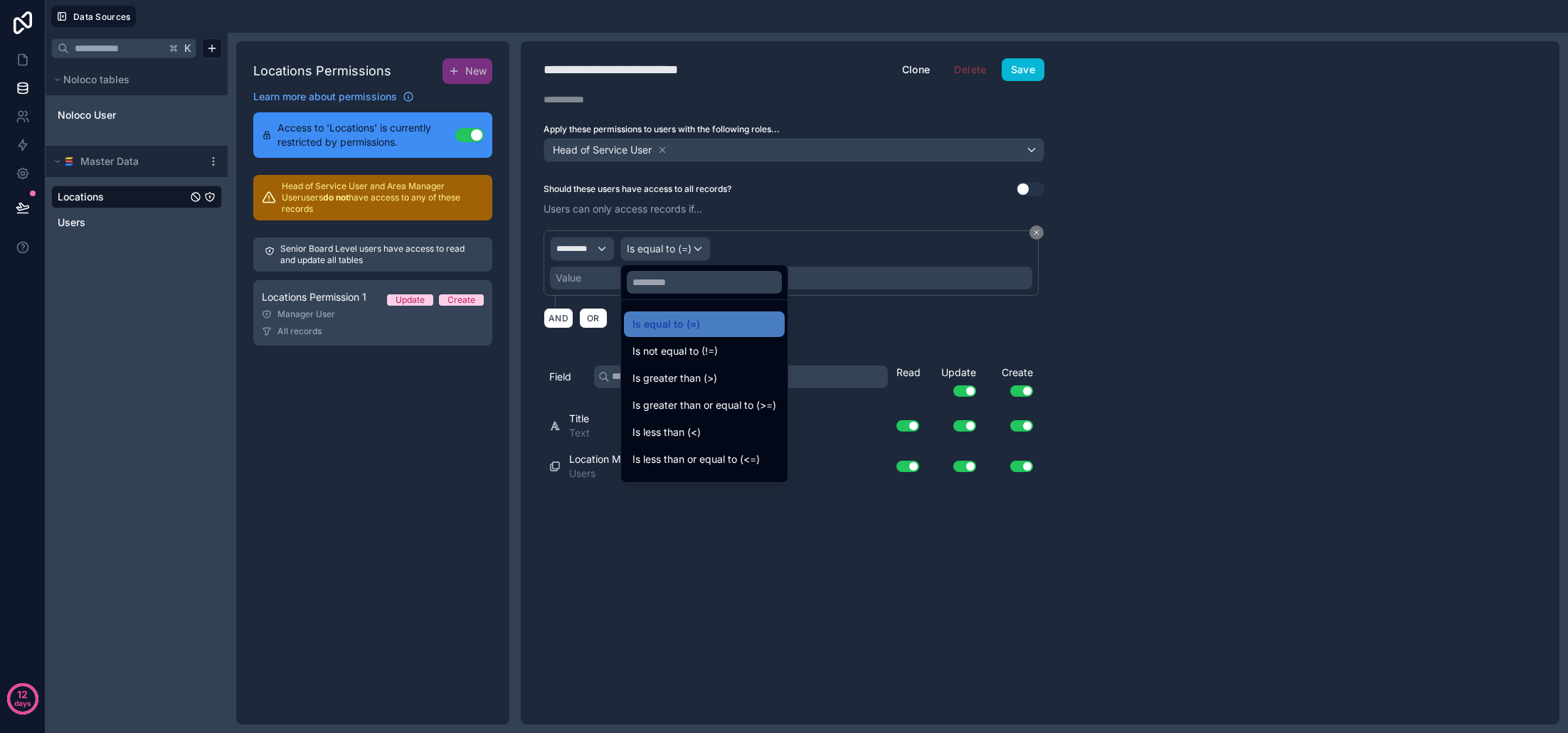
click at [592, 249] on div at bounding box center [784, 366] width 1568 height 733
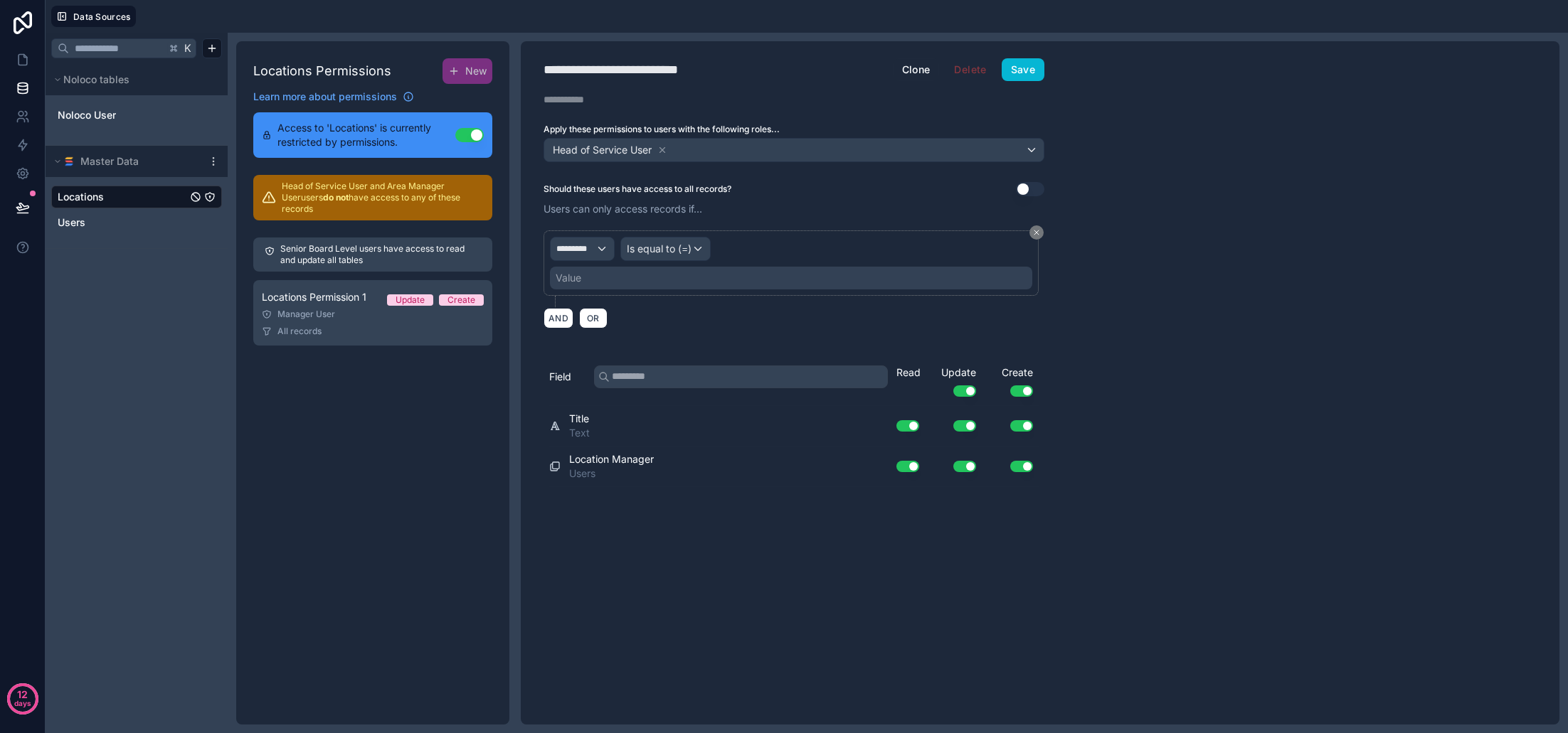
click at [599, 249] on div "*********" at bounding box center [582, 249] width 63 height 22
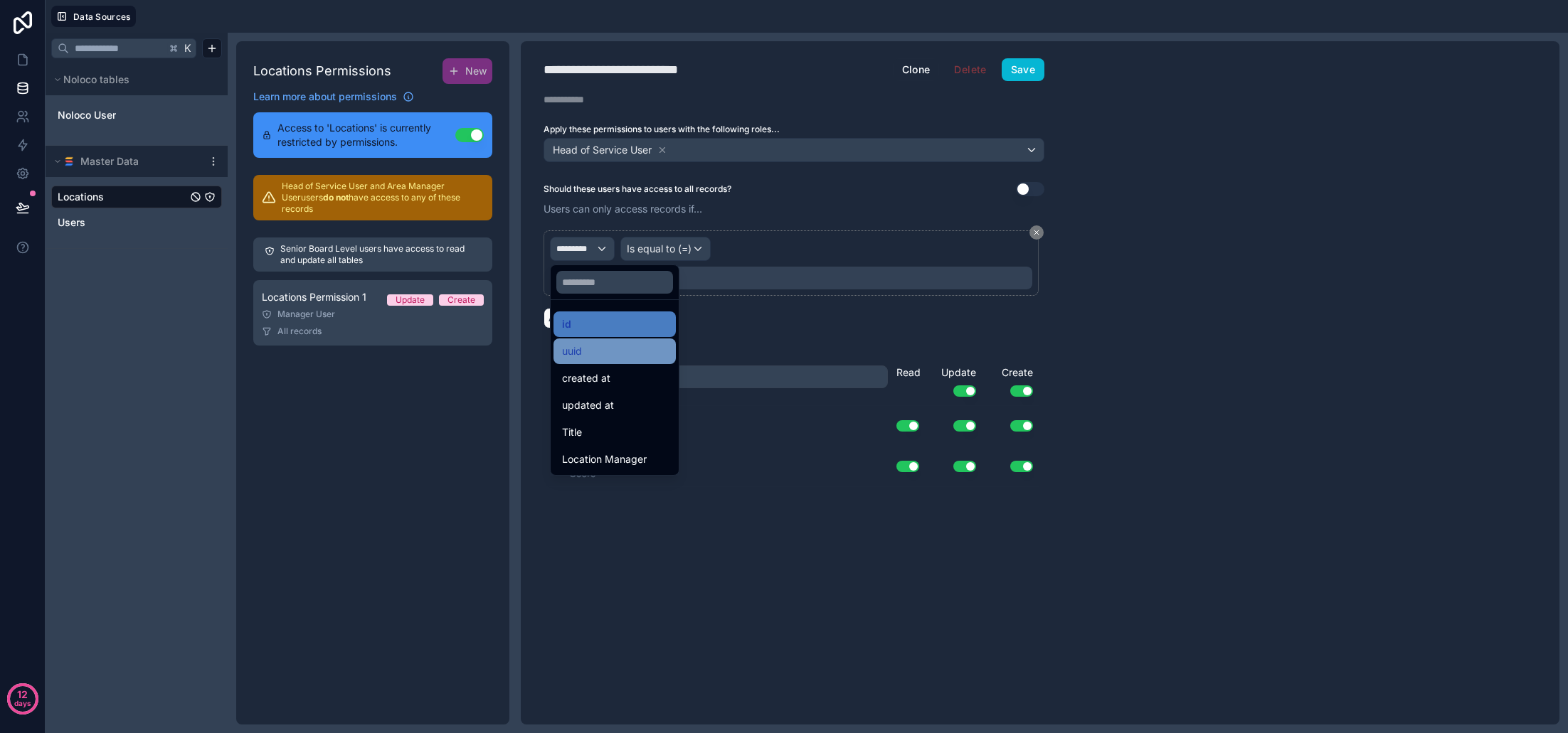
click at [602, 346] on div "uuid" at bounding box center [615, 351] width 105 height 17
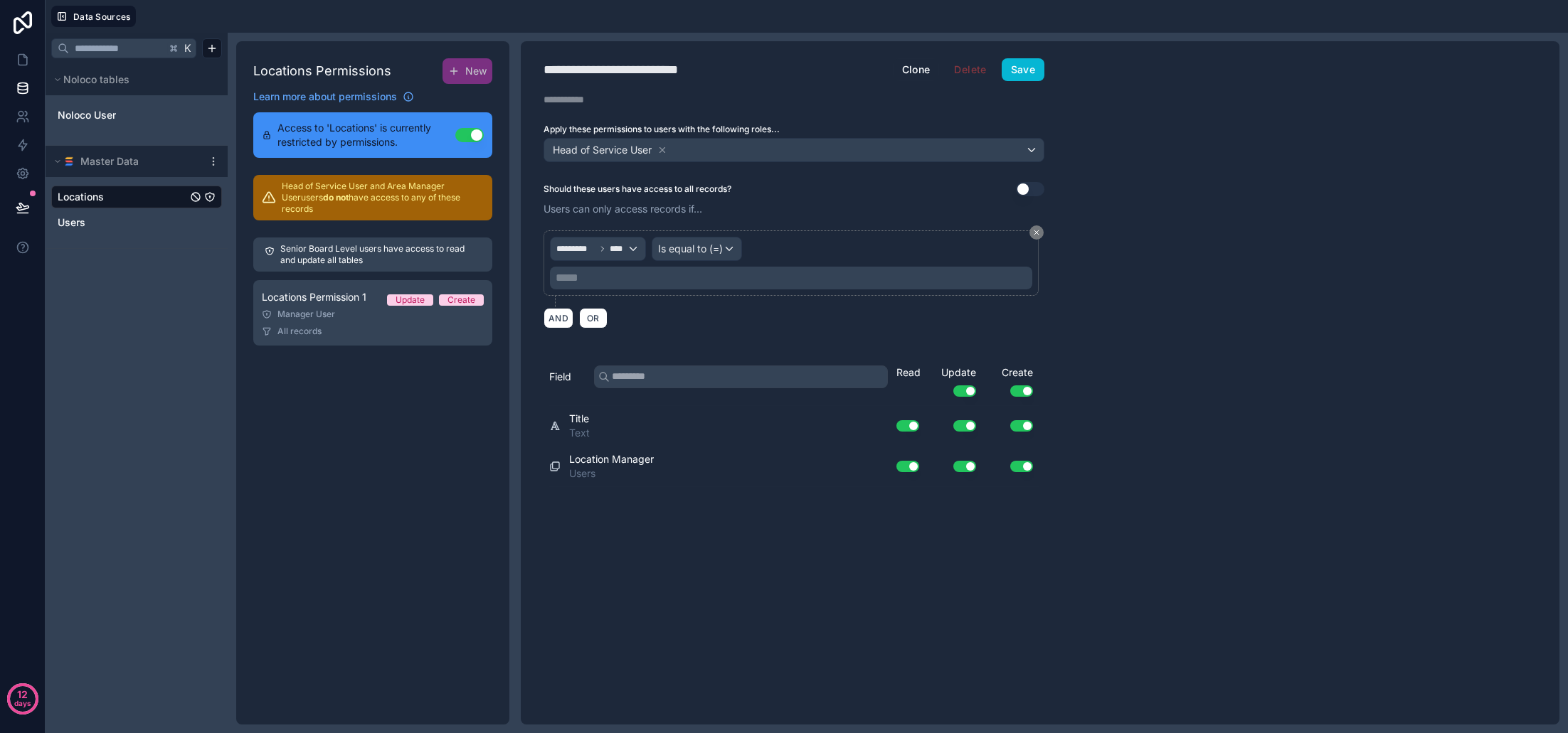
click at [706, 249] on span "Is equal to (=)" at bounding box center [690, 249] width 65 height 14
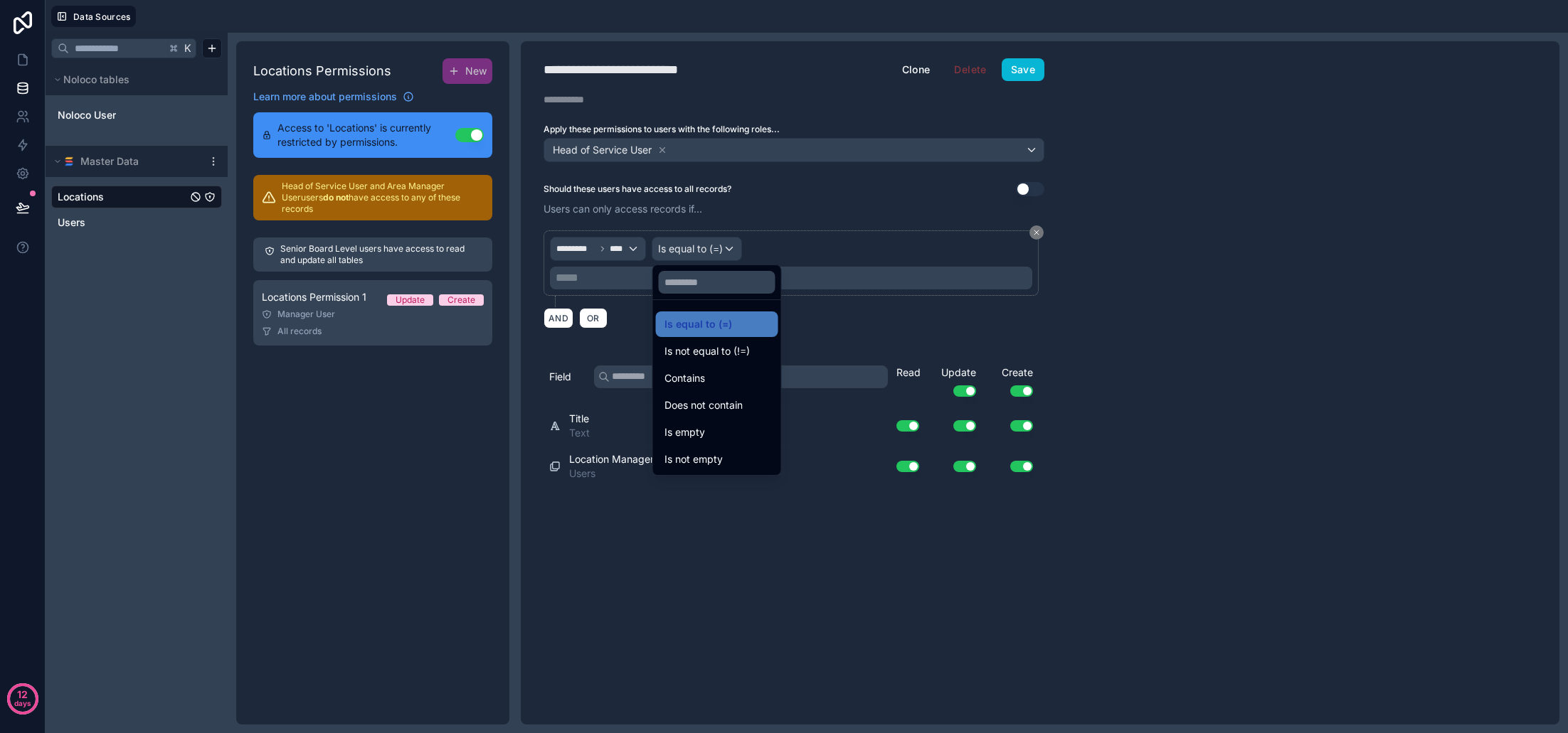
click at [706, 249] on div at bounding box center [784, 366] width 1568 height 733
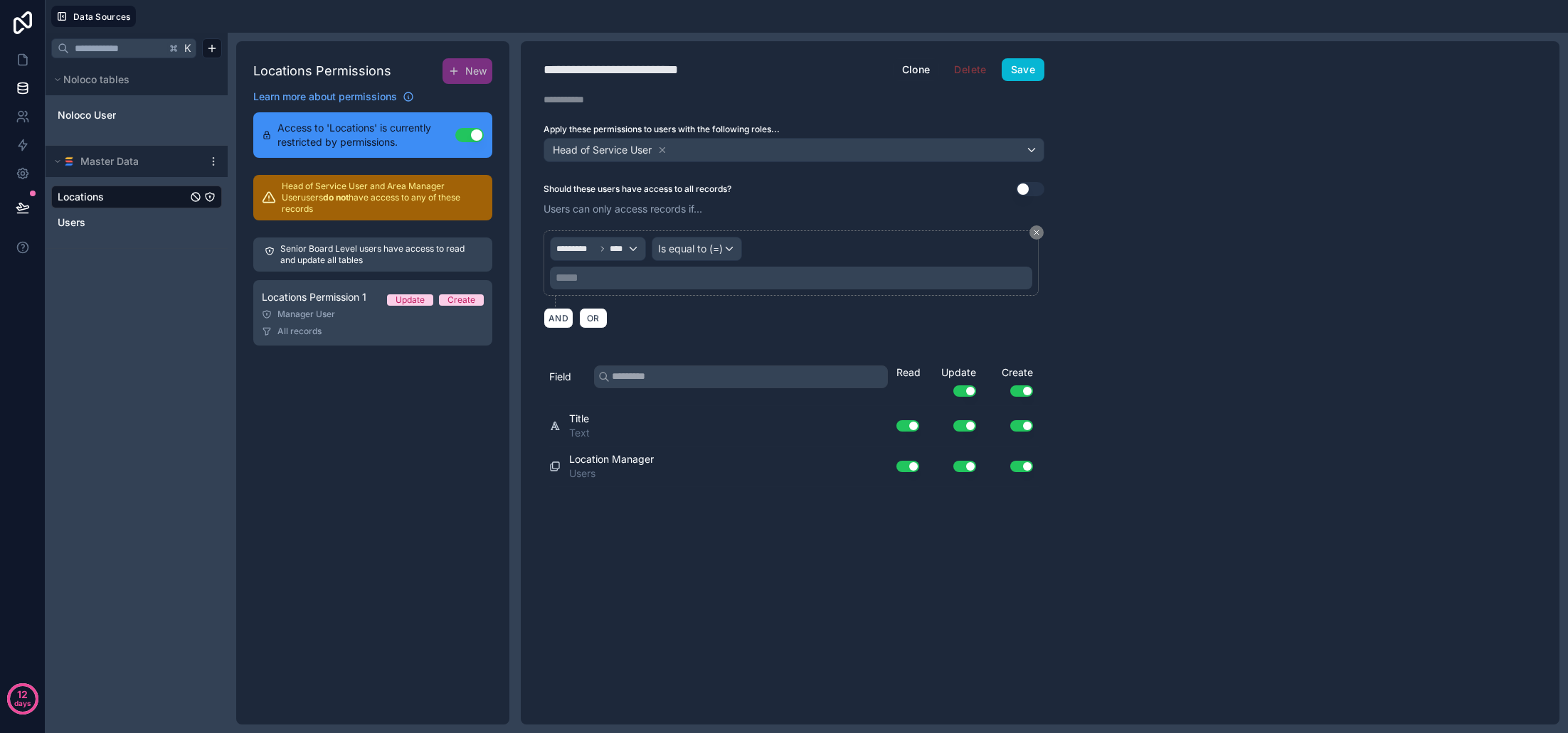
click at [1029, 189] on button "Use setting" at bounding box center [1030, 189] width 28 height 14
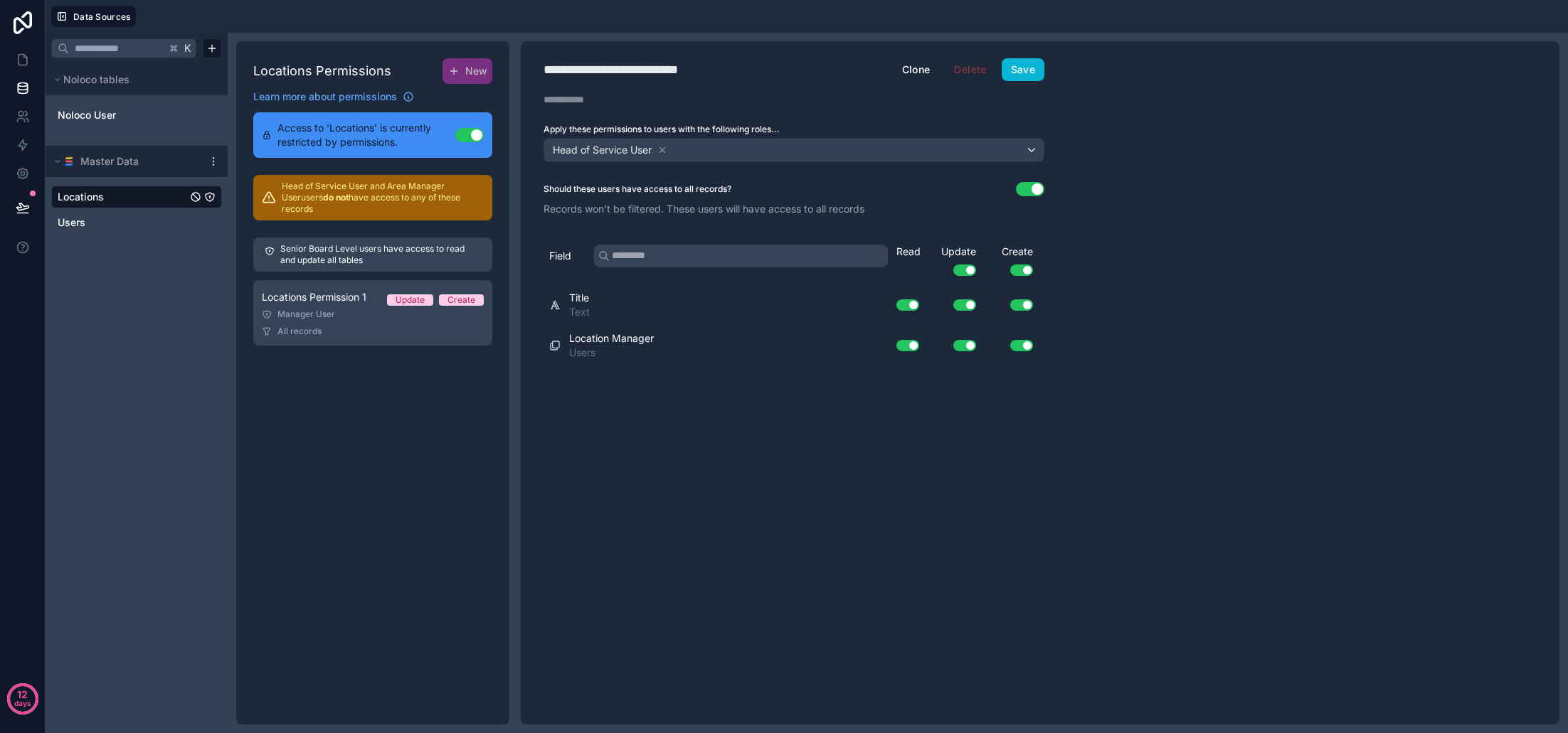
click at [1029, 189] on button "Use setting" at bounding box center [1030, 189] width 28 height 14
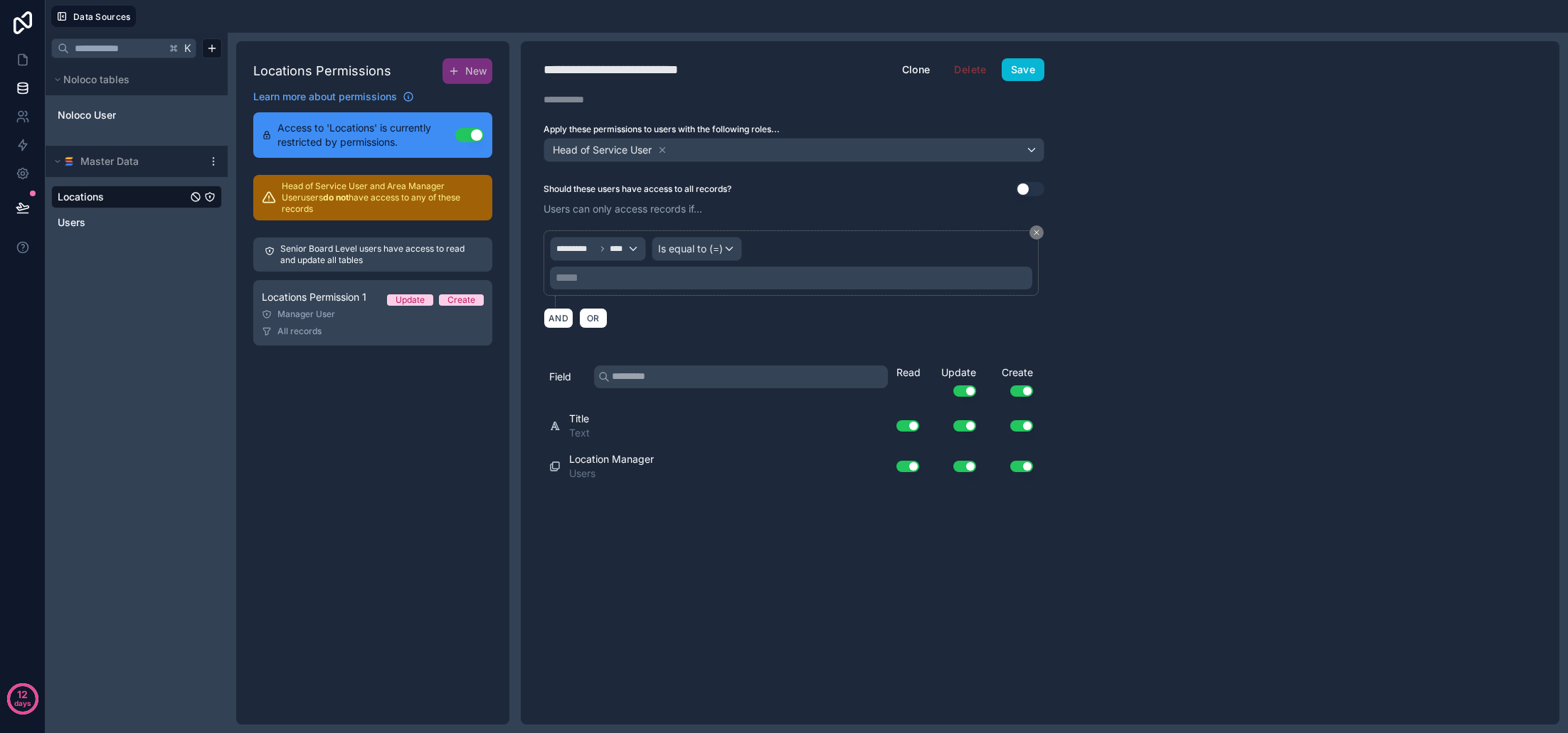
click at [635, 249] on div "********* ****" at bounding box center [598, 249] width 95 height 22
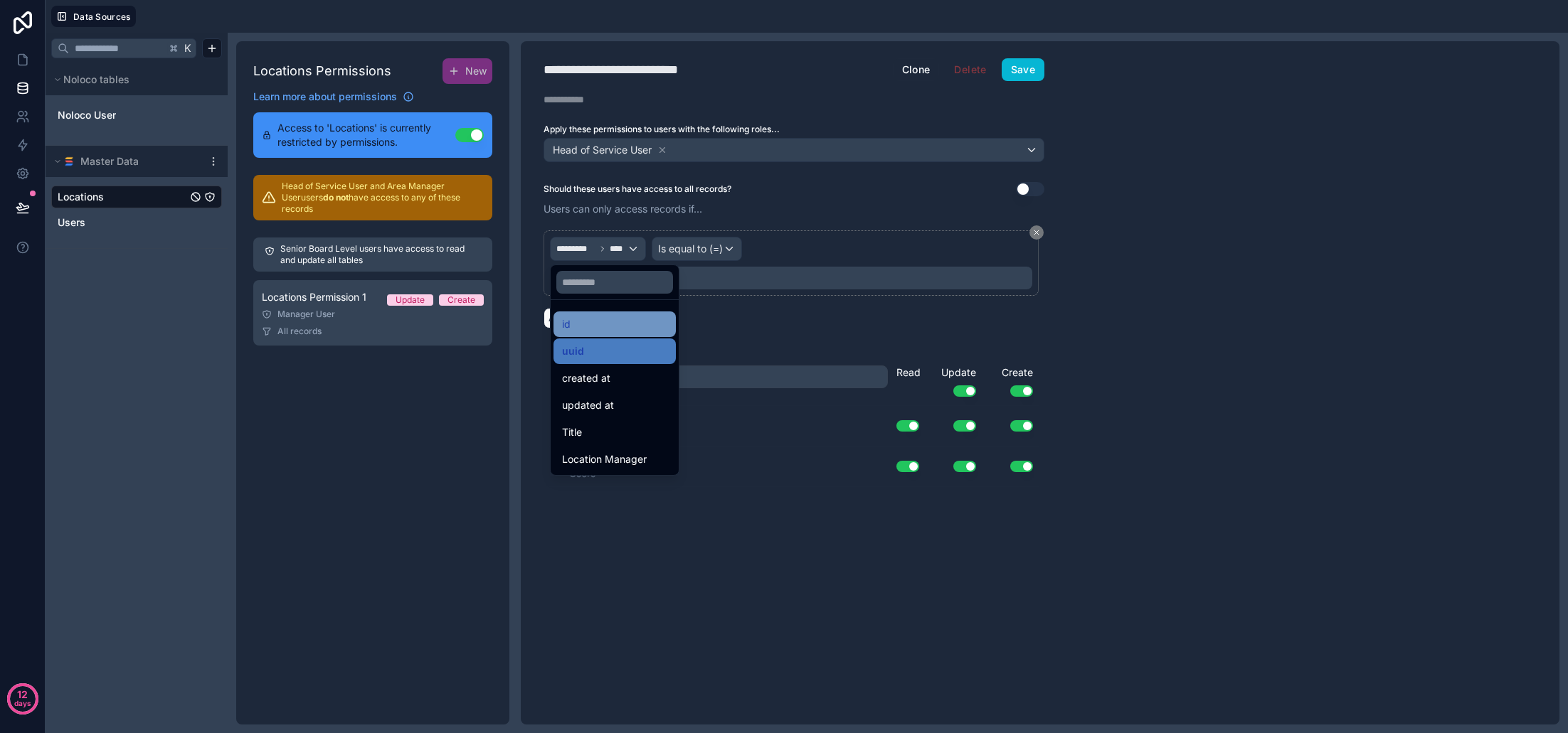
click at [603, 319] on div "id" at bounding box center [615, 324] width 105 height 17
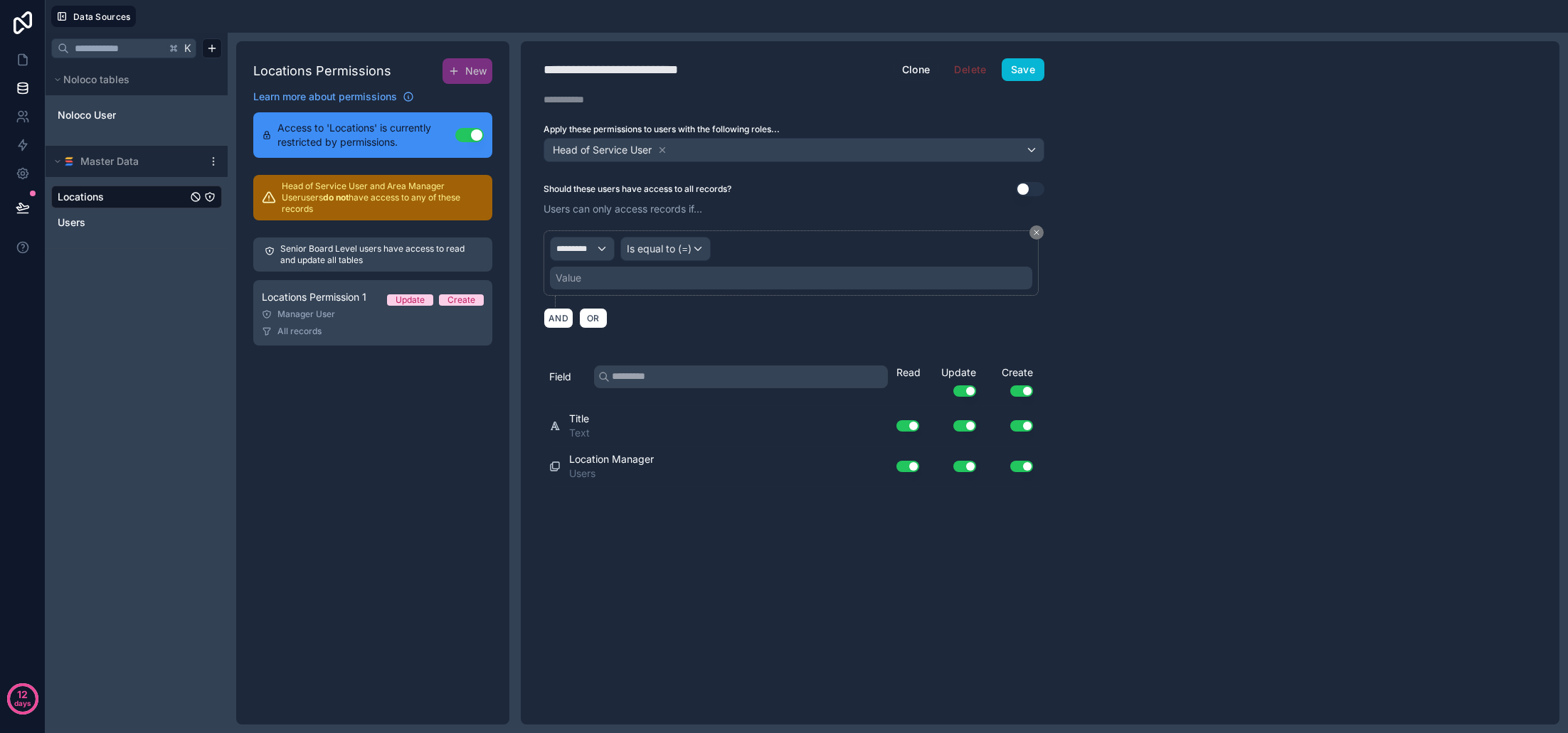
click at [680, 249] on span "Is equal to (=)" at bounding box center [659, 249] width 65 height 14
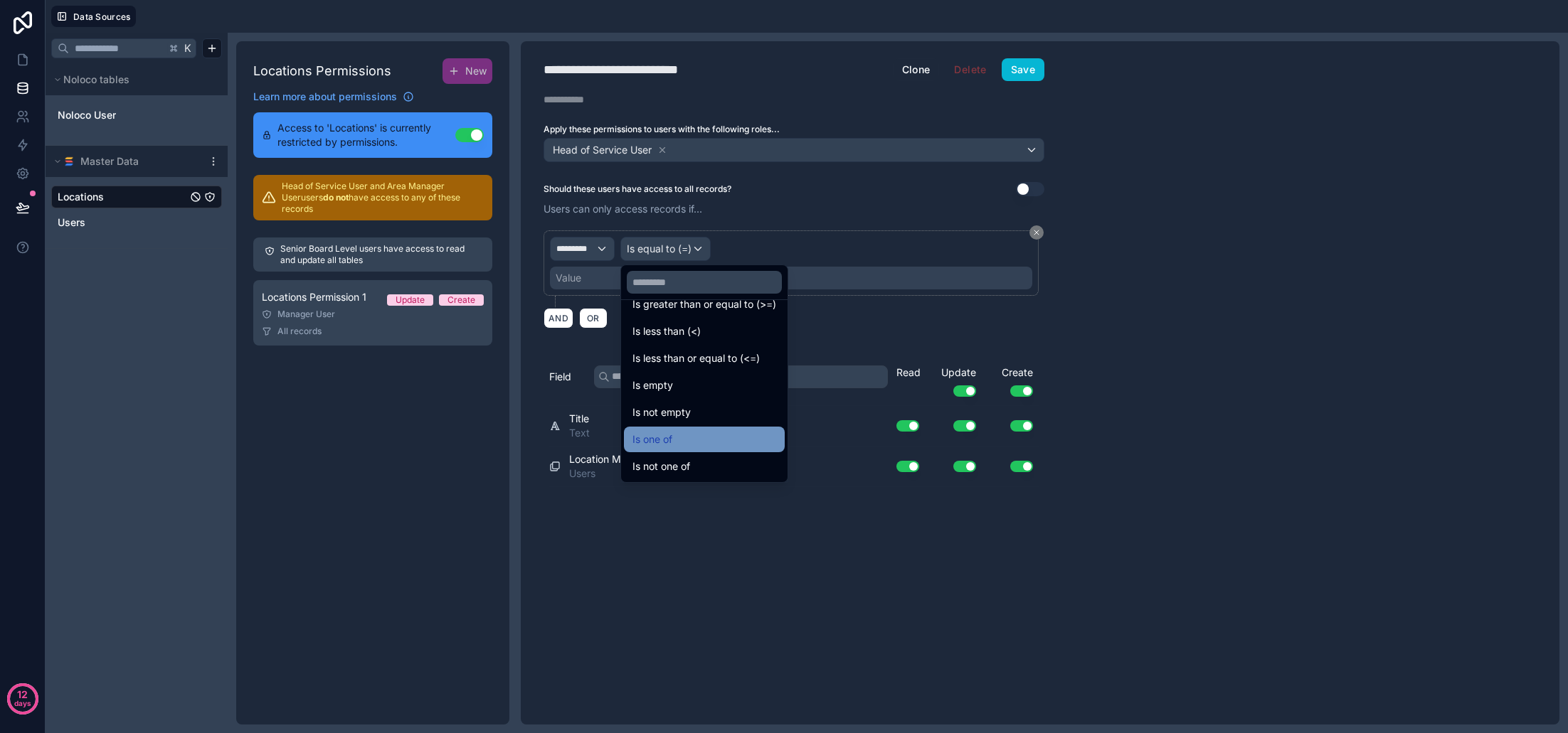
scroll to position [101, 0]
click at [700, 436] on div "Is one of" at bounding box center [704, 439] width 143 height 17
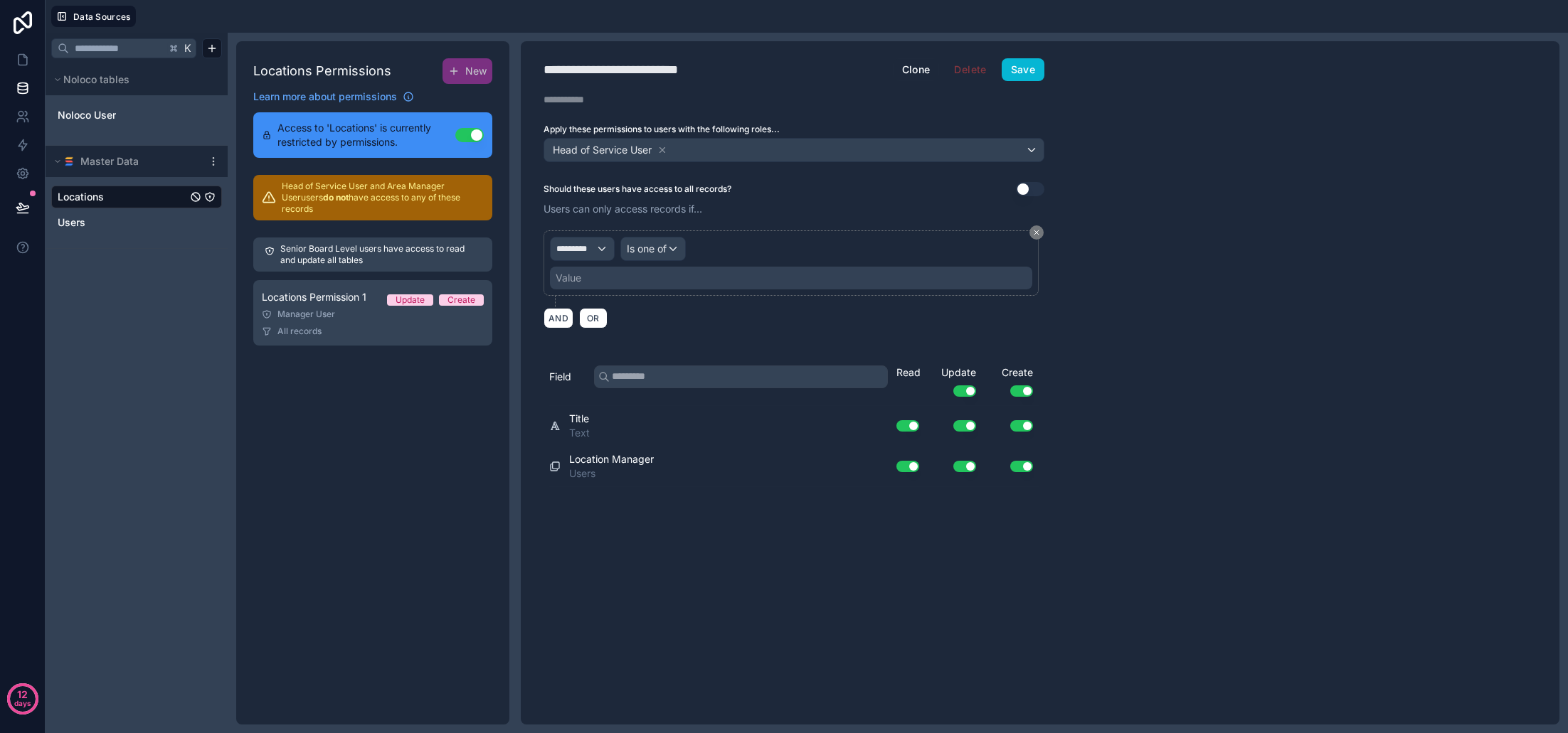
click at [661, 281] on div "Value" at bounding box center [791, 278] width 482 height 22
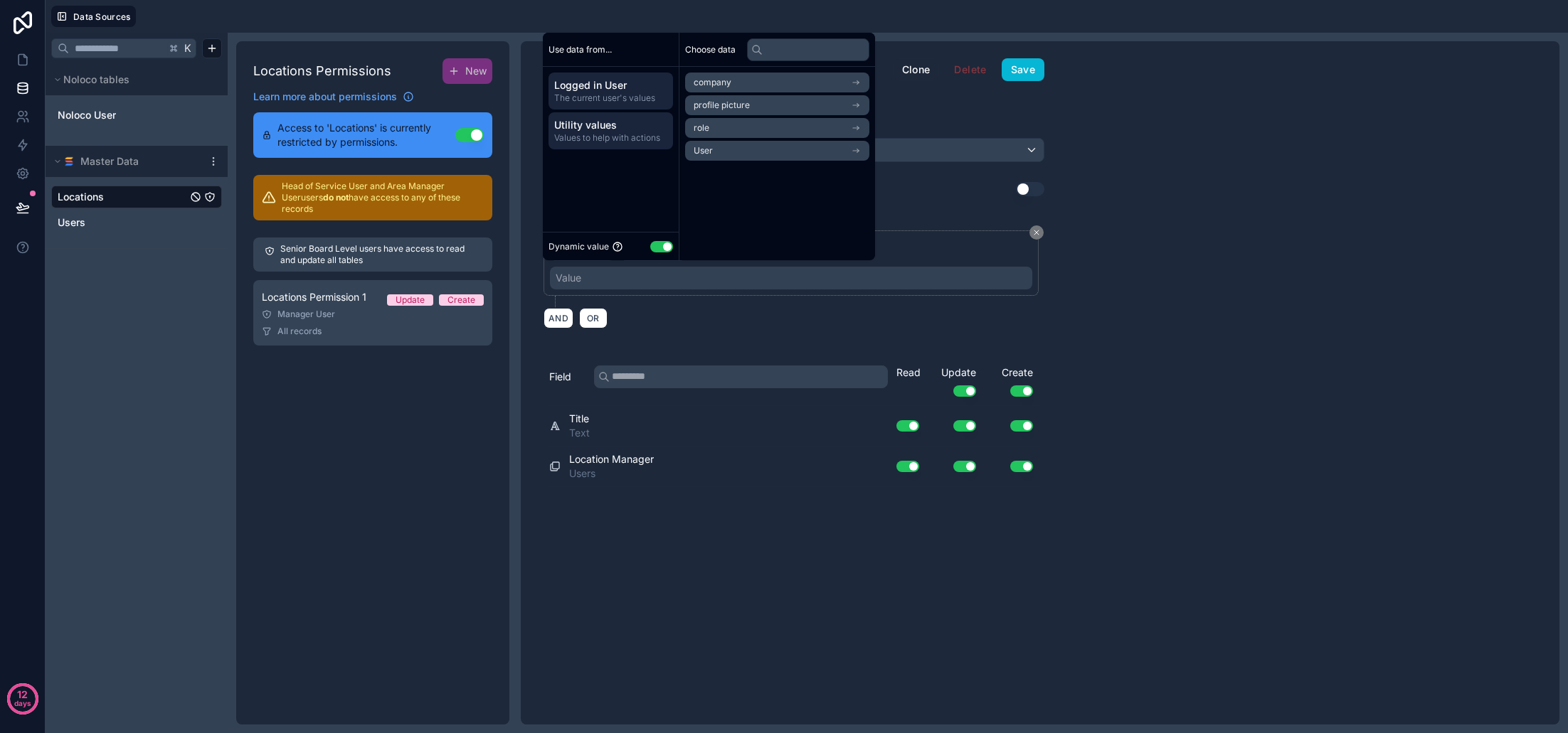
drag, startPoint x: 639, startPoint y: 131, endPoint x: 630, endPoint y: 128, distance: 9.5
click at [630, 128] on span "Utility values" at bounding box center [611, 125] width 113 height 14
click at [630, 93] on span "The current user's values" at bounding box center [611, 98] width 113 height 11
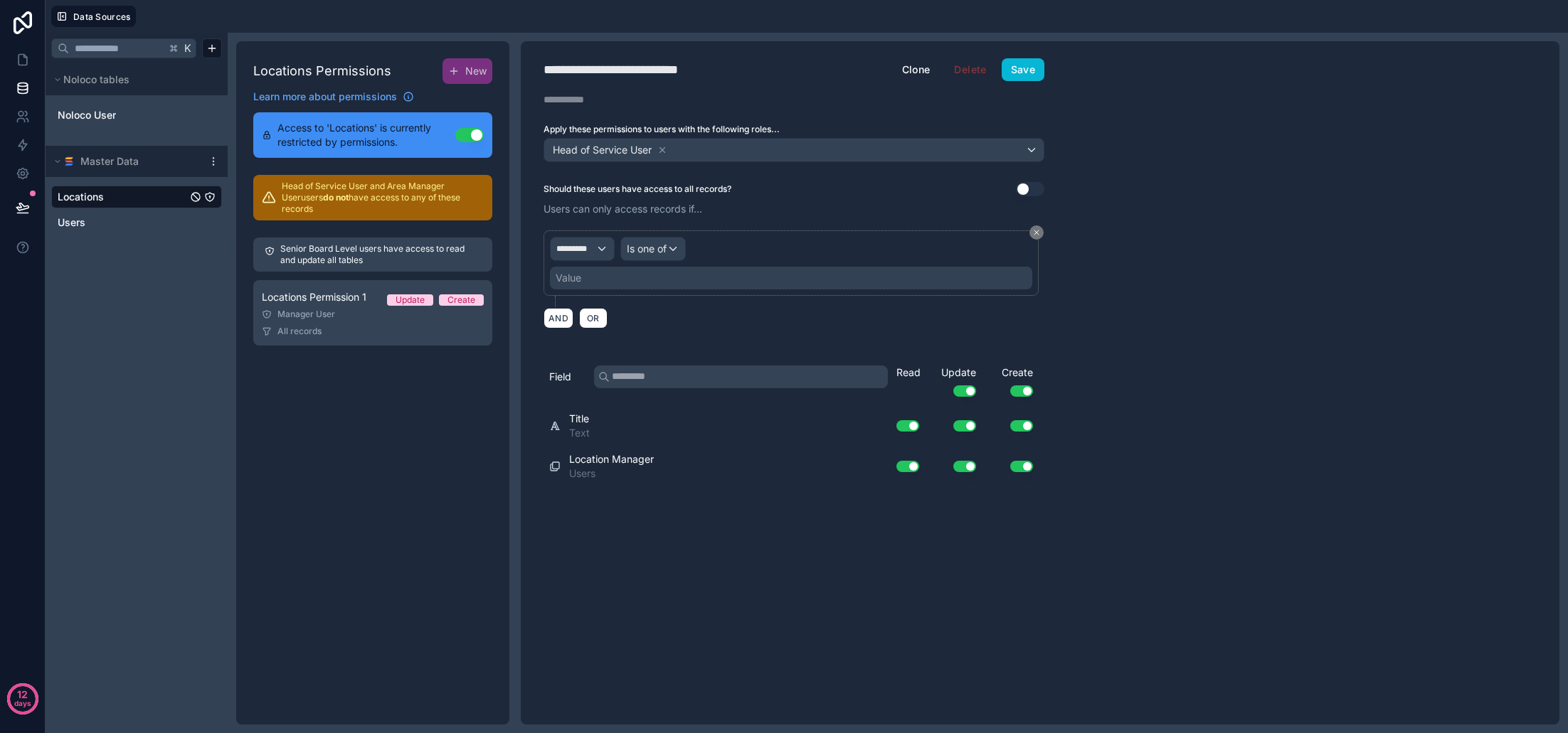
click at [948, 234] on div "********* Is one of Value" at bounding box center [791, 263] width 495 height 66
click at [596, 254] on div "*********" at bounding box center [582, 249] width 63 height 22
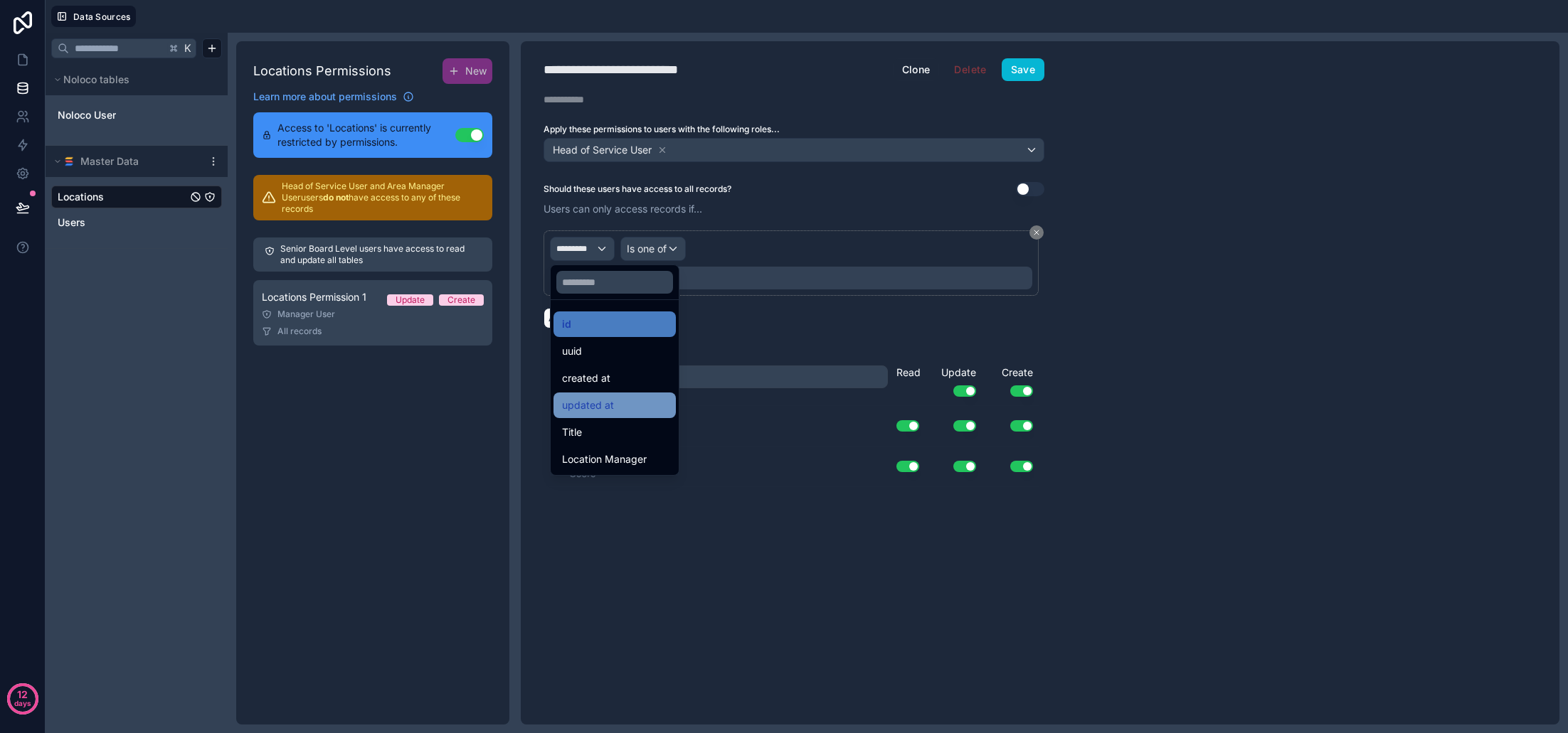
scroll to position [0, 0]
click at [626, 460] on span "Location Manager" at bounding box center [604, 459] width 84 height 17
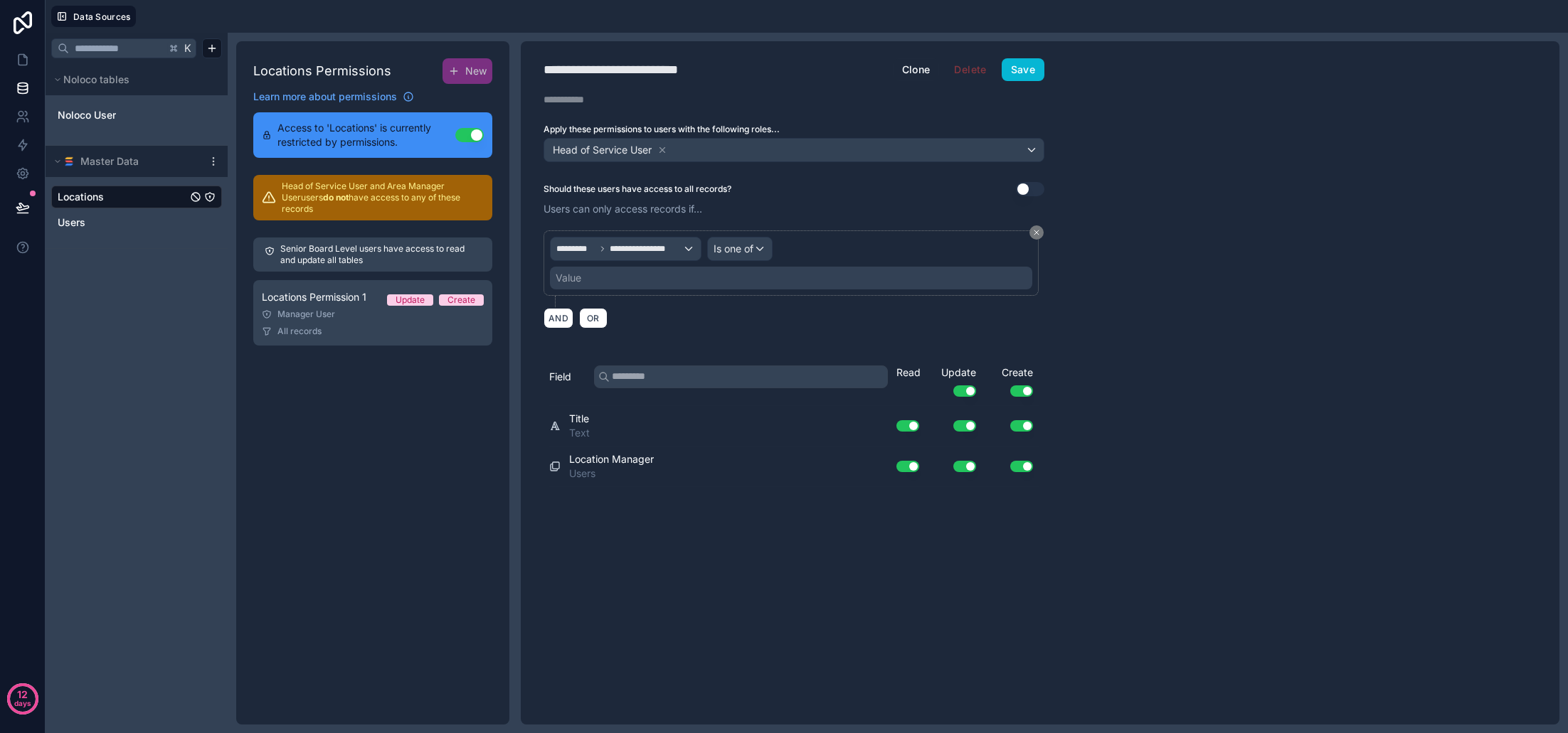
click at [658, 250] on span "**********" at bounding box center [646, 249] width 72 height 11
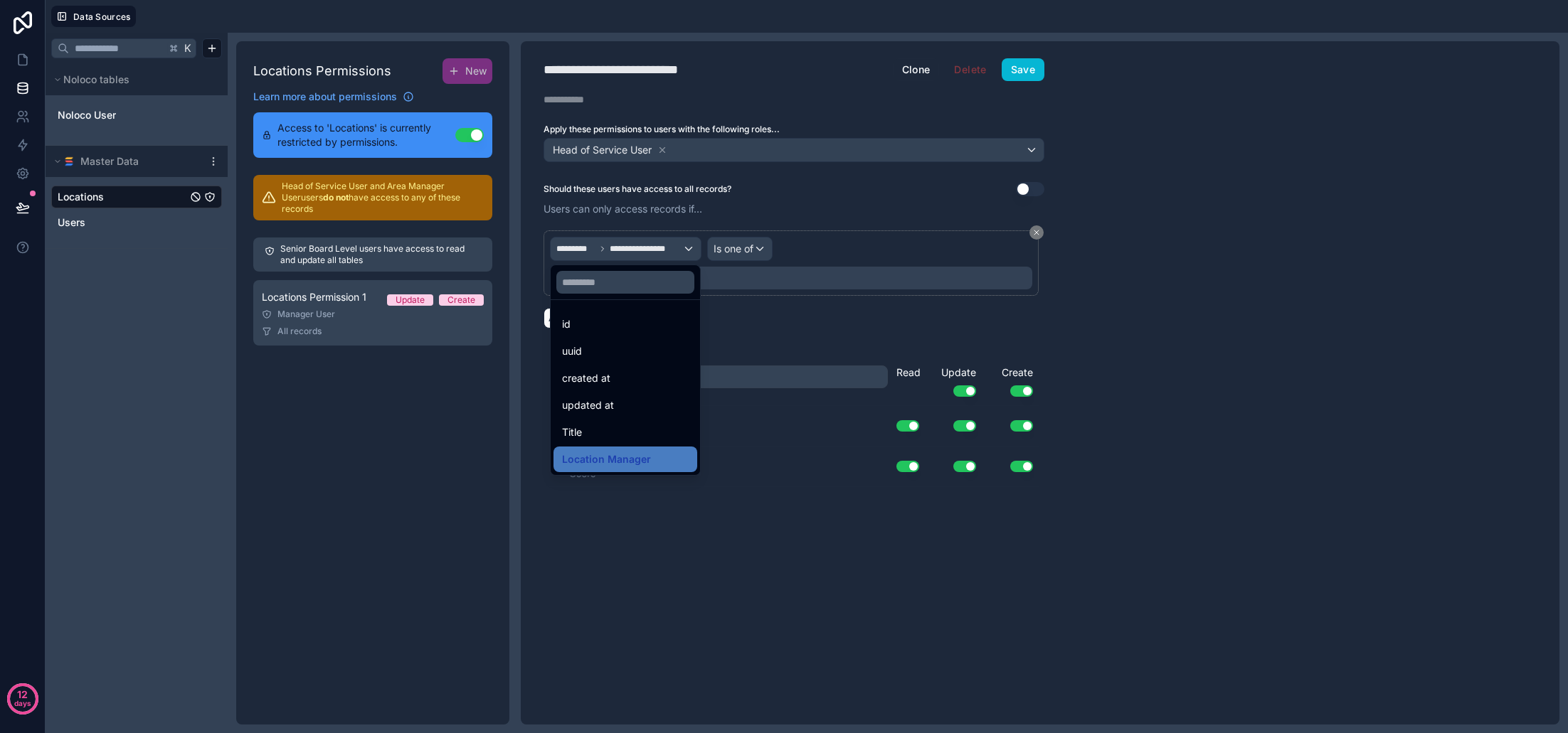
click at [658, 250] on div at bounding box center [784, 366] width 1568 height 733
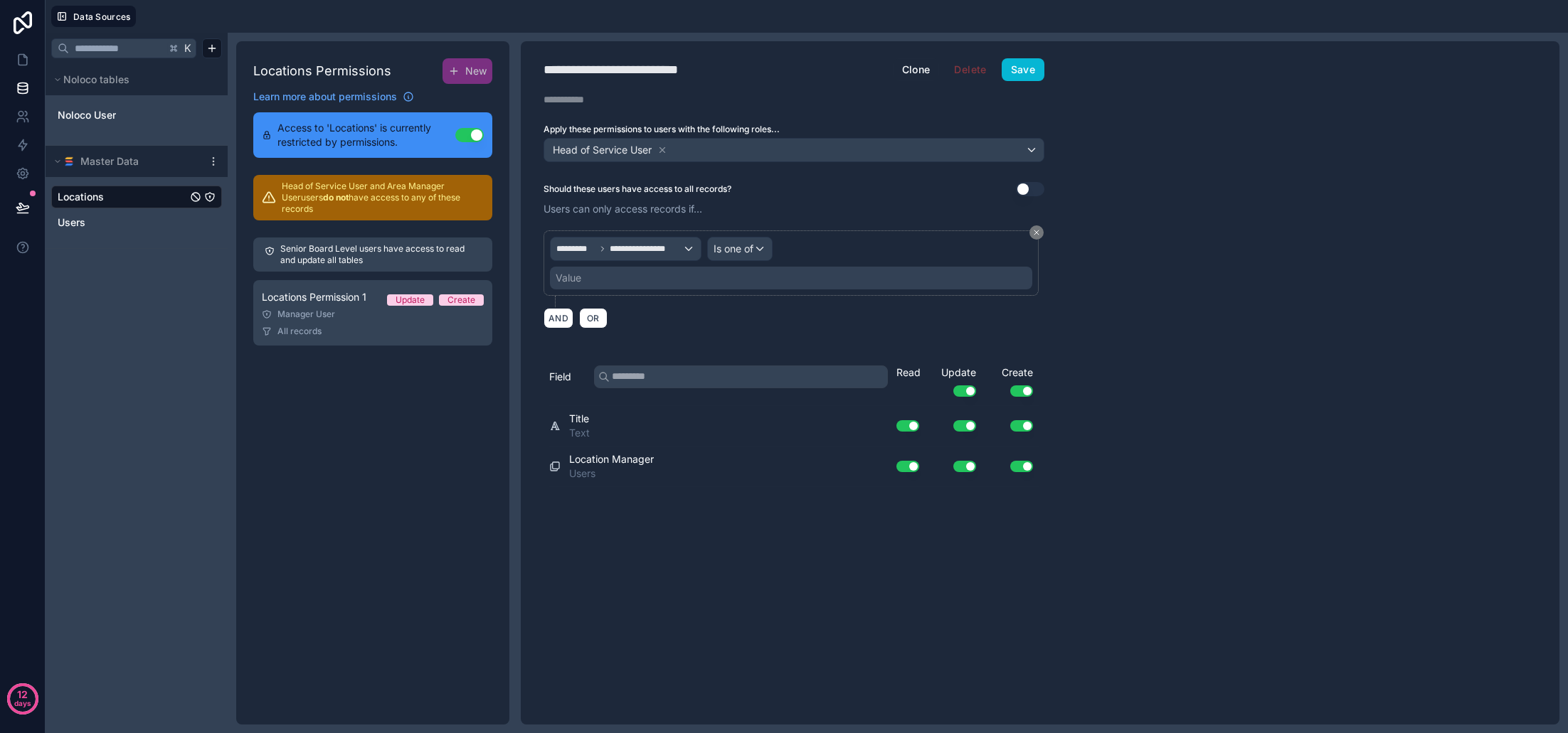
click at [753, 251] on span "Is one of" at bounding box center [733, 249] width 40 height 14
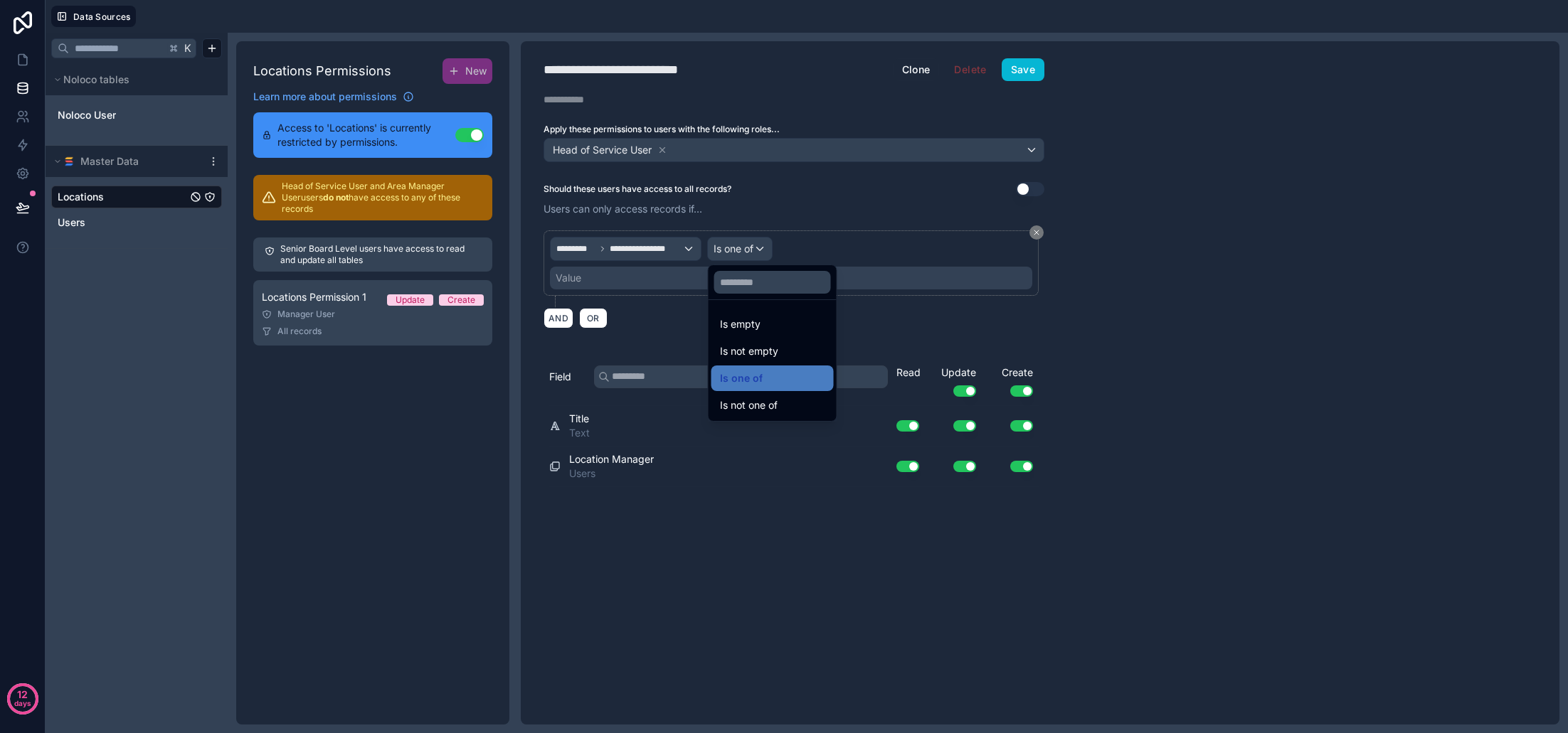
click at [754, 251] on div at bounding box center [784, 366] width 1568 height 733
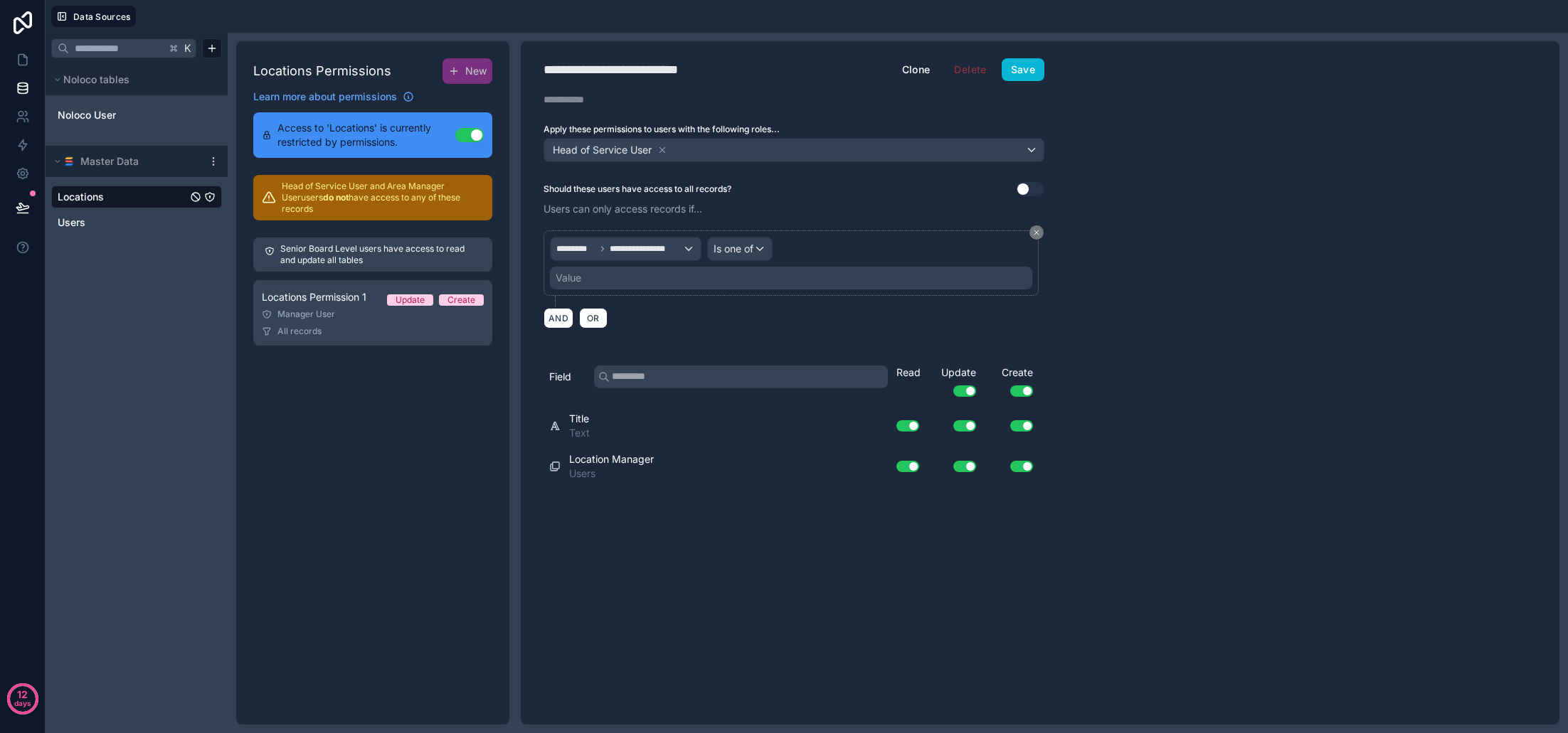
click at [738, 278] on div "Value" at bounding box center [791, 278] width 482 height 22
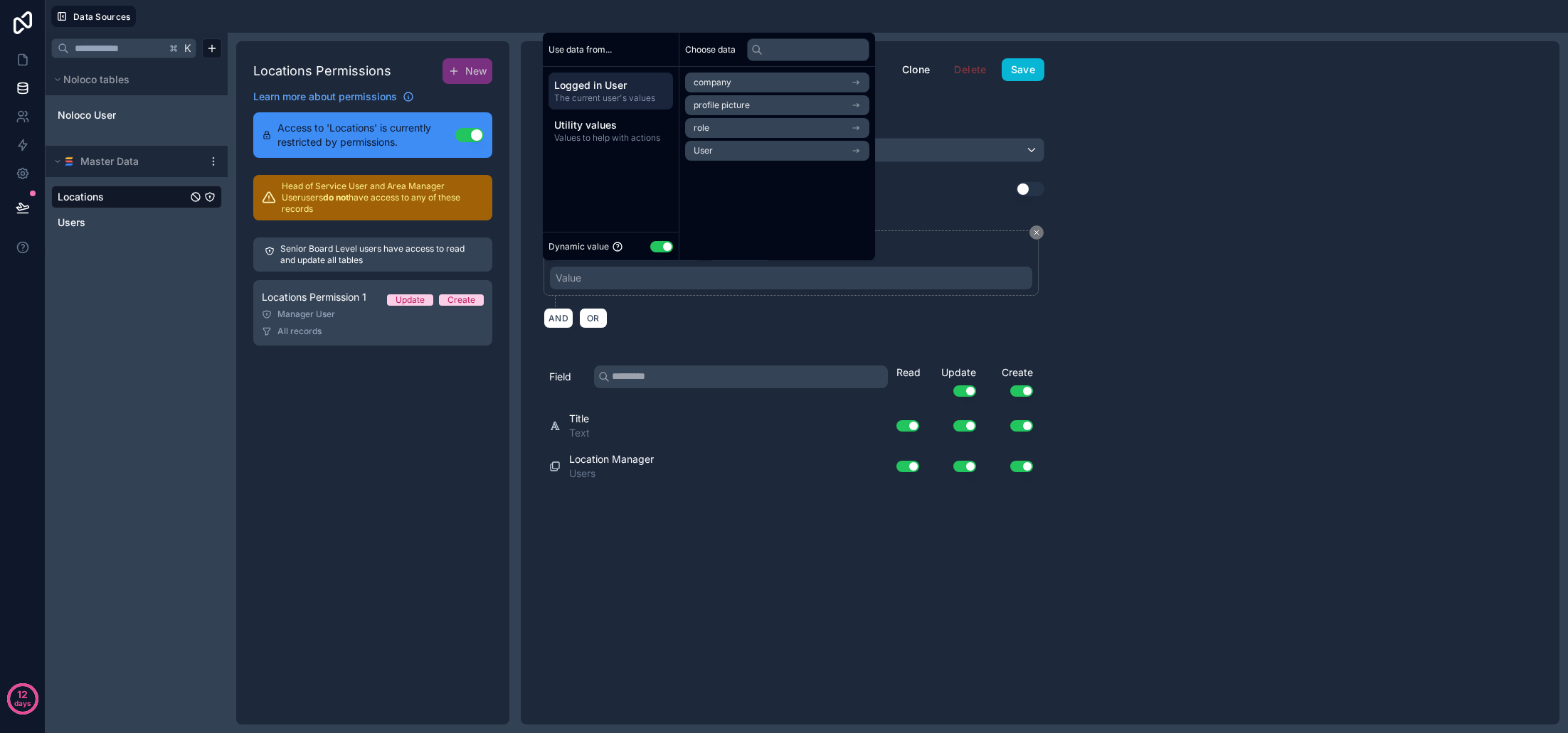
click at [725, 153] on li "User" at bounding box center [777, 151] width 184 height 20
click at [764, 111] on li "User" at bounding box center [777, 108] width 184 height 20
click at [780, 310] on div "AND OR" at bounding box center [794, 318] width 501 height 22
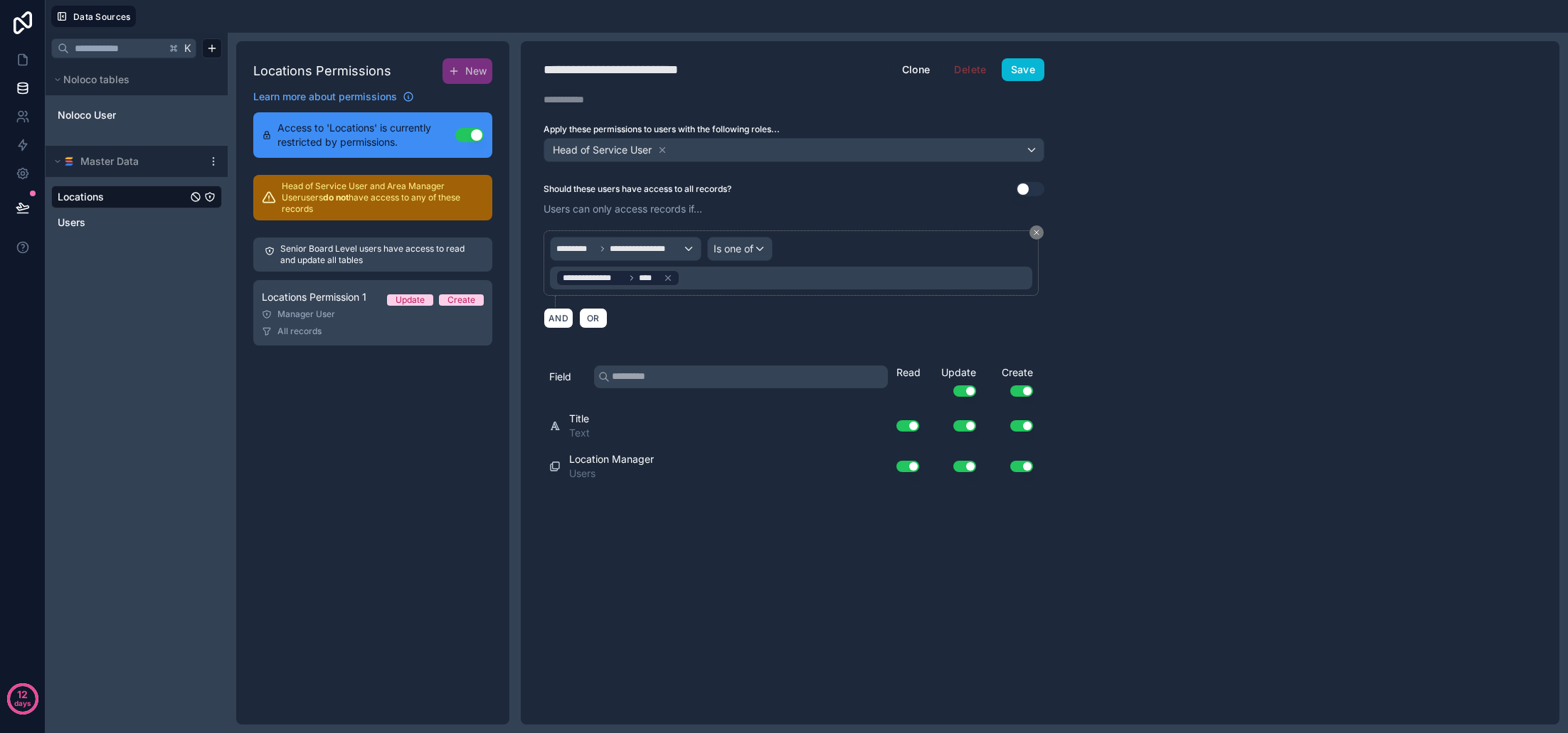
click at [1025, 470] on button "Use setting" at bounding box center [1021, 467] width 22 height 11
click at [1020, 427] on button "Use setting" at bounding box center [1021, 425] width 22 height 11
click at [1021, 390] on button "Use setting" at bounding box center [1021, 390] width 22 height 11
click at [1014, 68] on button "Save" at bounding box center [1023, 69] width 43 height 22
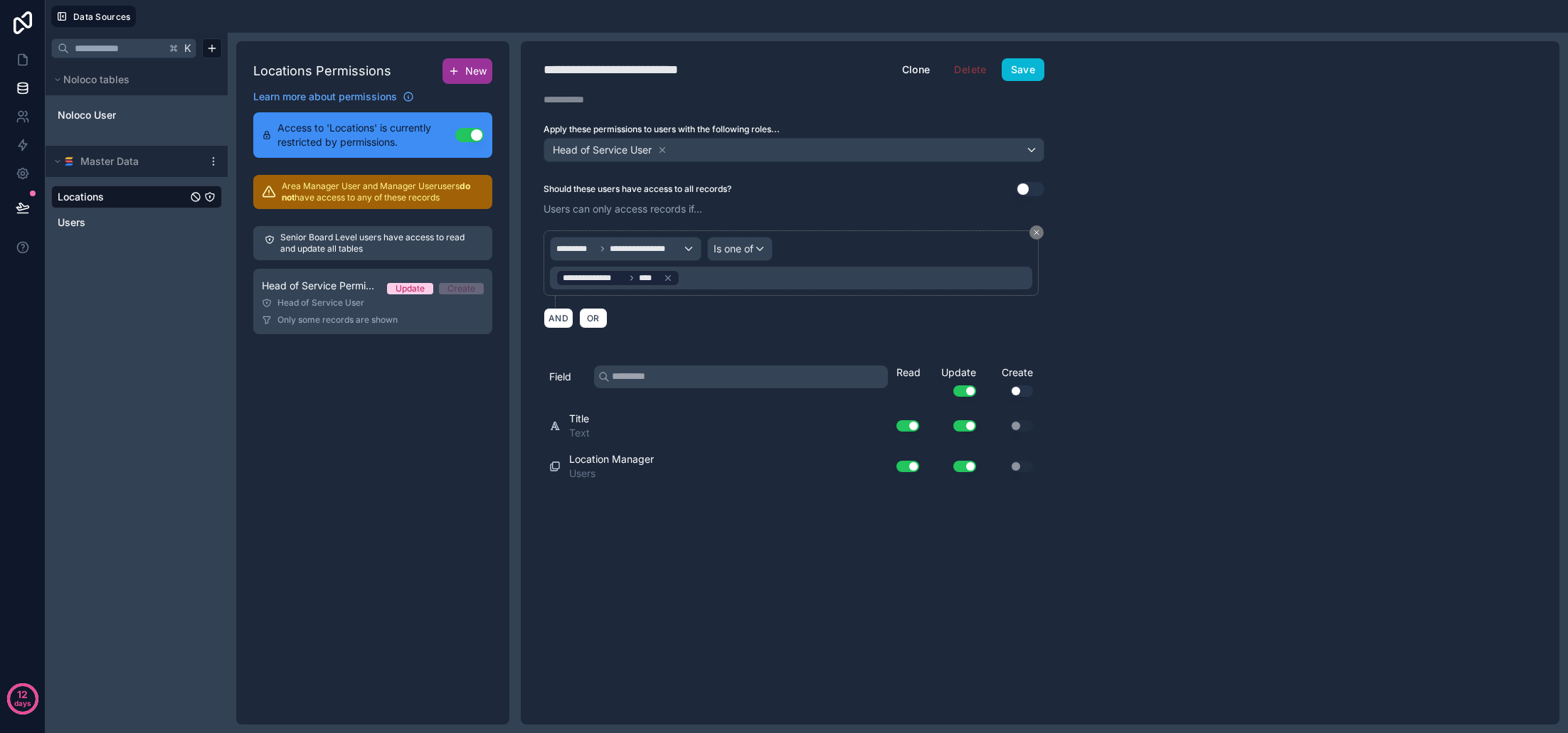
click at [466, 71] on span "New" at bounding box center [476, 71] width 22 height 14
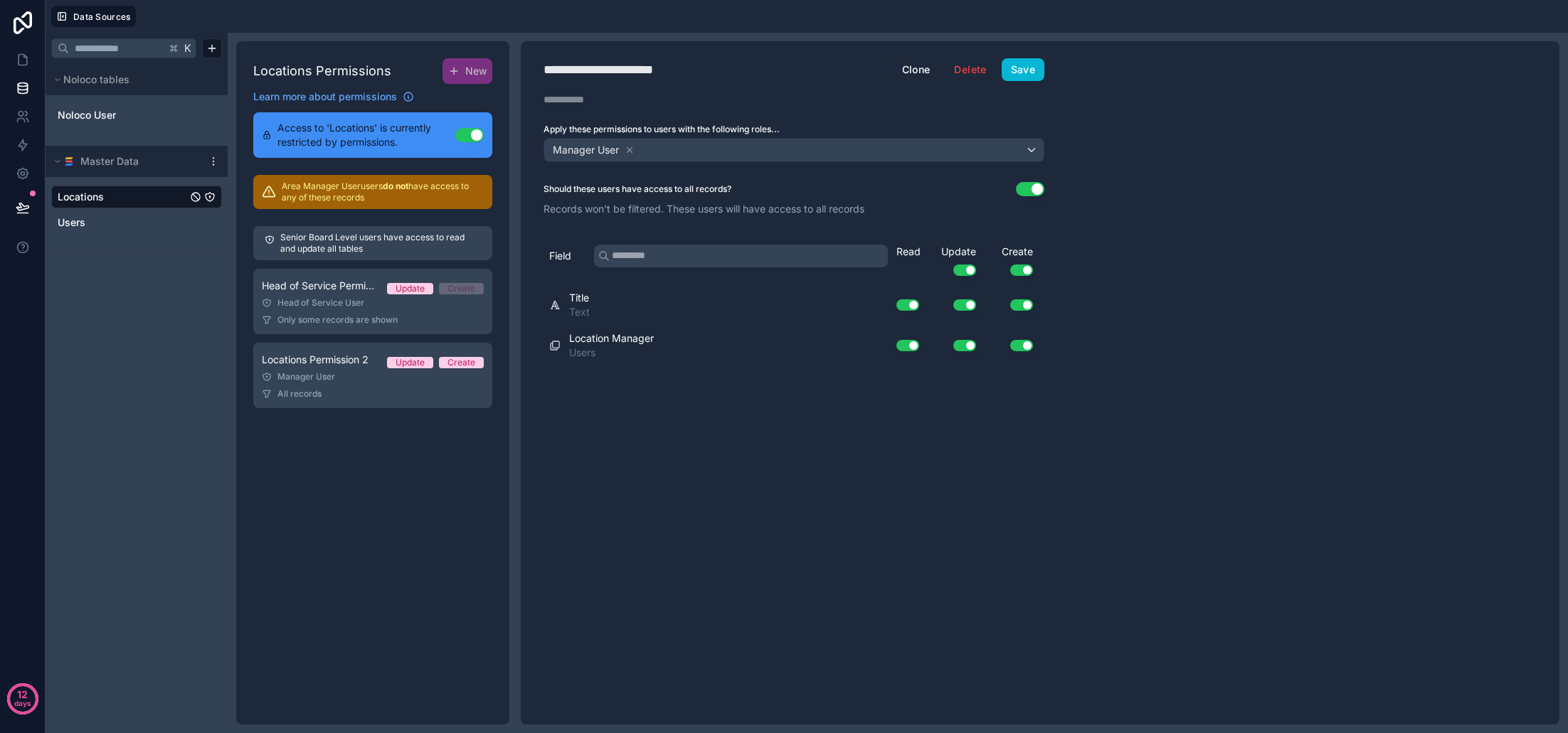
click at [1021, 193] on button "Use setting" at bounding box center [1030, 189] width 28 height 14
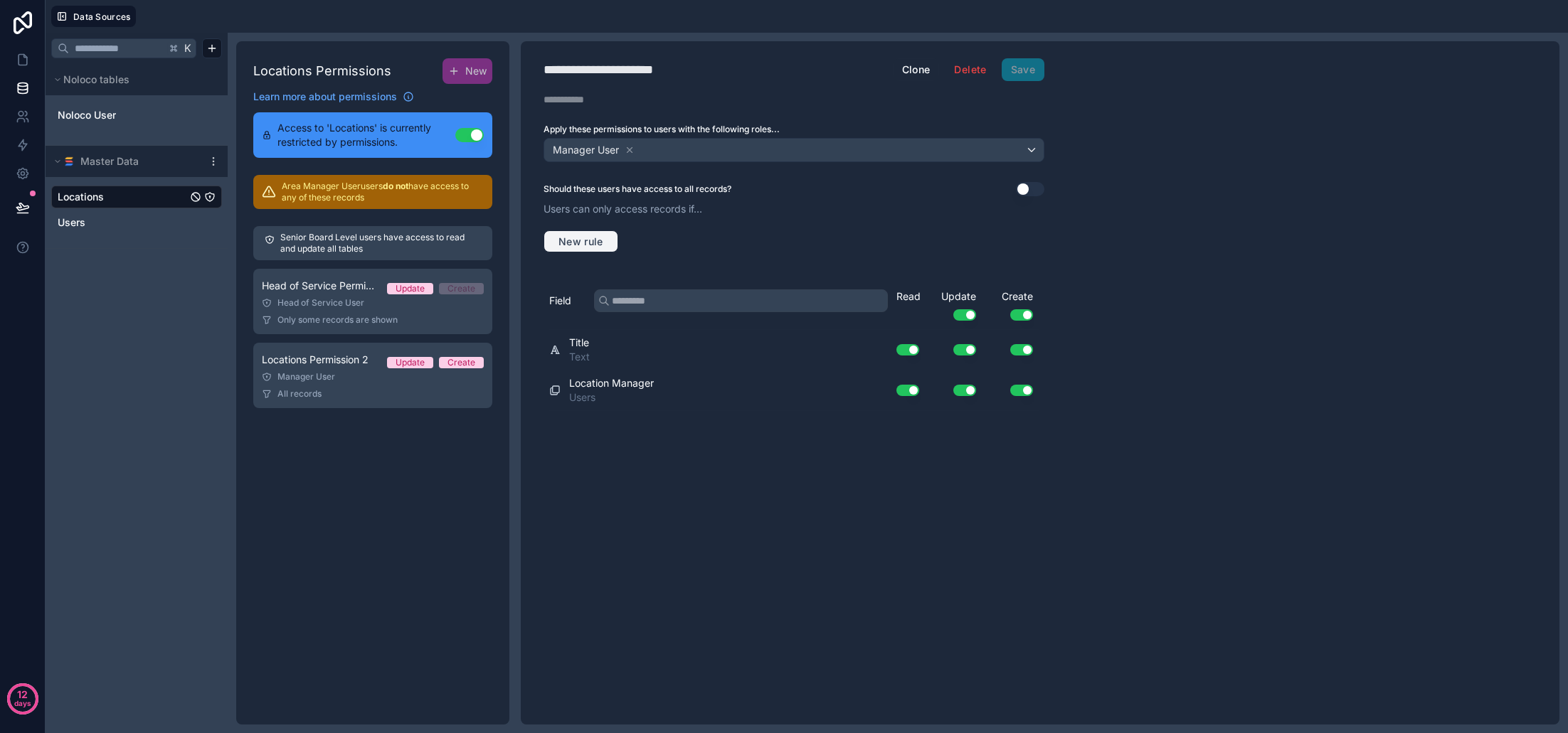
click at [576, 240] on span "New rule" at bounding box center [580, 241] width 56 height 13
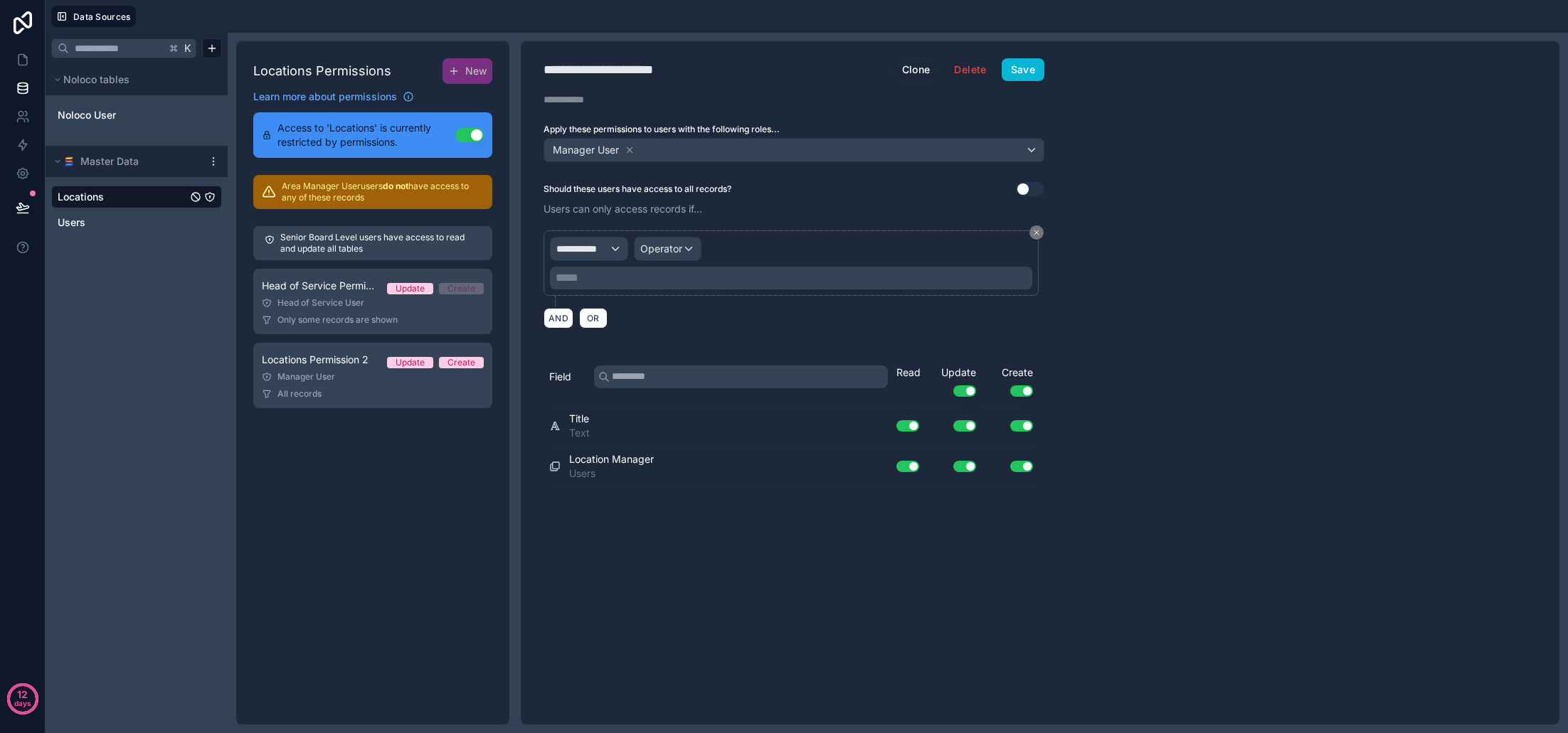
click at [608, 254] on span "**********" at bounding box center [582, 249] width 53 height 14
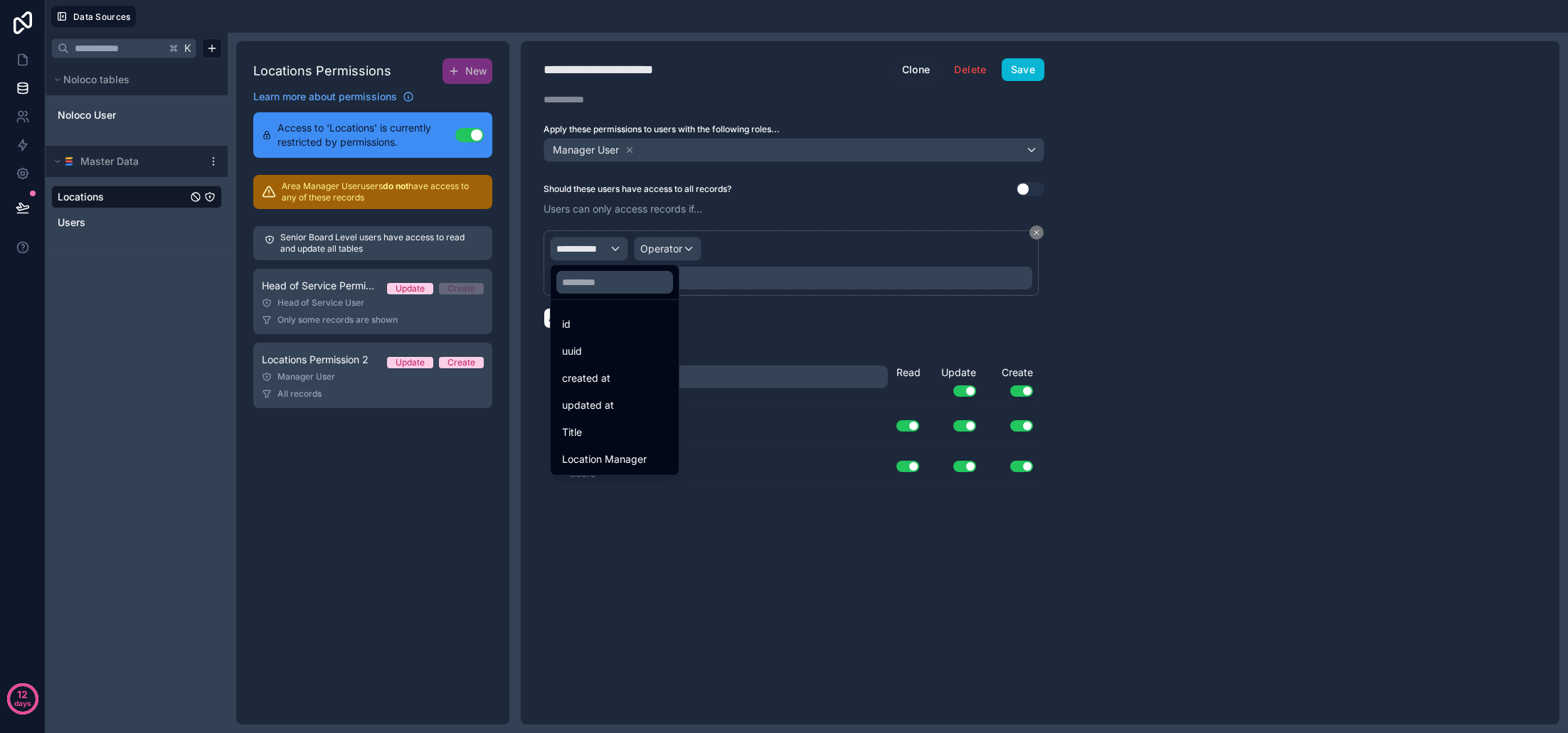
click at [638, 452] on span "Location Manager" at bounding box center [604, 459] width 84 height 17
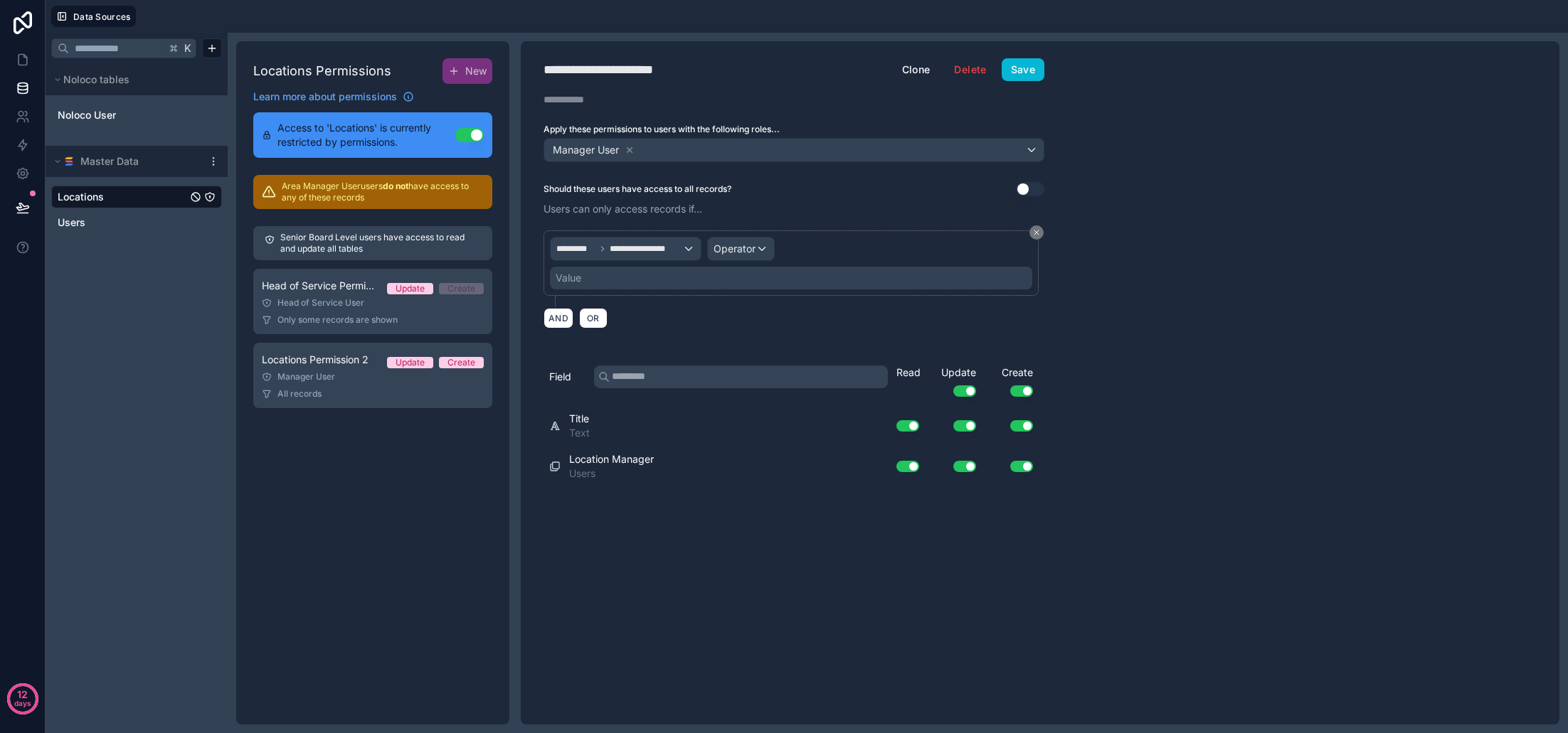
click at [738, 246] on span "Operator" at bounding box center [735, 249] width 42 height 12
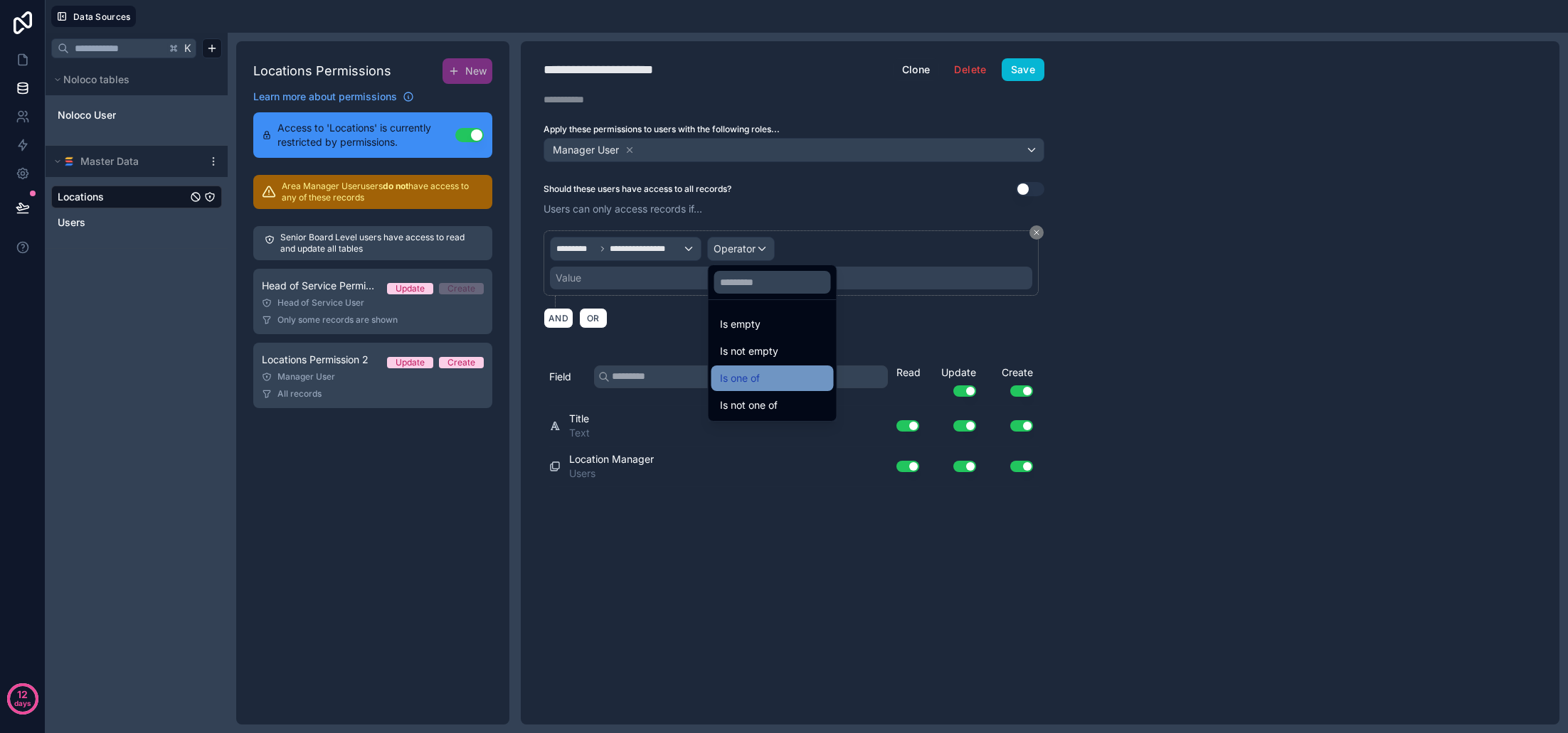
click at [792, 378] on div "Is one of" at bounding box center [772, 378] width 105 height 17
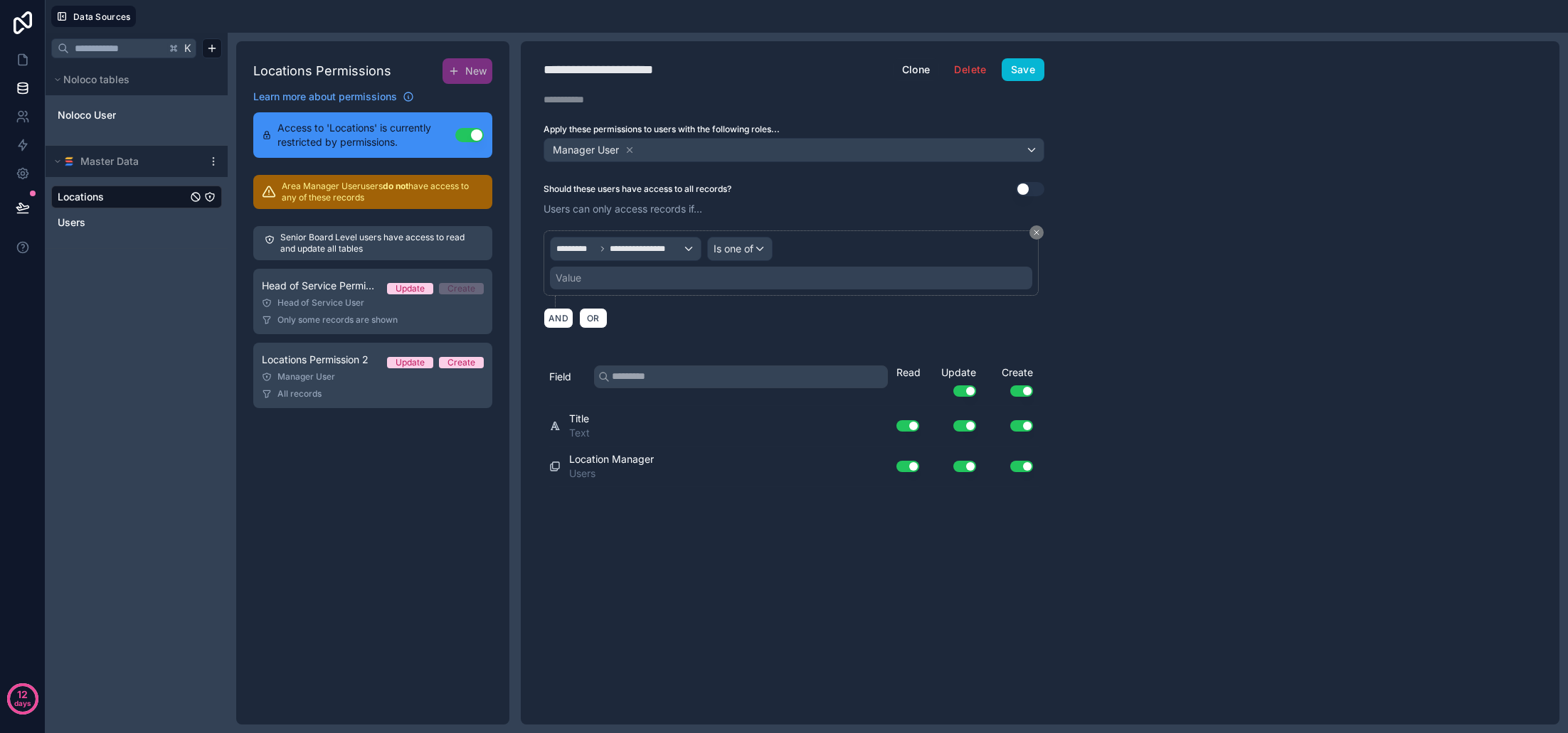
click at [679, 290] on div "**********" at bounding box center [791, 263] width 495 height 66
click at [662, 280] on div "Value" at bounding box center [791, 278] width 482 height 22
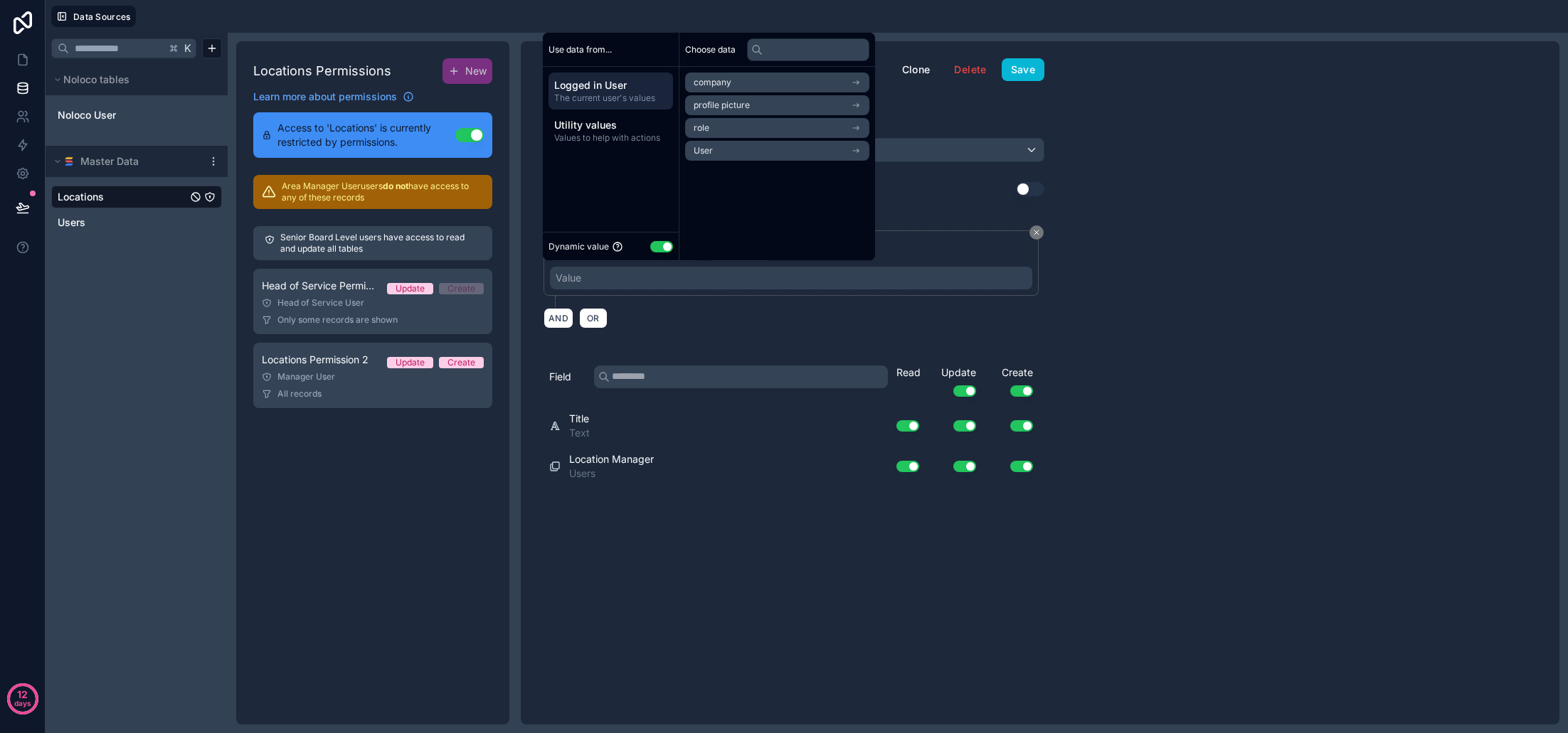
click at [772, 153] on li "User" at bounding box center [777, 151] width 184 height 20
click at [739, 107] on li "User" at bounding box center [777, 108] width 184 height 20
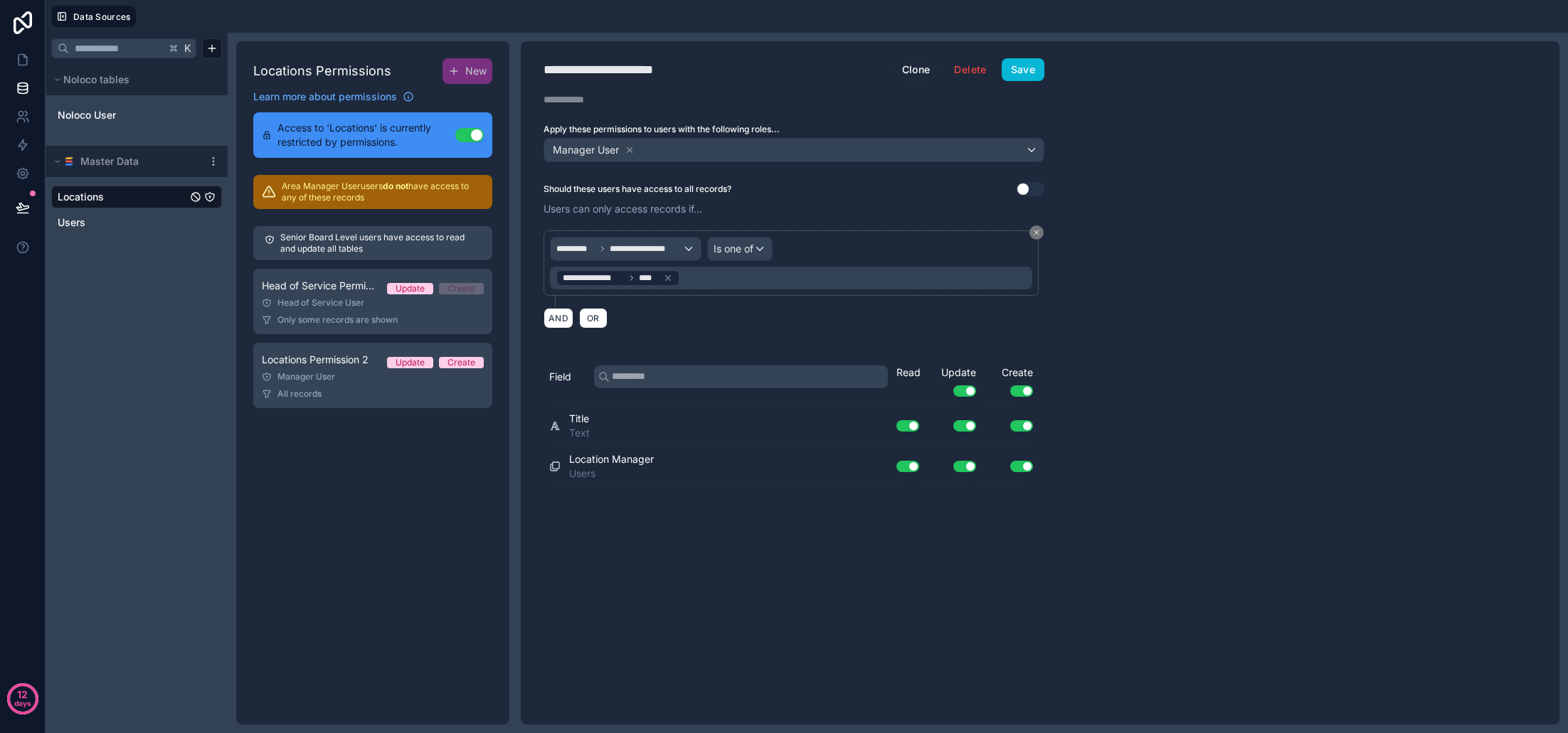
click at [1100, 314] on div "**********" at bounding box center [1040, 383] width 1039 height 684
click at [1026, 390] on button "Use setting" at bounding box center [1021, 390] width 22 height 11
click at [967, 392] on button "Use setting" at bounding box center [965, 390] width 22 height 11
click at [1029, 72] on button "Save" at bounding box center [1023, 69] width 43 height 22
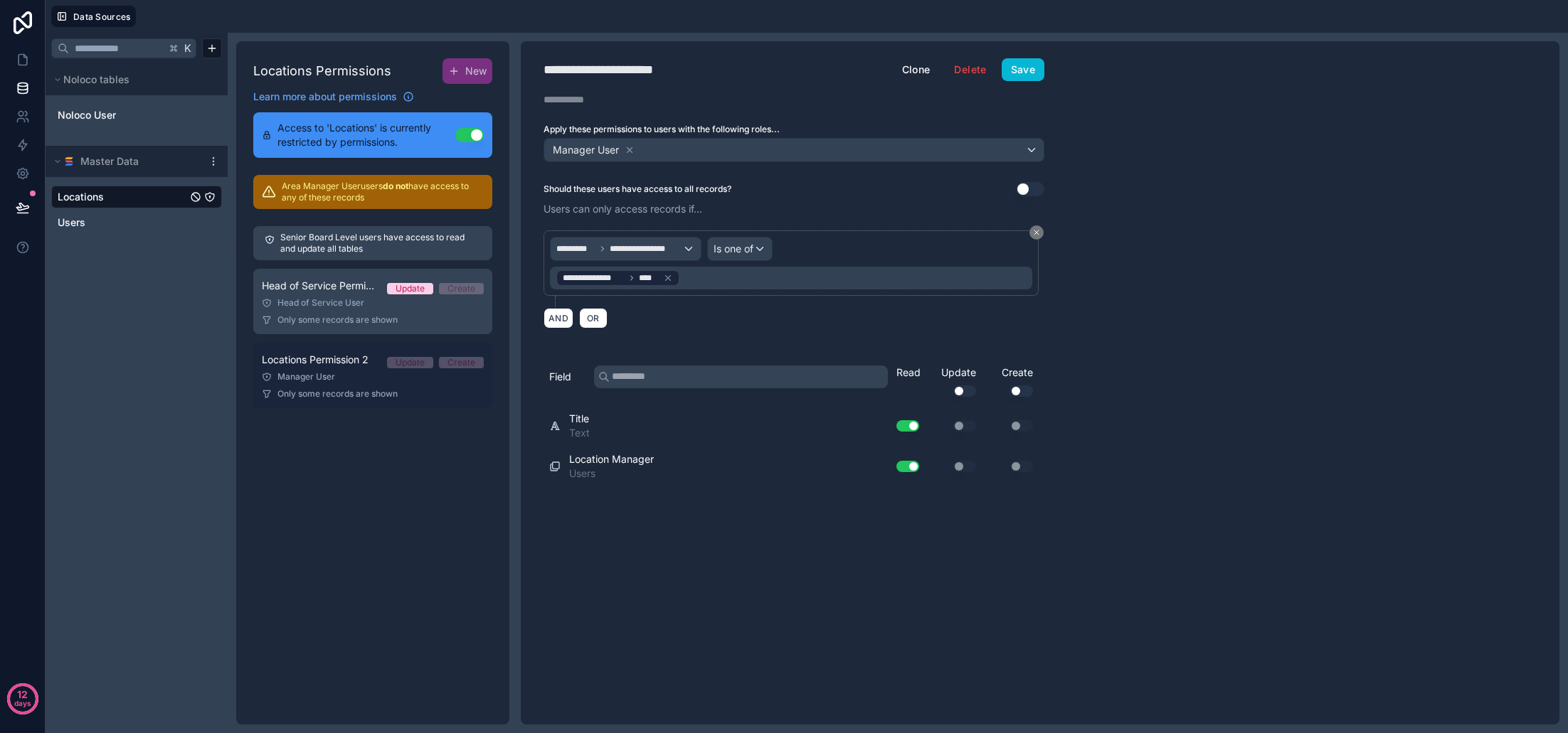
click at [337, 366] on span "Locations Permission 2" at bounding box center [315, 360] width 107 height 14
click at [635, 71] on div "**********" at bounding box center [620, 69] width 152 height 20
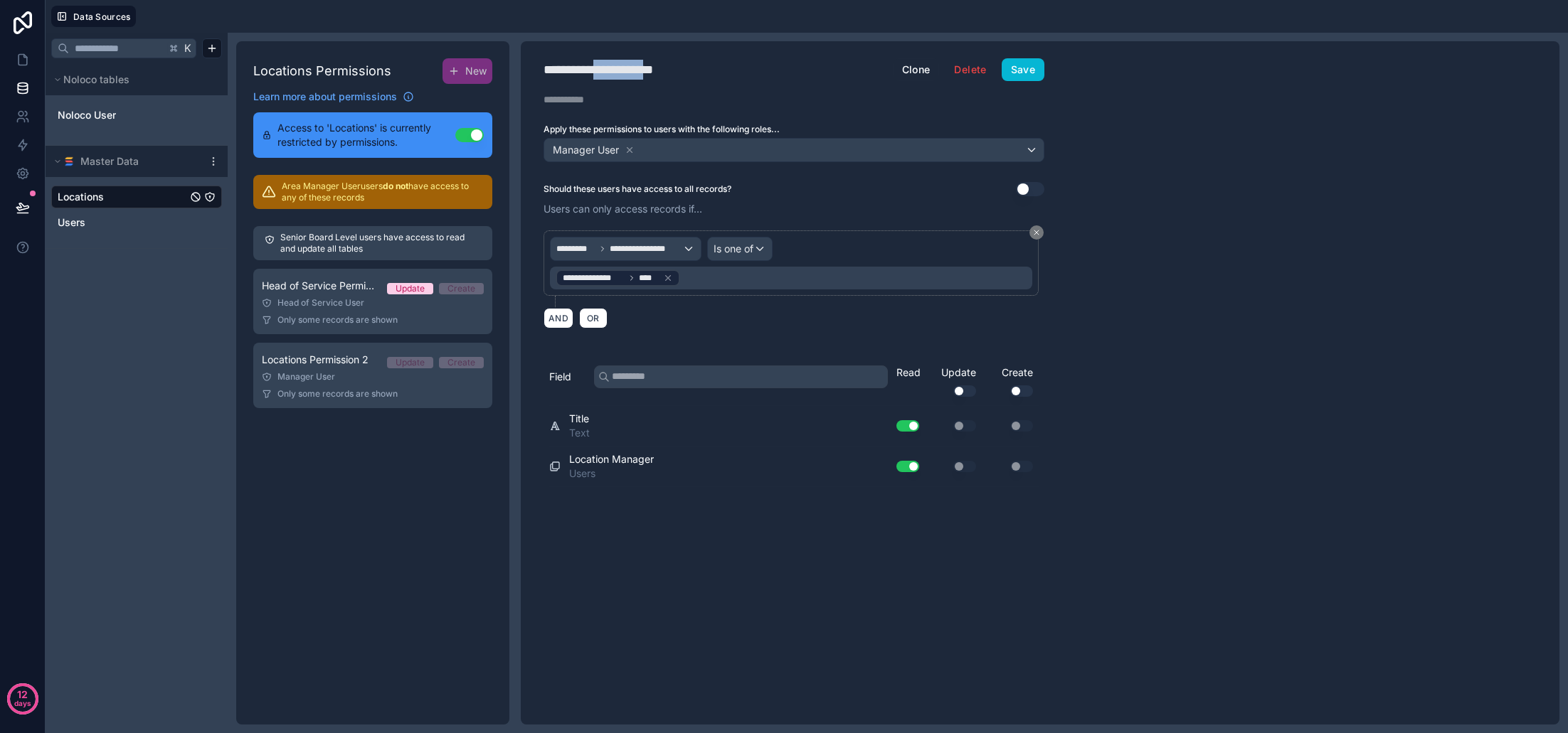
click at [635, 71] on div "**********" at bounding box center [620, 69] width 152 height 20
type div "**********"
click at [1013, 68] on button "Save" at bounding box center [1023, 69] width 43 height 22
click at [464, 75] on button "New" at bounding box center [467, 71] width 50 height 25
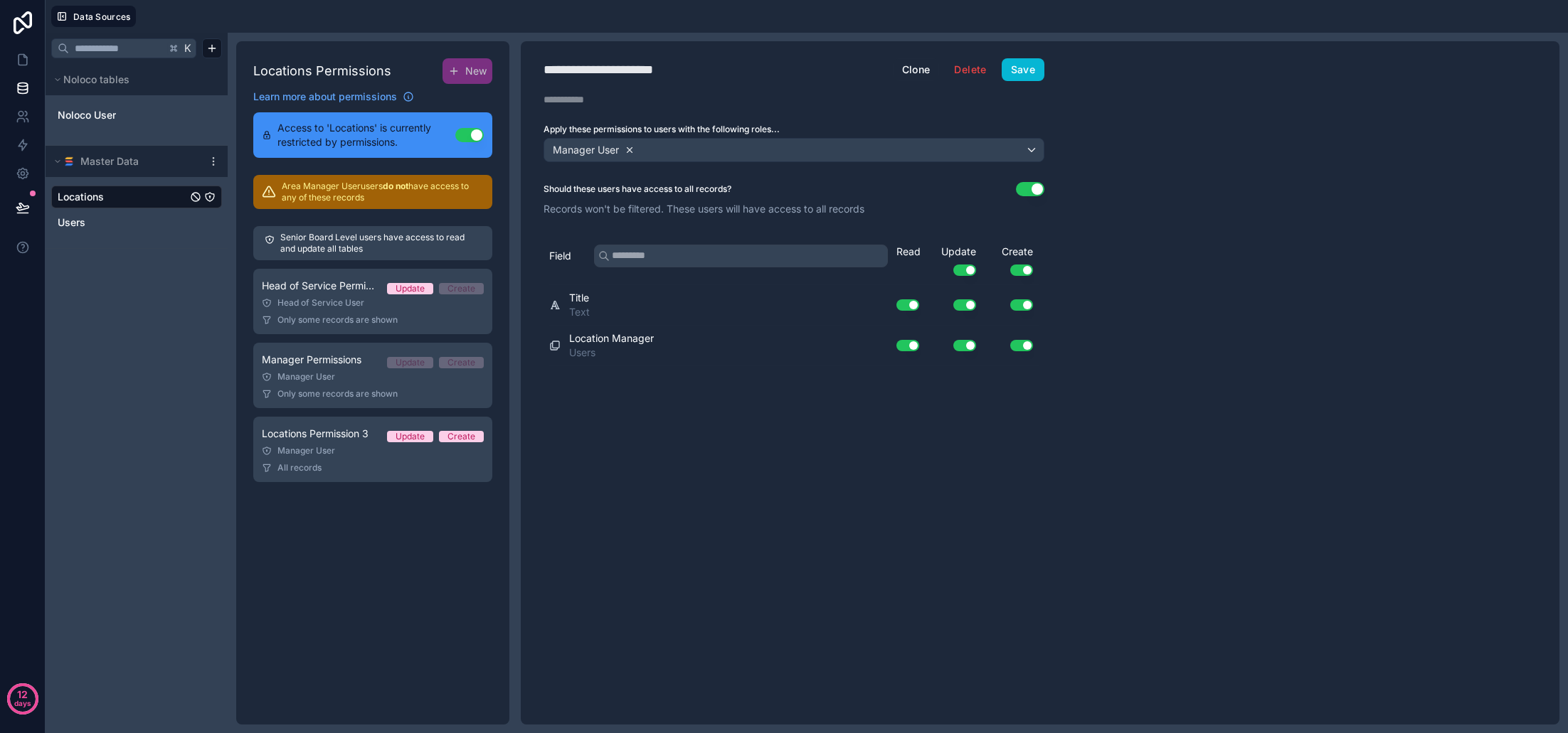
click at [629, 151] on icon at bounding box center [629, 149] width 5 height 5
click at [632, 149] on span "Choose one or more roles" at bounding box center [609, 149] width 118 height 12
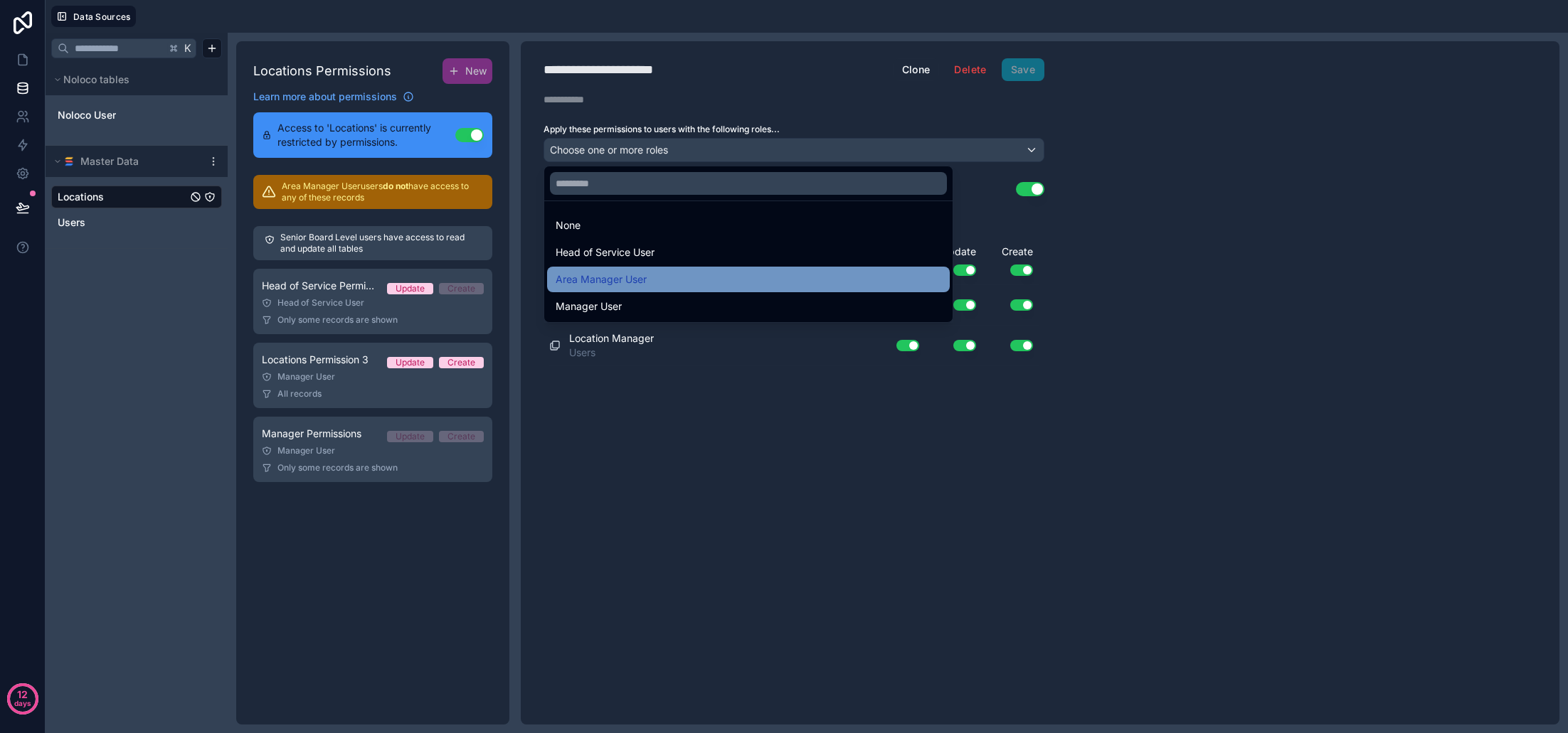
click at [627, 275] on span "Area Manager User" at bounding box center [601, 279] width 91 height 17
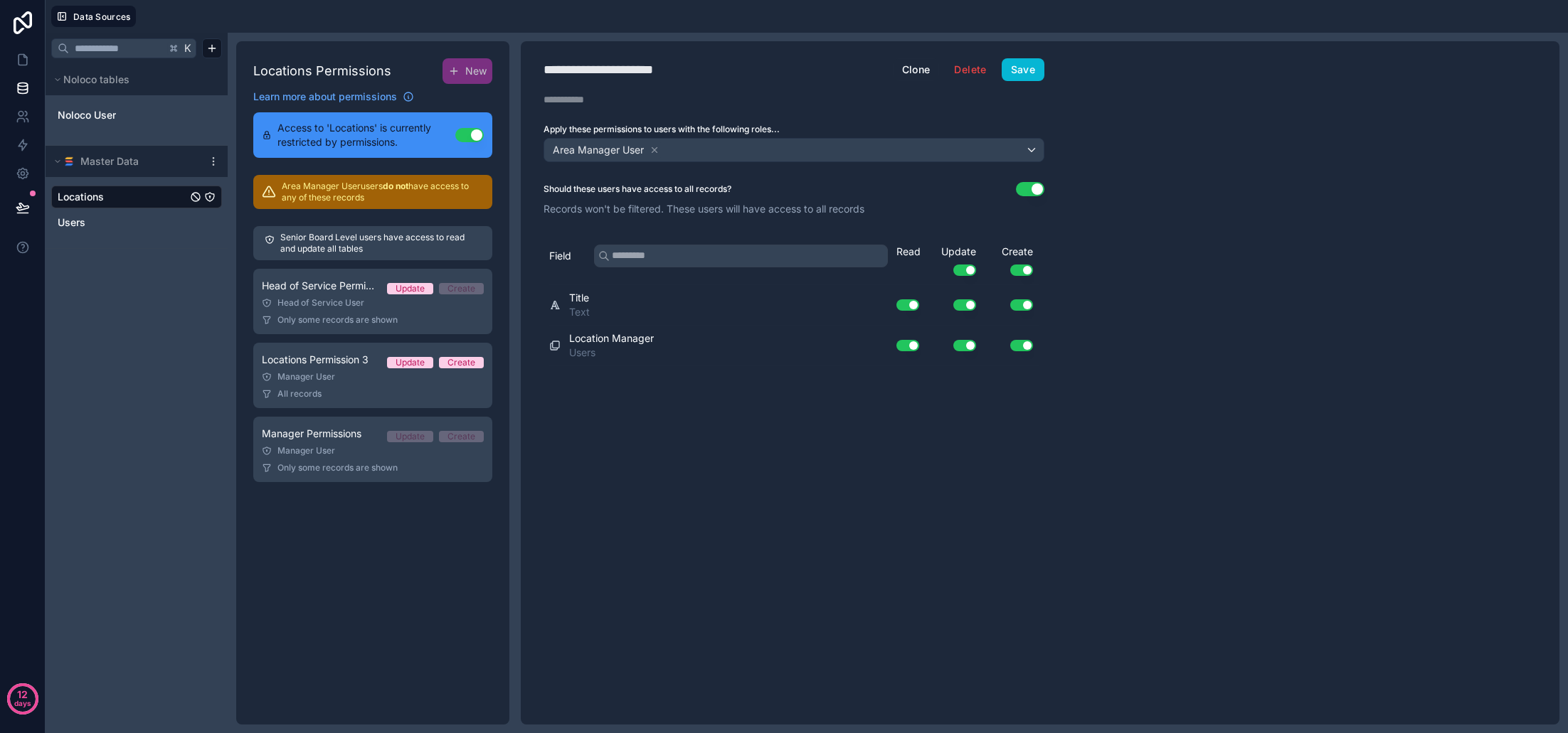
click at [1020, 269] on button "Use setting" at bounding box center [1021, 269] width 22 height 11
drag, startPoint x: 1028, startPoint y: 189, endPoint x: 948, endPoint y: 199, distance: 80.6
click at [1028, 189] on button "Use setting" at bounding box center [1030, 189] width 28 height 14
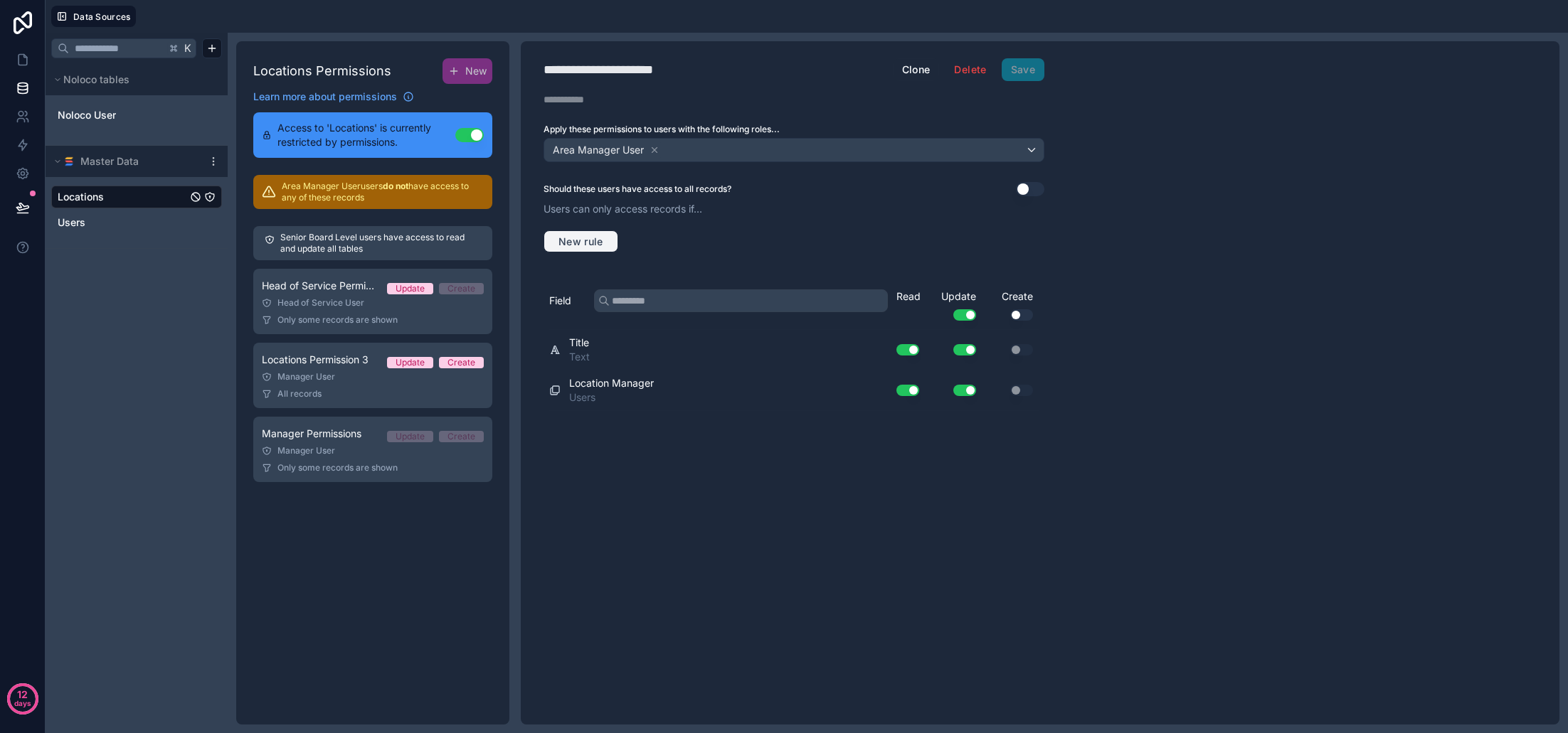
click at [594, 235] on span "New rule" at bounding box center [580, 241] width 56 height 13
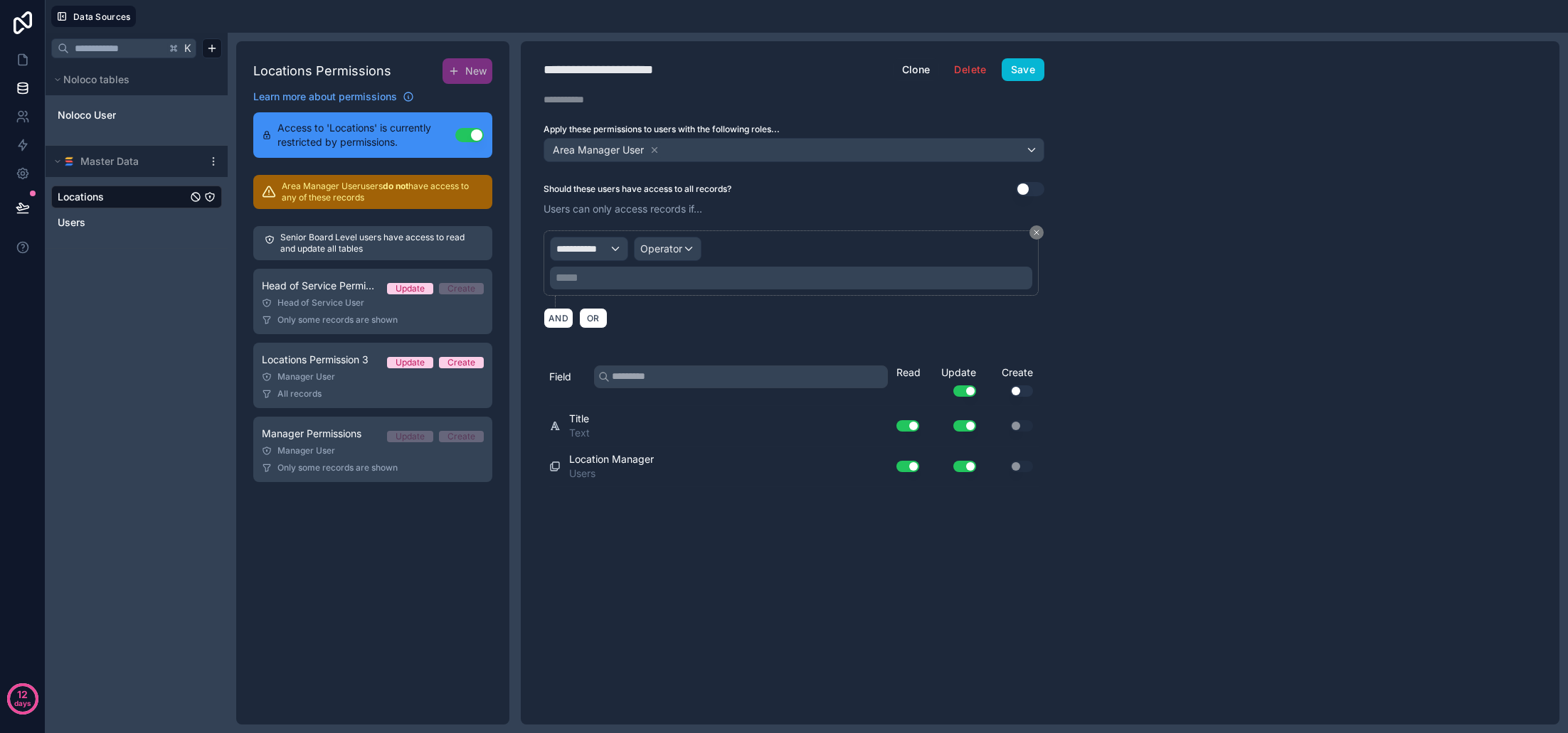
click at [600, 252] on span "**********" at bounding box center [582, 249] width 53 height 14
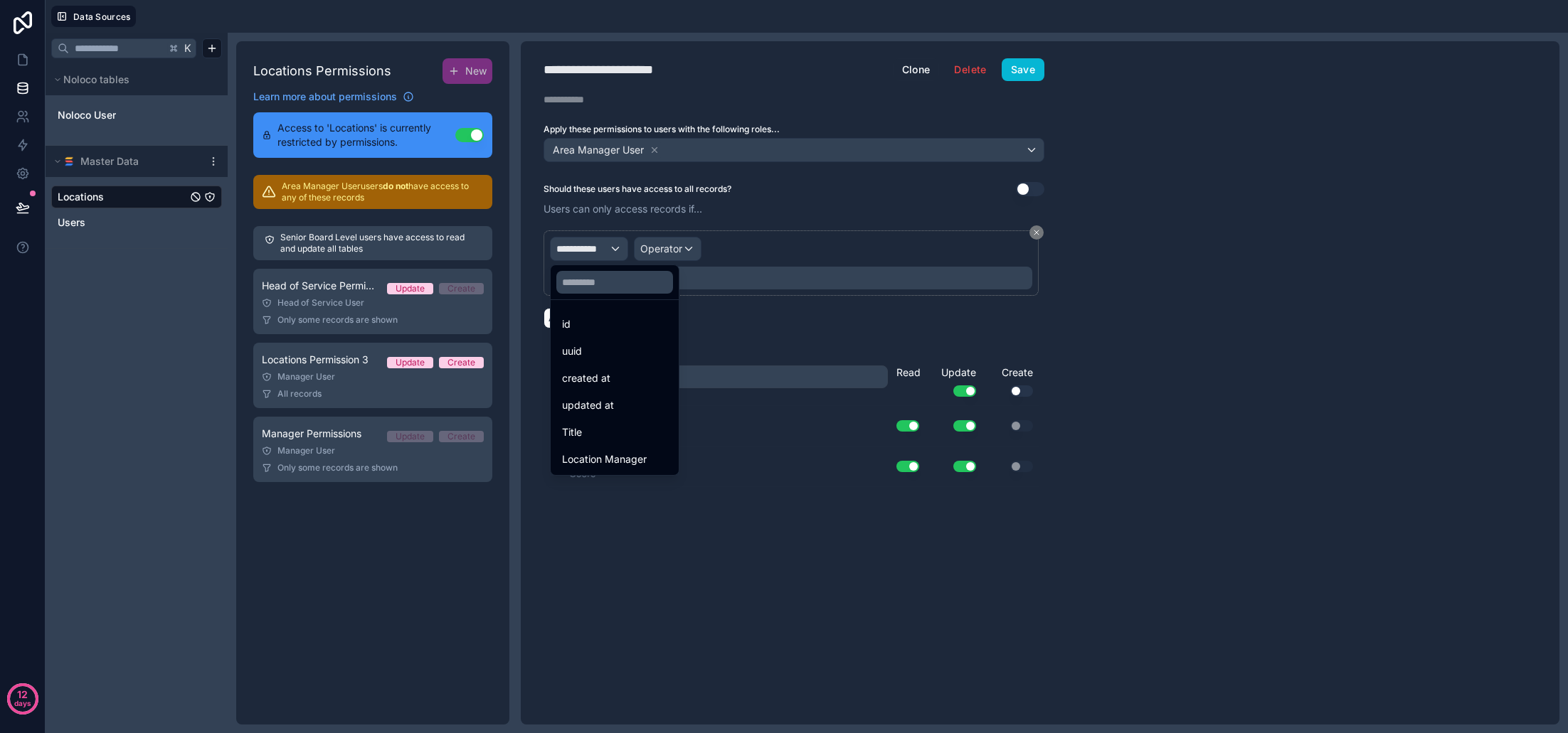
drag, startPoint x: 671, startPoint y: 463, endPoint x: 643, endPoint y: 417, distance: 53.9
click at [668, 462] on div "Location Manager" at bounding box center [615, 459] width 105 height 17
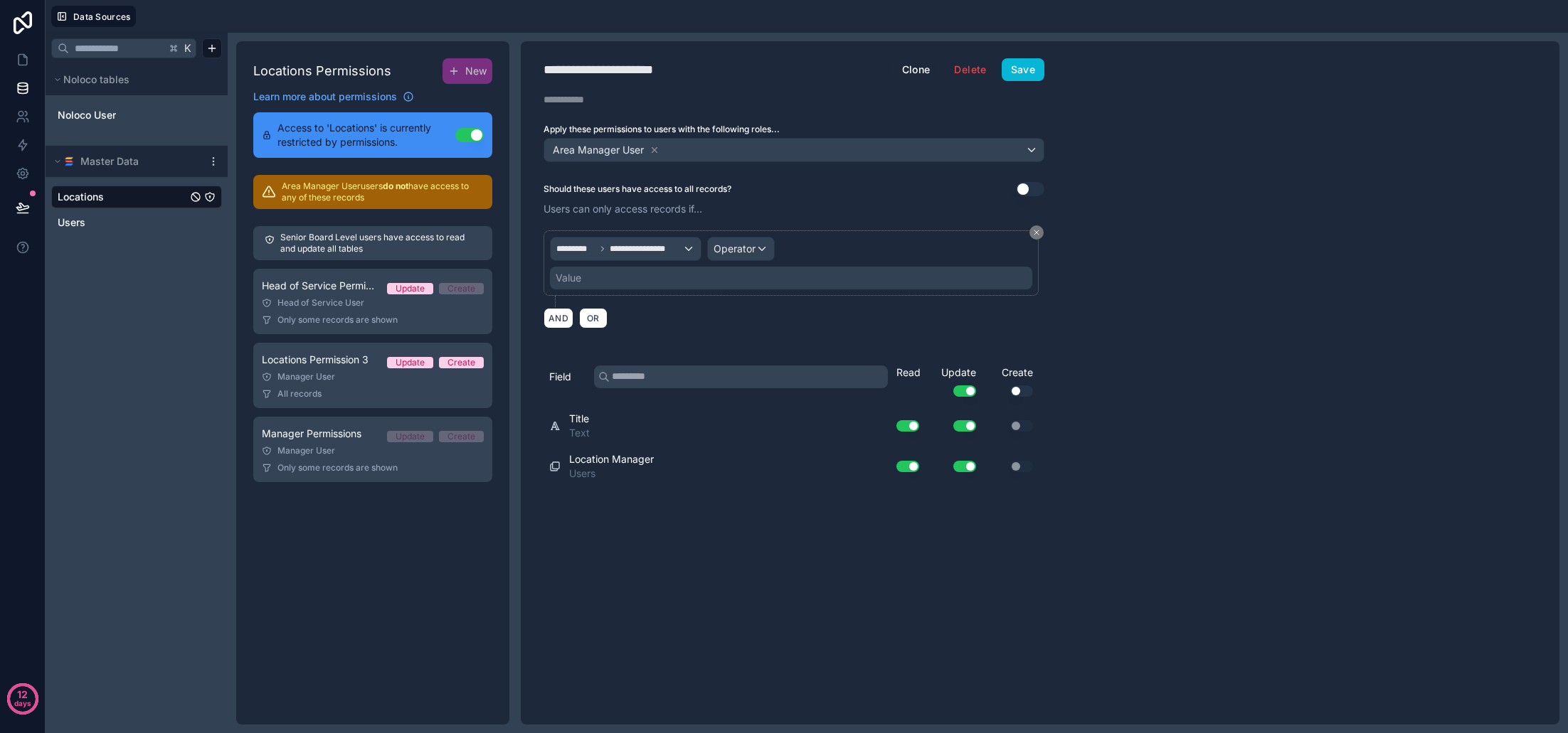
click at [759, 253] on div "Operator" at bounding box center [741, 249] width 66 height 22
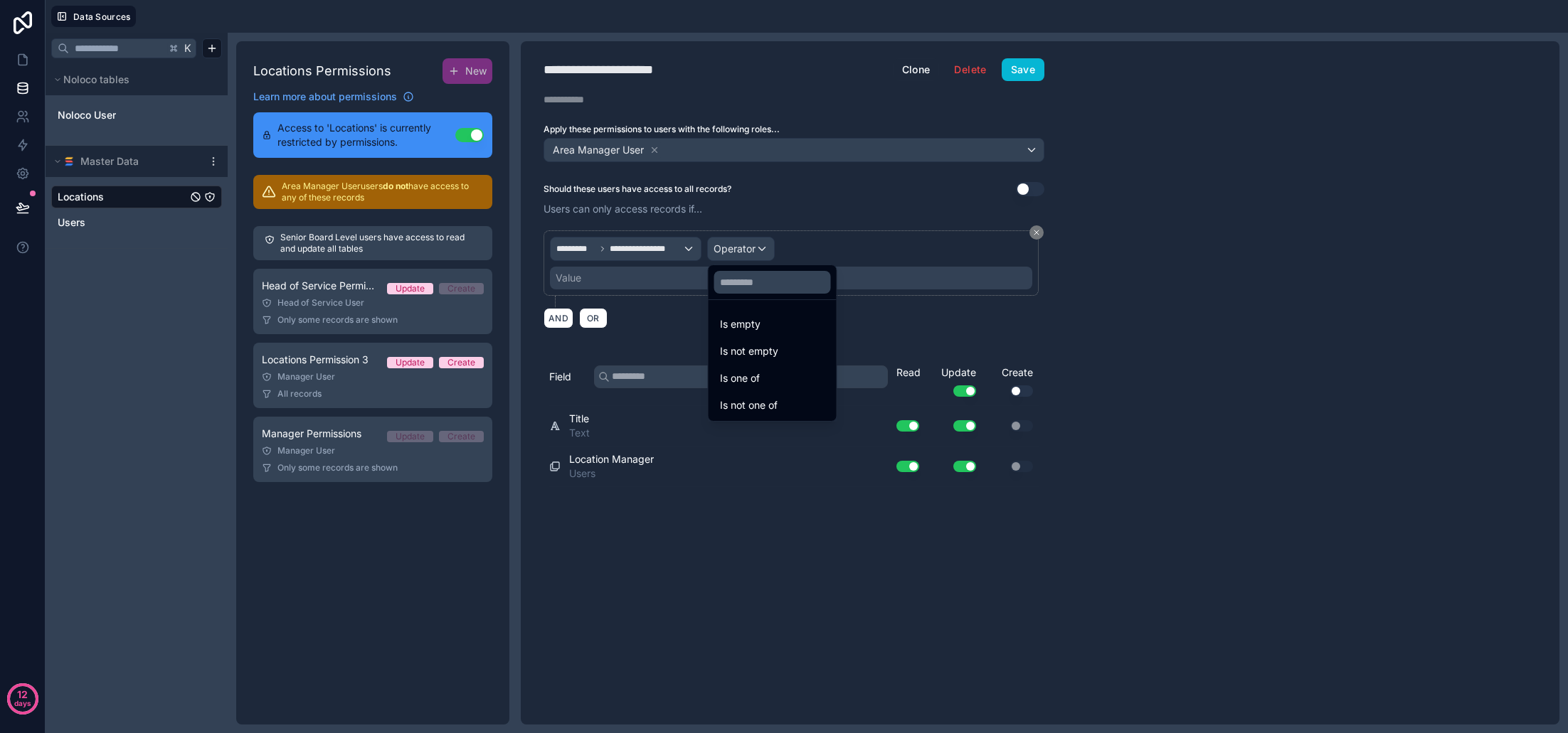
click at [780, 387] on div "Is one of" at bounding box center [773, 378] width 122 height 25
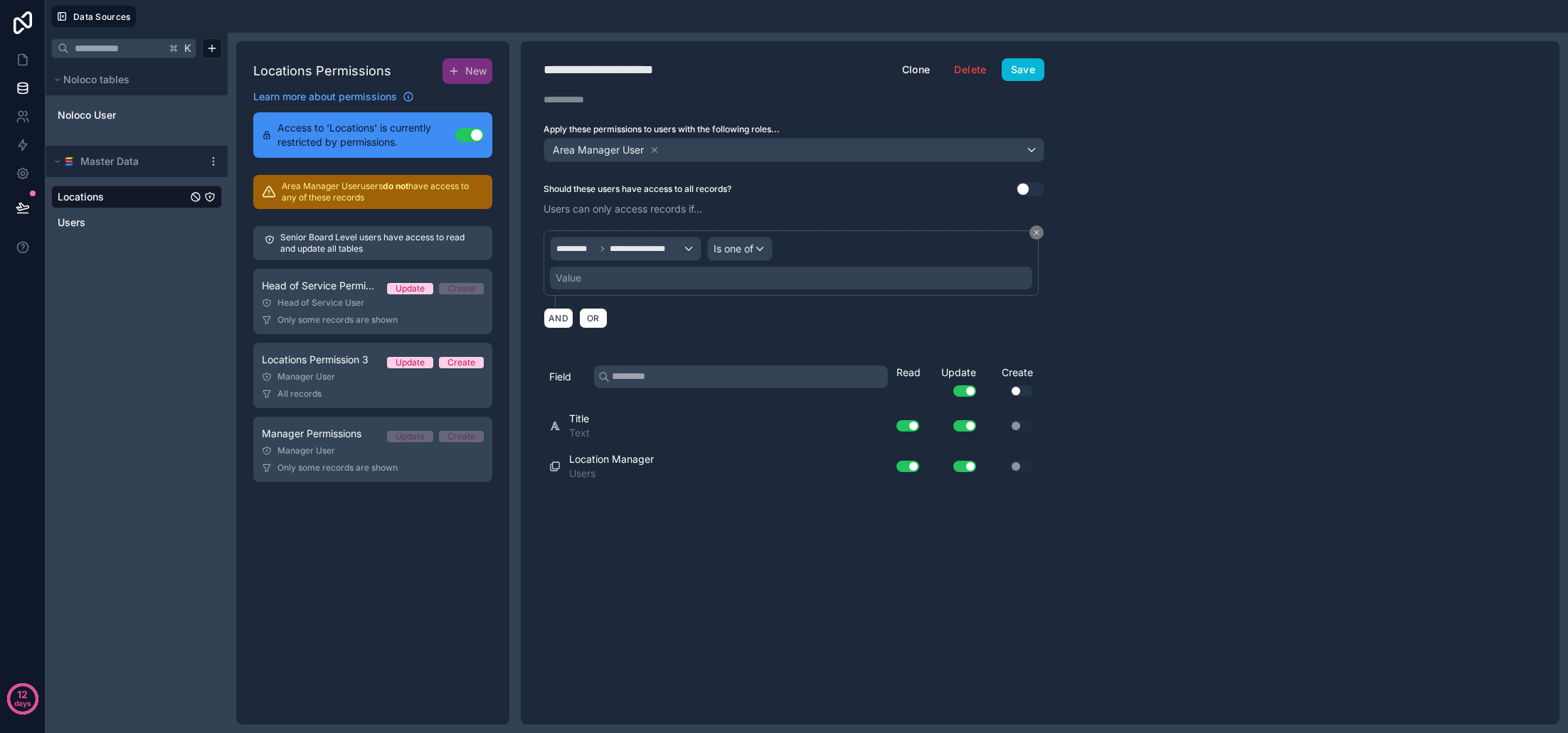
click at [643, 284] on div "Value" at bounding box center [791, 278] width 482 height 22
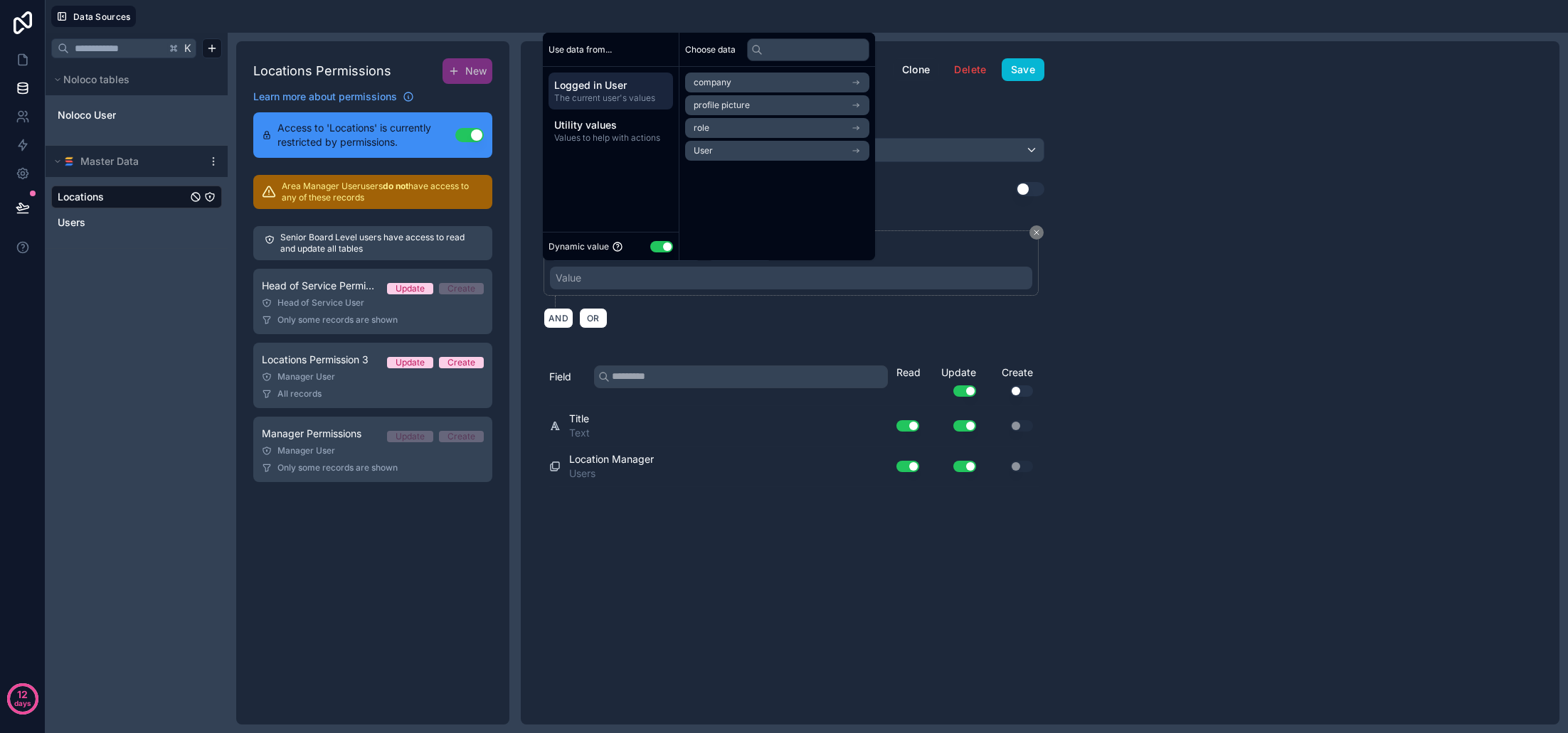
click at [734, 153] on li "User" at bounding box center [777, 151] width 184 height 20
click at [750, 104] on li "User" at bounding box center [777, 108] width 184 height 20
click at [1186, 275] on div "**********" at bounding box center [1040, 383] width 1039 height 684
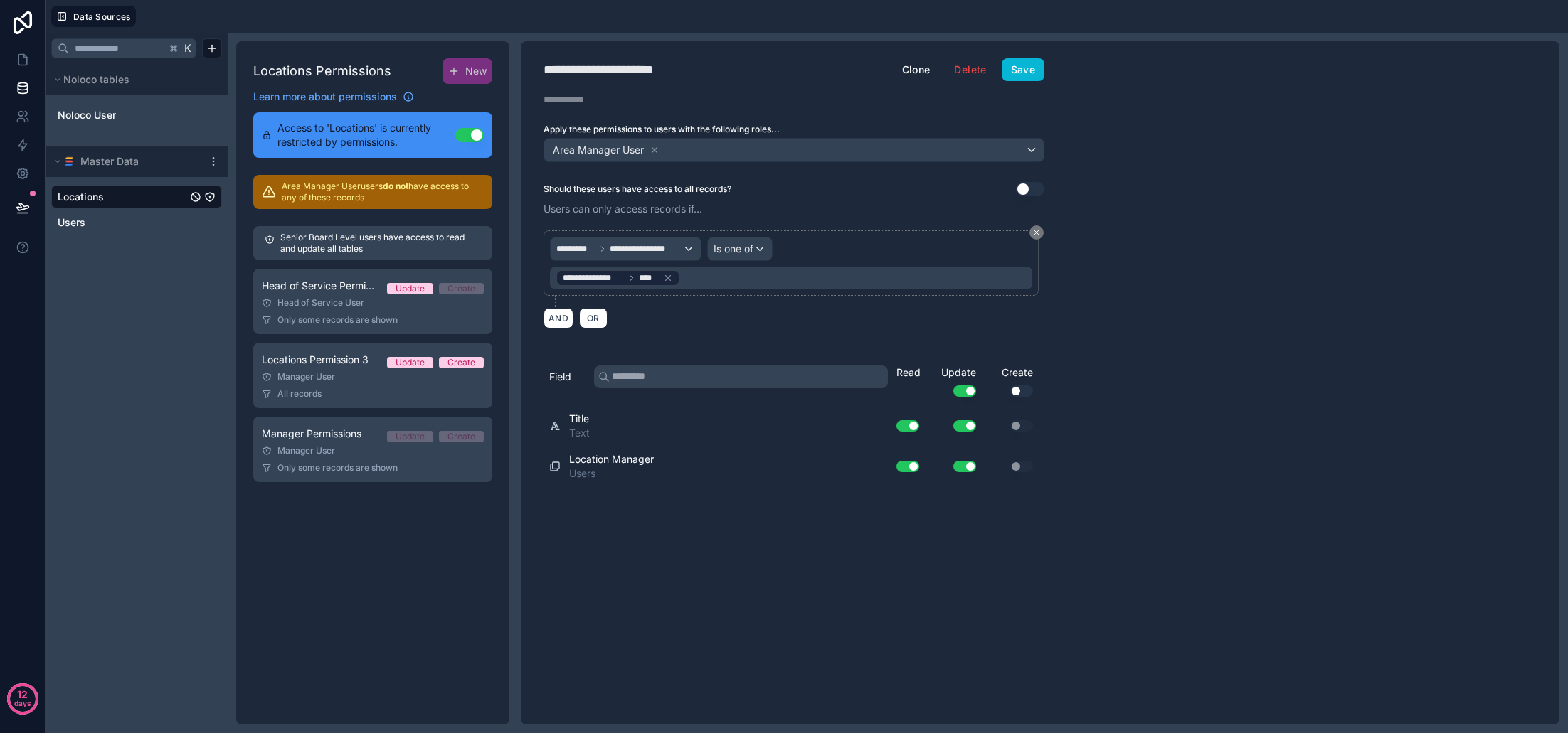
click at [1031, 71] on button "Save" at bounding box center [1023, 69] width 43 height 22
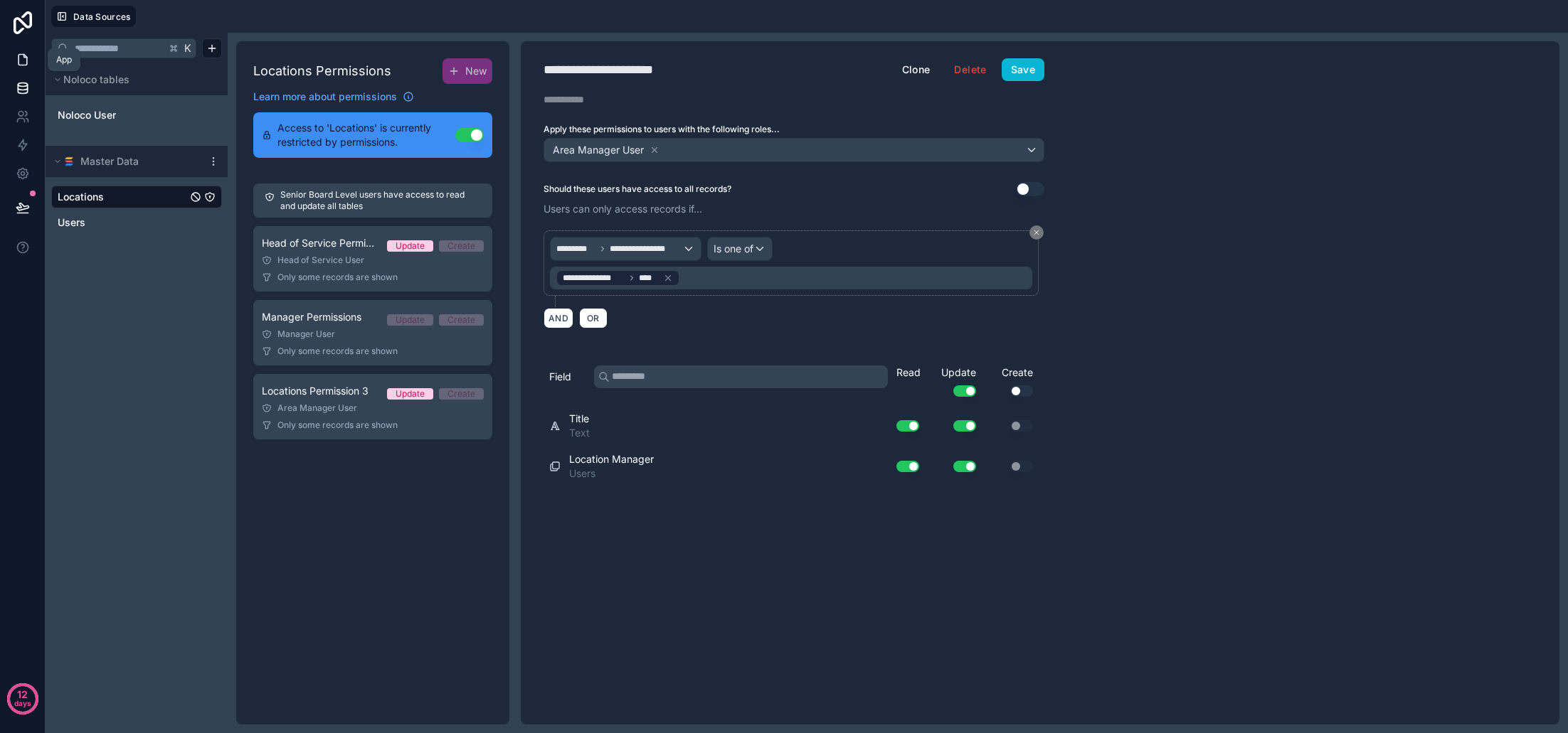
click at [24, 63] on icon at bounding box center [22, 60] width 14 height 14
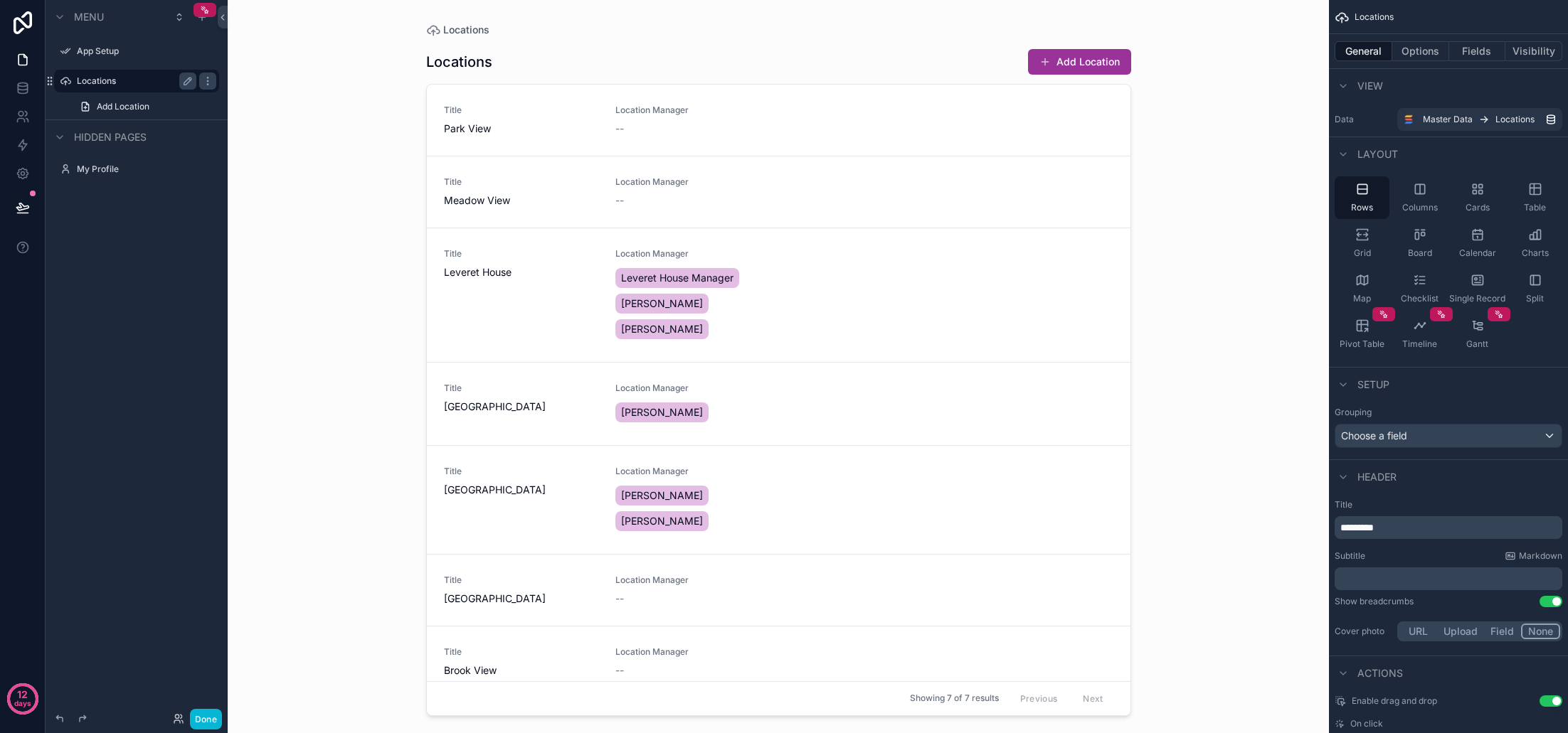
click at [102, 81] on label "Locations" at bounding box center [134, 81] width 113 height 11
click at [211, 723] on button "Done" at bounding box center [205, 720] width 32 height 21
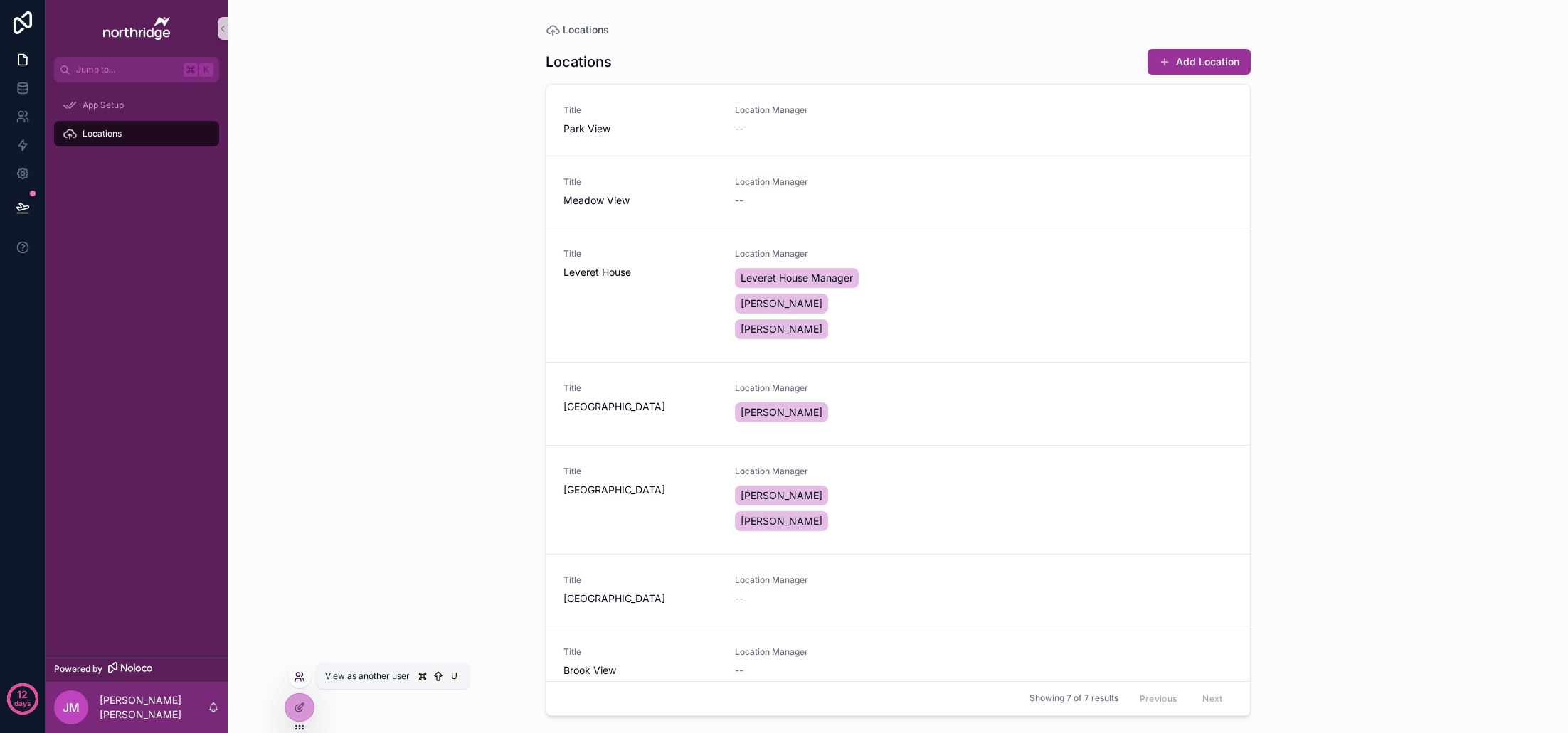
click at [301, 674] on icon at bounding box center [299, 677] width 11 height 11
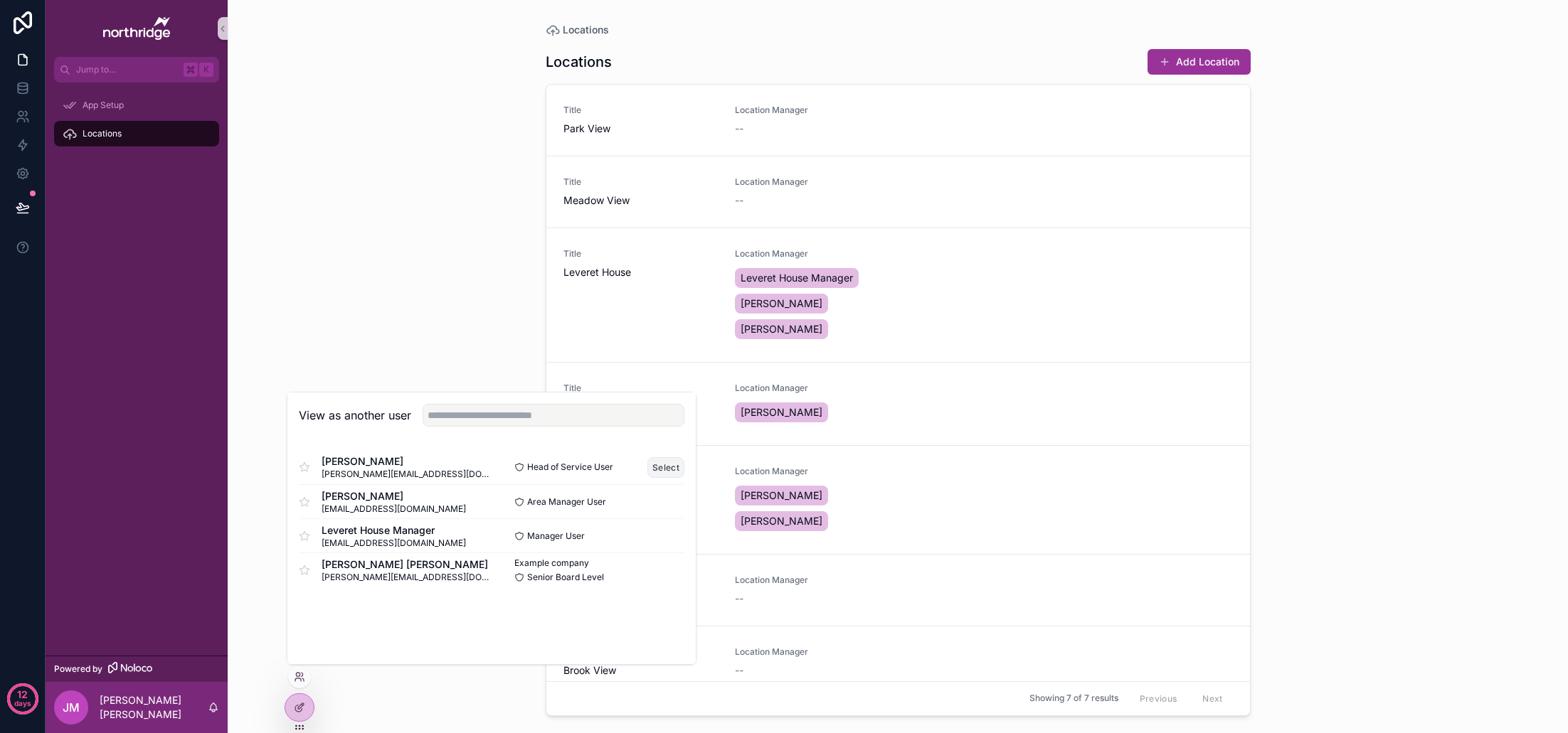
click at [664, 471] on button "Select" at bounding box center [666, 468] width 37 height 21
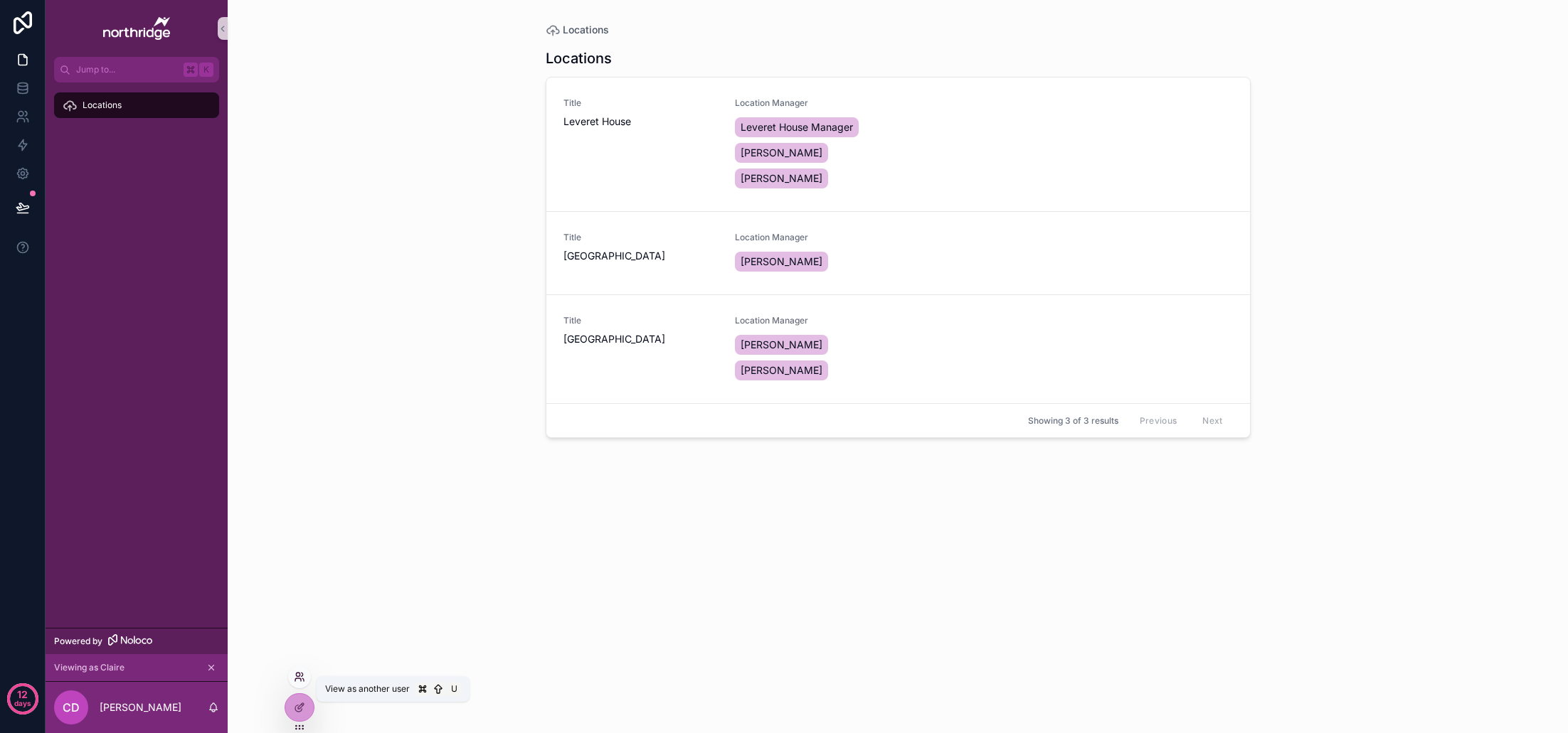
click at [298, 676] on icon at bounding box center [297, 674] width 4 height 4
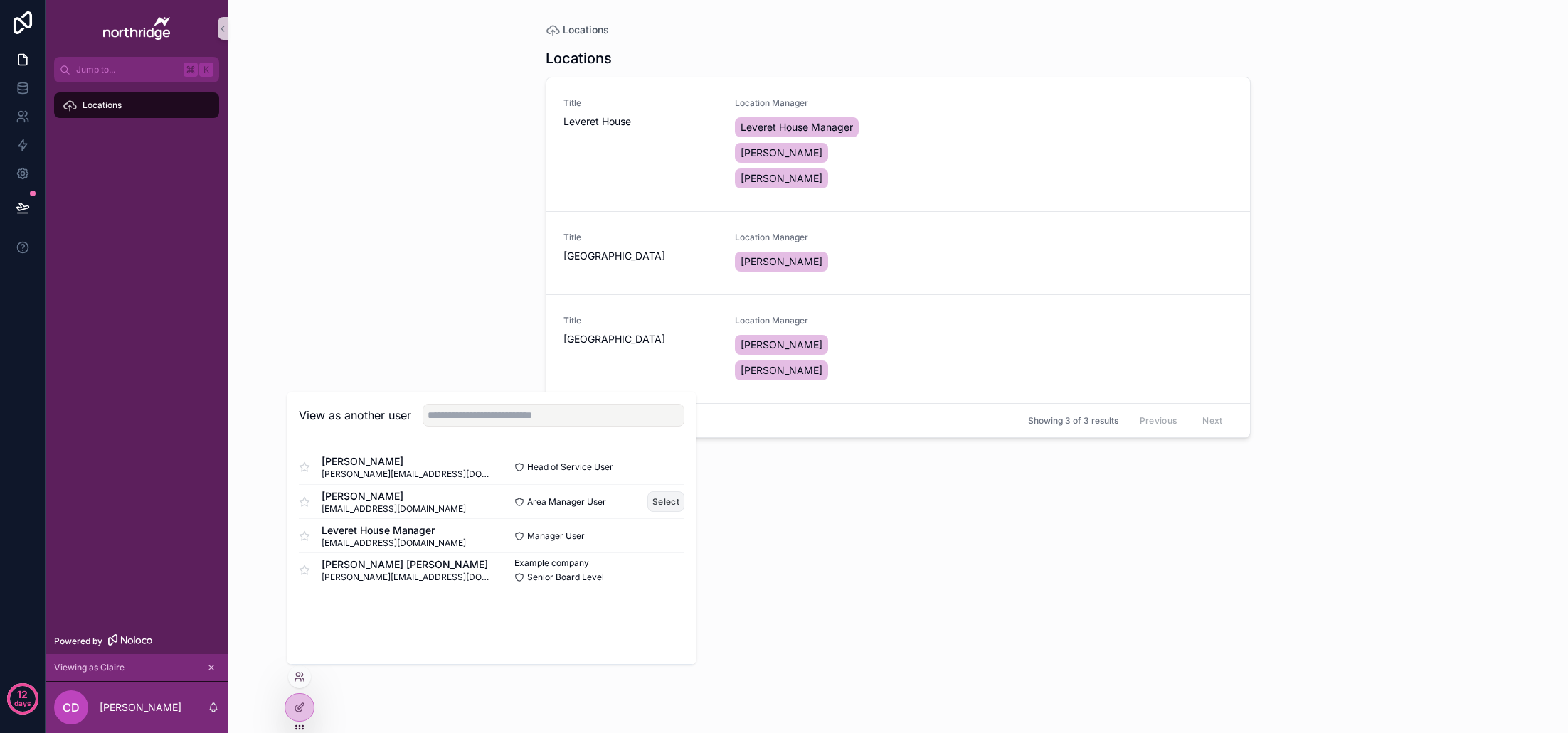
click at [656, 499] on button "Select" at bounding box center [666, 502] width 37 height 21
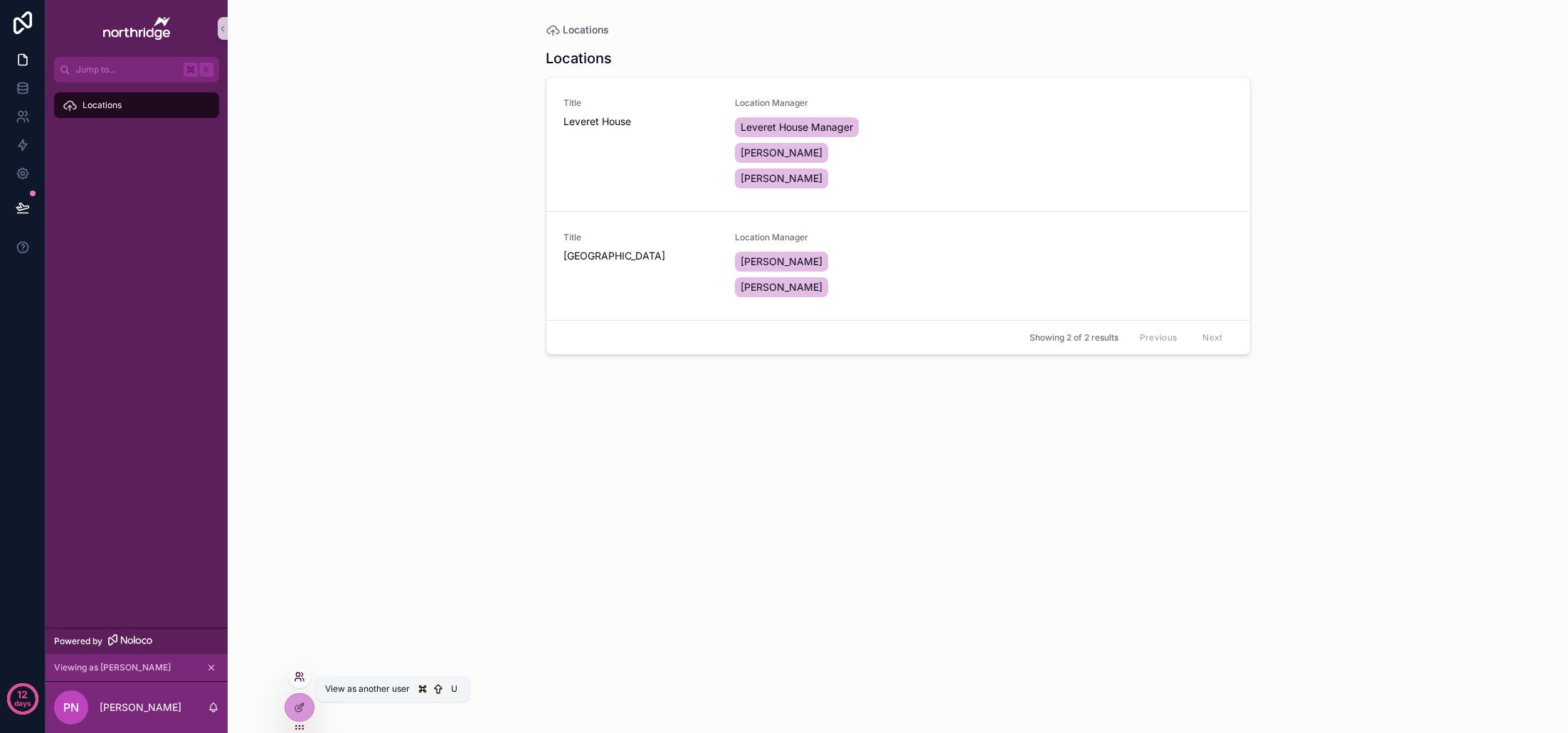
click at [299, 679] on icon at bounding box center [298, 680] width 6 height 3
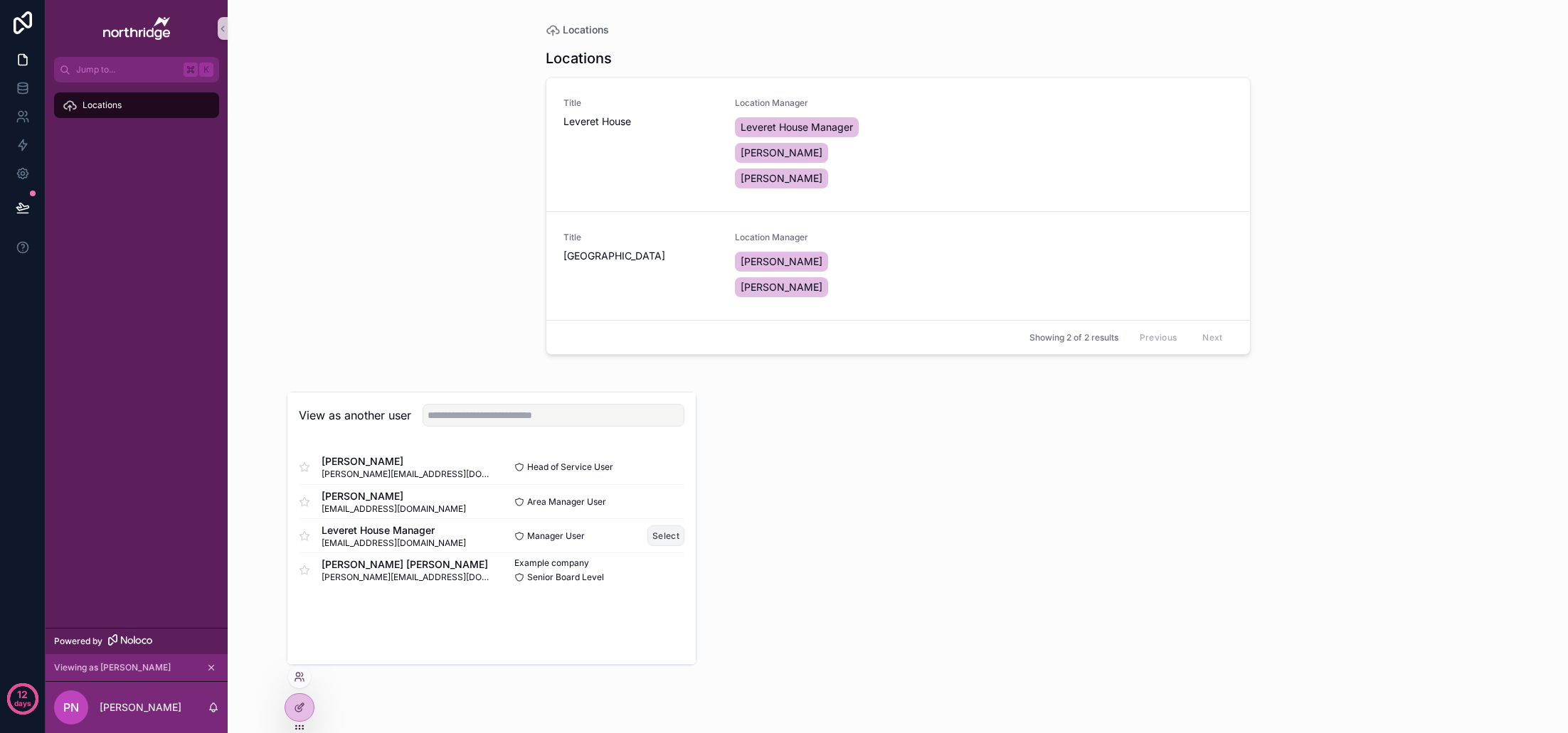
click at [679, 534] on button "Select" at bounding box center [666, 536] width 37 height 21
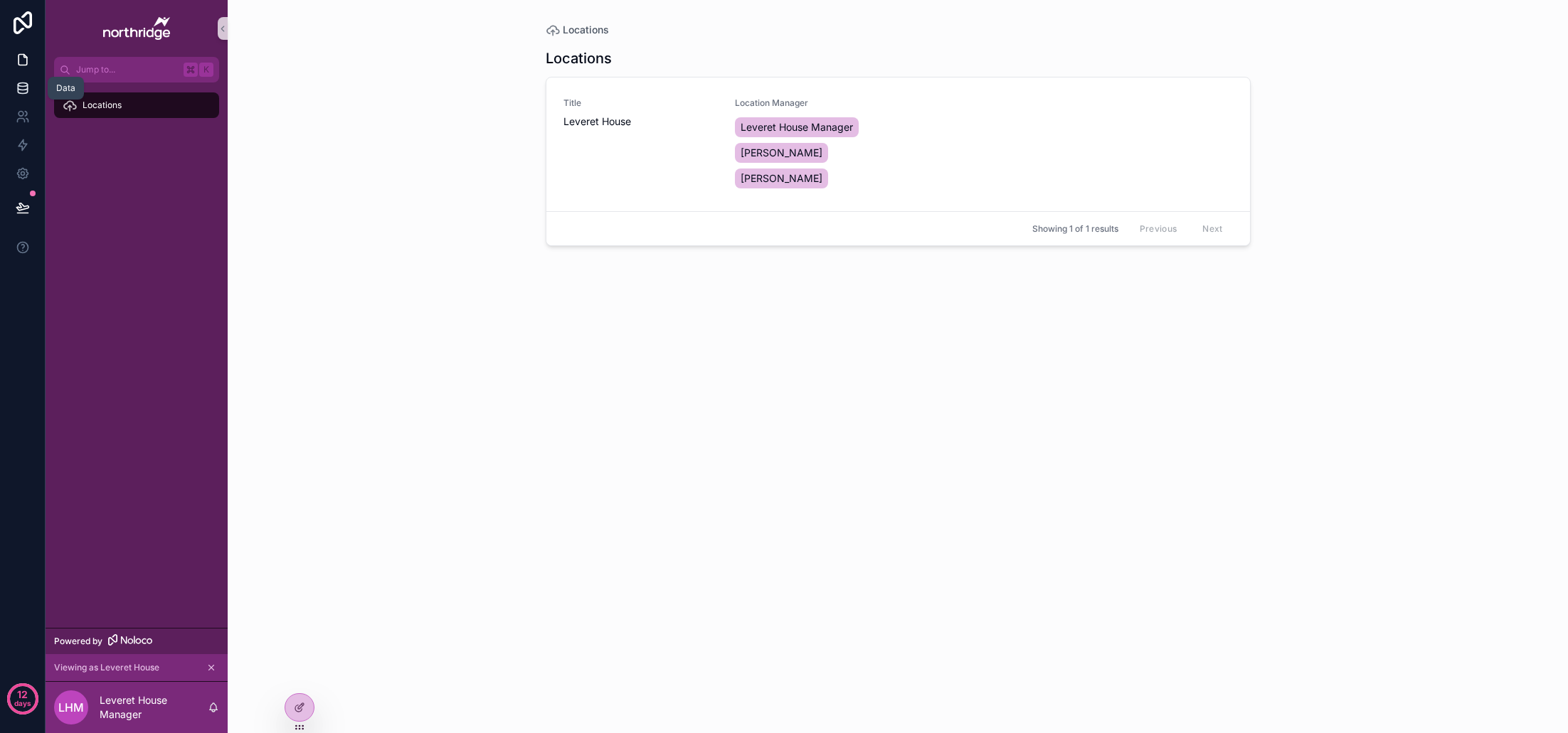
click at [25, 93] on icon at bounding box center [22, 88] width 14 height 14
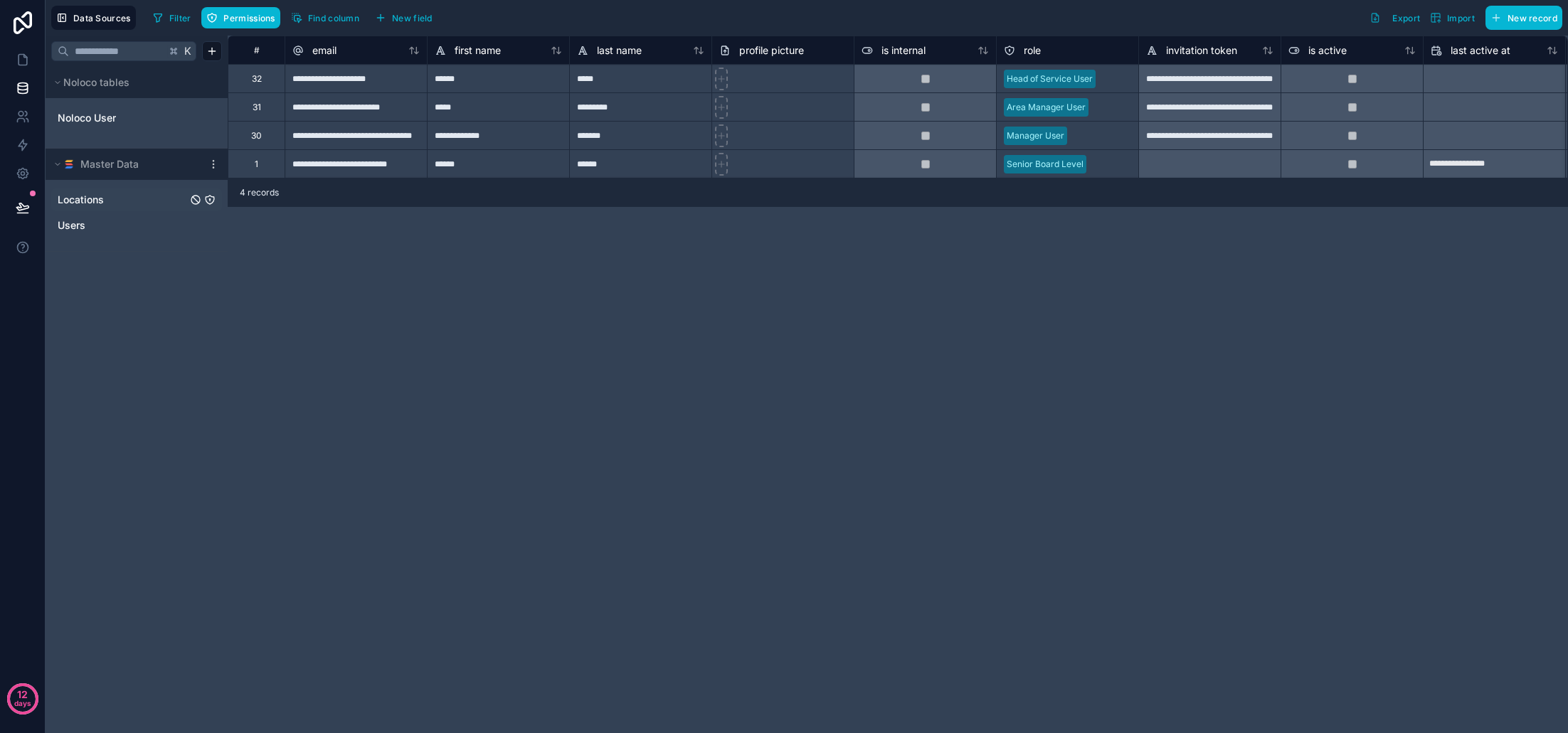
click at [174, 207] on div "Locations" at bounding box center [137, 200] width 171 height 22
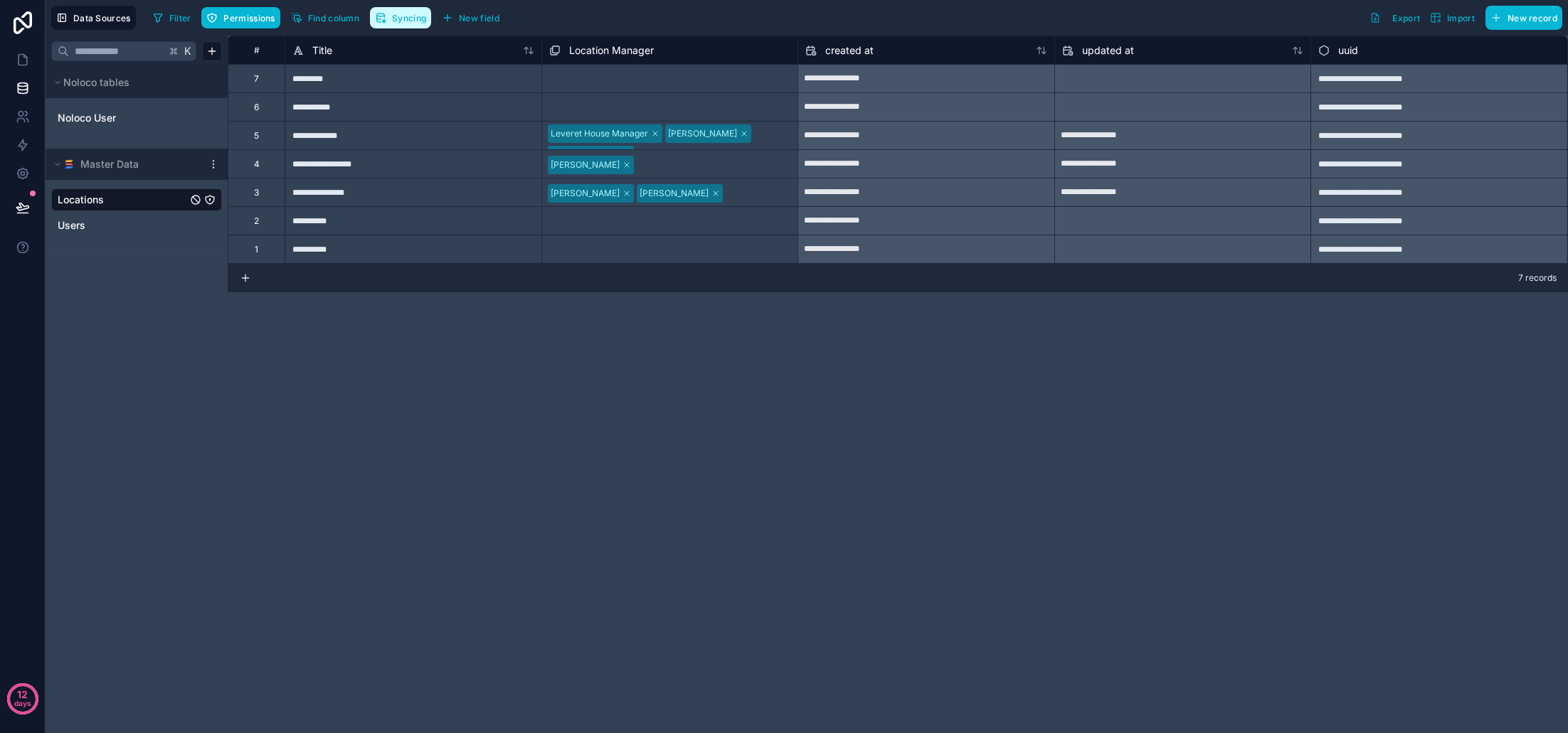
click at [408, 22] on span "Syncing" at bounding box center [409, 18] width 34 height 10
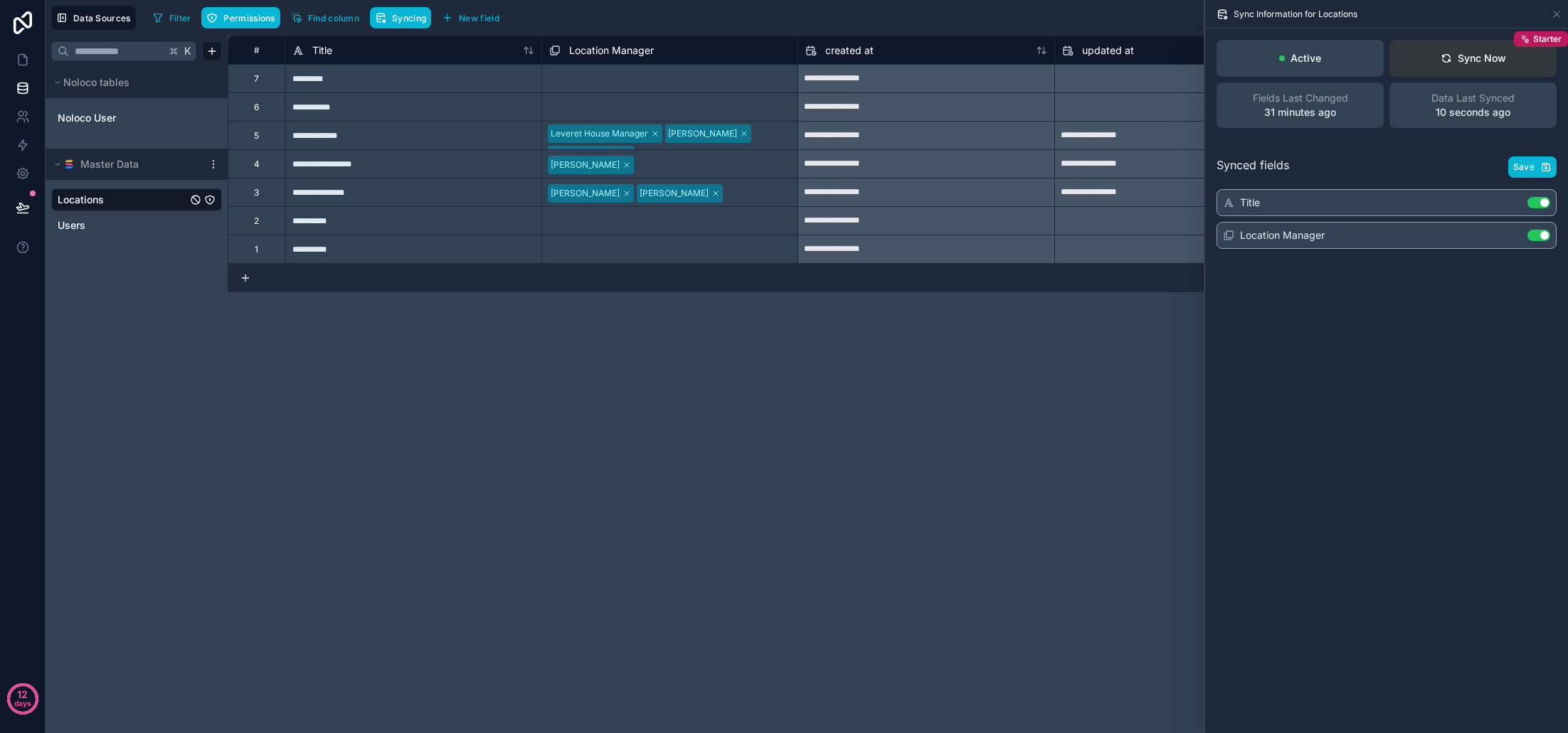
click at [1475, 66] on button "Sync Now Starter" at bounding box center [1473, 58] width 167 height 37
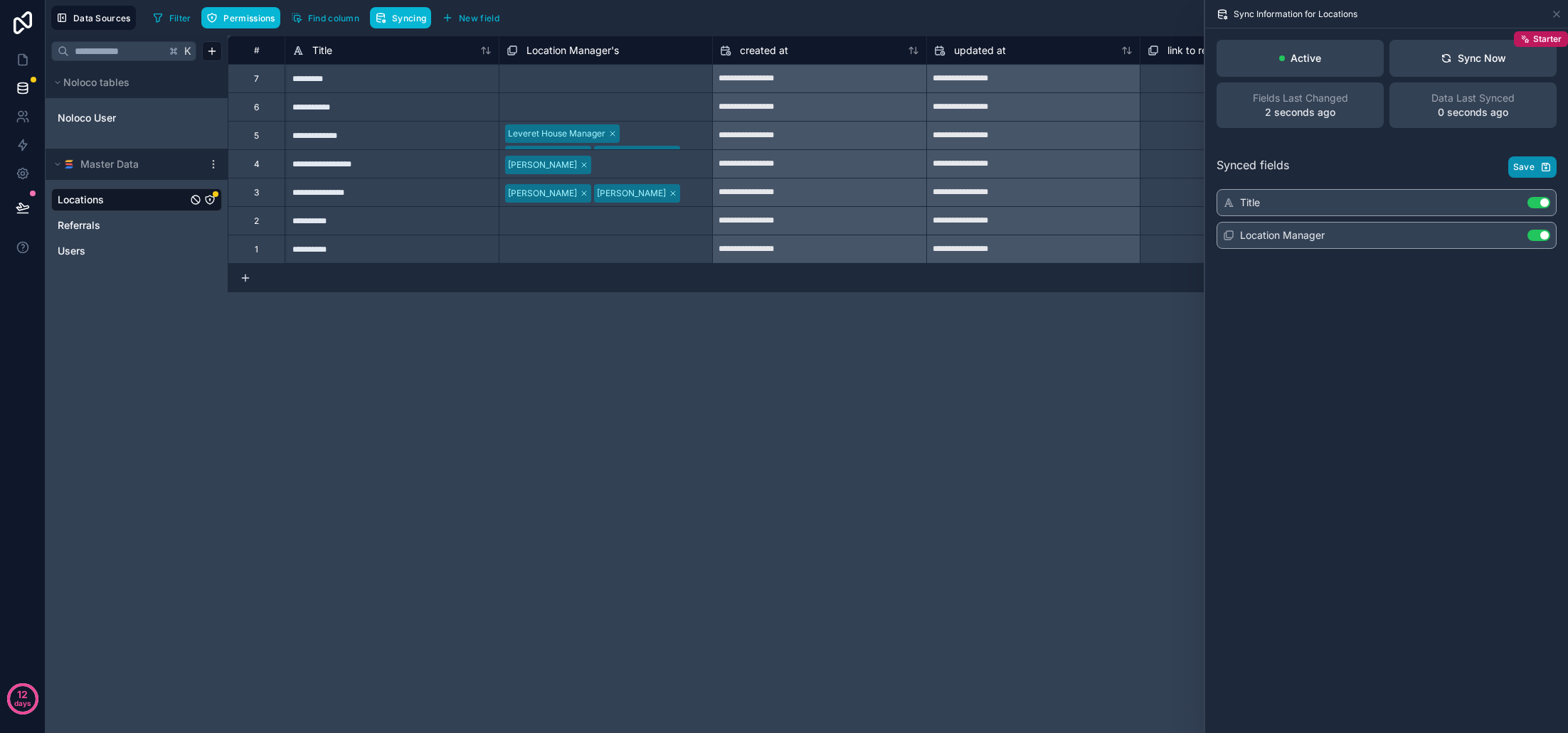
click at [1519, 173] on button "Save" at bounding box center [1532, 167] width 49 height 22
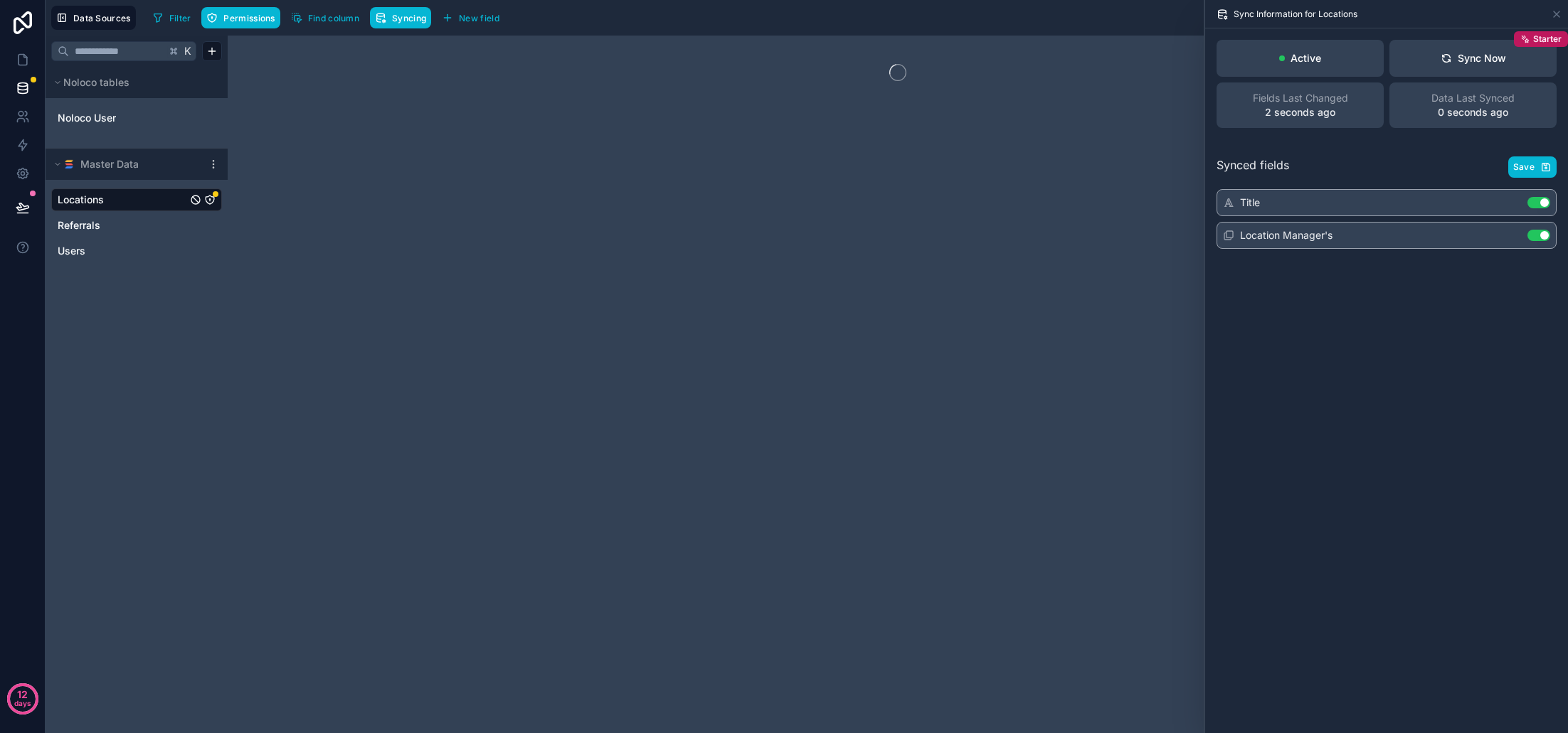
click at [399, 434] on div at bounding box center [897, 384] width 1340 height 698
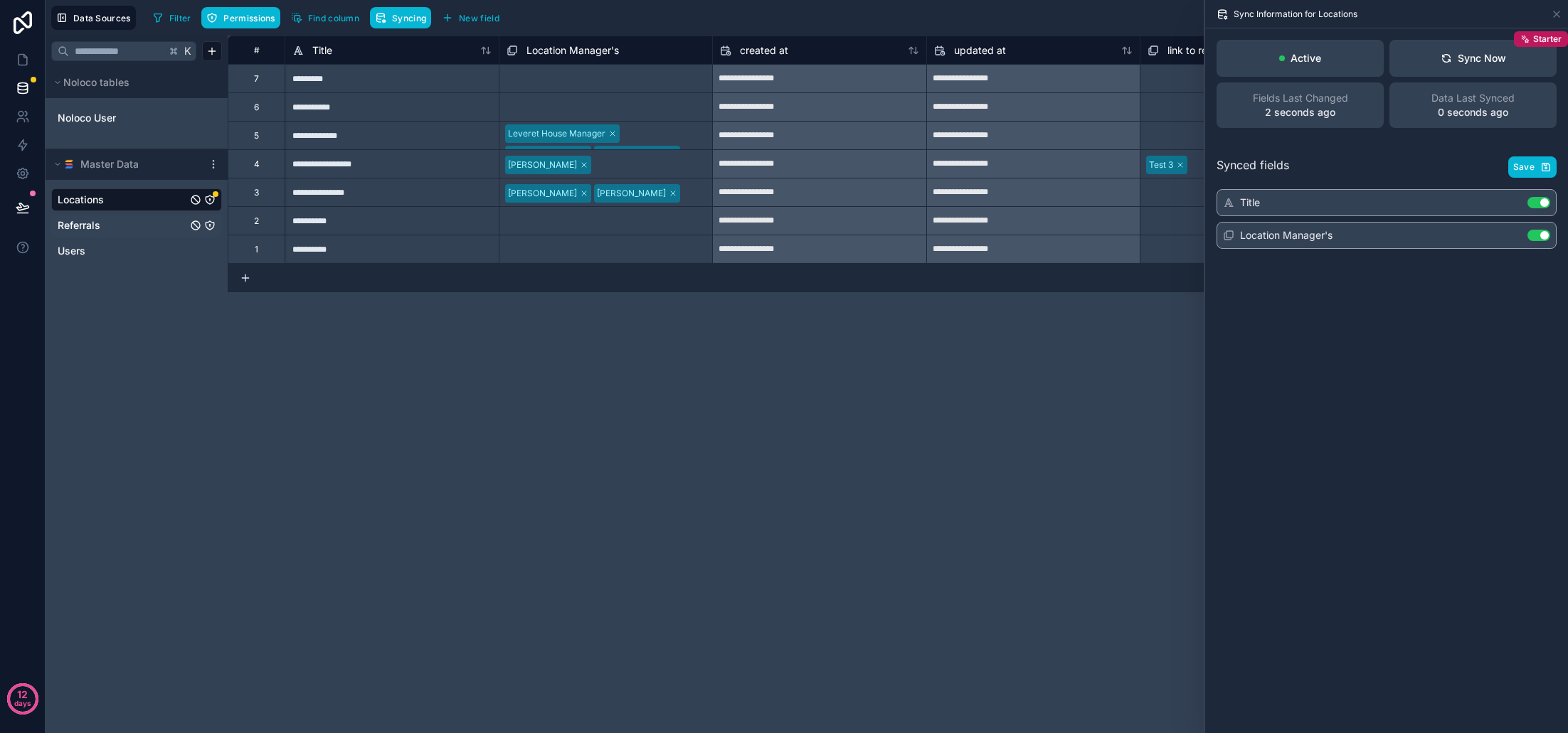
click at [99, 221] on span "Referrals" at bounding box center [78, 225] width 43 height 14
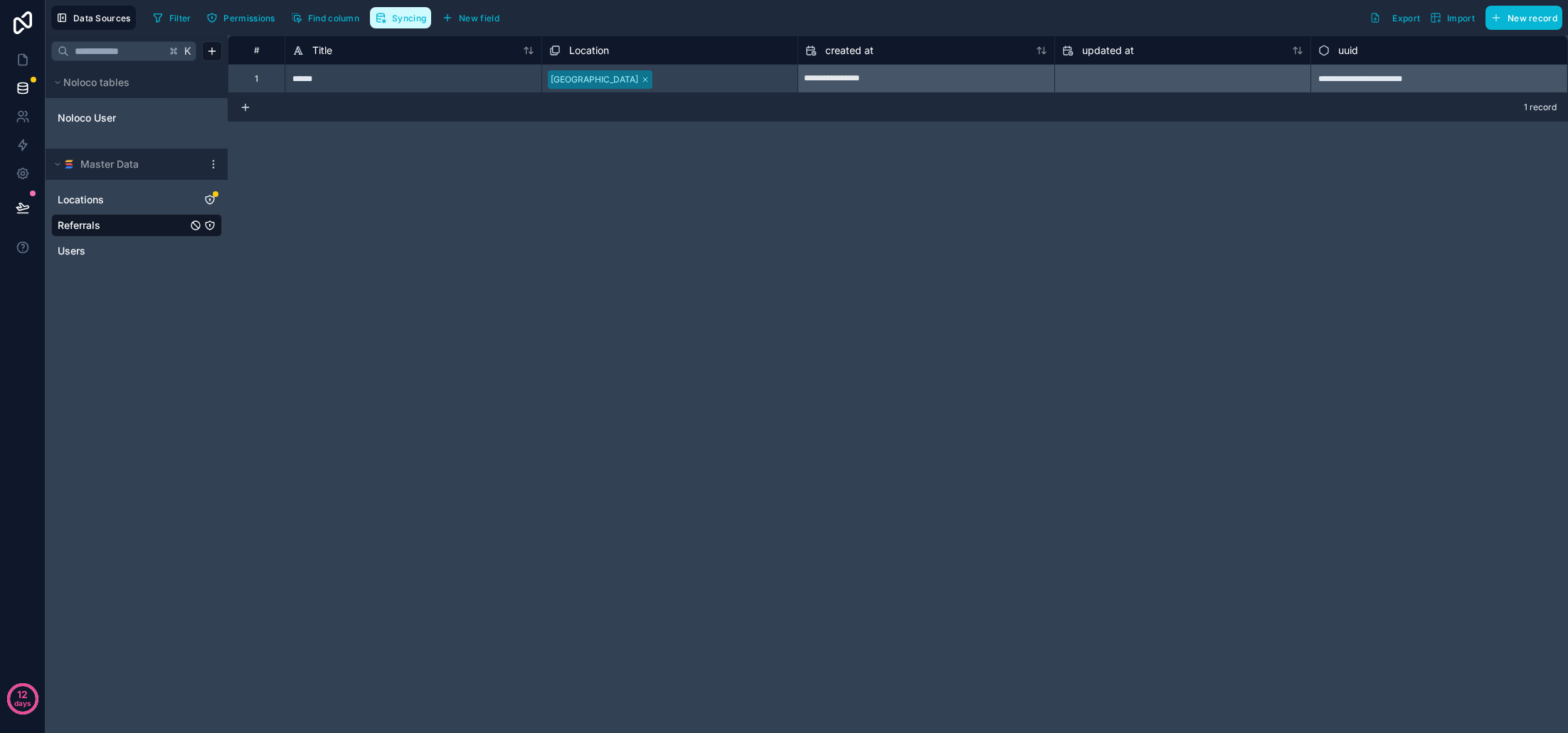
click at [382, 20] on icon "button" at bounding box center [380, 17] width 11 height 11
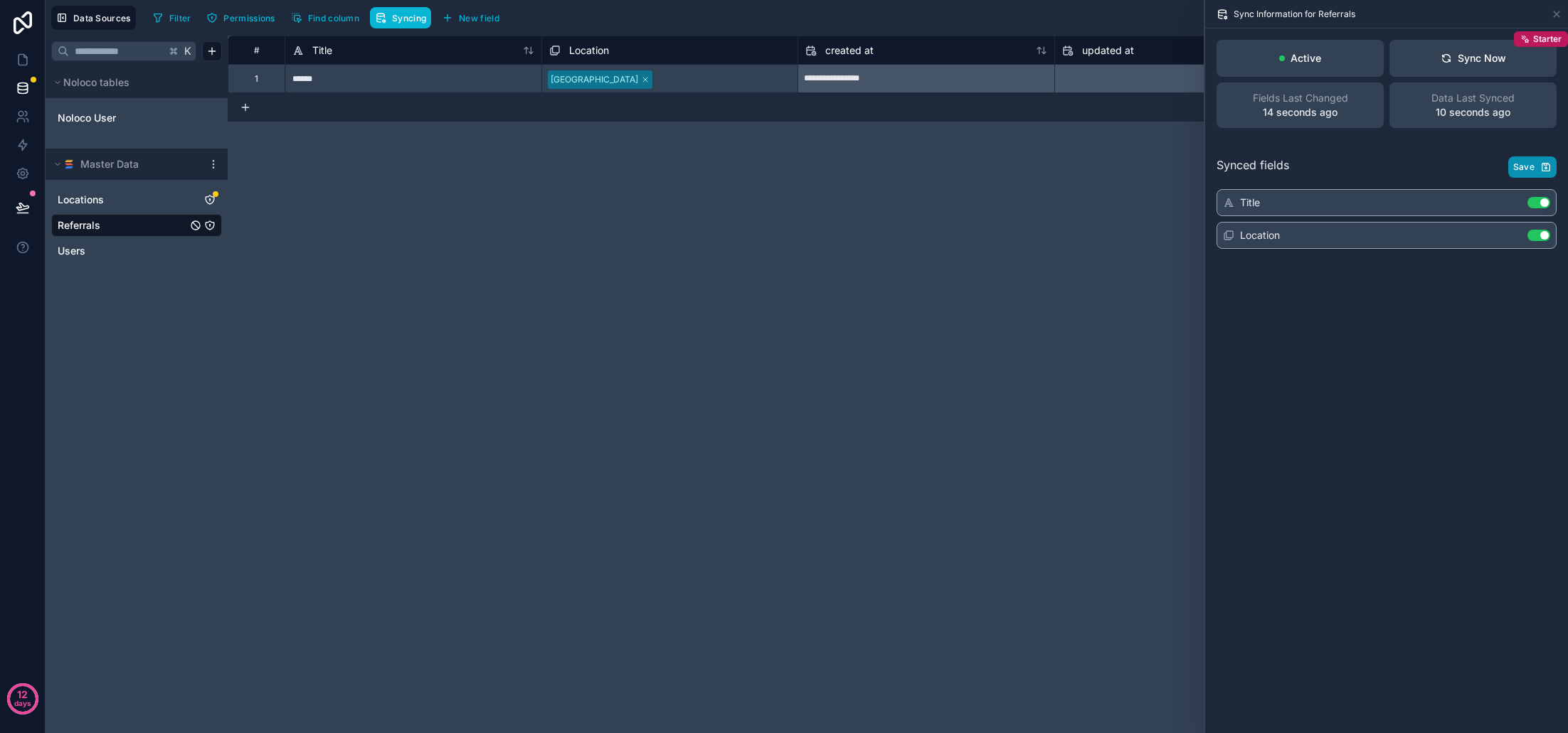
click at [1530, 164] on span "Save" at bounding box center [1524, 166] width 22 height 11
click at [1556, 13] on icon at bounding box center [1557, 14] width 6 height 6
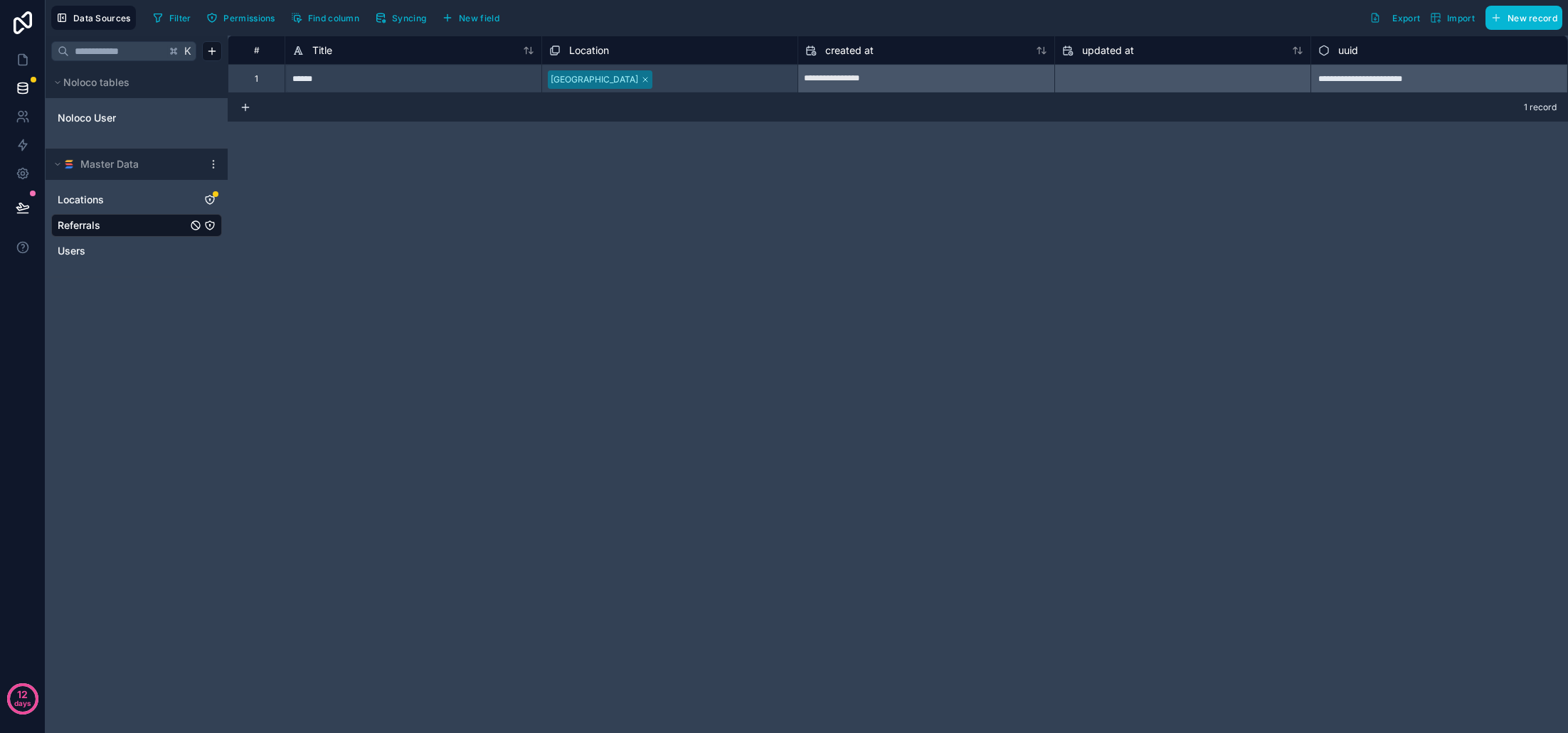
click at [591, 184] on div "**********" at bounding box center [897, 384] width 1340 height 698
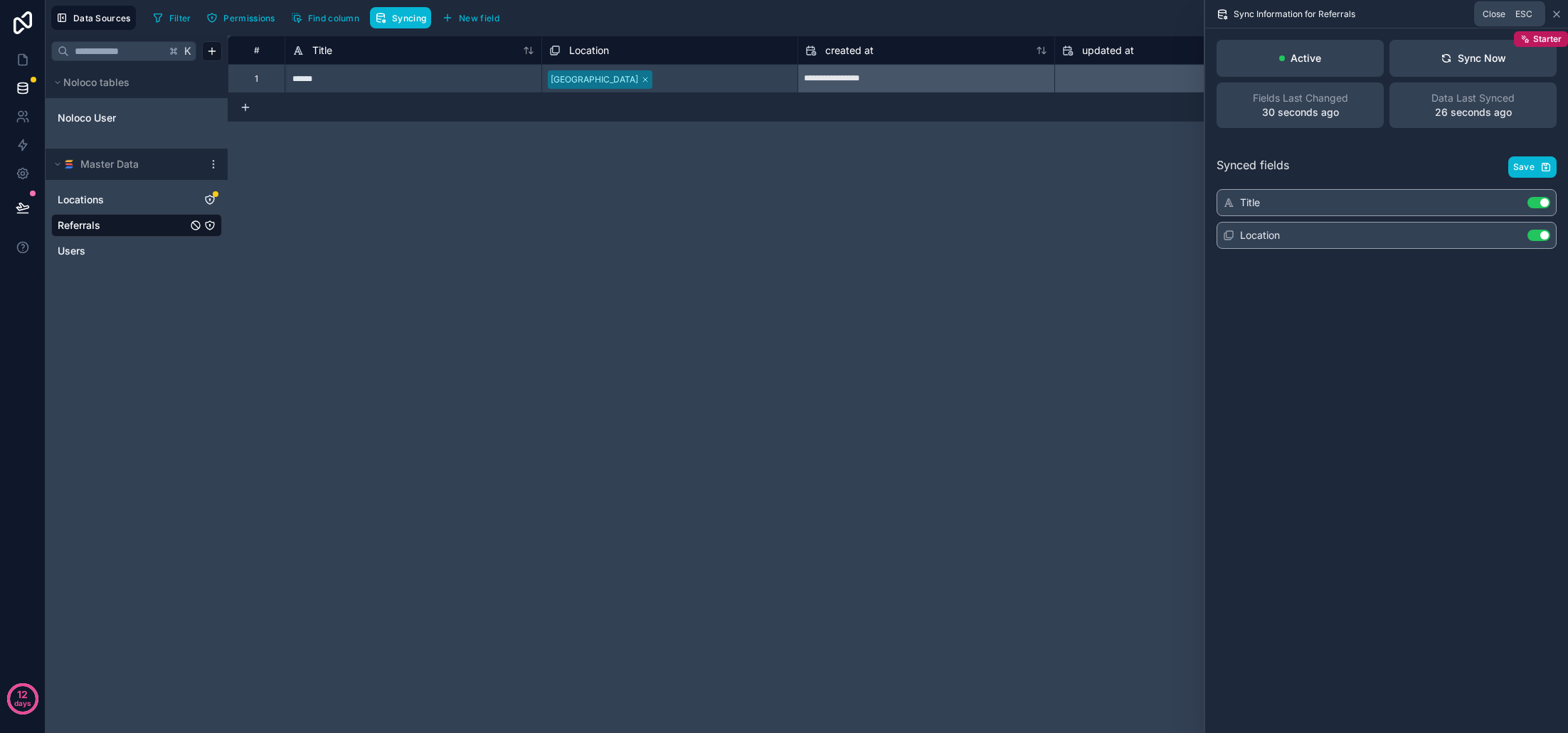
click at [1557, 11] on icon at bounding box center [1556, 13] width 11 height 11
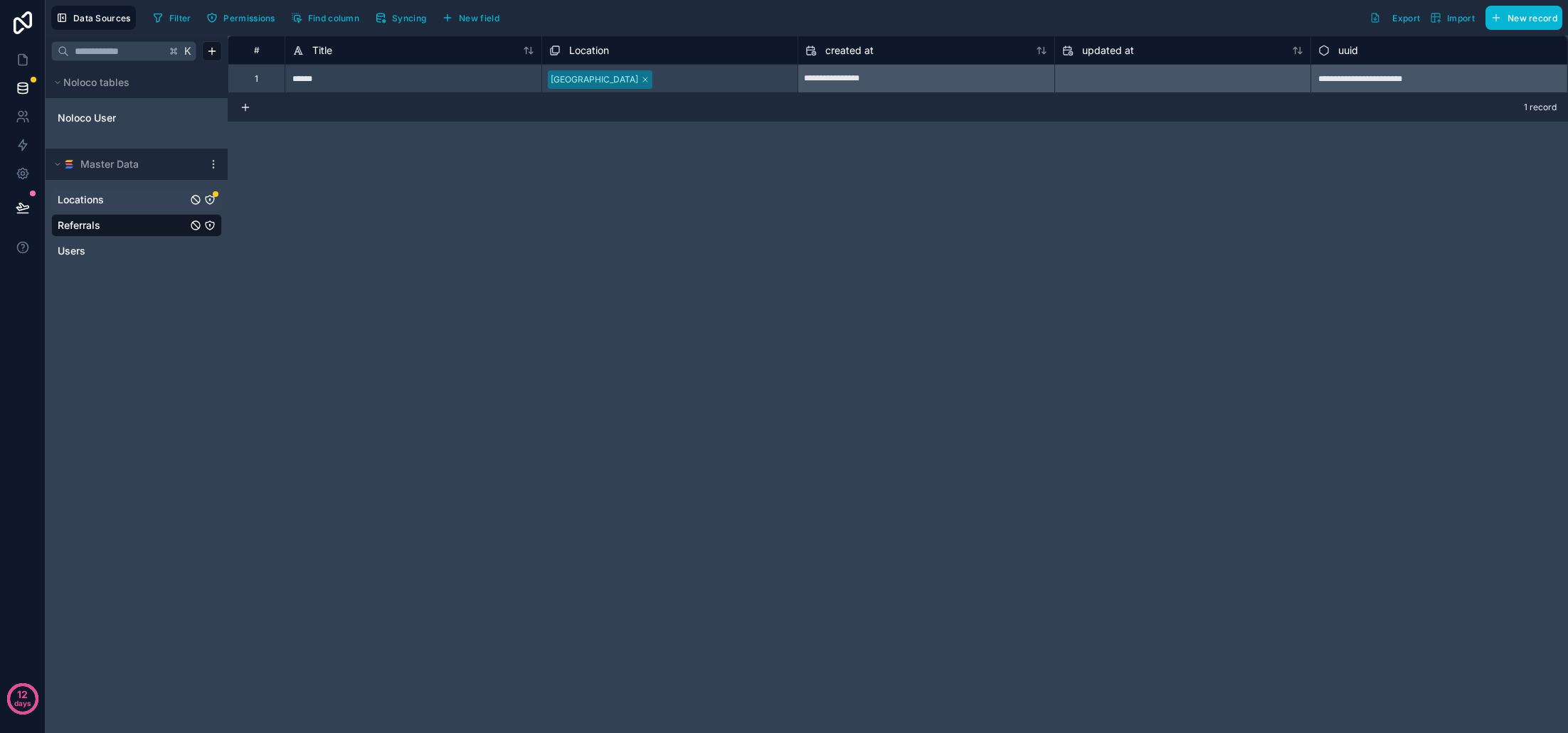
click at [89, 202] on span "Locations" at bounding box center [81, 199] width 46 height 14
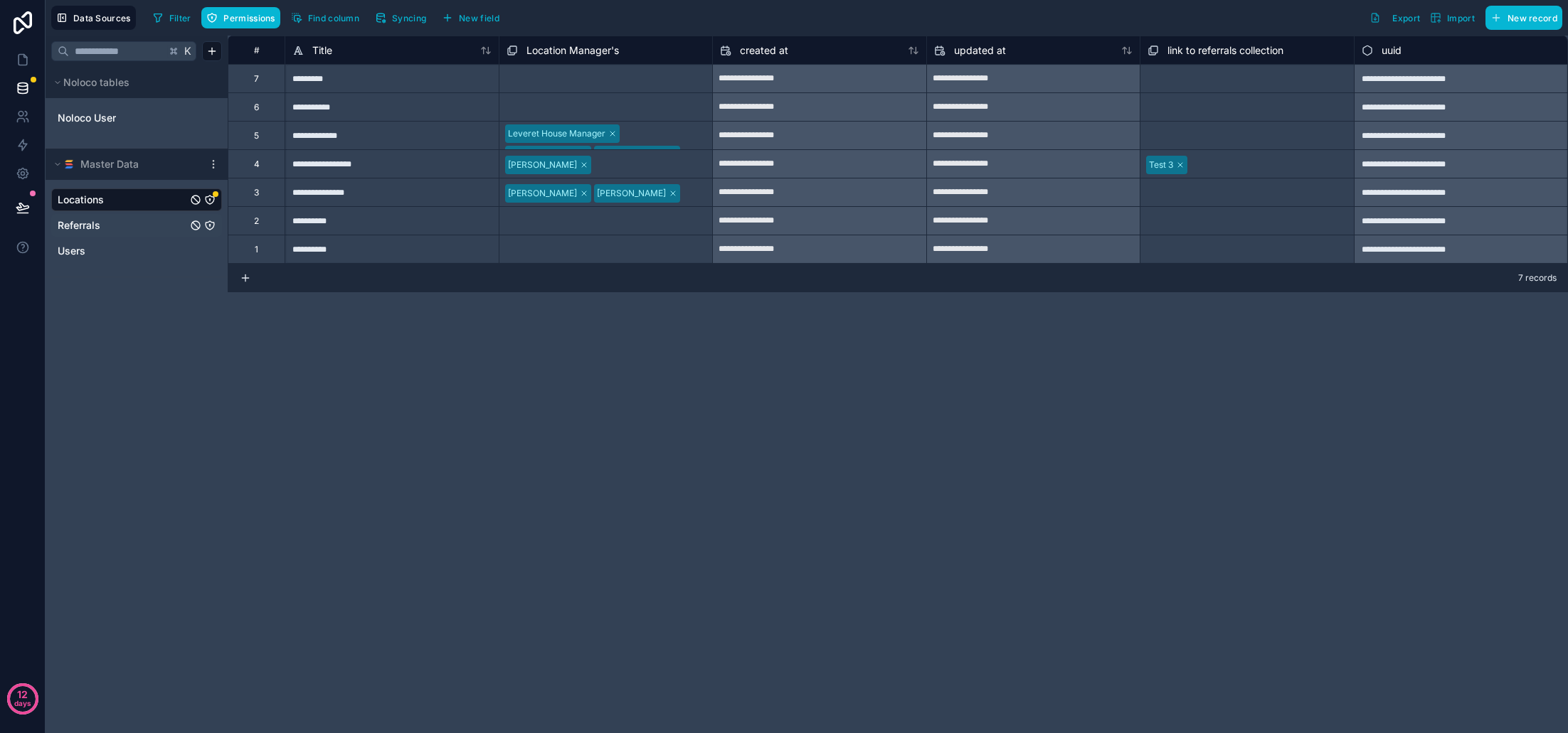
click at [107, 225] on link "Referrals" at bounding box center [122, 225] width 129 height 14
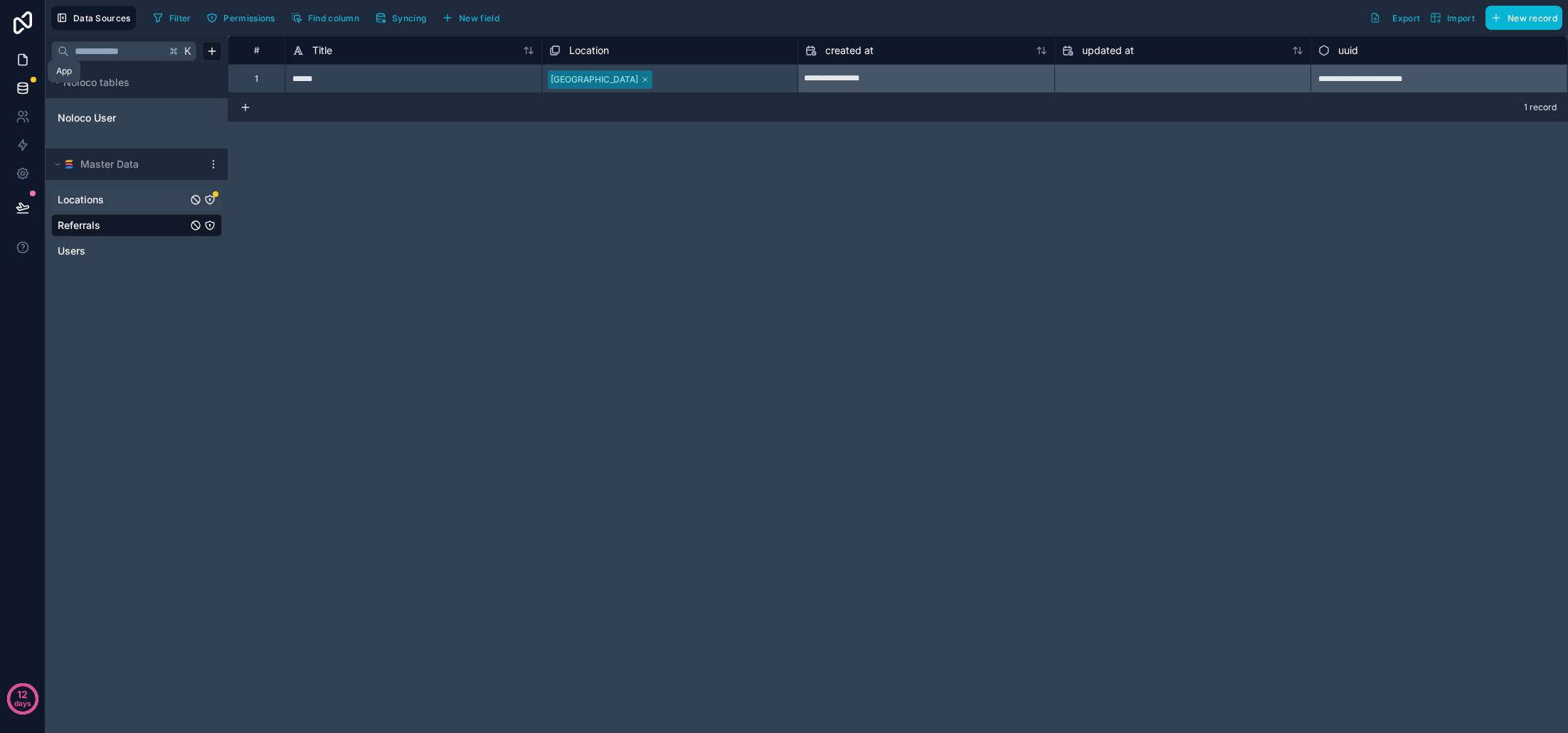
click at [24, 63] on icon at bounding box center [22, 60] width 14 height 14
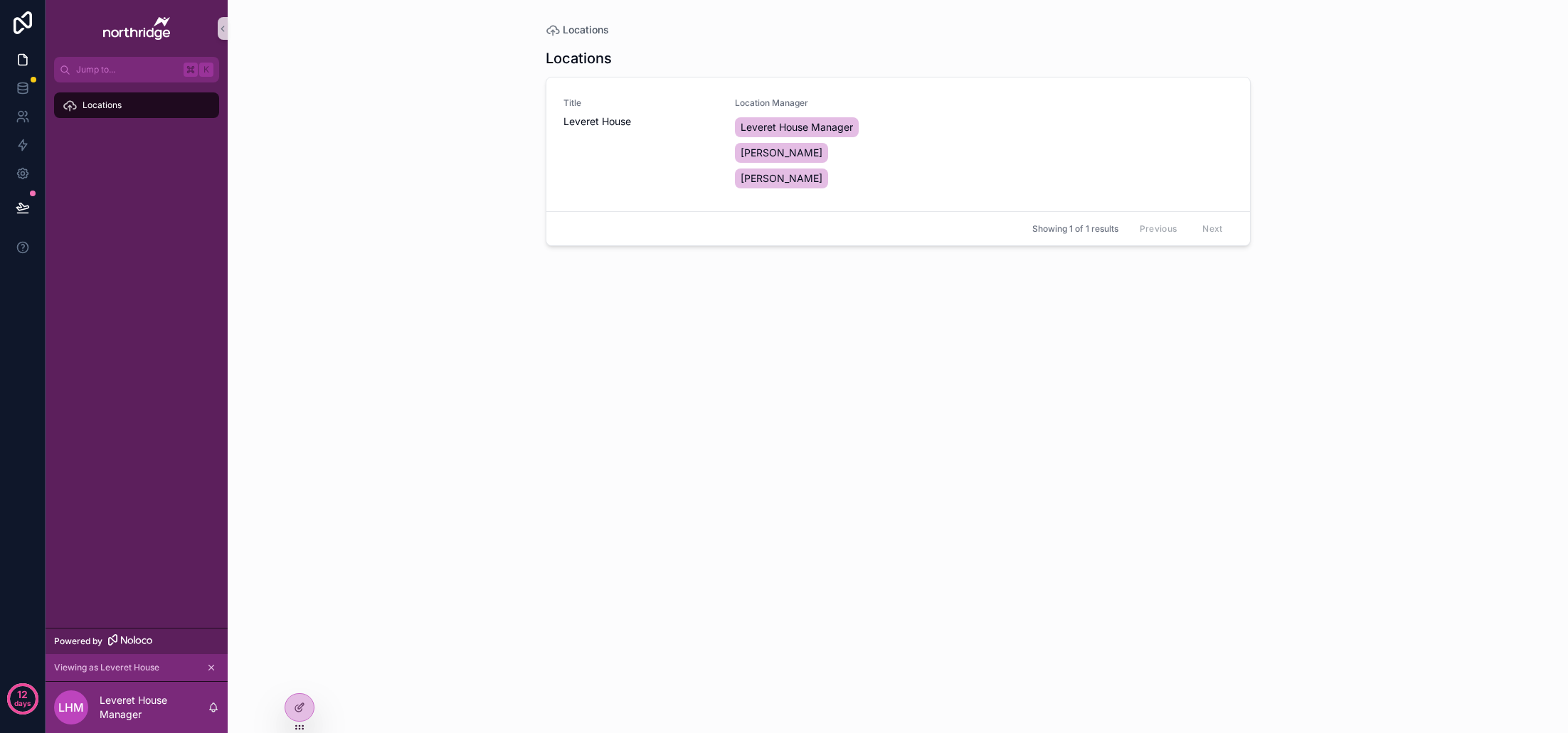
click at [186, 174] on div "Locations" at bounding box center [137, 355] width 182 height 546
click at [308, 703] on div at bounding box center [299, 708] width 28 height 27
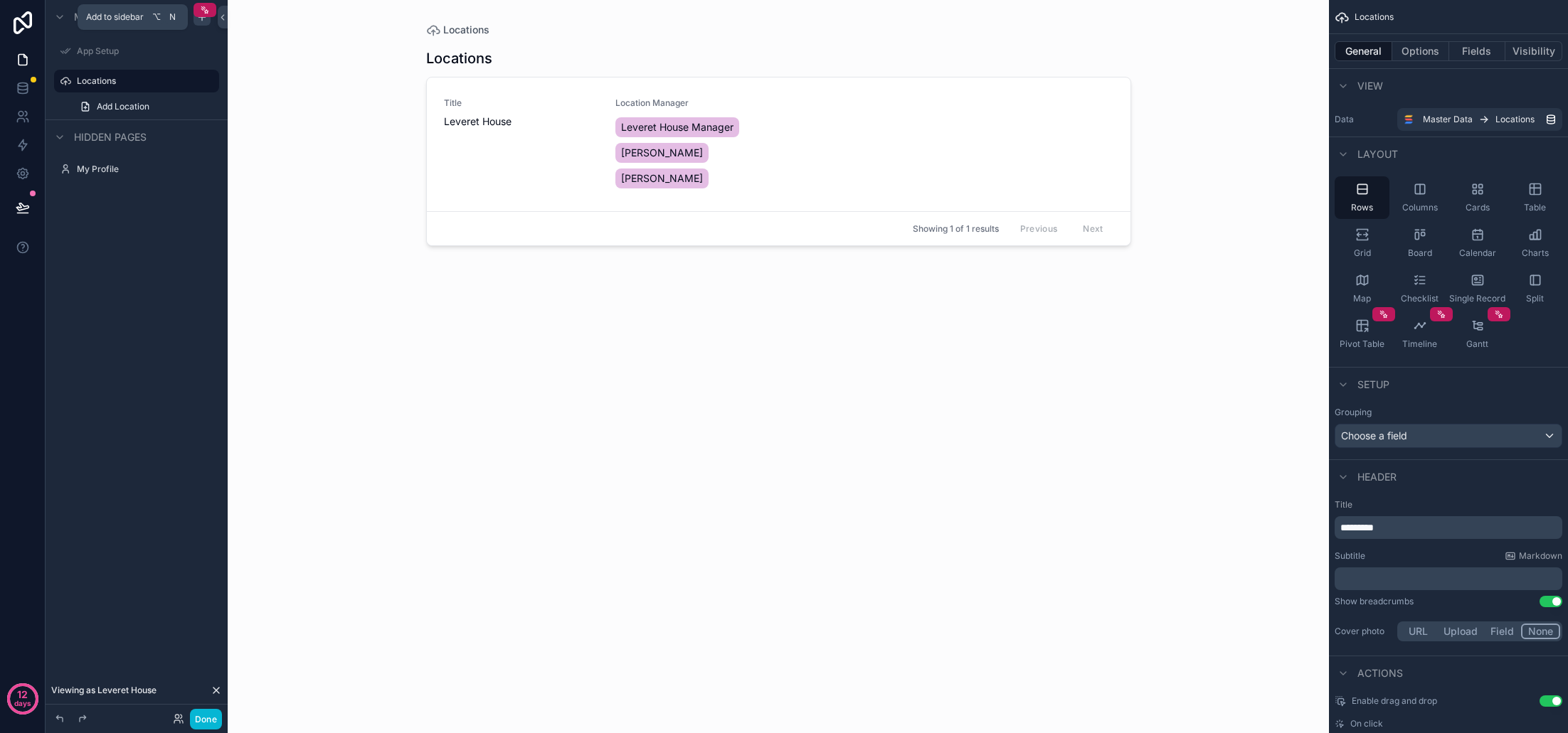
click at [205, 21] on icon "scrollable content" at bounding box center [202, 16] width 11 height 11
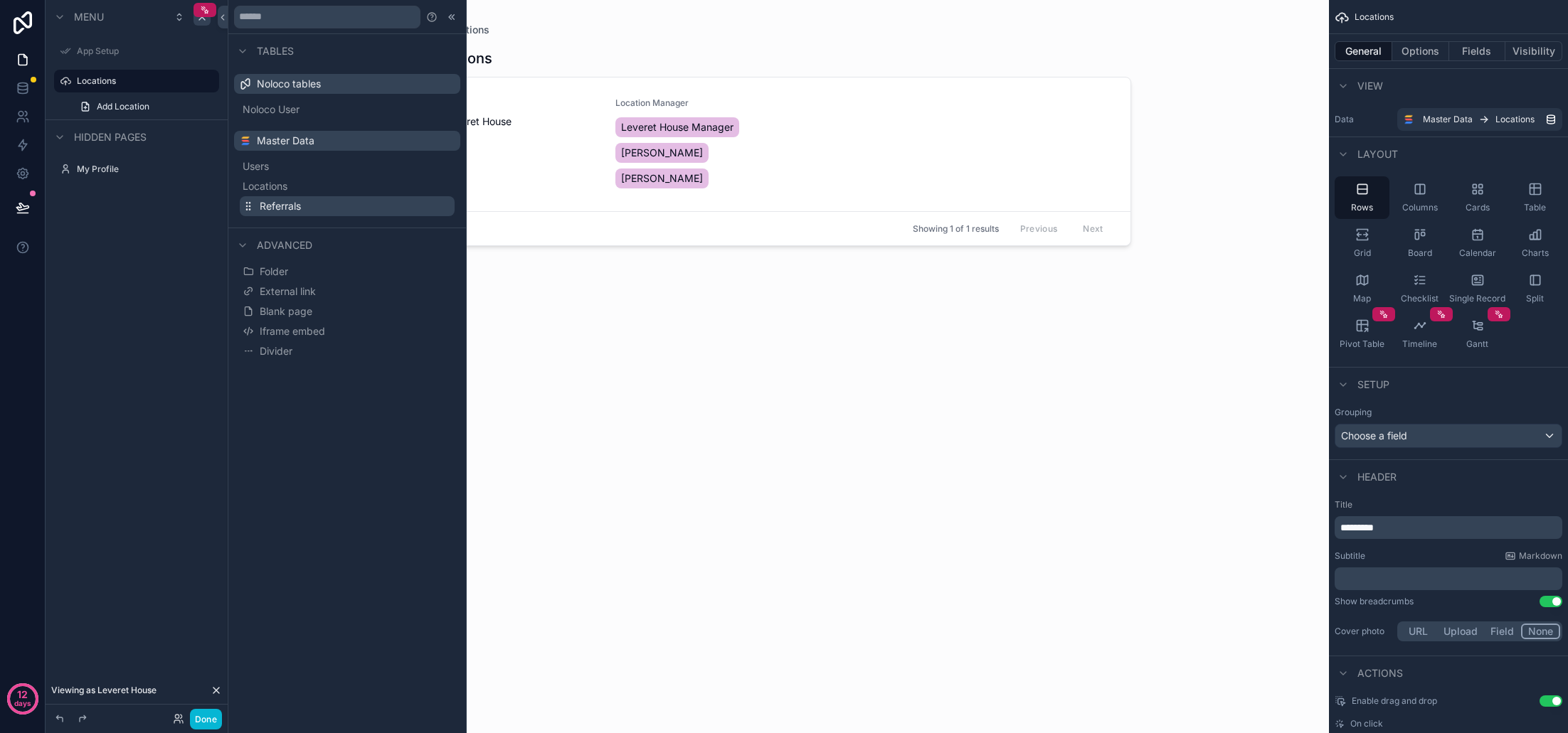
click at [300, 208] on span "Referrals" at bounding box center [280, 206] width 41 height 14
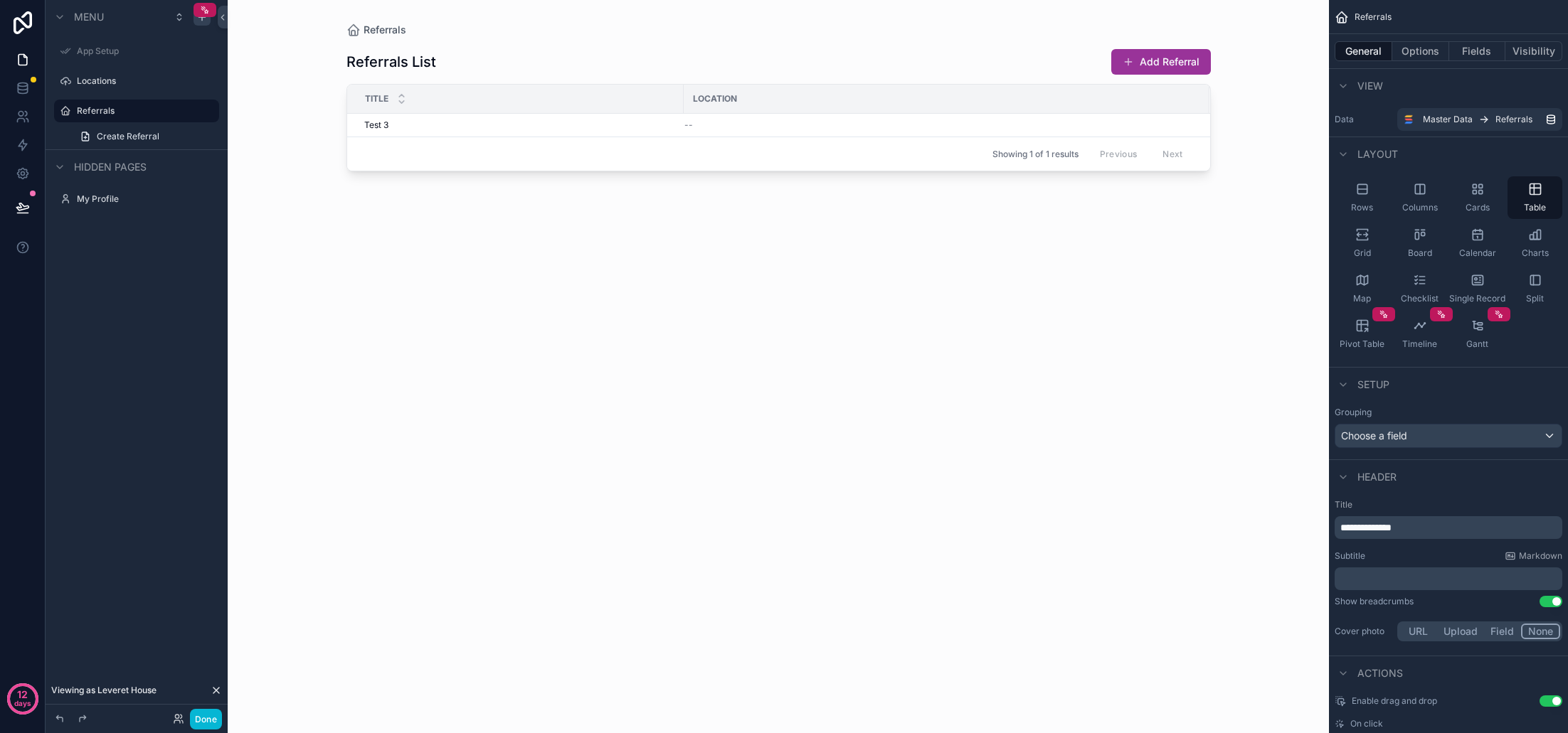
click at [217, 691] on icon at bounding box center [217, 690] width 6 height 6
click at [120, 108] on label "Referrals" at bounding box center [134, 110] width 113 height 11
click at [128, 84] on label "Locations" at bounding box center [134, 81] width 113 height 11
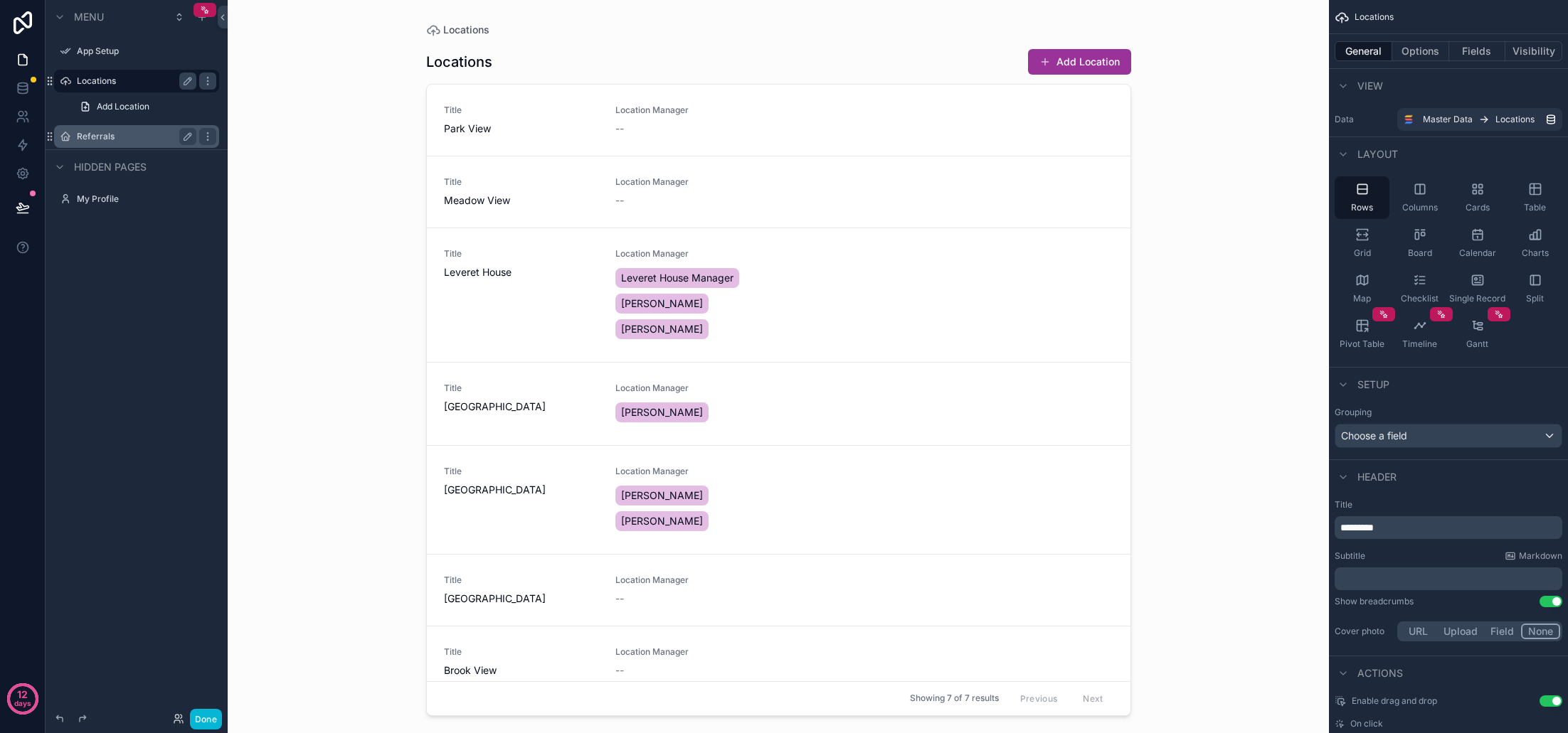
click at [107, 133] on label "Referrals" at bounding box center [134, 136] width 113 height 11
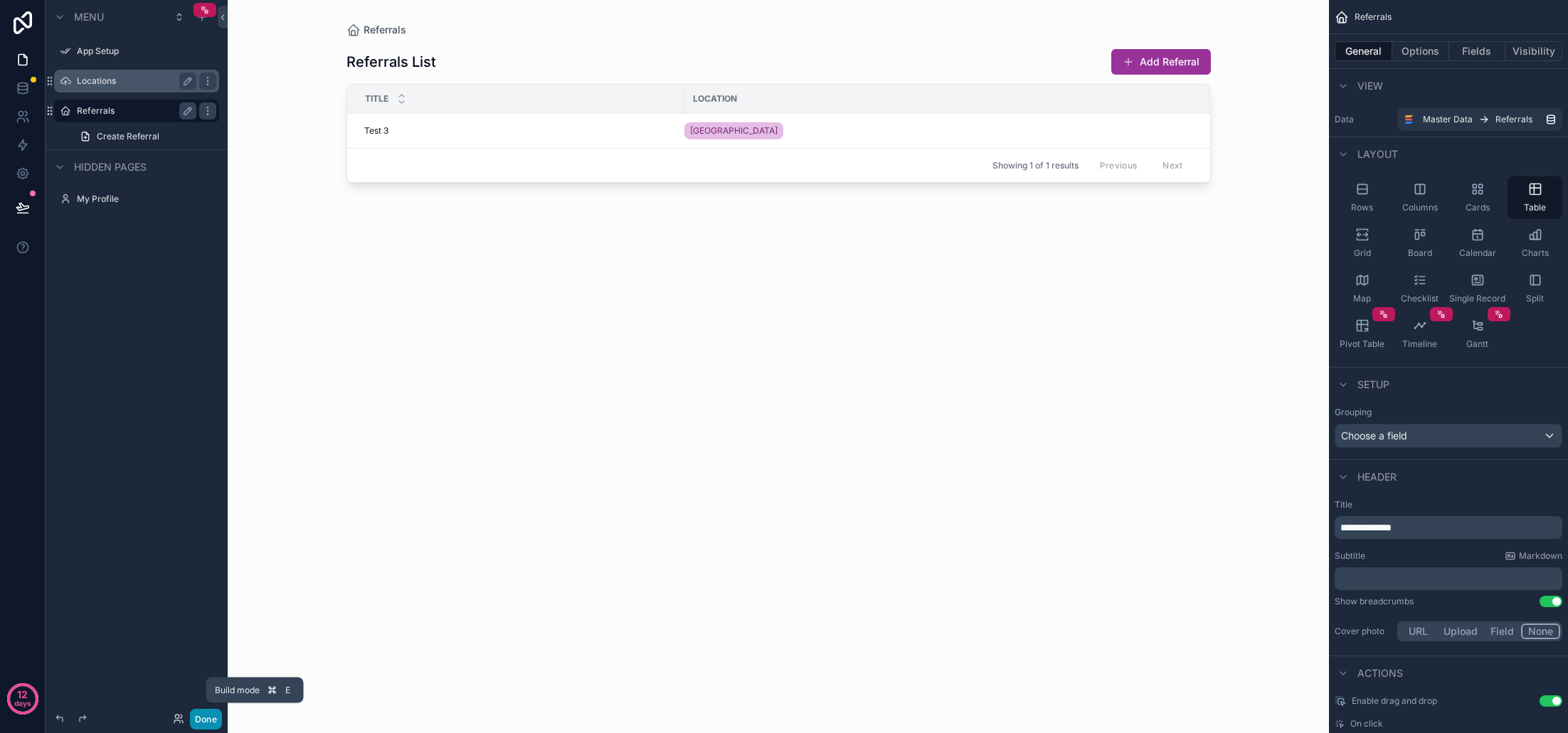
click at [212, 712] on button "Done" at bounding box center [205, 720] width 32 height 21
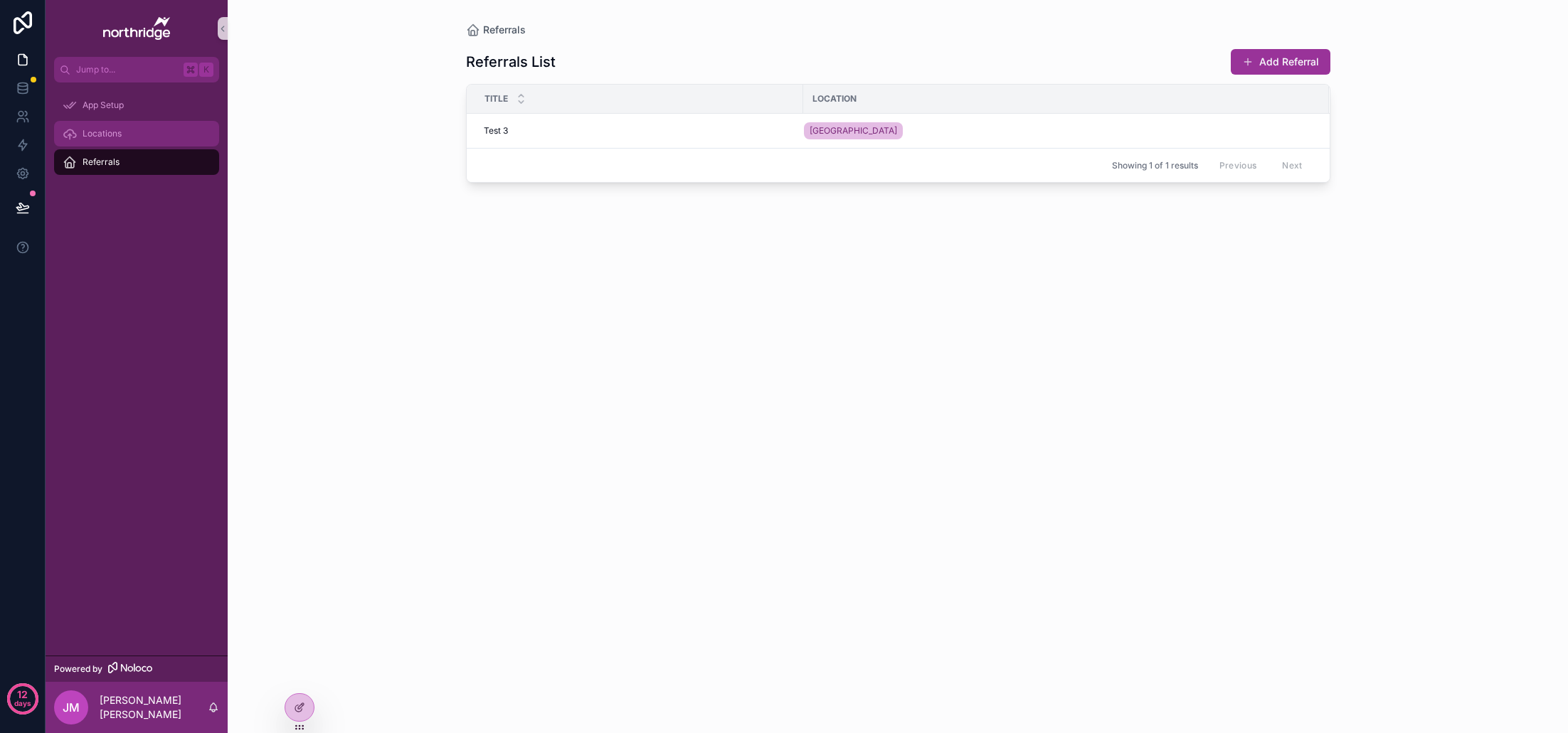
click at [119, 138] on span "Locations" at bounding box center [102, 134] width 39 height 11
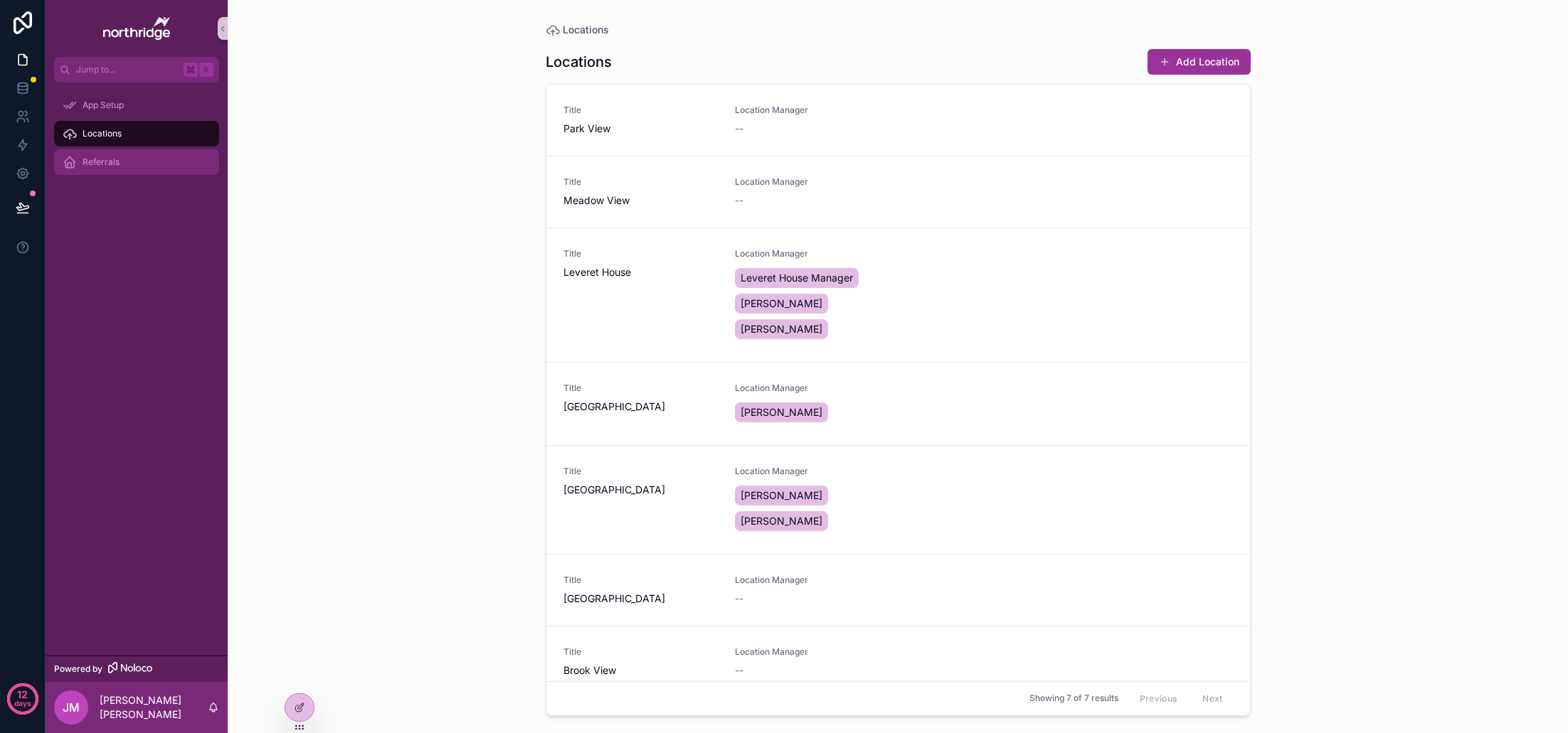
click at [108, 166] on span "Referrals" at bounding box center [102, 162] width 37 height 11
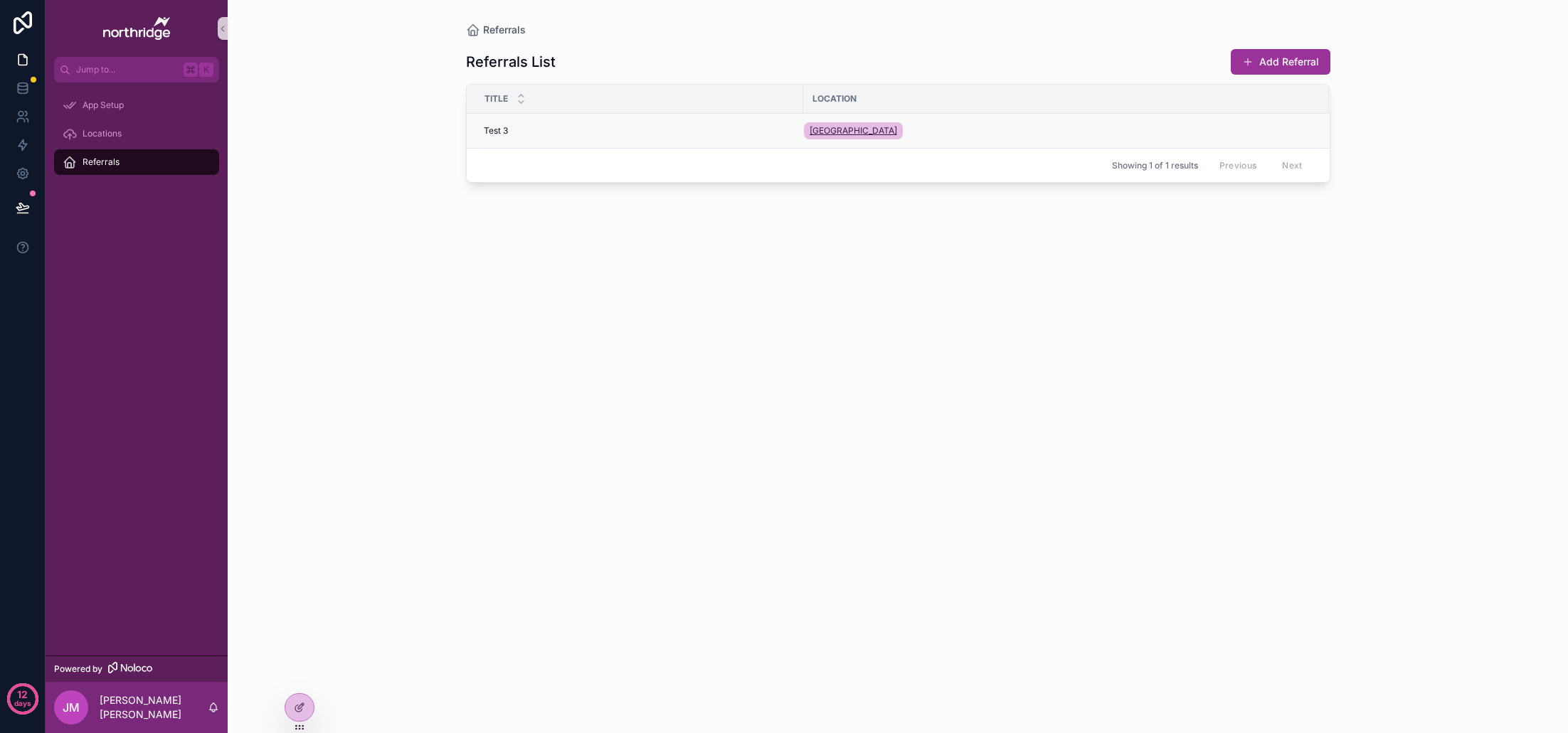
click at [869, 131] on span "Bridgewater House" at bounding box center [853, 131] width 87 height 11
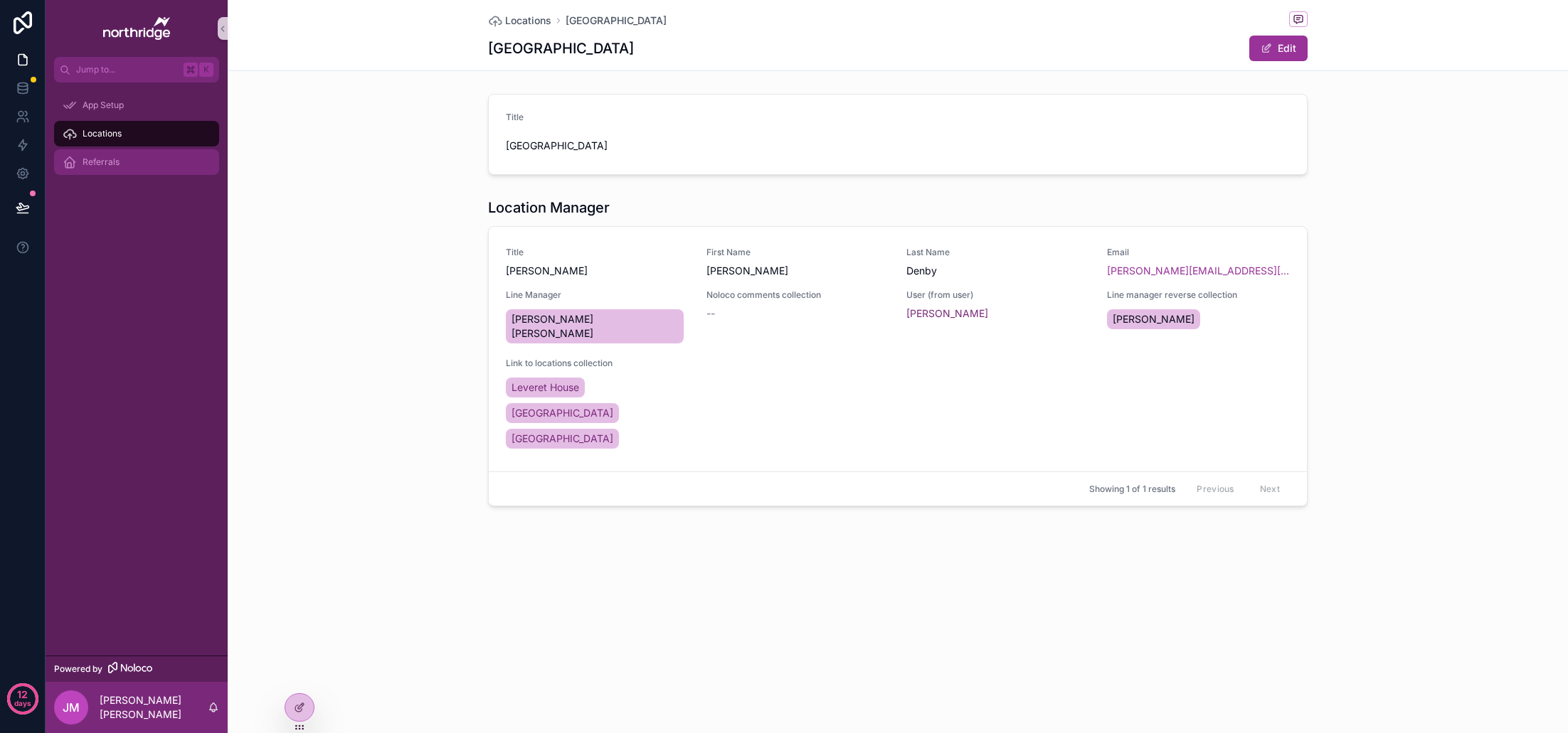
click at [98, 166] on span "Referrals" at bounding box center [102, 162] width 37 height 11
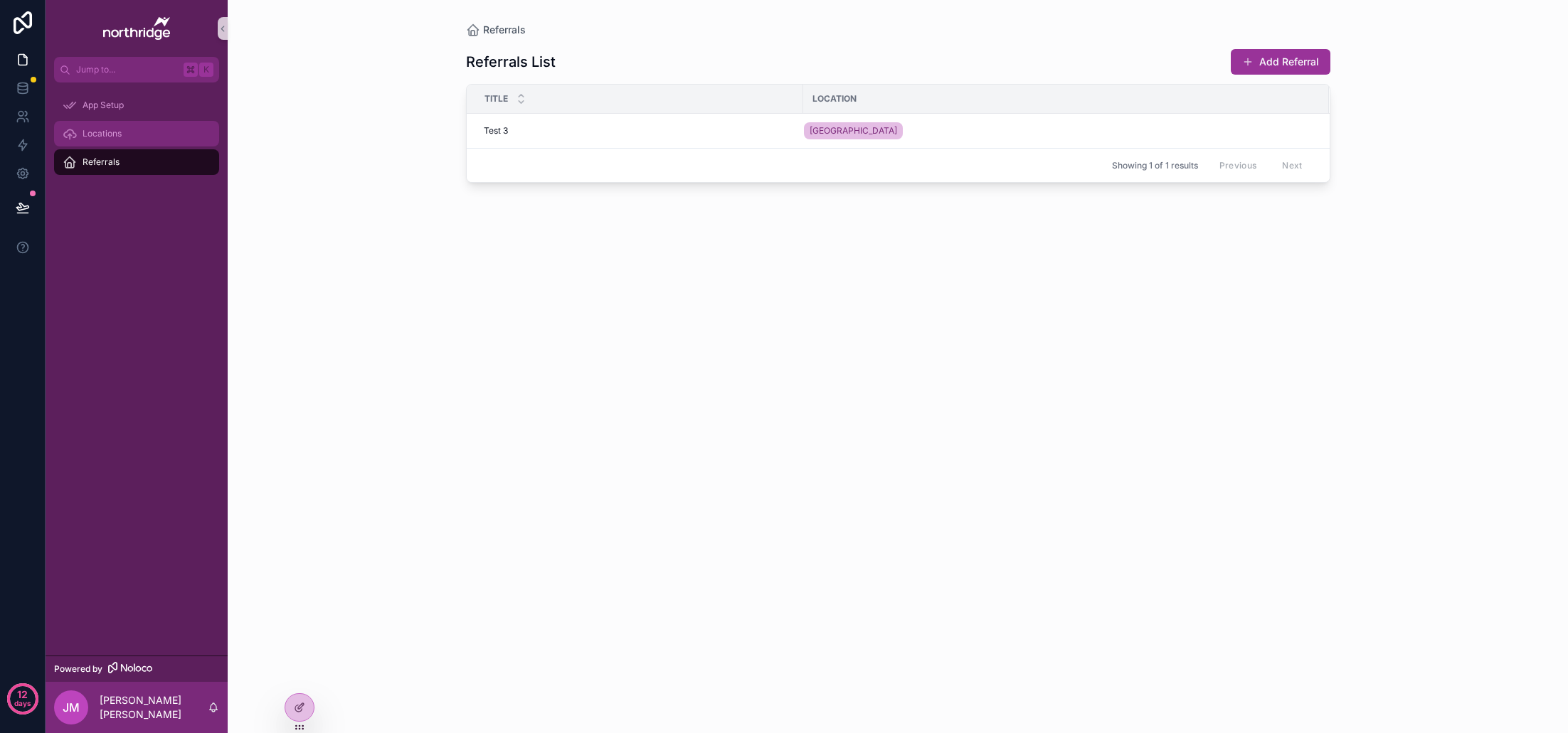
click at [113, 137] on span "Locations" at bounding box center [102, 134] width 39 height 11
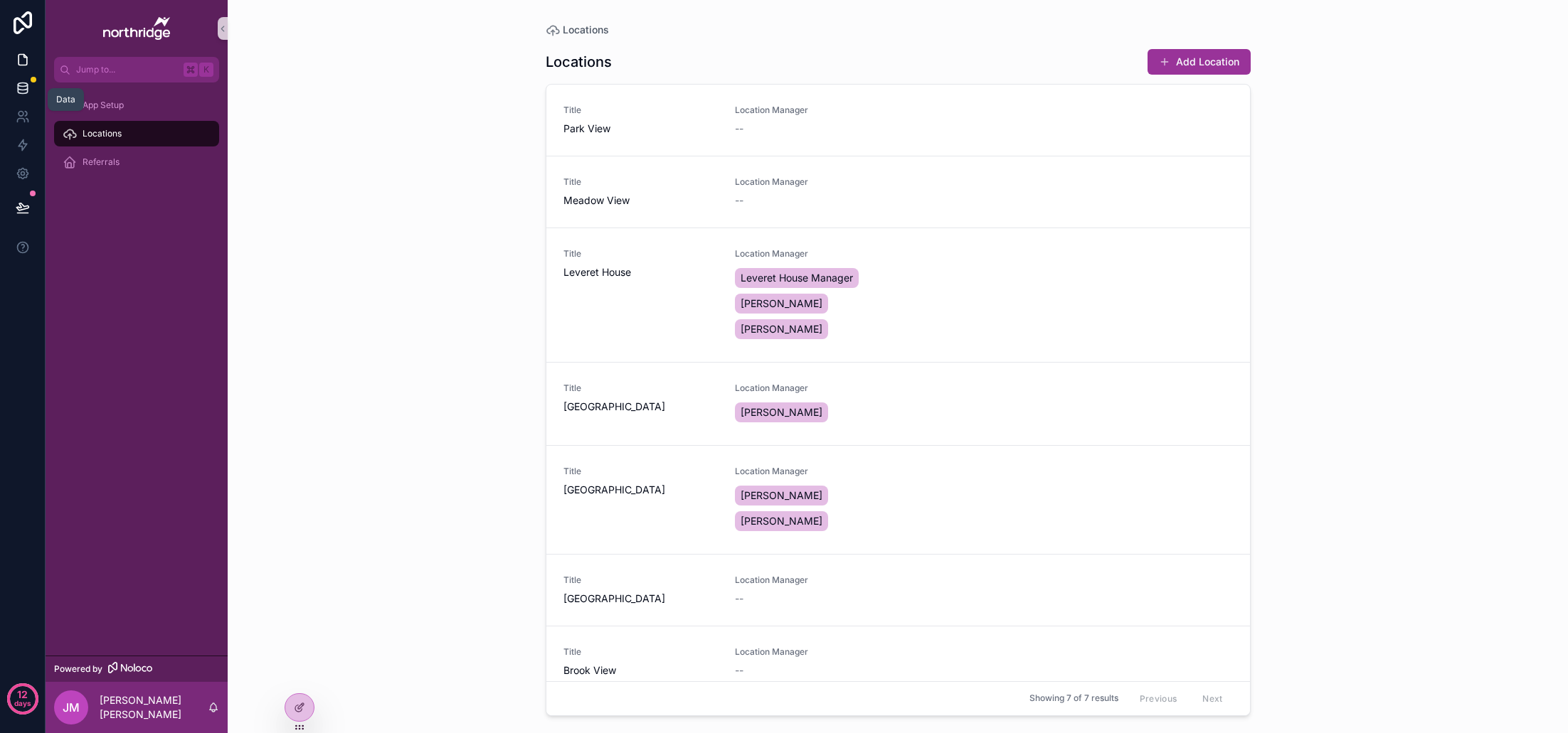
click at [22, 90] on icon at bounding box center [22, 87] width 9 height 6
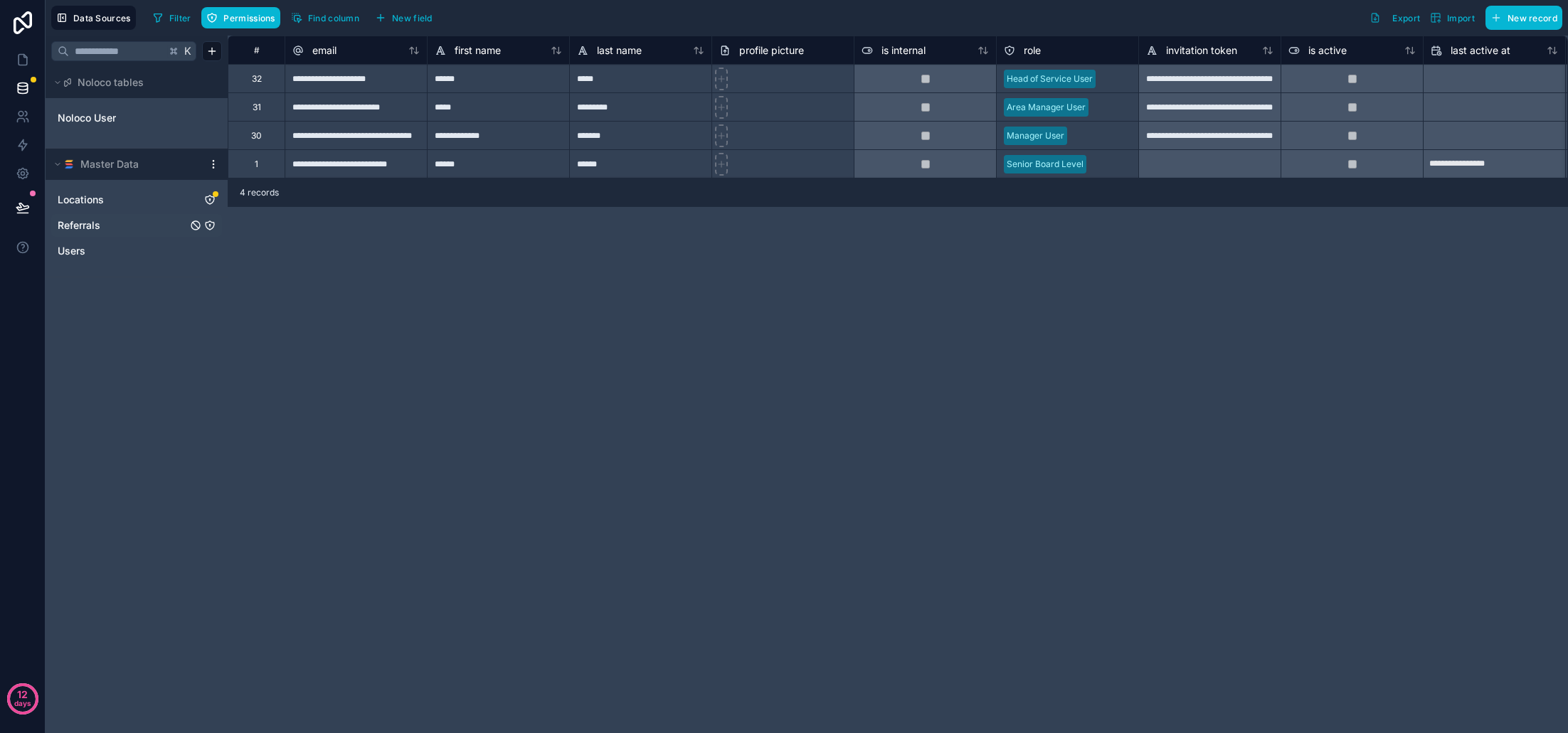
click at [137, 224] on link "Referrals" at bounding box center [122, 225] width 129 height 14
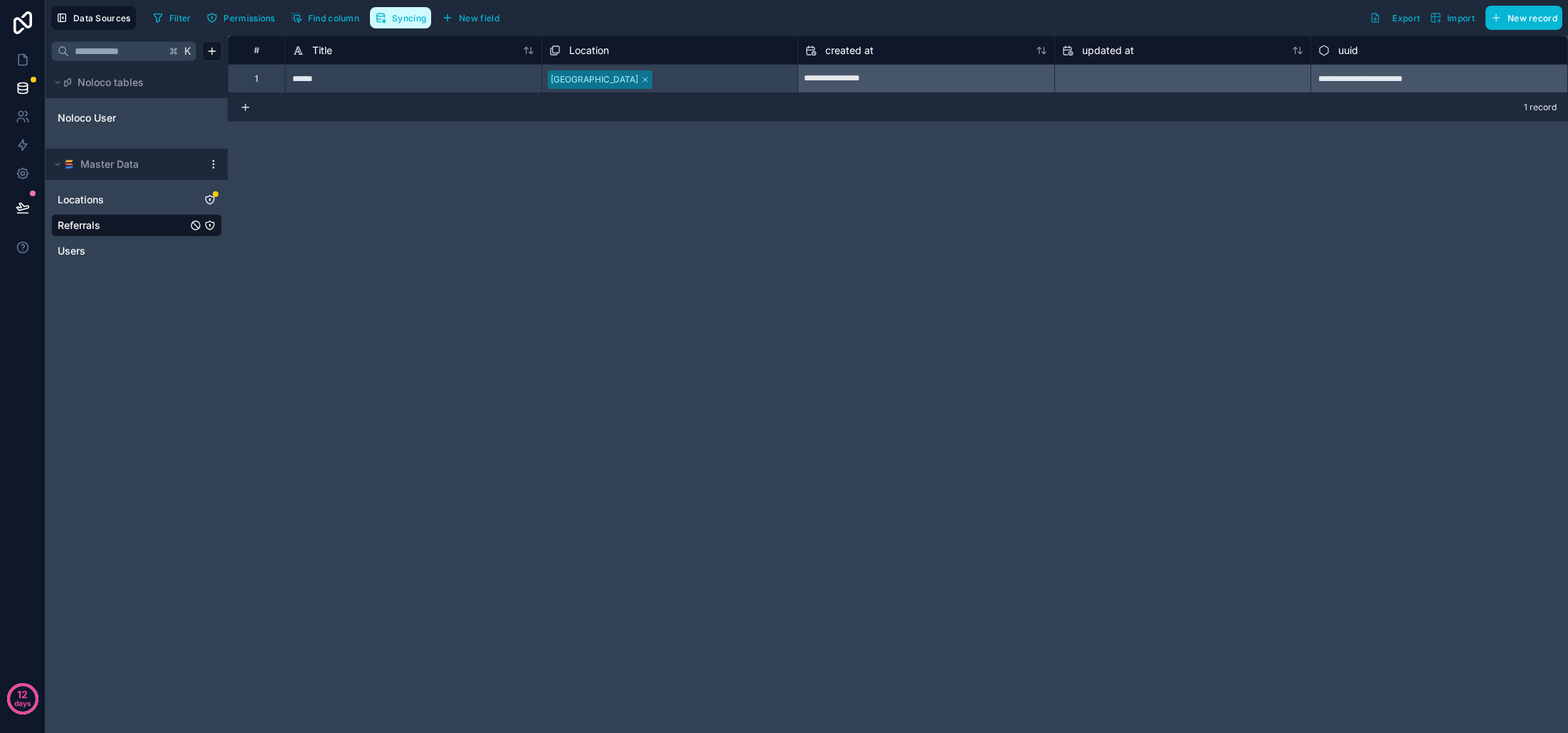
click at [414, 23] on button "Syncing" at bounding box center [401, 18] width 61 height 22
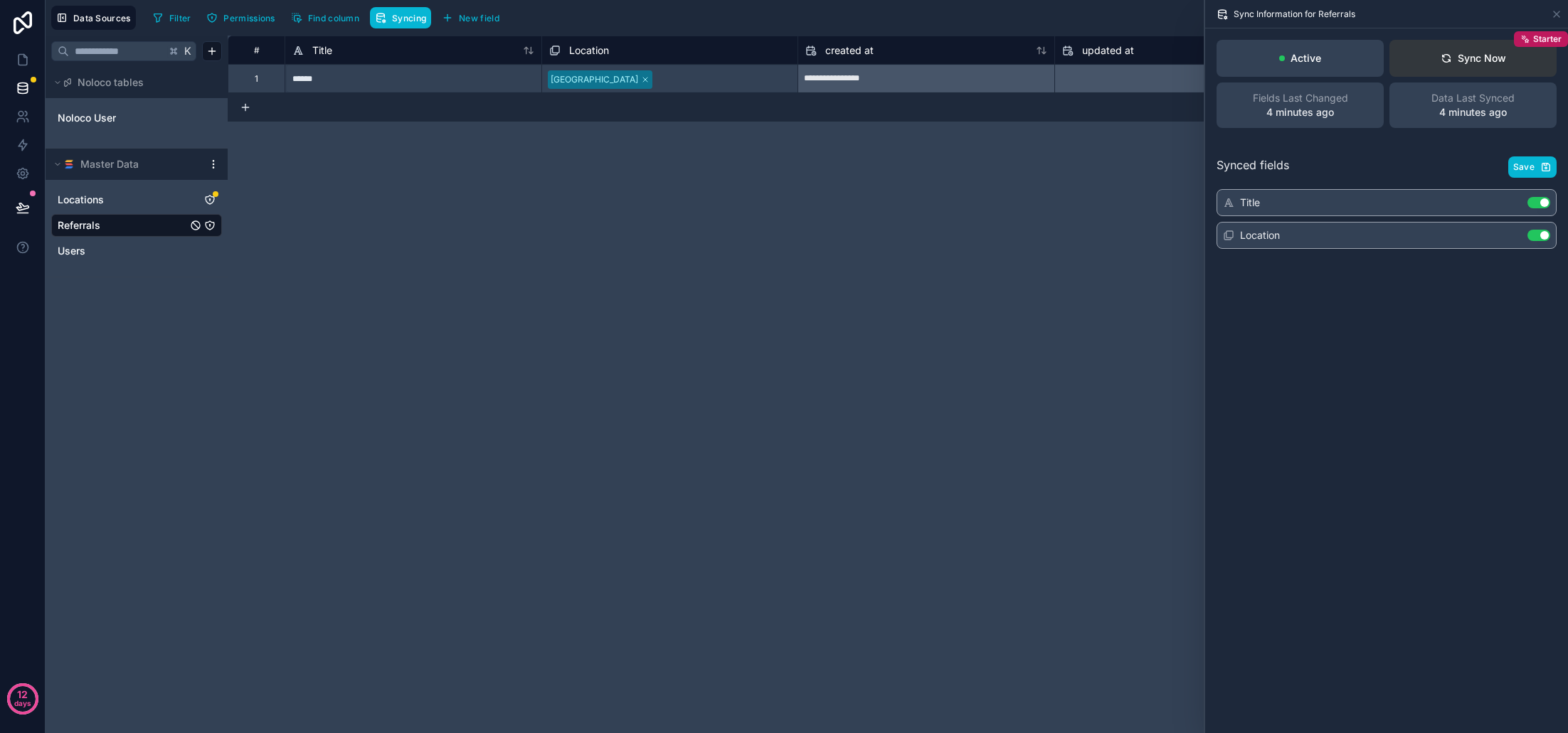
click at [1458, 66] on button "Sync Now Starter" at bounding box center [1473, 58] width 167 height 37
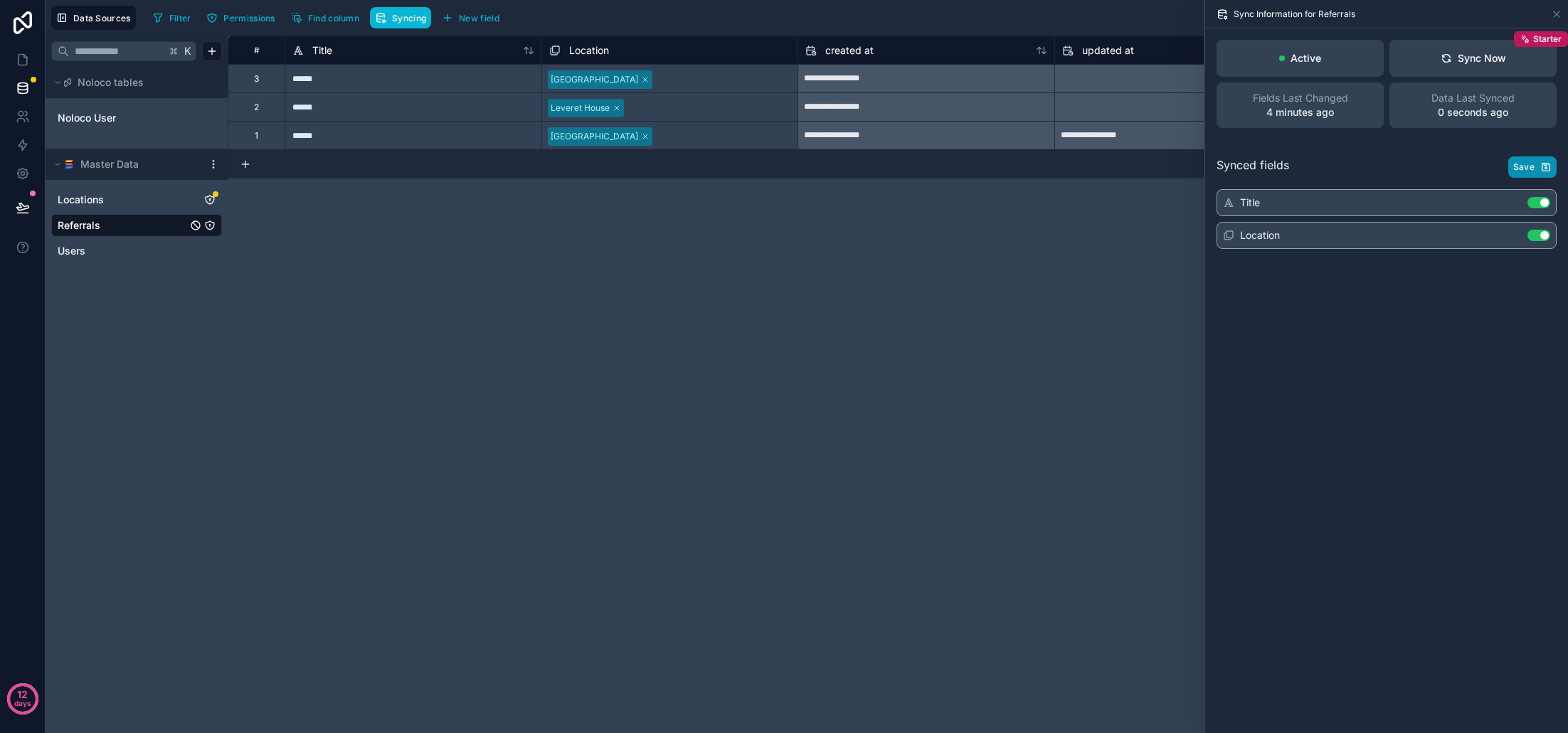
click at [1528, 171] on span "Save" at bounding box center [1524, 166] width 22 height 11
drag, startPoint x: 535, startPoint y: 277, endPoint x: 488, endPoint y: 277, distance: 47.0
click at [534, 277] on div "**********" at bounding box center [897, 384] width 1340 height 698
drag, startPoint x: 680, startPoint y: 294, endPoint x: 715, endPoint y: 295, distance: 35.0
click at [680, 294] on div "**********" at bounding box center [897, 384] width 1340 height 698
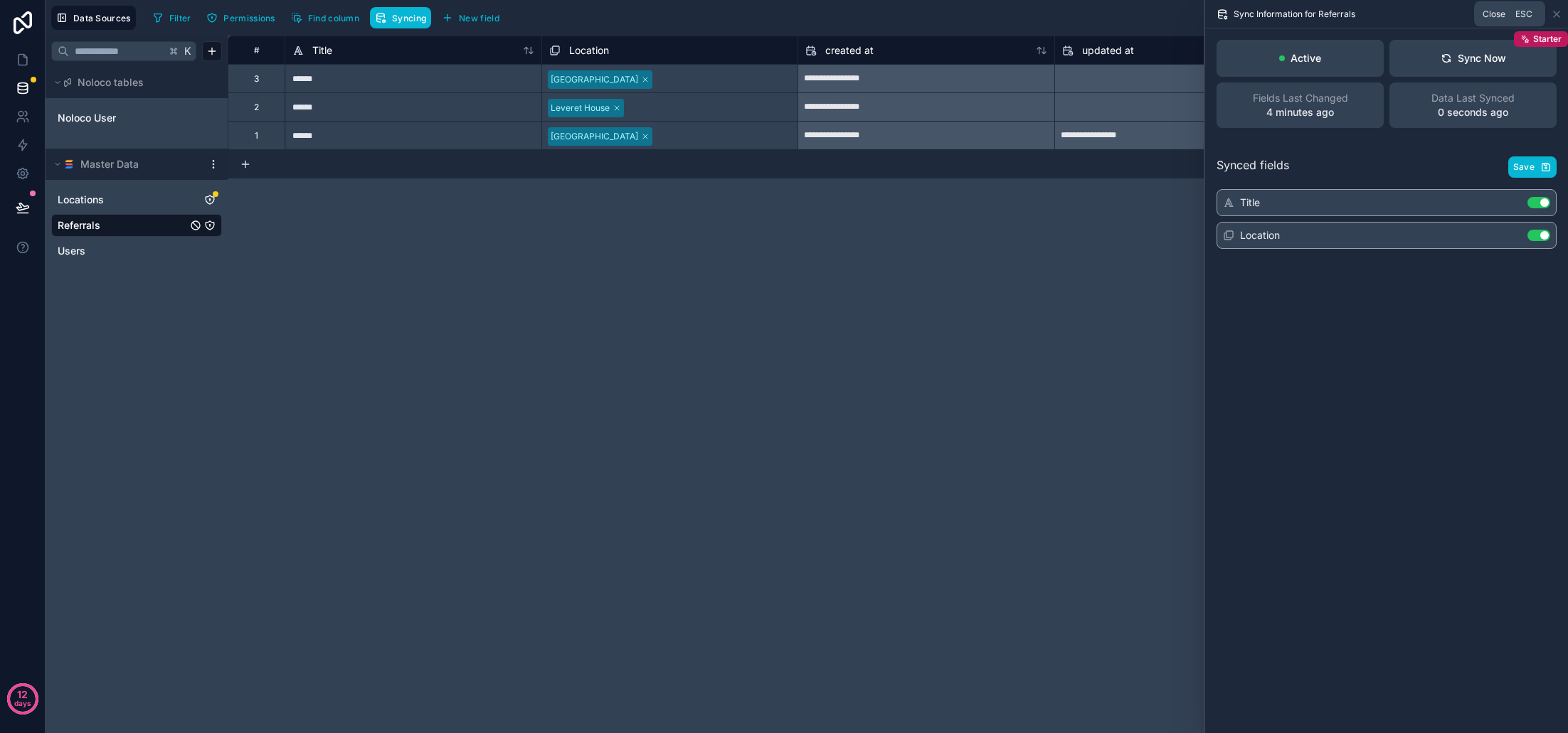
click at [1555, 16] on icon at bounding box center [1556, 13] width 11 height 11
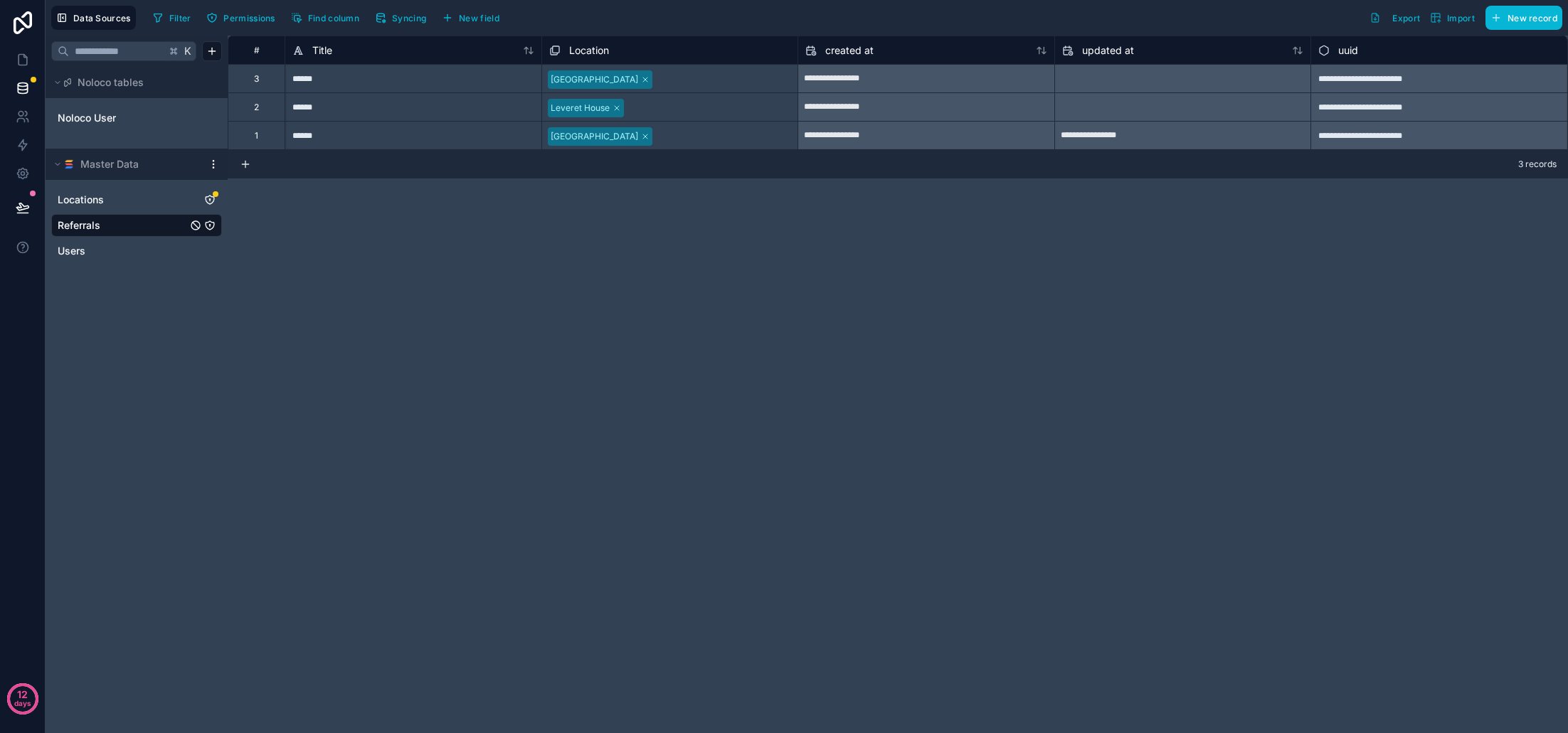
click at [209, 226] on icon "Referrals" at bounding box center [209, 225] width 11 height 11
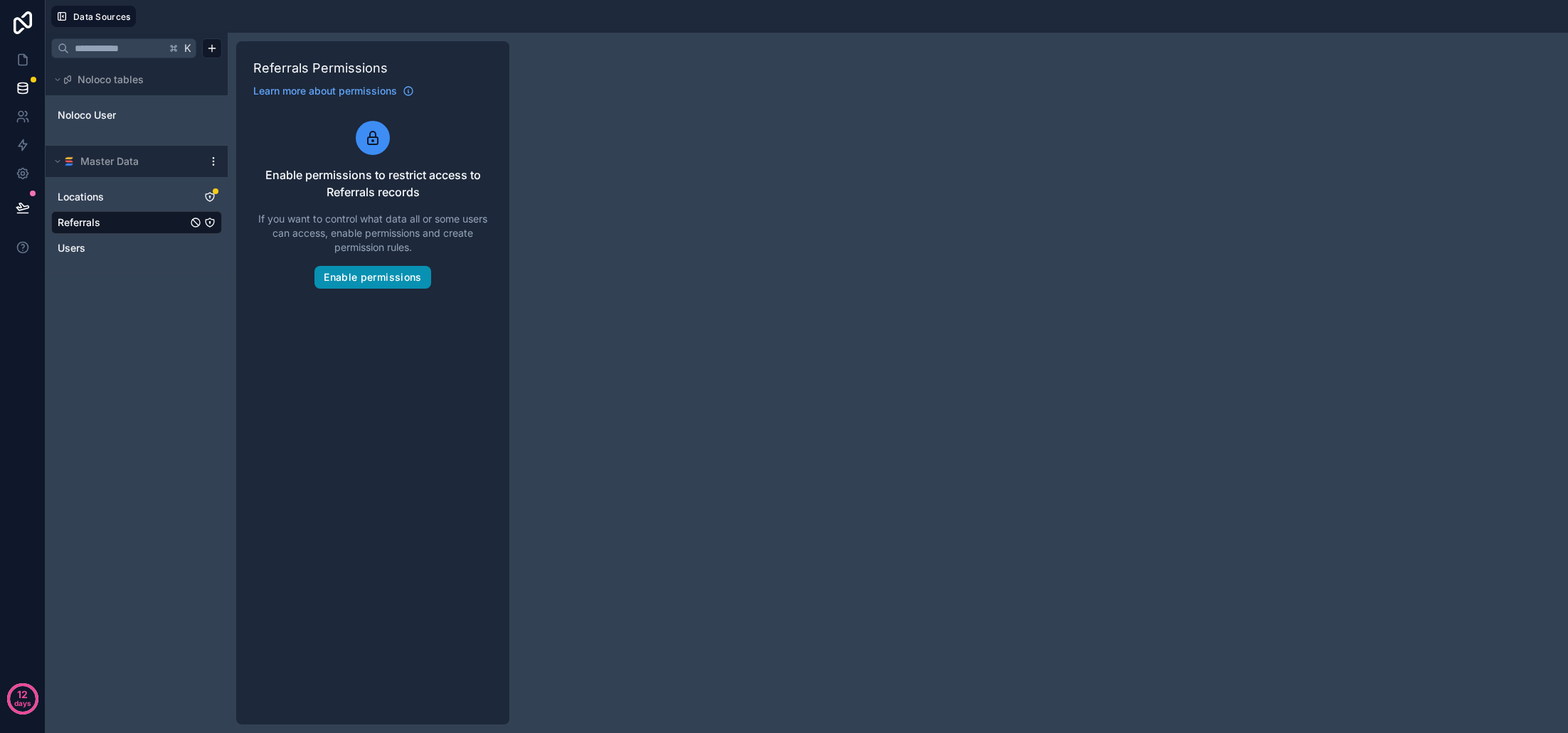
click at [398, 280] on button "Enable permissions" at bounding box center [372, 277] width 116 height 22
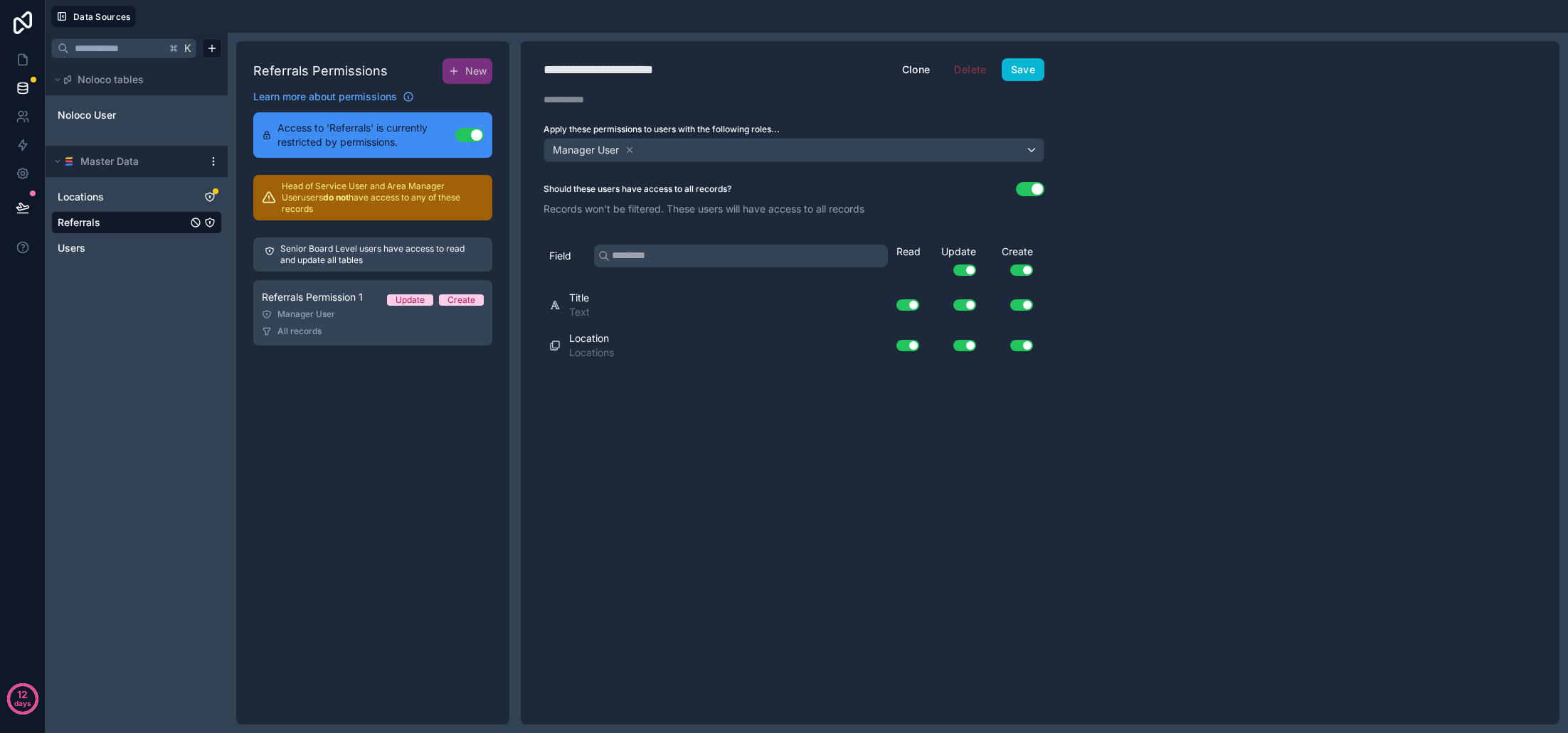
click at [618, 70] on div "**********" at bounding box center [616, 69] width 145 height 20
type div "**********"
click at [1029, 189] on button "Use setting" at bounding box center [1030, 189] width 28 height 14
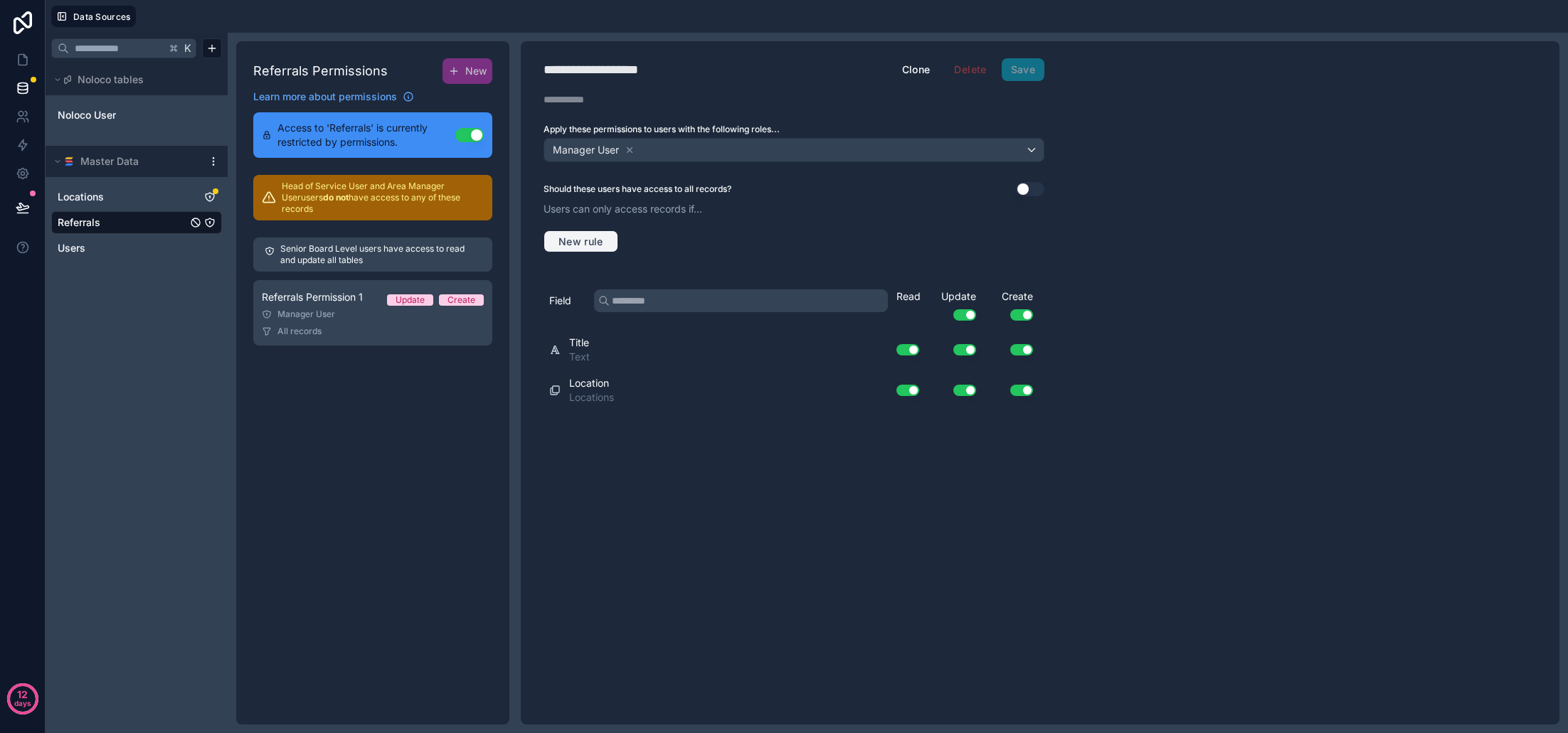
click at [579, 242] on span "New rule" at bounding box center [580, 241] width 56 height 13
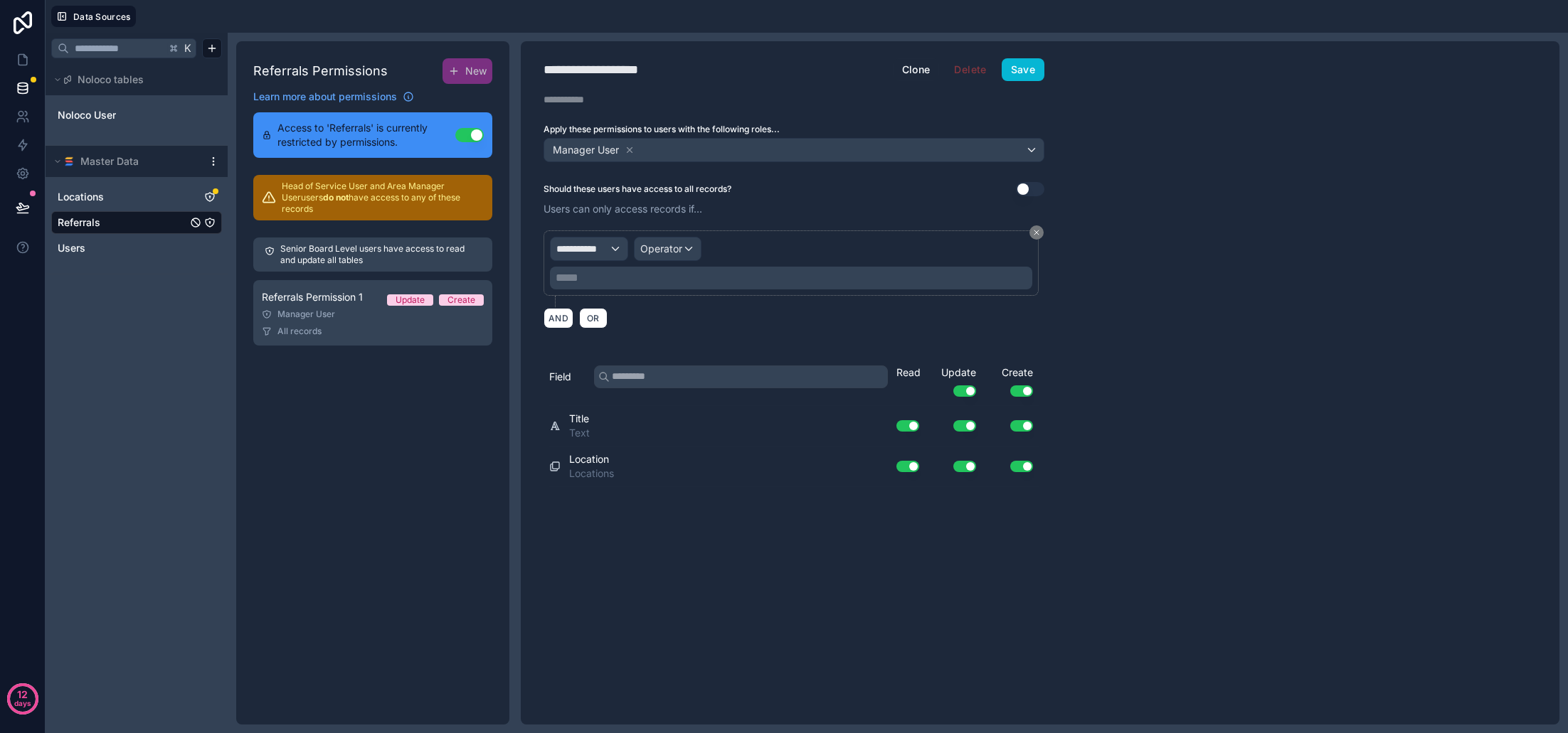
click at [603, 249] on span "**********" at bounding box center [582, 249] width 53 height 14
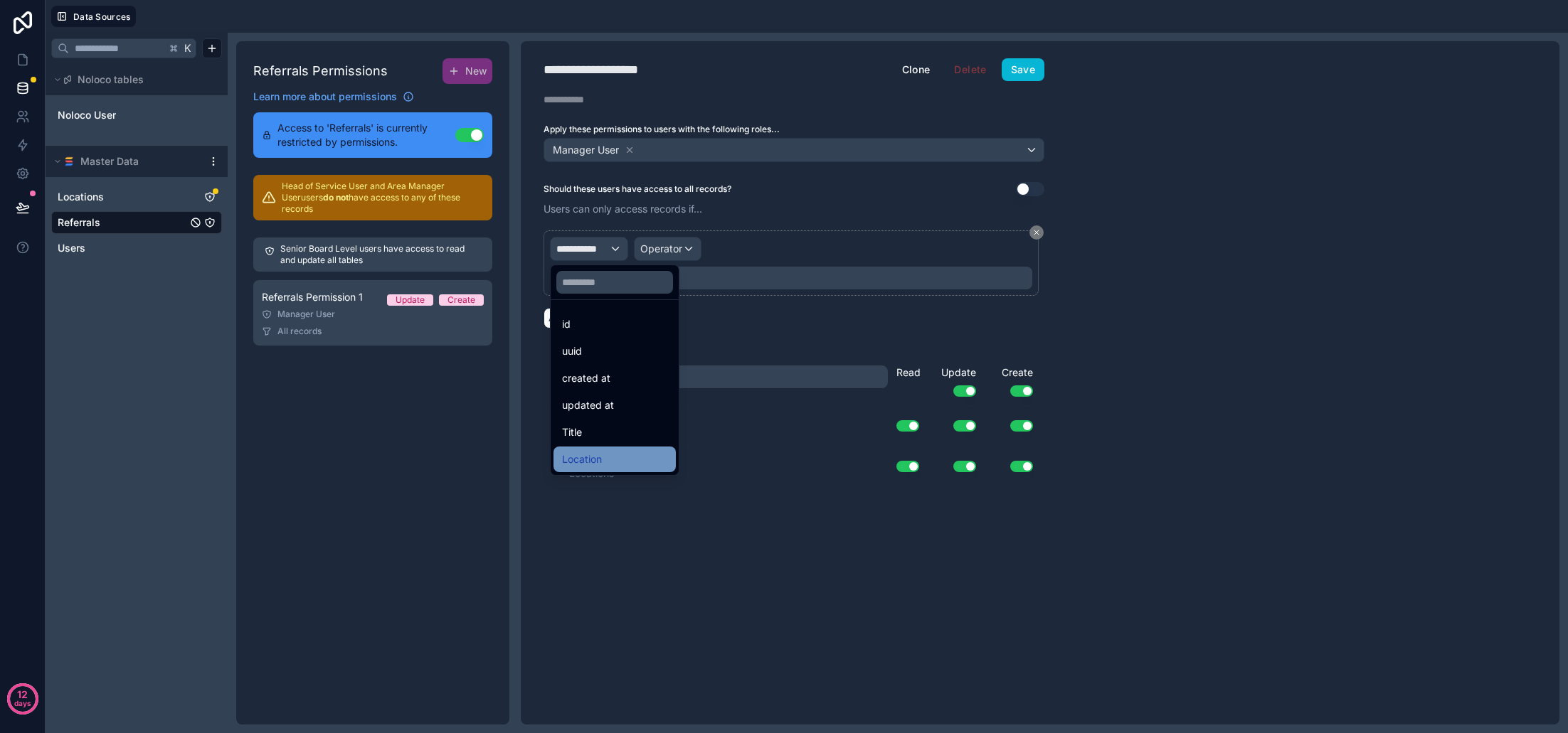
click at [621, 454] on div "Location" at bounding box center [615, 459] width 105 height 17
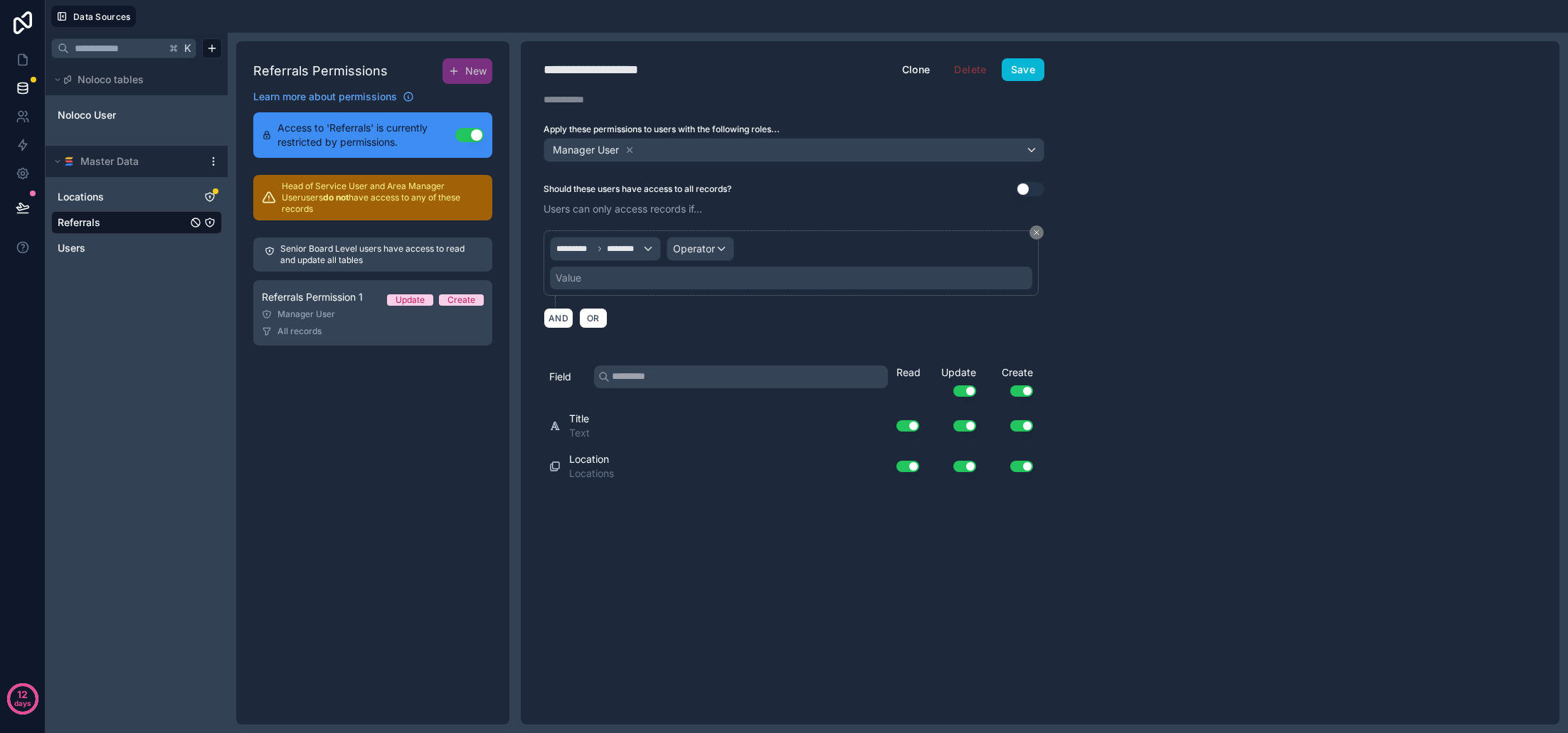
click at [691, 250] on span "Operator" at bounding box center [694, 249] width 42 height 12
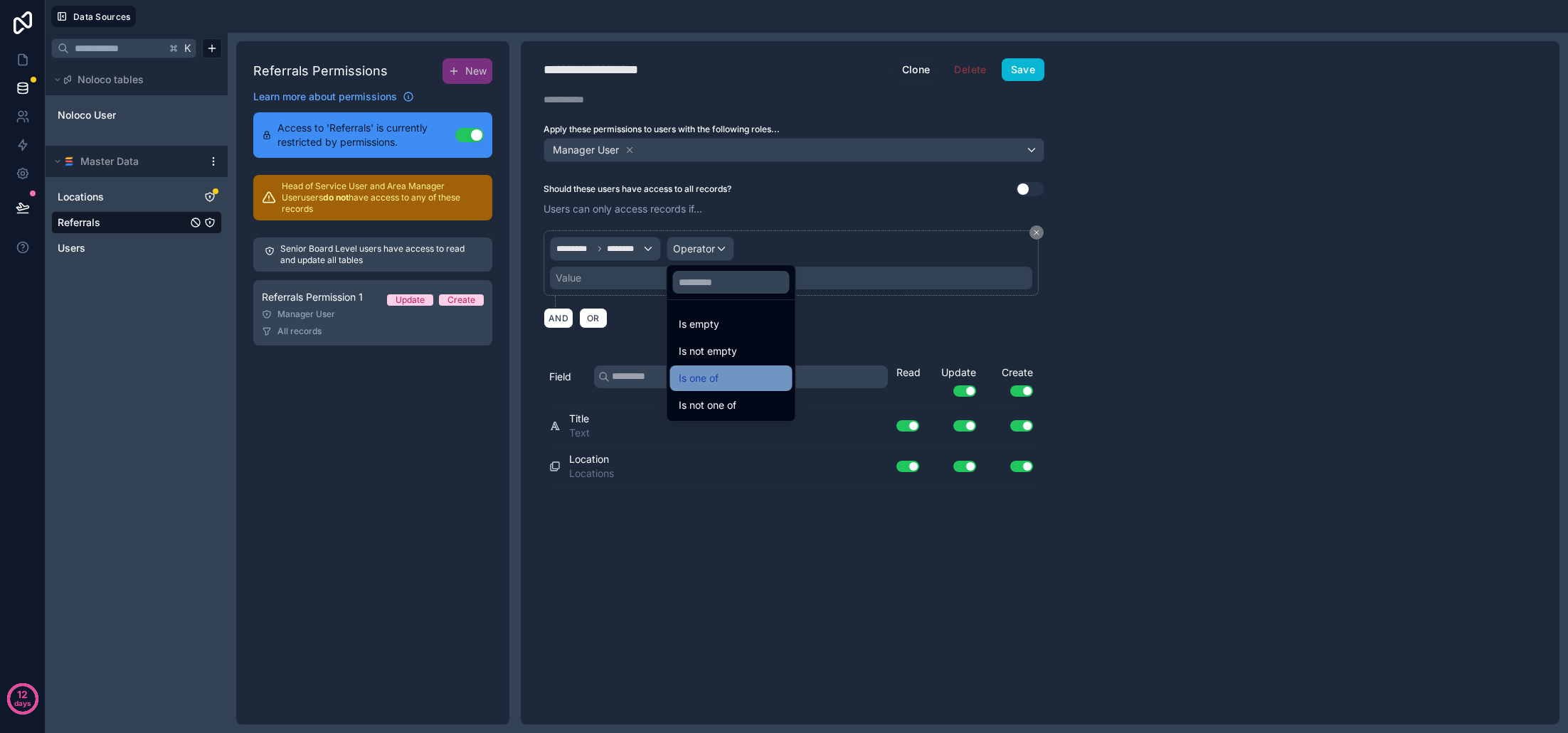
click at [756, 381] on div "Is one of" at bounding box center [731, 378] width 105 height 17
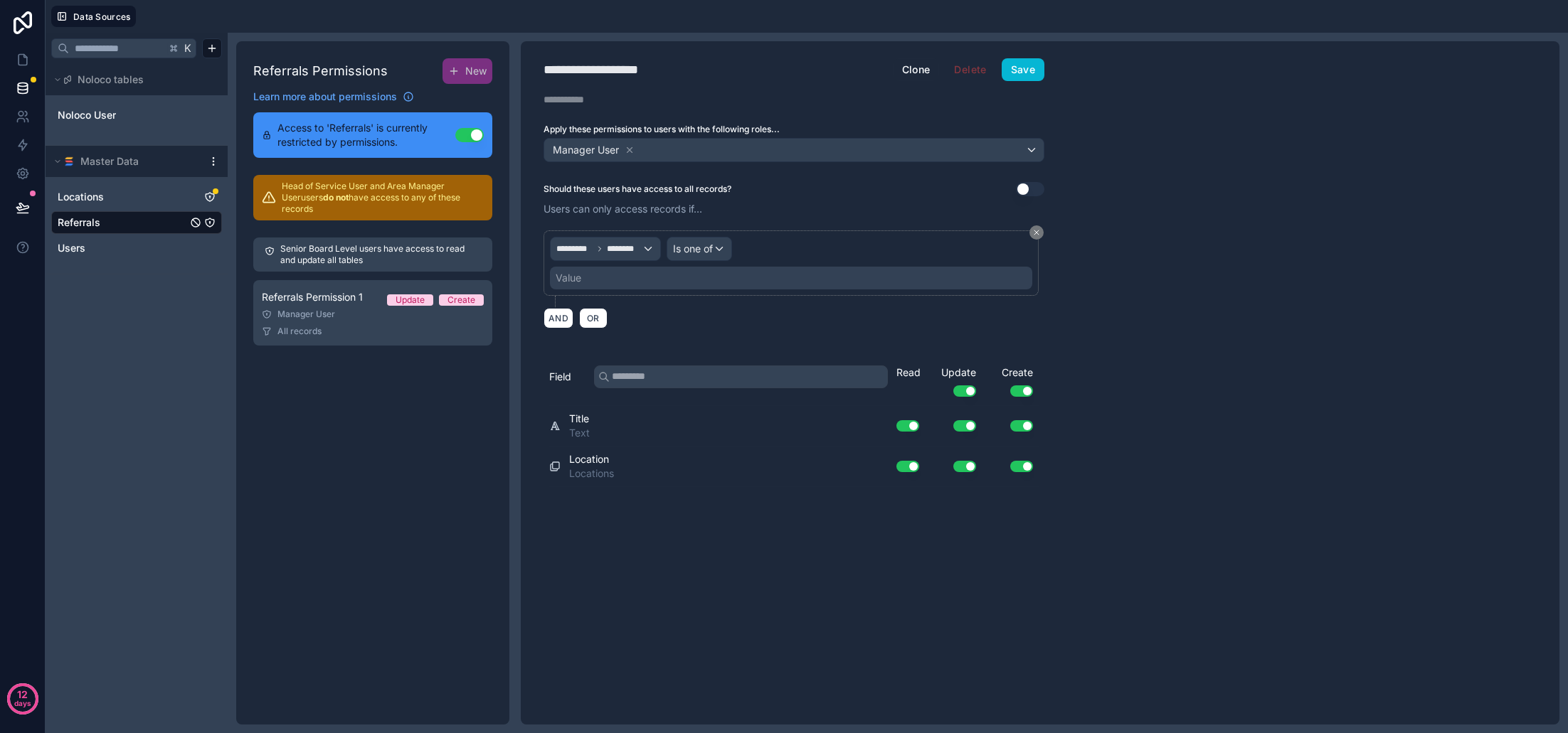
click at [668, 278] on div "Value" at bounding box center [791, 278] width 482 height 22
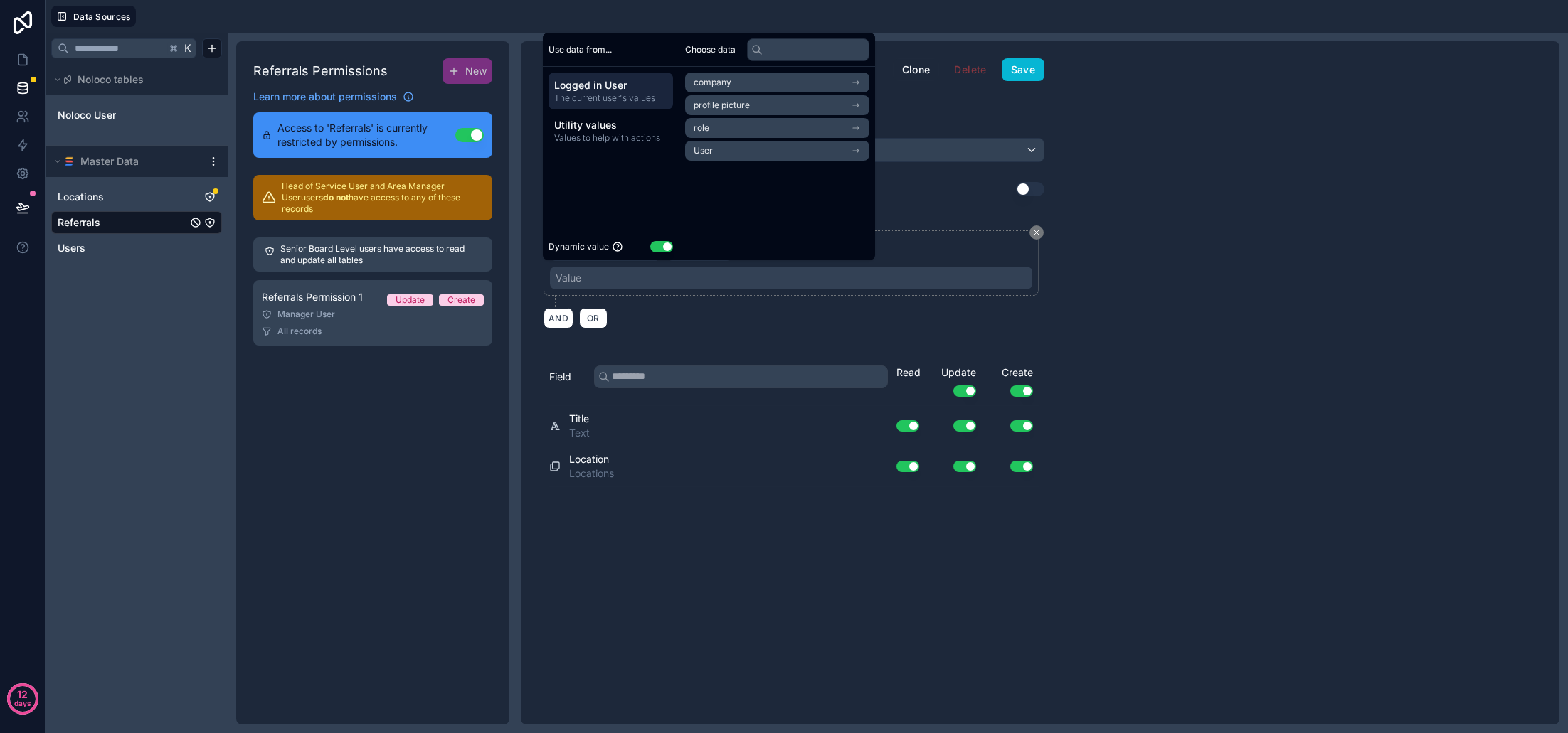
click at [755, 153] on li "User" at bounding box center [777, 151] width 184 height 20
click at [818, 177] on li "link to locations collection" at bounding box center [781, 176] width 192 height 20
click at [745, 129] on span "link to locations collection" at bounding box center [745, 131] width 104 height 11
click at [750, 105] on span "link to locations collection" at bounding box center [761, 105] width 104 height 11
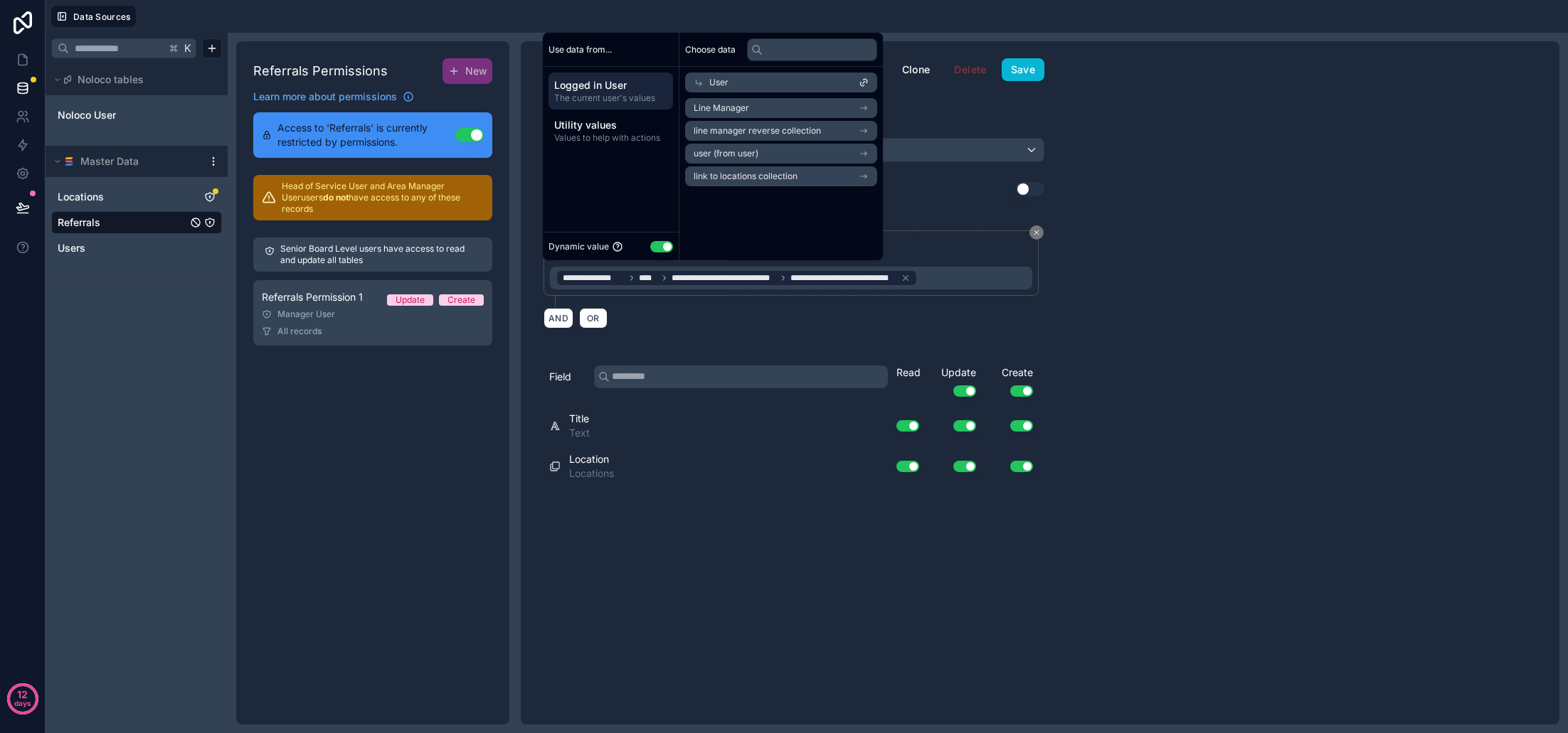
click at [698, 81] on icon at bounding box center [698, 82] width 10 height 10
click at [740, 149] on li "User" at bounding box center [777, 151] width 184 height 20
click at [699, 82] on icon at bounding box center [698, 82] width 10 height 10
click at [726, 146] on li "User" at bounding box center [777, 151] width 184 height 20
click at [771, 157] on li "user (from user)" at bounding box center [781, 153] width 192 height 20
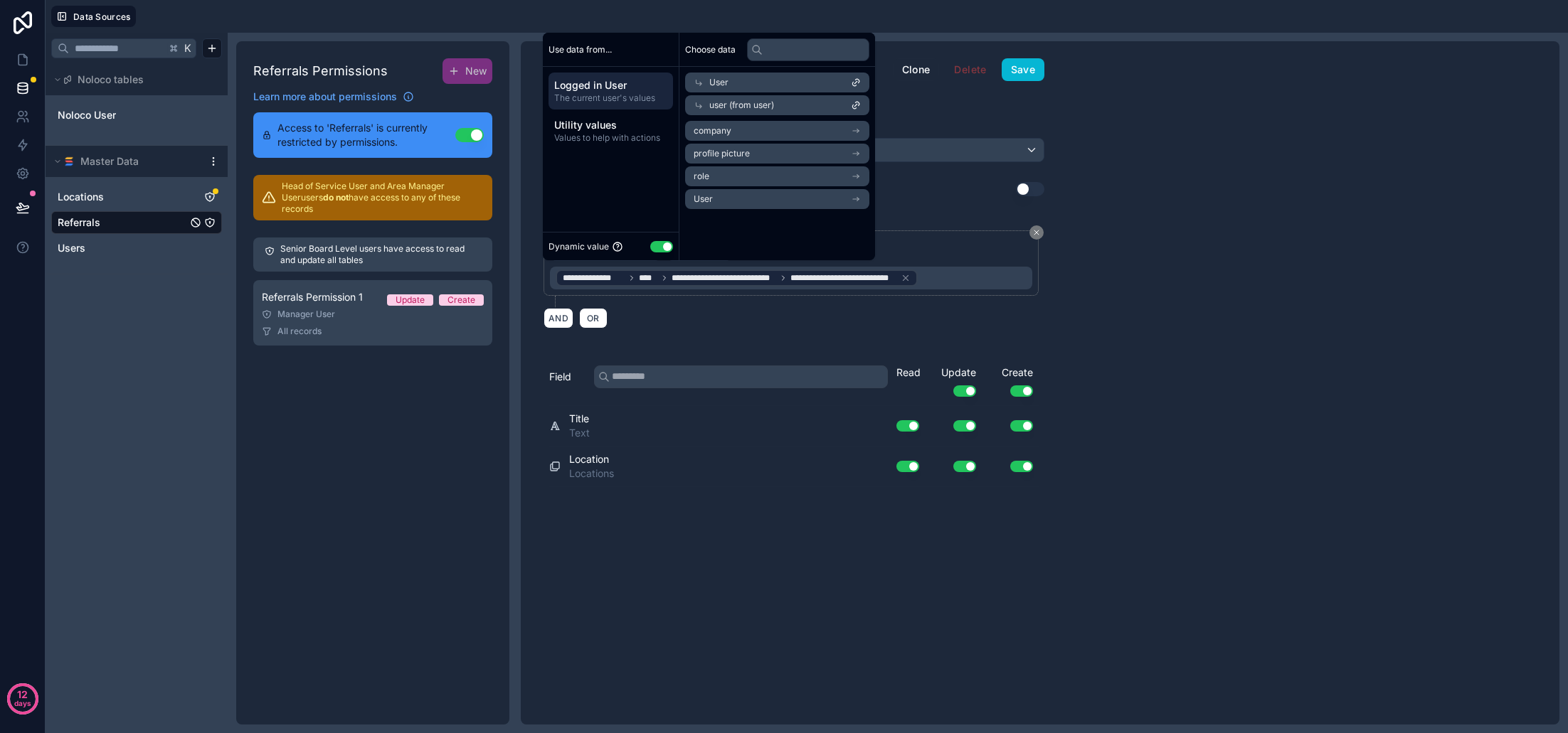
click at [767, 200] on li "User" at bounding box center [777, 199] width 184 height 20
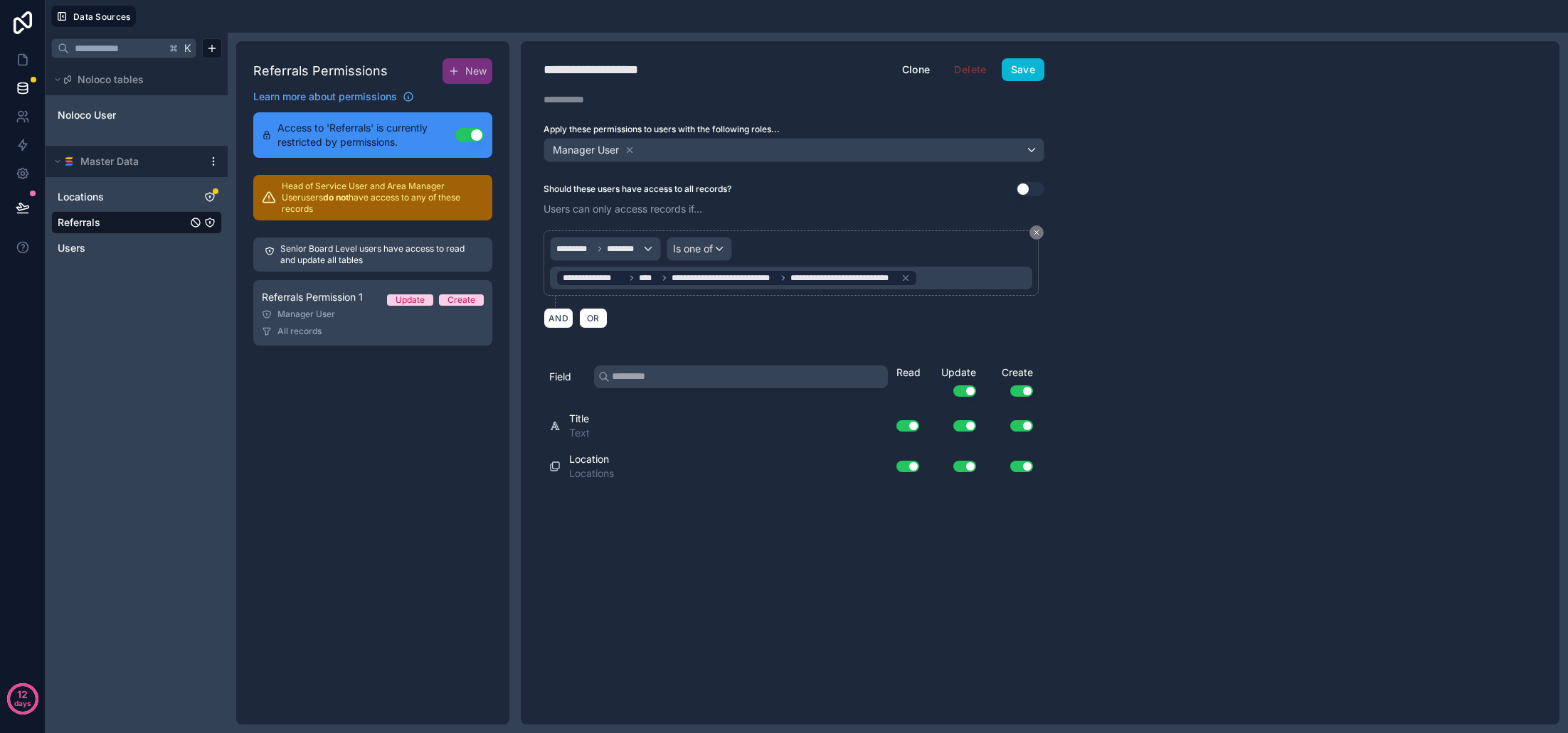
drag, startPoint x: 1018, startPoint y: 280, endPoint x: 1007, endPoint y: 280, distance: 11.0
click at [1018, 280] on div "**********" at bounding box center [791, 278] width 482 height 22
click at [909, 278] on icon at bounding box center [905, 278] width 10 height 10
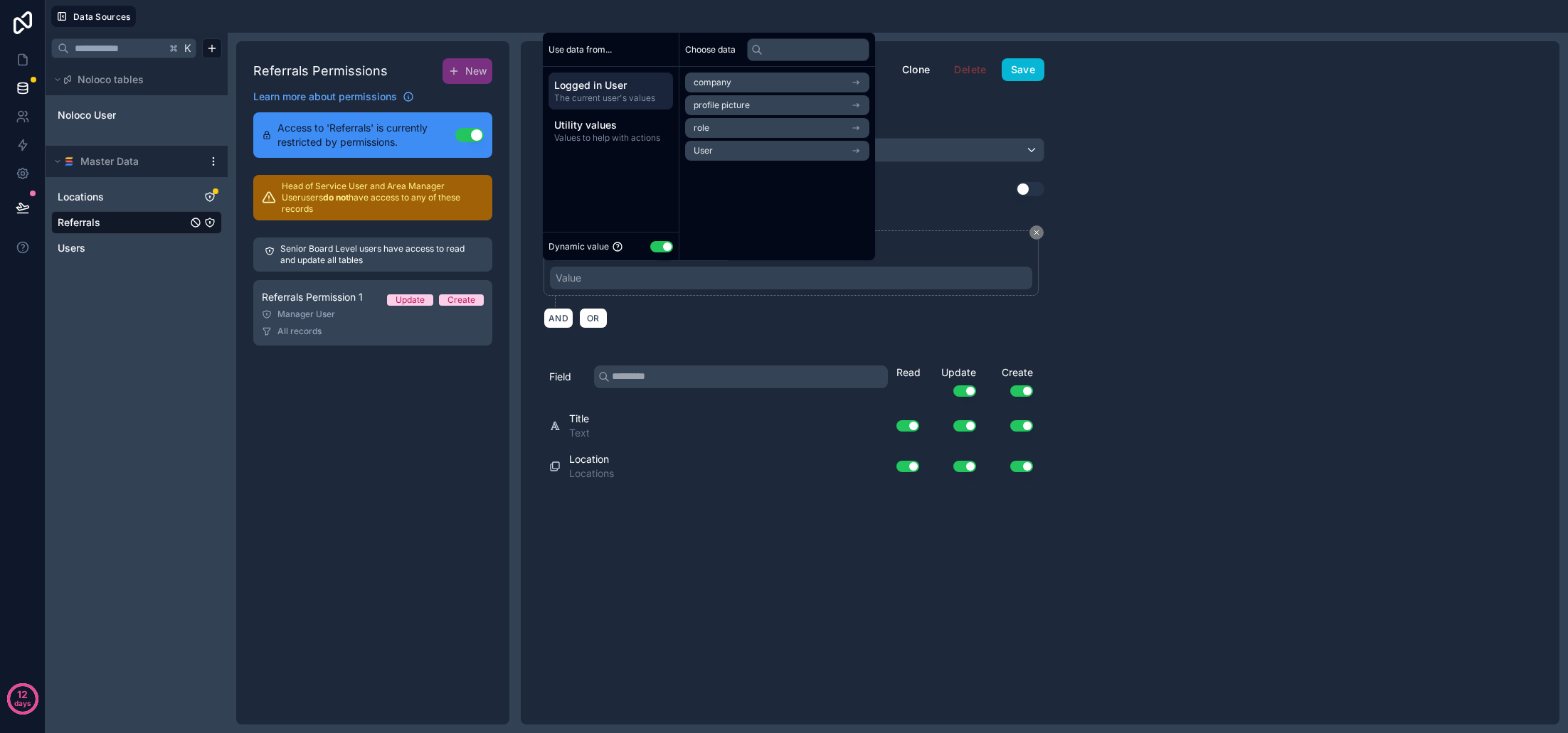
click at [903, 278] on div "Value" at bounding box center [791, 278] width 482 height 22
click at [750, 130] on li "role" at bounding box center [777, 128] width 184 height 20
click at [750, 115] on li "users collection" at bounding box center [777, 108] width 184 height 20
click at [715, 87] on span "role" at bounding box center [717, 82] width 16 height 11
click at [717, 142] on li "User" at bounding box center [777, 151] width 184 height 20
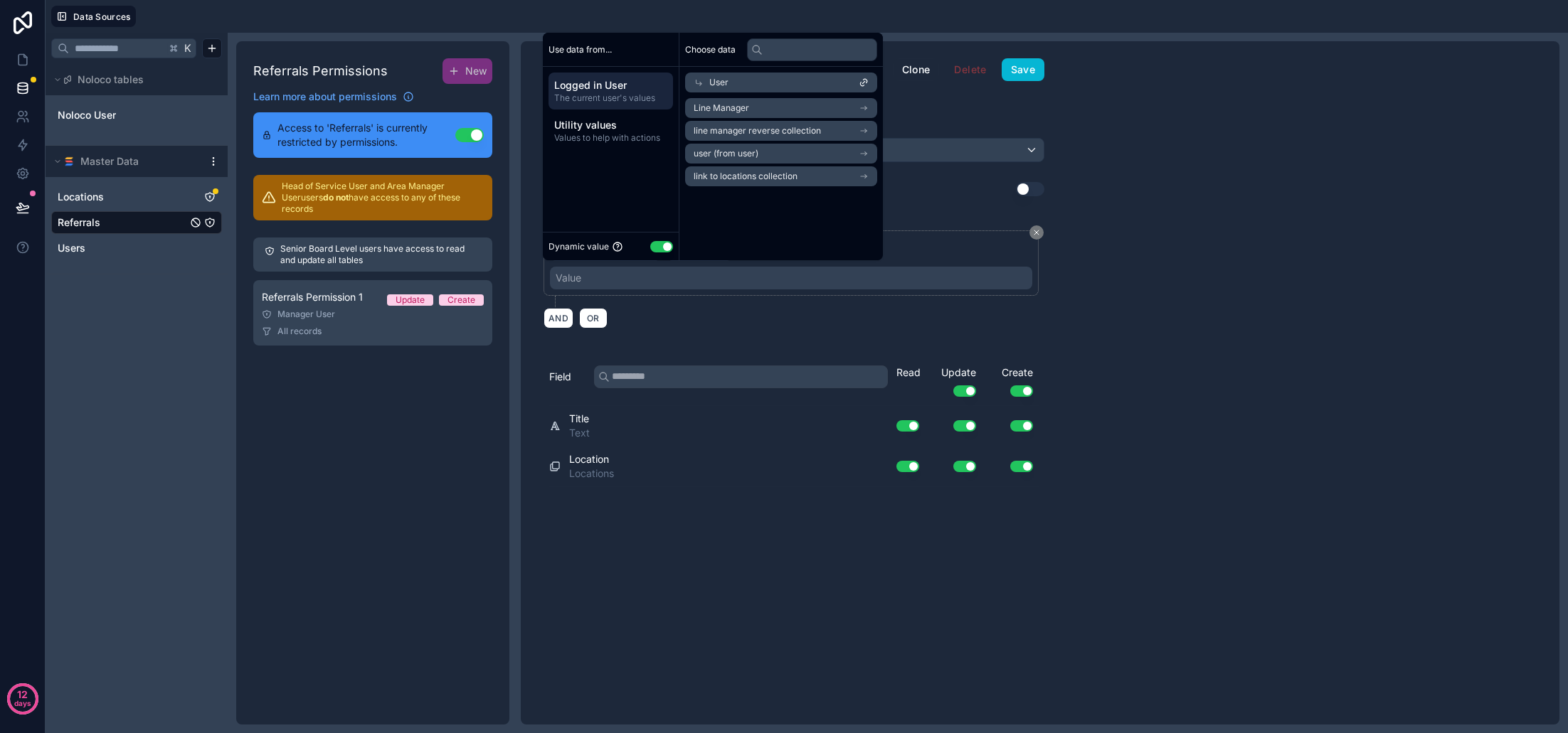
click at [770, 177] on span "link to locations collection" at bounding box center [745, 176] width 104 height 11
click at [767, 134] on span "link to locations collection" at bounding box center [745, 131] width 104 height 11
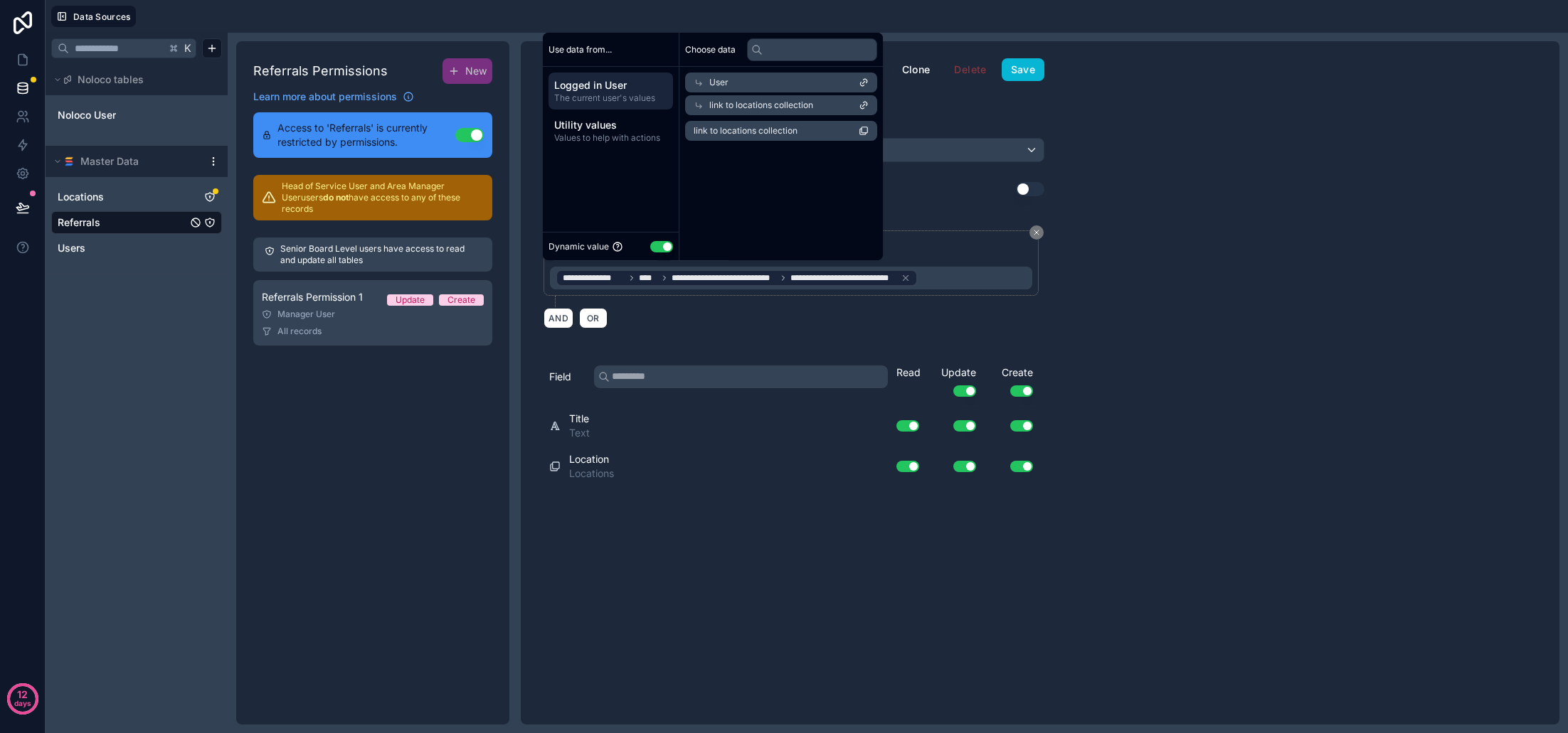
click at [880, 314] on div "AND OR" at bounding box center [794, 318] width 501 height 22
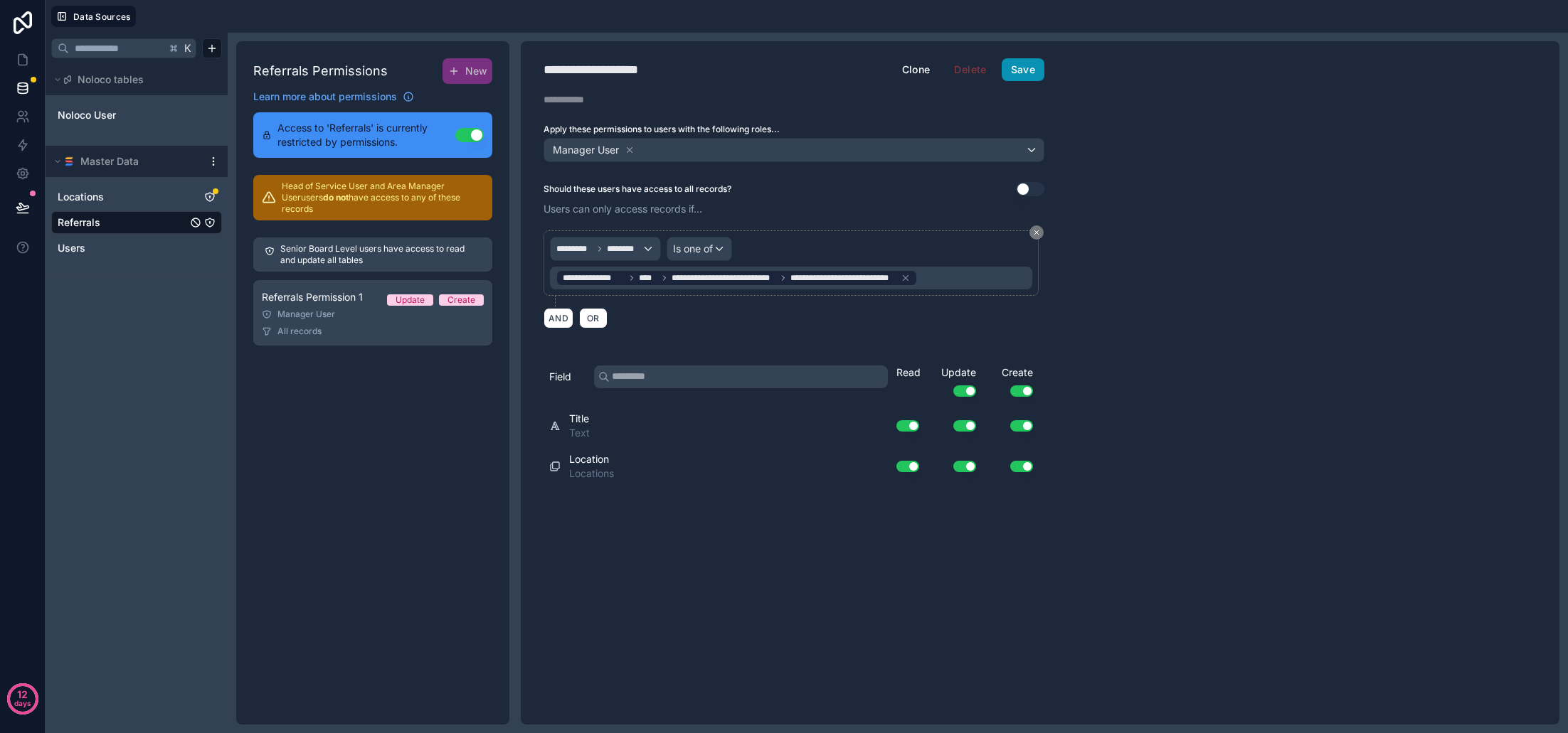
click at [1032, 75] on button "Save" at bounding box center [1023, 69] width 43 height 22
click at [29, 63] on icon at bounding box center [22, 60] width 14 height 14
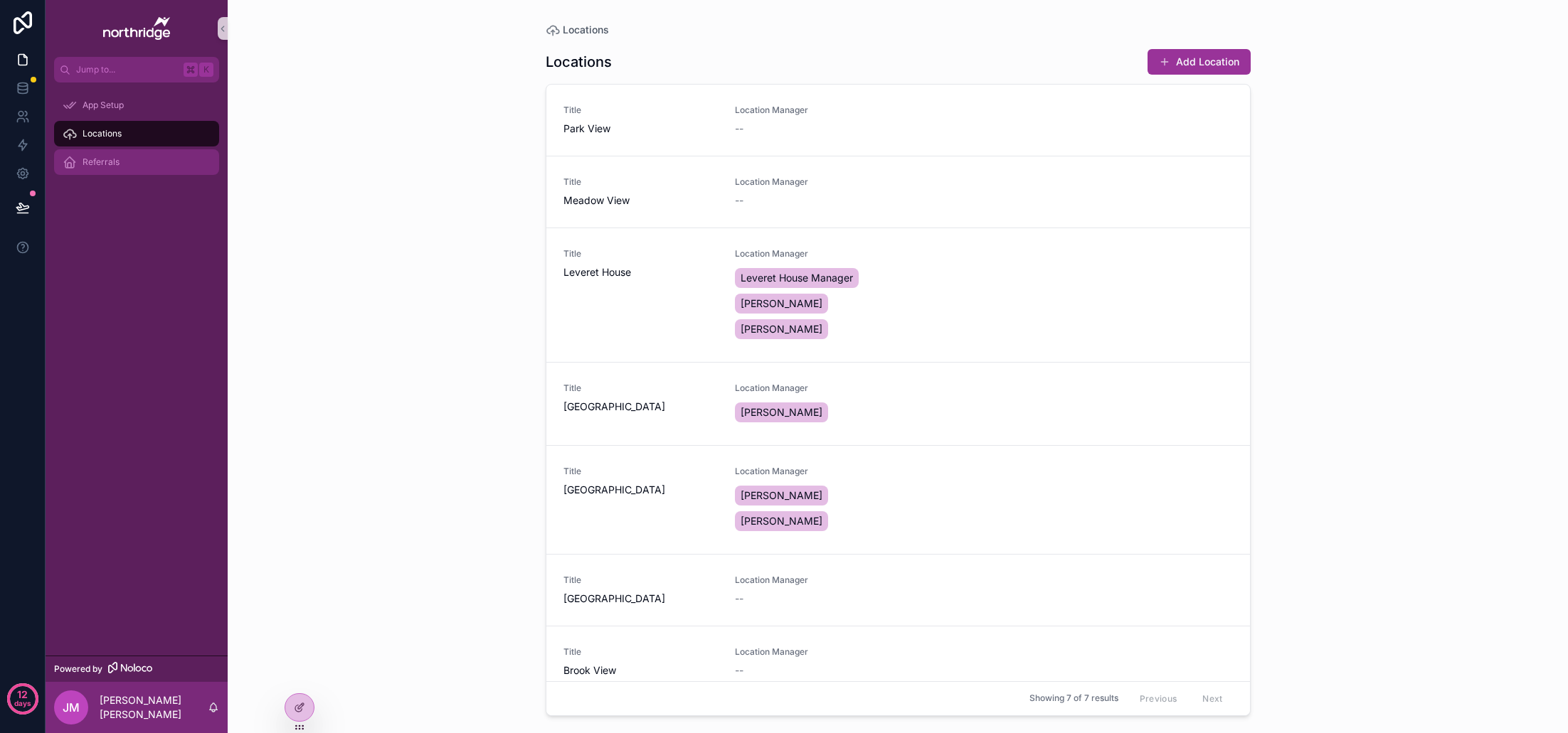
click at [111, 163] on span "Referrals" at bounding box center [102, 162] width 37 height 11
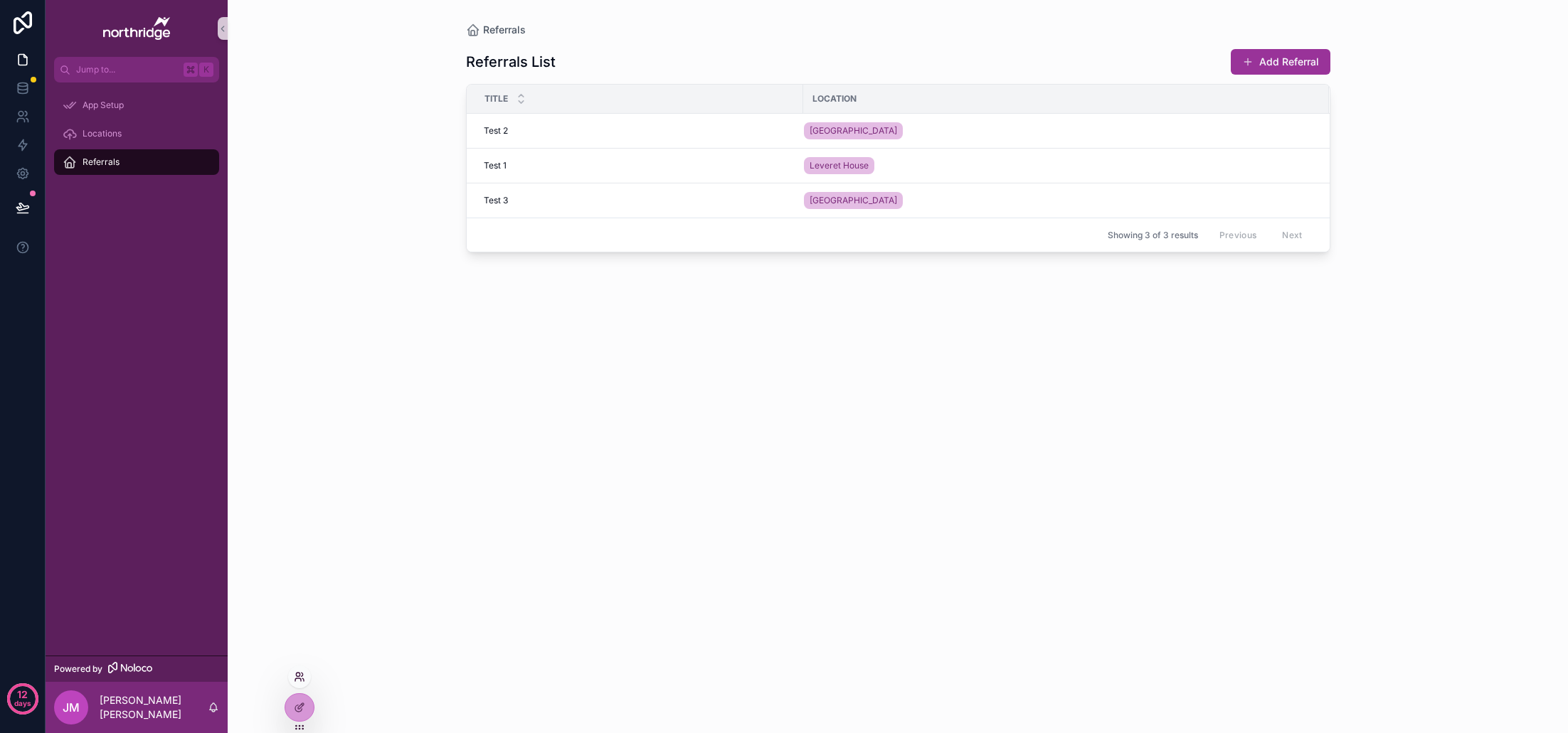
click at [302, 679] on icon at bounding box center [299, 677] width 11 height 11
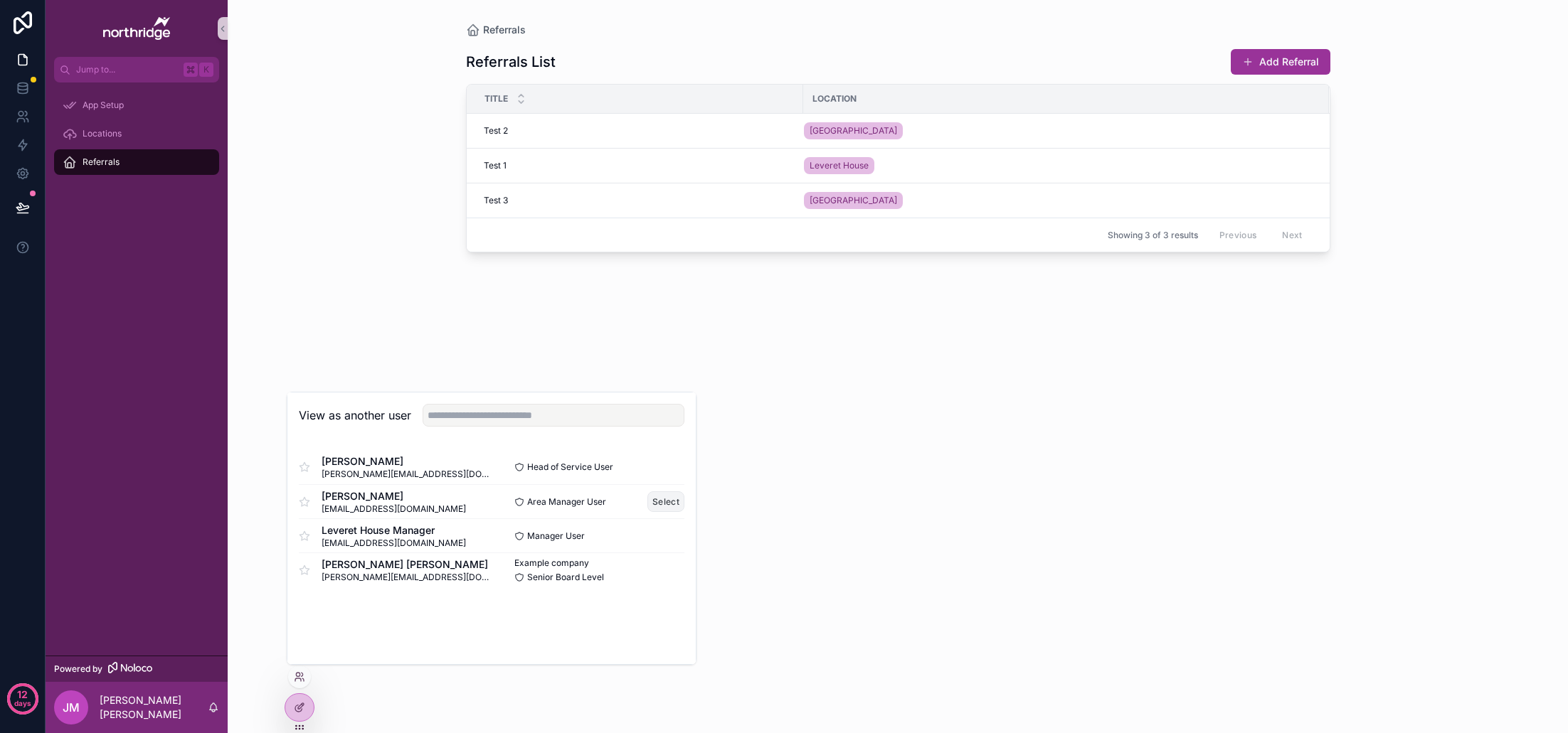
click at [668, 506] on button "Select" at bounding box center [666, 502] width 37 height 21
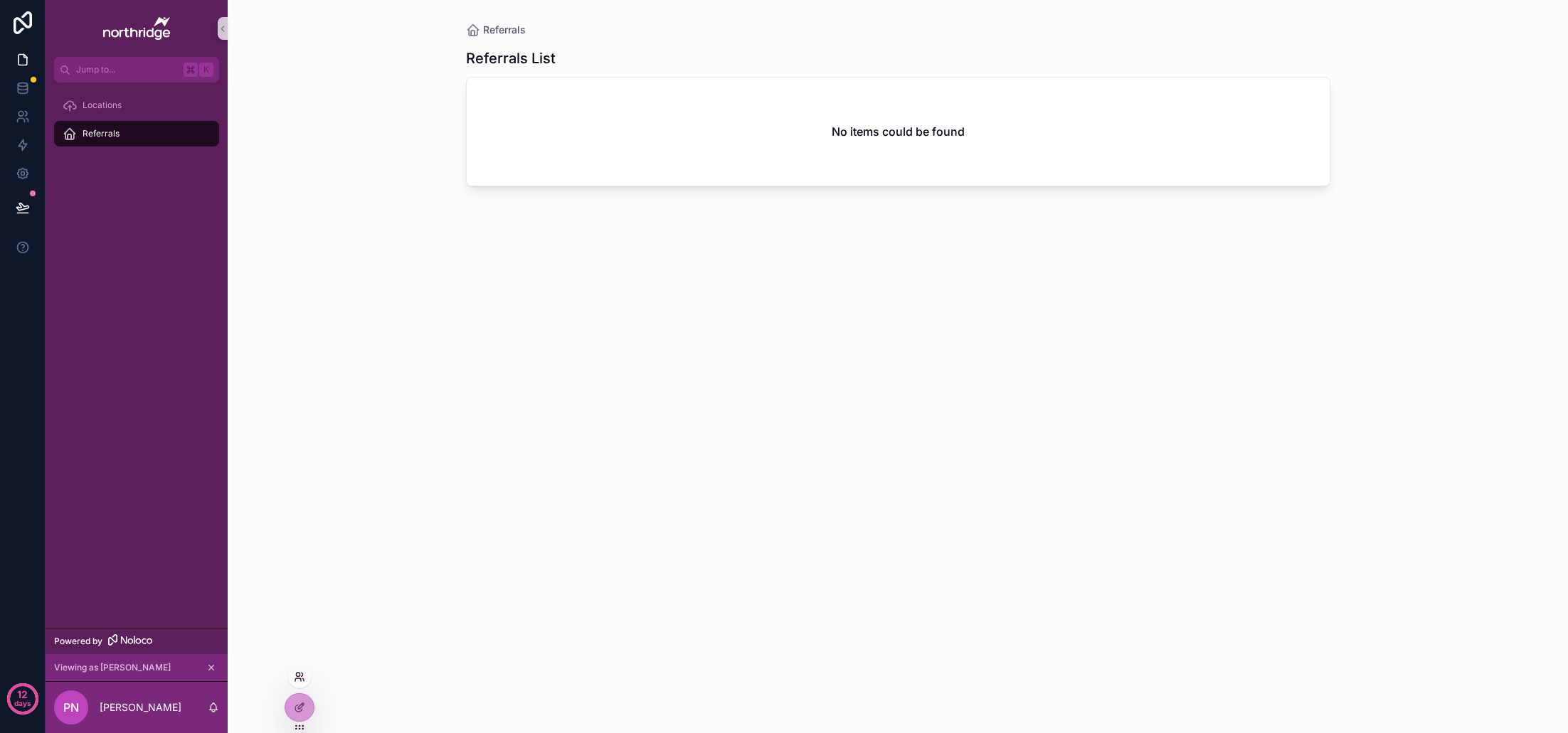
click at [299, 673] on icon at bounding box center [297, 674] width 4 height 4
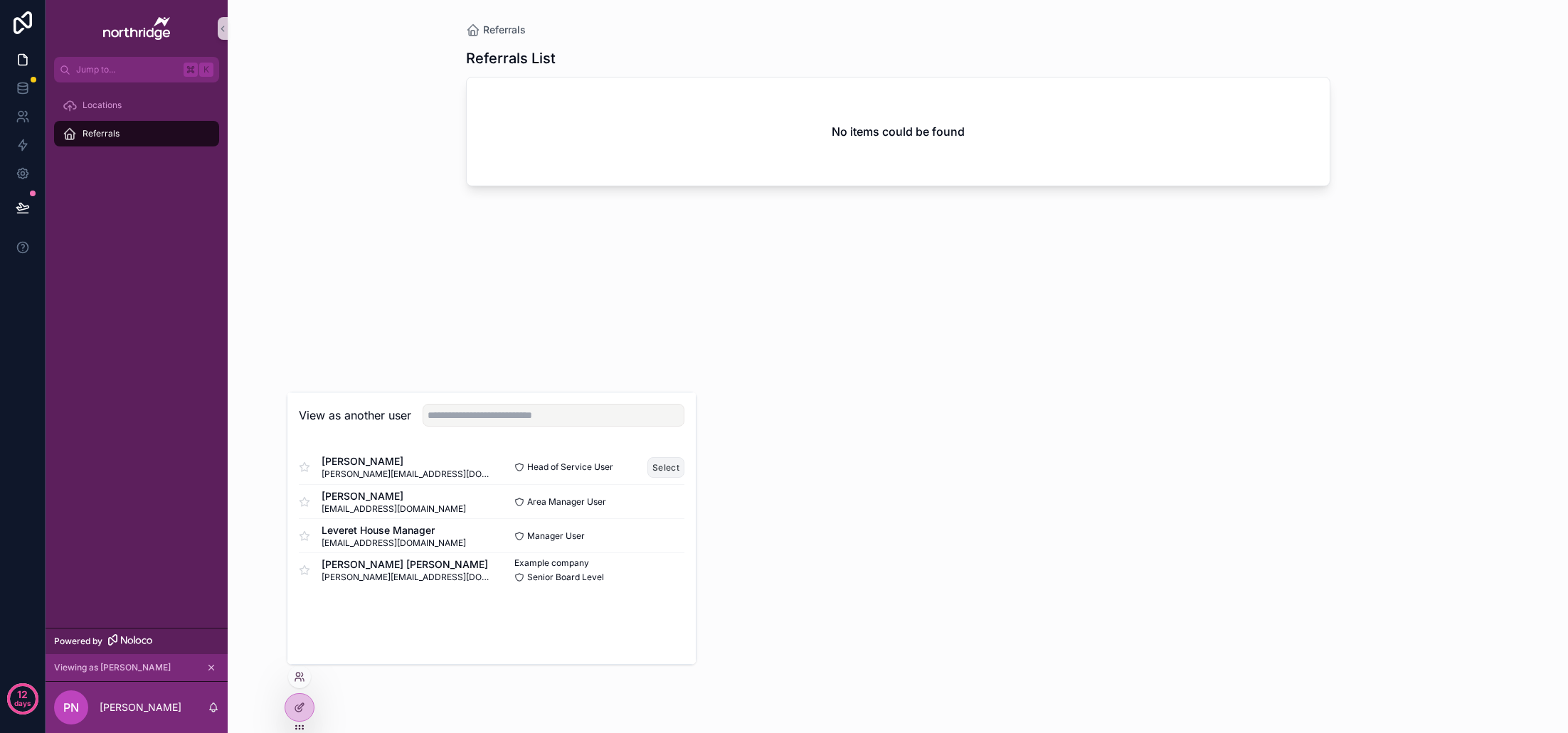
click at [659, 470] on button "Select" at bounding box center [666, 468] width 37 height 21
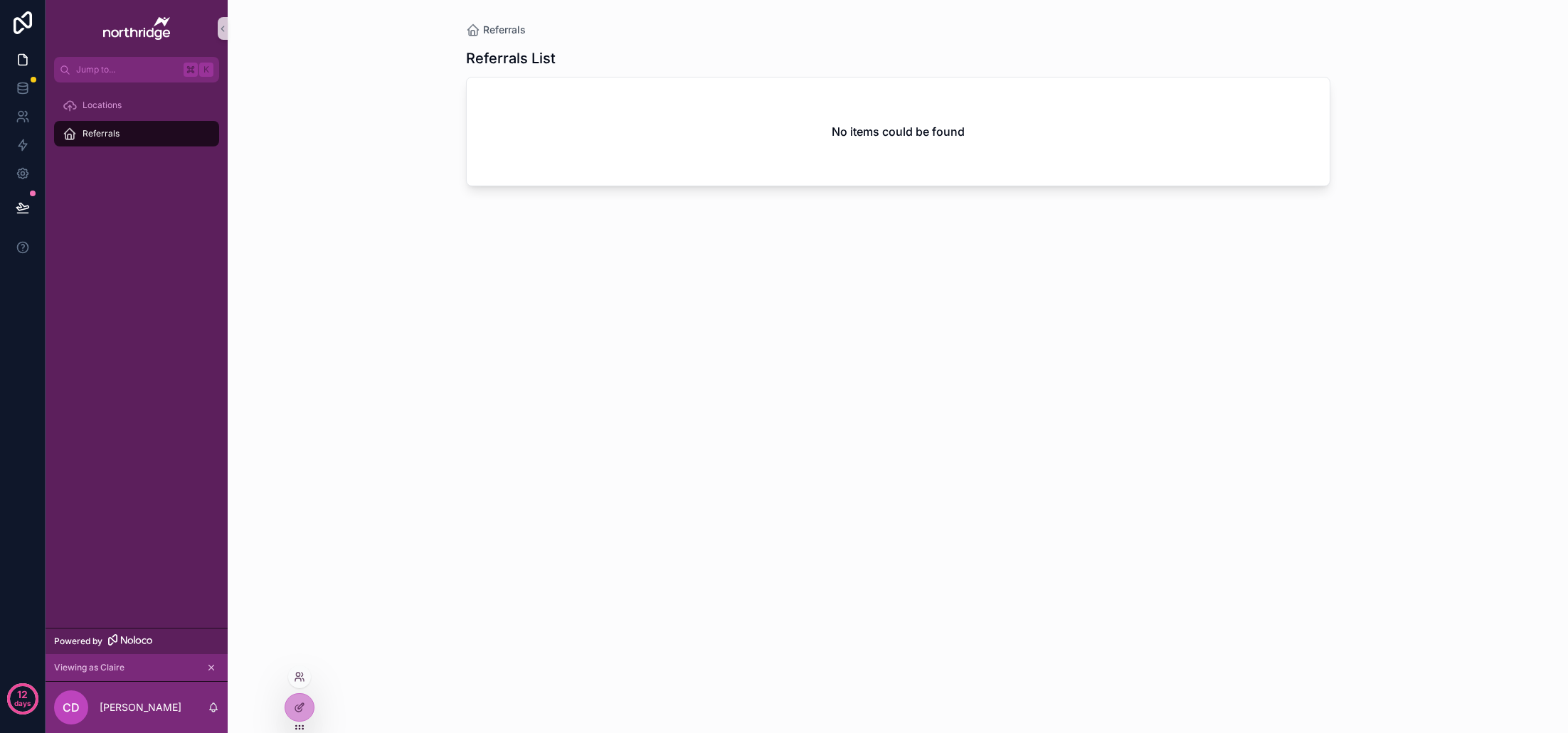
click at [299, 682] on div at bounding box center [299, 677] width 22 height 22
click at [305, 677] on div at bounding box center [299, 677] width 22 height 22
click at [298, 677] on icon at bounding box center [299, 677] width 11 height 11
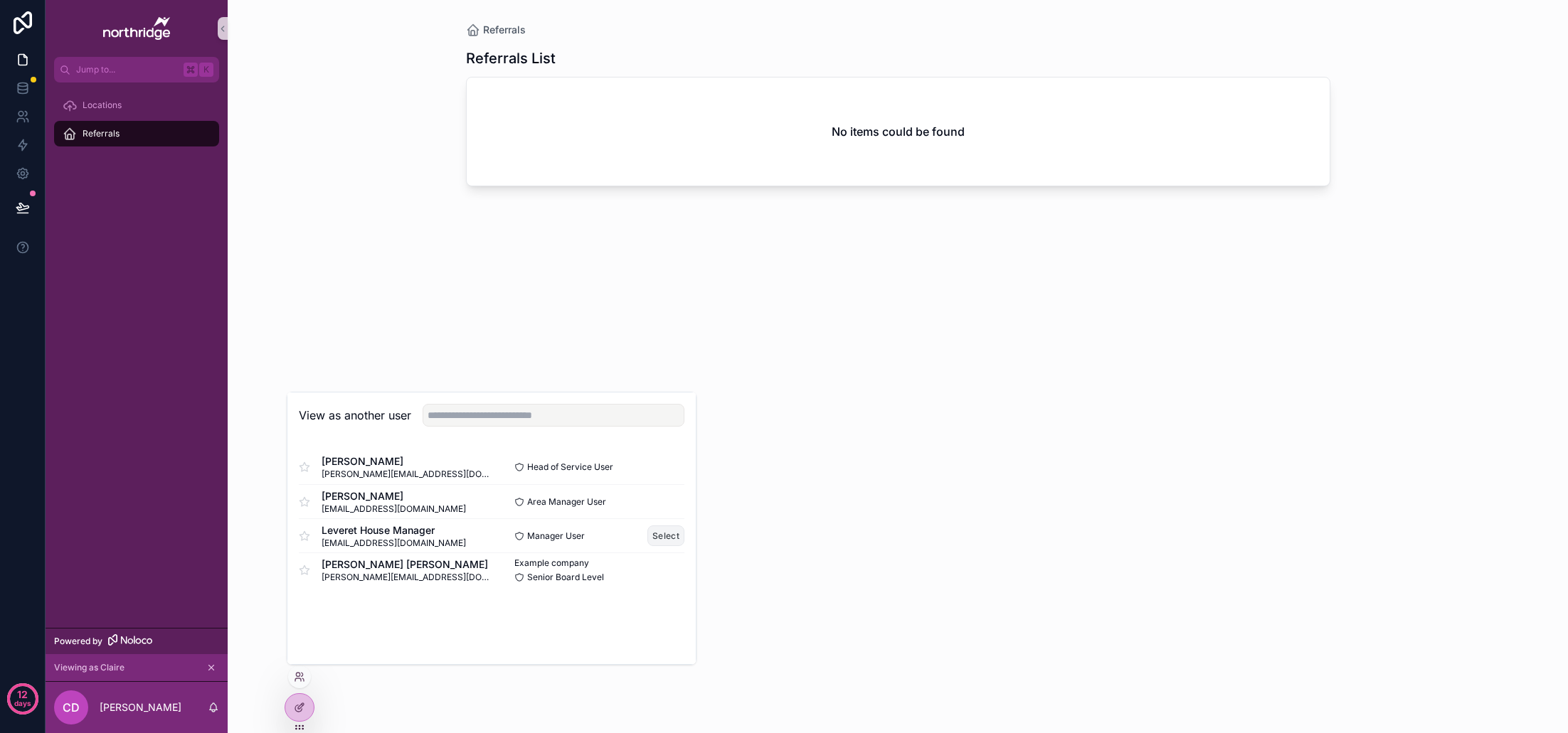
click at [666, 537] on button "Select" at bounding box center [666, 536] width 37 height 21
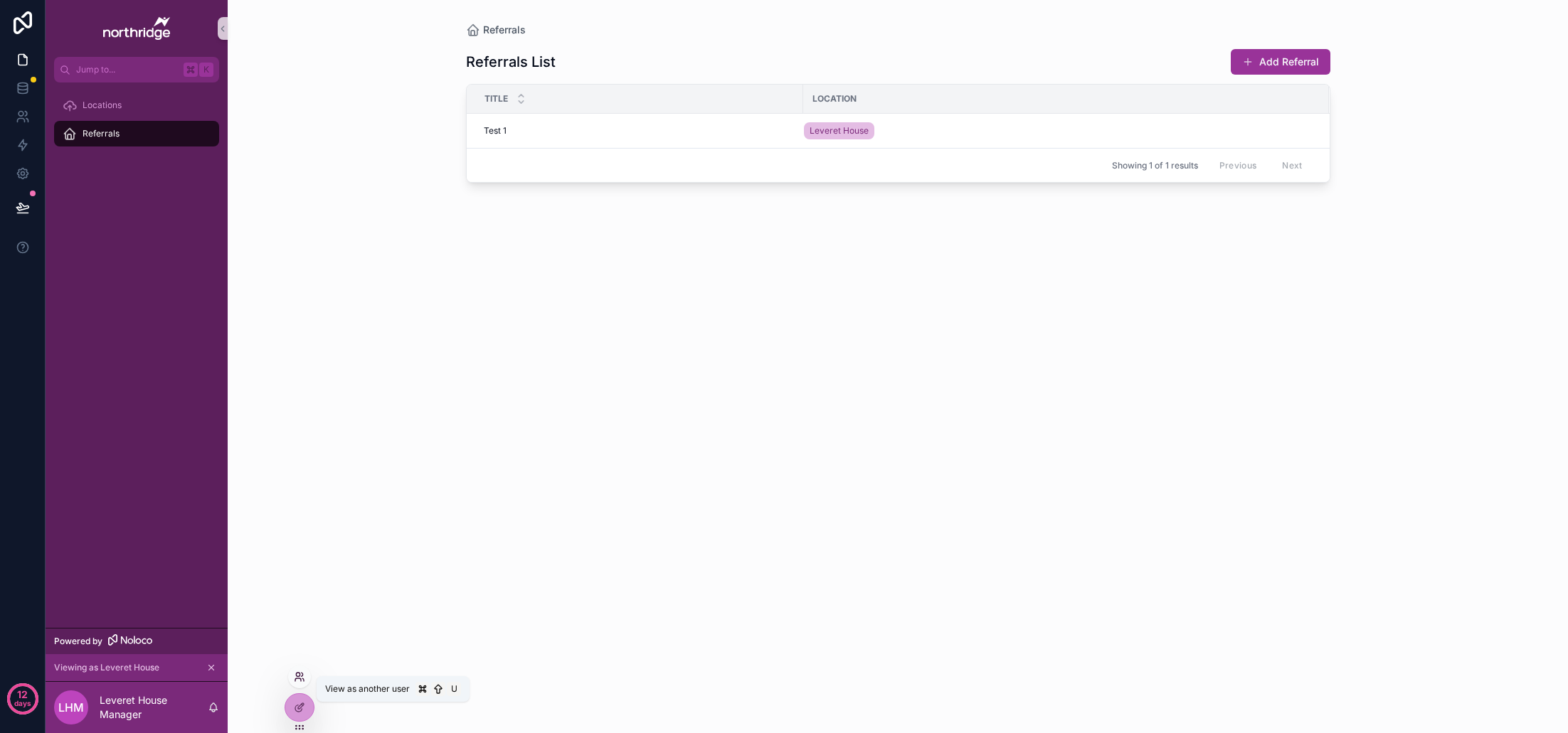
click at [302, 676] on icon at bounding box center [302, 674] width 1 height 4
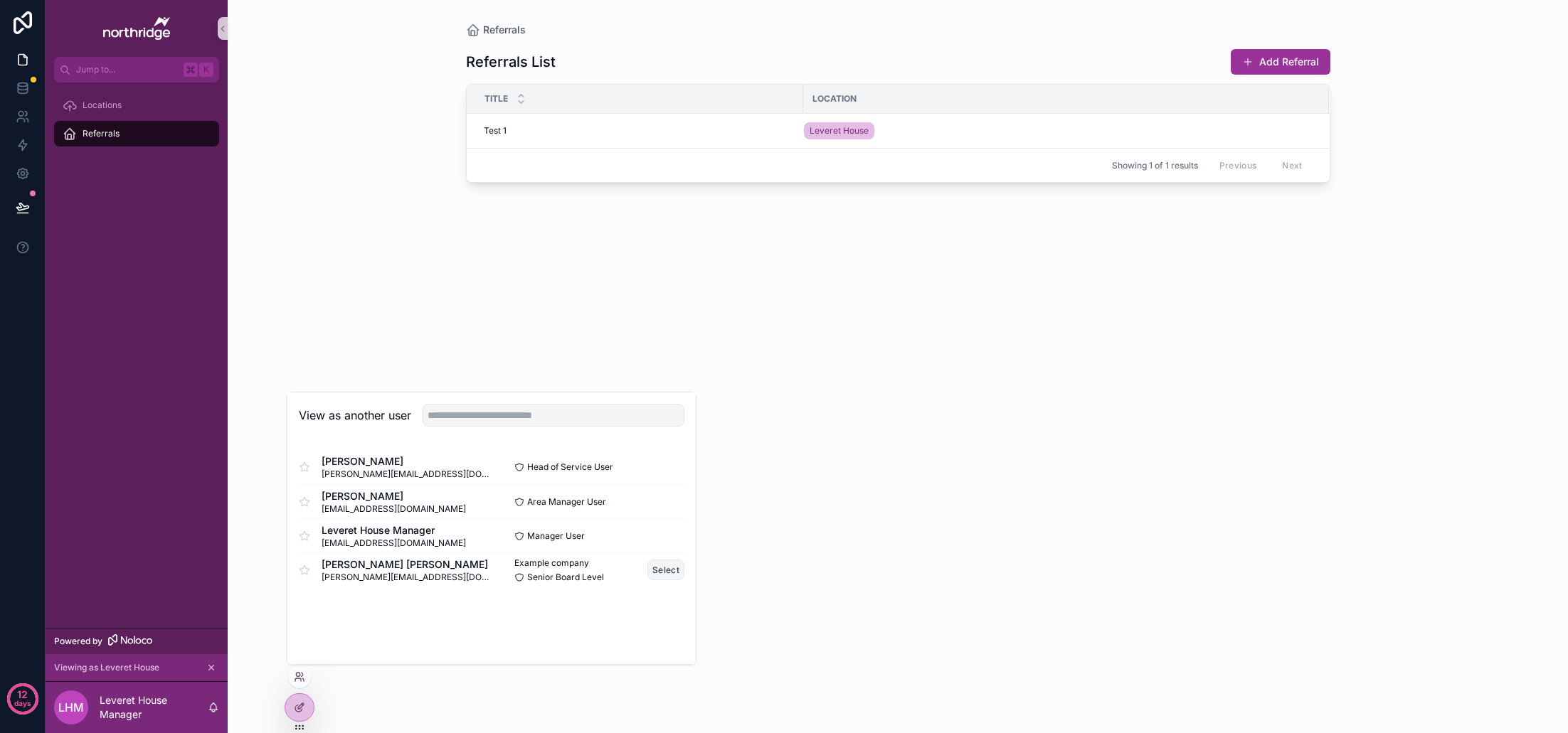
click at [660, 567] on button "Select" at bounding box center [666, 570] width 37 height 21
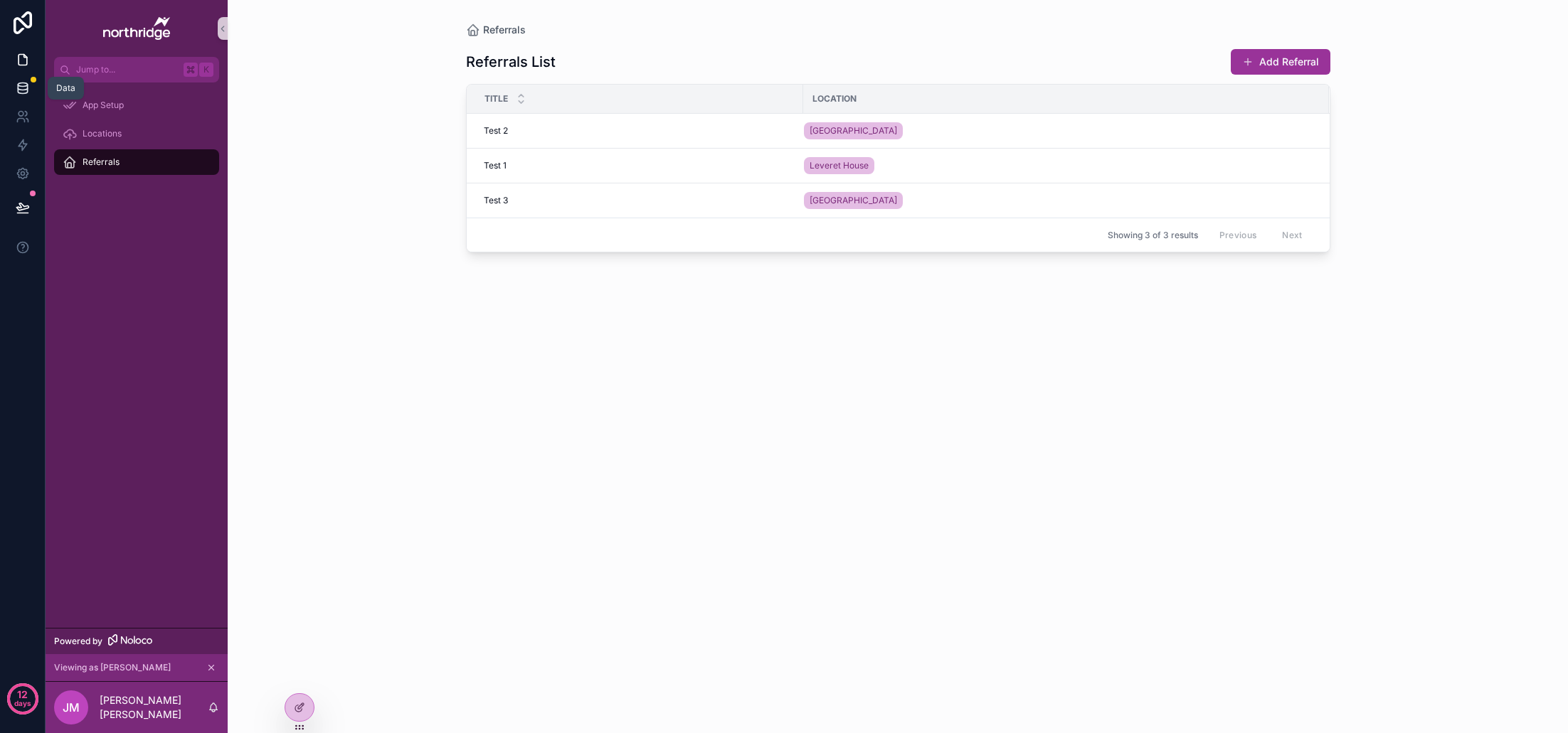
click at [22, 91] on icon at bounding box center [22, 88] width 14 height 14
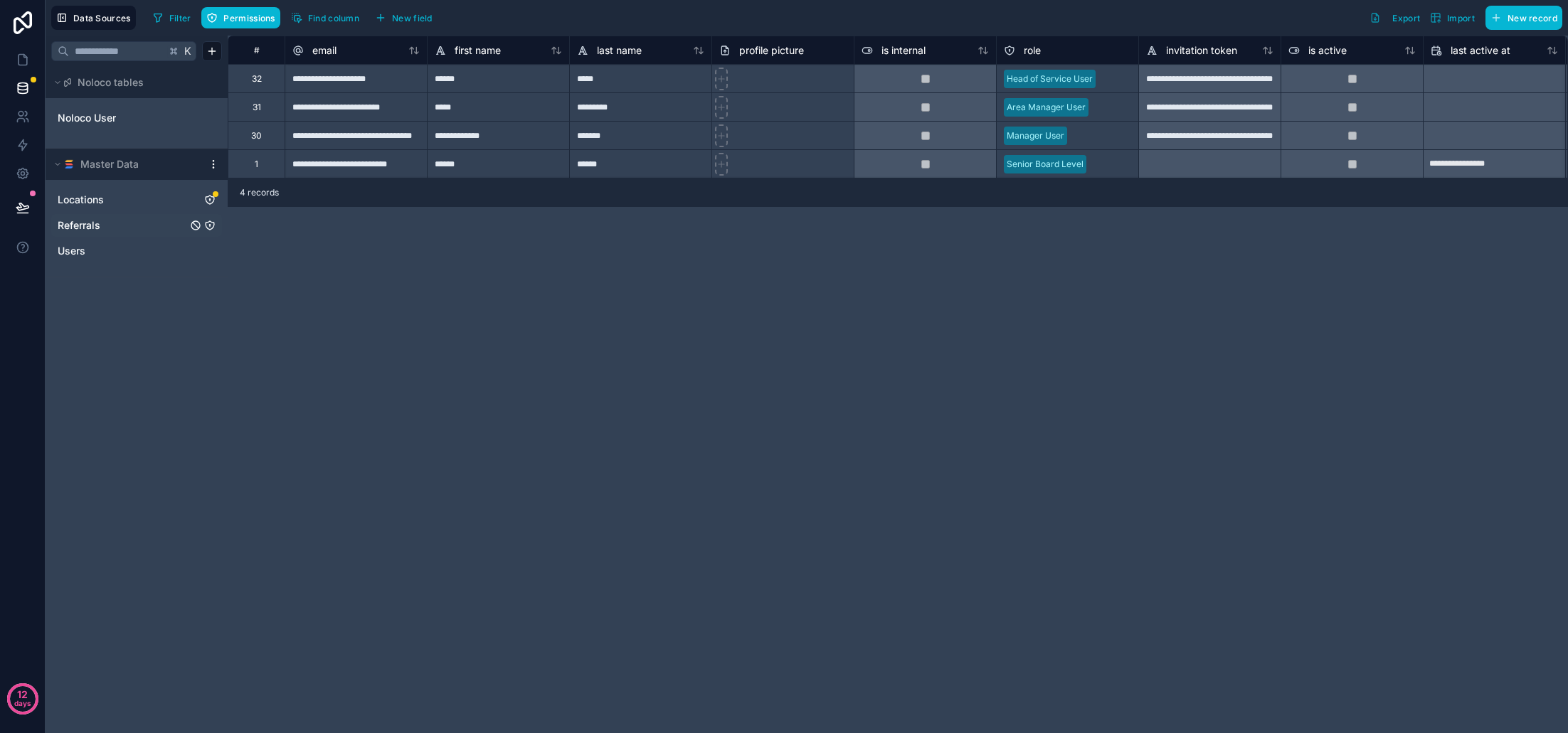
click at [100, 222] on span "Referrals" at bounding box center [78, 225] width 43 height 14
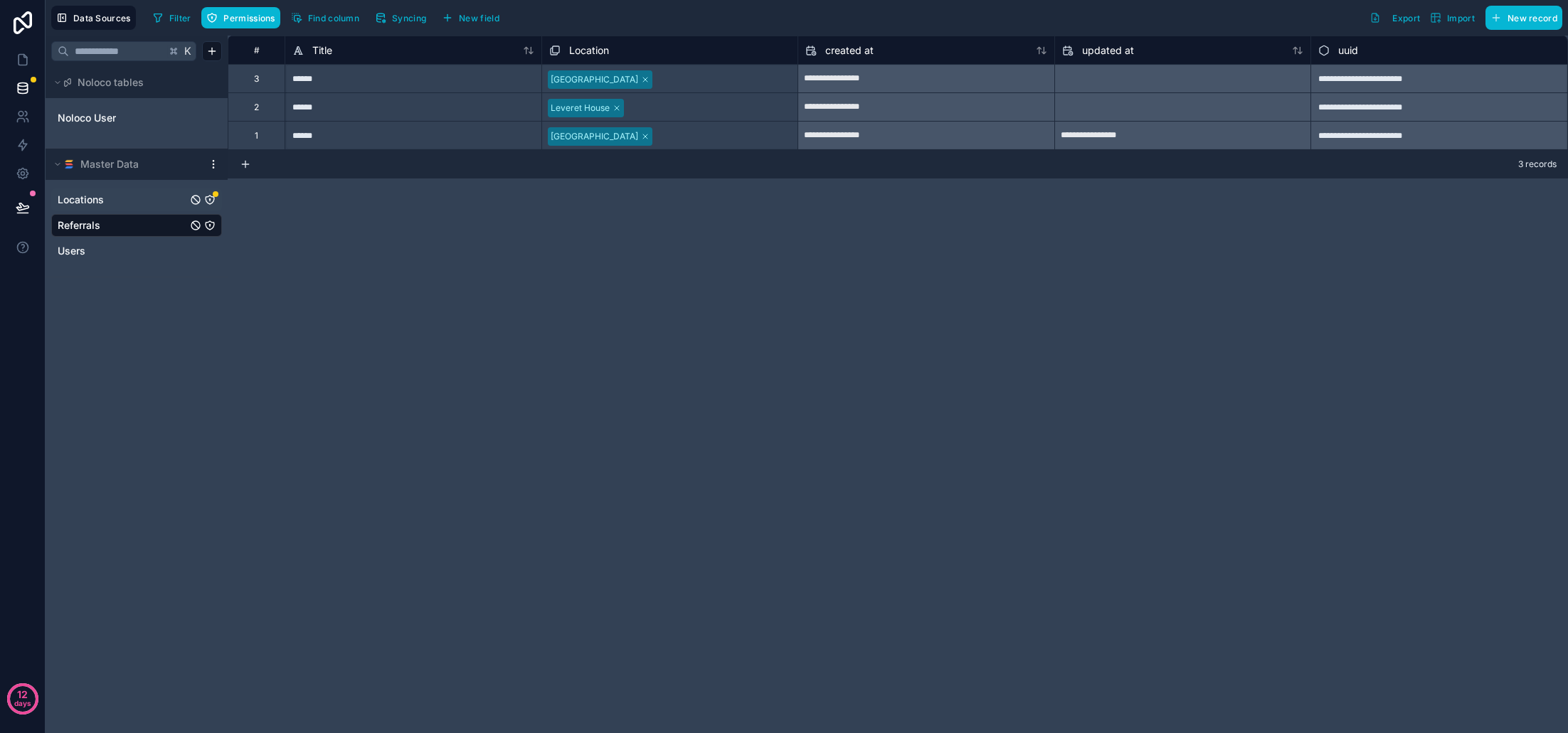
click at [146, 201] on link "Locations" at bounding box center [122, 199] width 129 height 14
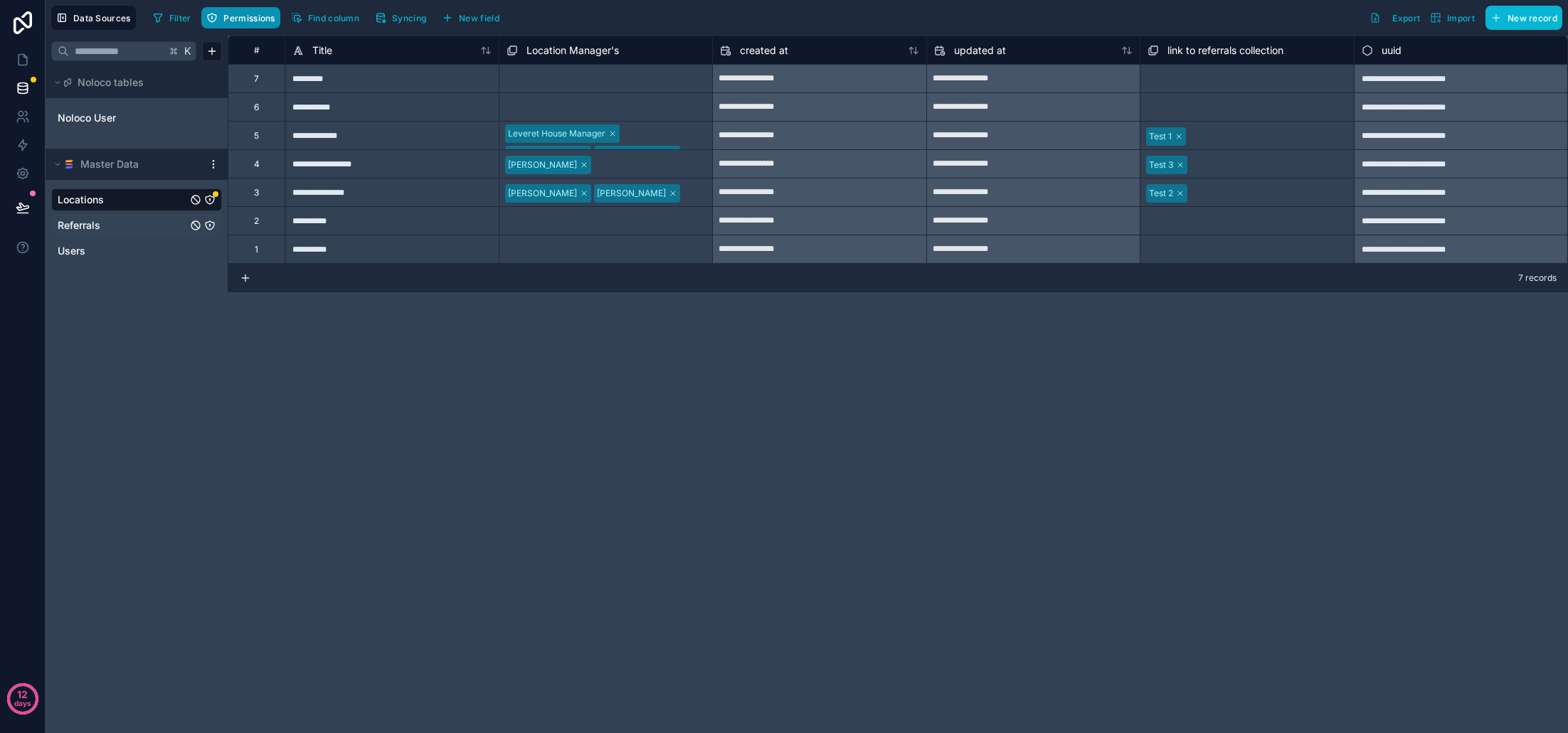
click at [240, 19] on span "Permissions" at bounding box center [249, 18] width 52 height 10
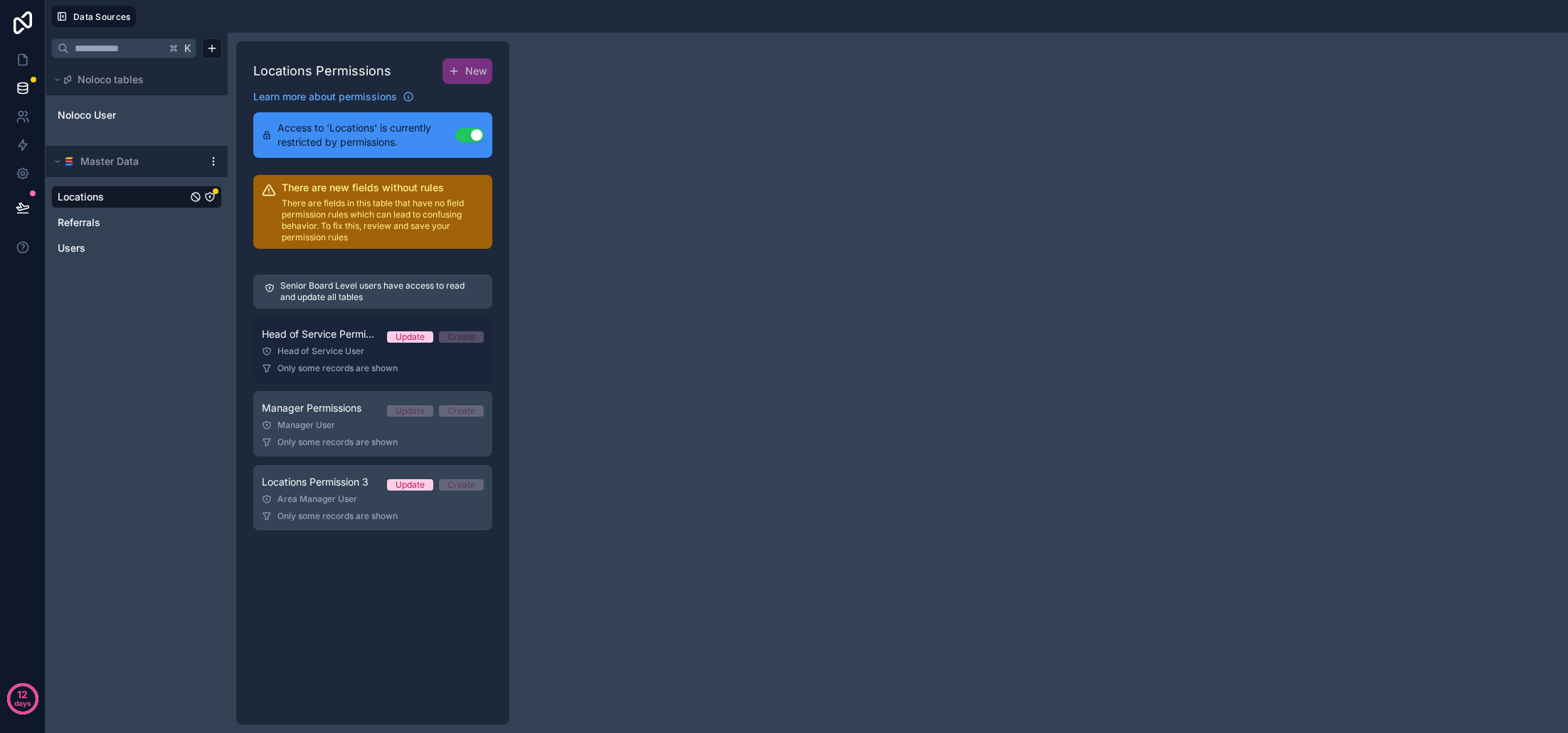
click at [337, 340] on span "Head of Service Permissions" at bounding box center [319, 334] width 113 height 14
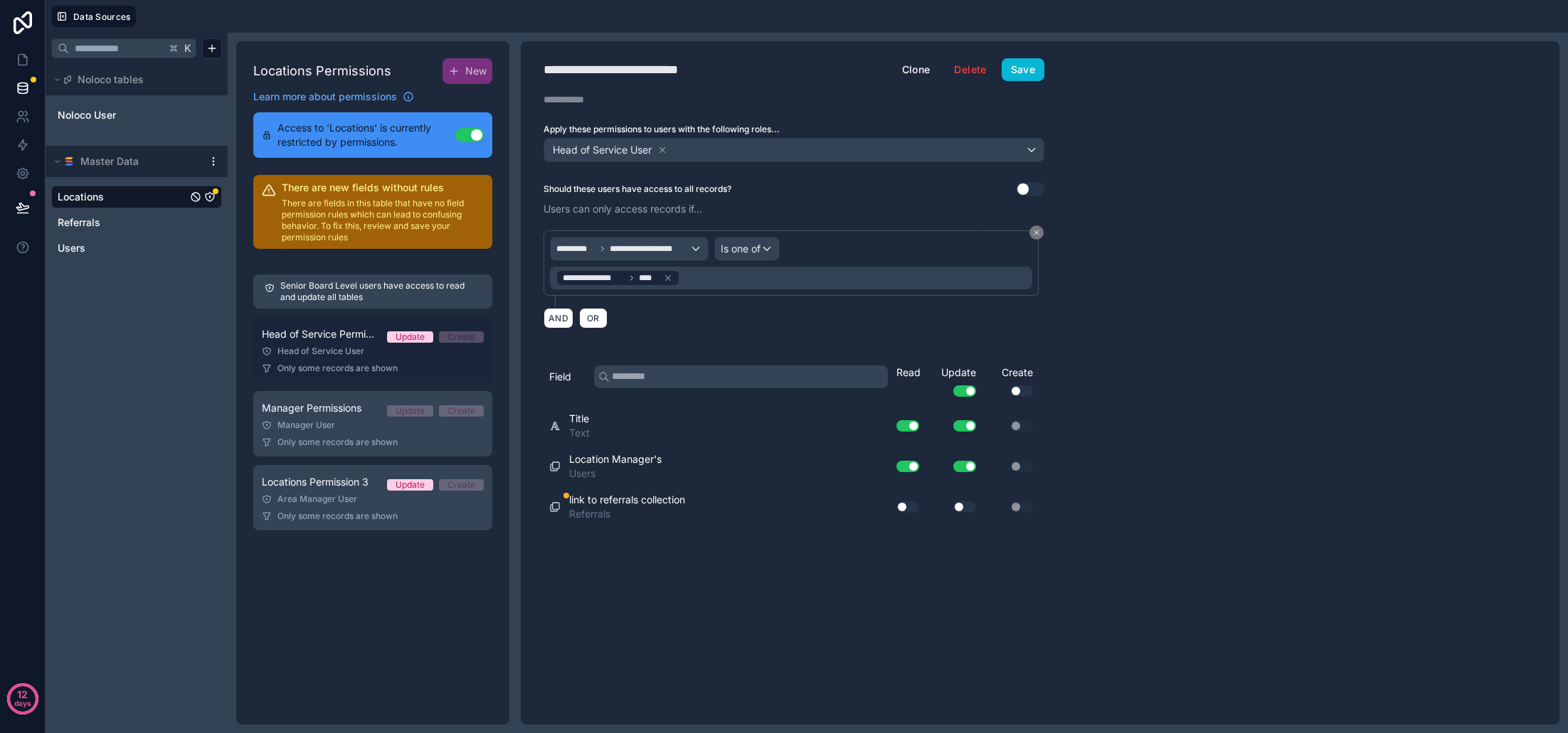
click at [310, 353] on div "Head of Service User" at bounding box center [373, 351] width 222 height 11
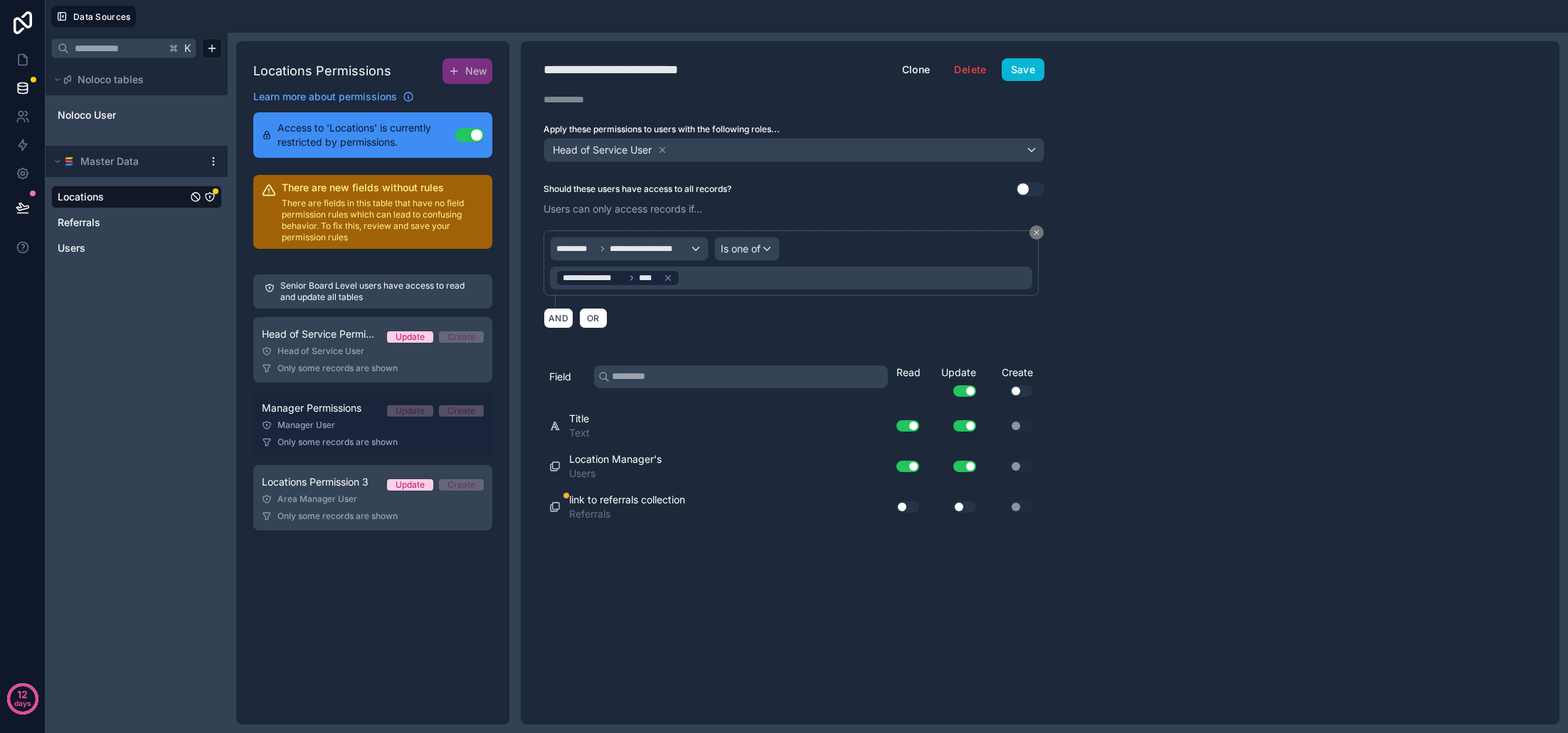
click at [335, 415] on span "Manager Permissions" at bounding box center [311, 408] width 99 height 14
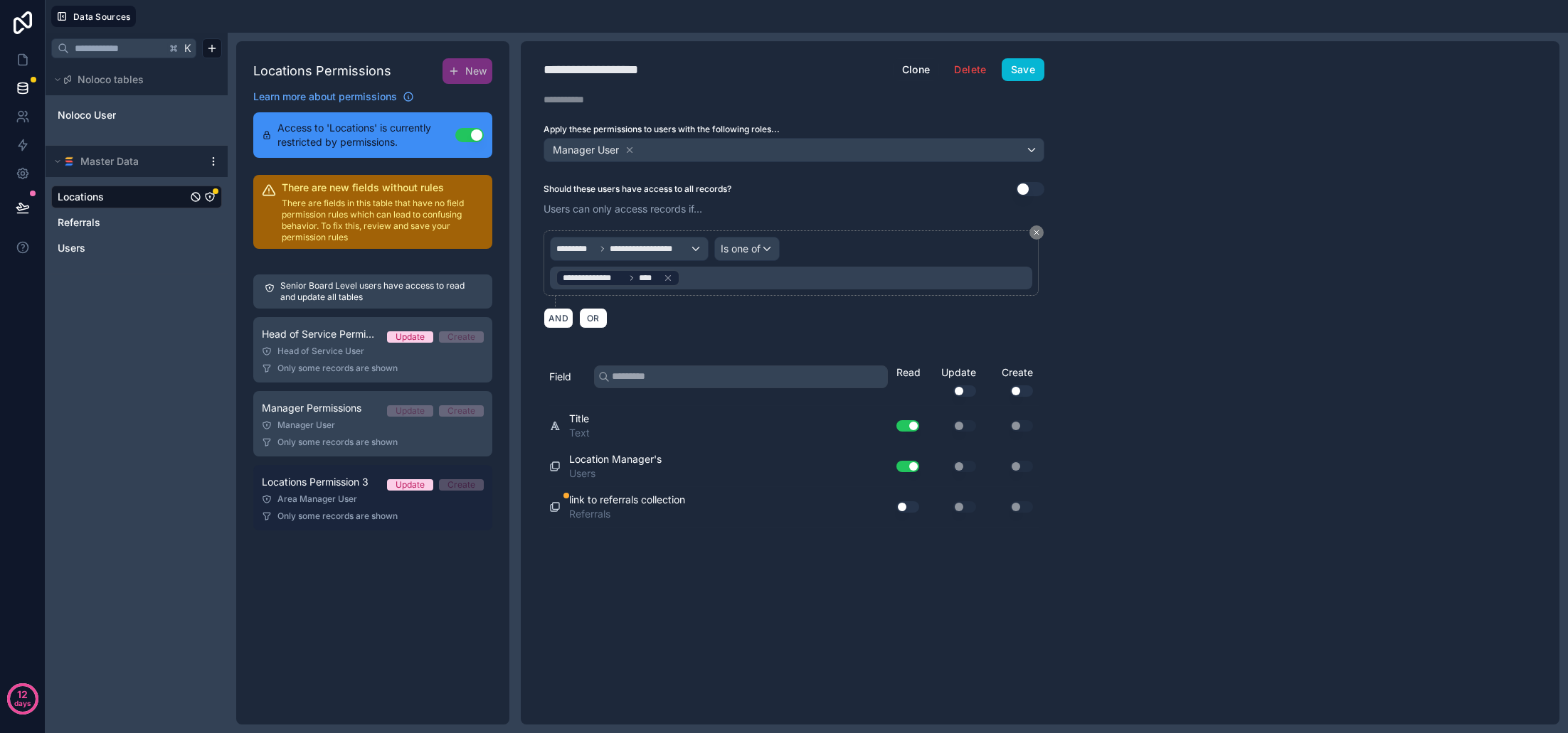
click at [345, 491] on link "Locations Permission 3 Update Create Area Manager User Only some records are sh…" at bounding box center [373, 498] width 239 height 66
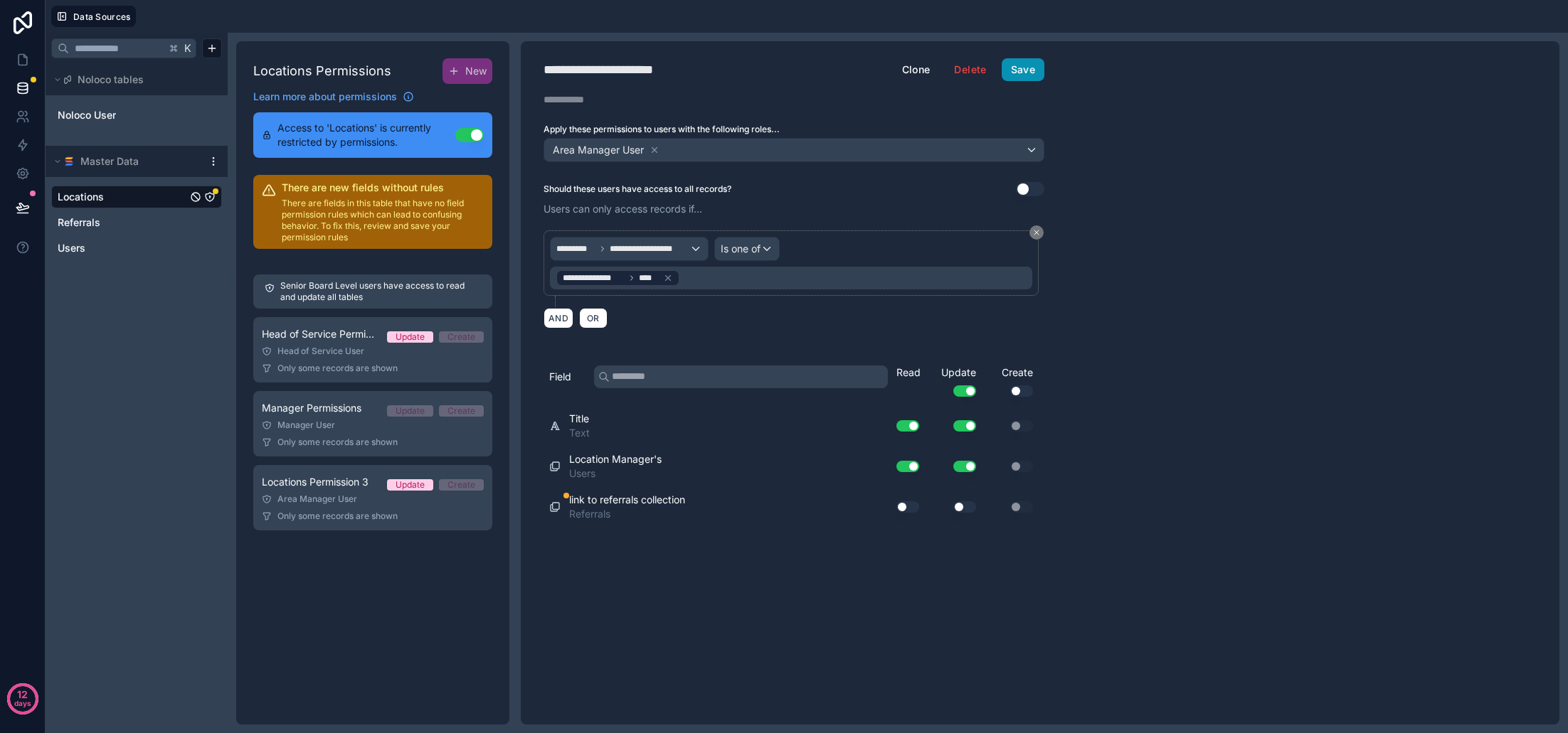
click at [1039, 74] on button "Save" at bounding box center [1023, 69] width 43 height 22
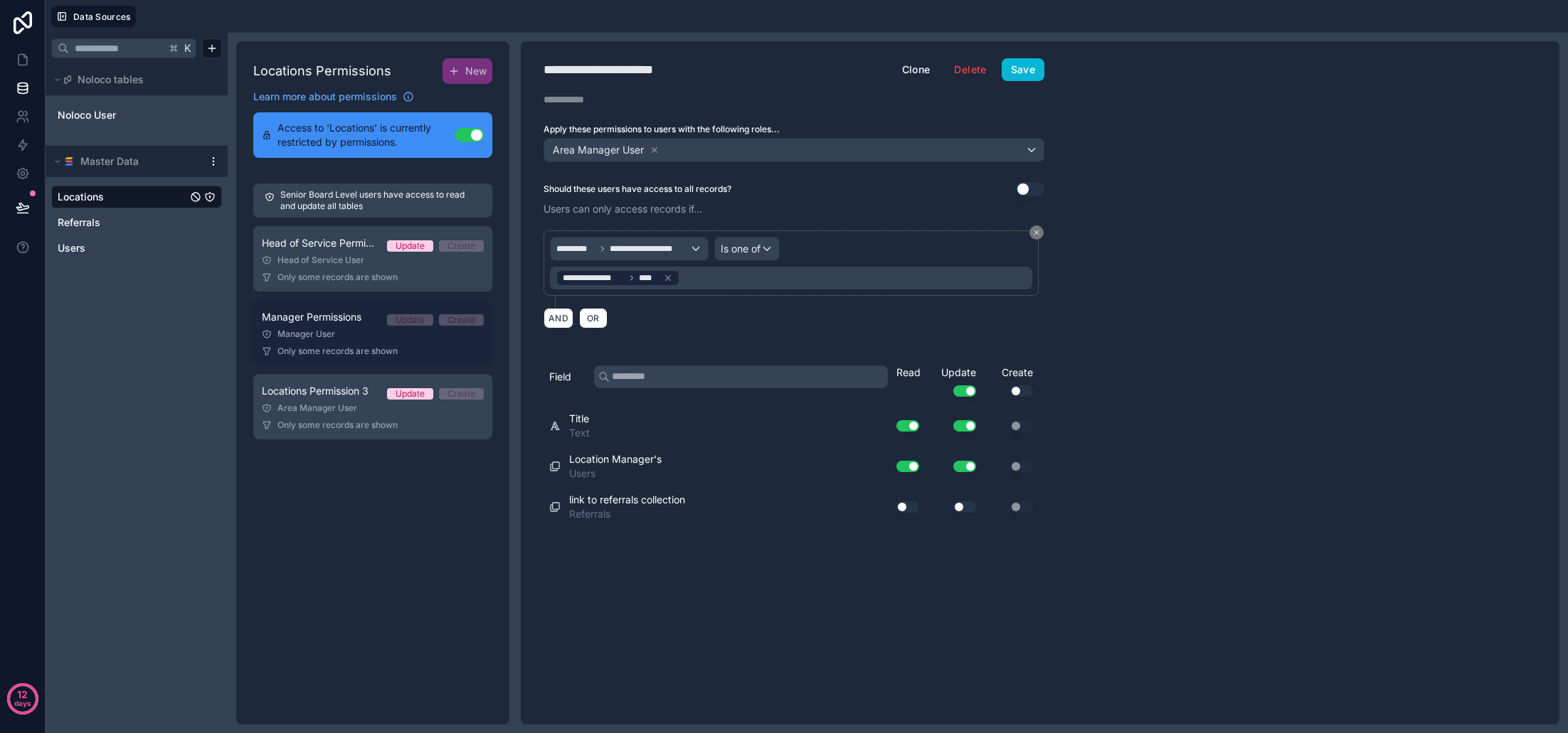
click at [320, 349] on span "Only some records are shown" at bounding box center [337, 351] width 120 height 11
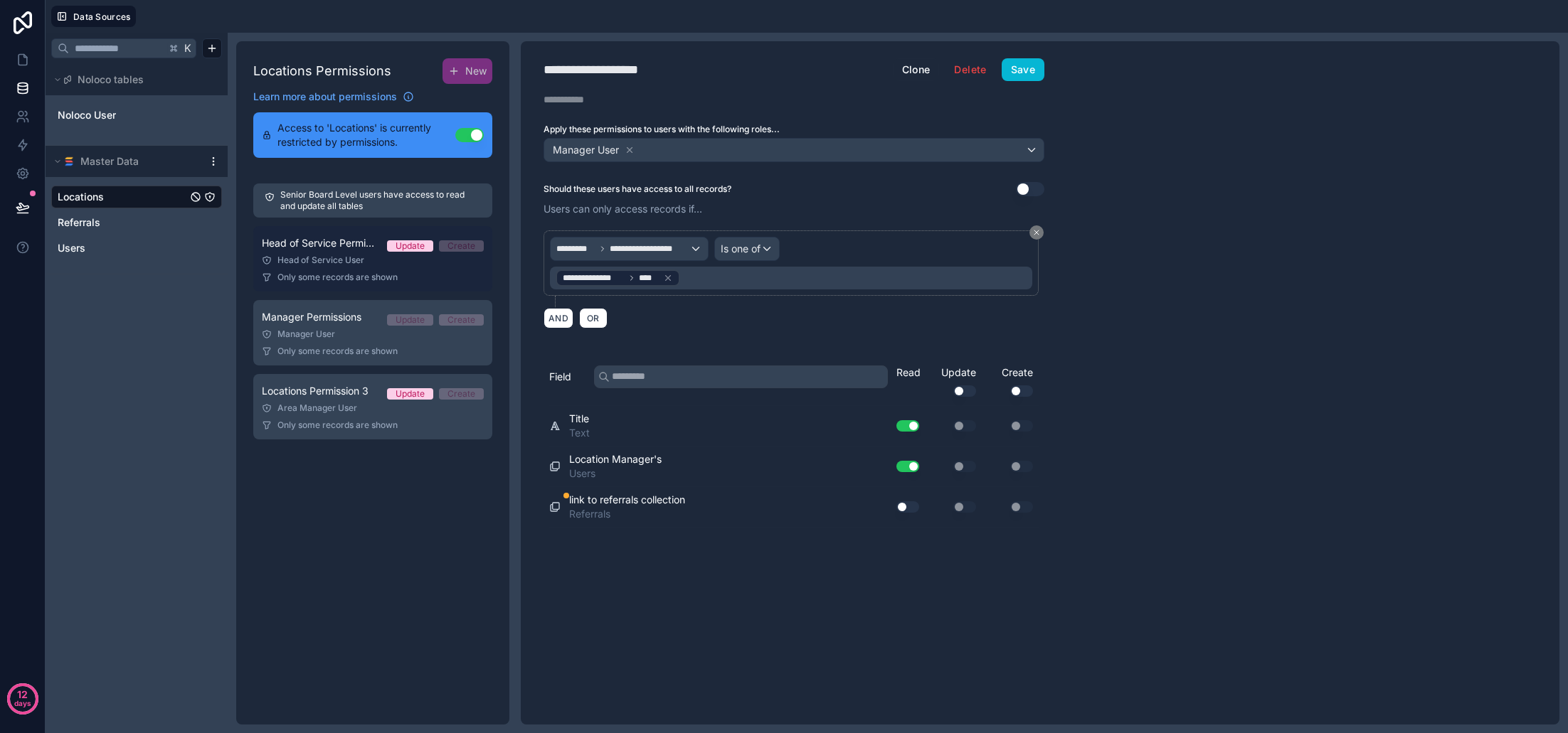
click at [326, 272] on span "Only some records are shown" at bounding box center [337, 277] width 120 height 11
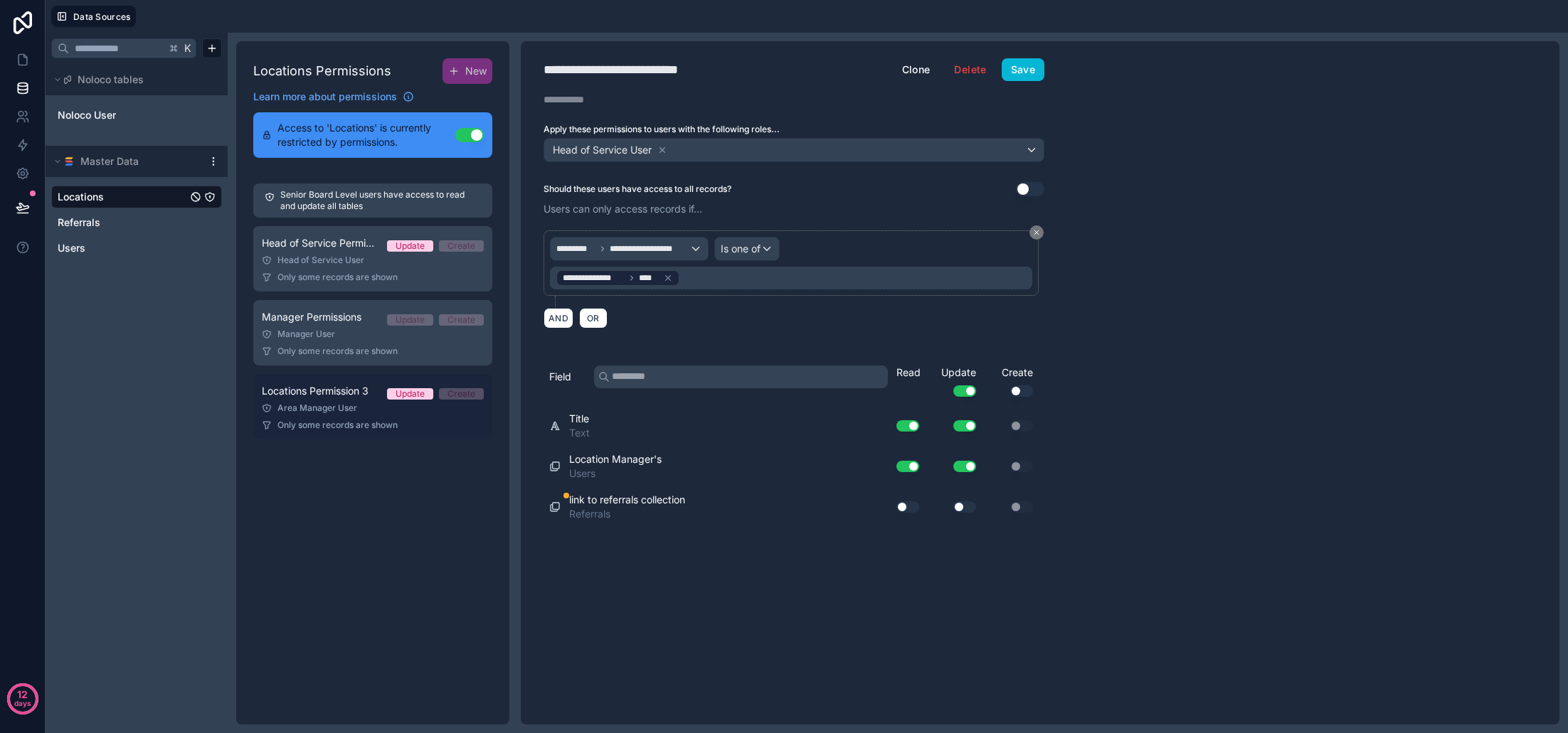
click at [322, 397] on span "Locations Permission 3" at bounding box center [315, 391] width 107 height 14
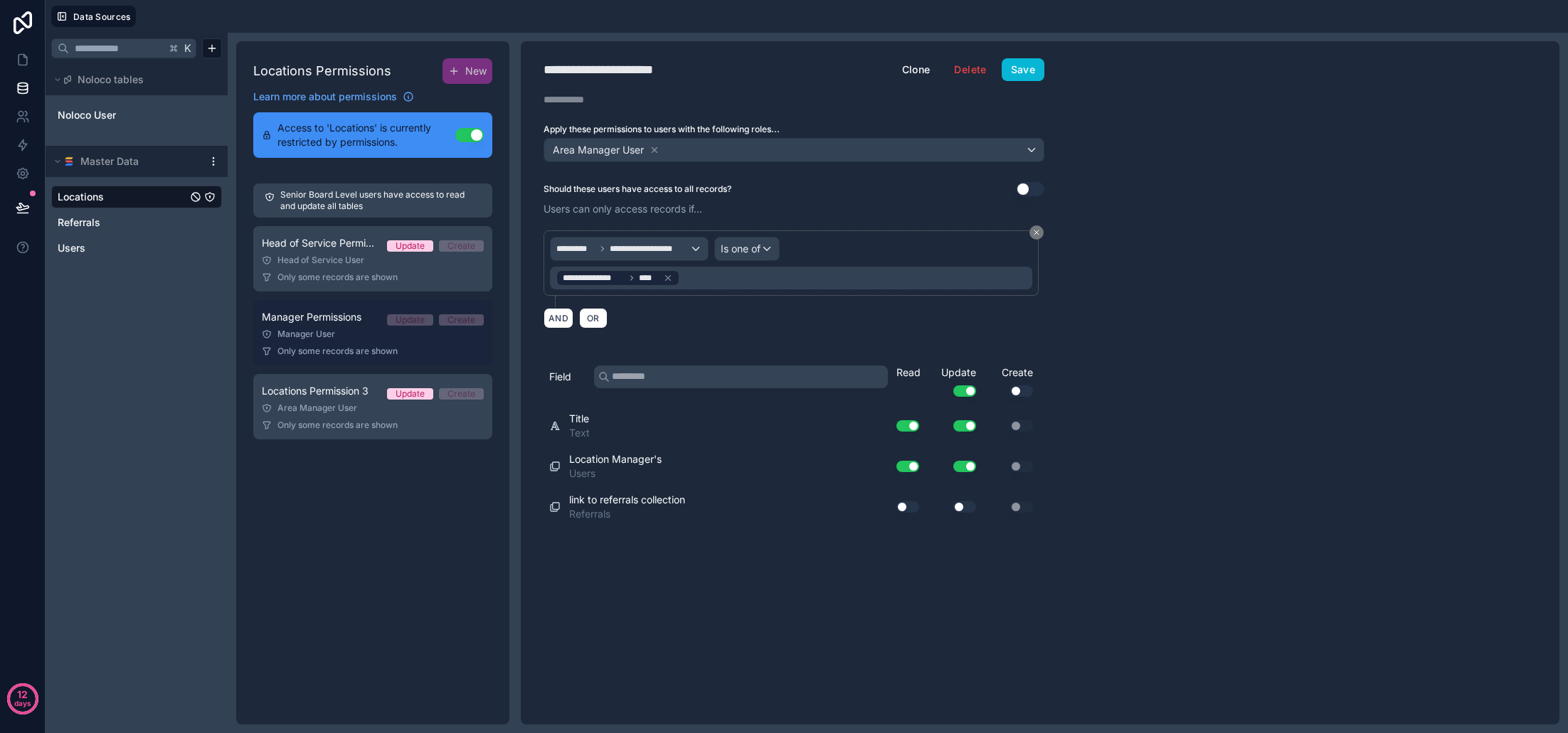
click at [320, 342] on link "Manager Permissions Update Create Manager User Only some records are shown" at bounding box center [373, 333] width 239 height 66
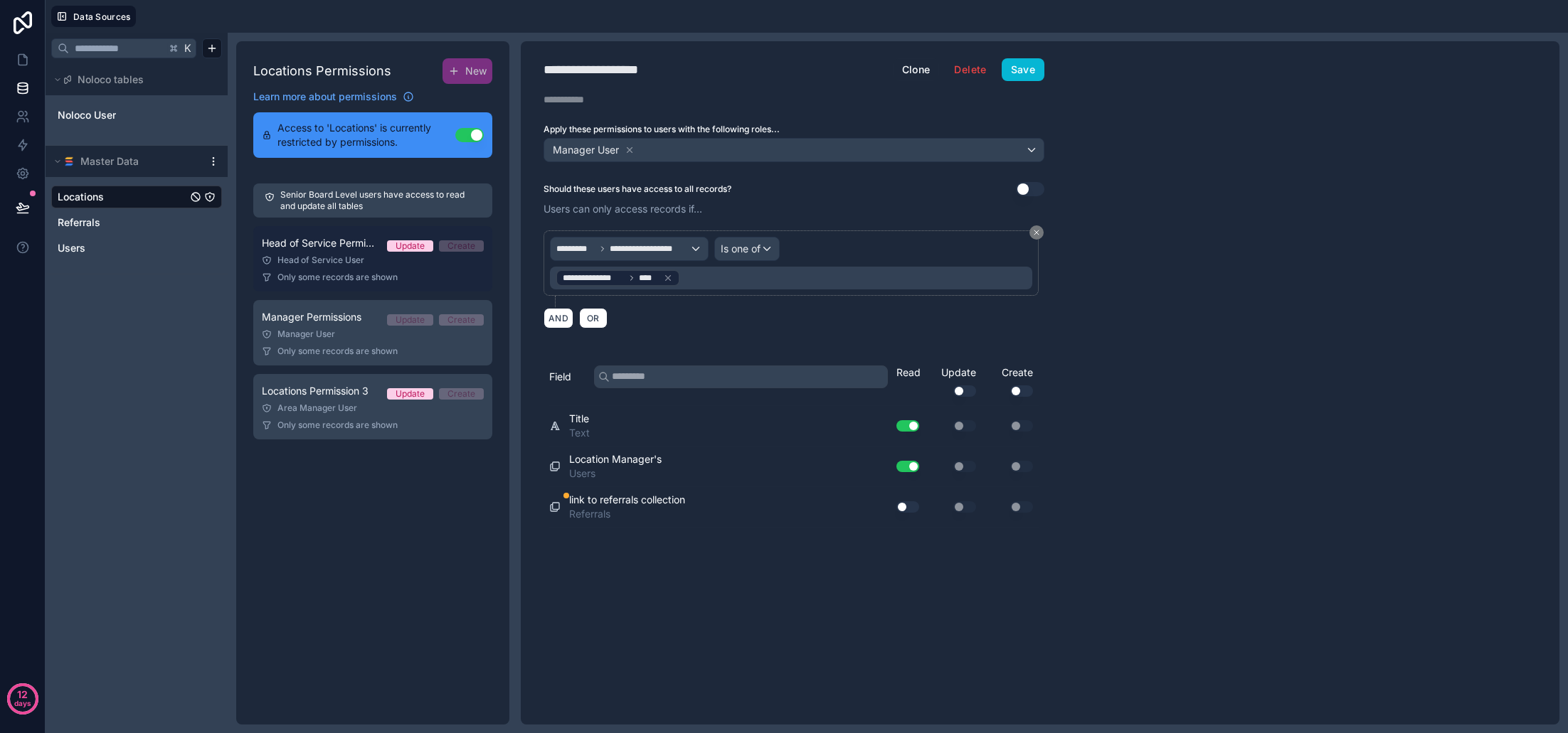
drag, startPoint x: 321, startPoint y: 287, endPoint x: 299, endPoint y: 281, distance: 22.8
click at [320, 287] on link "Head of Service Permissions Update Create Head of Service User Only some record…" at bounding box center [373, 259] width 239 height 66
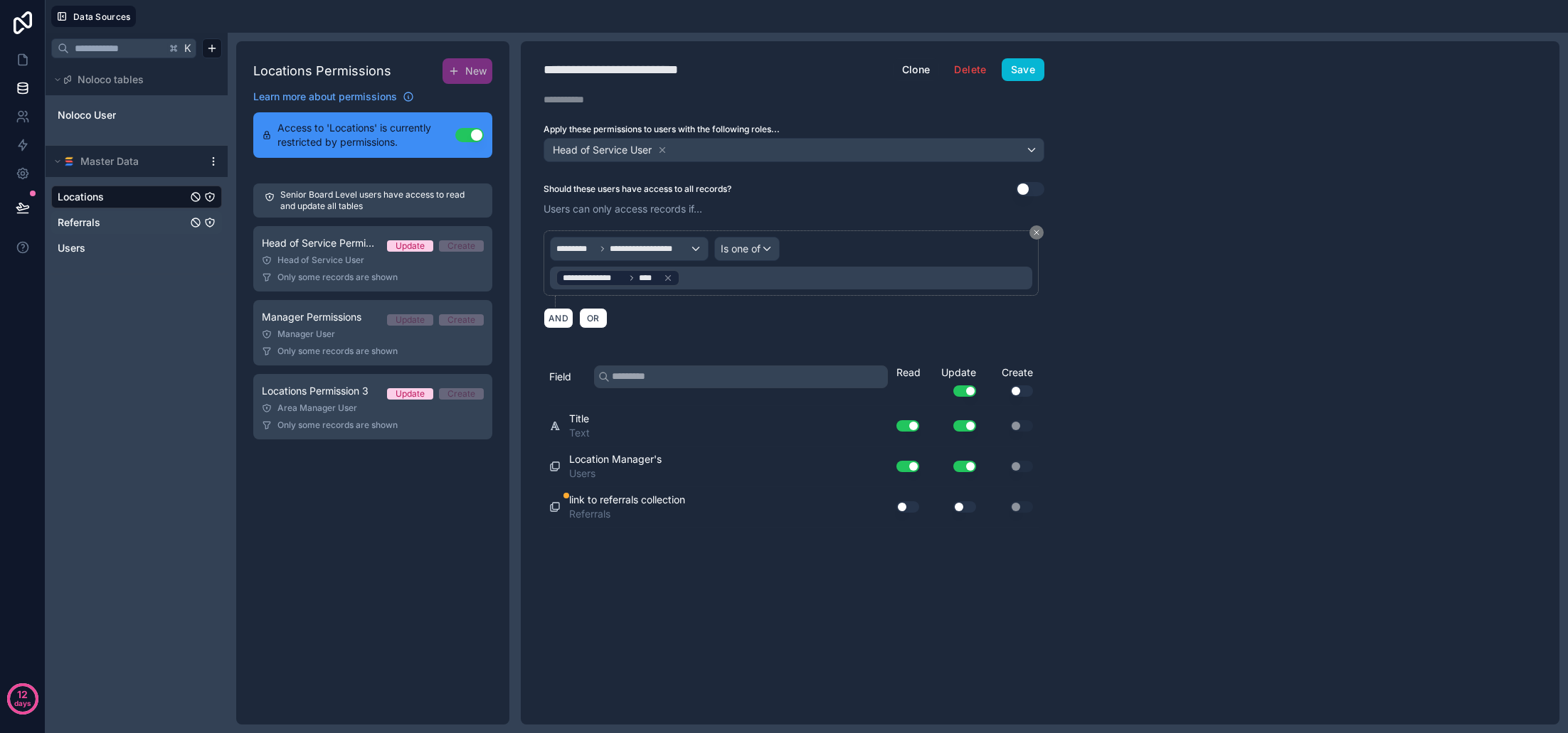
click at [88, 213] on div "Referrals" at bounding box center [137, 222] width 171 height 22
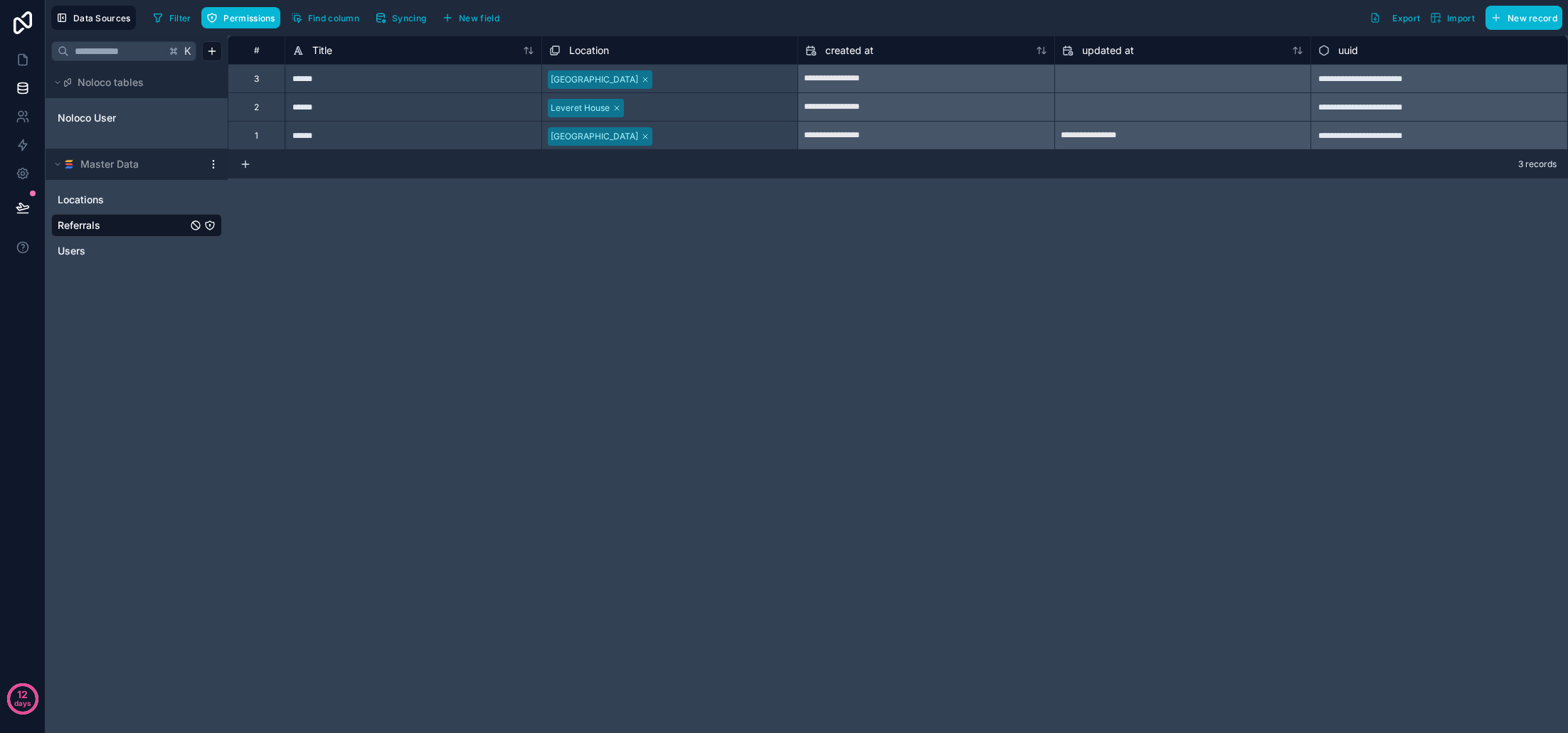
click at [214, 225] on icon "Referrals" at bounding box center [209, 225] width 11 height 11
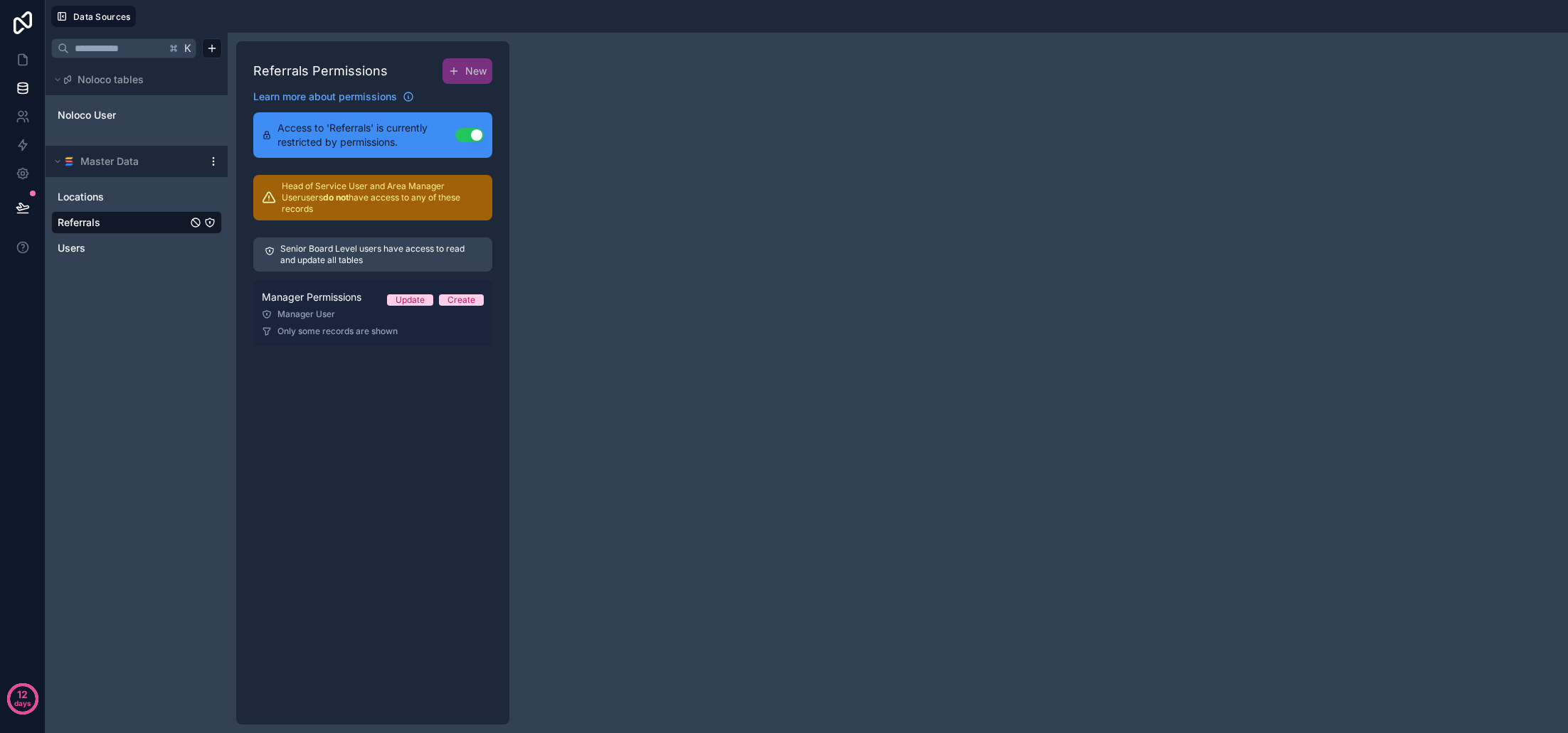
click at [340, 309] on div "Manager User" at bounding box center [373, 314] width 222 height 11
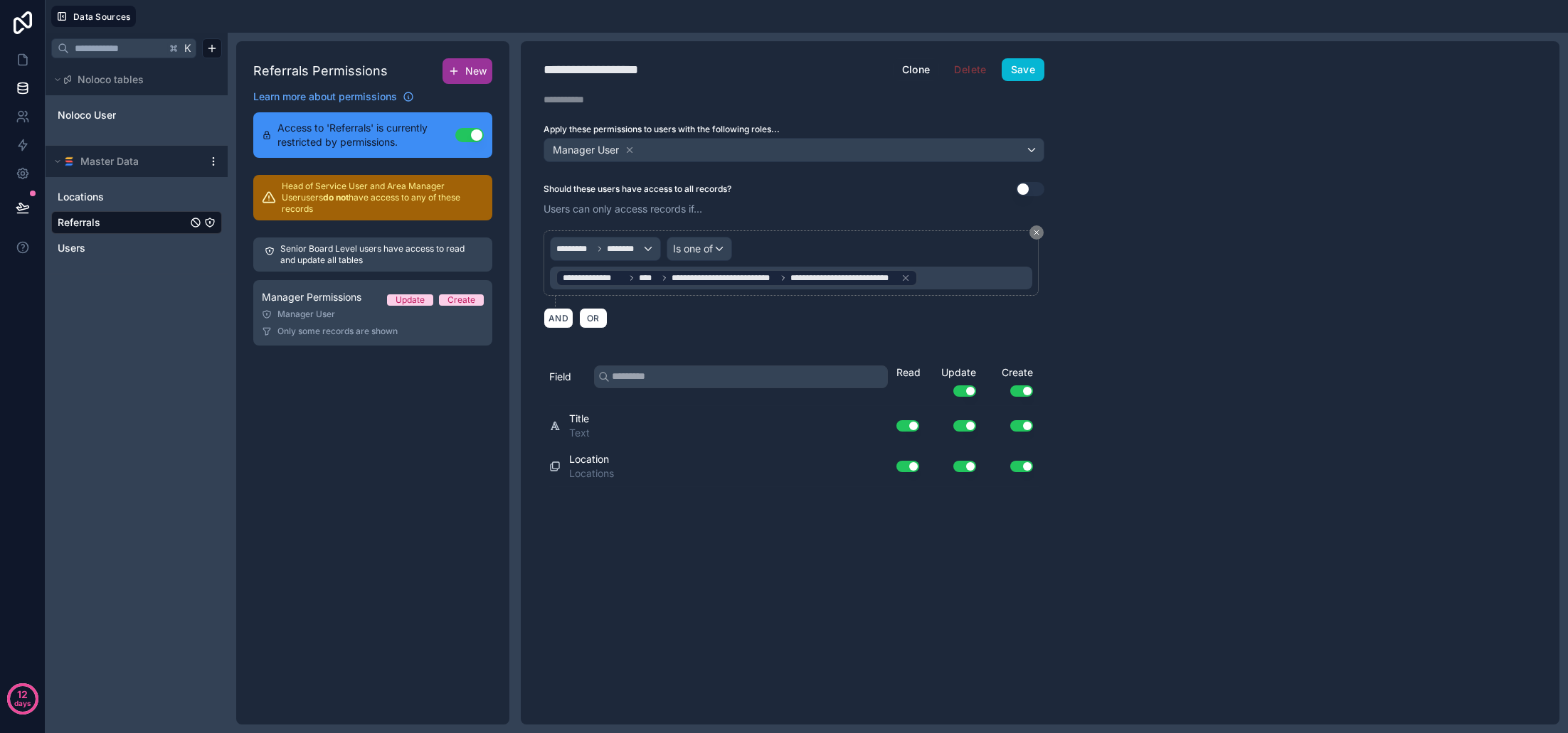
click at [471, 81] on button "New" at bounding box center [467, 71] width 50 height 25
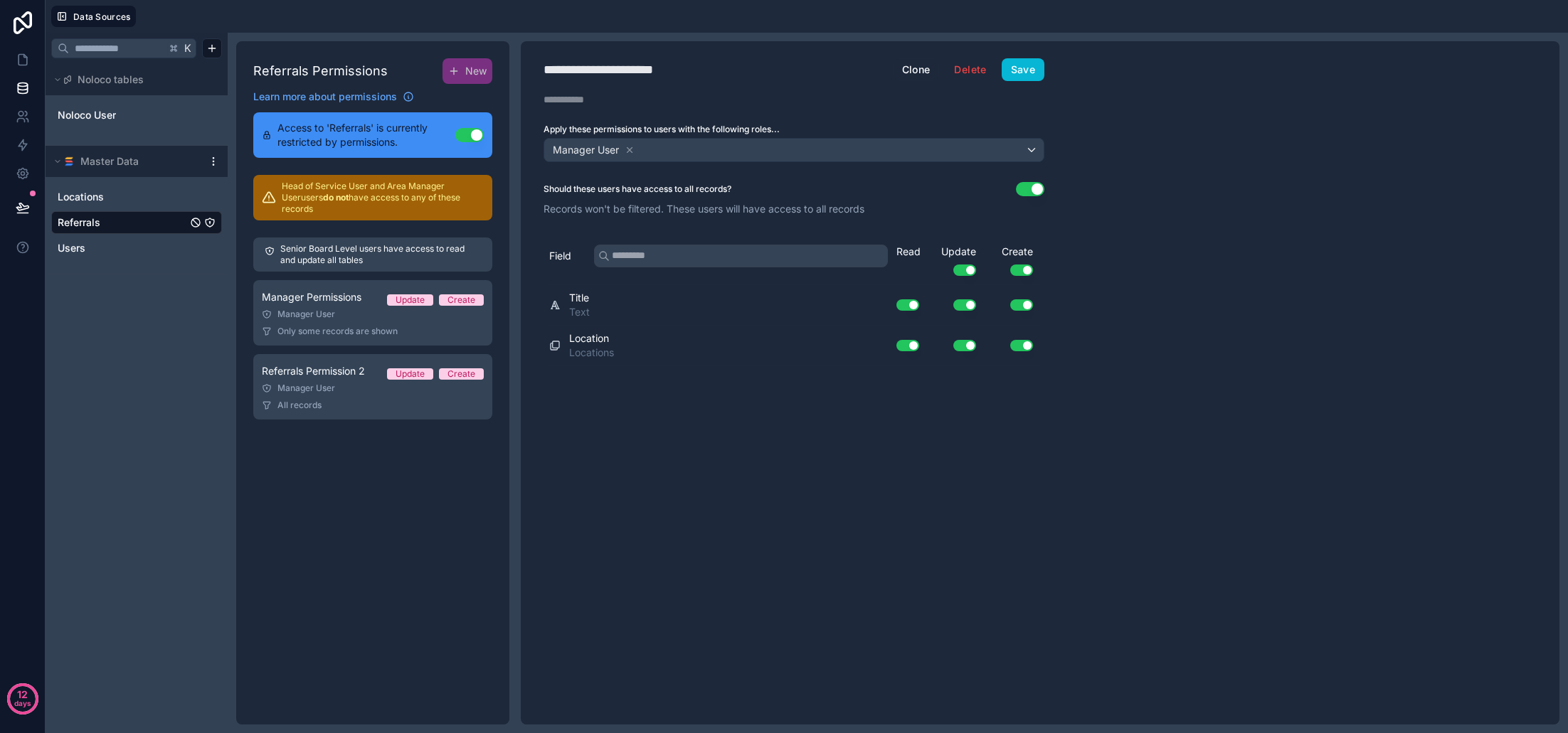
click at [1026, 193] on button "Use setting" at bounding box center [1030, 189] width 28 height 14
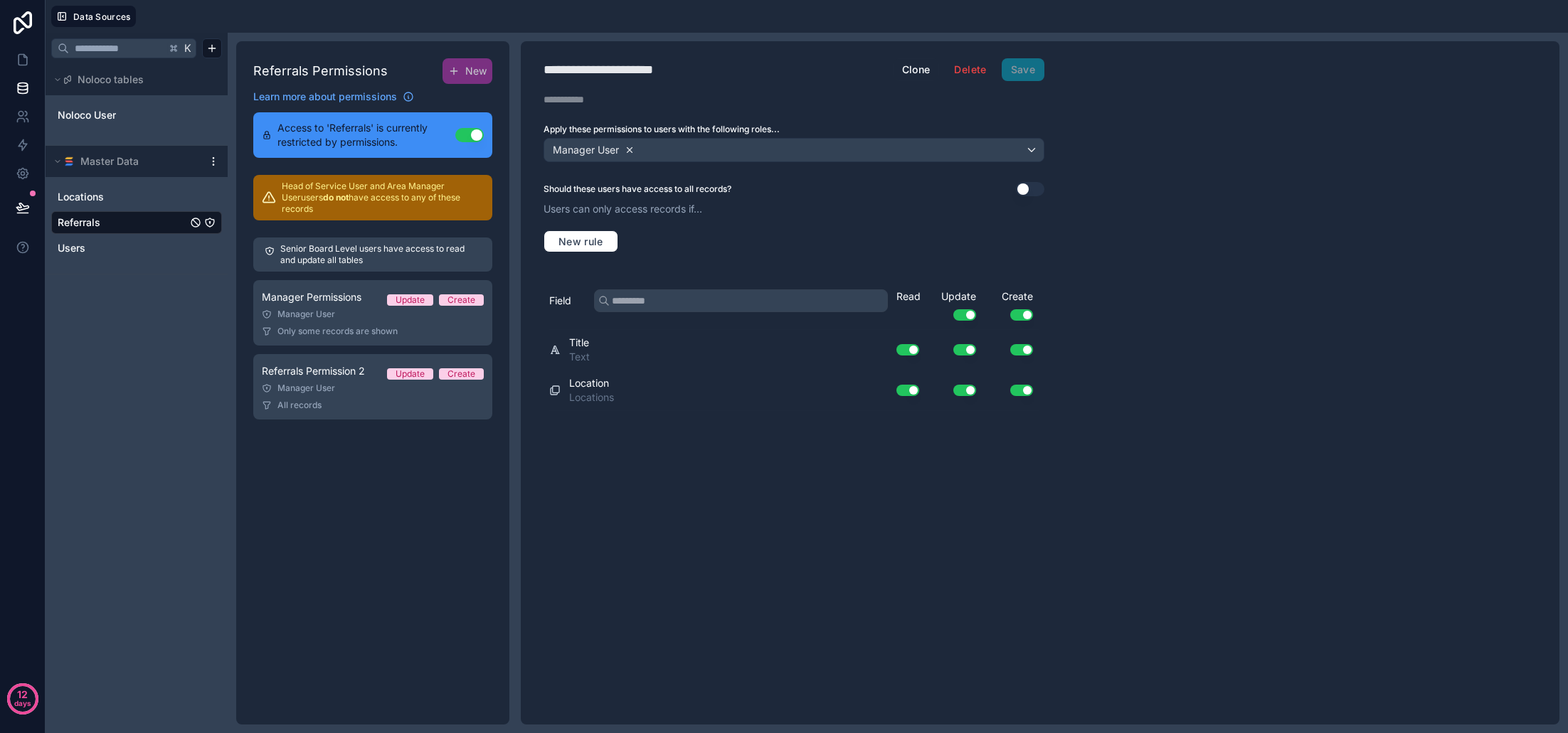
click at [632, 151] on icon at bounding box center [629, 149] width 5 height 5
click at [623, 152] on span "Choose one or more roles" at bounding box center [609, 149] width 118 height 12
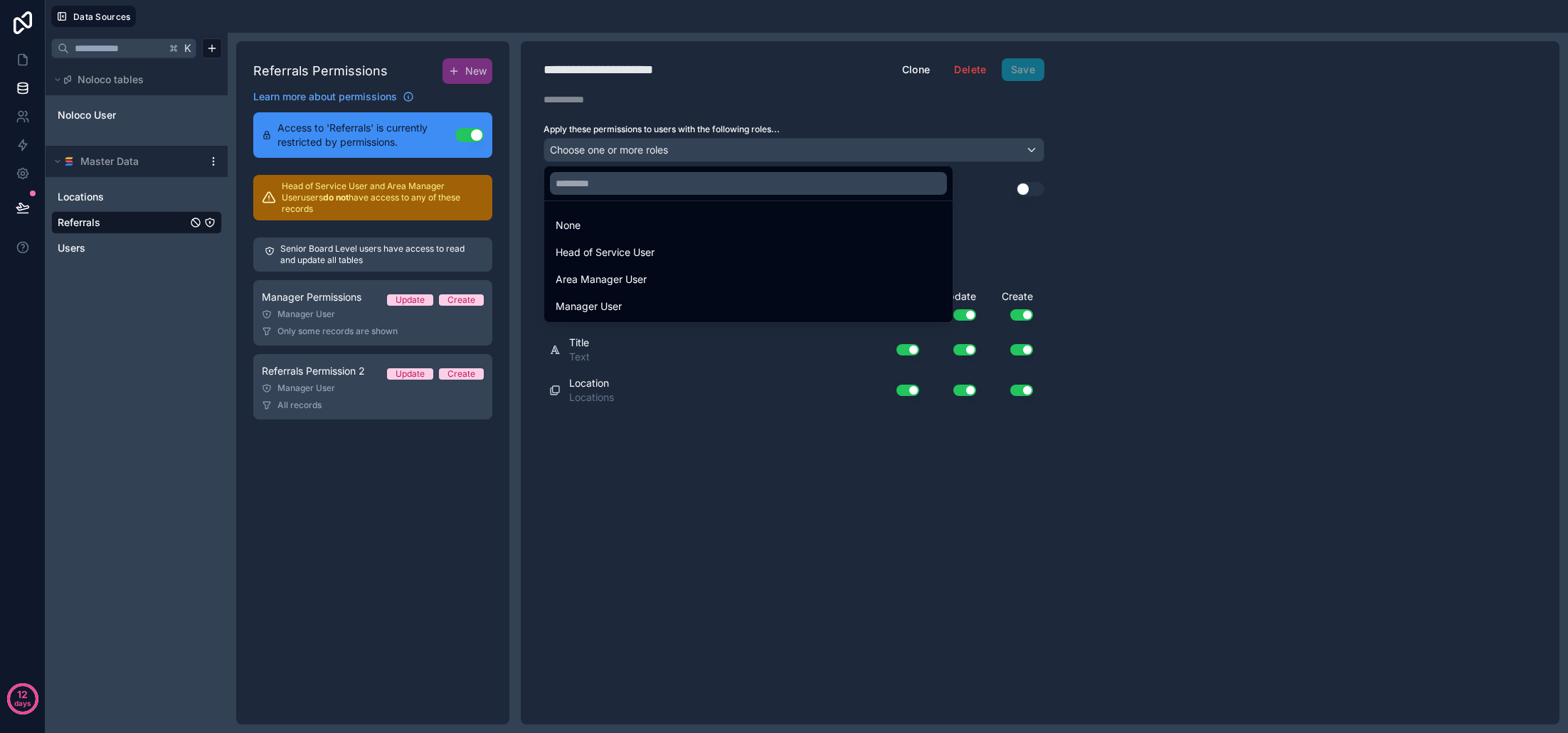
click at [612, 275] on span "Area Manager User" at bounding box center [601, 279] width 91 height 17
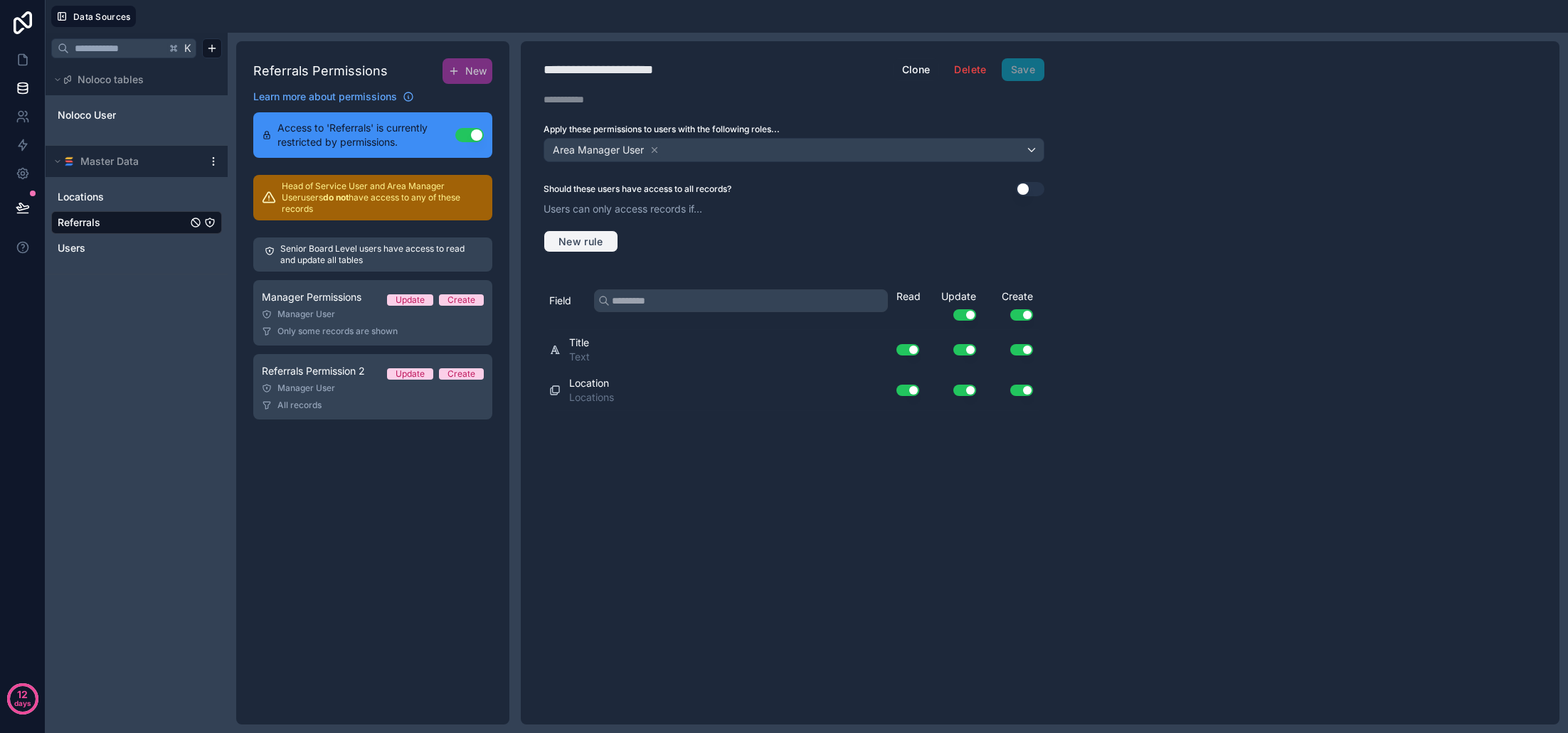
click at [588, 243] on span "New rule" at bounding box center [580, 241] width 56 height 13
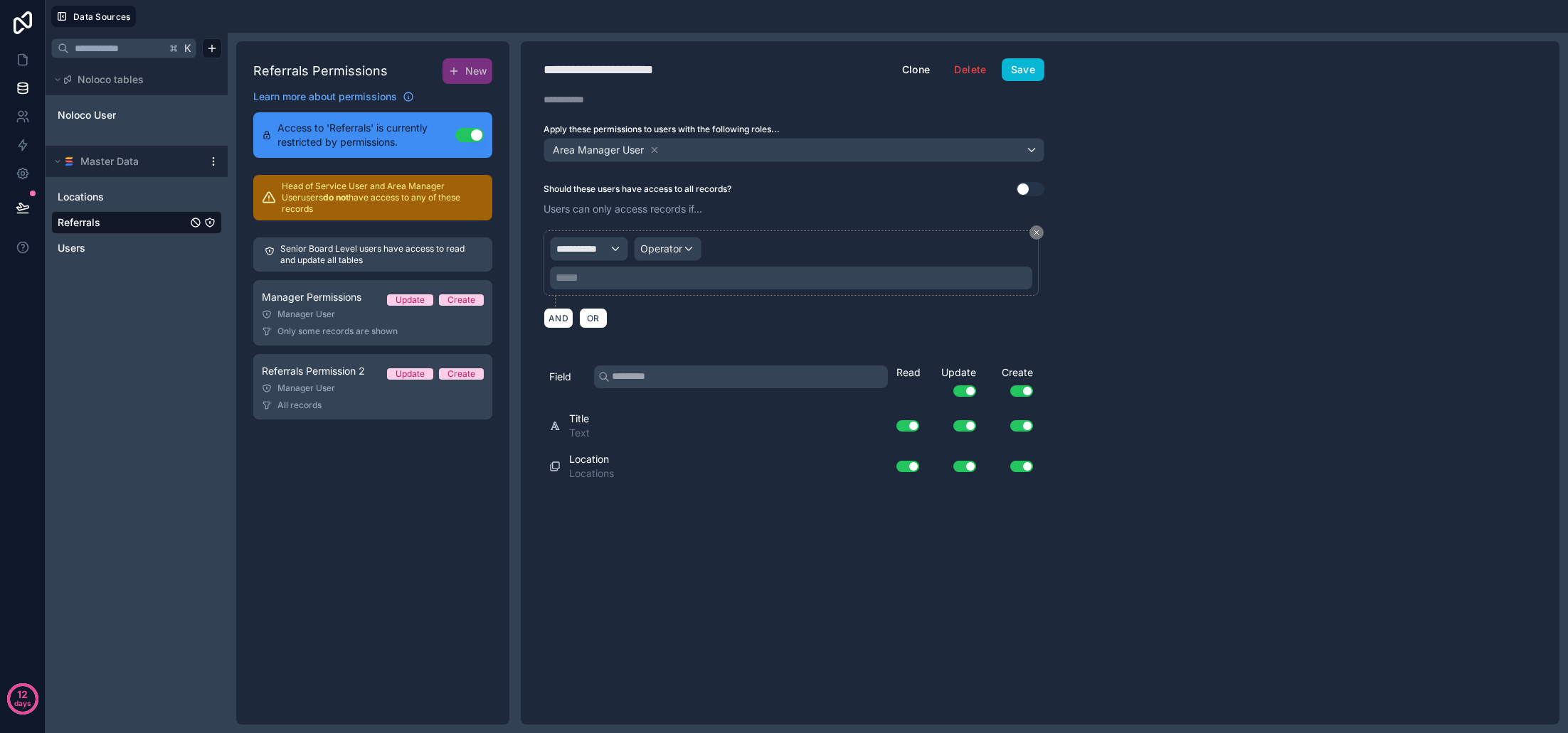
click at [607, 250] on span "**********" at bounding box center [582, 249] width 53 height 14
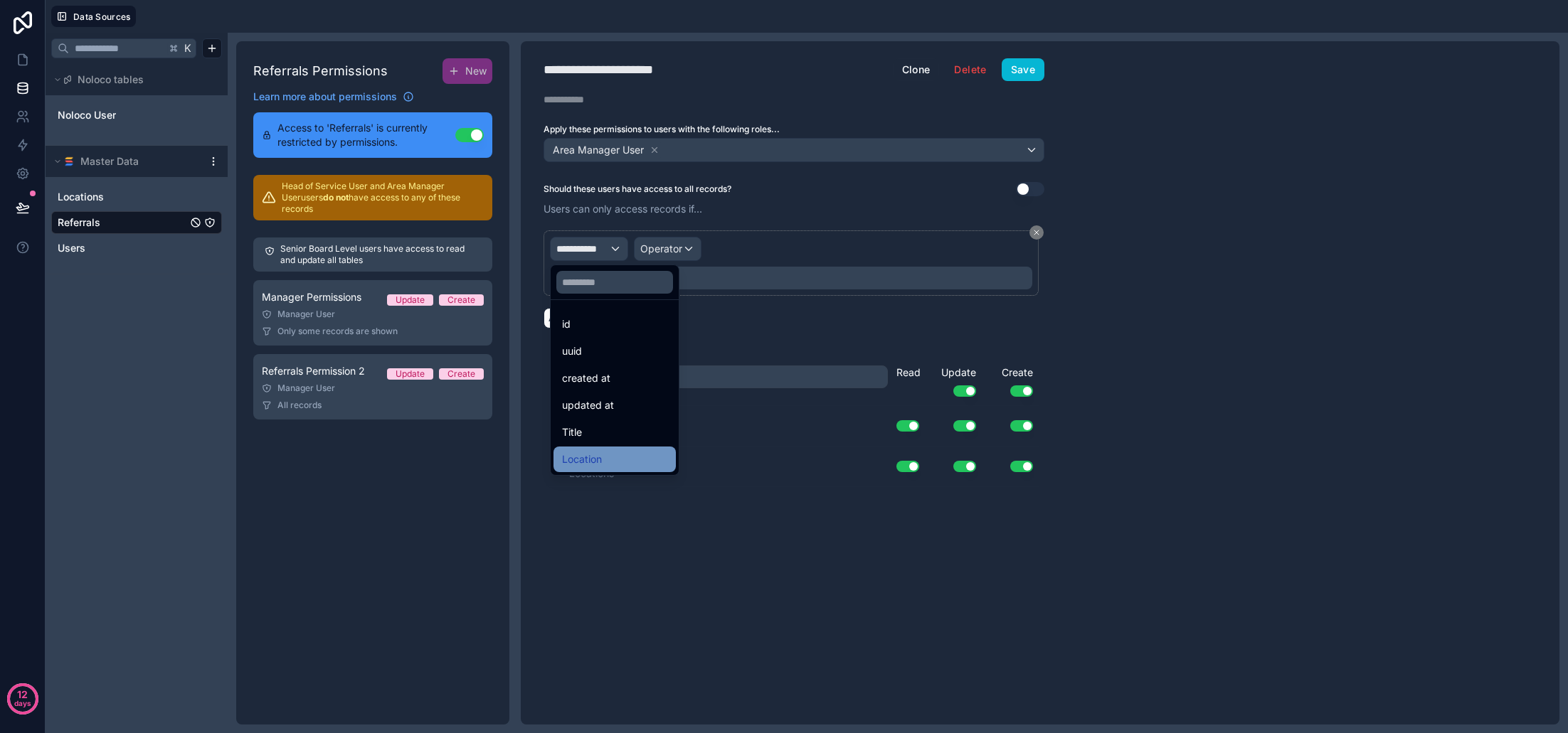
click at [626, 464] on div "Location" at bounding box center [615, 459] width 105 height 17
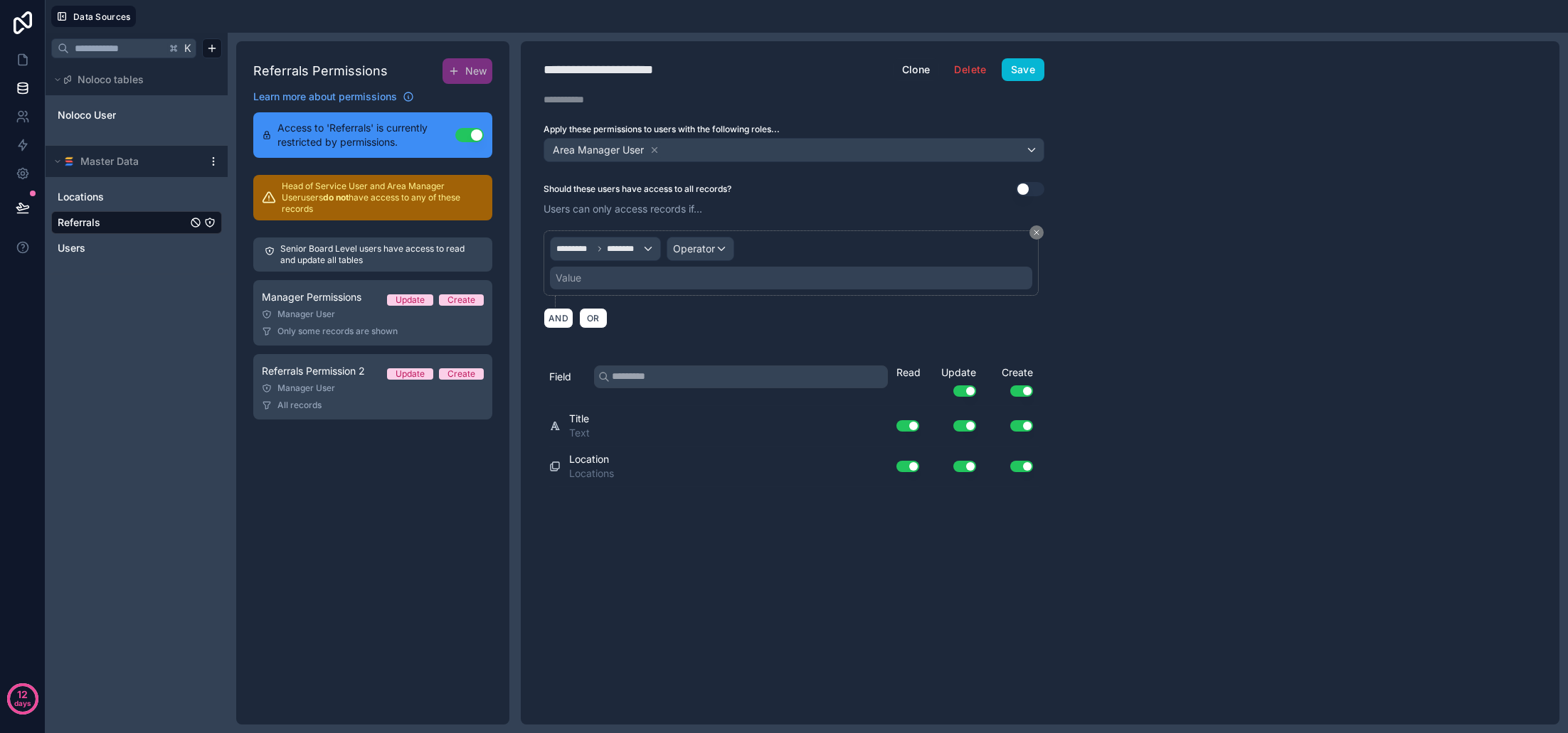
click at [693, 249] on span "Operator" at bounding box center [694, 249] width 42 height 12
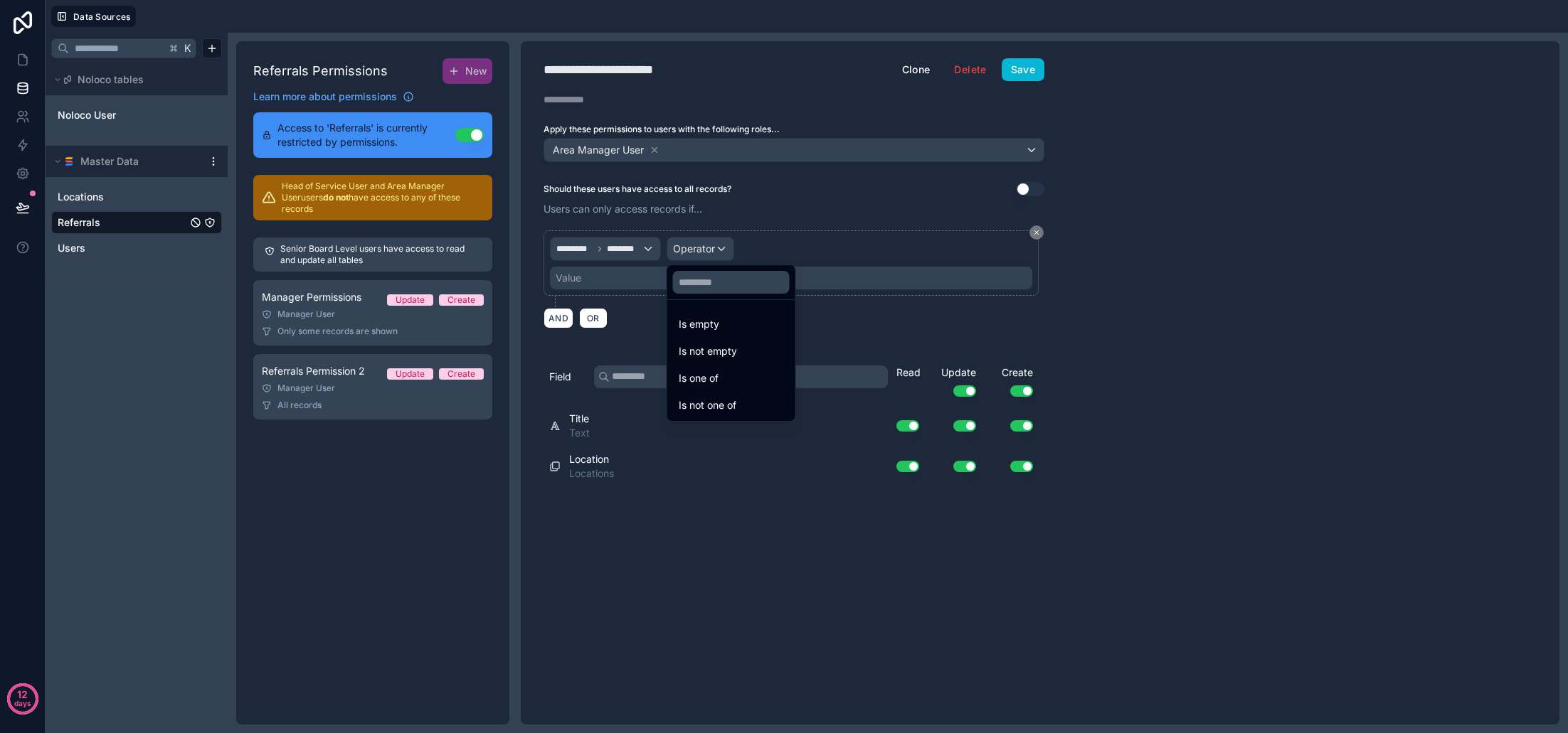
click at [716, 375] on span "Is one of" at bounding box center [698, 378] width 40 height 17
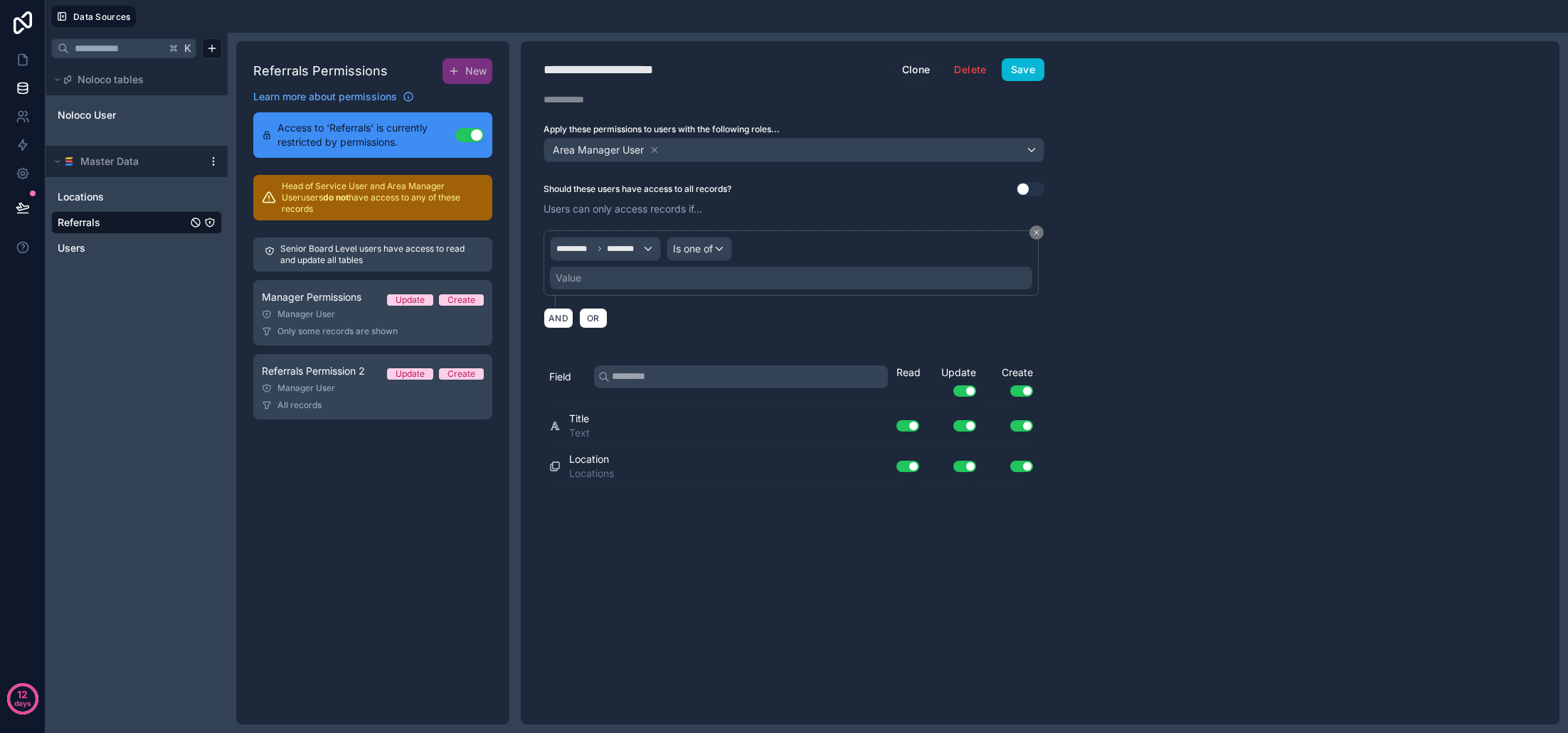
click at [631, 280] on div "Value" at bounding box center [791, 278] width 482 height 22
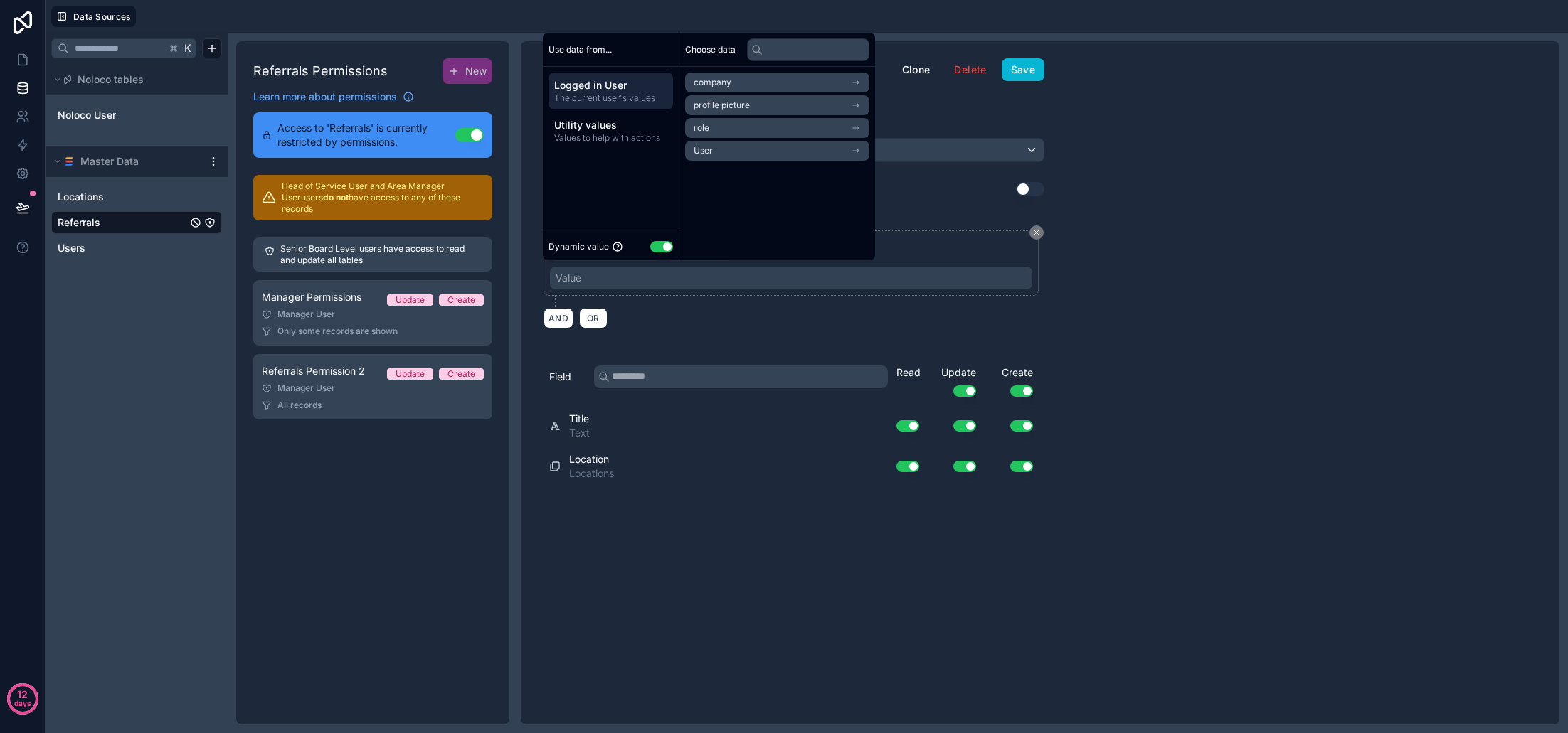
click at [754, 151] on li "User" at bounding box center [777, 151] width 184 height 20
click at [773, 180] on span "link to locations collection" at bounding box center [745, 176] width 104 height 11
click at [771, 133] on span "link to locations collection" at bounding box center [745, 131] width 104 height 11
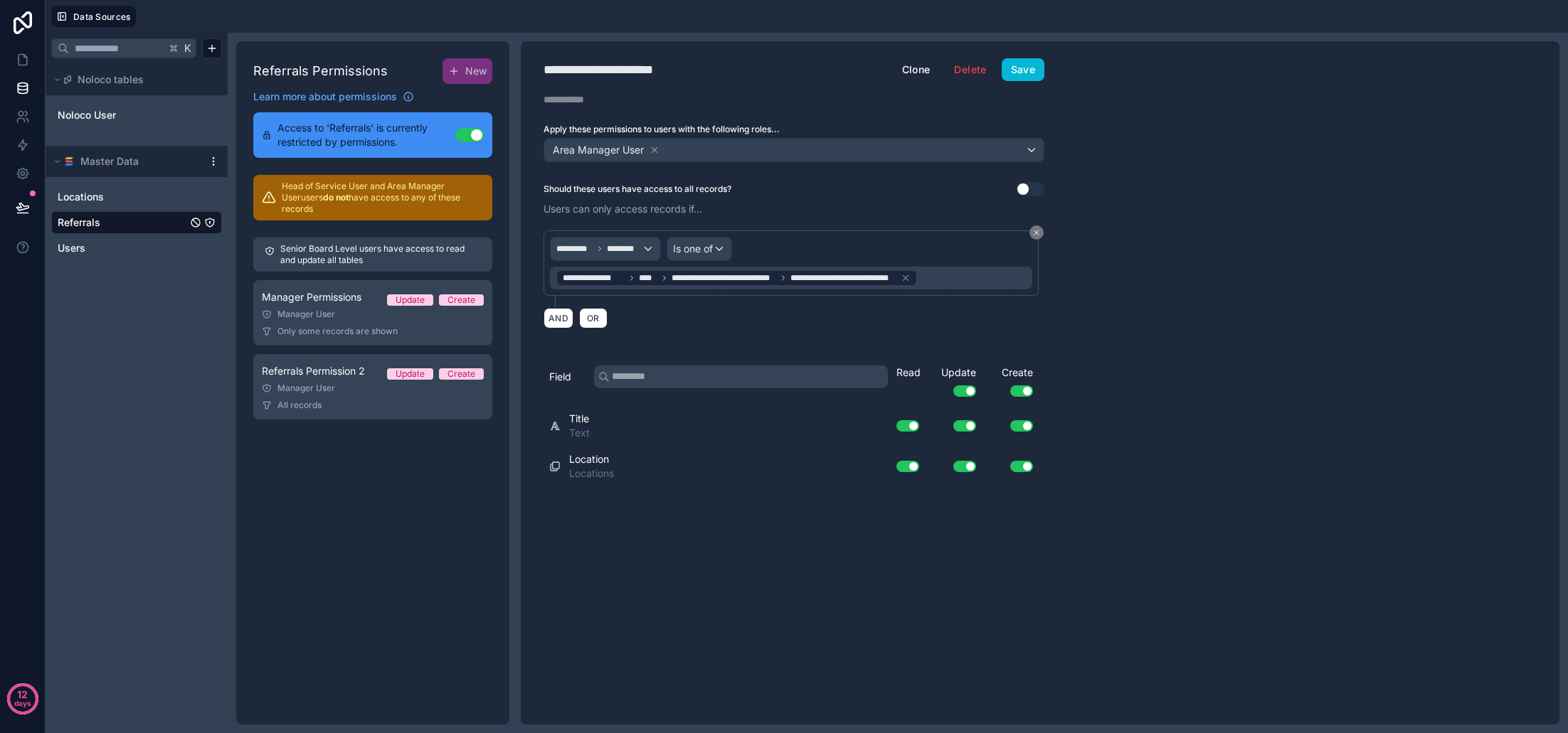
click at [709, 329] on div "**********" at bounding box center [794, 279] width 501 height 115
click at [1023, 78] on button "Save" at bounding box center [1023, 69] width 43 height 22
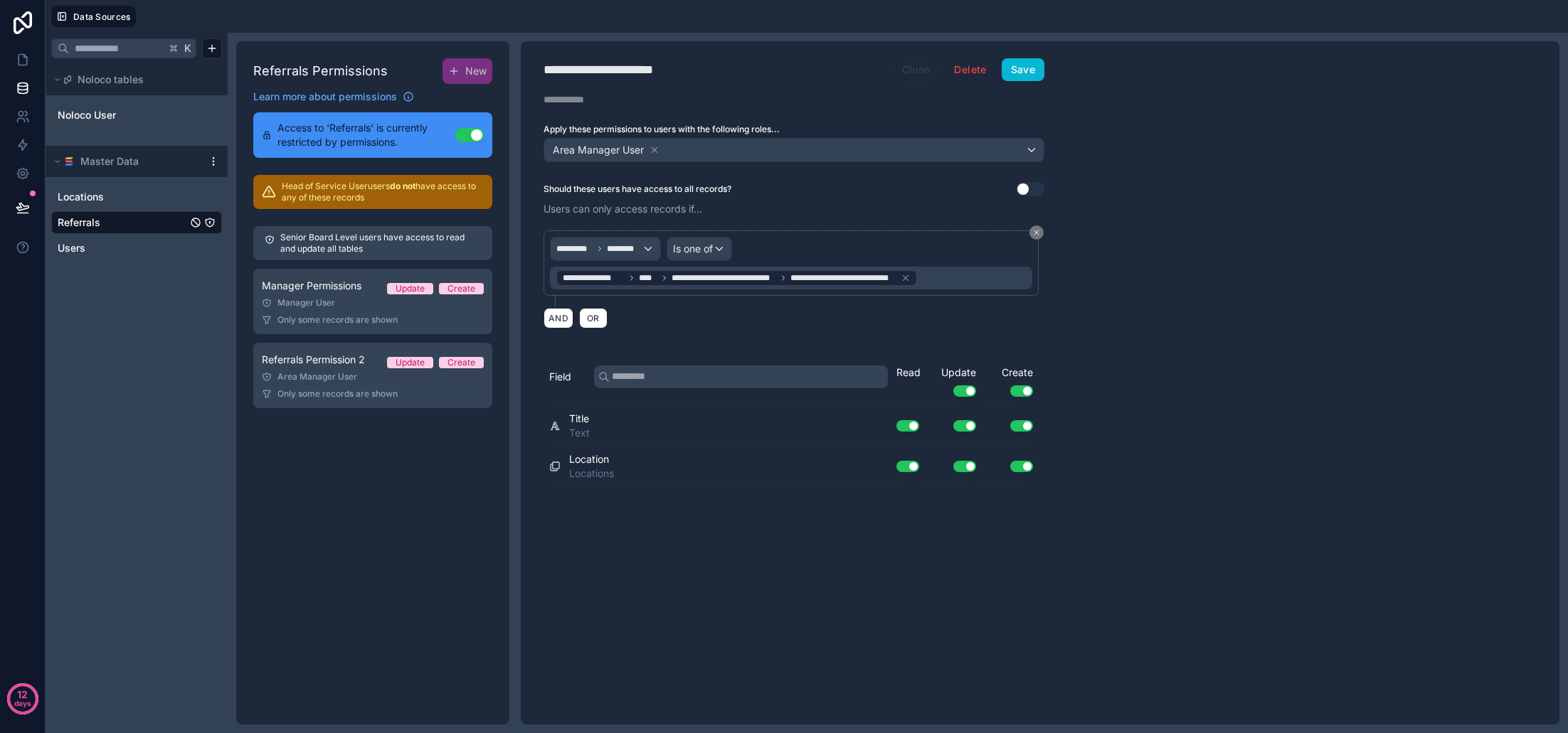
click at [918, 69] on button "Clone" at bounding box center [916, 69] width 47 height 22
click at [315, 434] on span "Clone of Referrals Permission 2" at bounding box center [319, 434] width 113 height 14
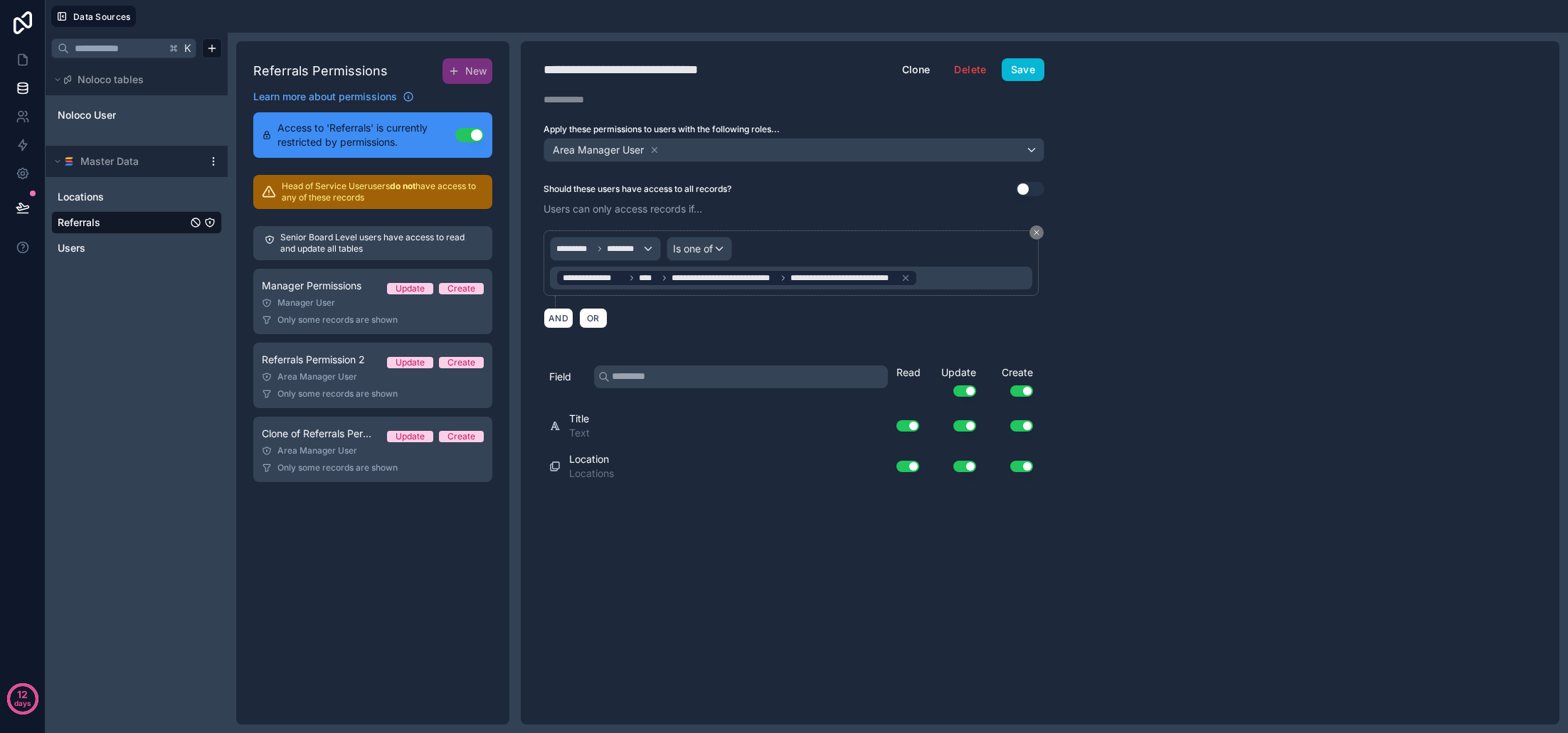
click at [597, 72] on div "**********" at bounding box center [644, 69] width 202 height 20
drag, startPoint x: 733, startPoint y: 69, endPoint x: 511, endPoint y: 71, distance: 222.0
click at [511, 71] on div "**********" at bounding box center [897, 383] width 1340 height 701
type div "**********"
click at [653, 147] on icon at bounding box center [655, 149] width 5 height 5
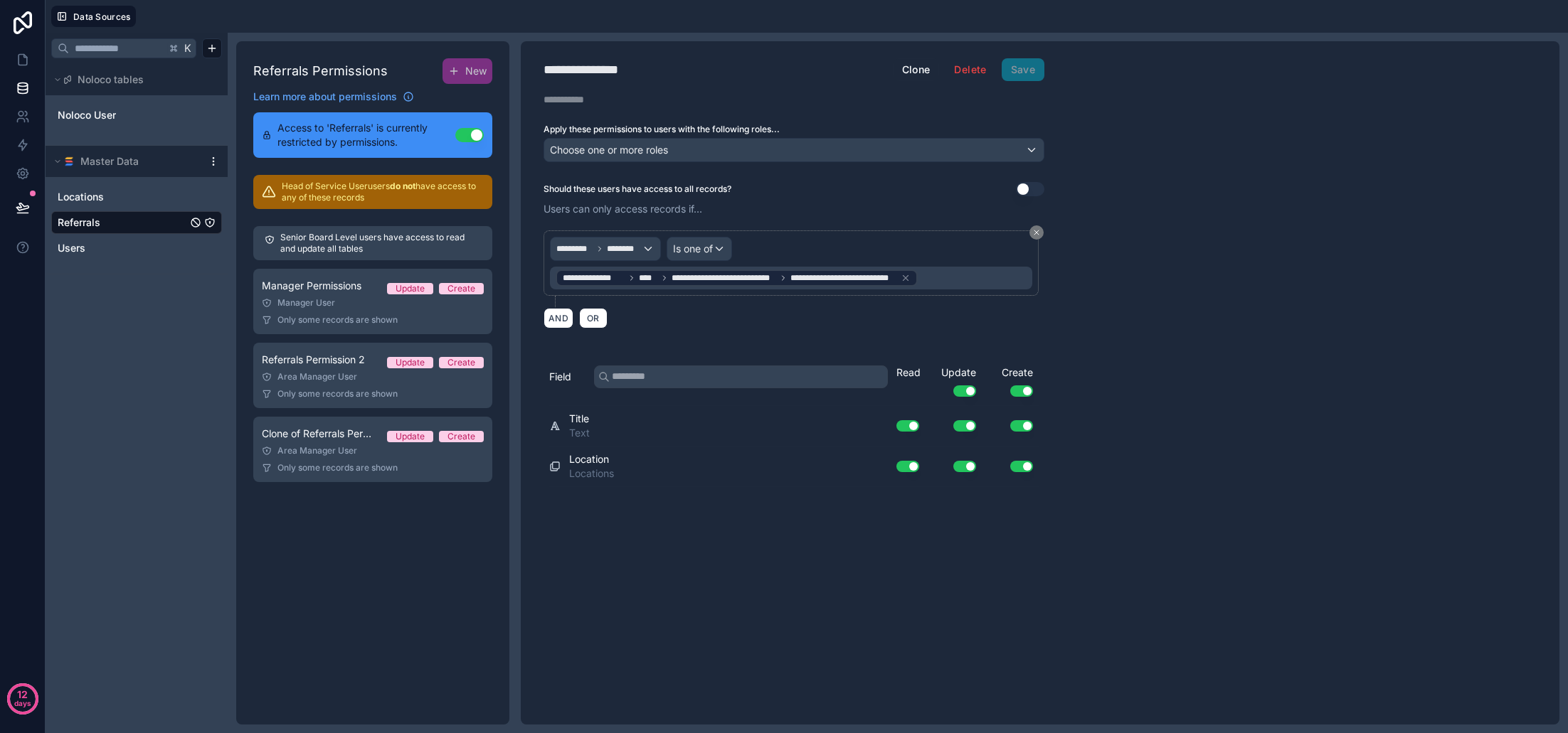
click at [612, 155] on span "Choose one or more roles" at bounding box center [609, 149] width 118 height 12
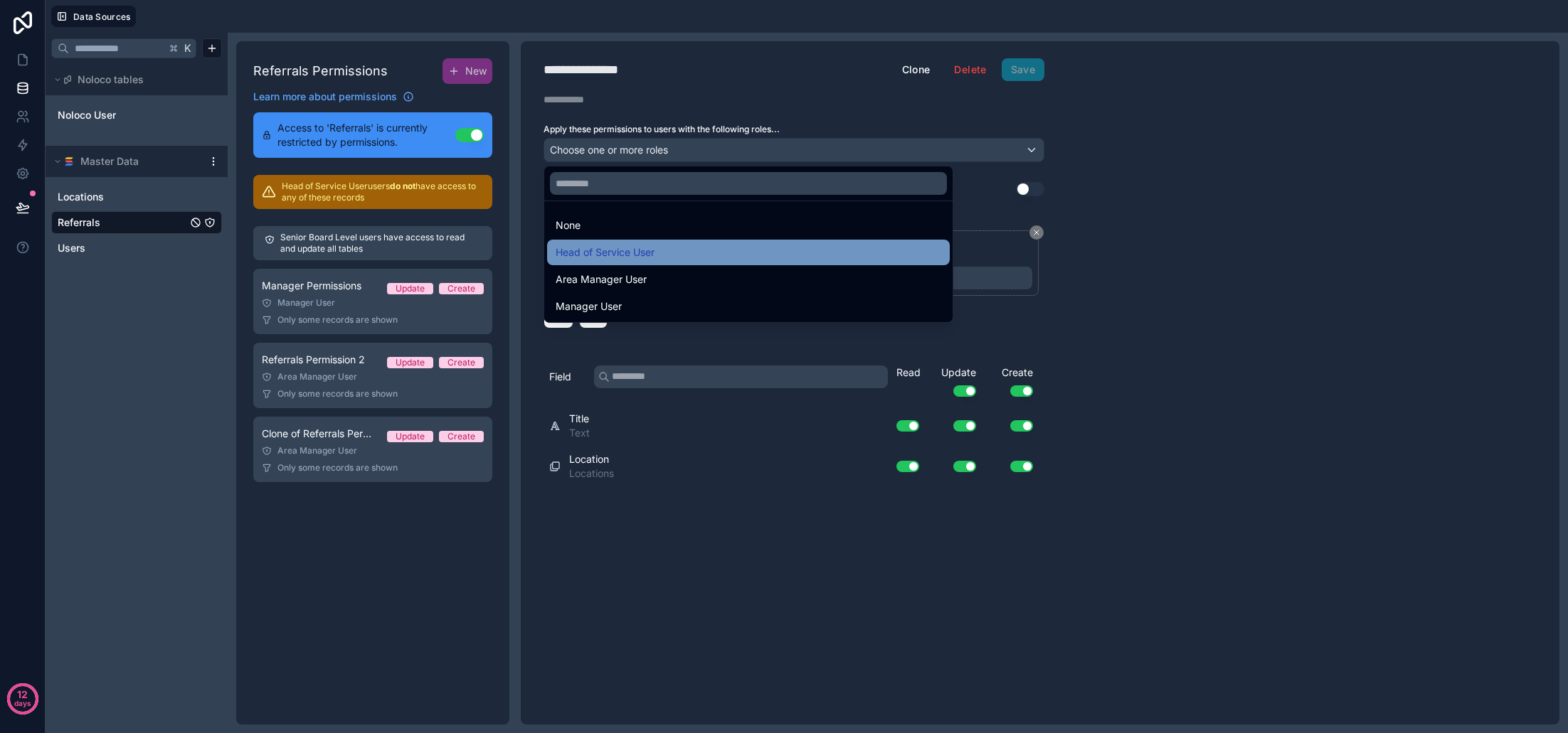
click at [618, 258] on span "Head of Service User" at bounding box center [605, 252] width 99 height 17
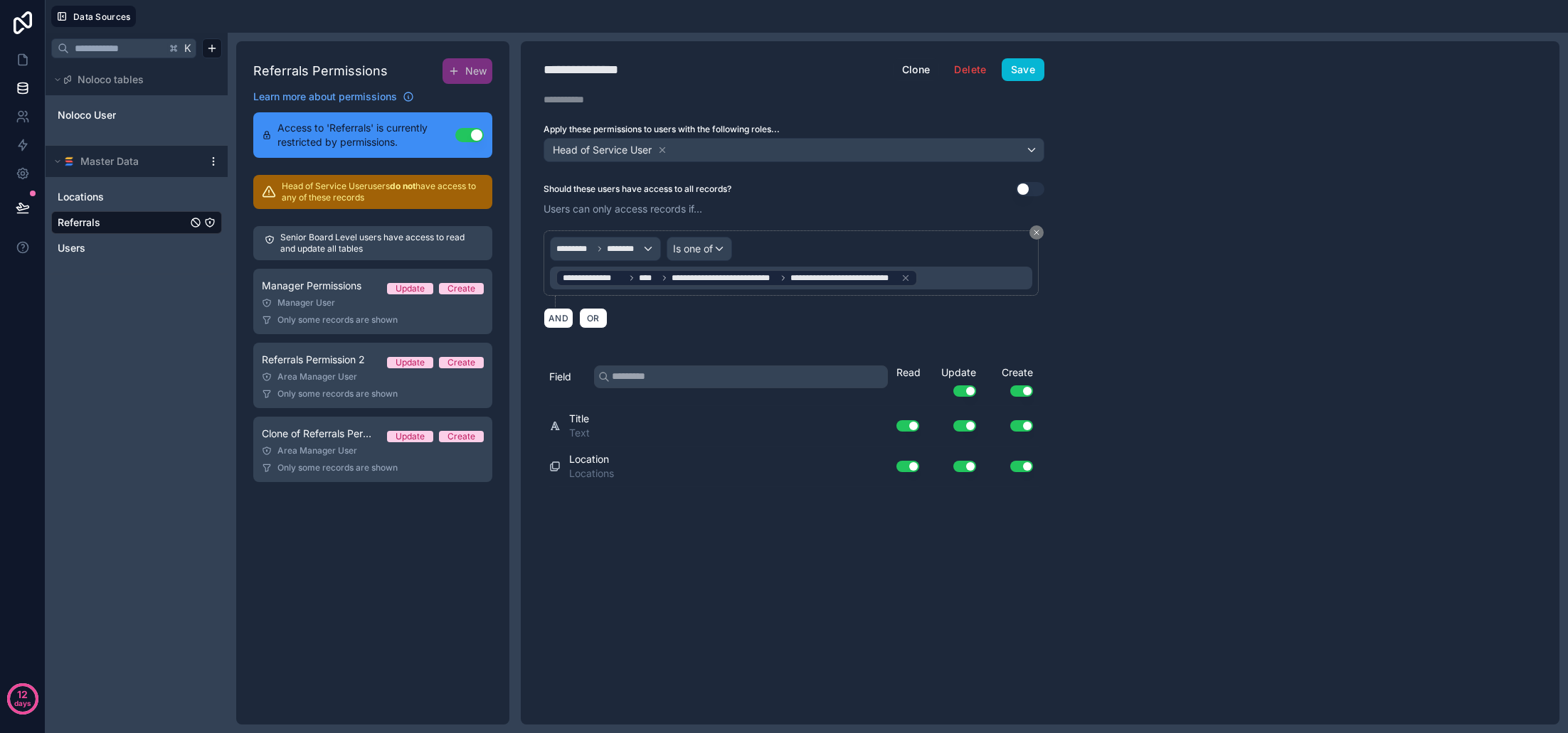
click at [1106, 338] on div "**********" at bounding box center [1040, 383] width 1039 height 684
click at [1024, 75] on button "Save" at bounding box center [1023, 69] width 43 height 22
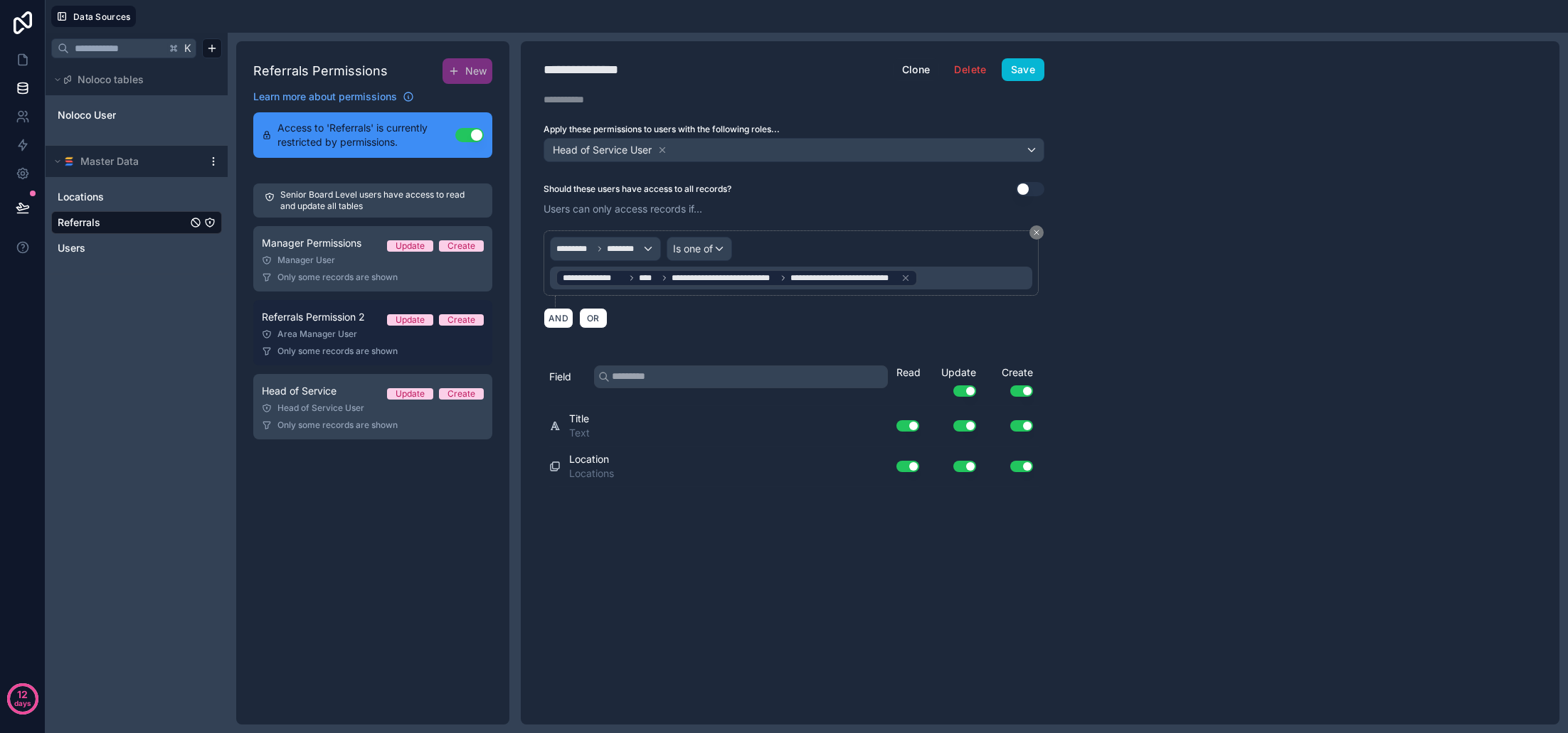
click at [335, 327] on link "Referrals Permission 2 Update Create Area Manager User Only some records are sh…" at bounding box center [373, 333] width 239 height 66
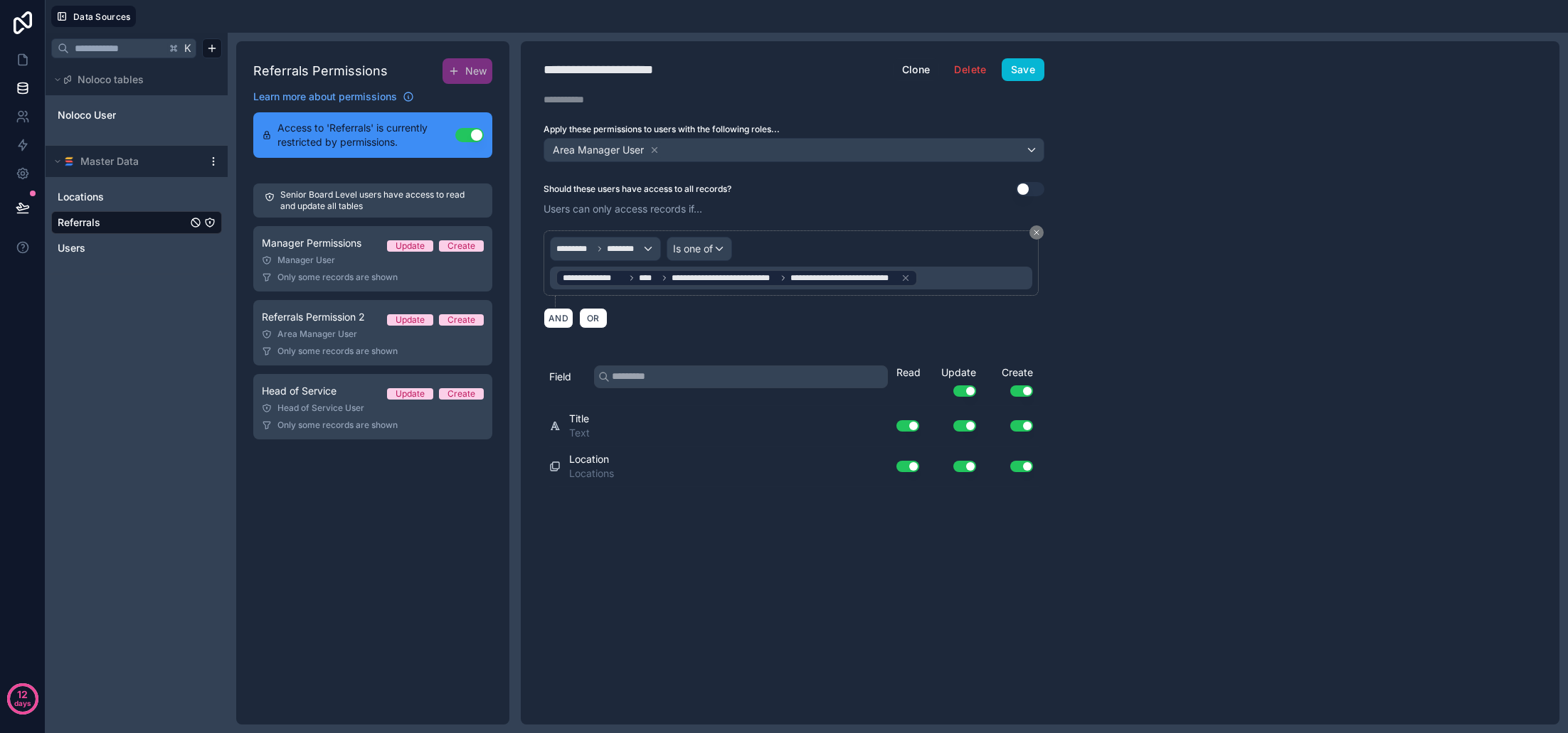
click at [659, 71] on div "**********" at bounding box center [617, 69] width 147 height 20
click at [668, 68] on div "**********" at bounding box center [617, 69] width 147 height 20
type div "**********"
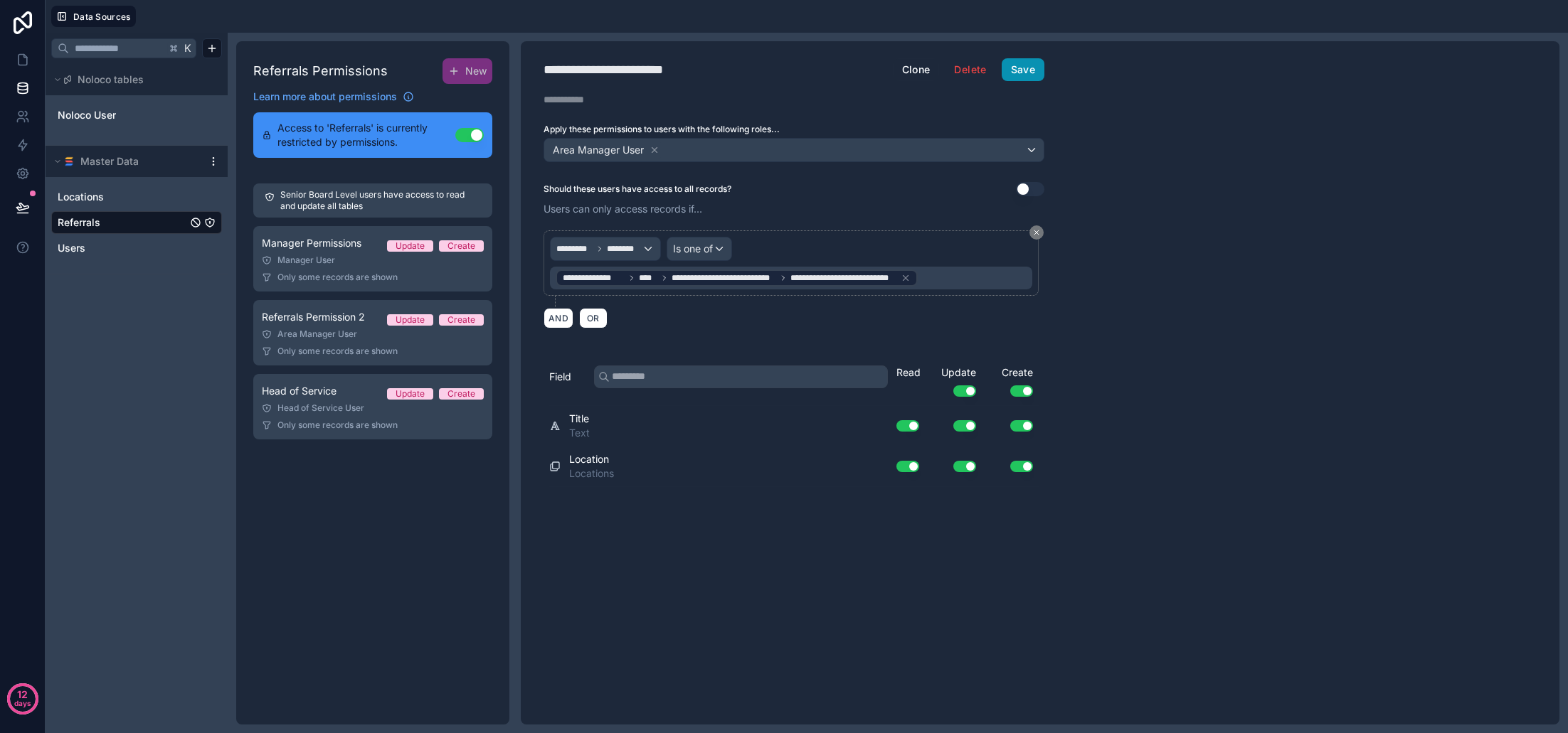
click at [1021, 74] on button "Save" at bounding box center [1023, 69] width 43 height 22
click at [1124, 178] on div "**********" at bounding box center [1040, 383] width 1039 height 684
click at [25, 66] on icon at bounding box center [22, 60] width 14 height 14
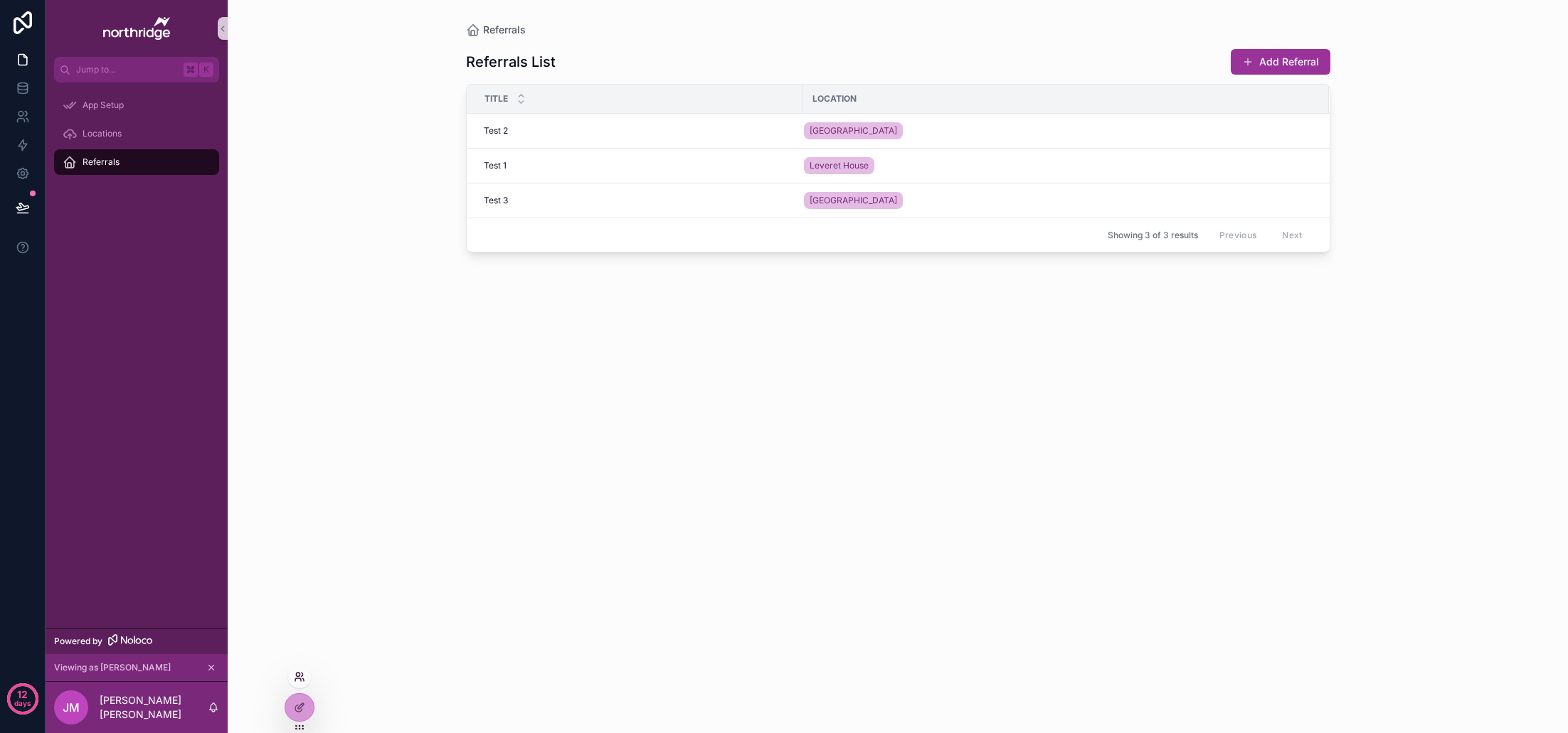
click at [305, 673] on icon at bounding box center [299, 677] width 11 height 11
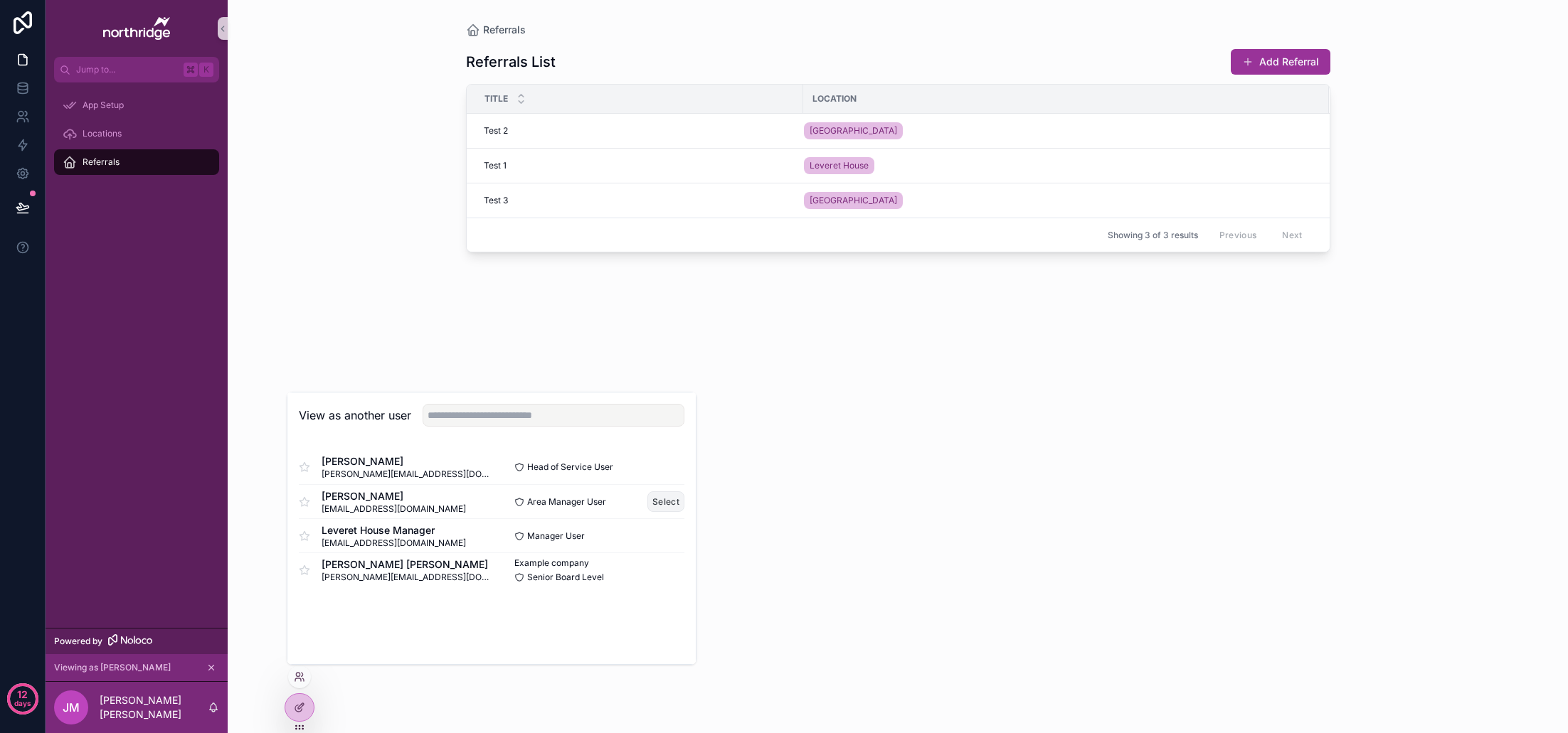
click at [671, 497] on button "Select" at bounding box center [666, 502] width 37 height 21
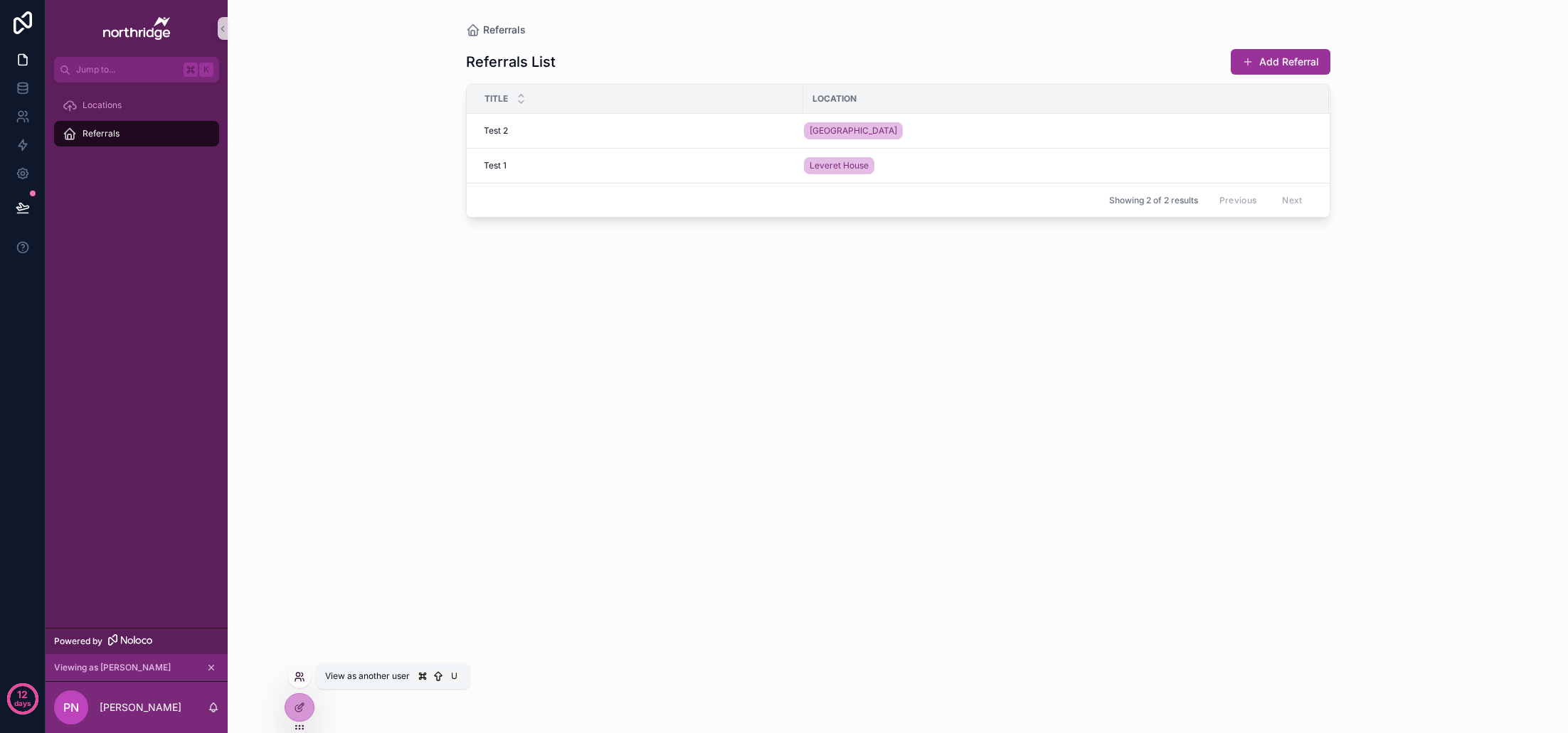
click at [296, 679] on icon at bounding box center [298, 680] width 6 height 3
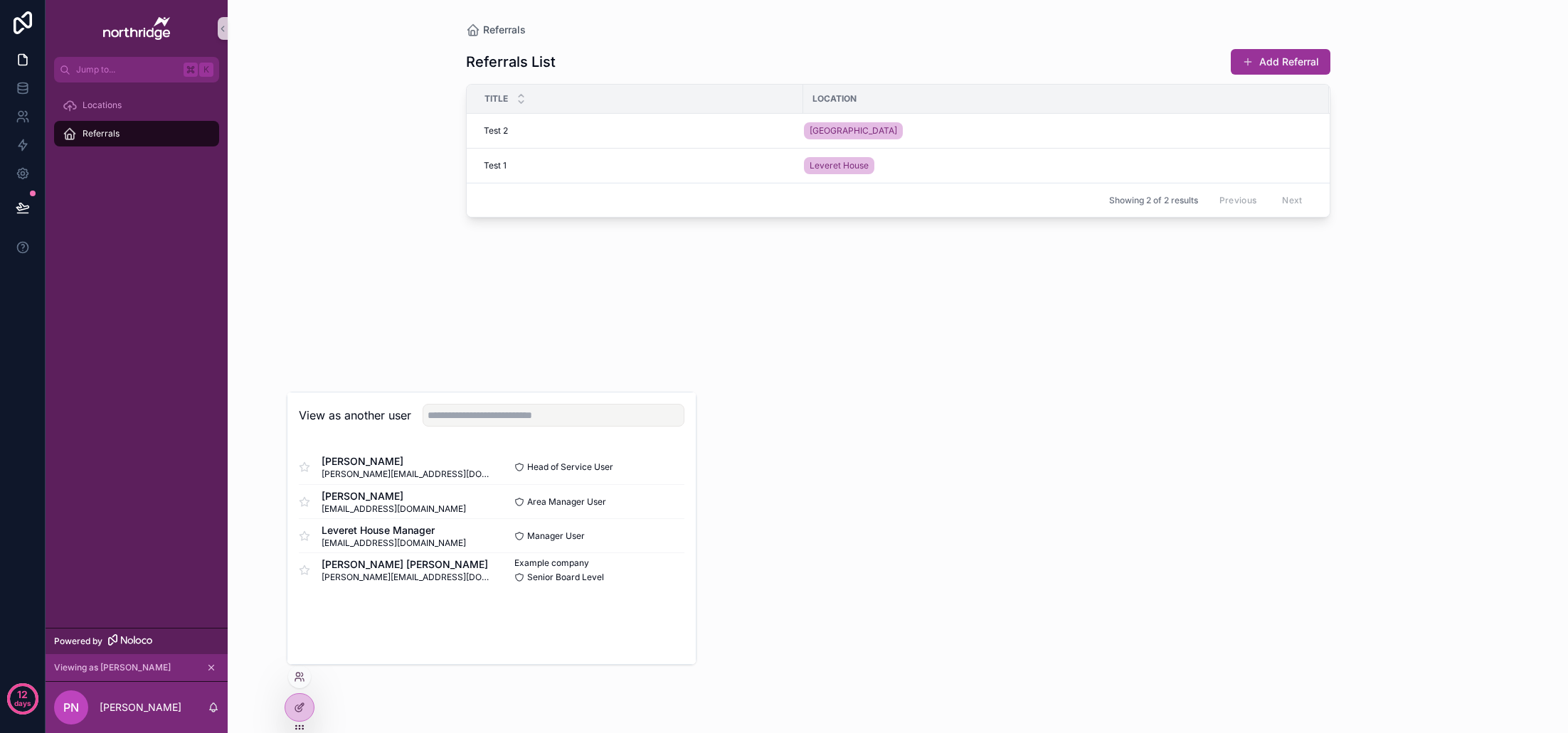
click at [833, 325] on div "Referrals List Add Referral Title Location Test 2 Test 2 Centurion House Test 1…" at bounding box center [898, 377] width 865 height 679
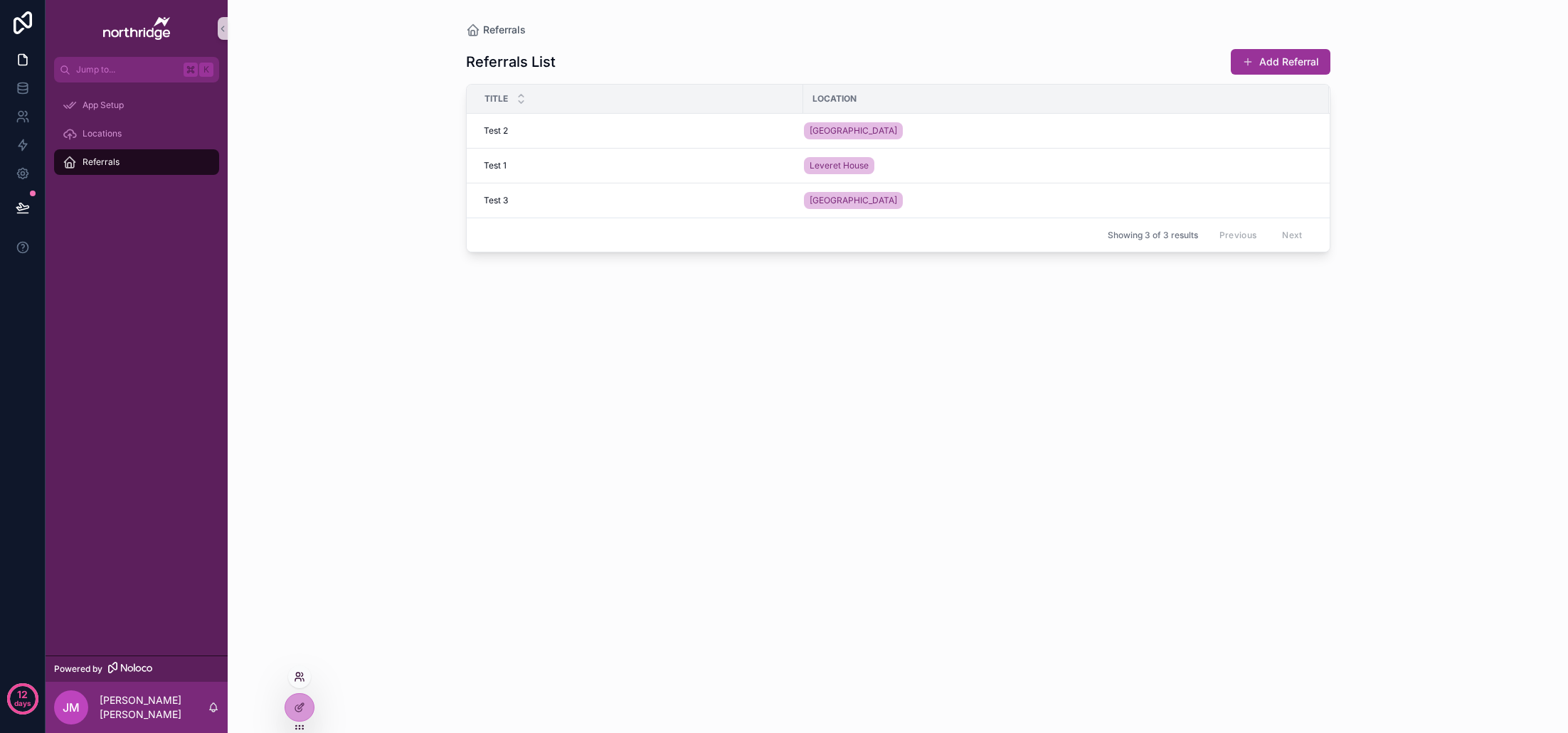
click at [302, 679] on icon at bounding box center [299, 677] width 11 height 11
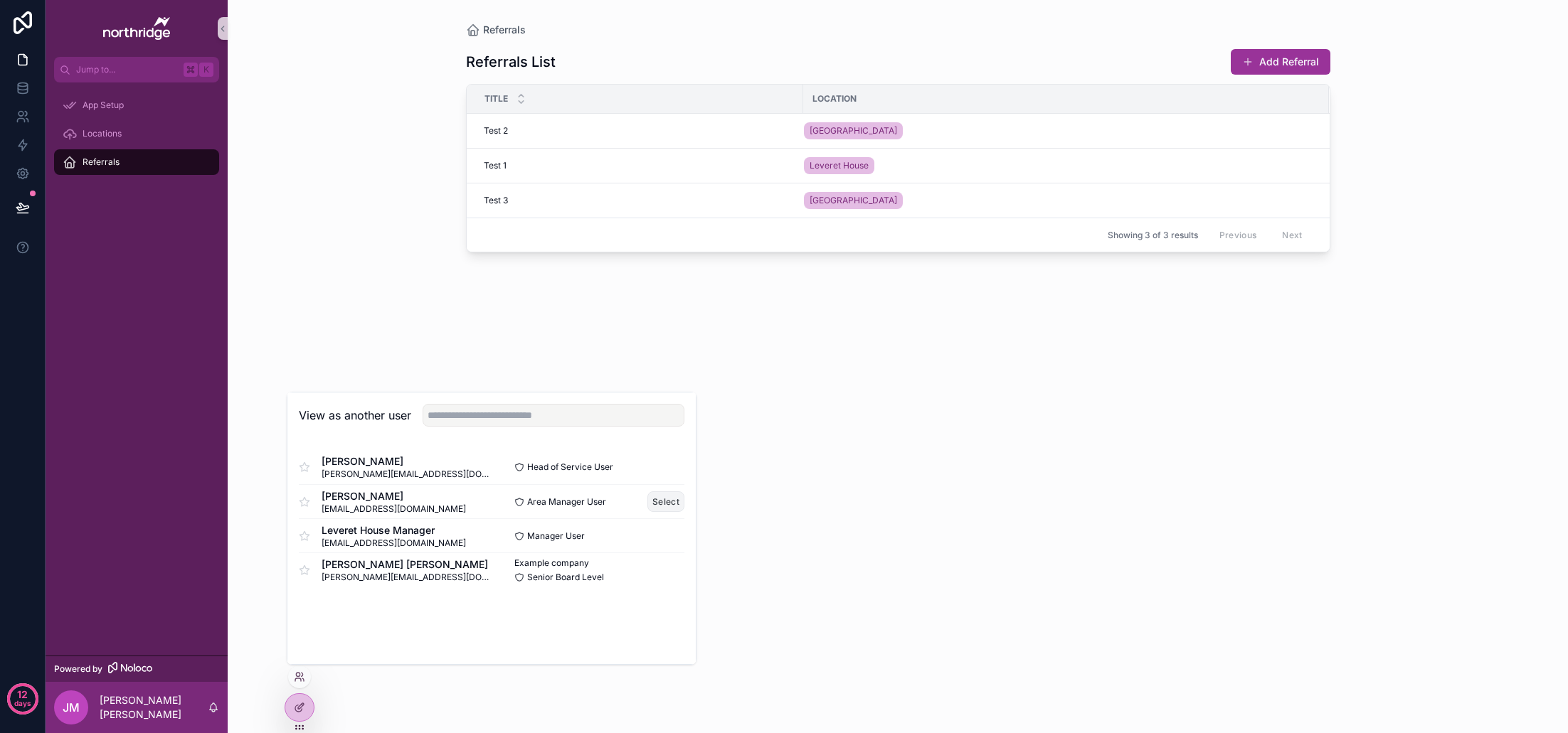
click at [661, 499] on button "Select" at bounding box center [666, 502] width 37 height 21
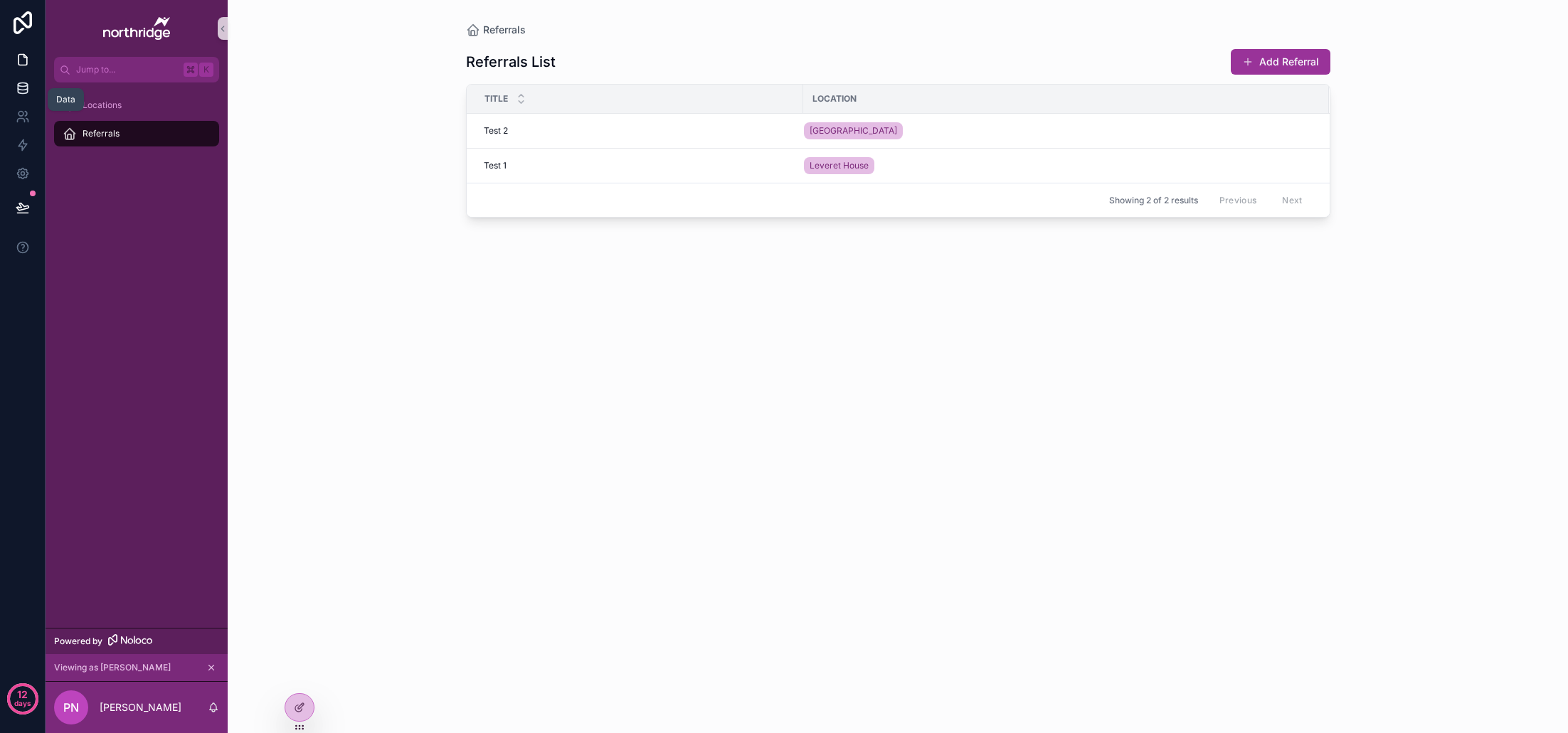
click at [22, 90] on icon at bounding box center [22, 87] width 9 height 6
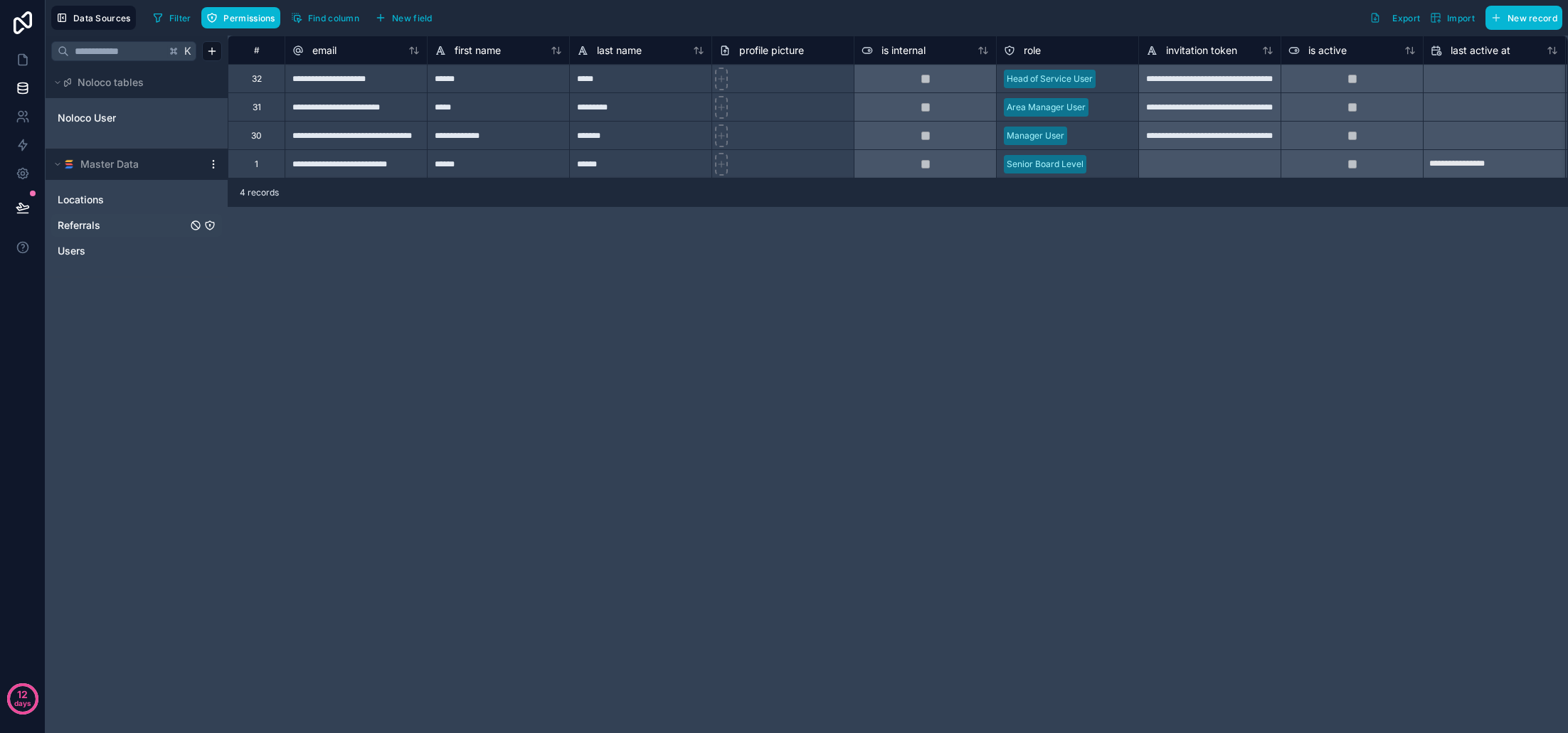
click at [112, 228] on link "Referrals" at bounding box center [122, 225] width 129 height 14
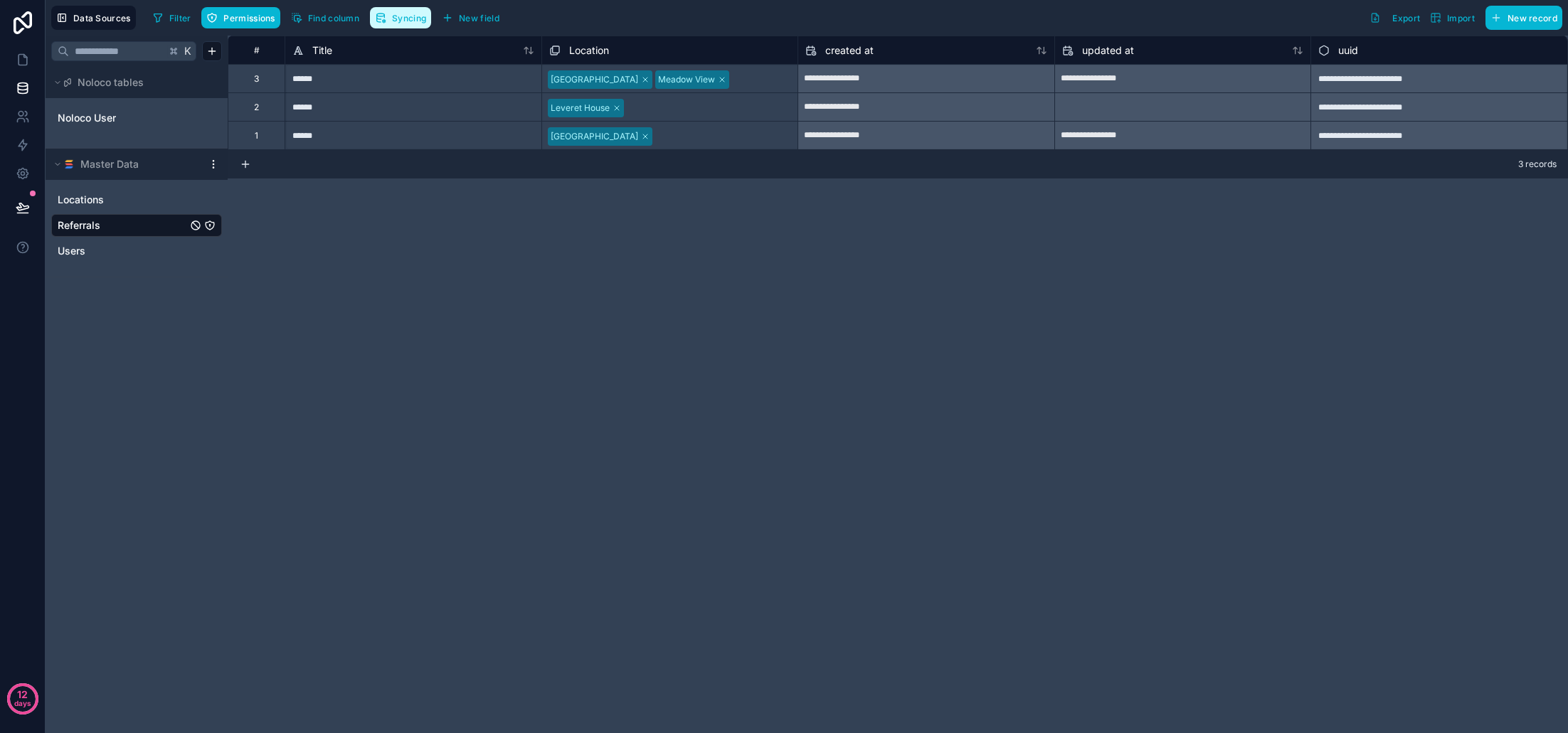
click at [408, 22] on span "Syncing" at bounding box center [409, 18] width 34 height 10
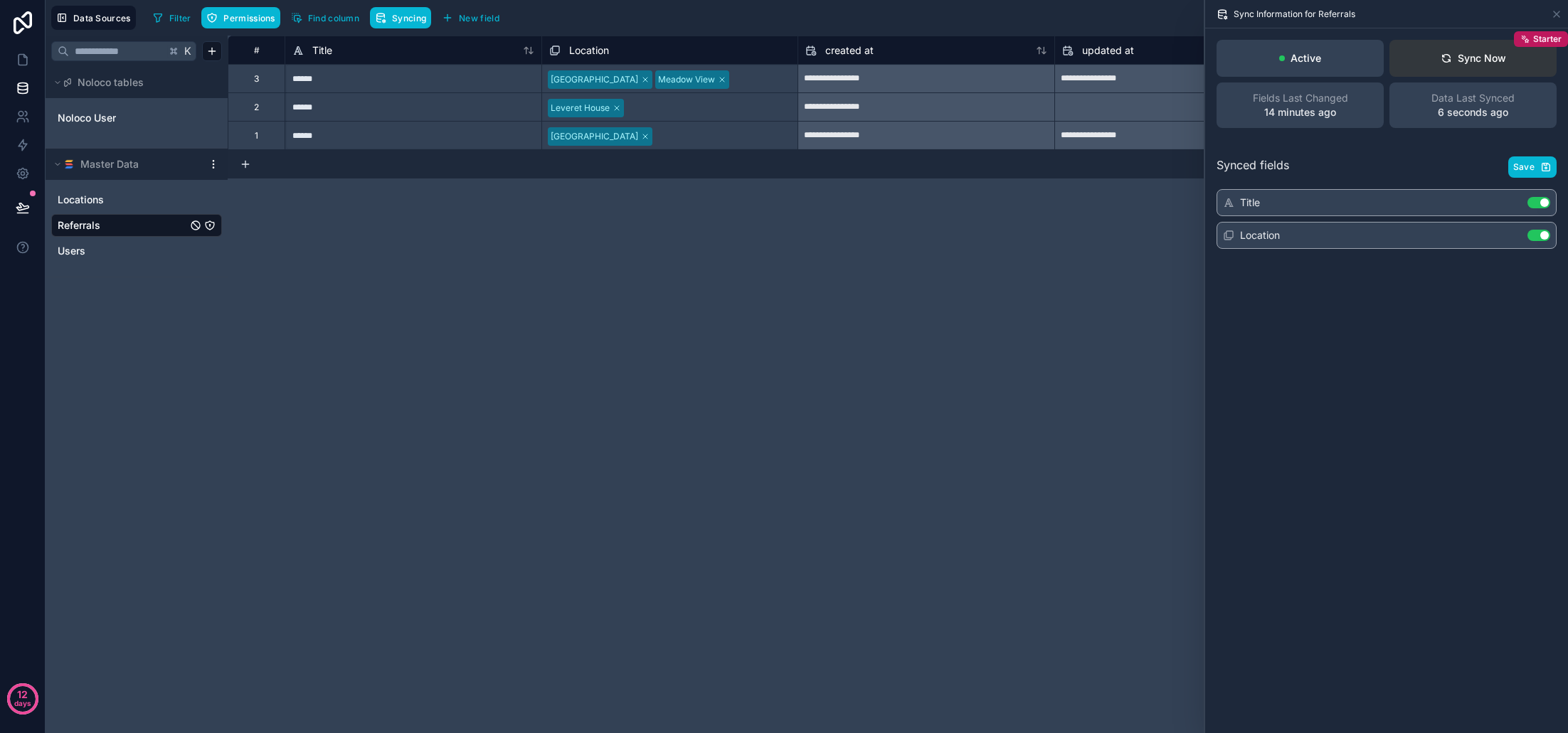
click at [1484, 67] on button "Sync Now Starter" at bounding box center [1473, 58] width 167 height 37
click at [21, 62] on icon at bounding box center [22, 60] width 14 height 14
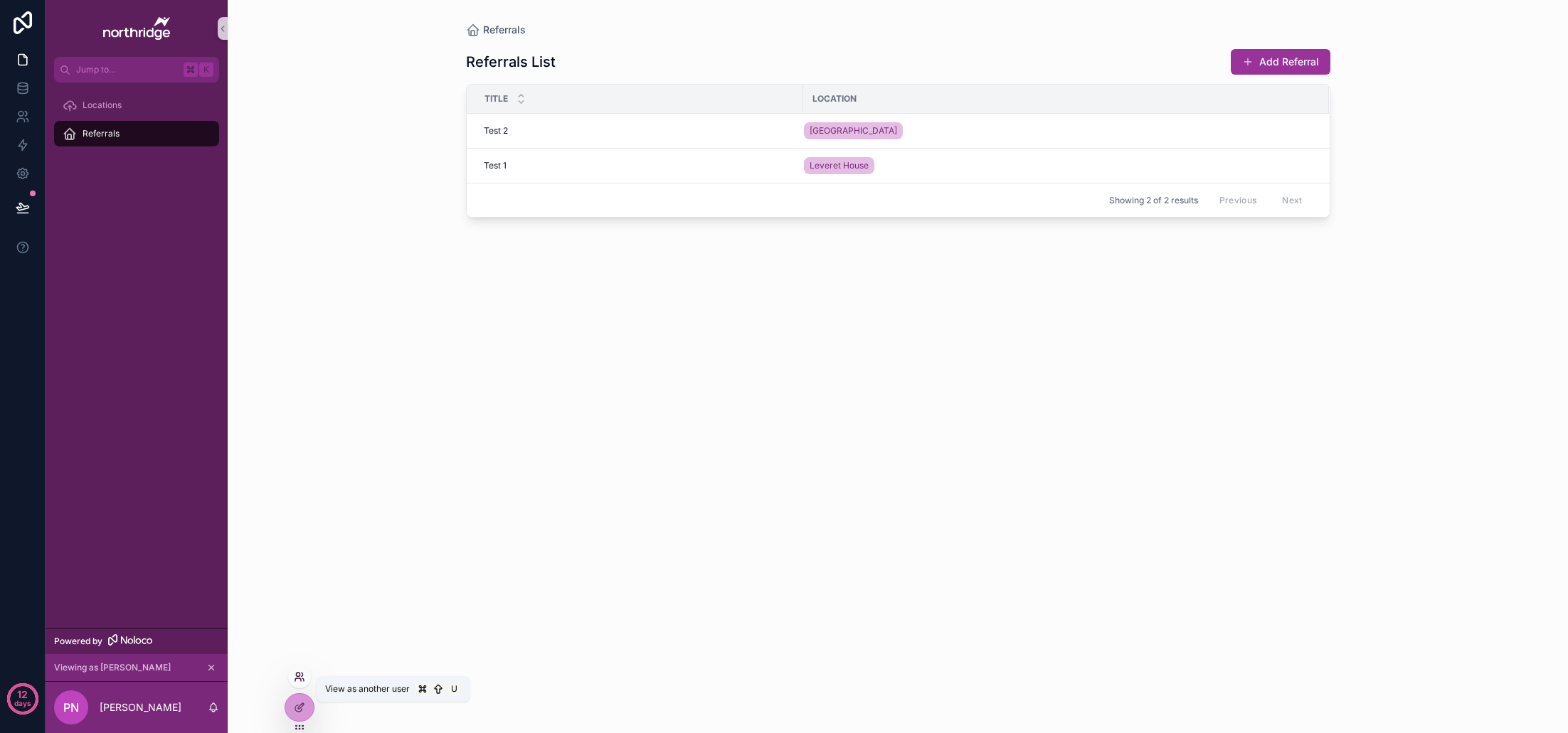
click at [298, 676] on icon at bounding box center [297, 674] width 4 height 4
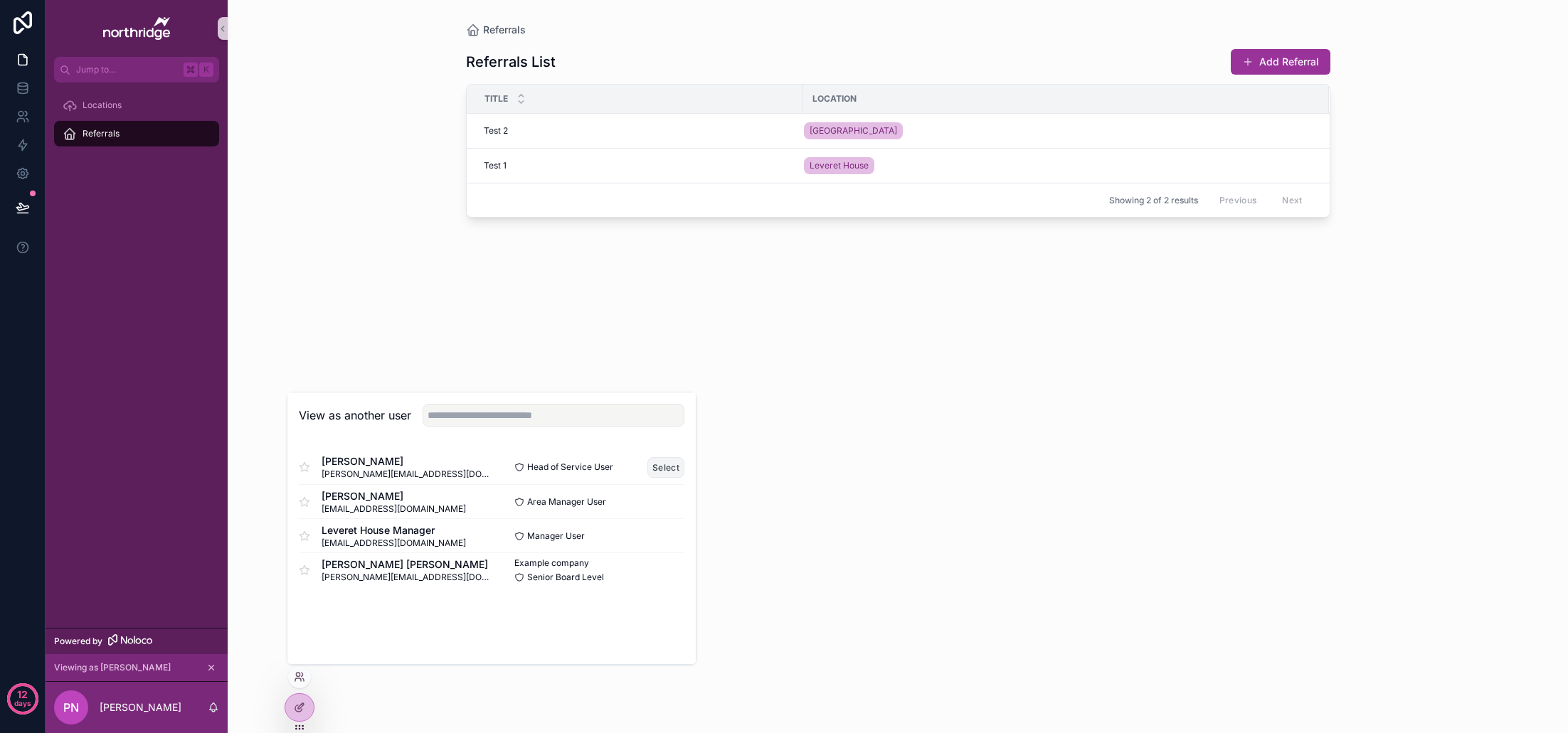
click at [658, 469] on button "Select" at bounding box center [666, 468] width 37 height 21
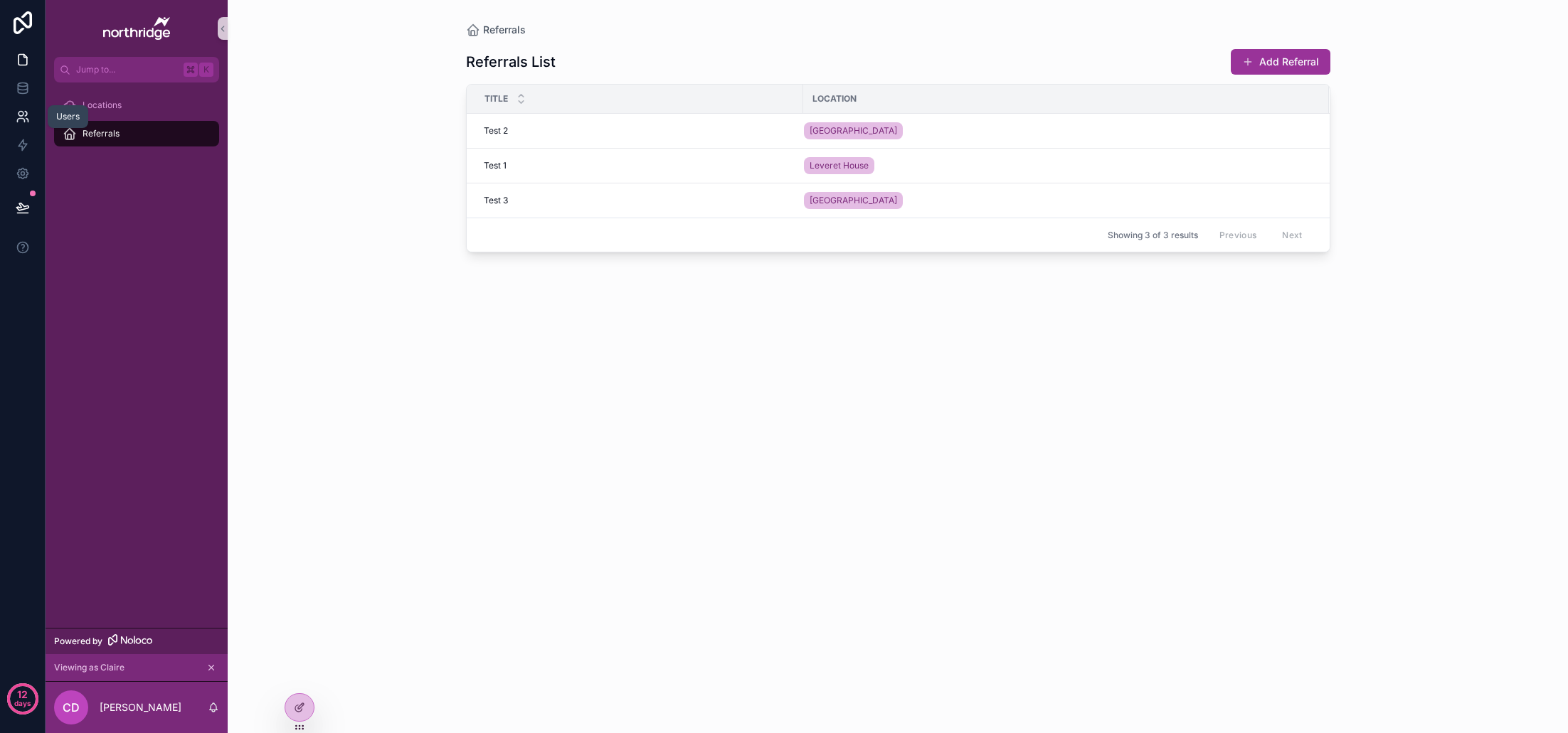
click at [19, 116] on icon at bounding box center [22, 116] width 14 height 14
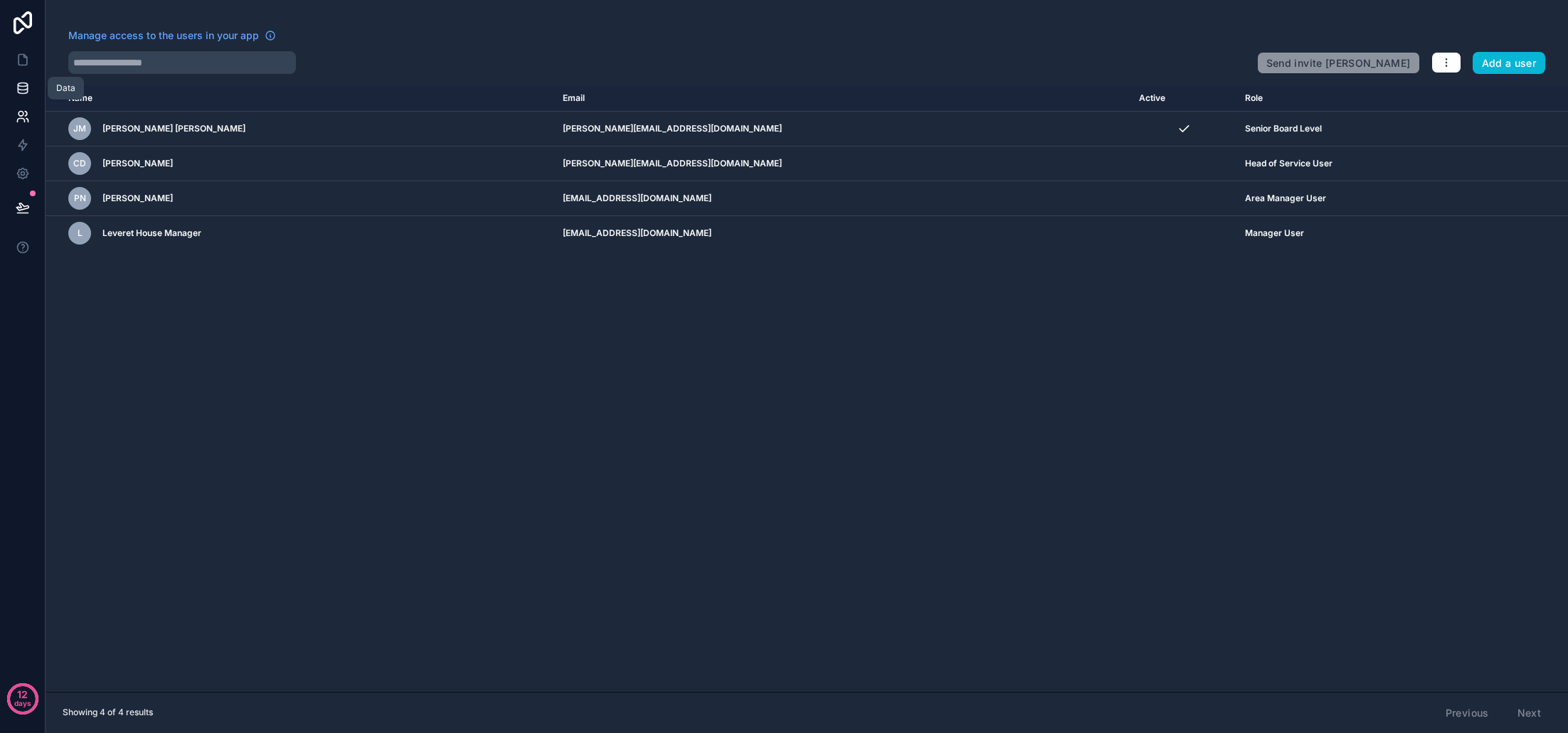
click at [22, 87] on icon at bounding box center [22, 88] width 14 height 14
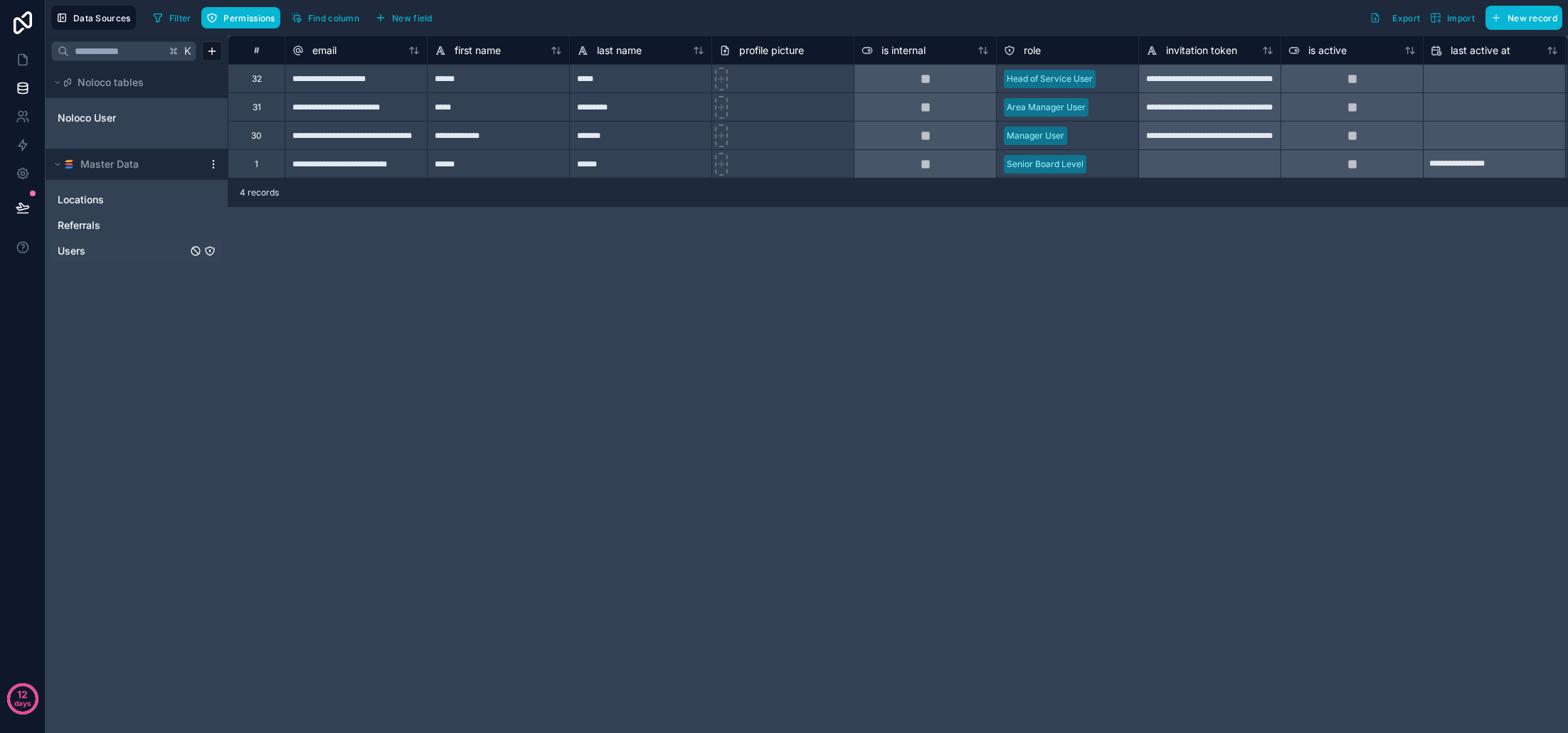
click at [96, 247] on link "Users" at bounding box center [122, 251] width 129 height 14
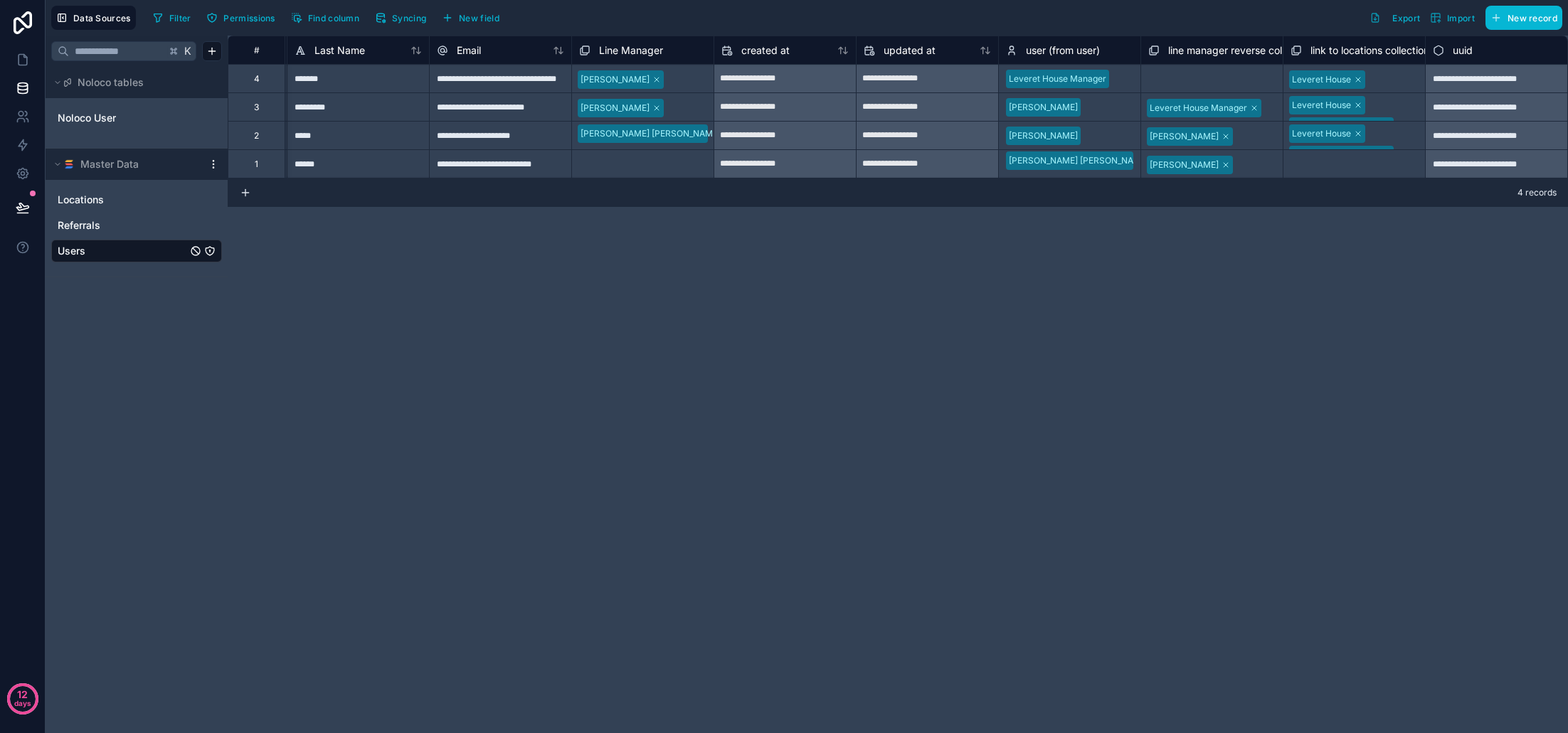
scroll to position [0, 282]
click at [102, 200] on span "Locations" at bounding box center [81, 199] width 46 height 14
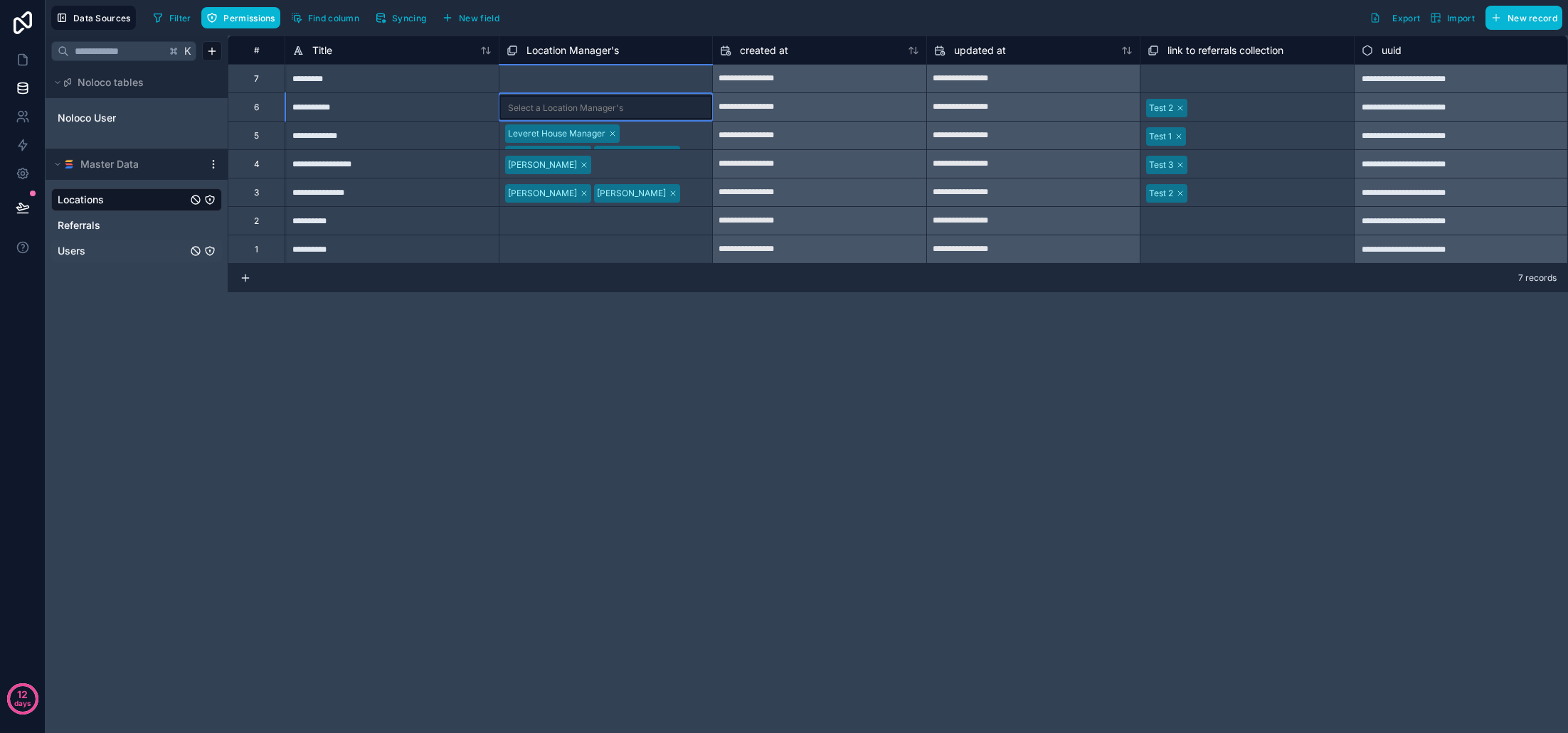
click at [605, 105] on div "Select a Location Manager's" at bounding box center [565, 107] width 115 height 11
click at [605, 109] on div "Select a Location Manager's" at bounding box center [565, 107] width 115 height 11
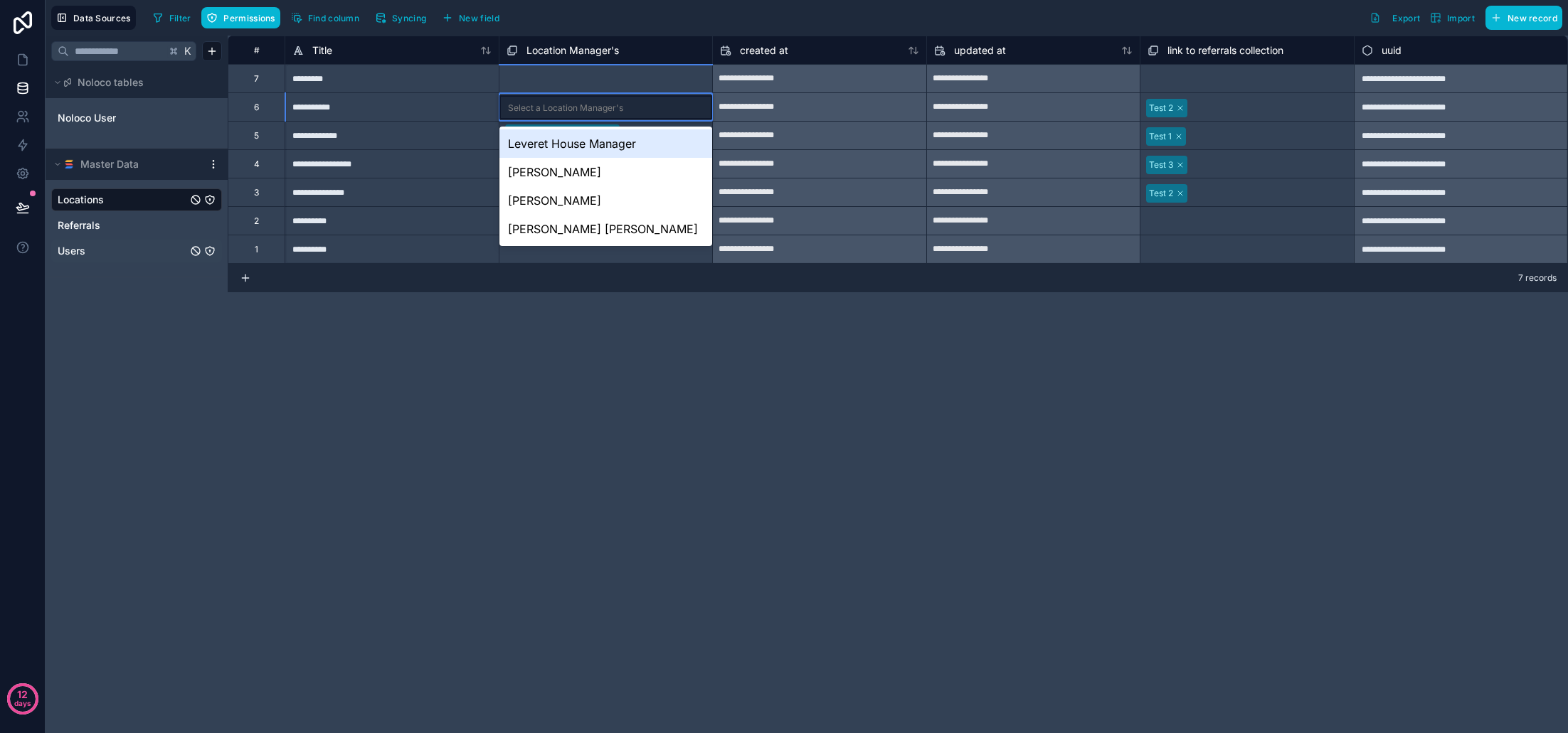
click at [603, 111] on div "Select a Location Manager's" at bounding box center [565, 107] width 115 height 11
click at [570, 198] on div "[PERSON_NAME]" at bounding box center [606, 201] width 214 height 28
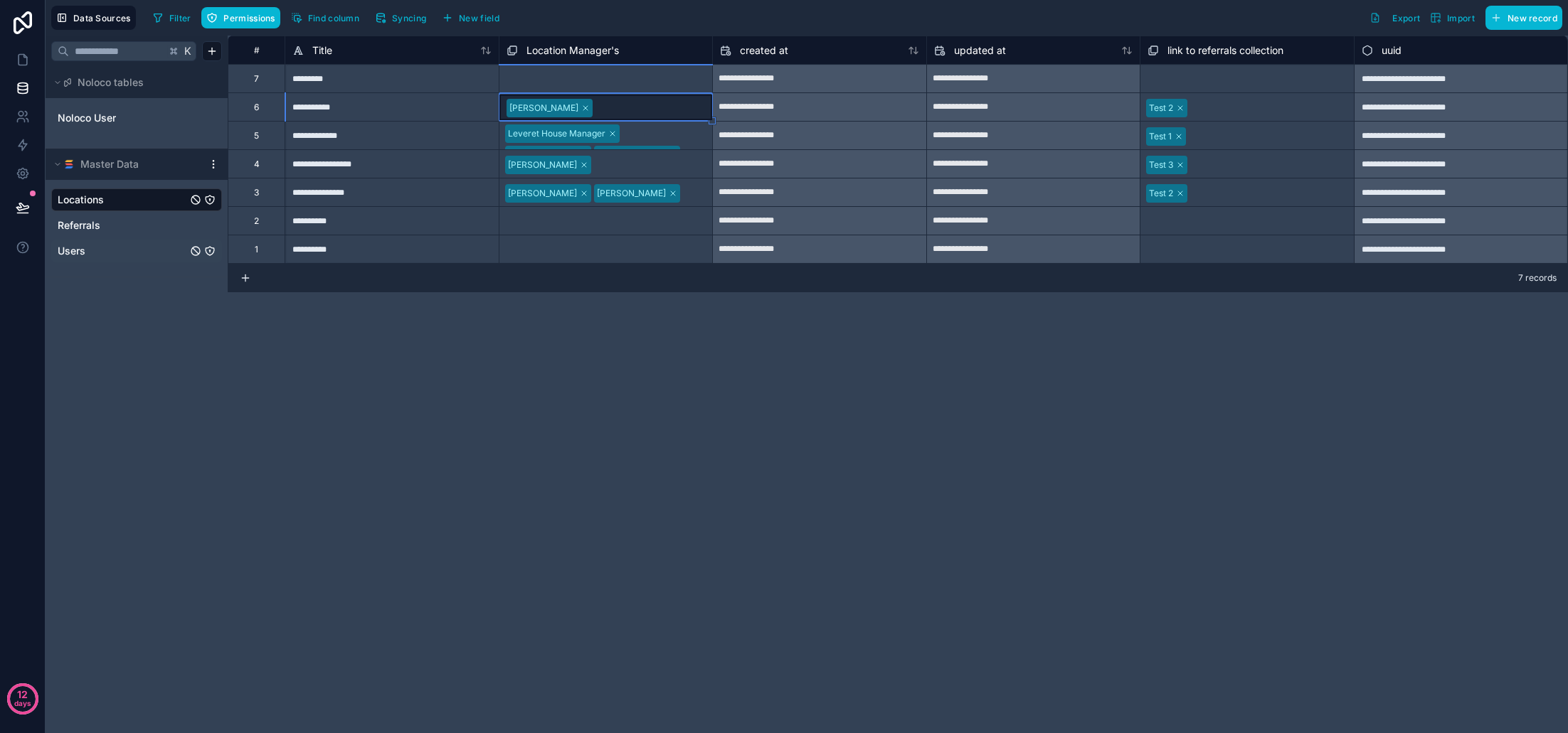
click at [603, 324] on div "**********" at bounding box center [897, 384] width 1340 height 698
click at [34, 63] on link at bounding box center [22, 60] width 45 height 28
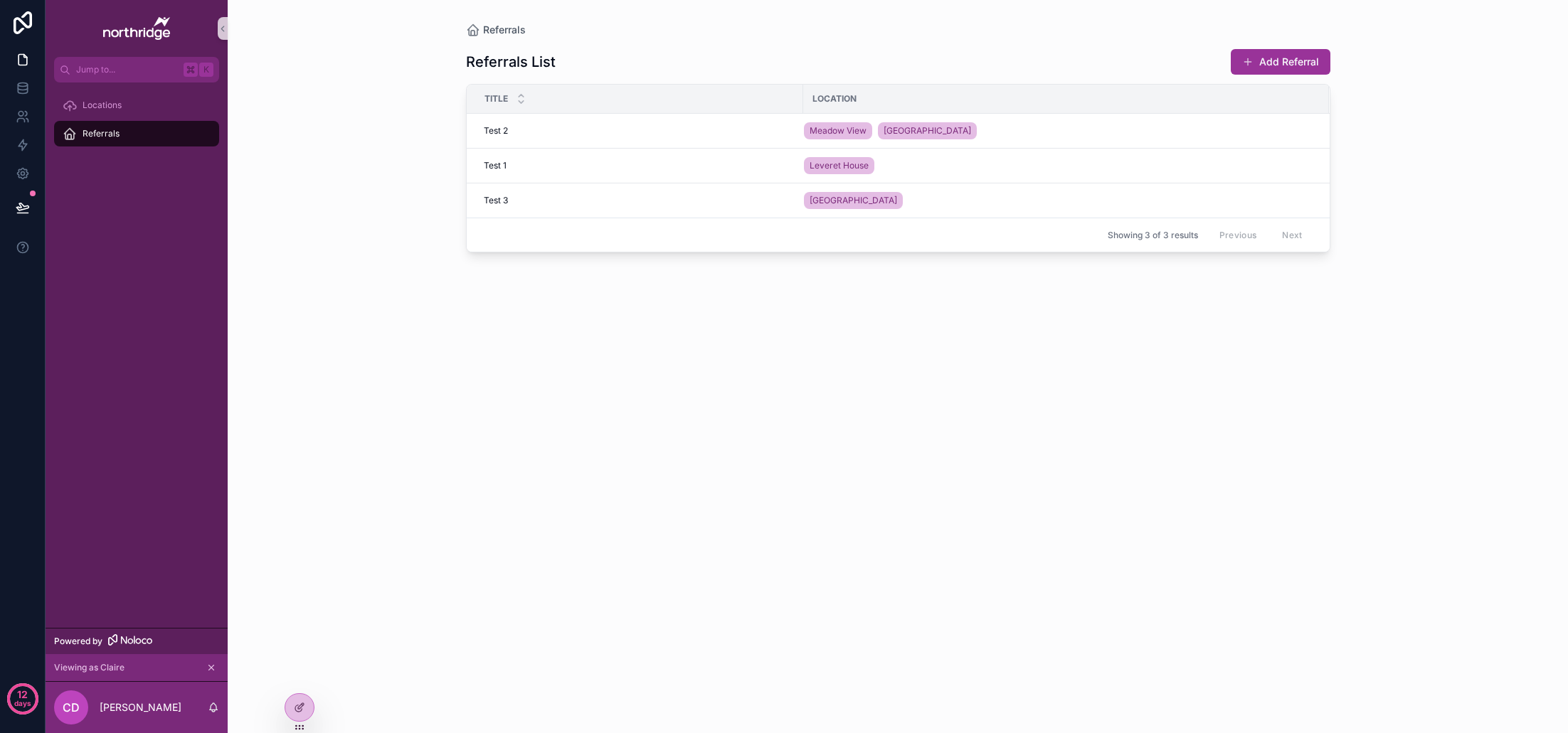
click at [756, 326] on div "Referrals List Add Referral Title Location Test 2 Test 2 Meadow View Centurion …" at bounding box center [898, 377] width 865 height 679
click at [298, 680] on icon at bounding box center [299, 677] width 11 height 11
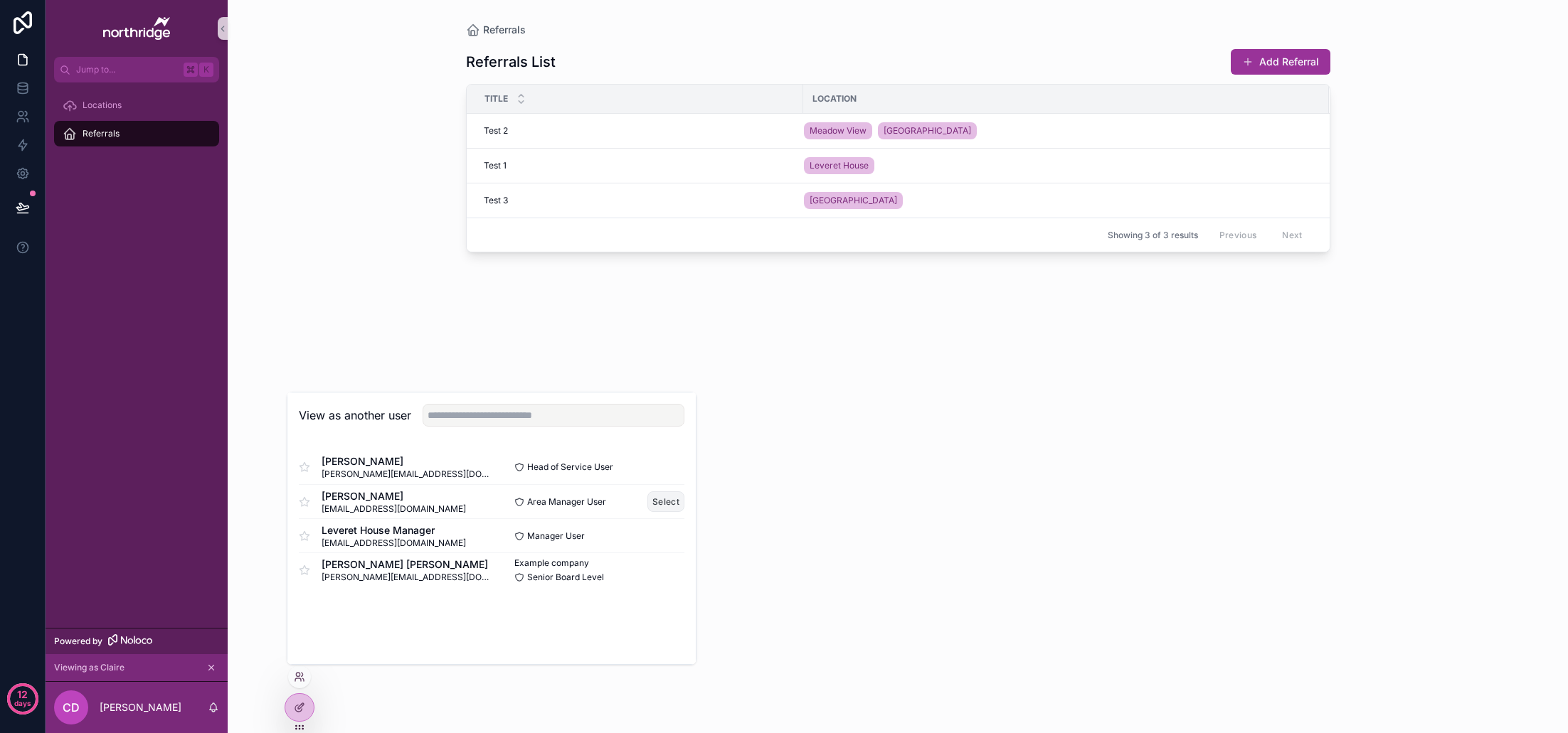
click at [664, 500] on button "Select" at bounding box center [666, 502] width 37 height 21
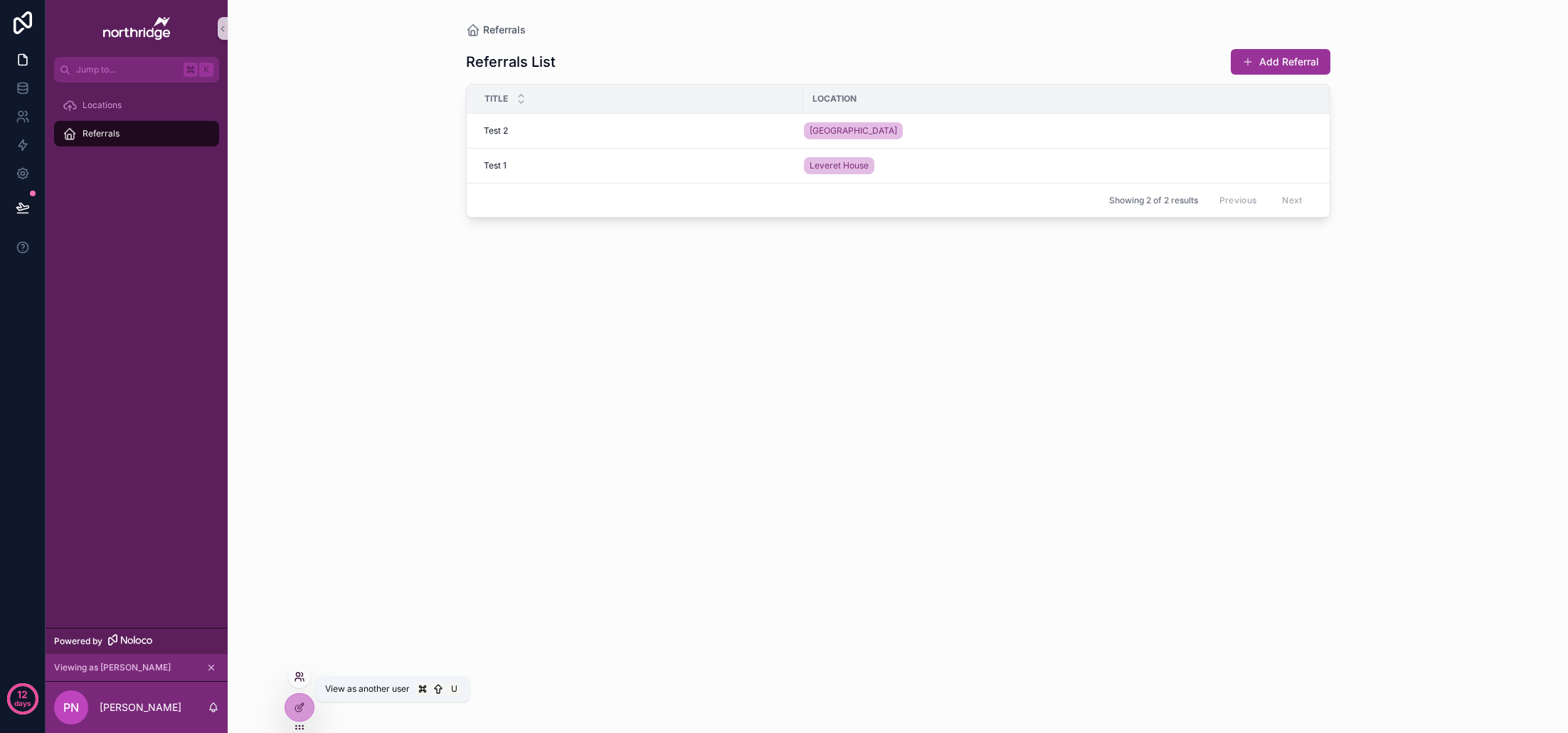
click at [304, 679] on icon at bounding box center [303, 680] width 1 height 3
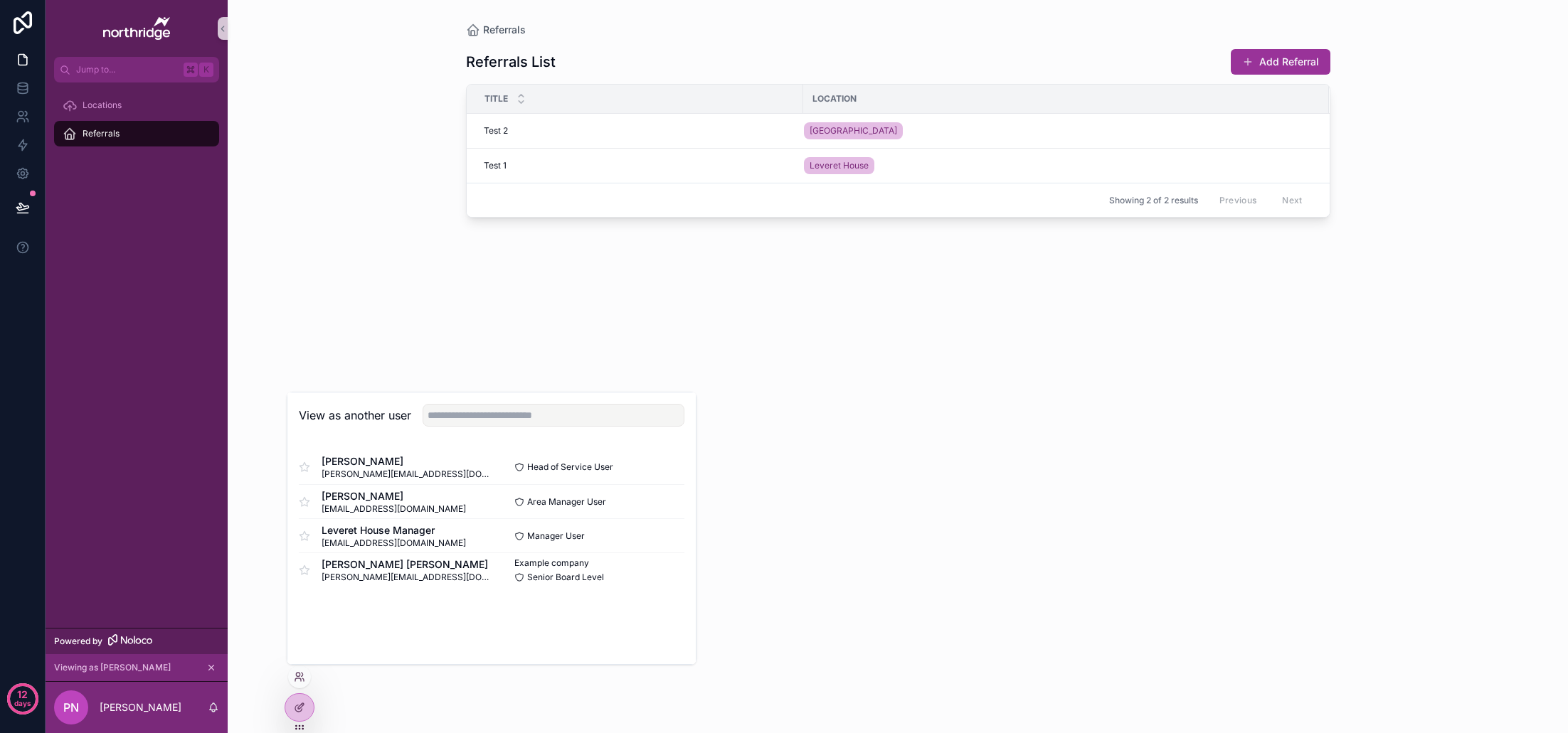
click at [927, 465] on div "Referrals List Add Referral Title Location Test 2 Test 2 Centurion House Test 1…" at bounding box center [898, 377] width 865 height 679
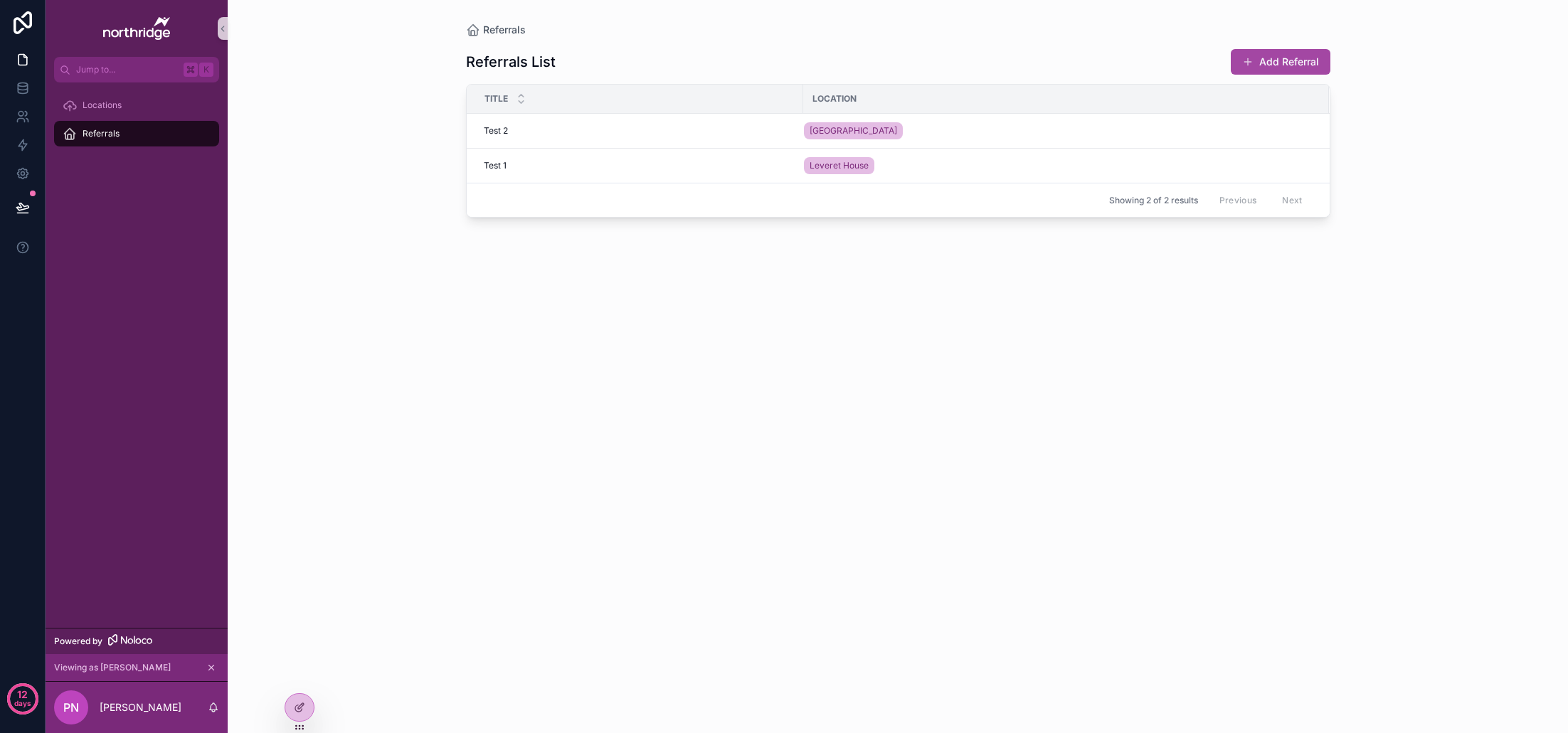
click at [1308, 62] on button "Add Referral" at bounding box center [1281, 62] width 99 height 25
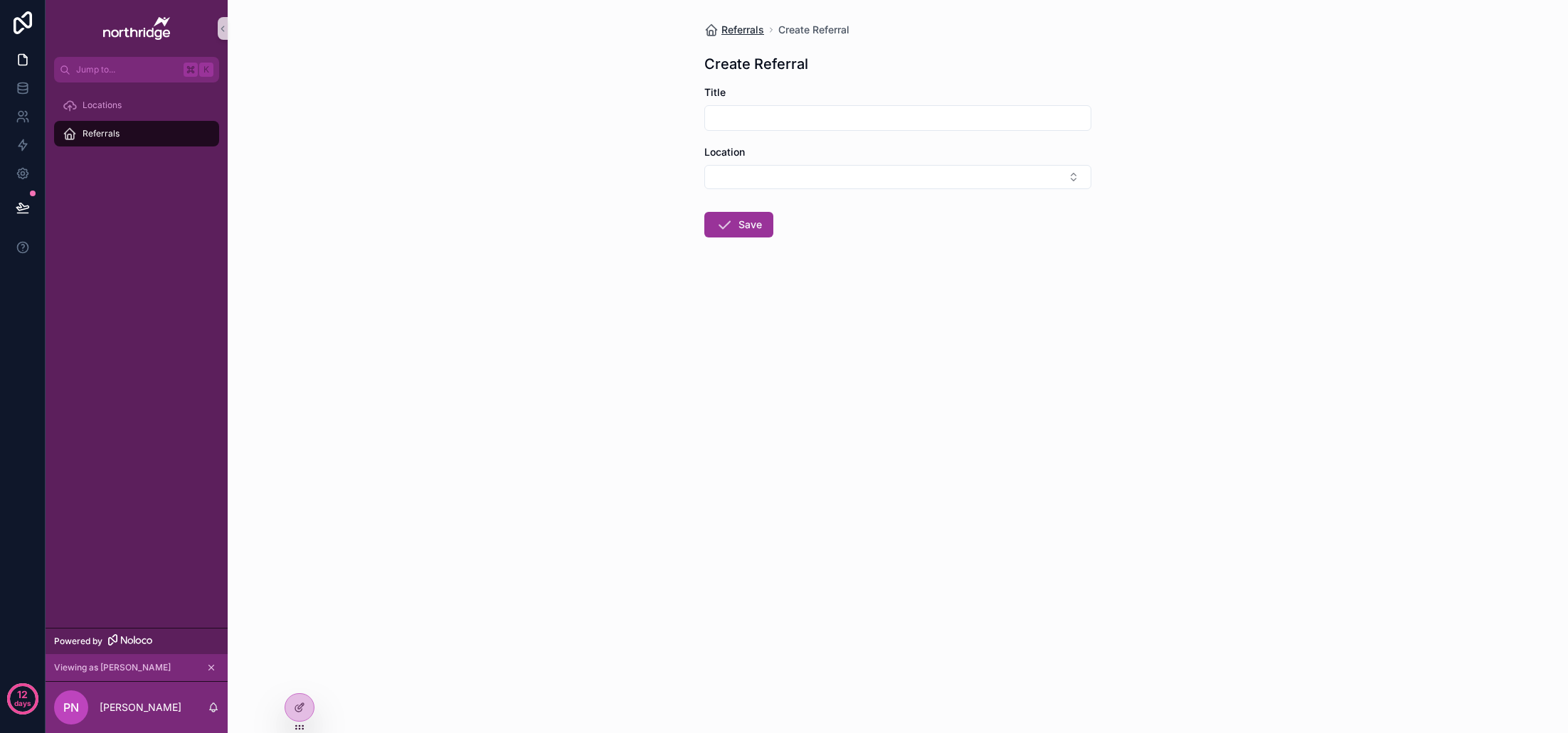
click at [731, 28] on span "Referrals" at bounding box center [742, 29] width 43 height 14
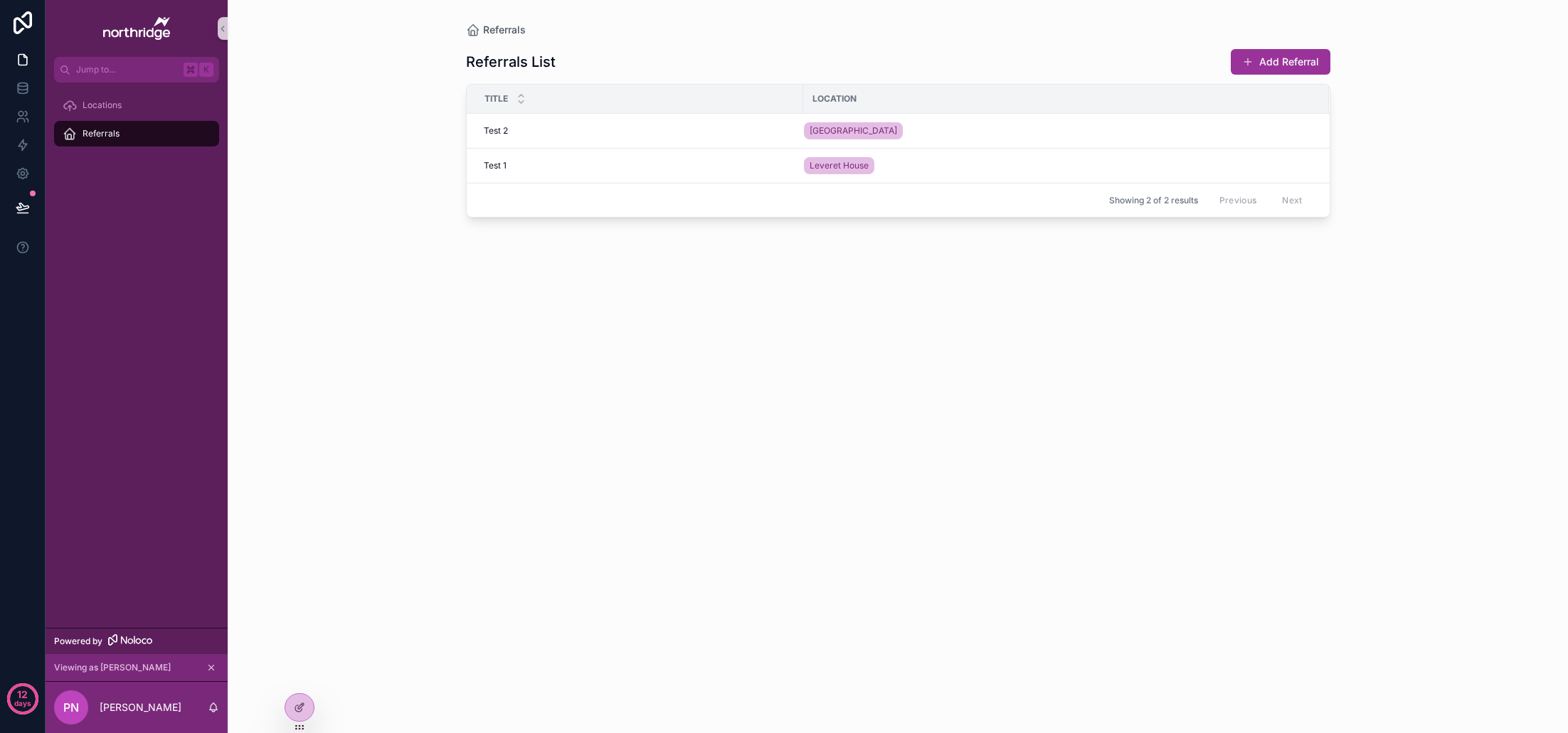
click at [211, 666] on icon "scrollable content" at bounding box center [211, 667] width 10 height 10
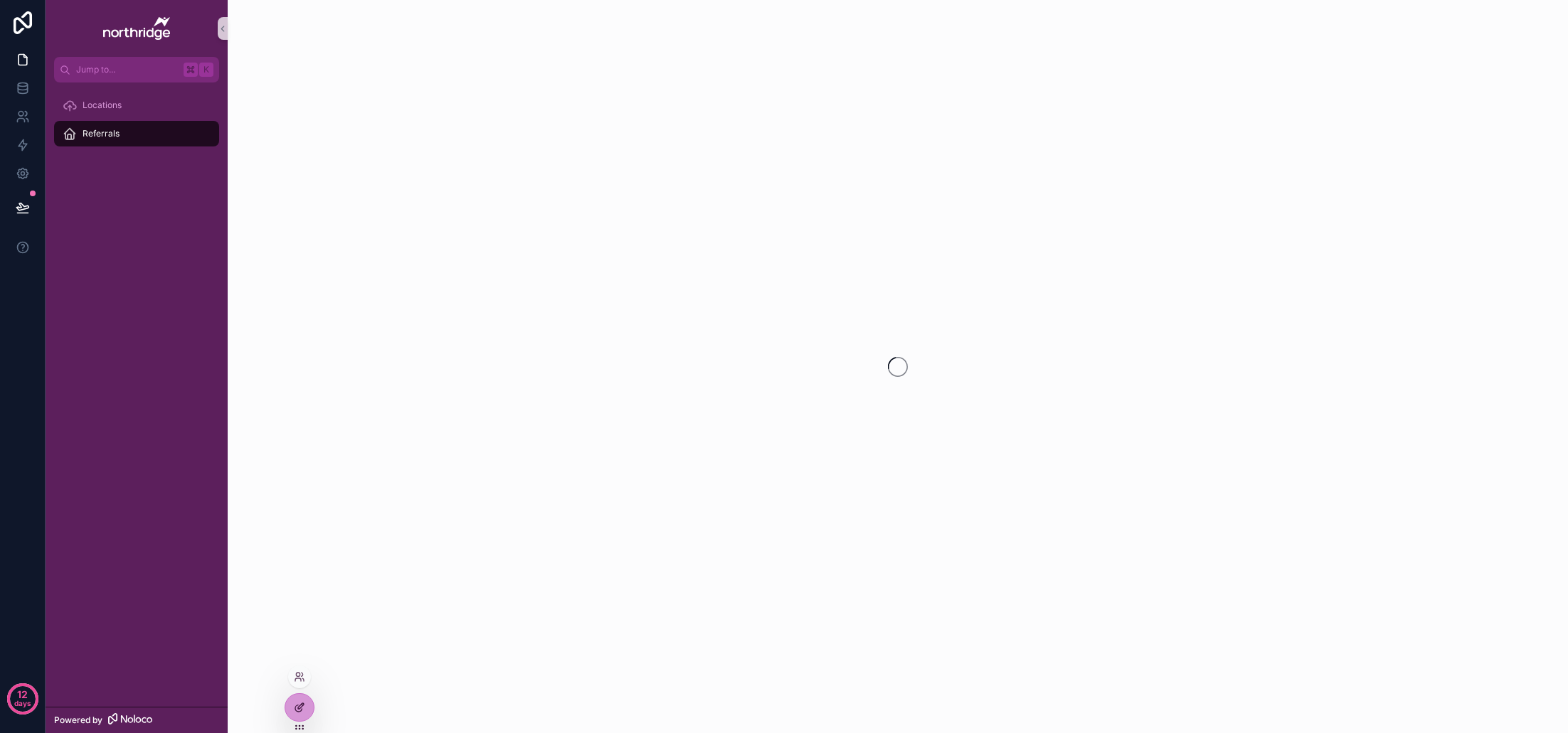
click at [295, 711] on icon at bounding box center [299, 708] width 11 height 11
